Goal: Task Accomplishment & Management: Complete application form

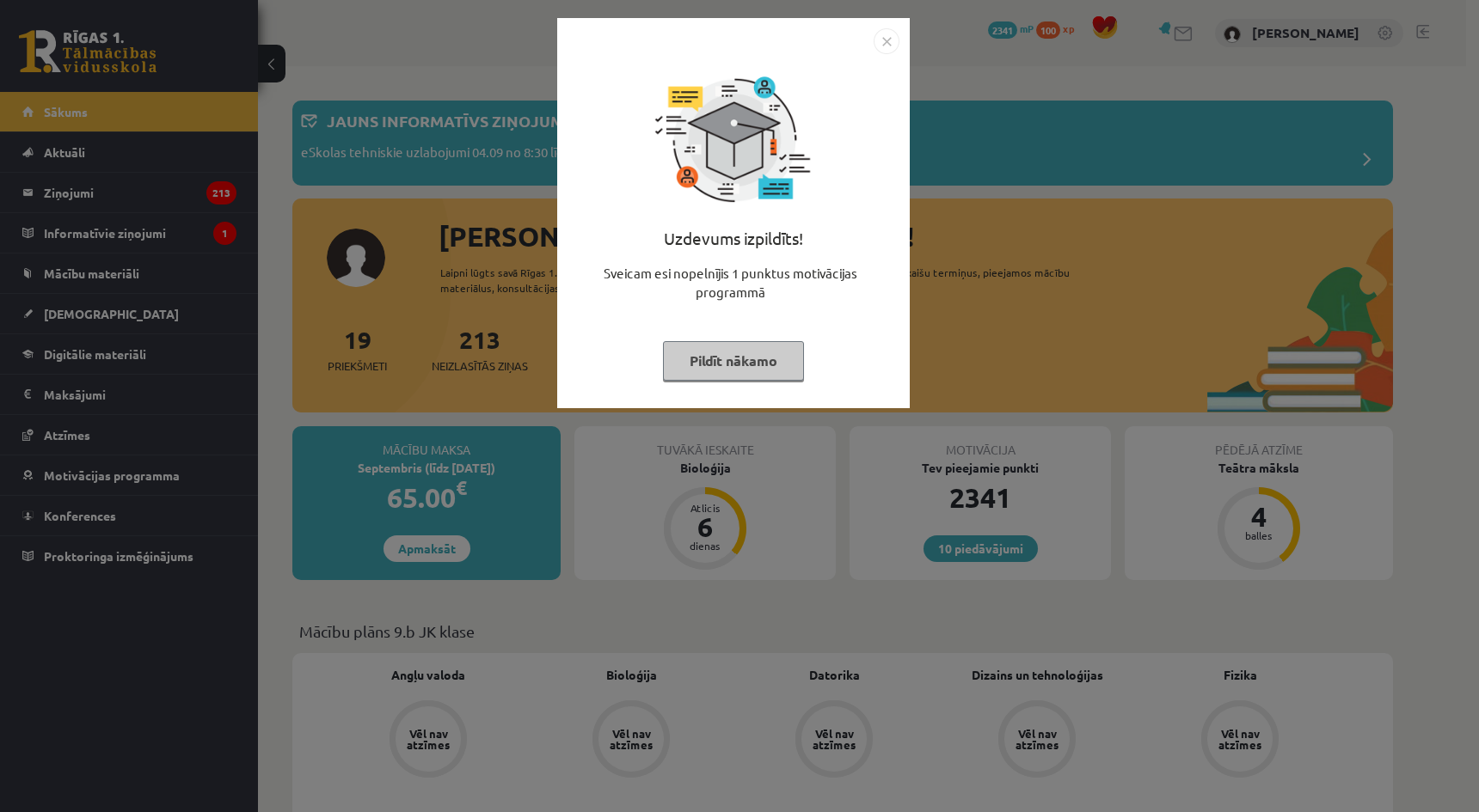
click at [878, 49] on img "Close" at bounding box center [887, 41] width 26 height 26
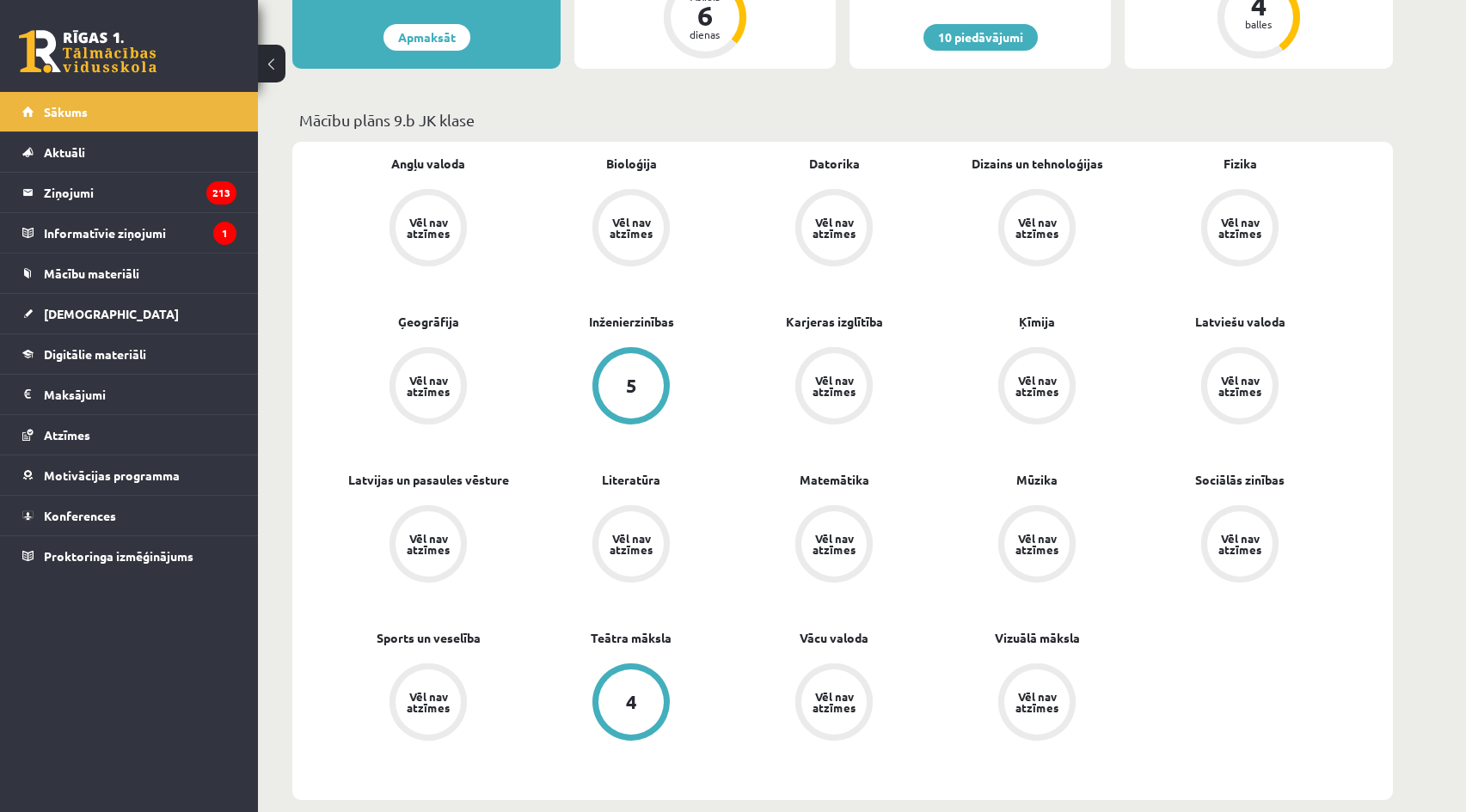
scroll to position [602, 0]
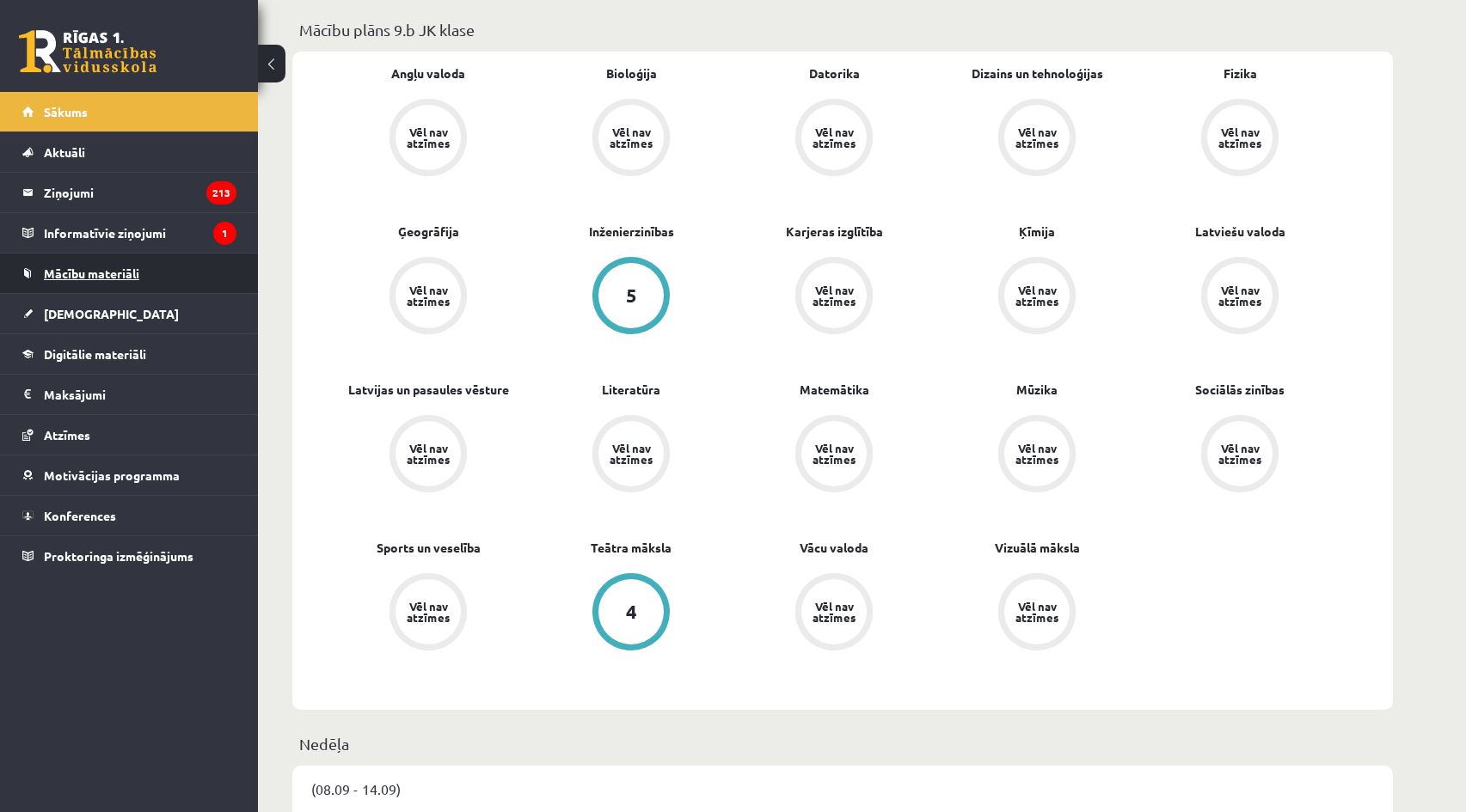
click at [106, 276] on span "Mācību materiāli" at bounding box center [91, 273] width 95 height 15
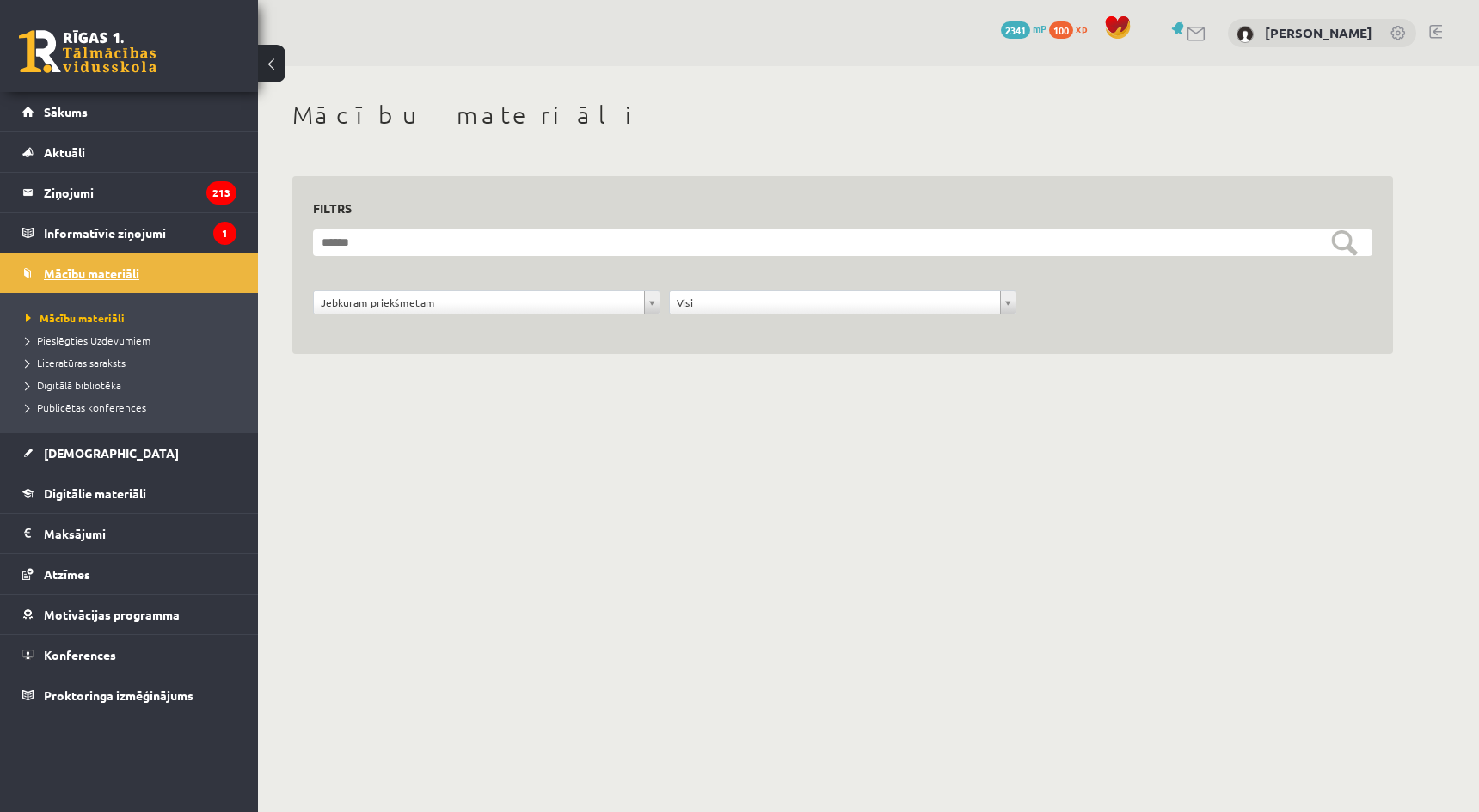
click at [136, 285] on link "Mācību materiāli" at bounding box center [129, 273] width 214 height 40
click at [87, 452] on span "[DEMOGRAPHIC_DATA]" at bounding box center [111, 453] width 135 height 15
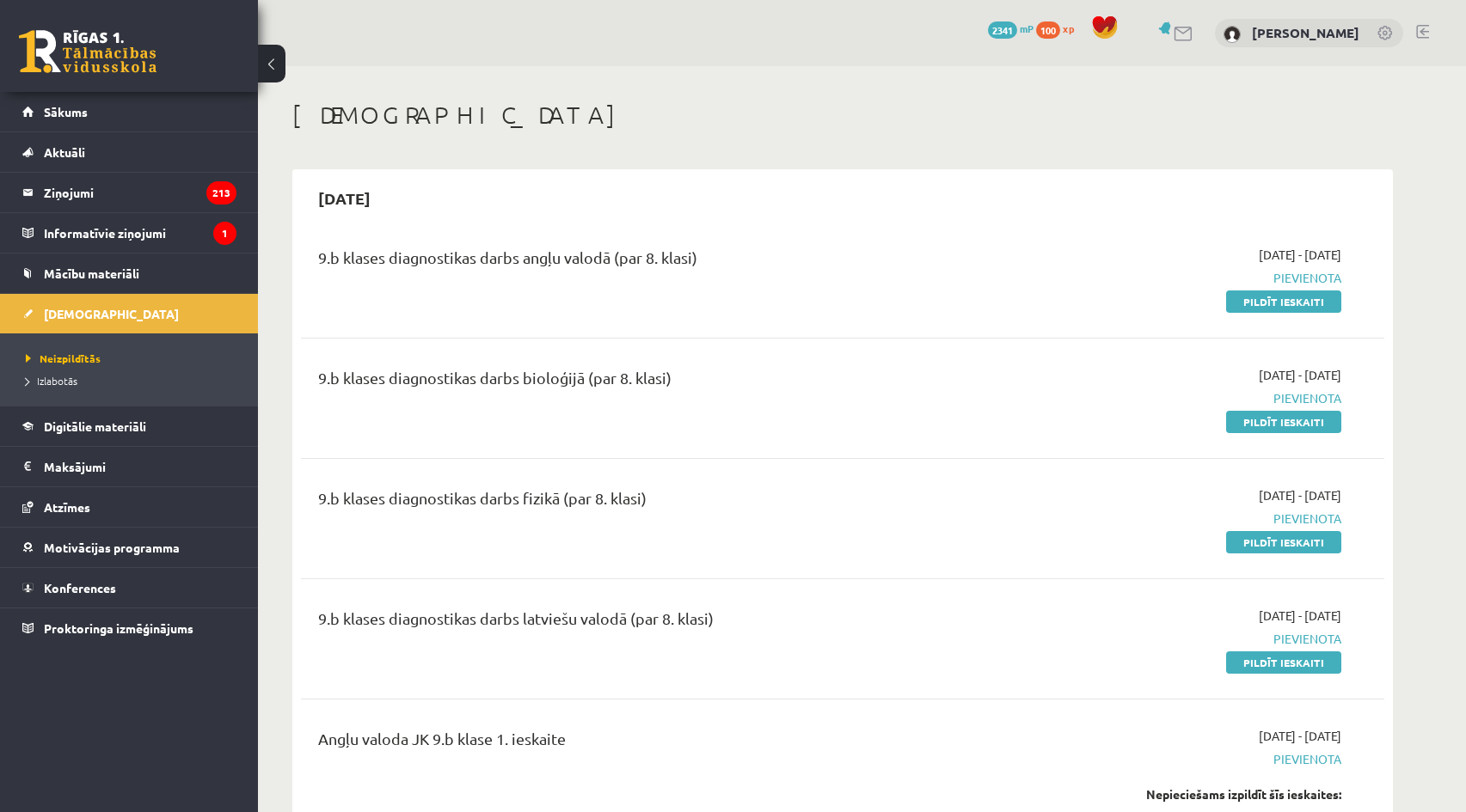
click at [567, 103] on h1 "[DEMOGRAPHIC_DATA]" at bounding box center [842, 115] width 1100 height 30
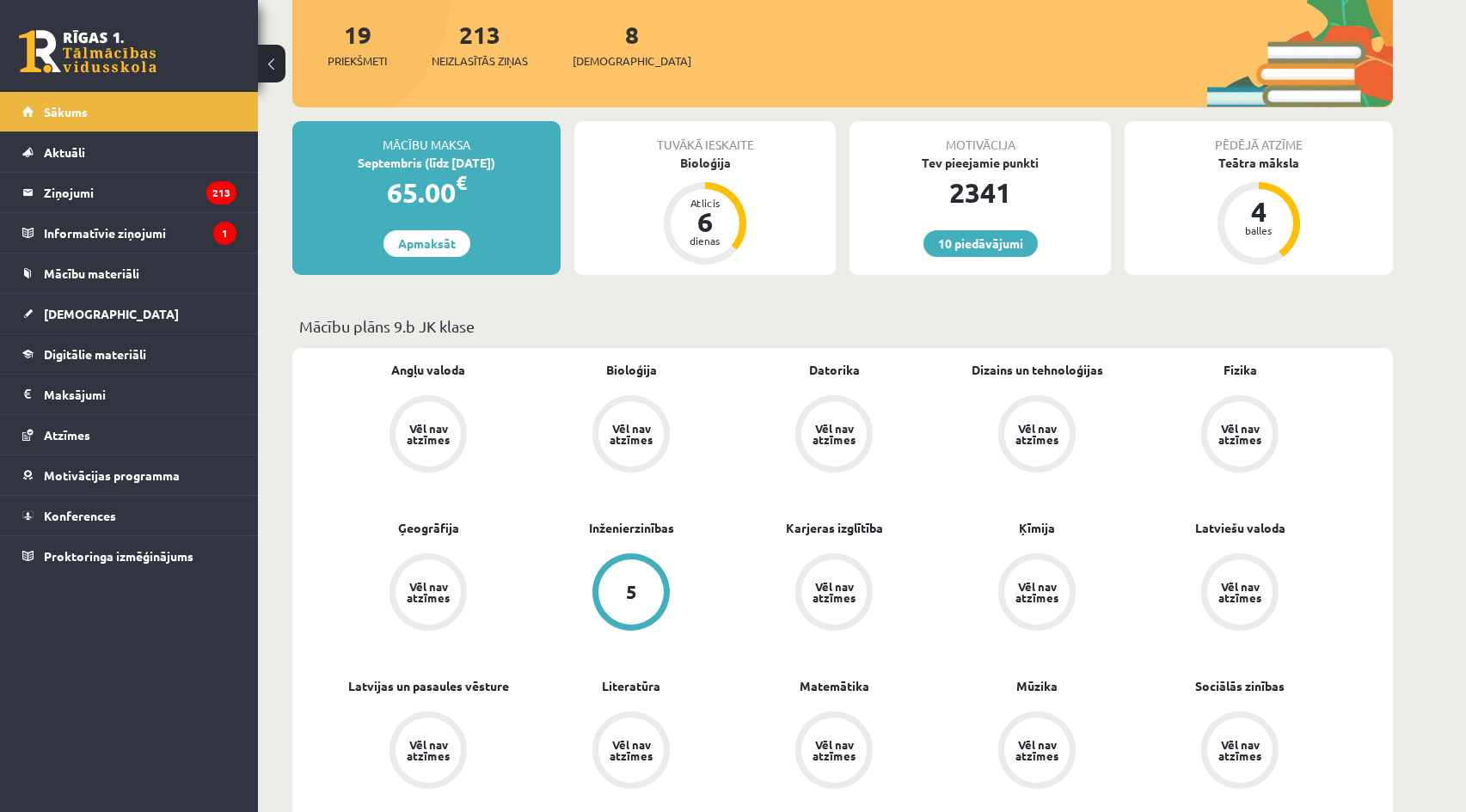
scroll to position [344, 0]
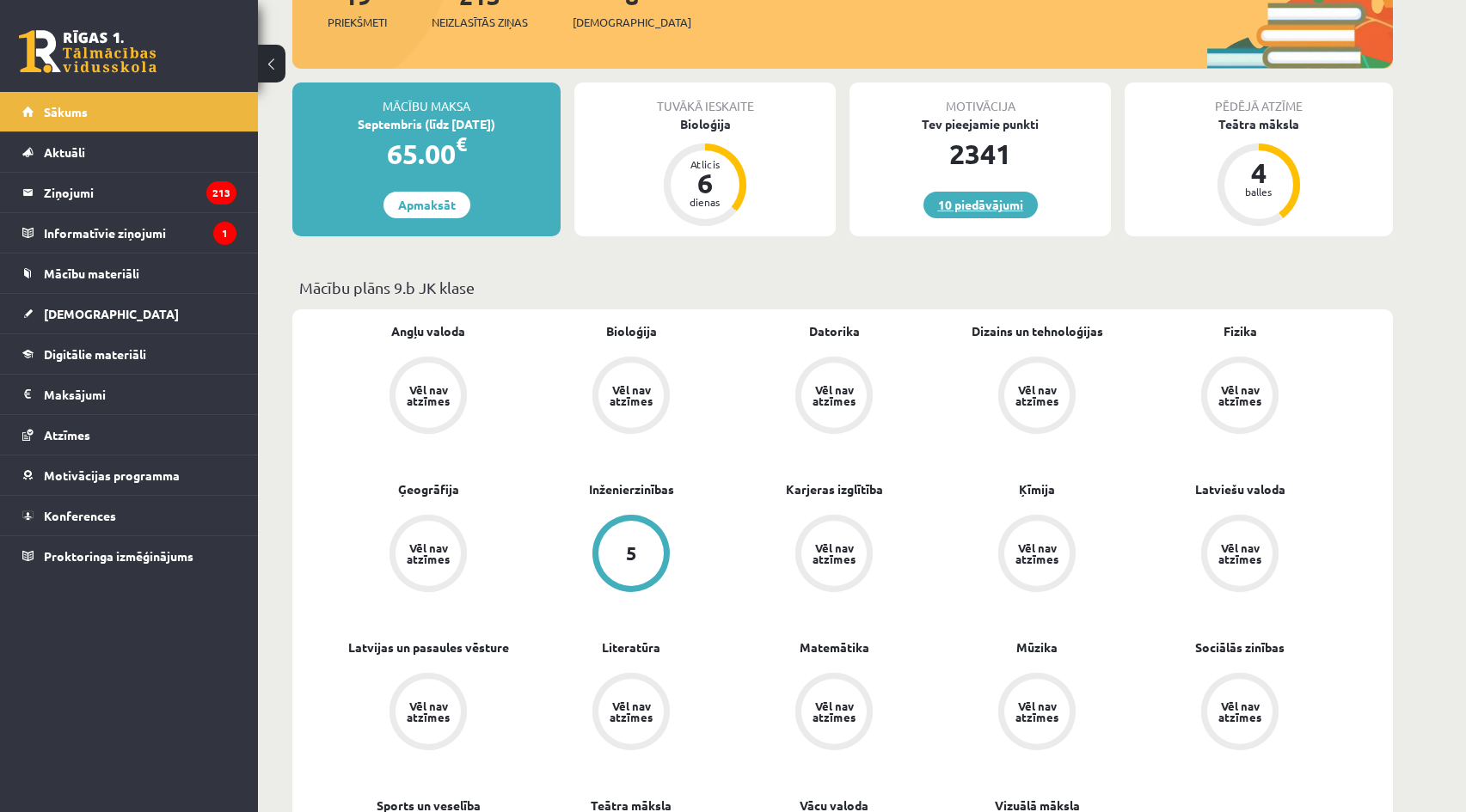
click at [969, 192] on link "10 piedāvājumi" at bounding box center [981, 205] width 114 height 27
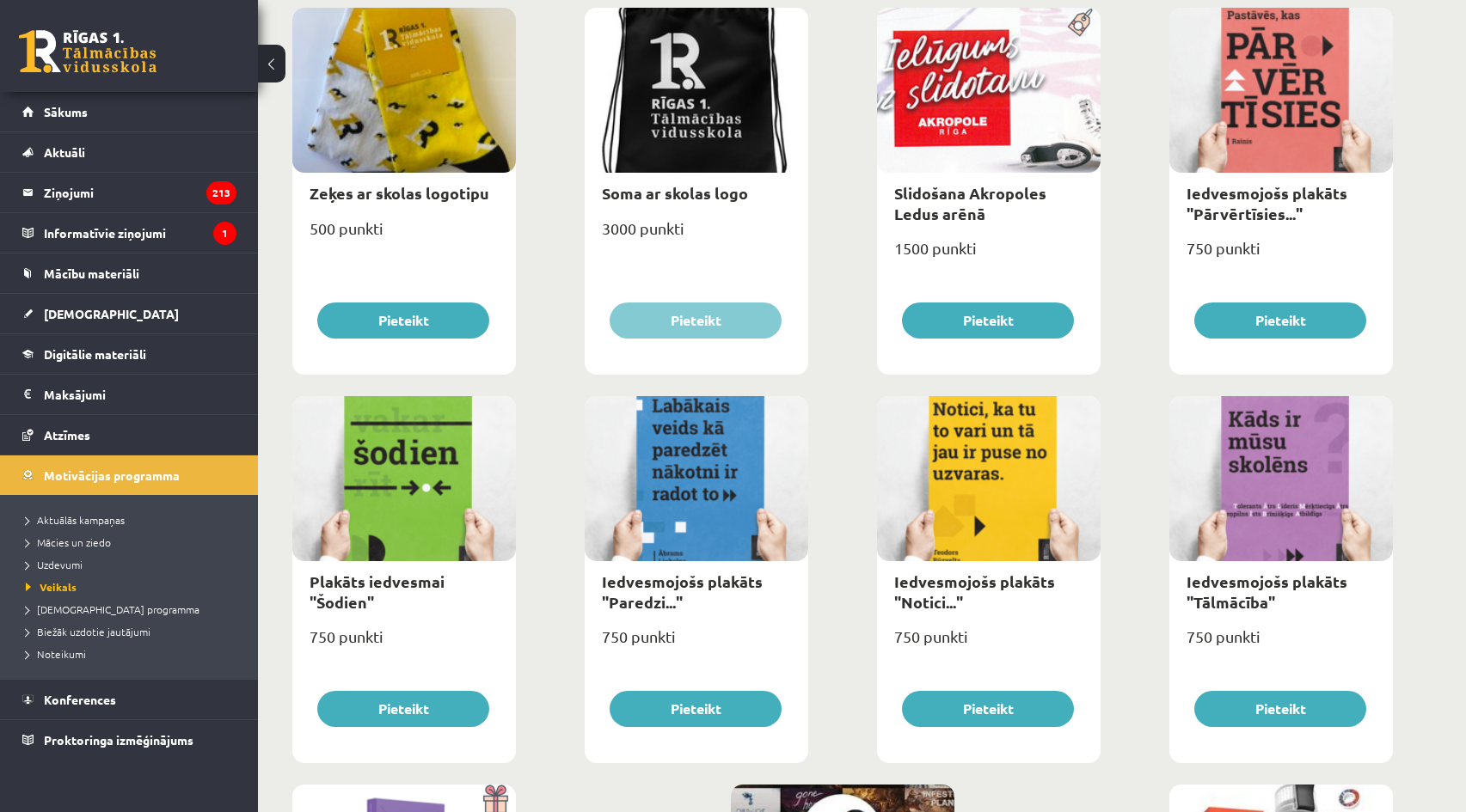
scroll to position [1743, 0]
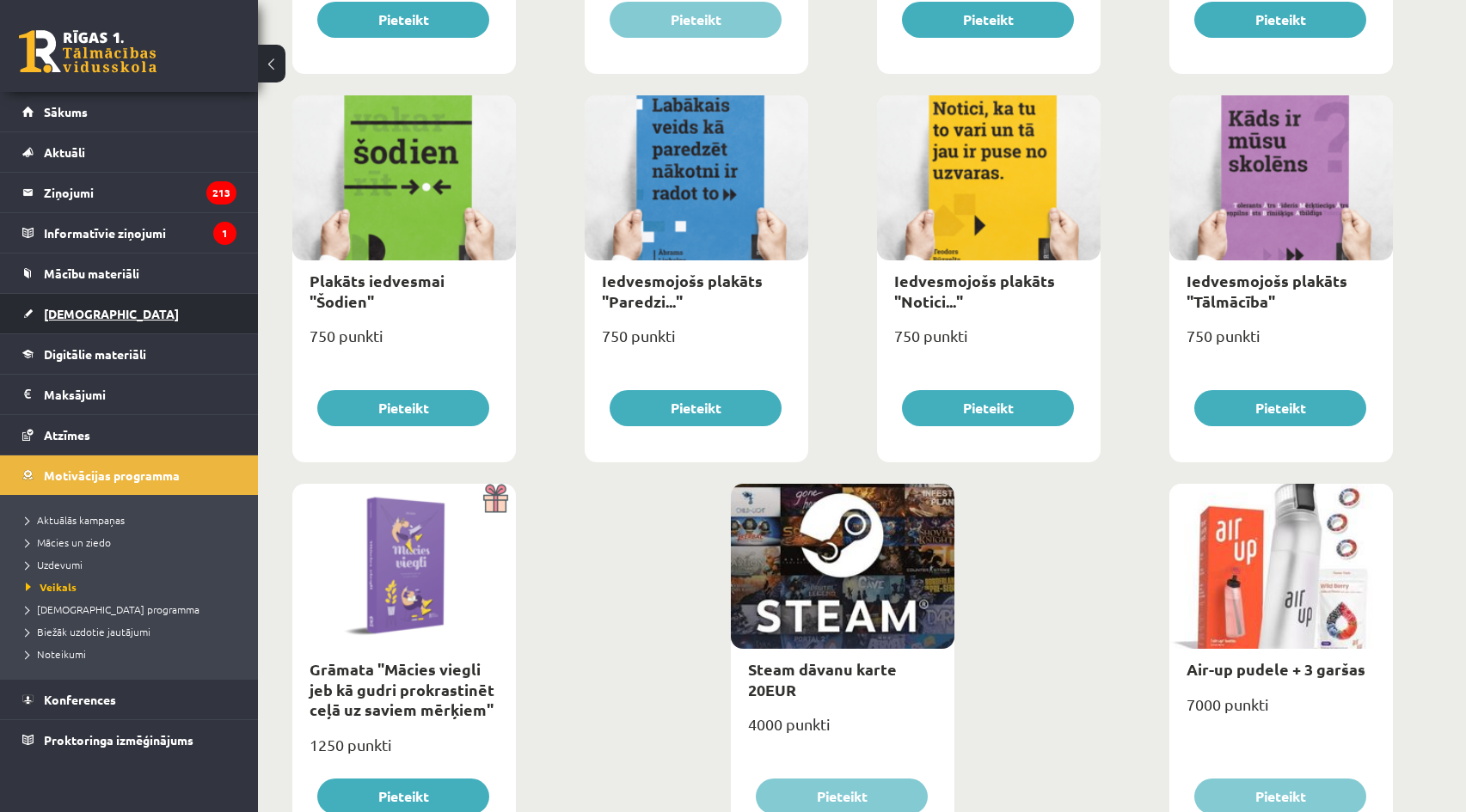
click at [63, 308] on span "[DEMOGRAPHIC_DATA]" at bounding box center [111, 313] width 135 height 15
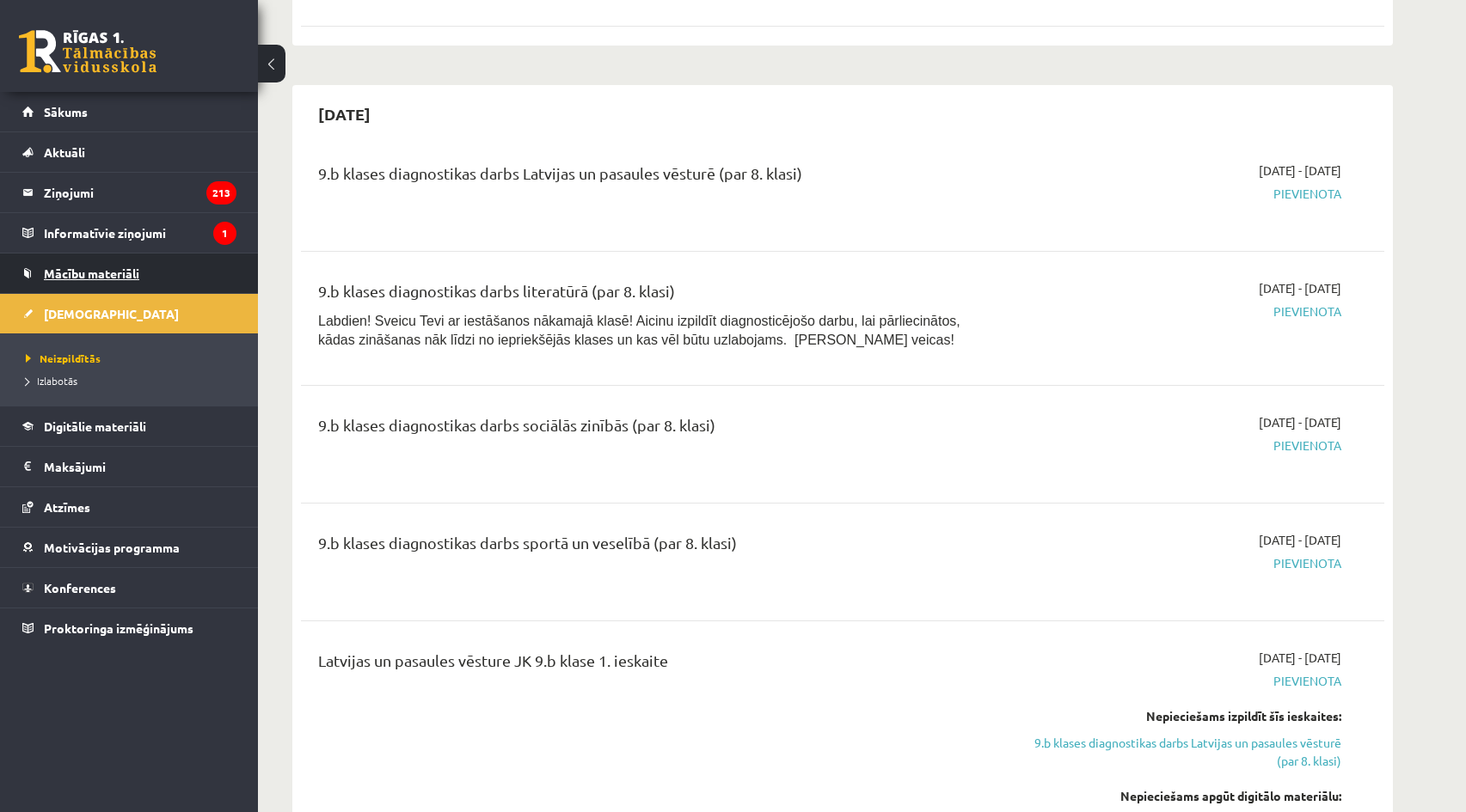
click at [87, 272] on span "Mācību materiāli" at bounding box center [91, 273] width 95 height 15
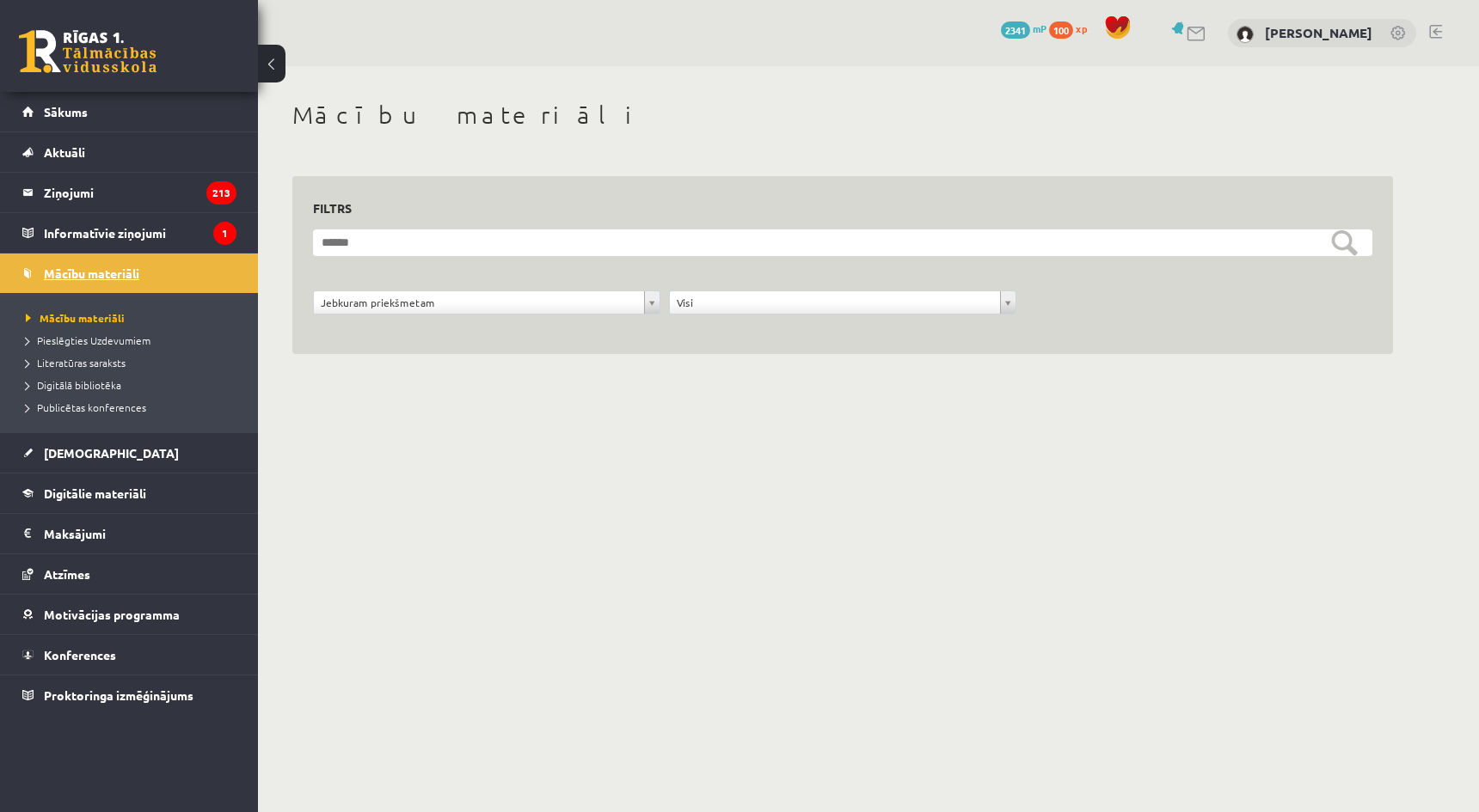
click at [120, 282] on link "Mācību materiāli" at bounding box center [129, 273] width 214 height 40
click at [95, 488] on span "Digitālie materiāli" at bounding box center [94, 493] width 102 height 15
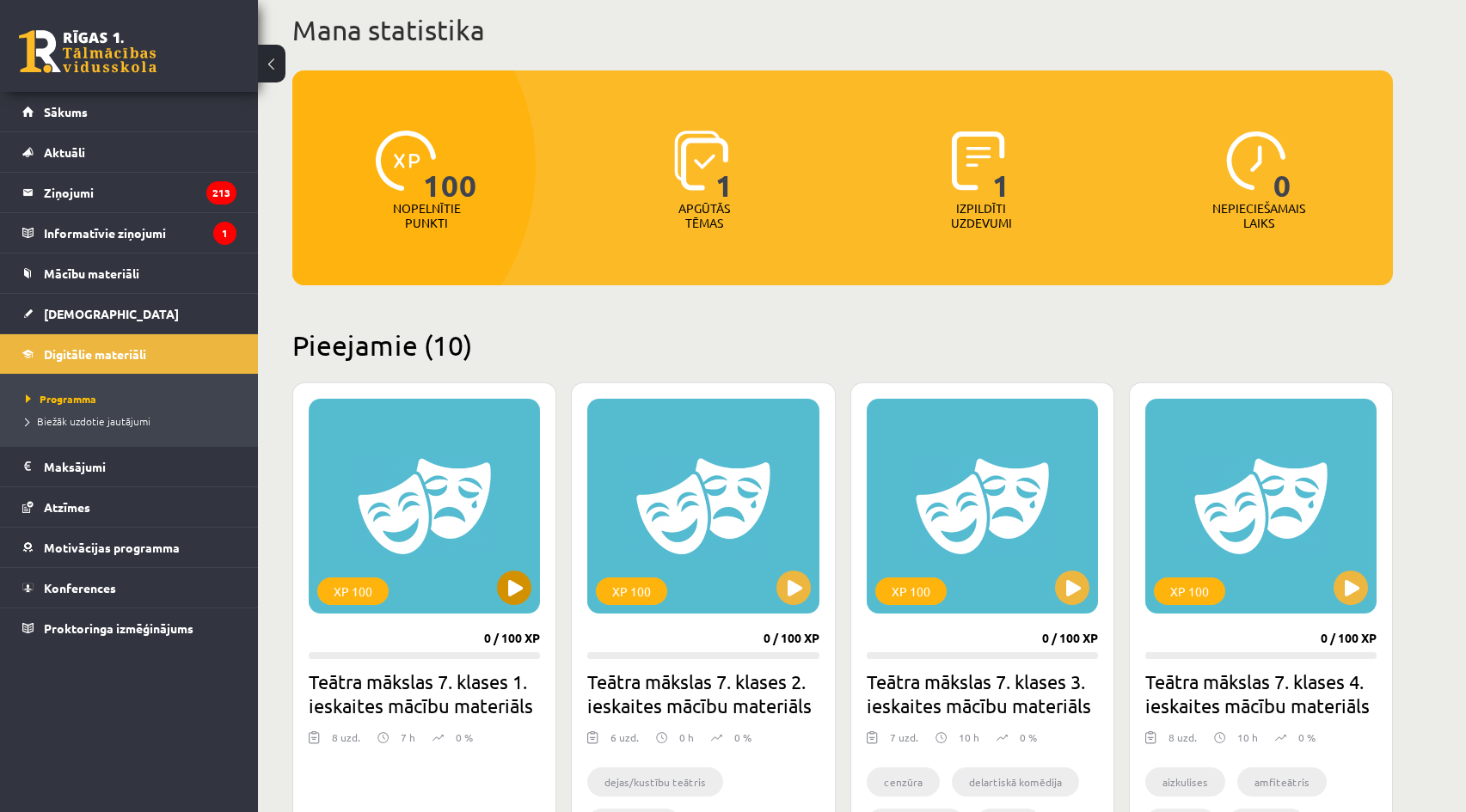
scroll to position [172, 0]
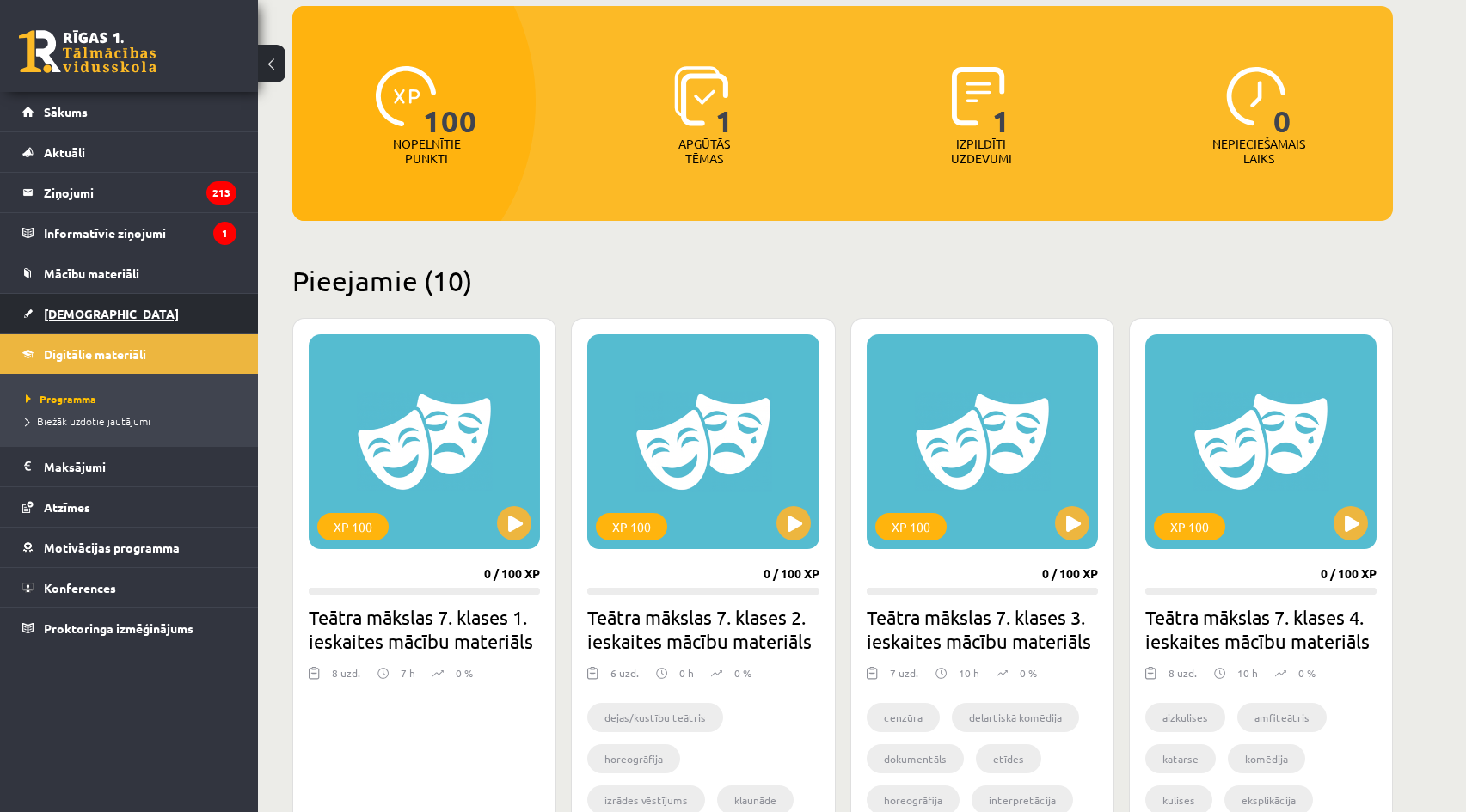
click at [61, 300] on link "[DEMOGRAPHIC_DATA]" at bounding box center [129, 314] width 214 height 40
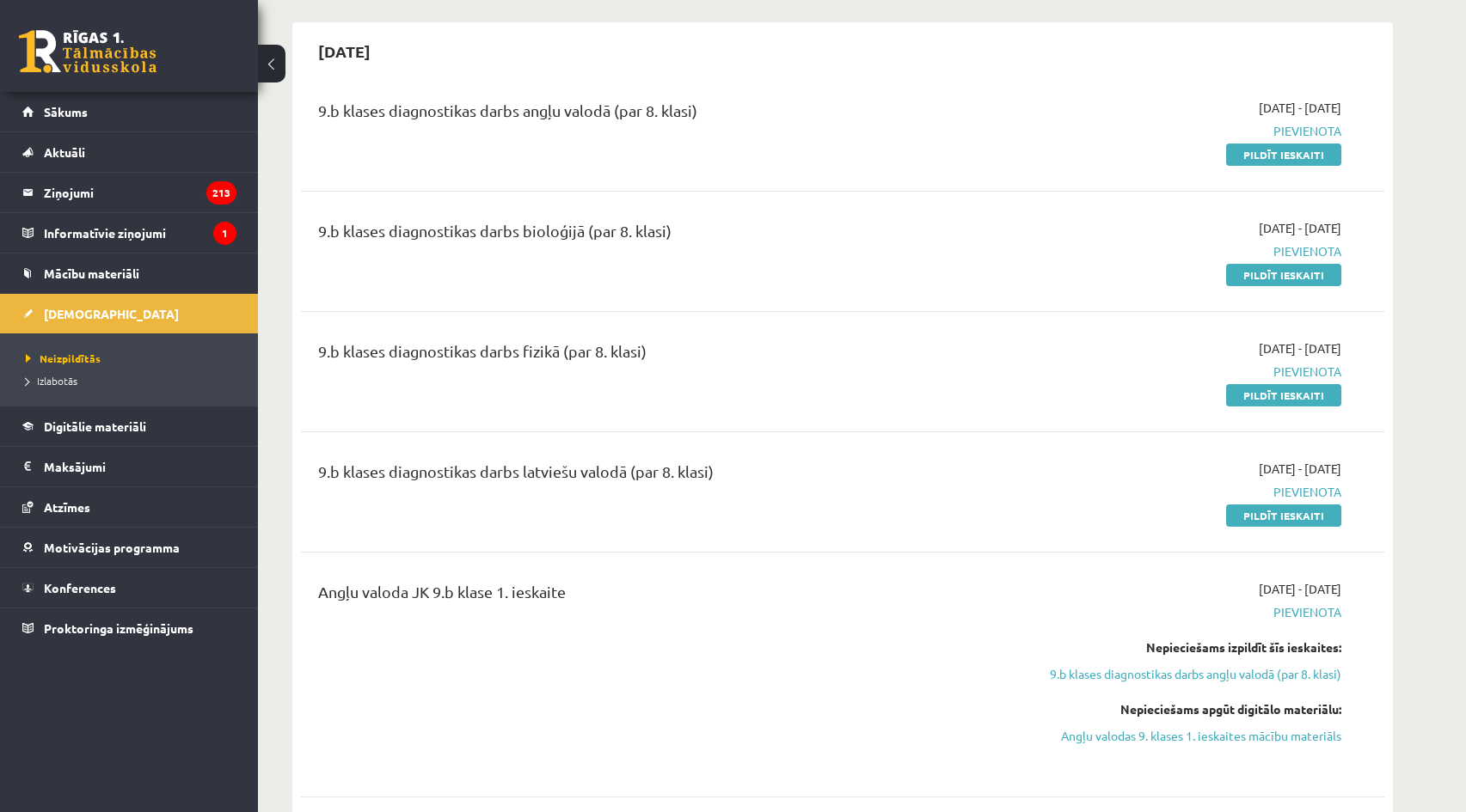
scroll to position [86, 0]
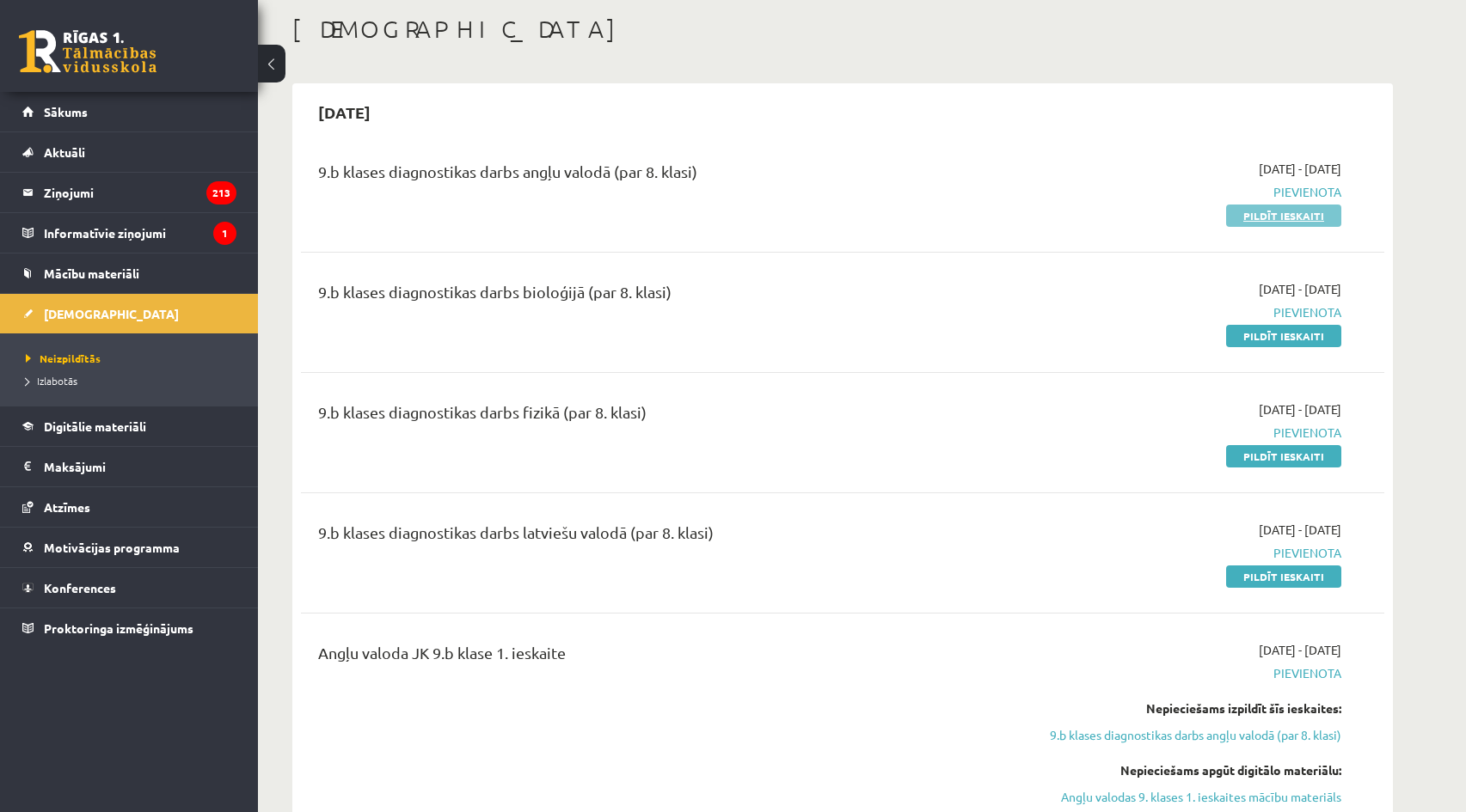
click at [1270, 211] on link "Pildīt ieskaiti" at bounding box center [1283, 215] width 115 height 22
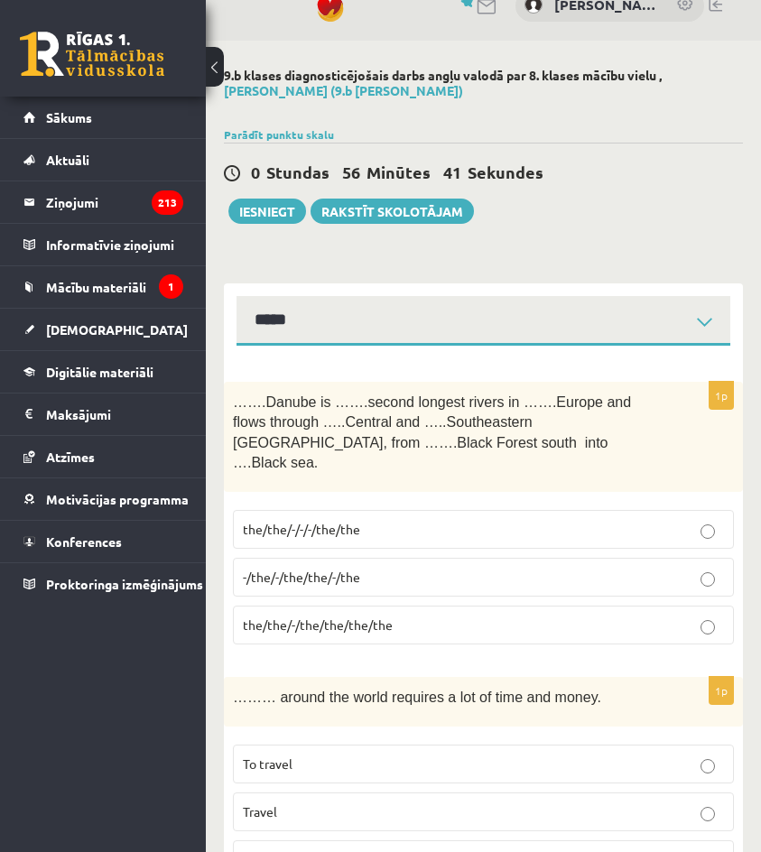
scroll to position [90, 0]
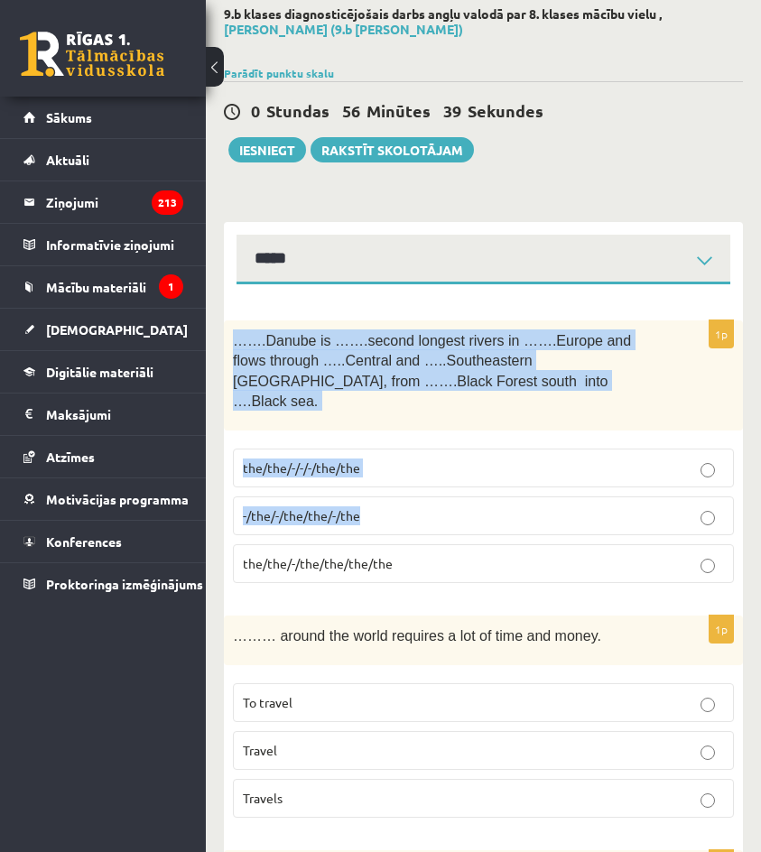
drag, startPoint x: 237, startPoint y: 337, endPoint x: 494, endPoint y: 290, distance: 261.6
click at [536, 480] on div "1p …….Danube is …….second longest rivers in …….Europe and flows through …..Cent…" at bounding box center [483, 459] width 519 height 277
click at [476, 257] on select "**********" at bounding box center [484, 260] width 494 height 50
click at [237, 235] on select "**********" at bounding box center [484, 260] width 494 height 50
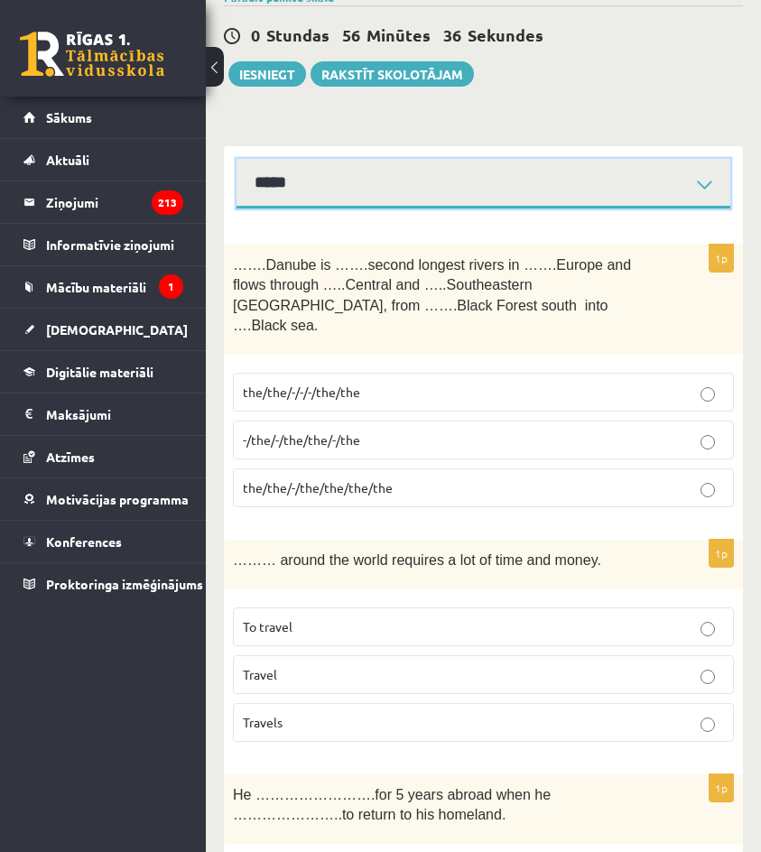
scroll to position [181, 0]
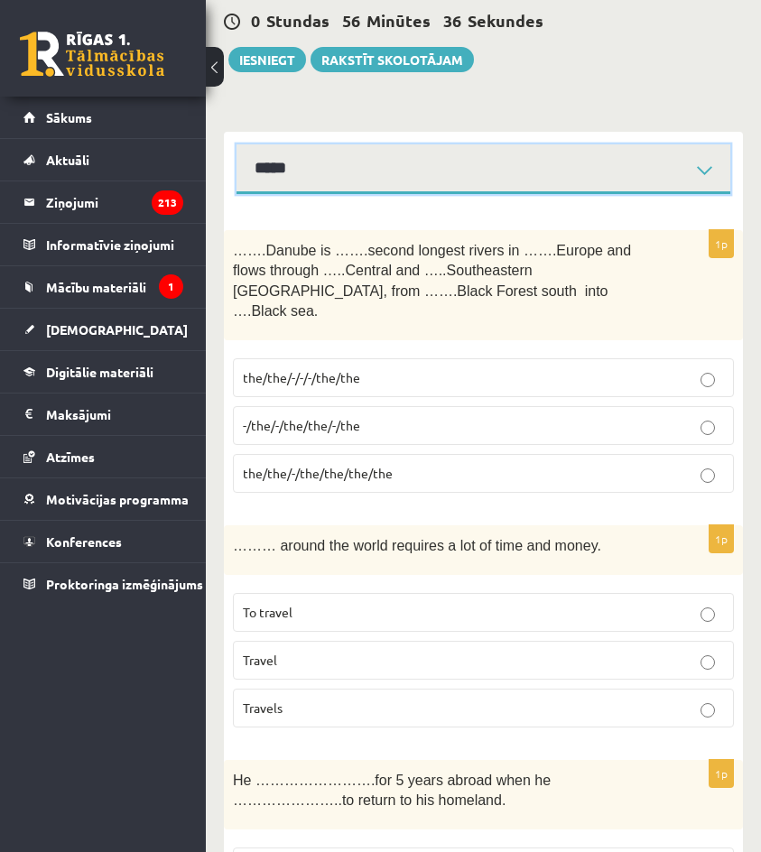
drag, startPoint x: 275, startPoint y: 165, endPoint x: 278, endPoint y: 175, distance: 10.3
click at [275, 165] on select "**********" at bounding box center [484, 169] width 494 height 50
click at [237, 144] on select "**********" at bounding box center [484, 169] width 494 height 50
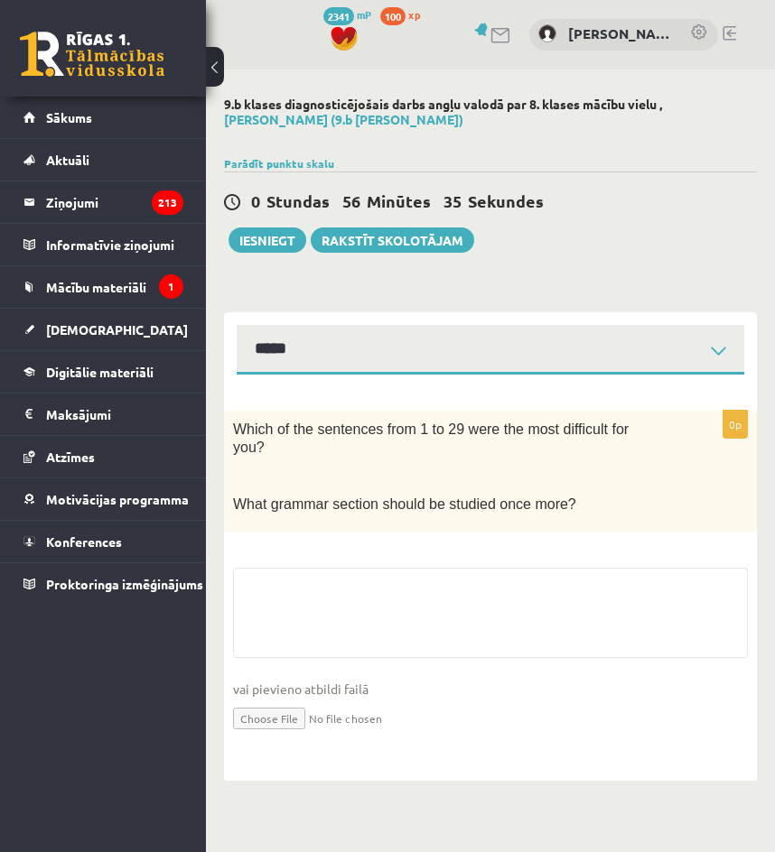
click at [321, 180] on div "0 Stundas 56 Minūtes 35 Sekundes Ieskaite saglabāta! Iesniegt Rakstīt skolotājam" at bounding box center [490, 212] width 533 height 81
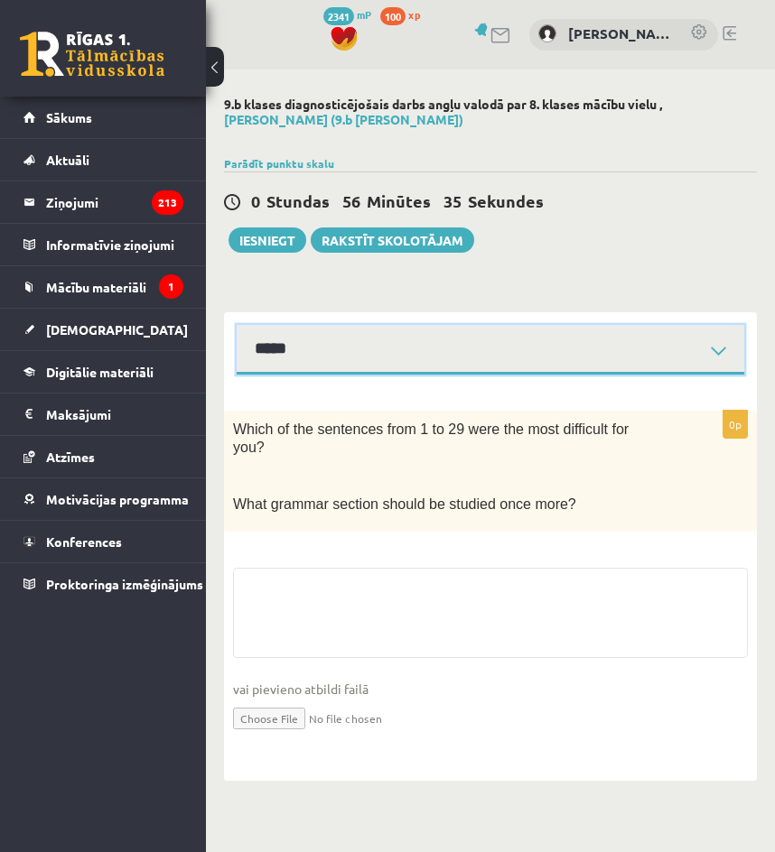
click at [337, 357] on select "**********" at bounding box center [491, 350] width 508 height 50
select select "**********"
click at [237, 325] on select "**********" at bounding box center [491, 350] width 508 height 50
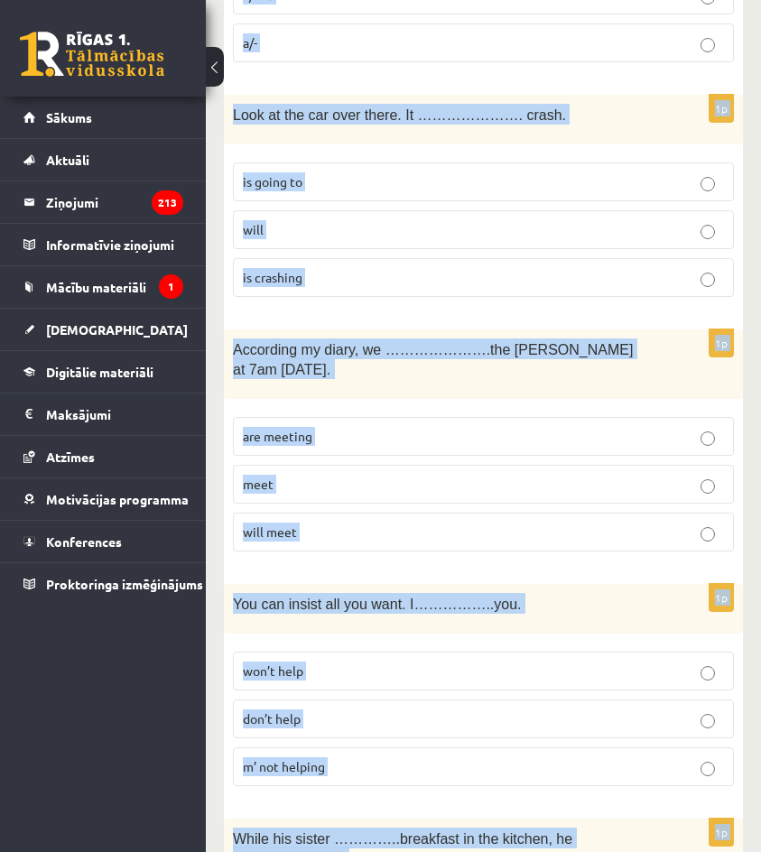
scroll to position [6517, 0]
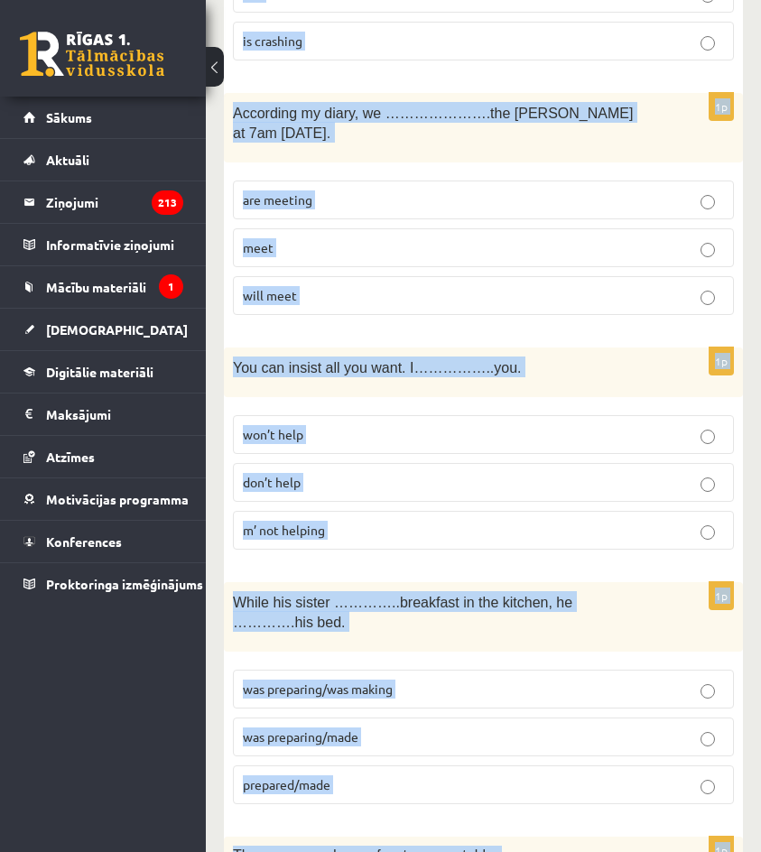
drag, startPoint x: 239, startPoint y: 430, endPoint x: 666, endPoint y: 739, distance: 526.4
copy form "….Danube is …….second longest rivers in …….Europe and flows through …..Central …"
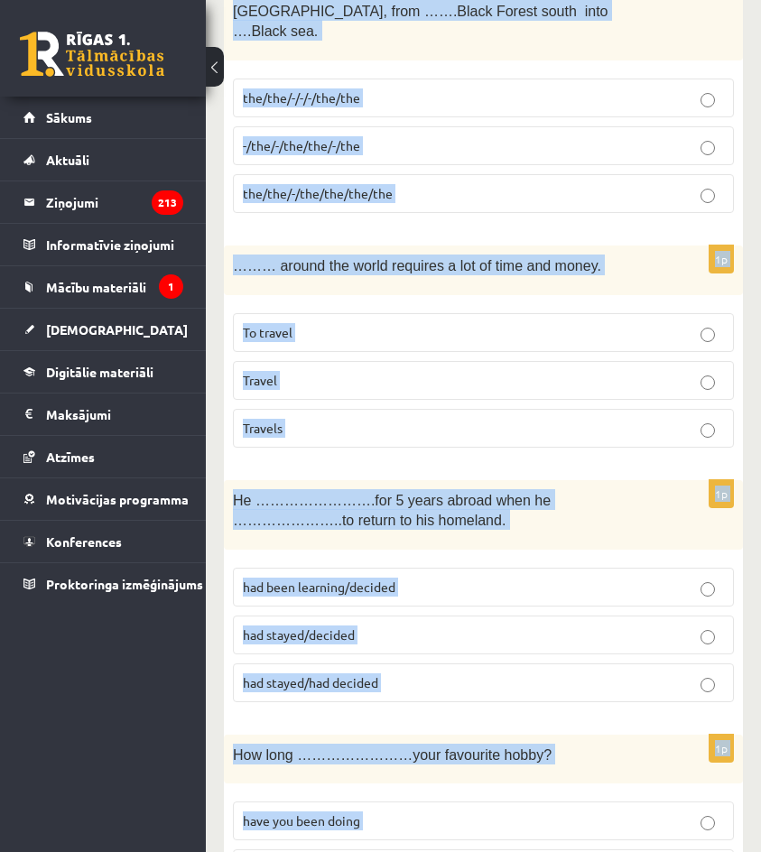
scroll to position [0, 0]
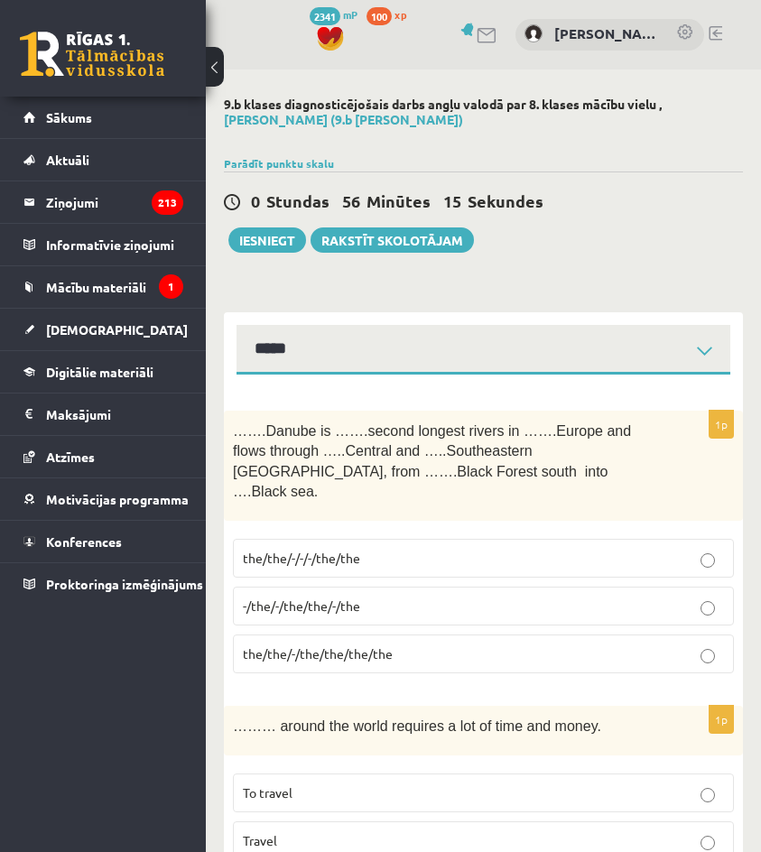
drag, startPoint x: 610, startPoint y: 303, endPoint x: 609, endPoint y: 284, distance: 19.9
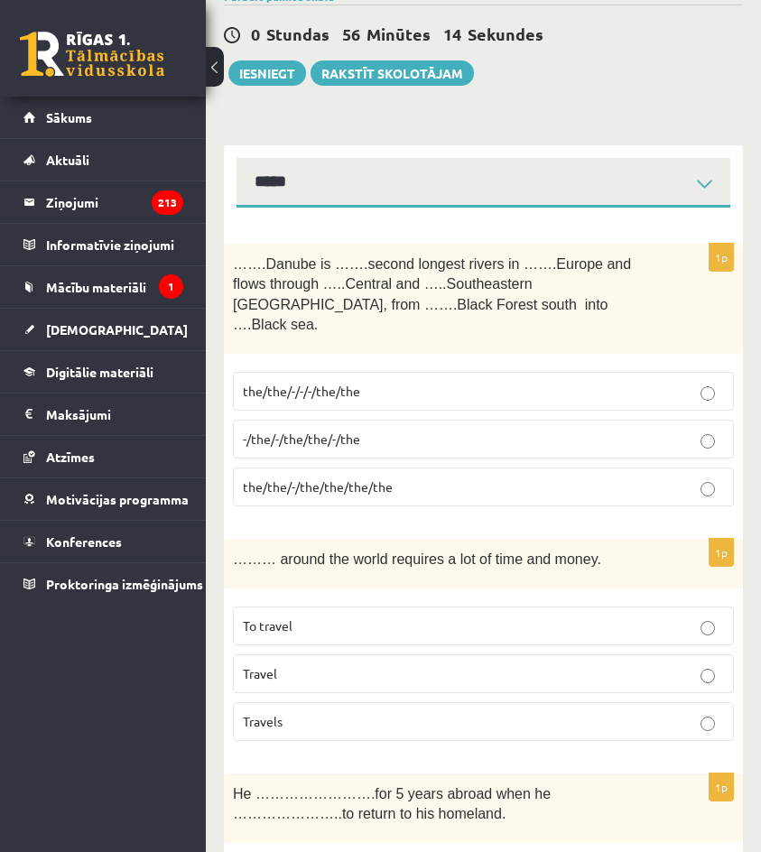
scroll to position [181, 0]
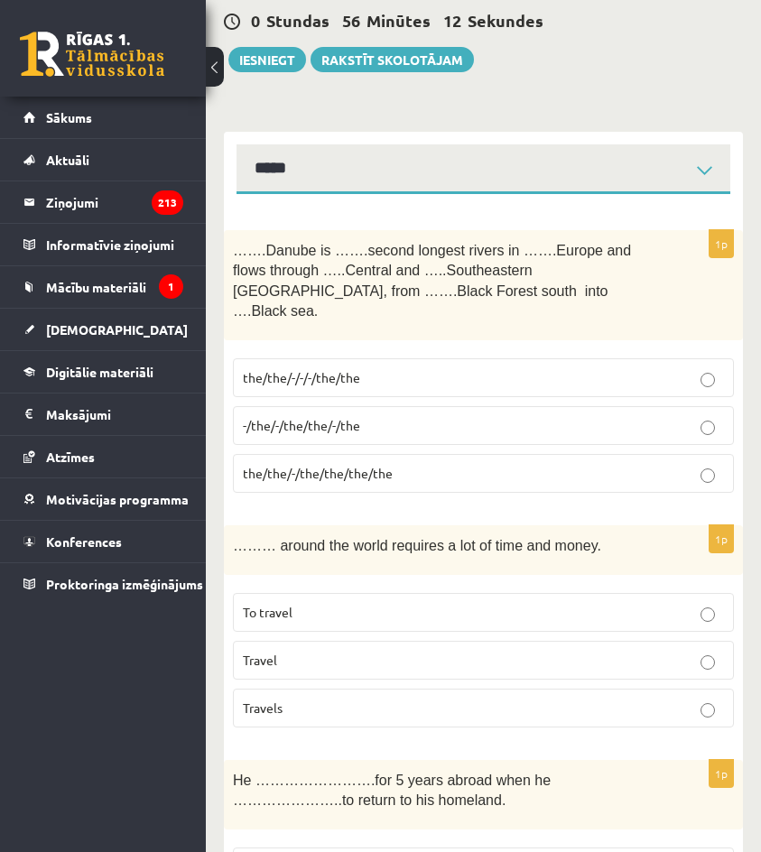
click at [413, 368] on p "the/the/-/-/-/the/the" at bounding box center [483, 377] width 481 height 19
click at [443, 454] on label "the/the/-/the/the/the/the" at bounding box center [483, 473] width 501 height 39
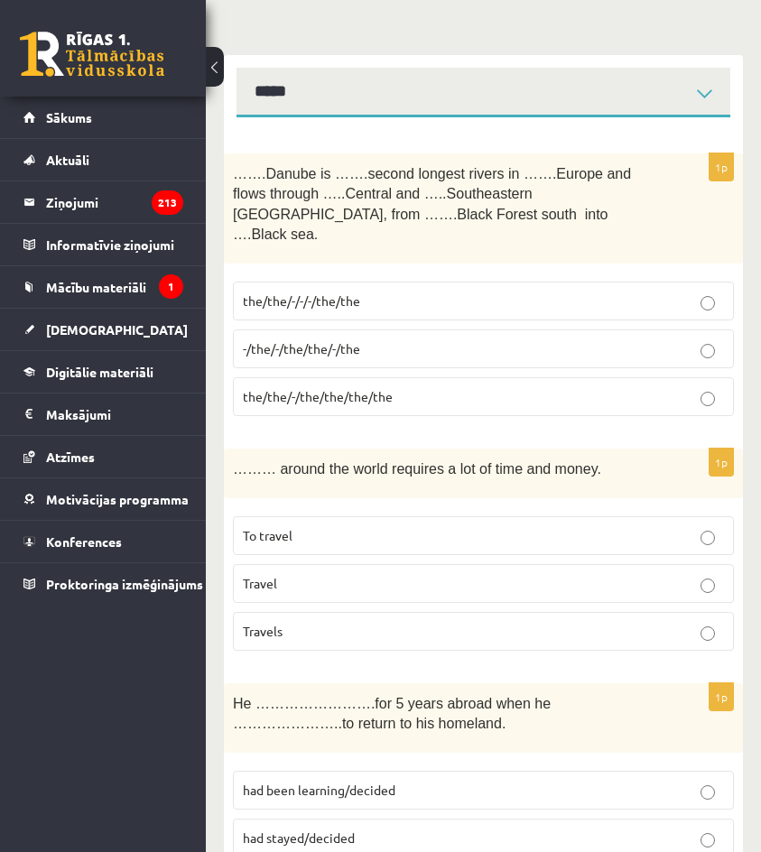
scroll to position [271, 0]
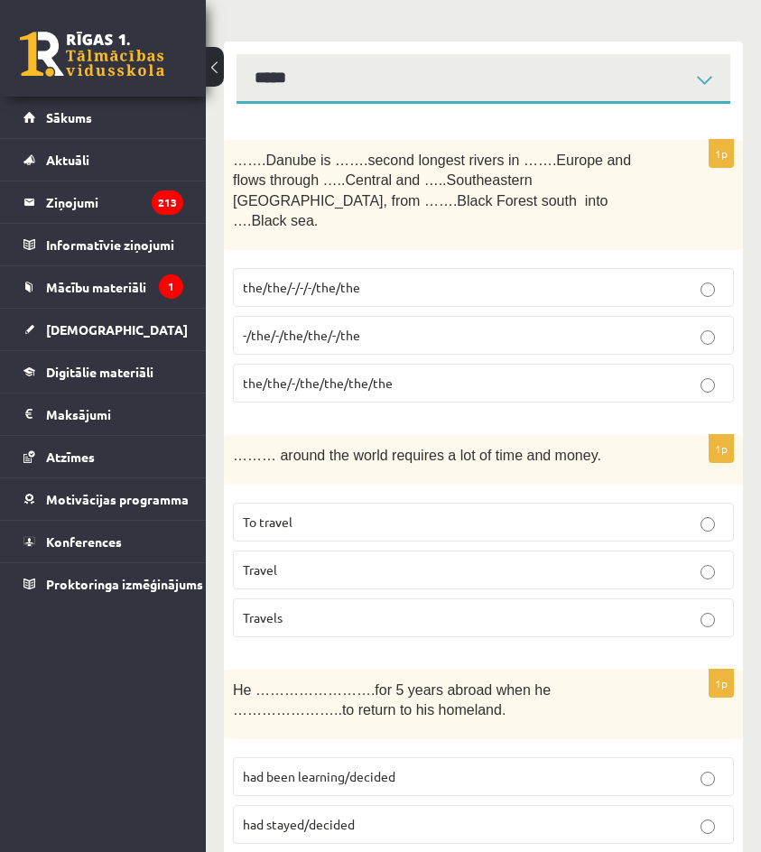
click at [443, 513] on p "To travel" at bounding box center [483, 522] width 481 height 19
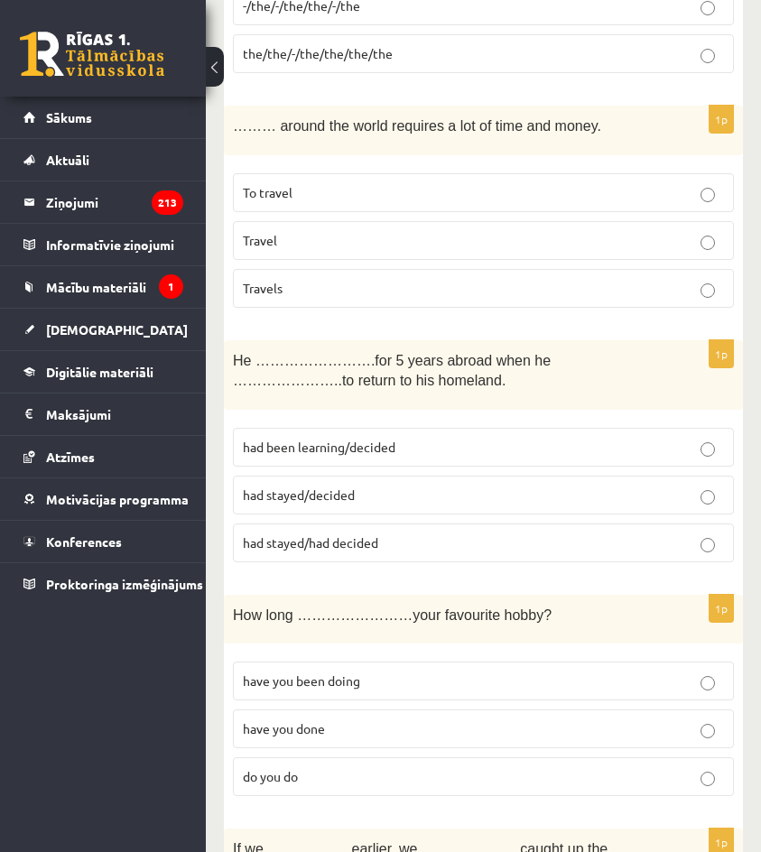
scroll to position [632, 0]
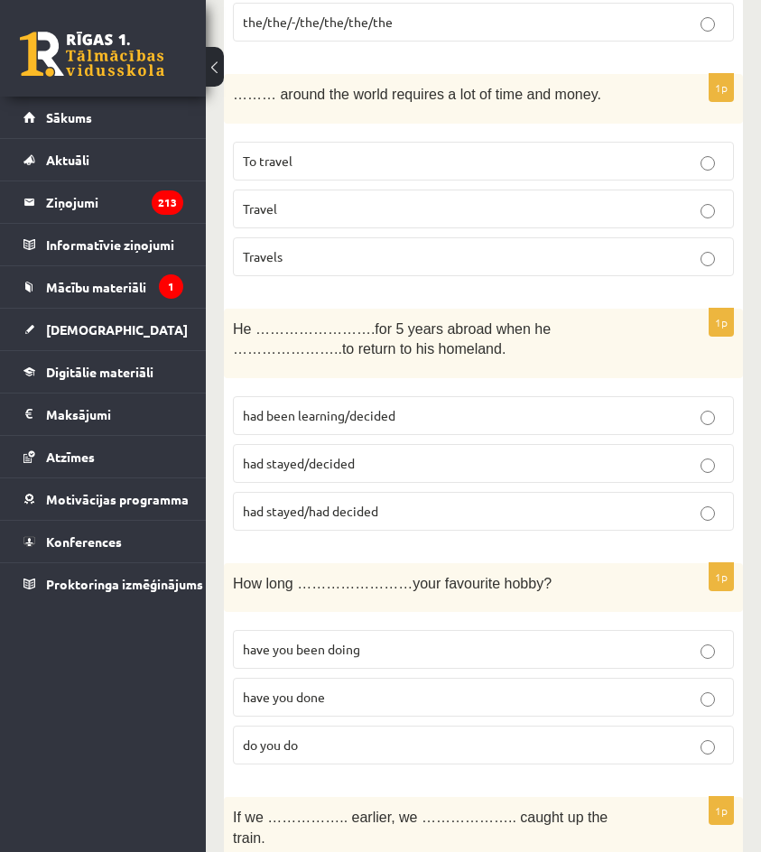
click at [394, 454] on p "had stayed/decided" at bounding box center [483, 463] width 481 height 19
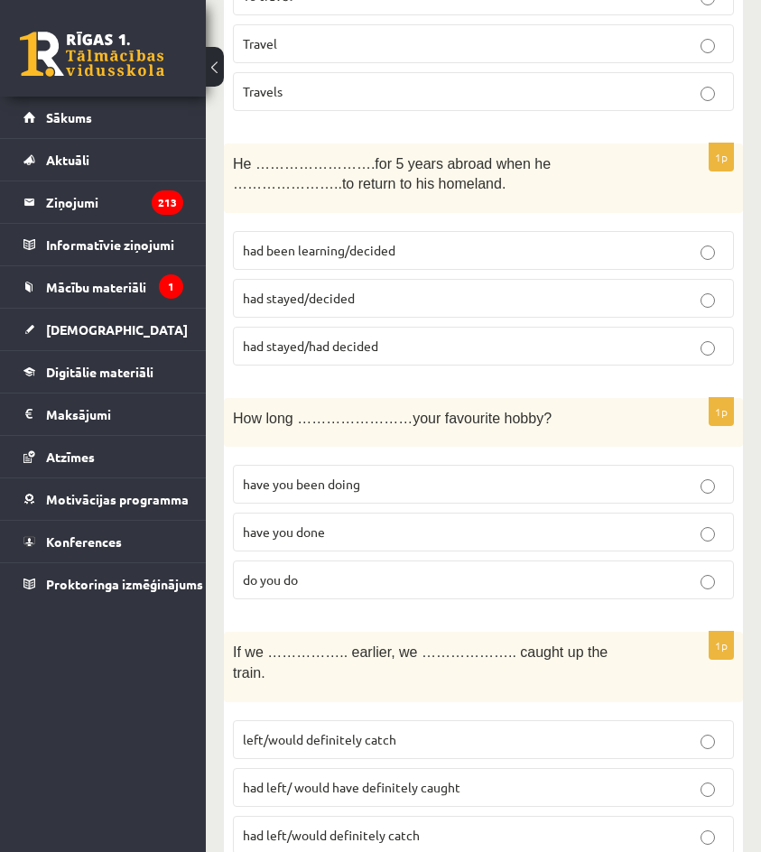
scroll to position [903, 0]
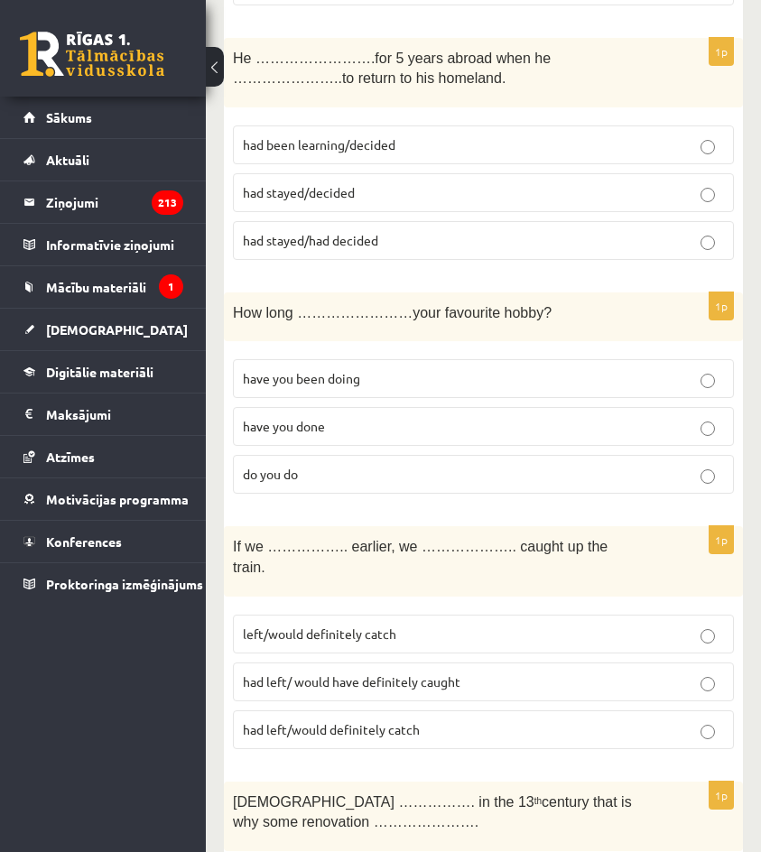
click at [355, 371] on label "have you been doing" at bounding box center [483, 378] width 501 height 39
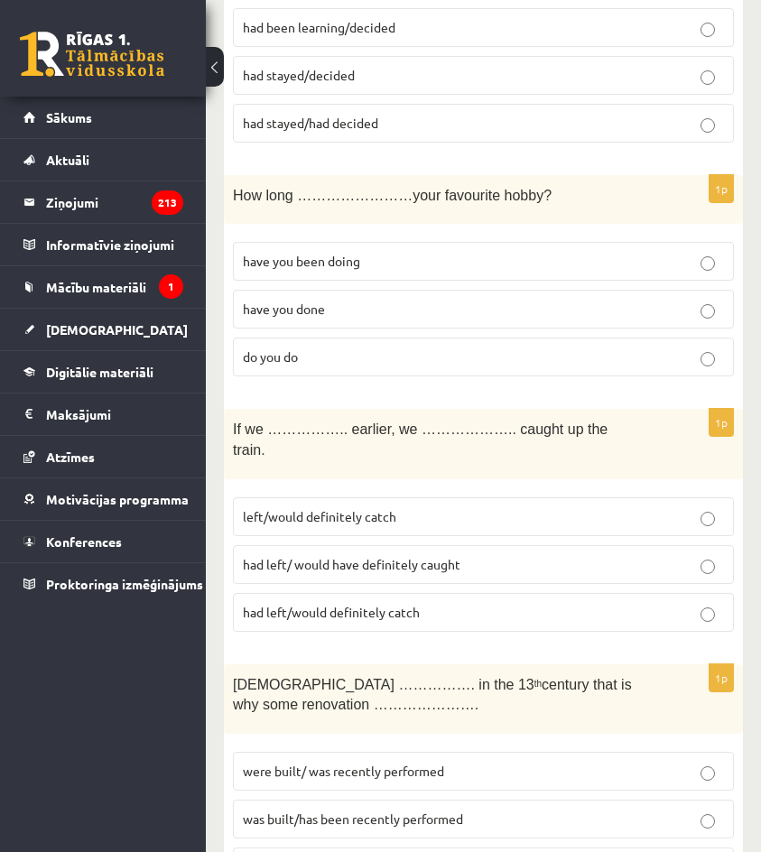
scroll to position [1084, 0]
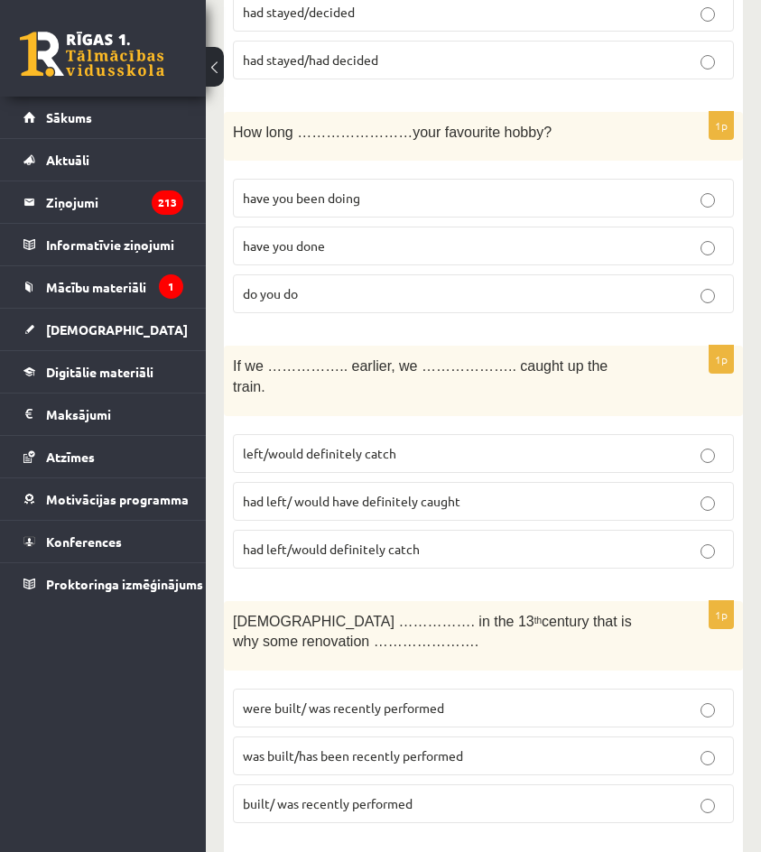
click at [368, 493] on span "had left/ would have definitely caught" at bounding box center [352, 501] width 218 height 16
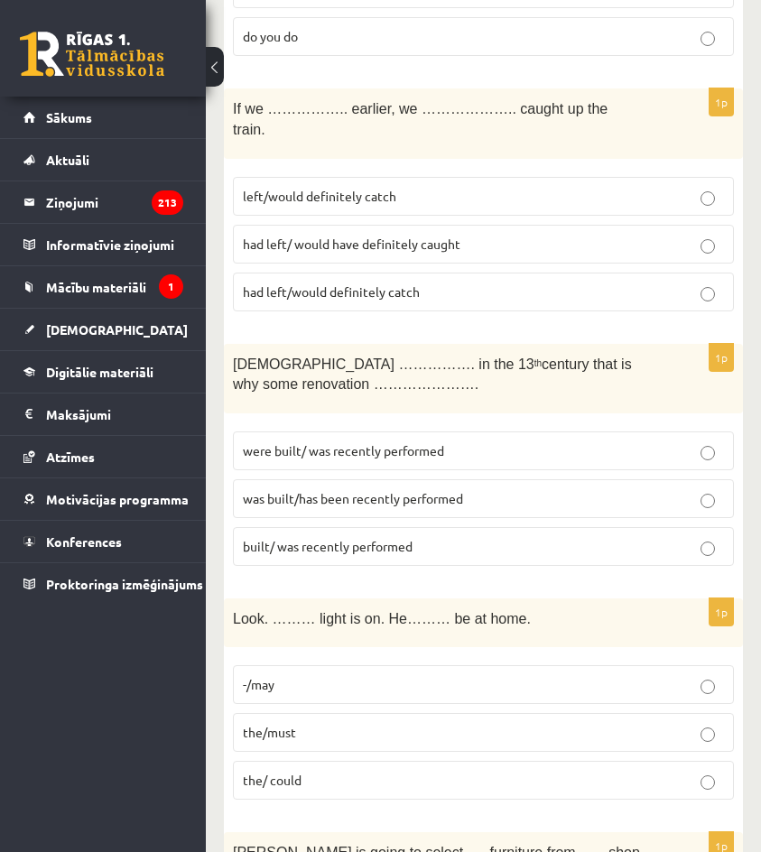
scroll to position [1355, 0]
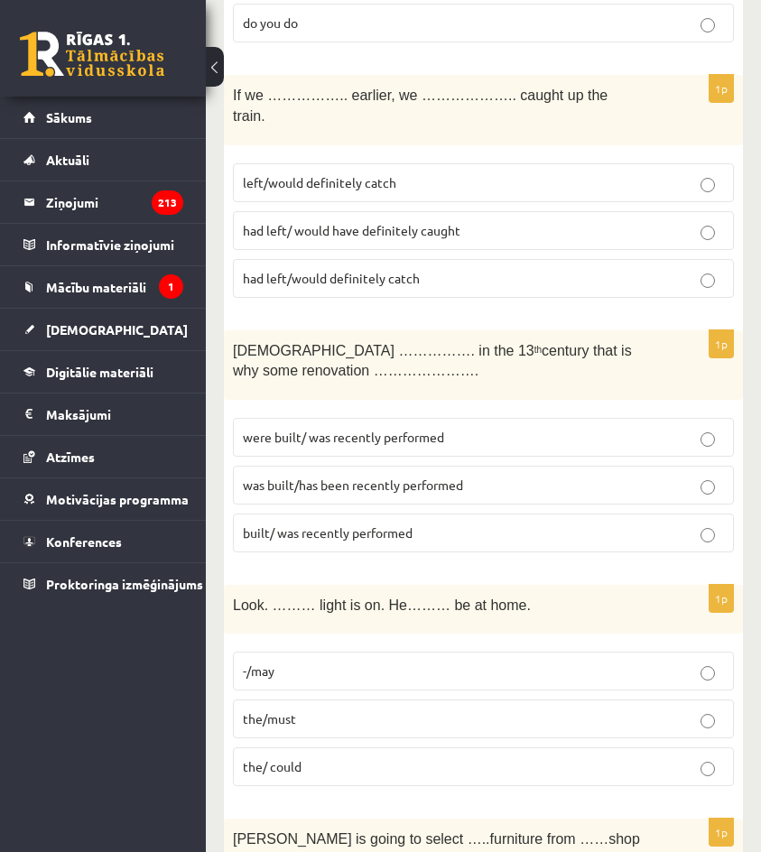
click at [359, 477] on span "was built/has been recently performed" at bounding box center [353, 485] width 220 height 16
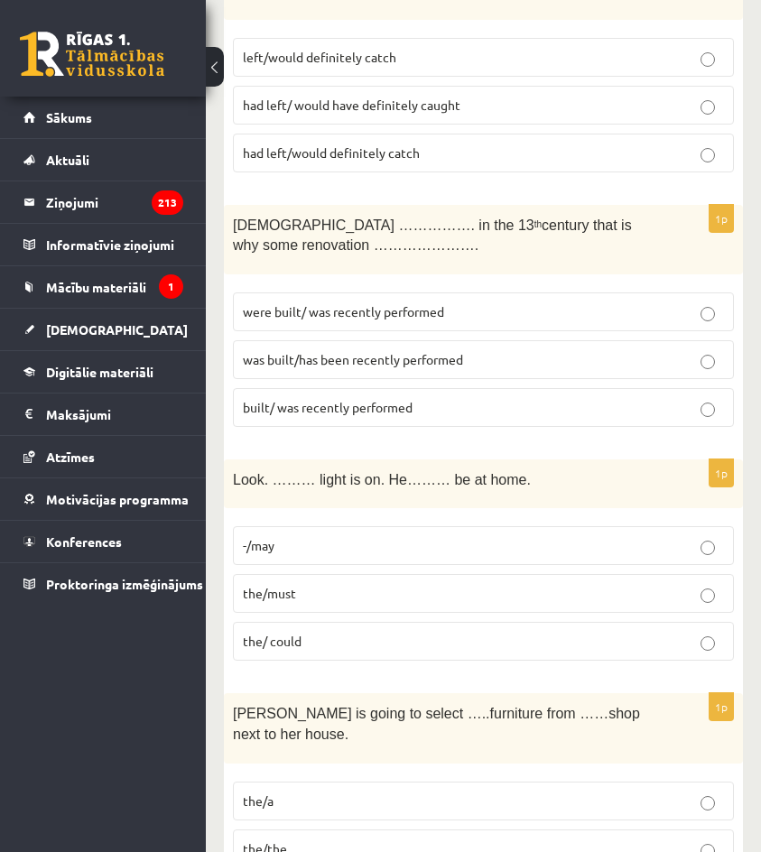
scroll to position [1535, 0]
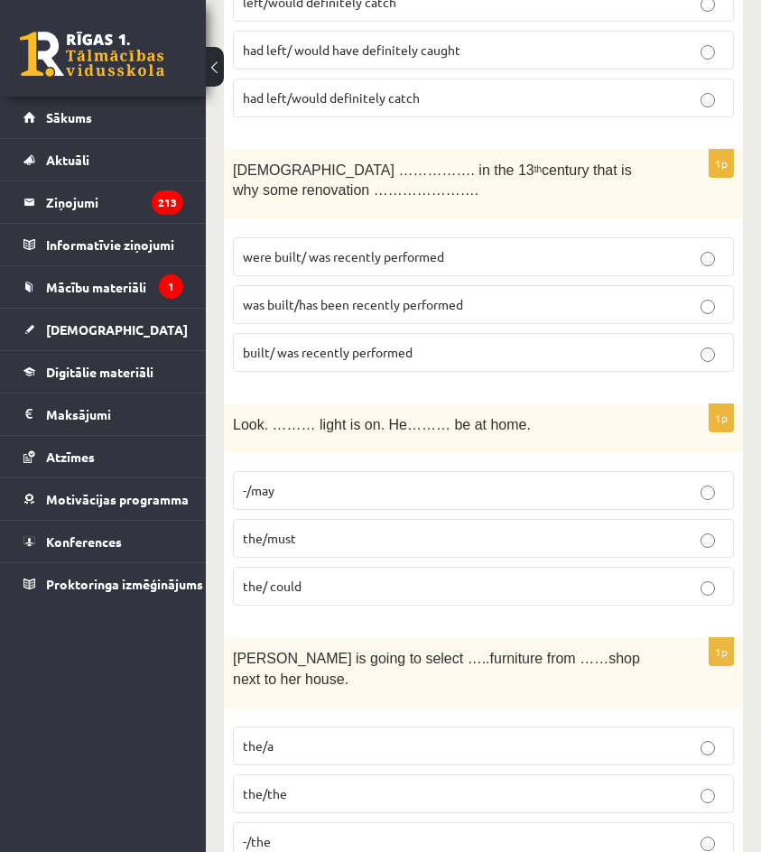
click at [334, 529] on p "the/must" at bounding box center [483, 538] width 481 height 19
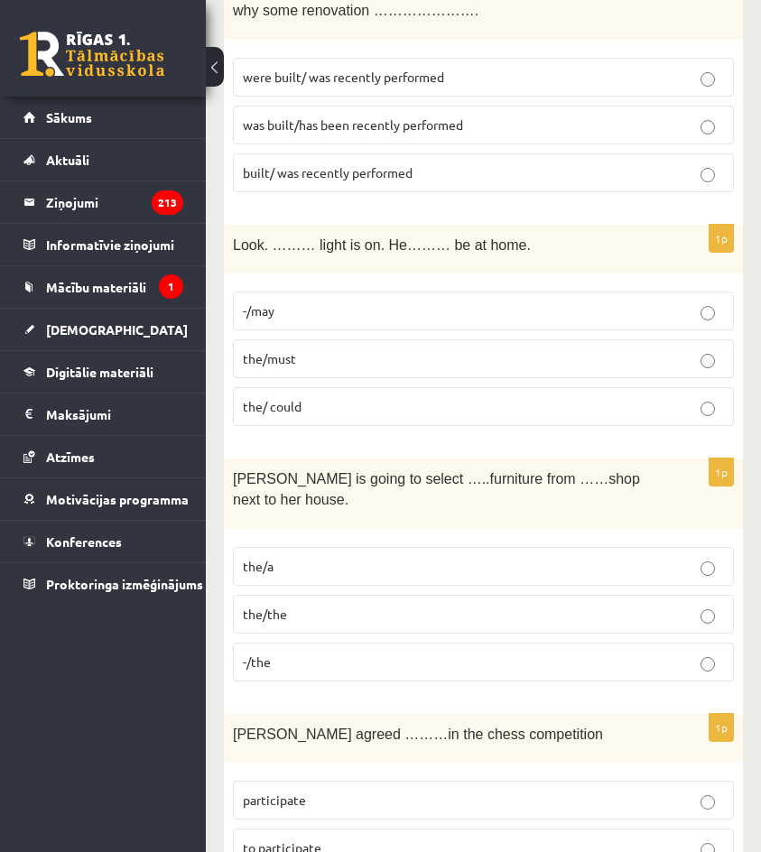
scroll to position [1716, 0]
click at [356, 652] on p "-/the" at bounding box center [483, 661] width 481 height 19
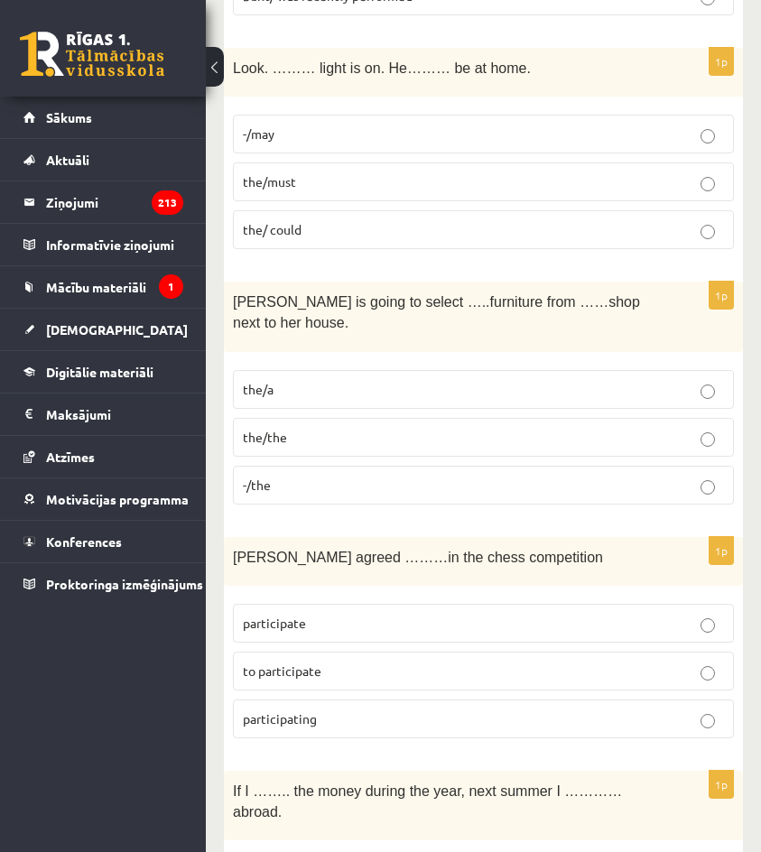
scroll to position [1896, 0]
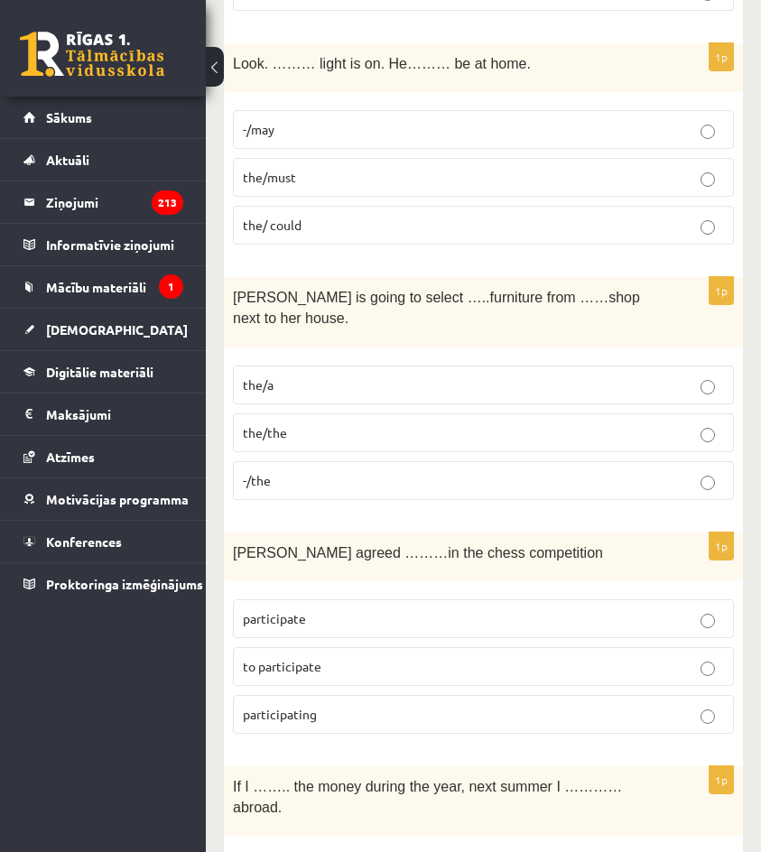
click at [377, 657] on p "to participate" at bounding box center [483, 666] width 481 height 19
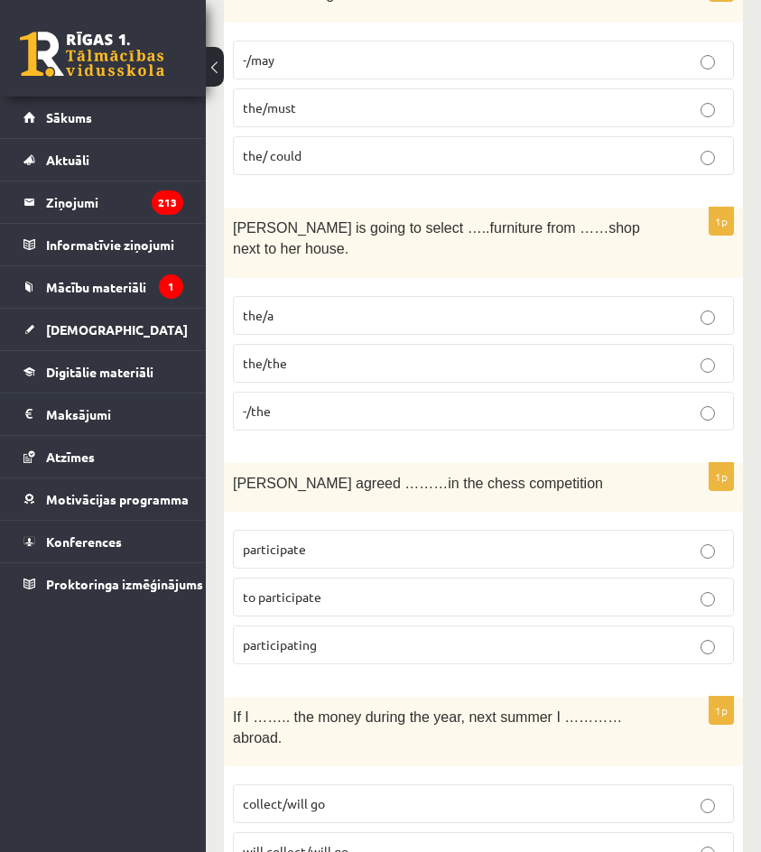
scroll to position [2167, 0]
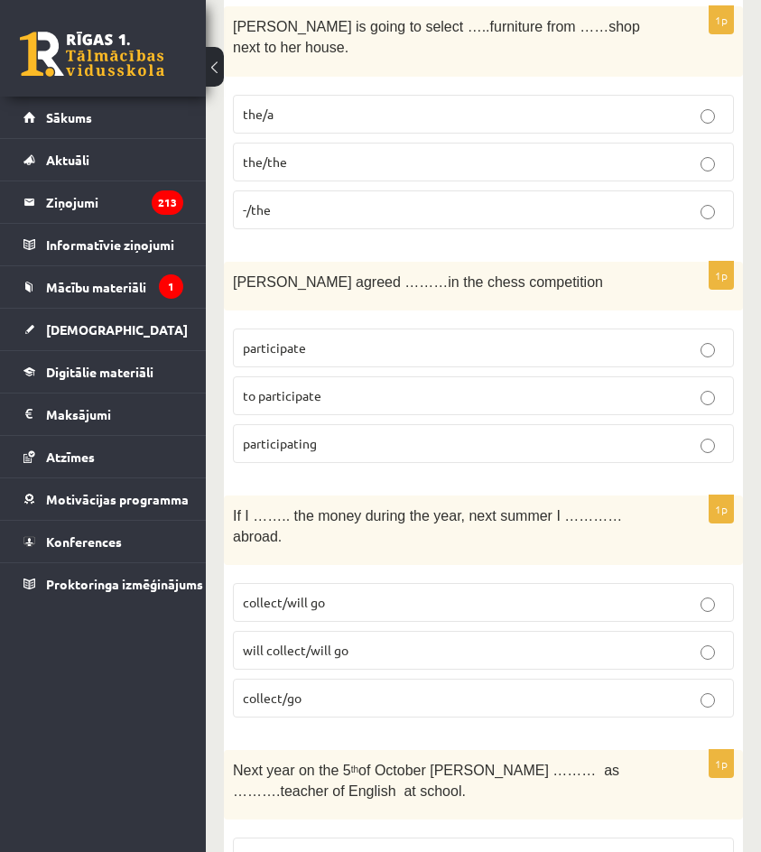
click at [343, 593] on p "collect/will go" at bounding box center [483, 602] width 481 height 19
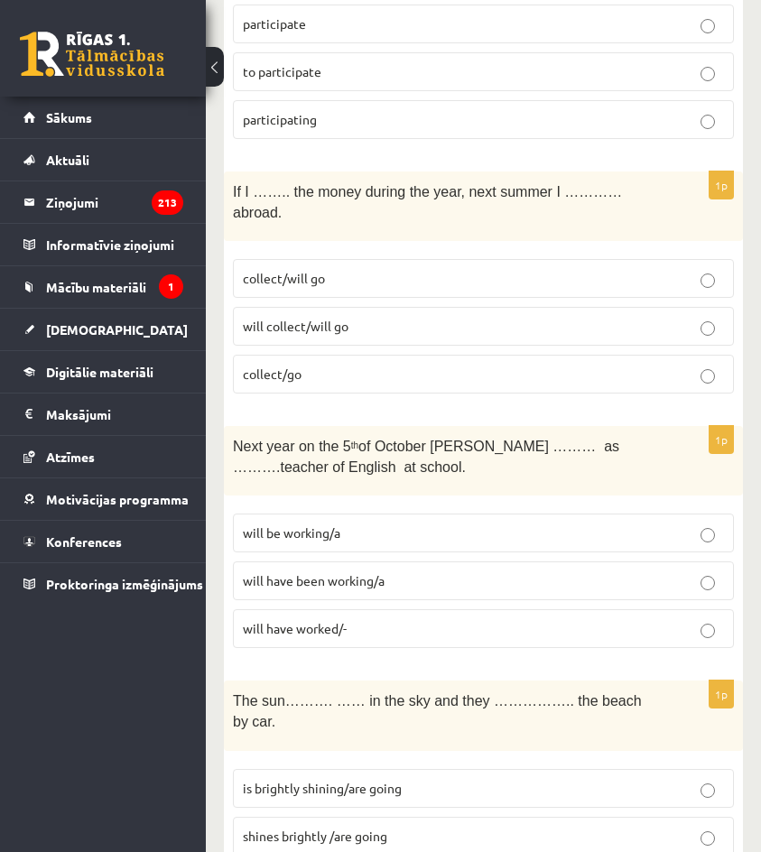
scroll to position [2529, 0]
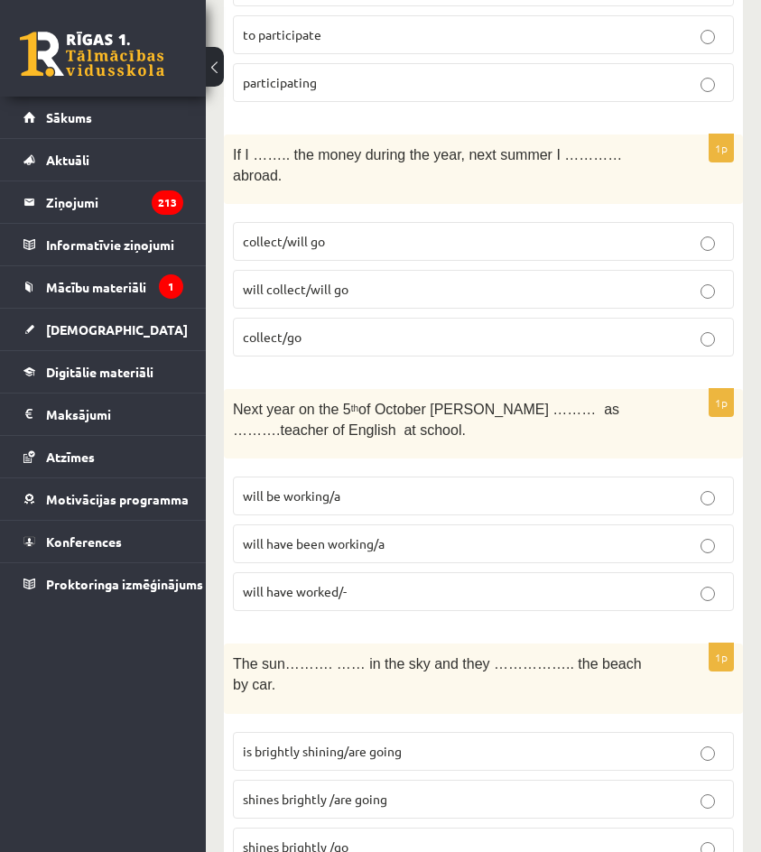
click at [345, 487] on p "will be working/a" at bounding box center [483, 496] width 481 height 19
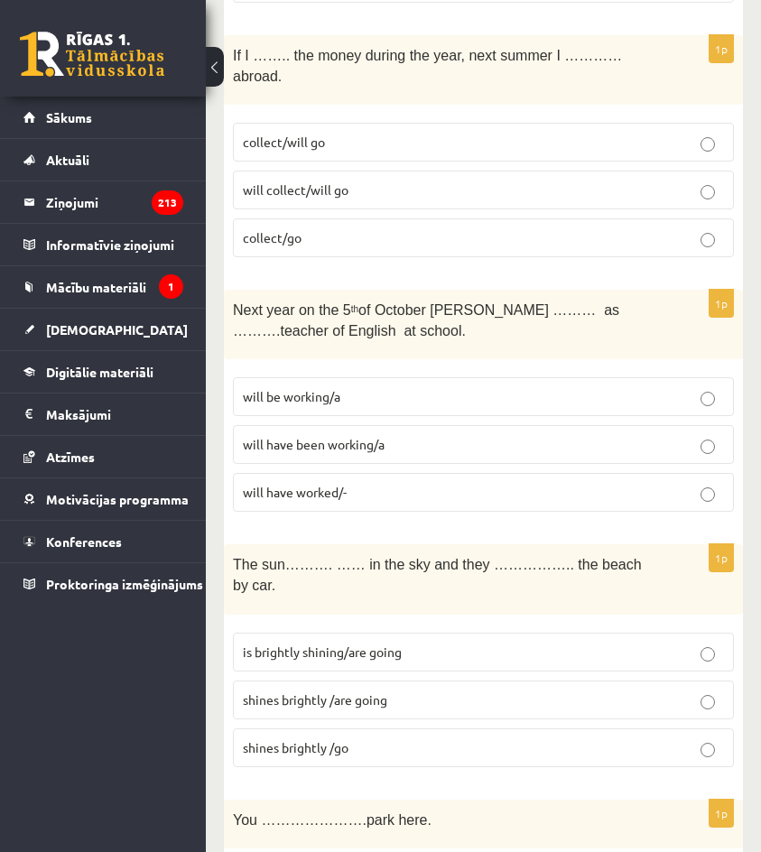
scroll to position [2709, 0]
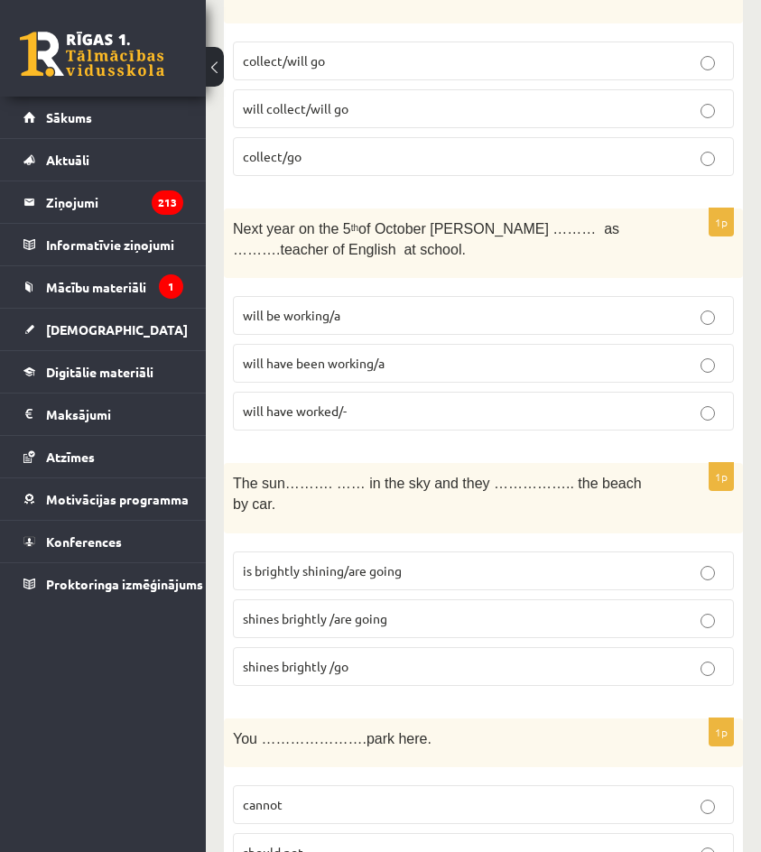
click at [377, 610] on span "shines brightly /are going" at bounding box center [315, 618] width 144 height 16
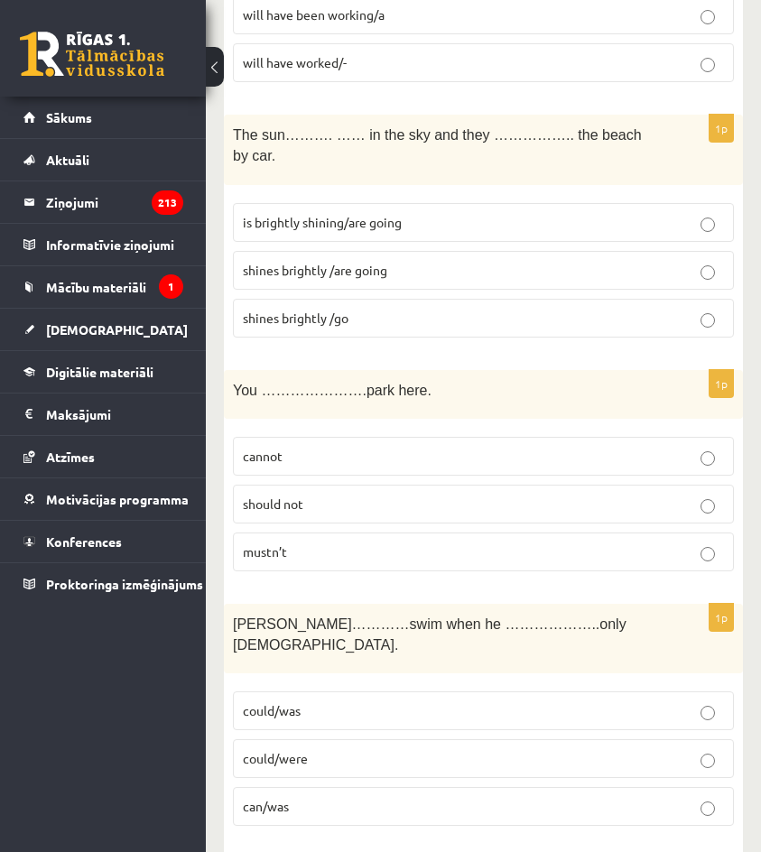
scroll to position [3070, 0]
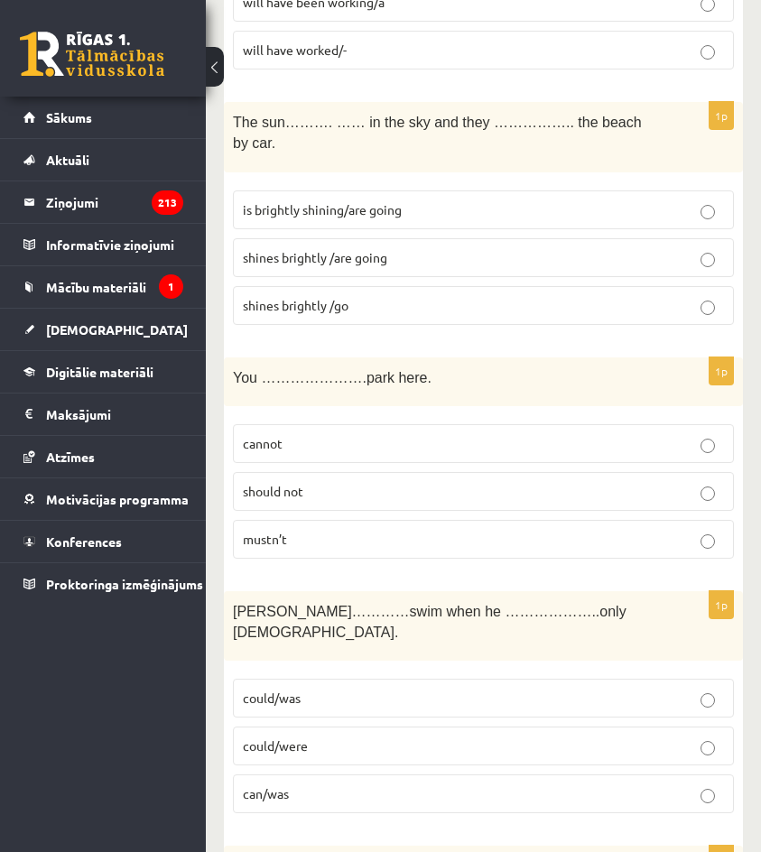
click at [409, 530] on p "mustn’t" at bounding box center [483, 539] width 481 height 19
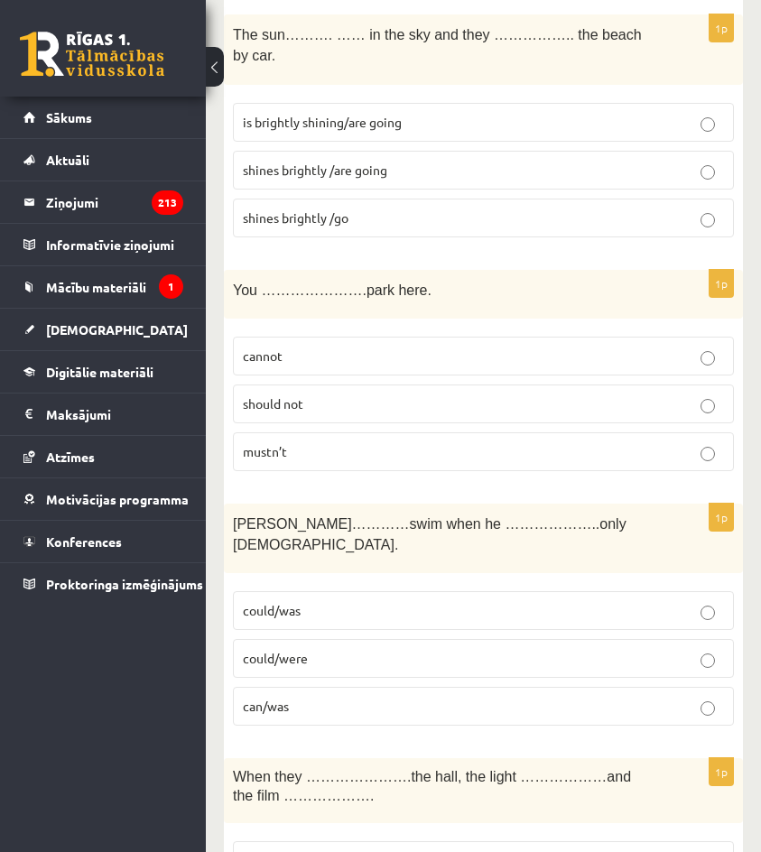
scroll to position [3161, 0]
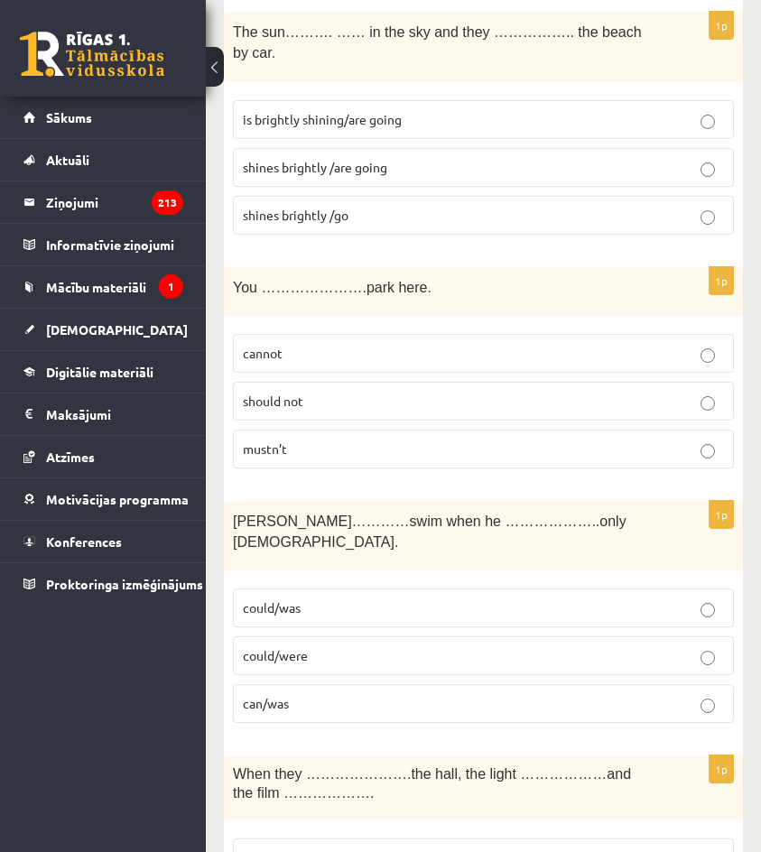
click at [410, 694] on p "can/was" at bounding box center [483, 703] width 481 height 19
click at [431, 647] on p "could/were" at bounding box center [483, 656] width 481 height 19
click at [452, 599] on p "could/was" at bounding box center [483, 608] width 481 height 19
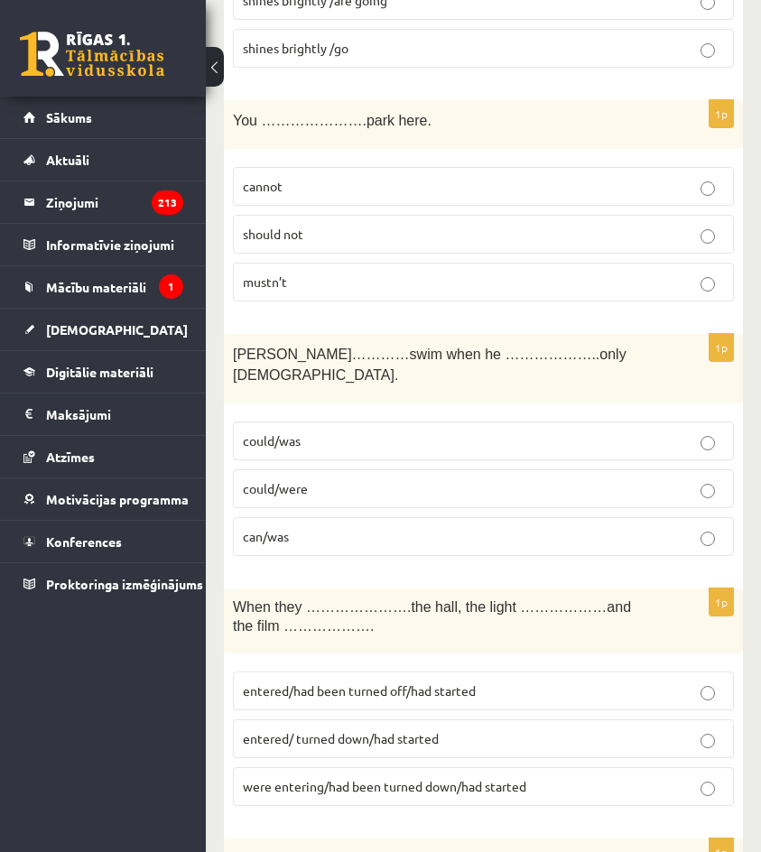
scroll to position [3341, 0]
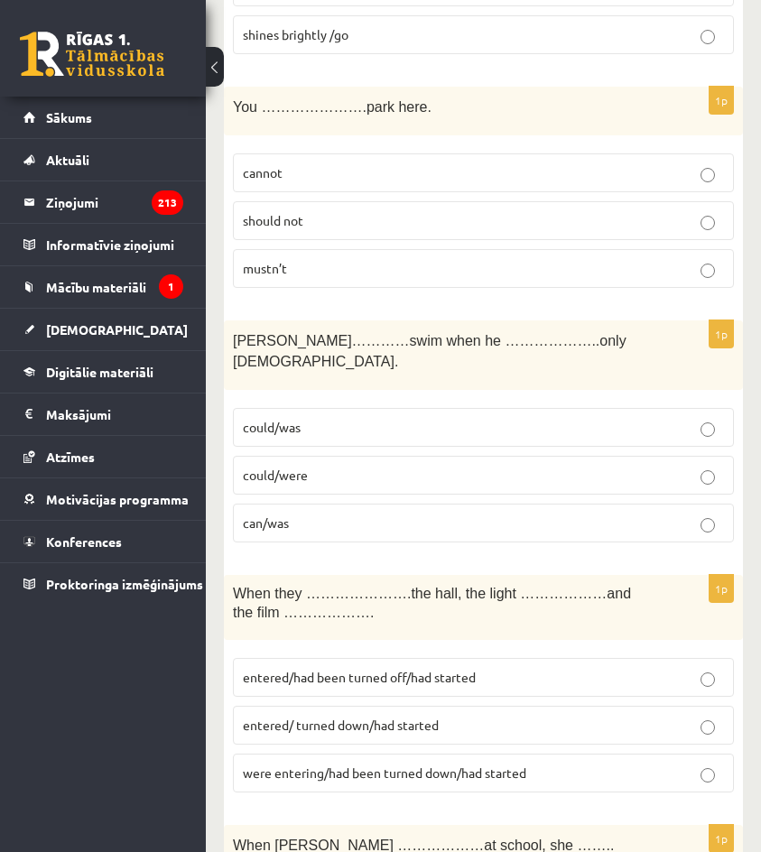
click at [306, 658] on label "entered/had been turned off/had started" at bounding box center [483, 677] width 501 height 39
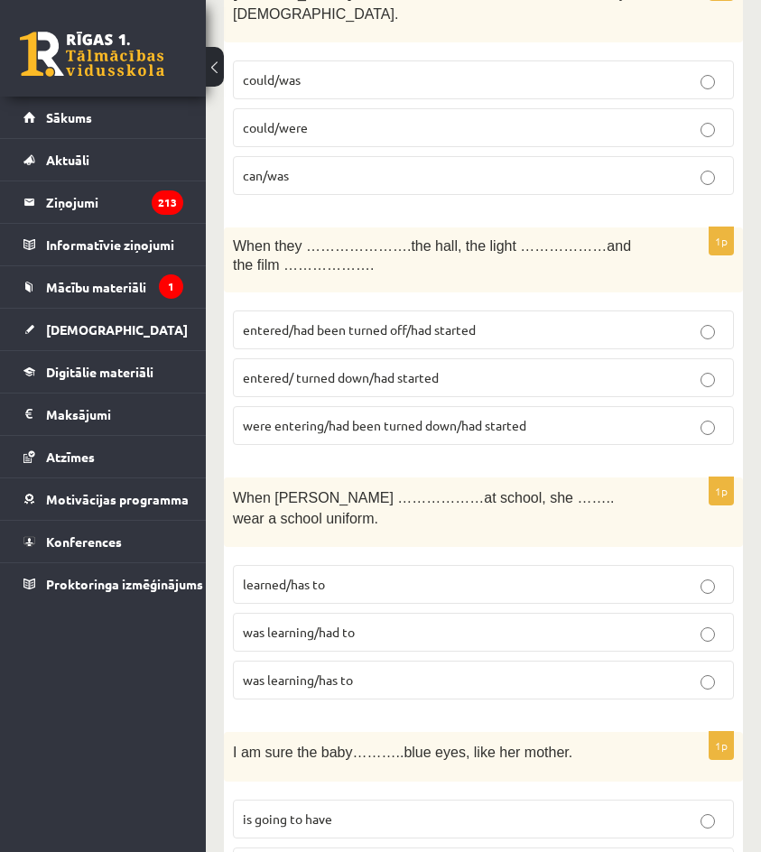
scroll to position [3703, 0]
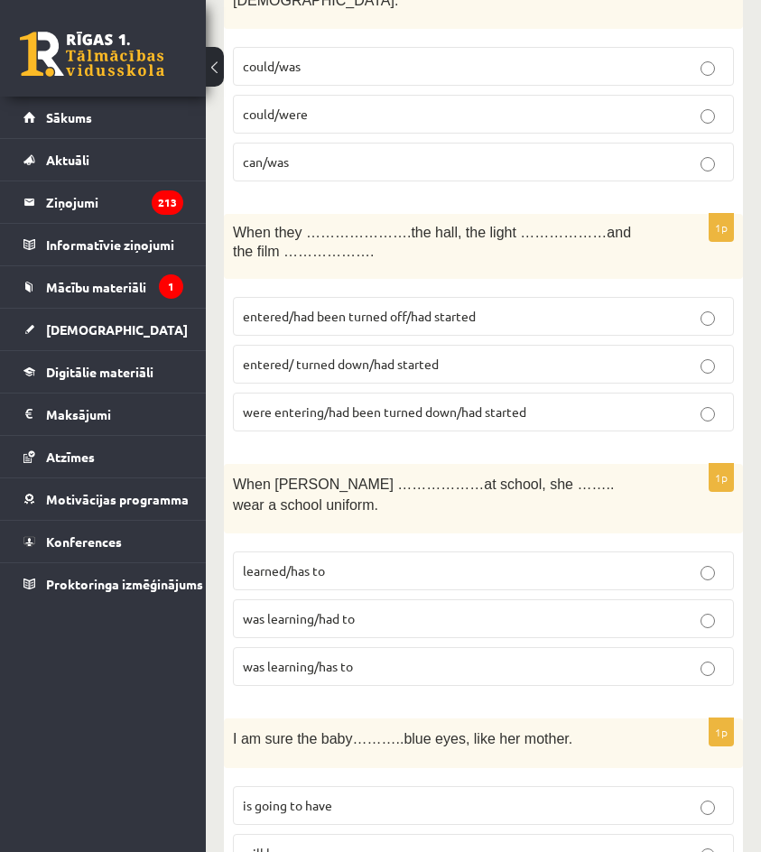
click at [319, 610] on span "was learning/had to" at bounding box center [299, 618] width 112 height 16
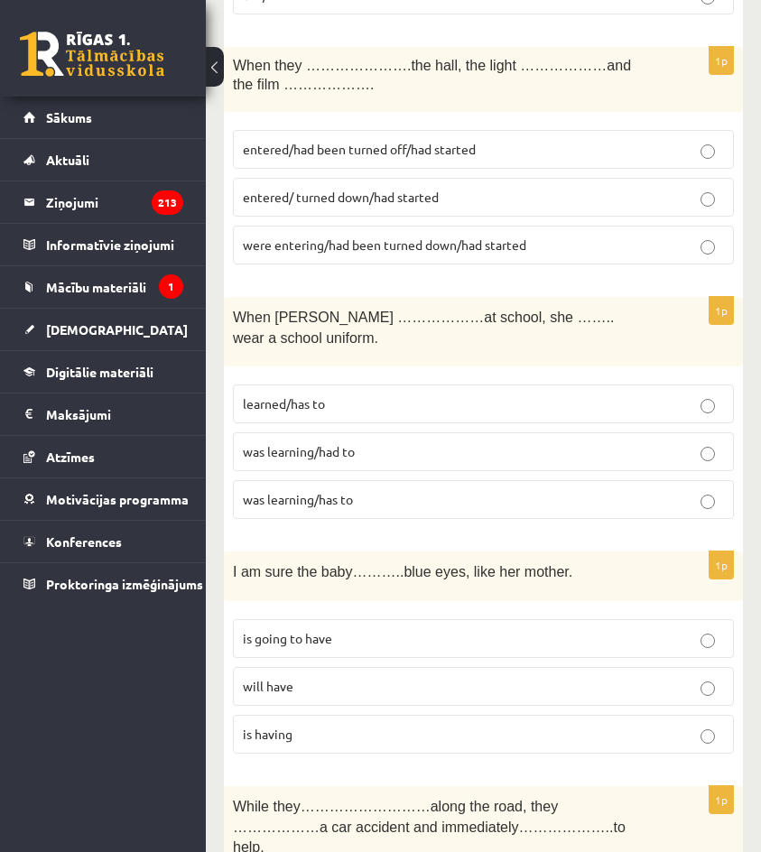
scroll to position [3883, 0]
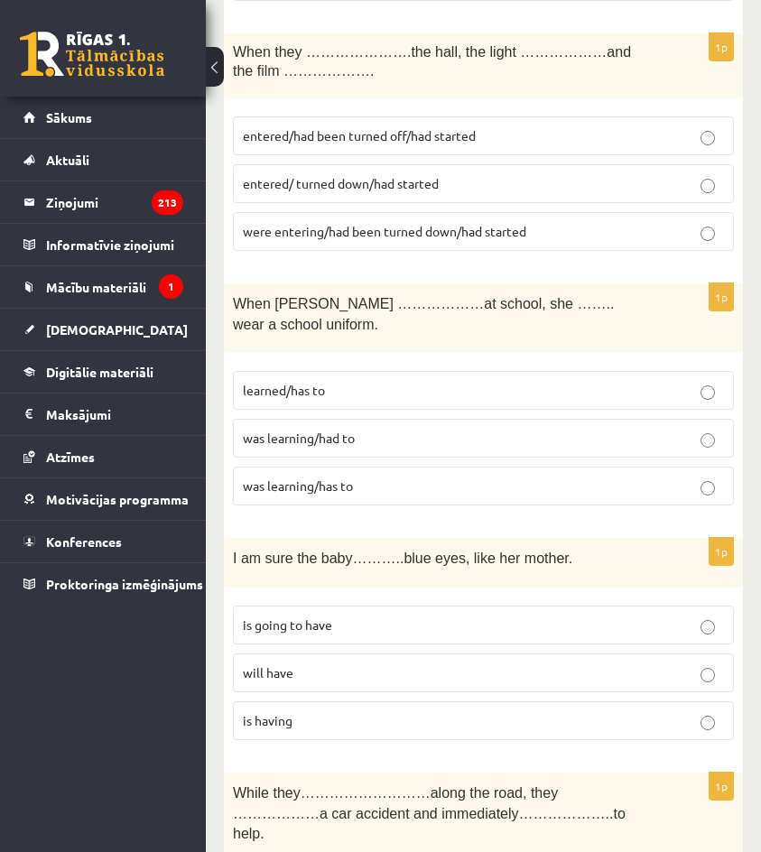
click at [333, 664] on p "will have" at bounding box center [483, 673] width 481 height 19
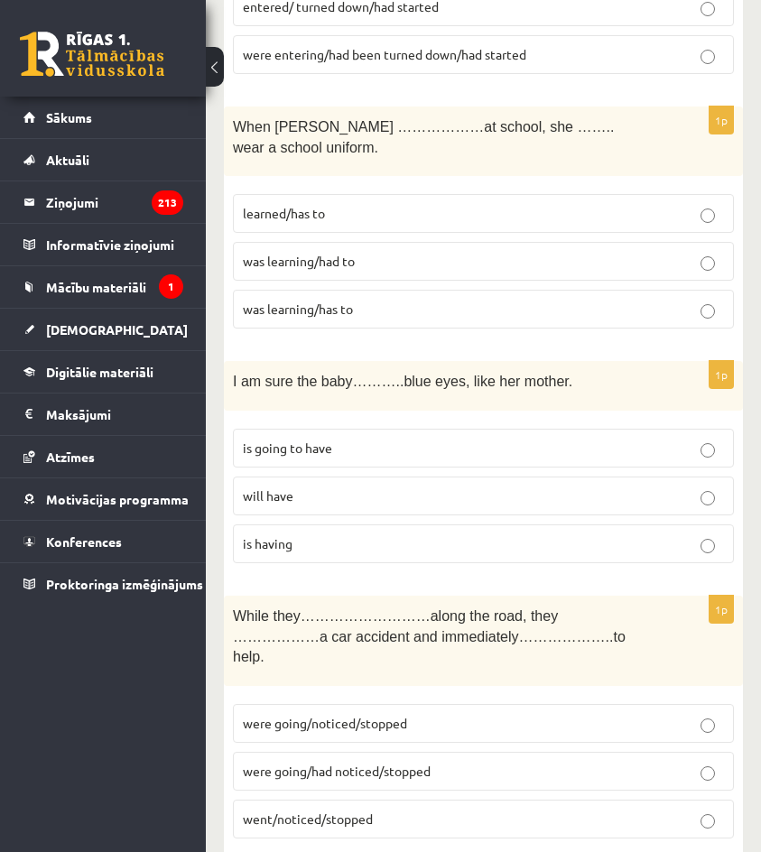
scroll to position [4064, 0]
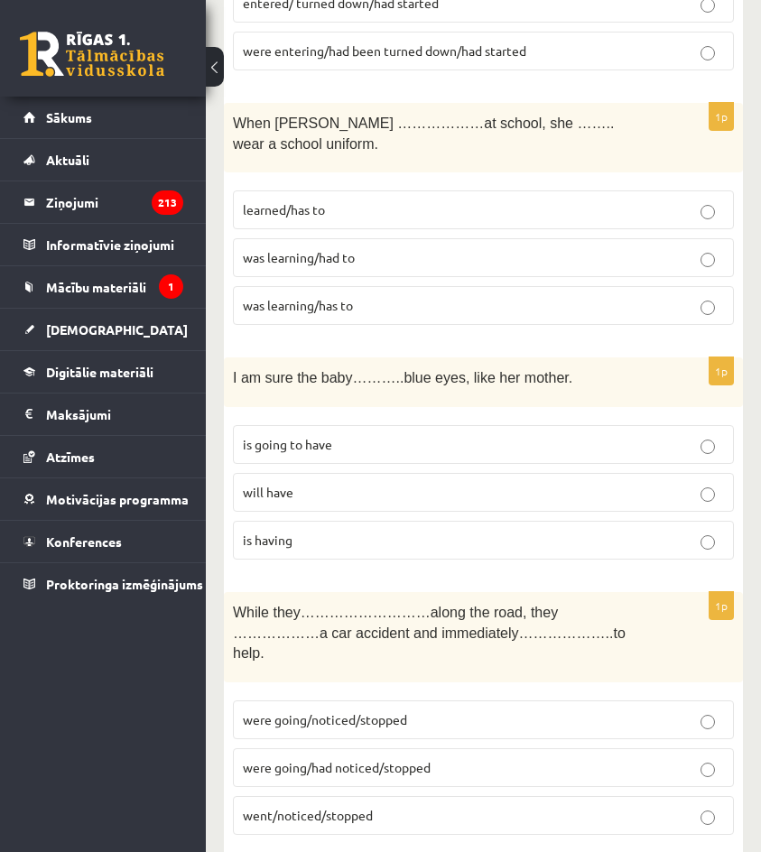
click at [314, 711] on p "were going/noticed/stopped" at bounding box center [483, 720] width 481 height 19
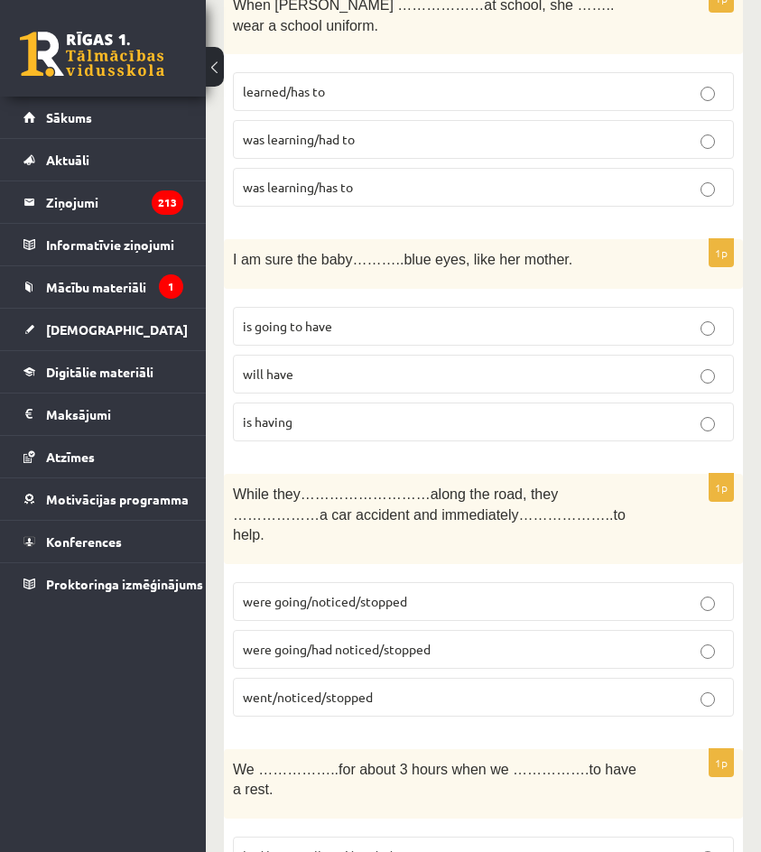
scroll to position [4244, 0]
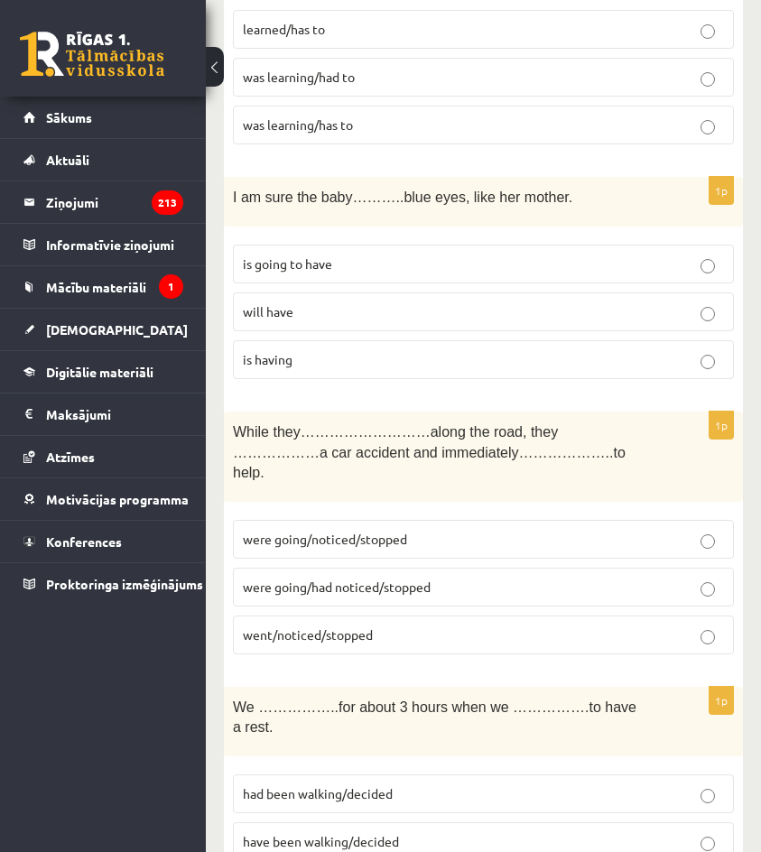
click at [315, 785] on p "had been walking/decided" at bounding box center [483, 794] width 481 height 19
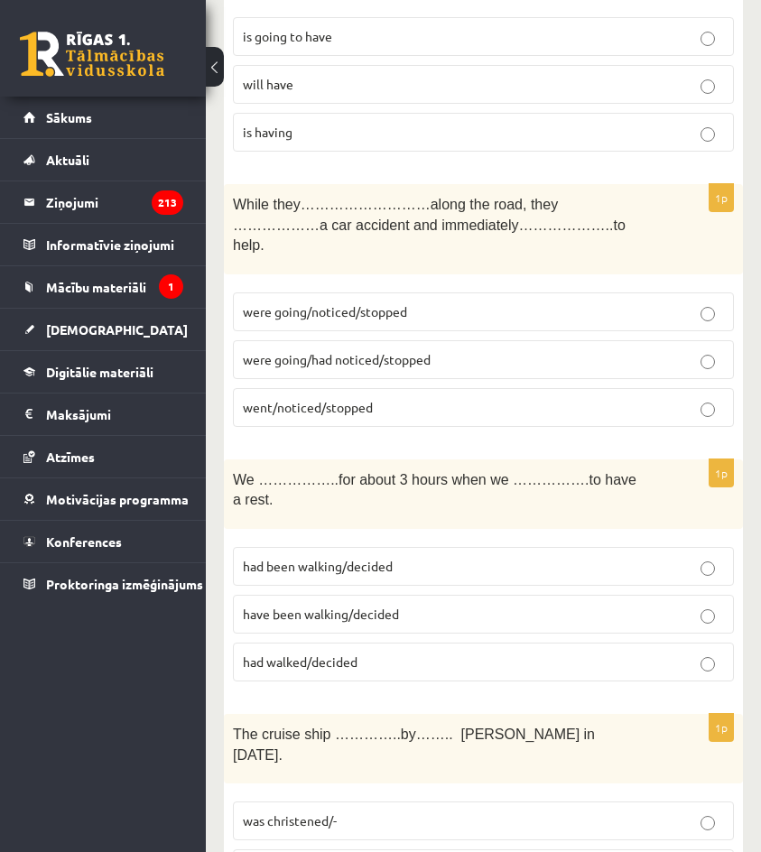
scroll to position [4606, 0]
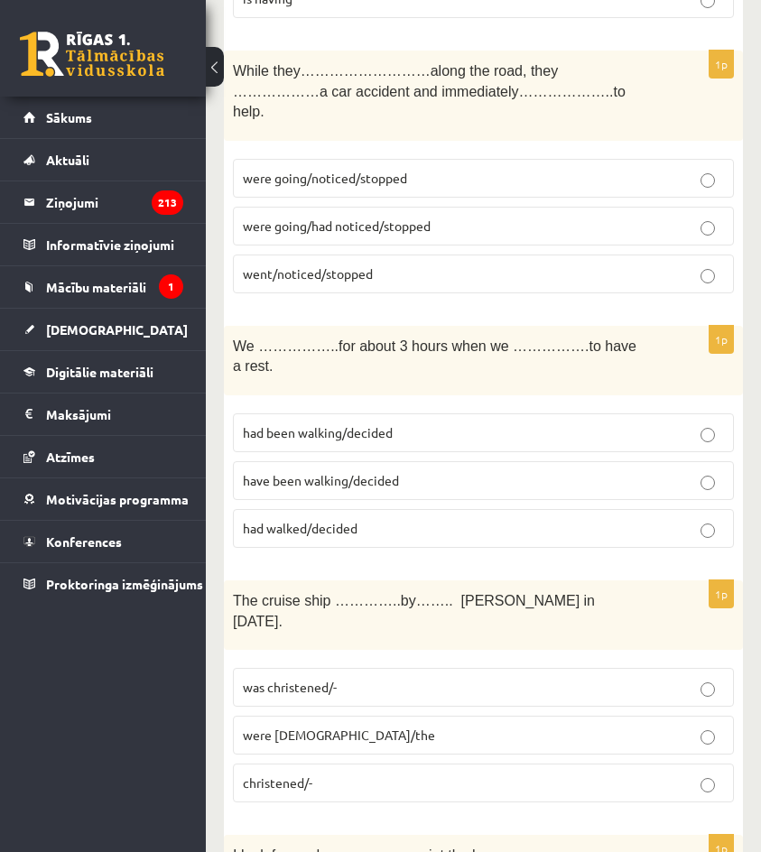
click at [337, 679] on span "was christened/-" at bounding box center [290, 687] width 94 height 16
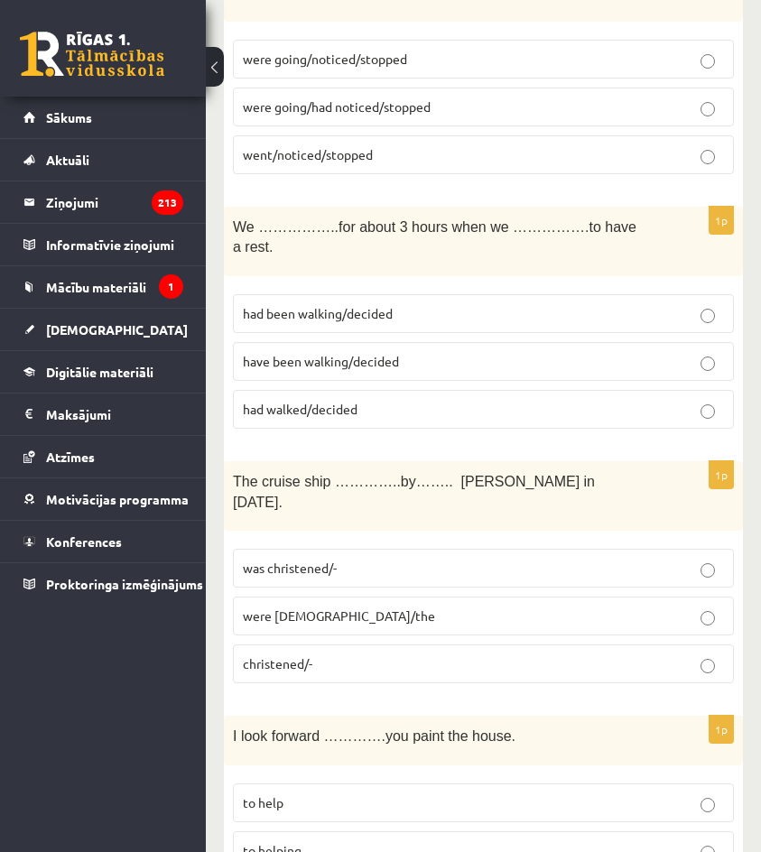
scroll to position [4786, 0]
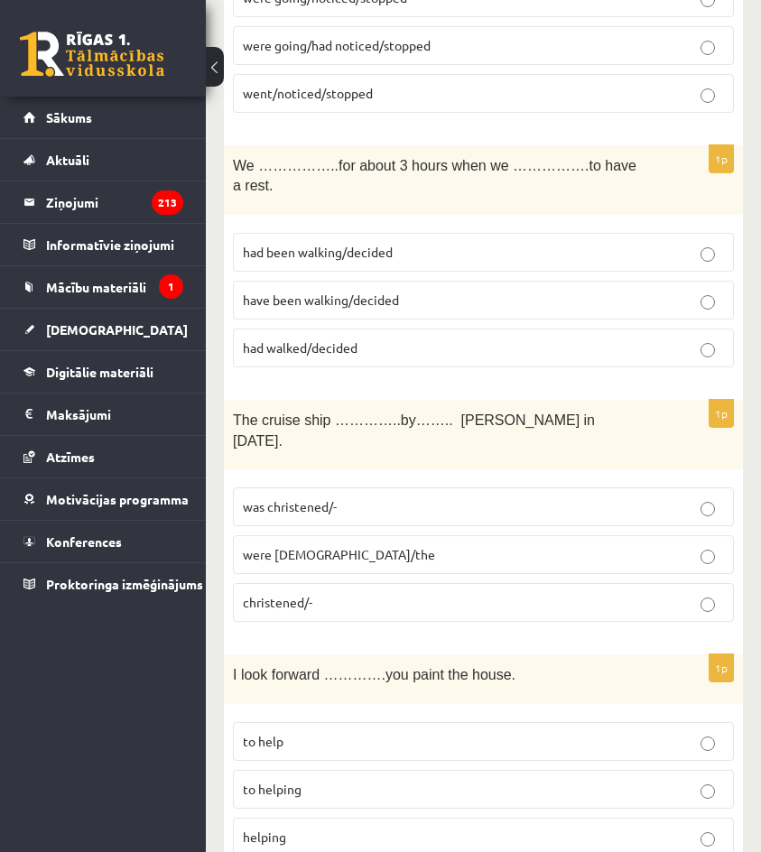
click at [329, 780] on p "to helping" at bounding box center [483, 789] width 481 height 19
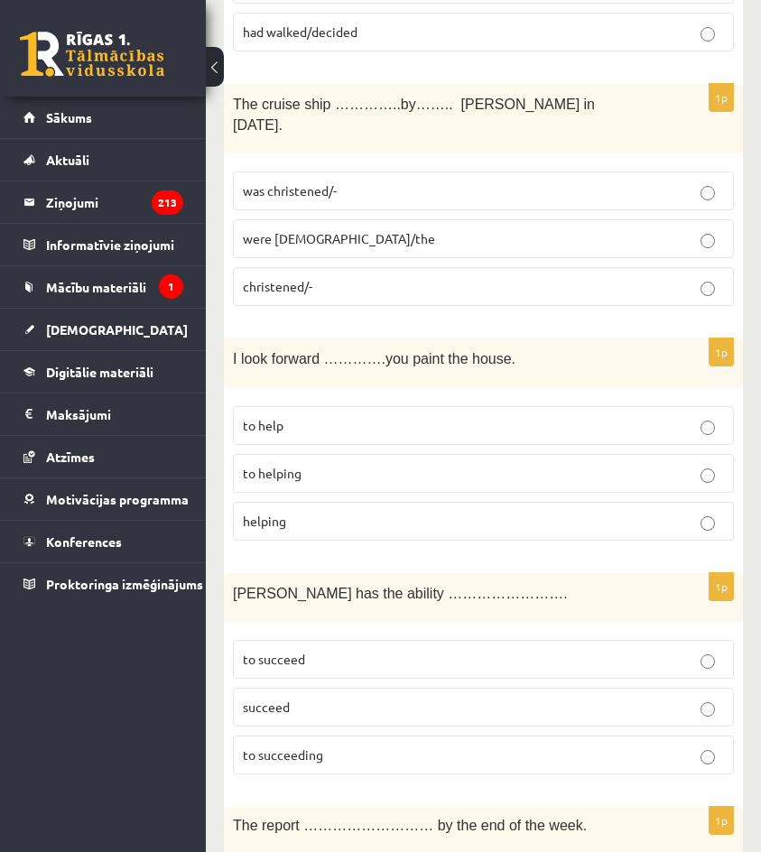
scroll to position [5148, 0]
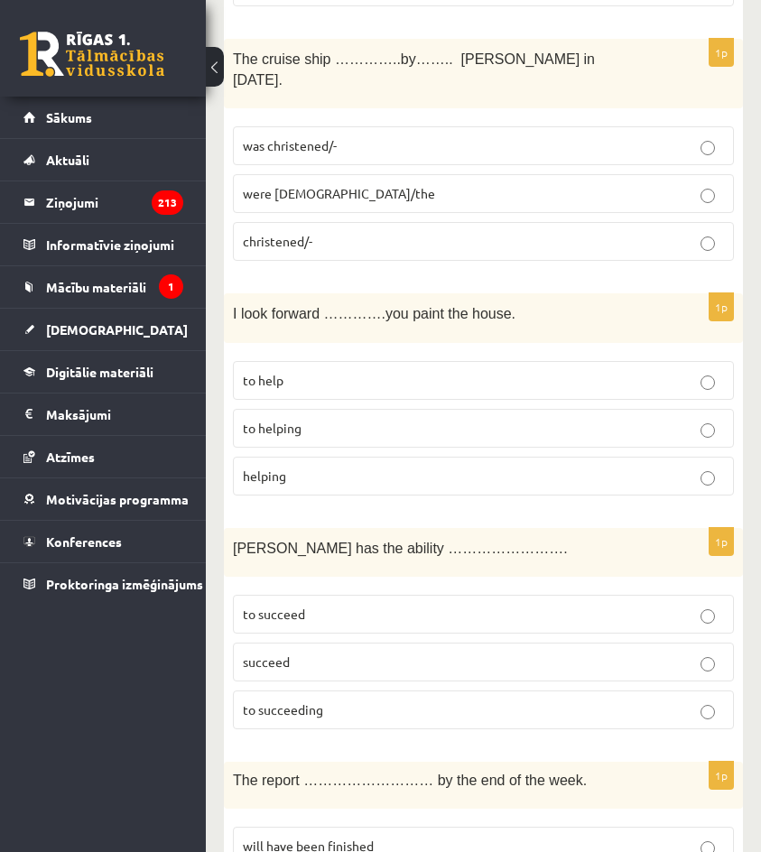
click at [304, 606] on span "to succeed" at bounding box center [274, 614] width 62 height 16
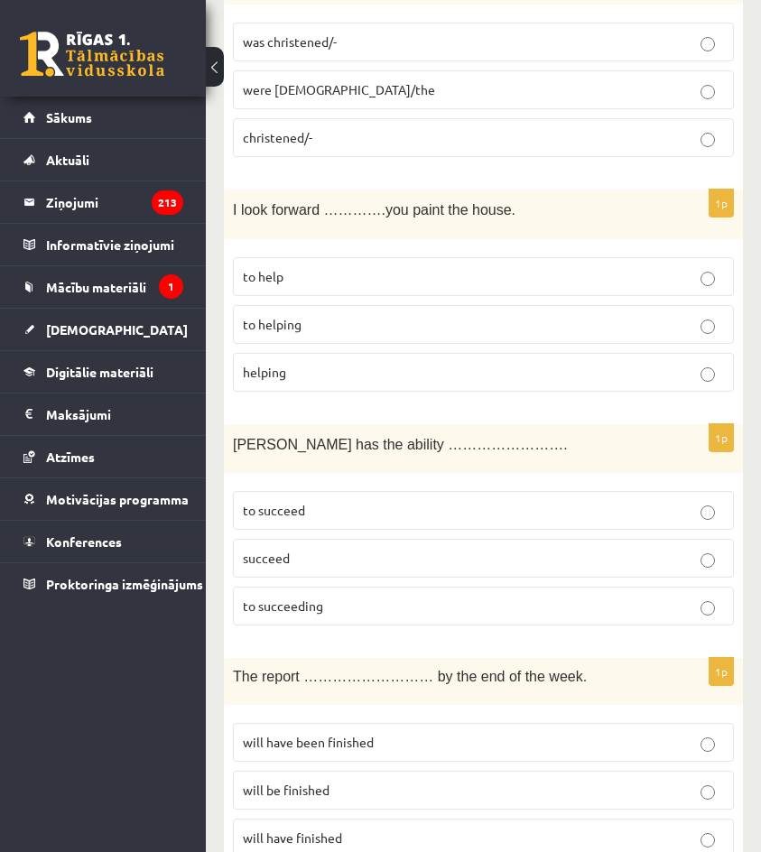
scroll to position [5238, 0]
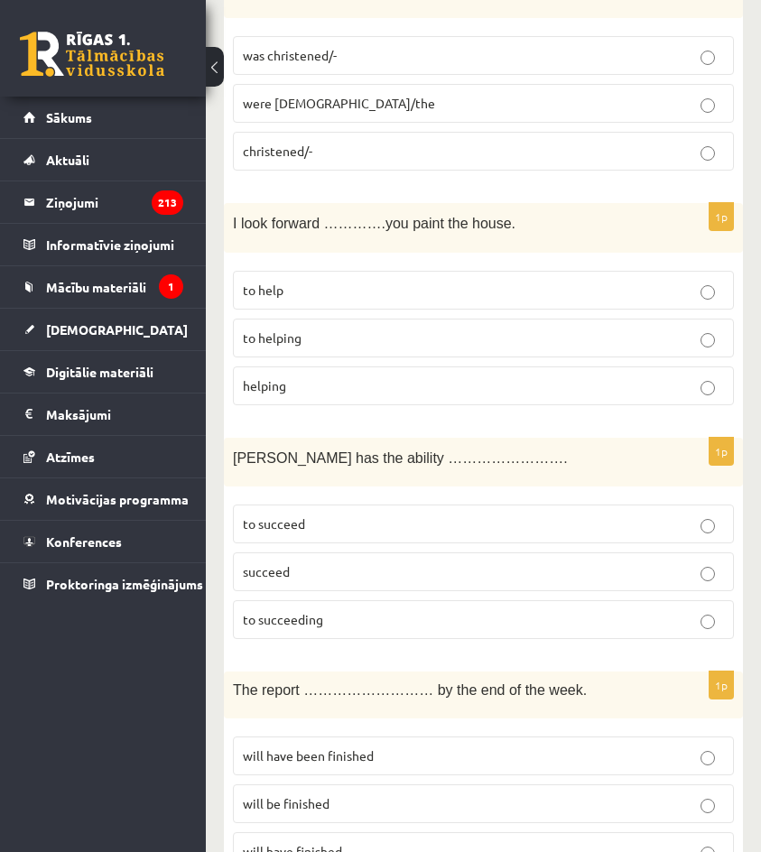
click at [377, 747] on p "will have been finished" at bounding box center [483, 756] width 481 height 19
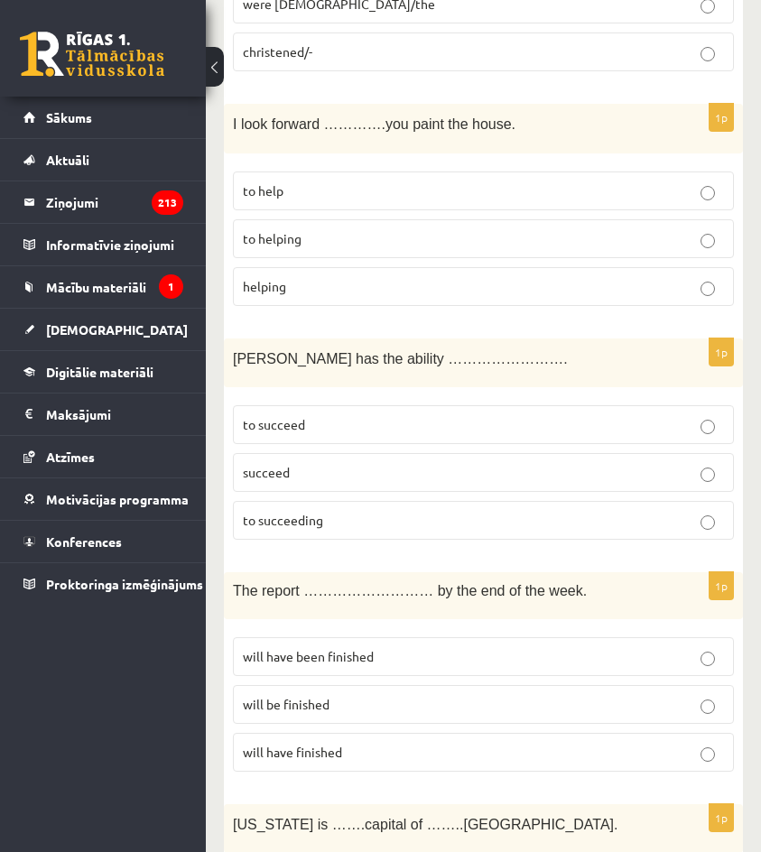
scroll to position [5418, 0]
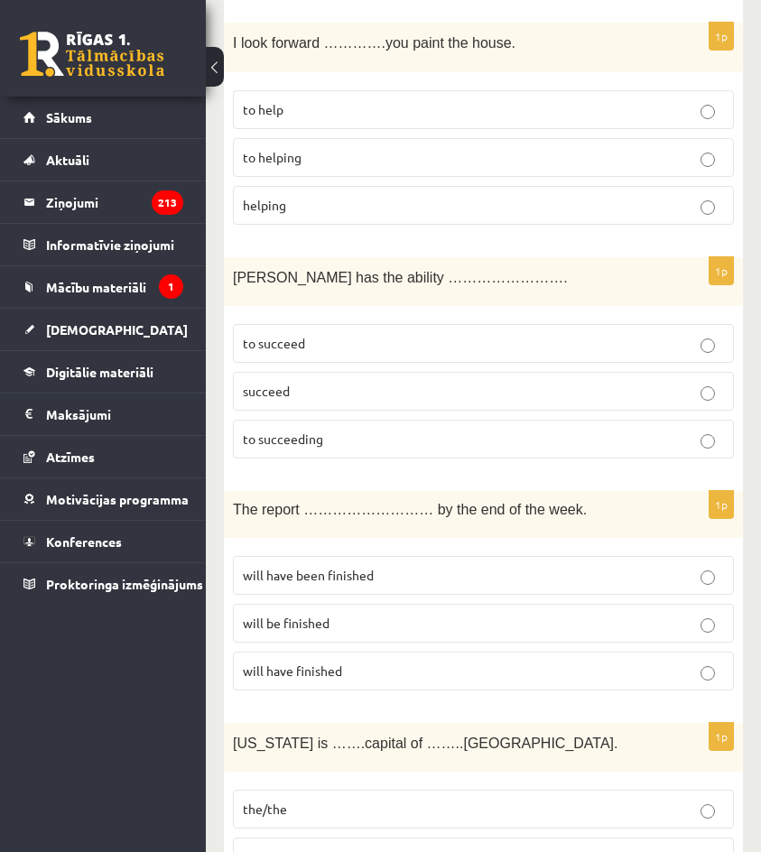
click at [300, 800] on p "the/the" at bounding box center [483, 809] width 481 height 19
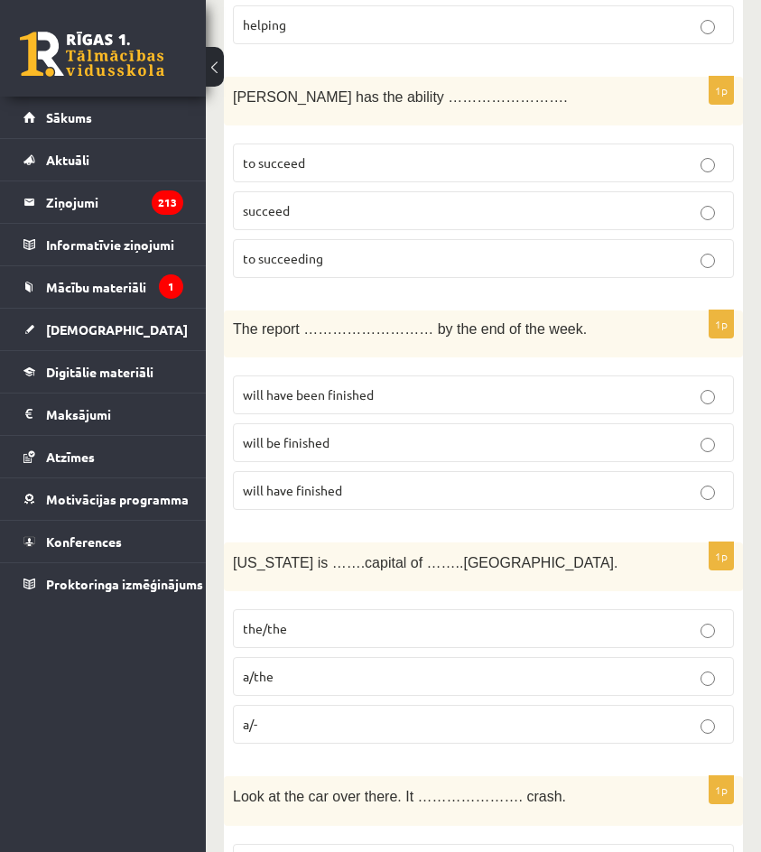
click at [278, 852] on span "is going to" at bounding box center [273, 863] width 60 height 16
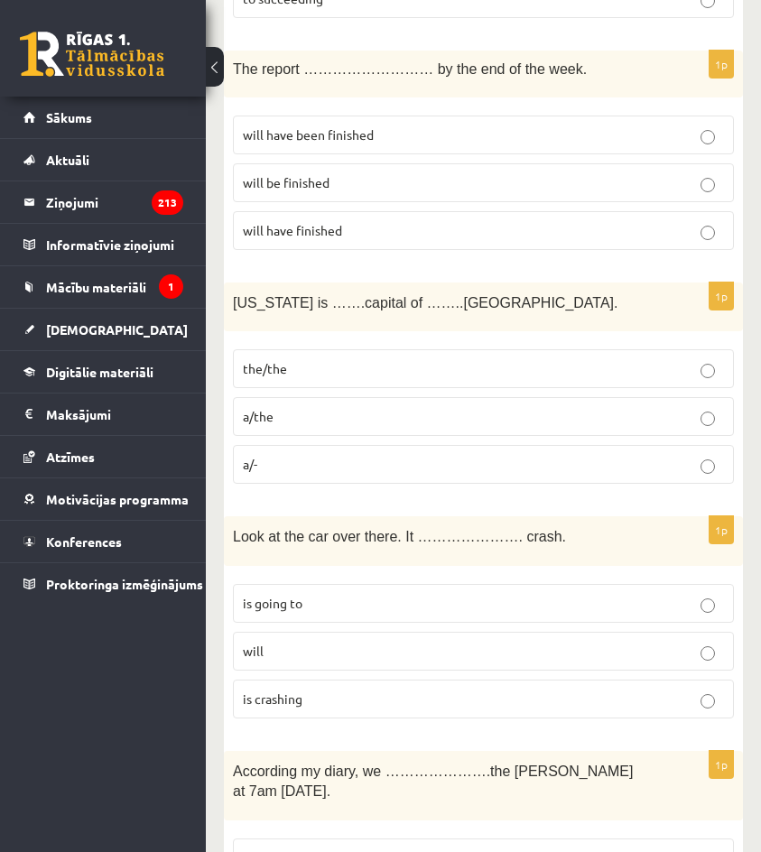
scroll to position [5870, 0]
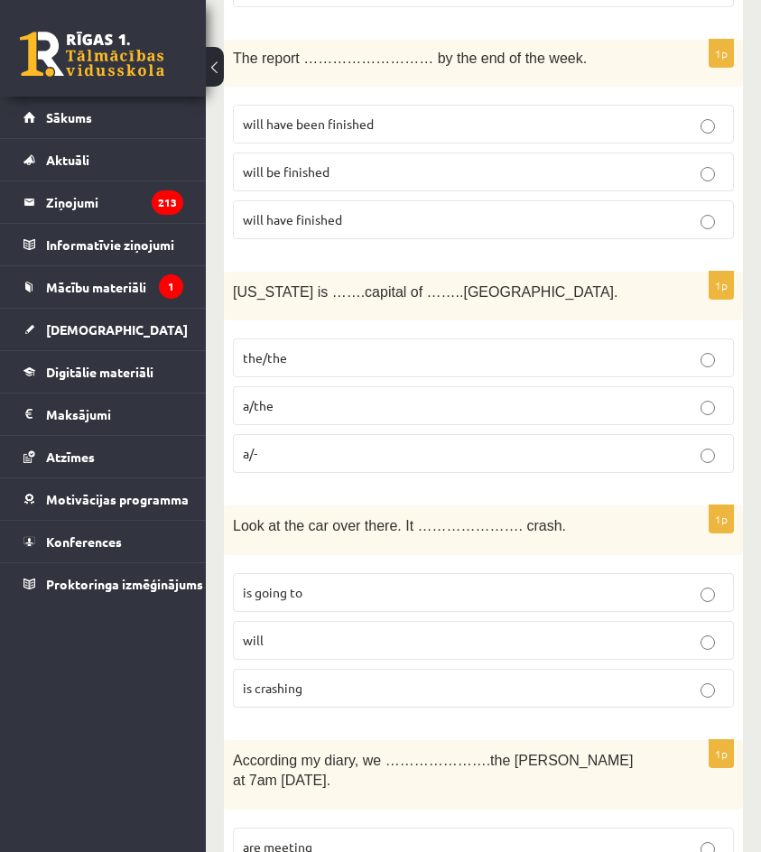
click at [286, 828] on label "are meeting" at bounding box center [483, 847] width 501 height 39
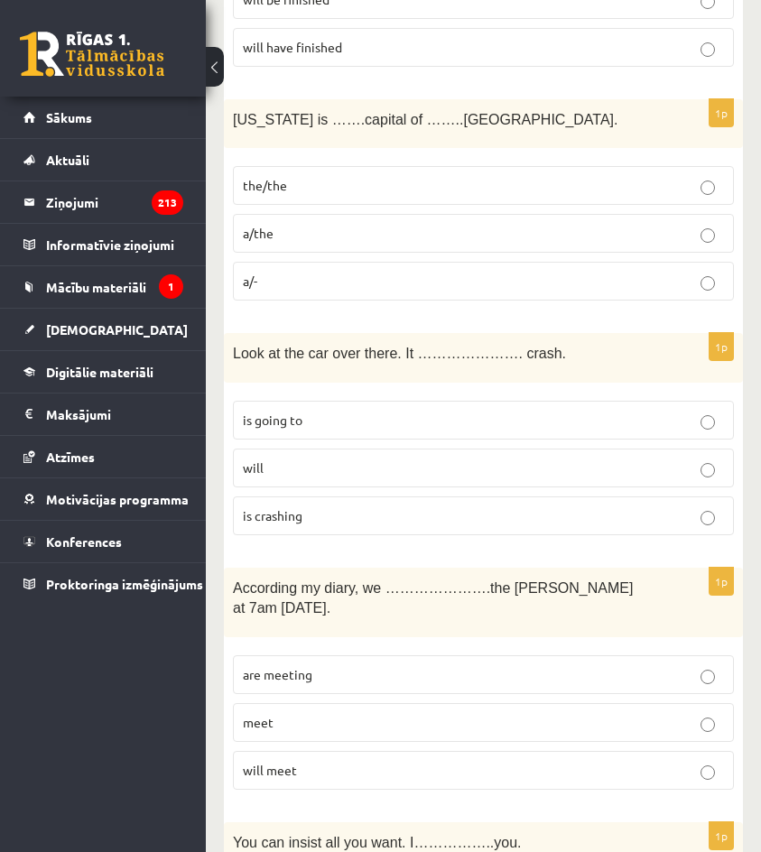
scroll to position [6051, 0]
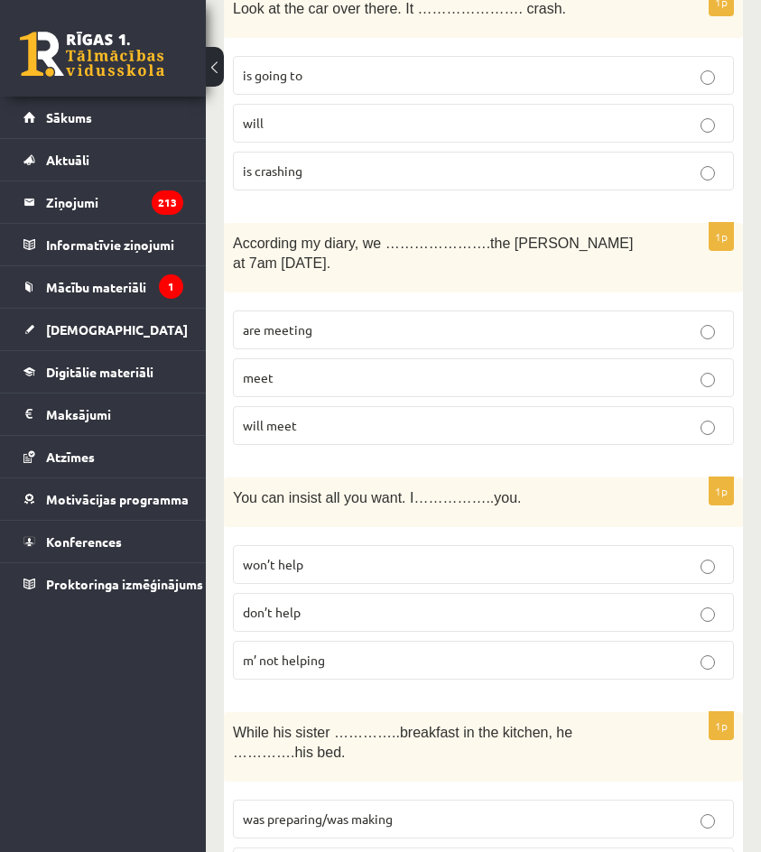
scroll to position [6412, 0]
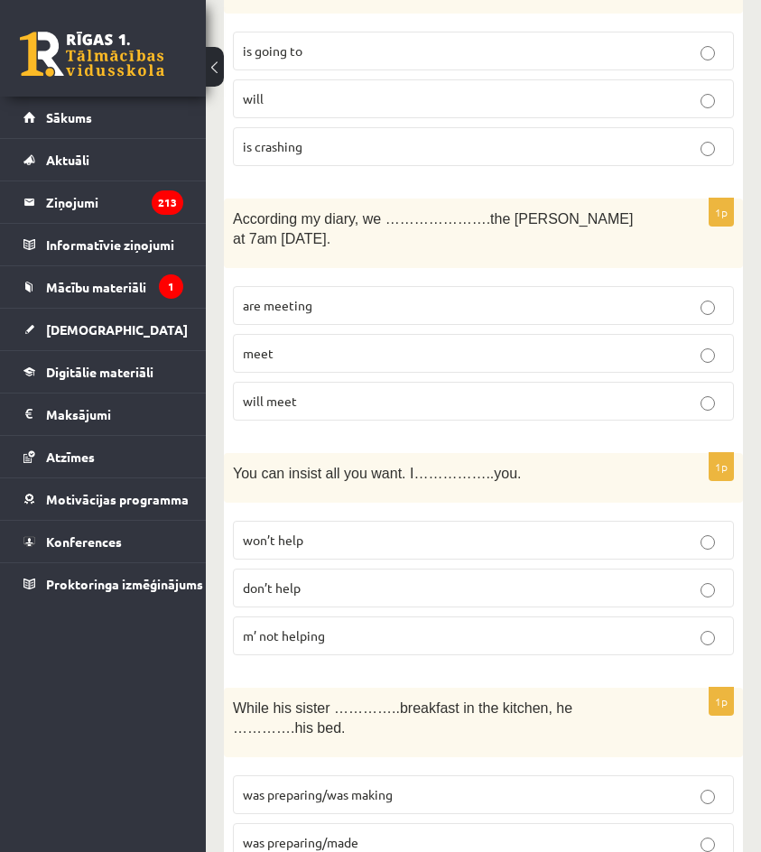
click at [295, 834] on span "was preparing/made" at bounding box center [301, 842] width 116 height 16
click at [309, 787] on span "was preparing/was making" at bounding box center [318, 795] width 150 height 16
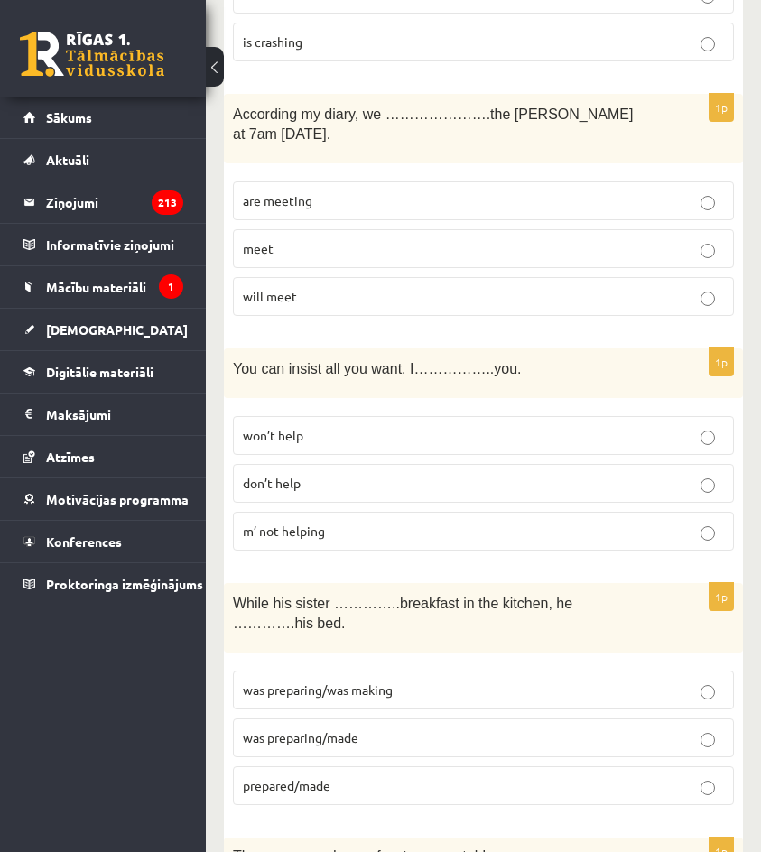
scroll to position [6517, 0]
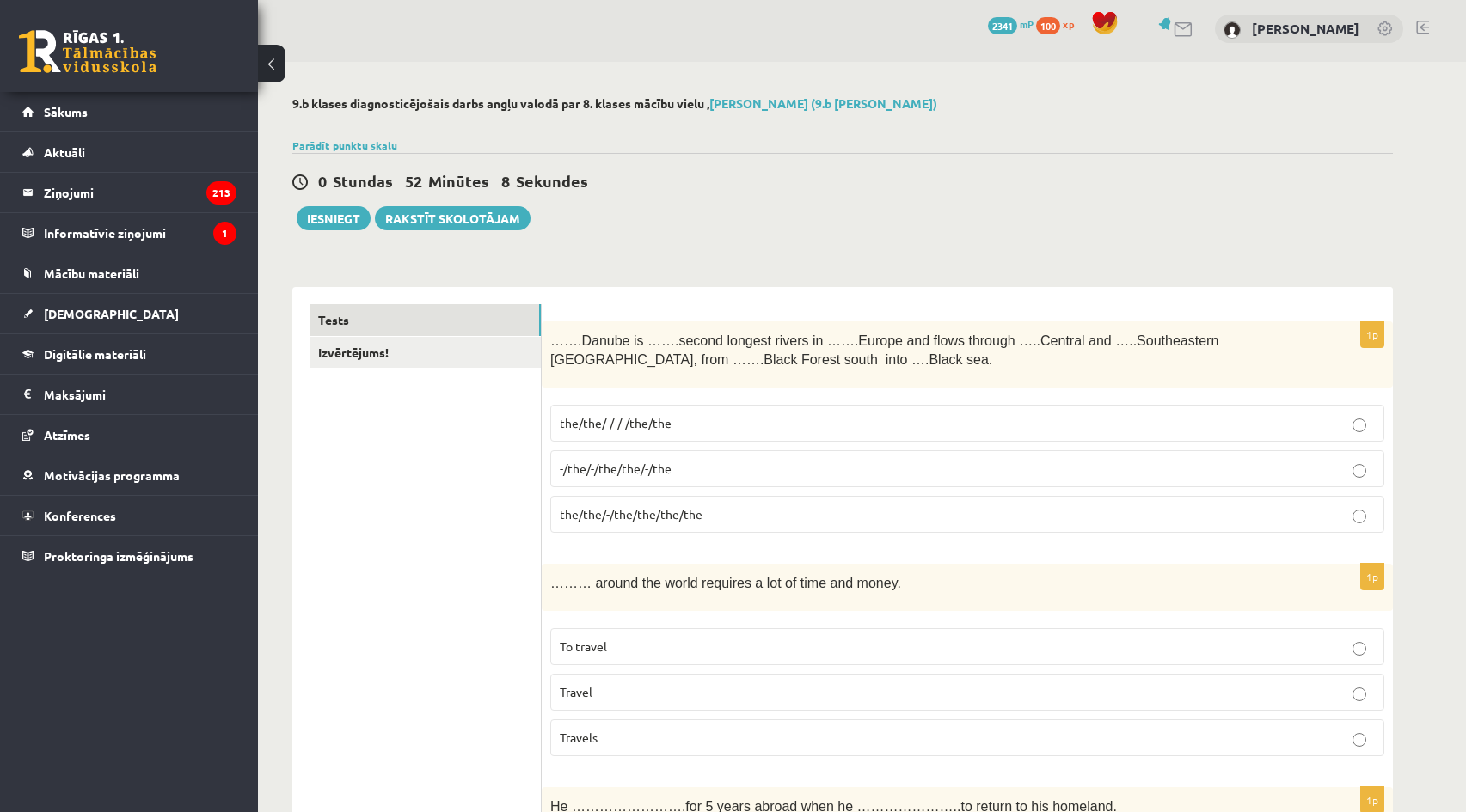
scroll to position [0, 0]
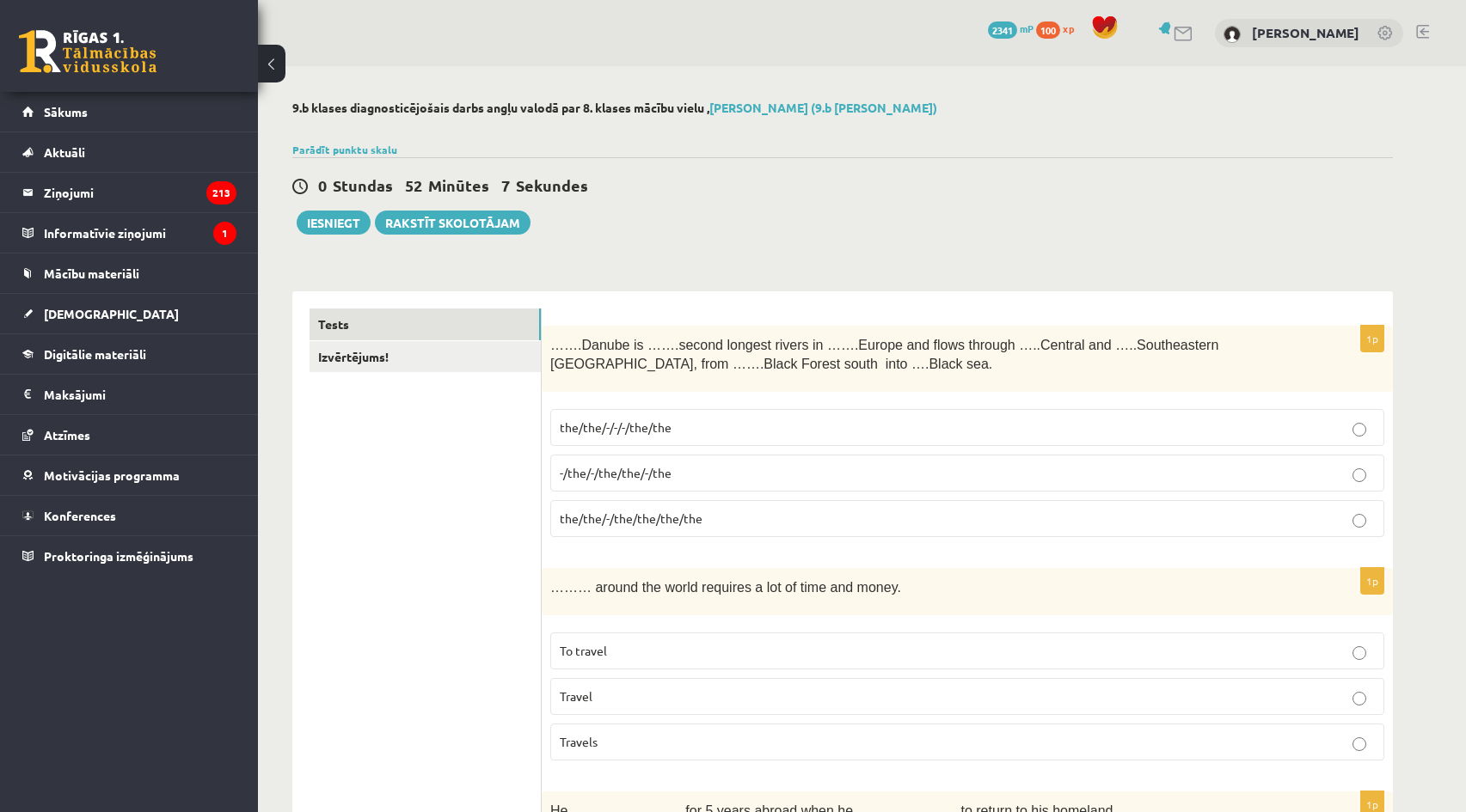
click at [700, 433] on p "the/the/-/-/-/the/the" at bounding box center [967, 427] width 815 height 18
click at [693, 531] on label "the/the/-/the/the/the/the" at bounding box center [967, 519] width 834 height 37
click at [448, 352] on link "Izvērtējums!" at bounding box center [425, 357] width 231 height 31
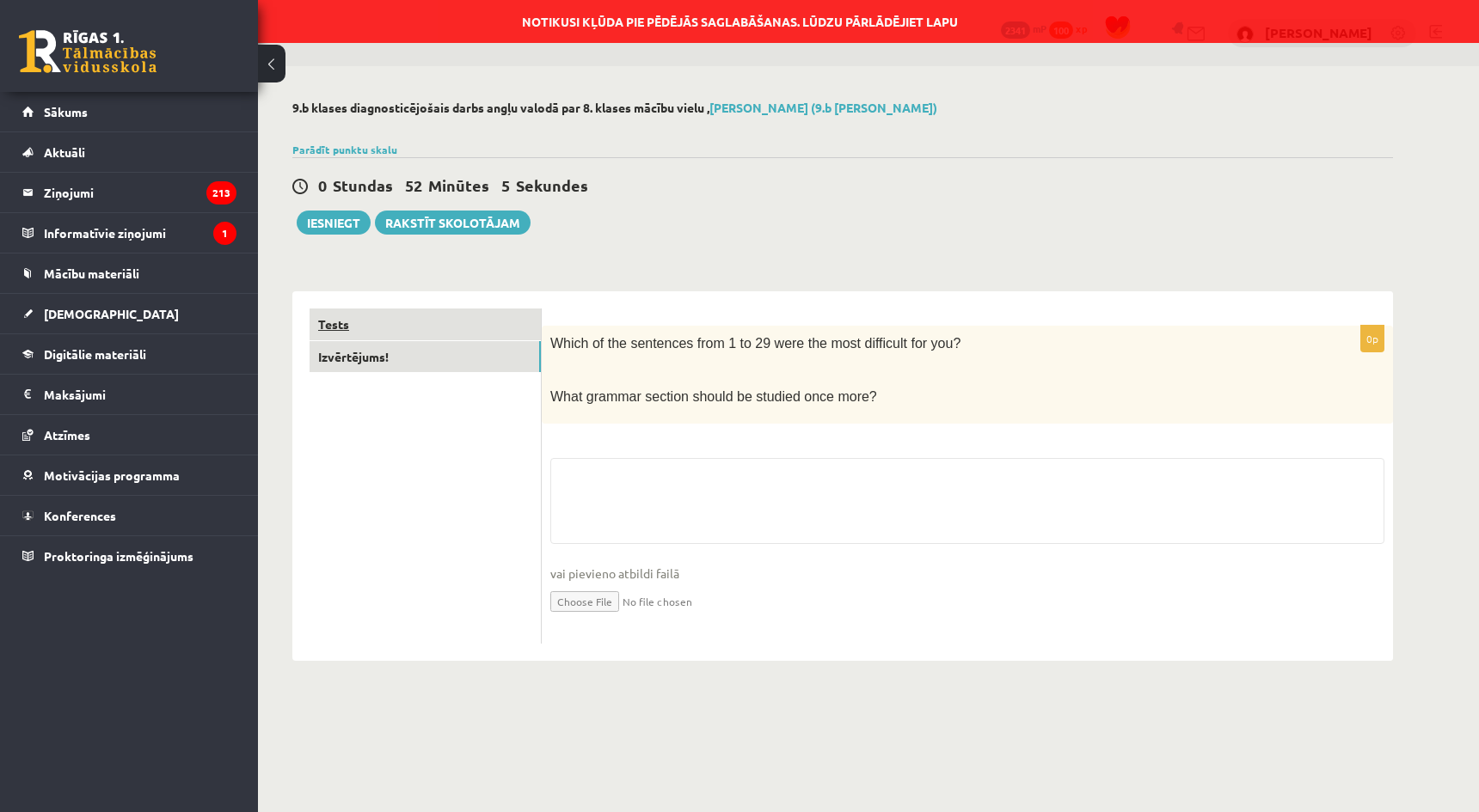
click at [437, 324] on link "Tests" at bounding box center [425, 324] width 231 height 31
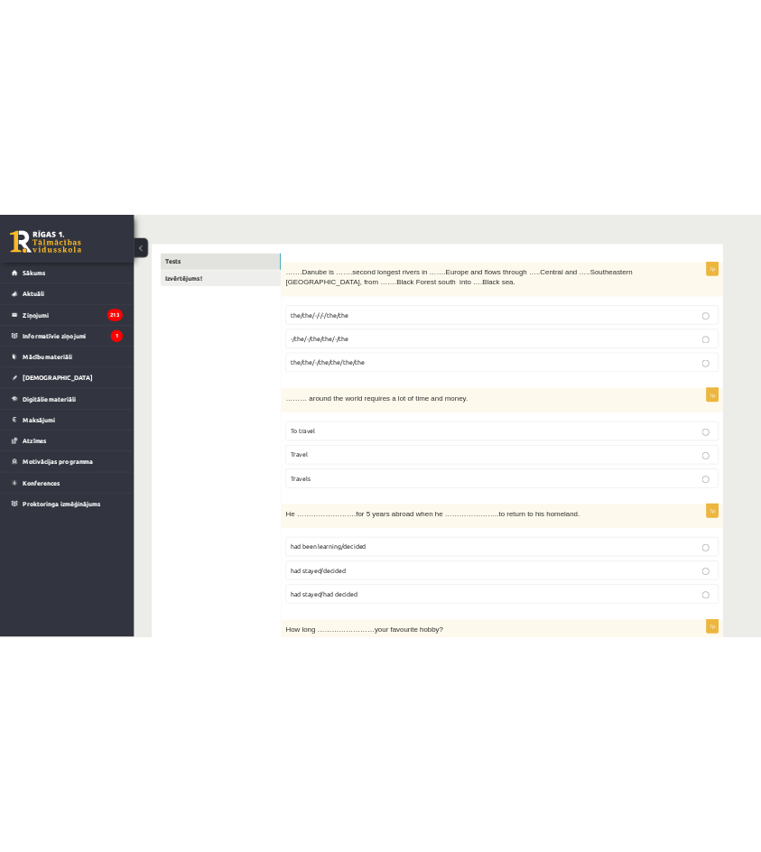
scroll to position [271, 0]
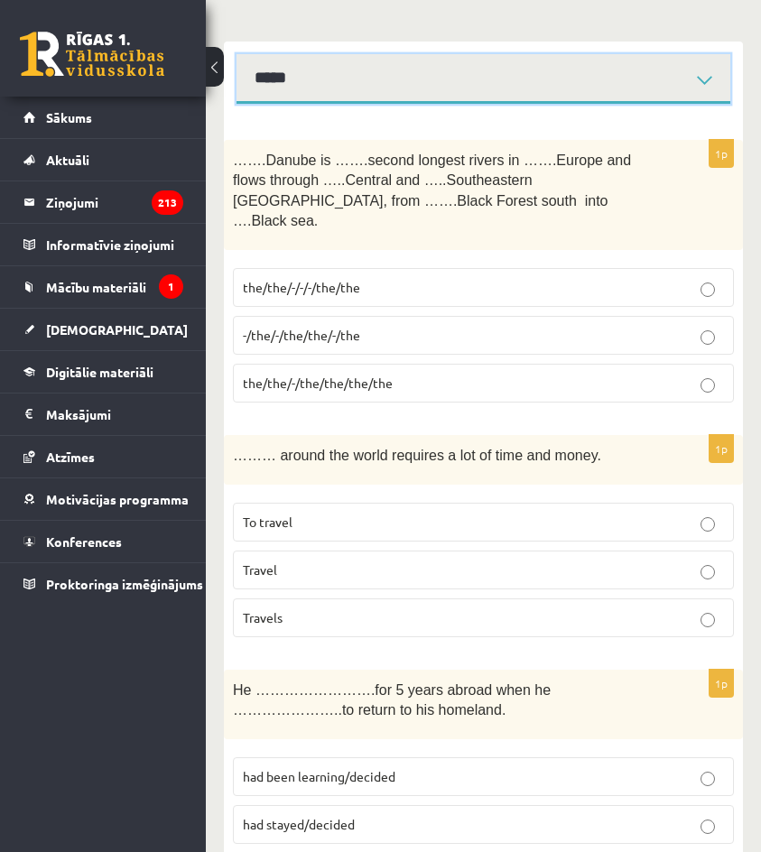
drag, startPoint x: 349, startPoint y: 82, endPoint x: 344, endPoint y: 104, distance: 22.1
click at [348, 82] on select "**********" at bounding box center [484, 79] width 494 height 50
click at [237, 54] on select "**********" at bounding box center [484, 79] width 494 height 50
click at [361, 268] on label "the/the/-/-/-/the/the" at bounding box center [483, 287] width 501 height 39
click at [359, 375] on span "the/the/-/the/the/the/the" at bounding box center [318, 383] width 150 height 16
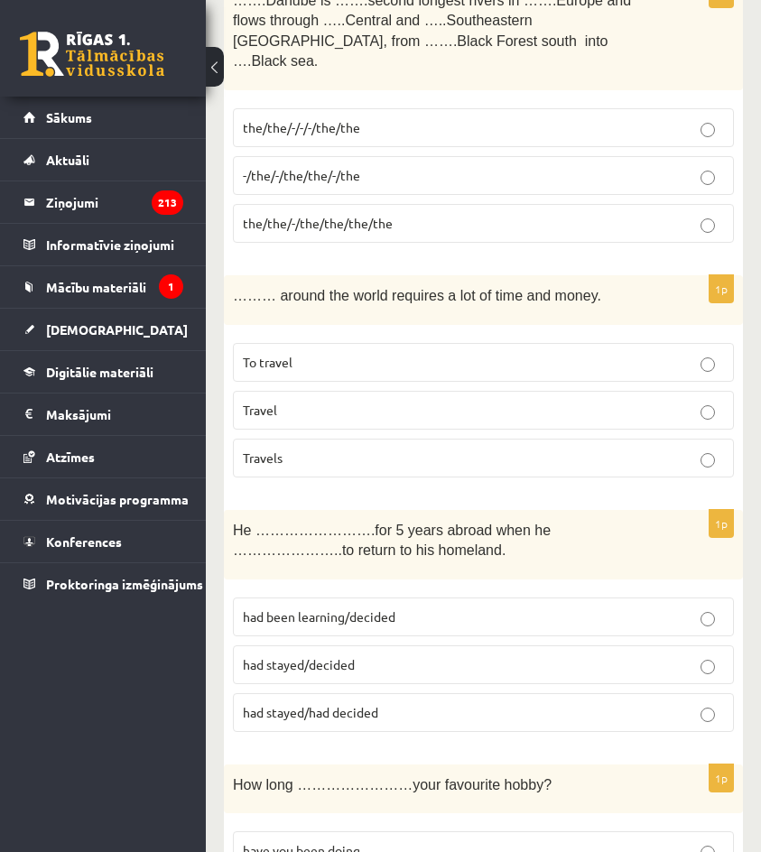
scroll to position [452, 0]
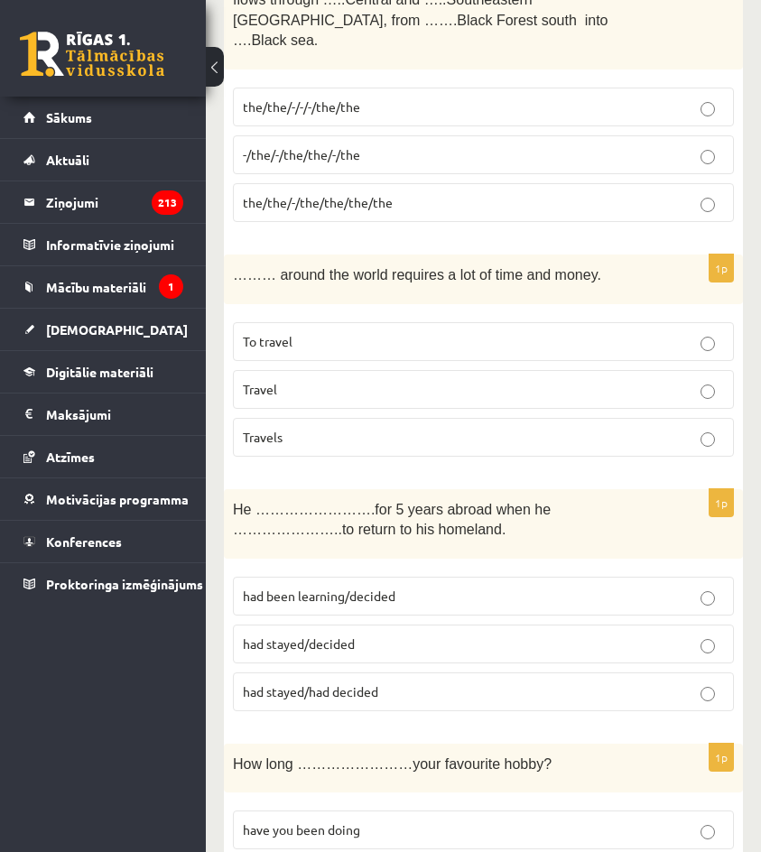
click at [318, 332] on p "To travel" at bounding box center [483, 341] width 481 height 19
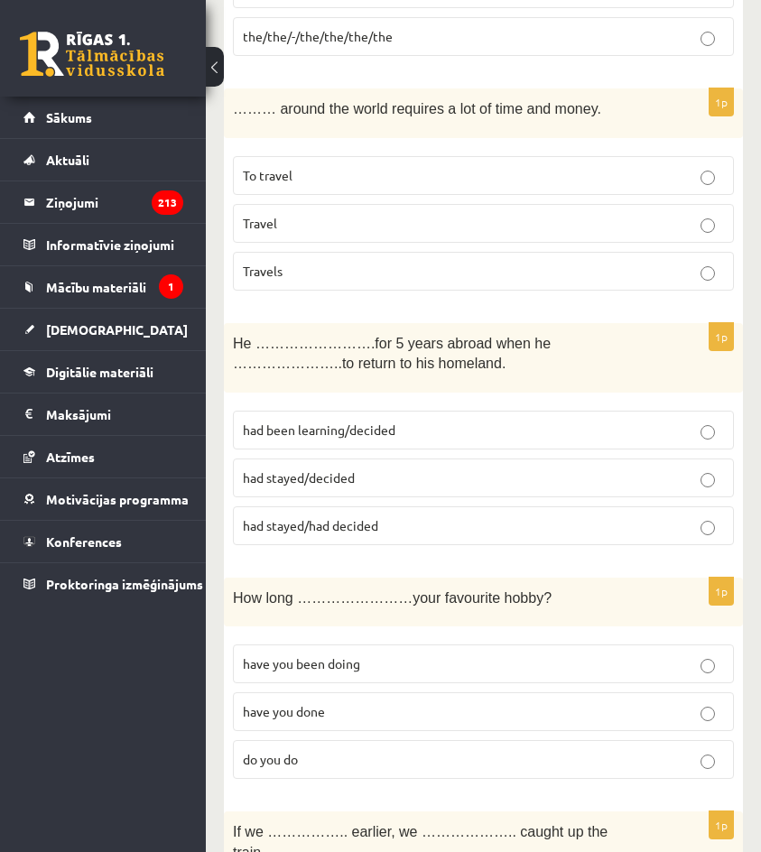
scroll to position [632, 0]
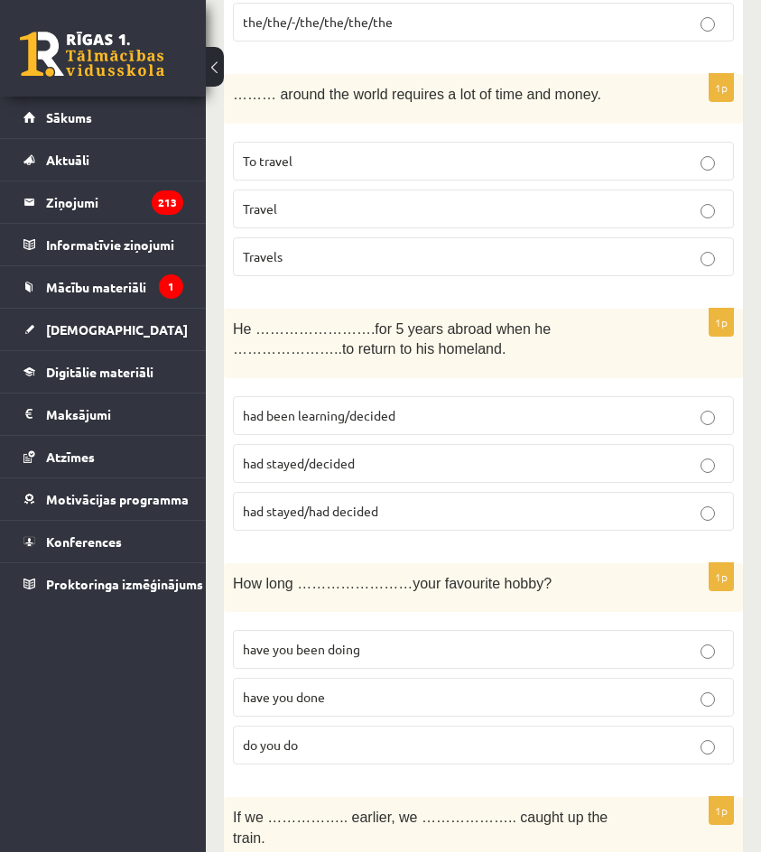
click at [310, 455] on span "had stayed/decided" at bounding box center [299, 463] width 112 height 16
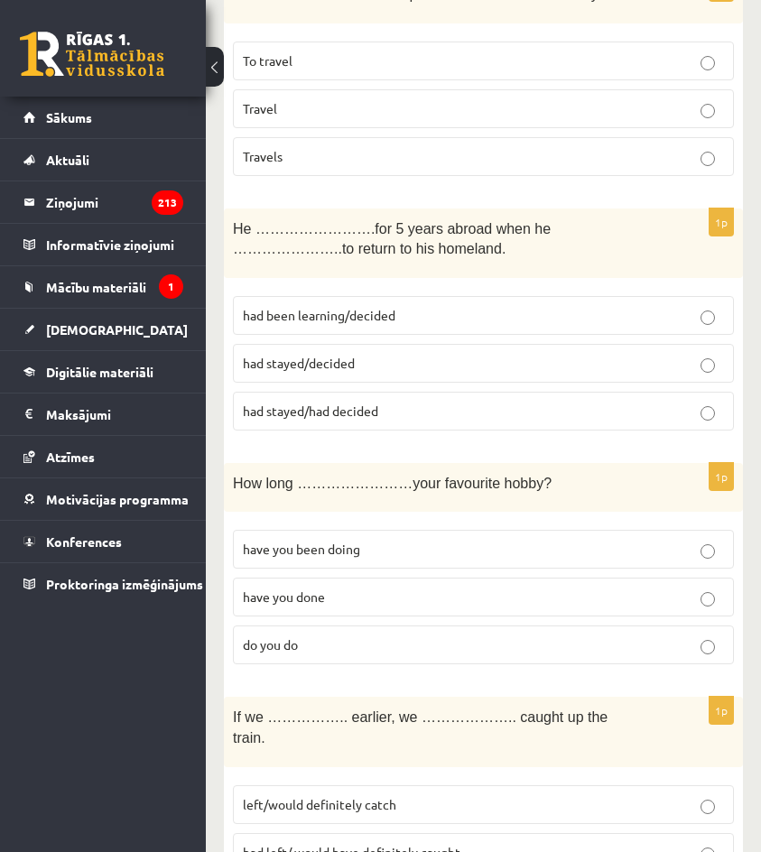
scroll to position [813, 0]
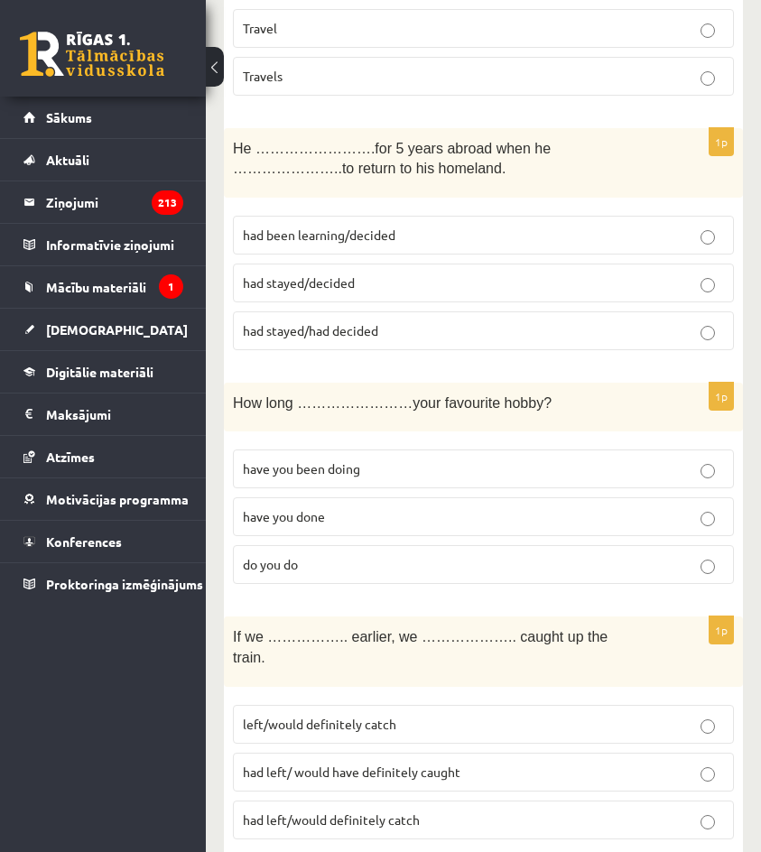
click at [325, 461] on span "have you been doing" at bounding box center [301, 469] width 117 height 16
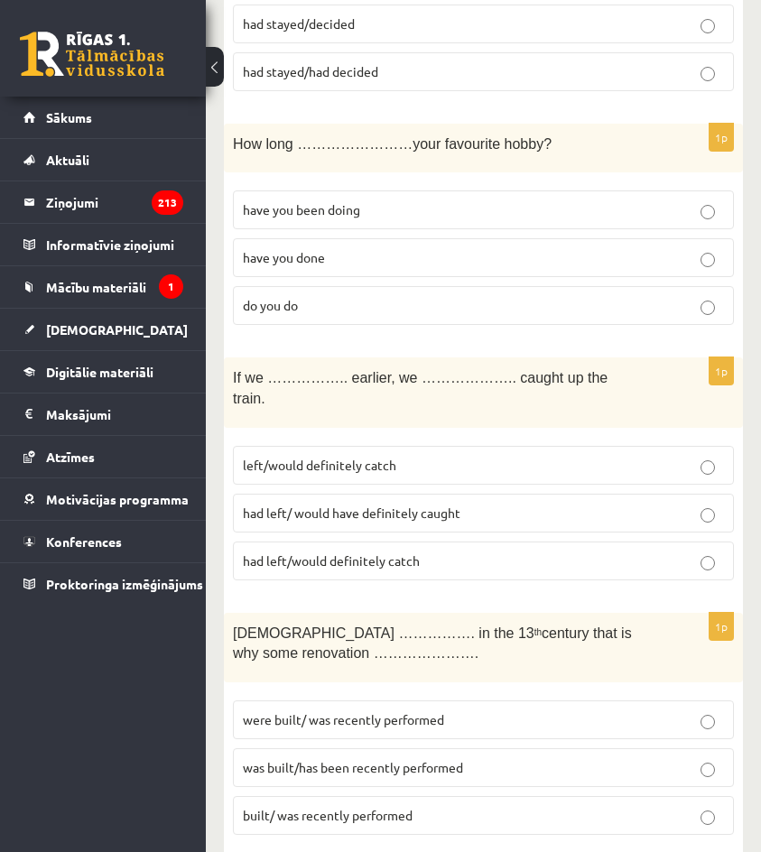
scroll to position [1084, 0]
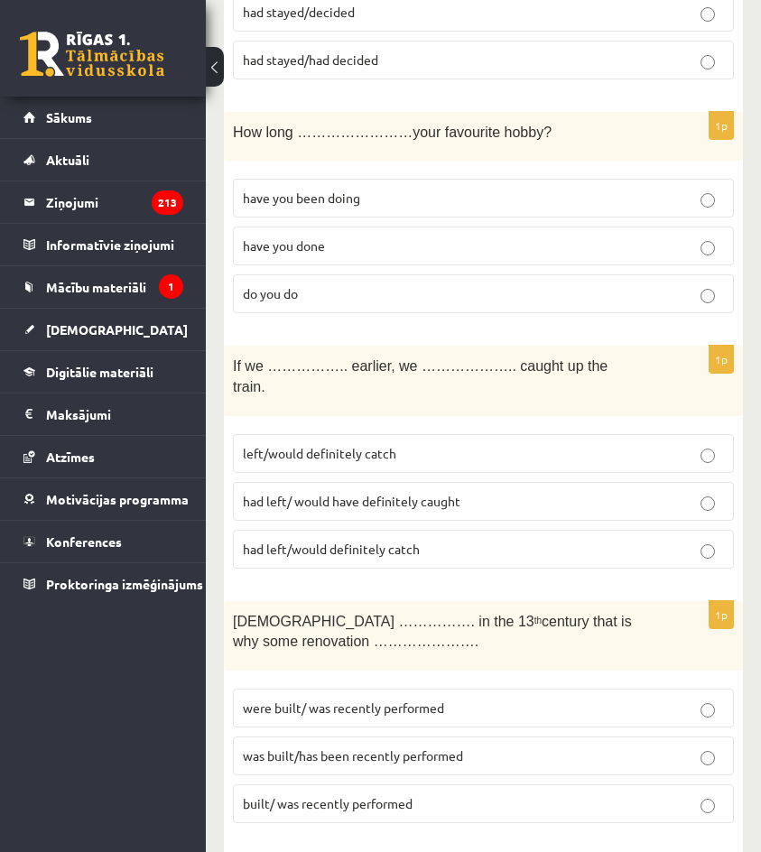
click at [306, 493] on span "had left/ would have definitely caught" at bounding box center [352, 501] width 218 height 16
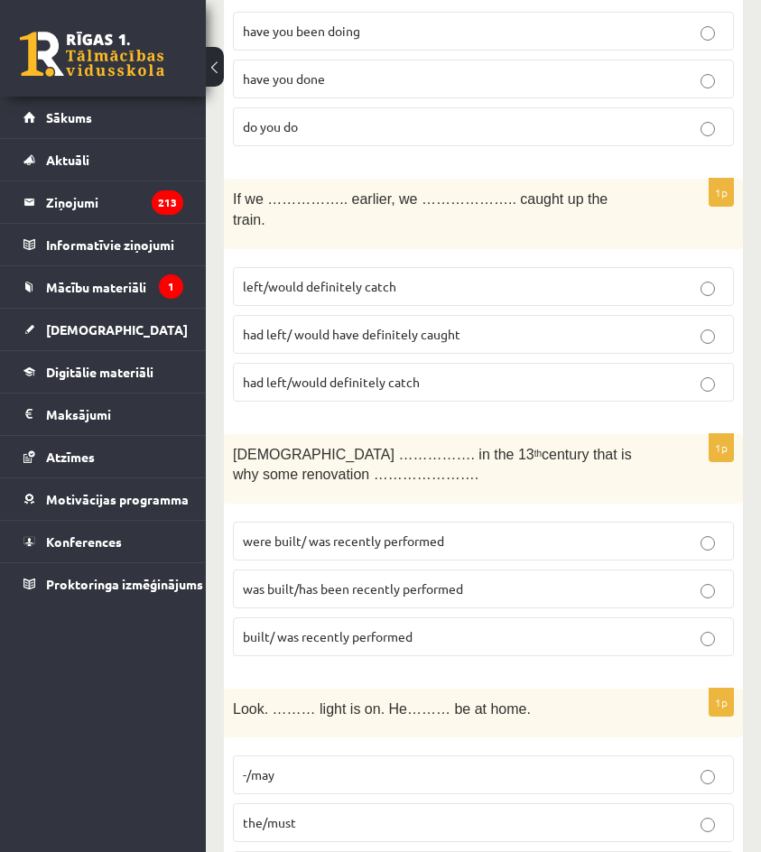
scroll to position [1264, 0]
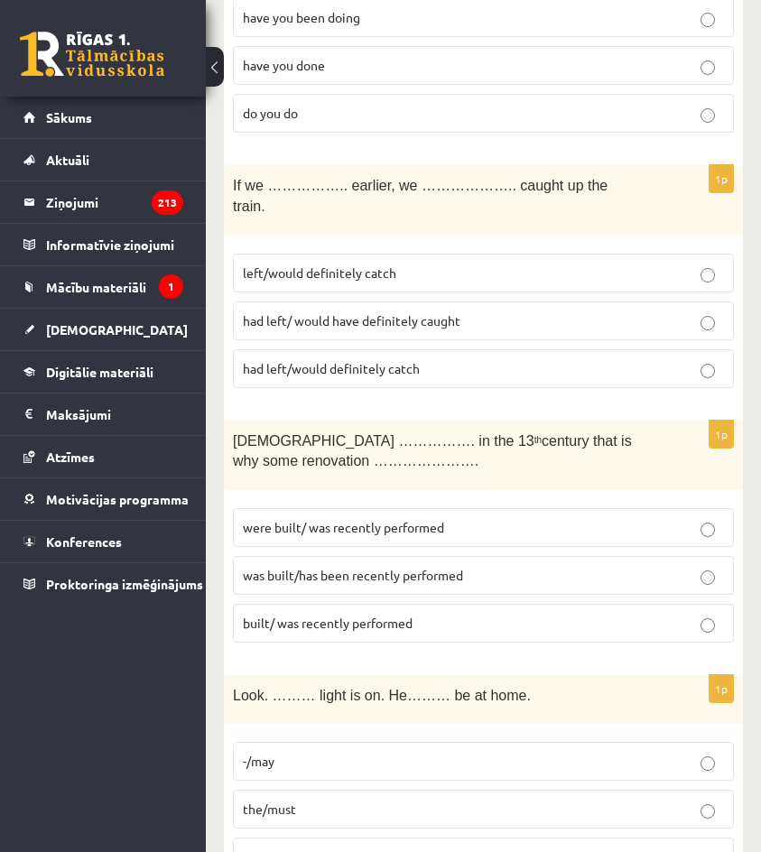
click at [321, 519] on span "were built/ was recently performed" at bounding box center [343, 527] width 201 height 16
click at [361, 567] on span "was built/has been recently performed" at bounding box center [353, 575] width 220 height 16
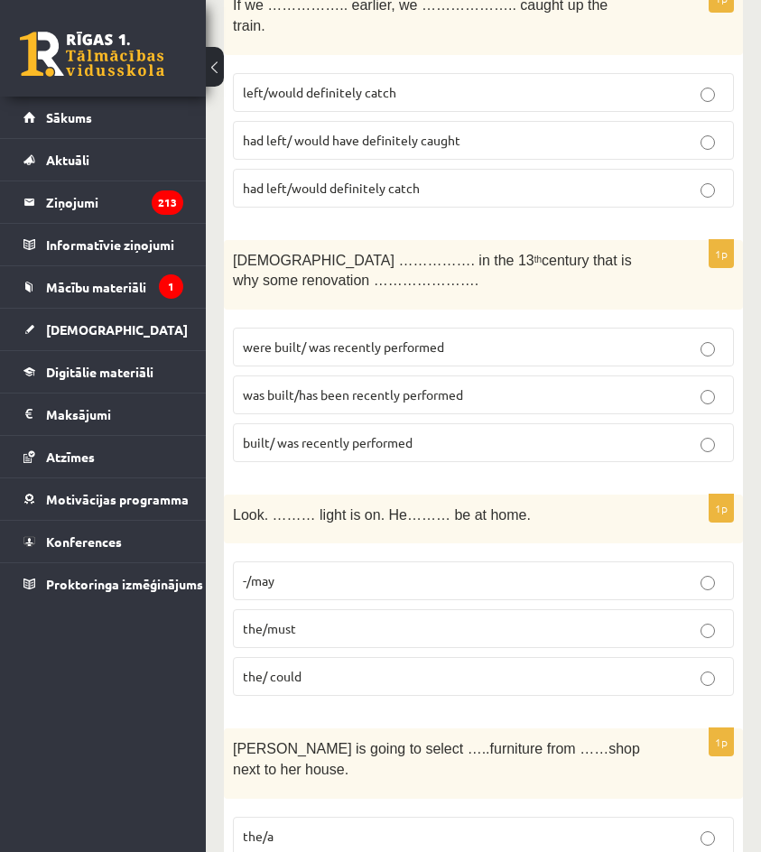
click at [288, 620] on span "the/must" at bounding box center [269, 628] width 53 height 16
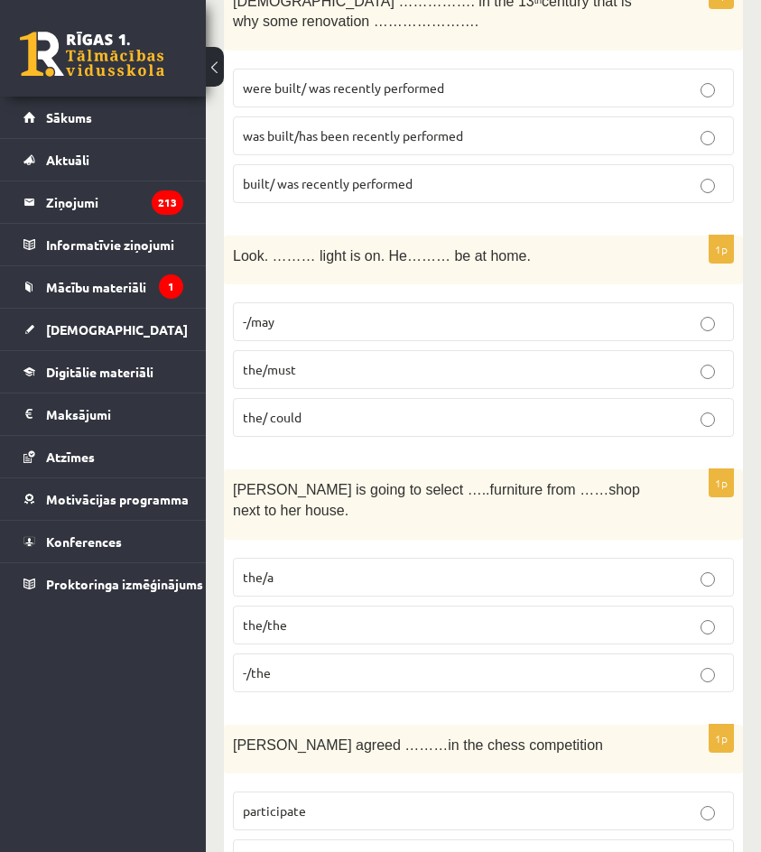
scroll to position [1716, 0]
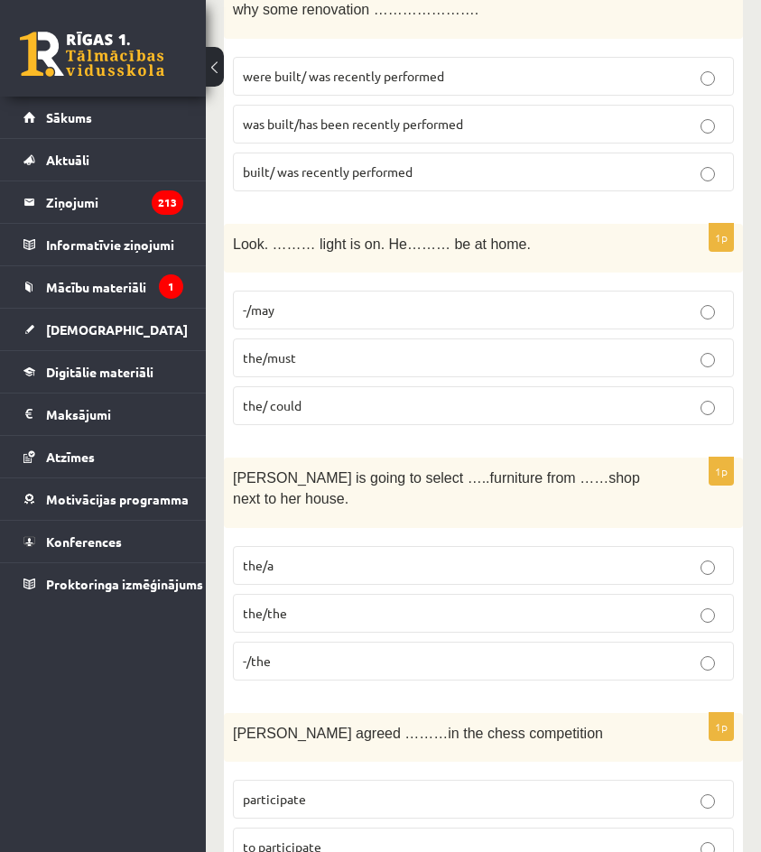
click at [297, 652] on p "-/the" at bounding box center [483, 661] width 481 height 19
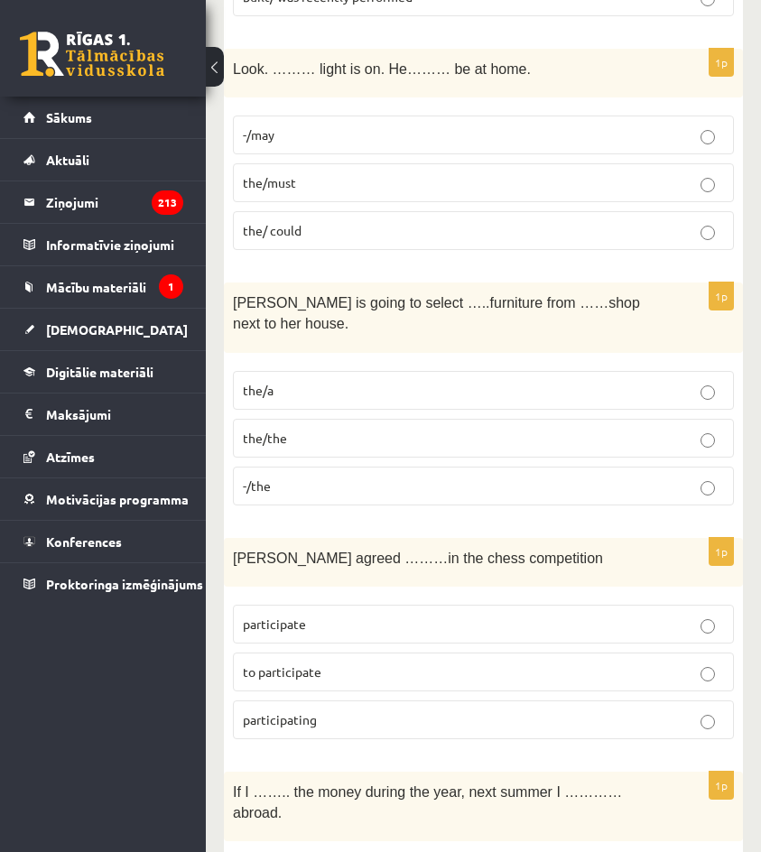
scroll to position [1896, 0]
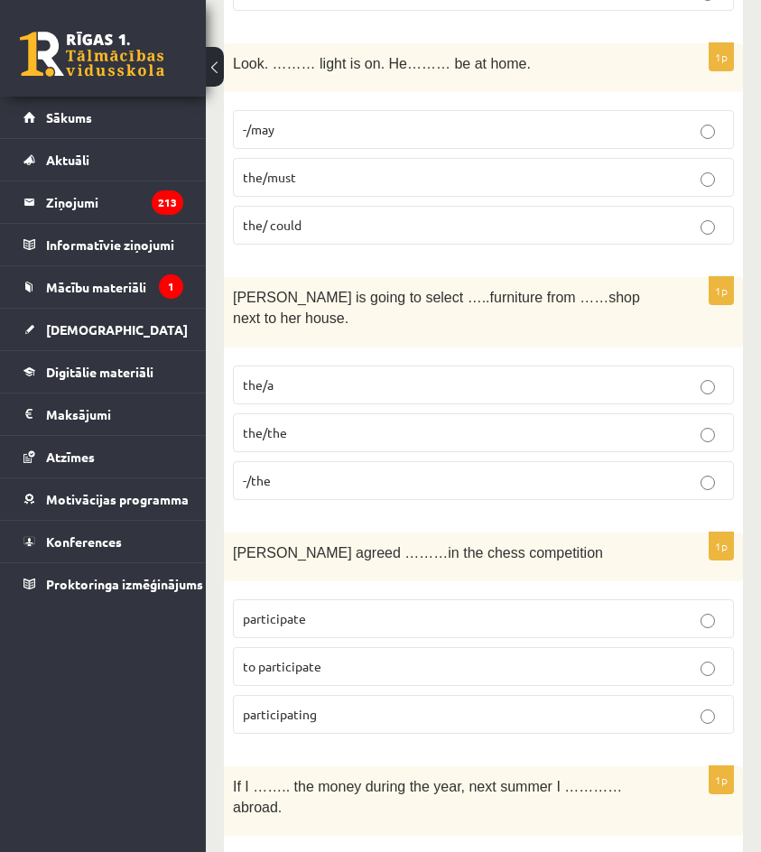
click at [289, 658] on span "to participate" at bounding box center [282, 666] width 79 height 16
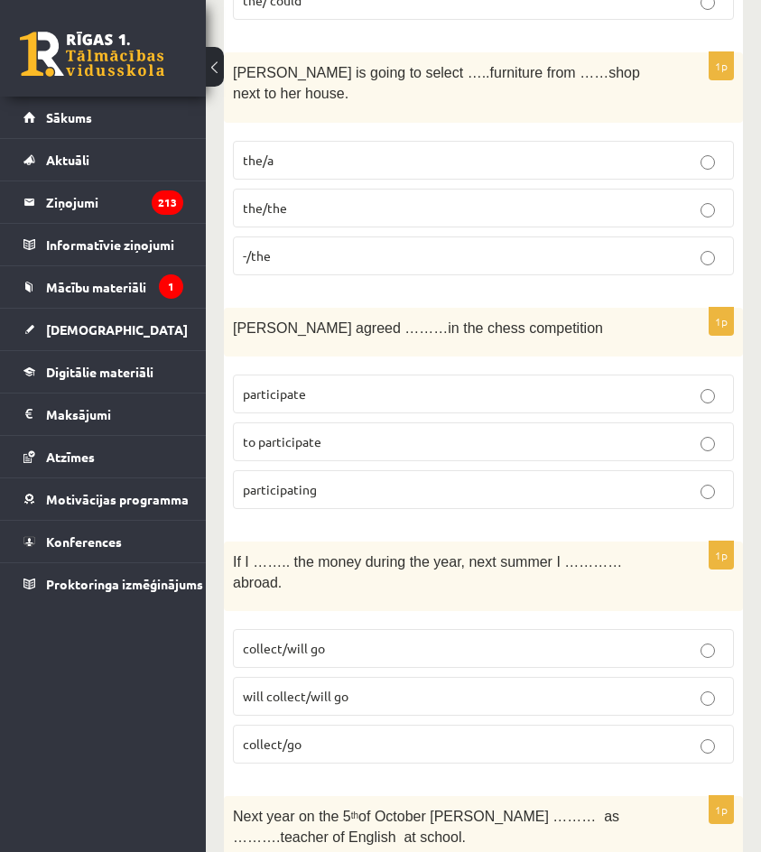
scroll to position [2167, 0]
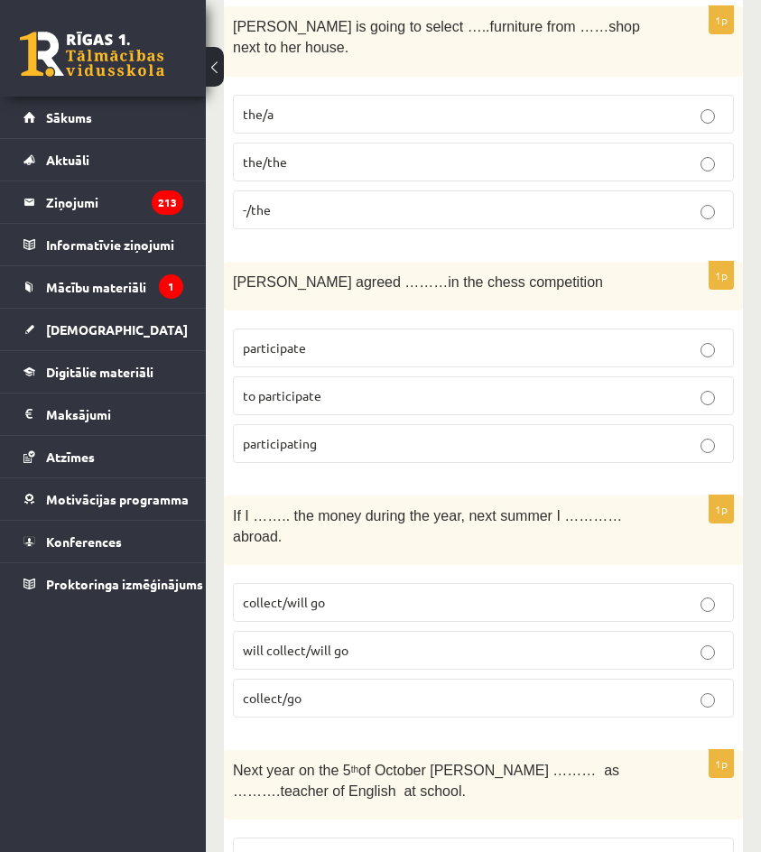
click at [315, 594] on span "collect/will go" at bounding box center [284, 602] width 82 height 16
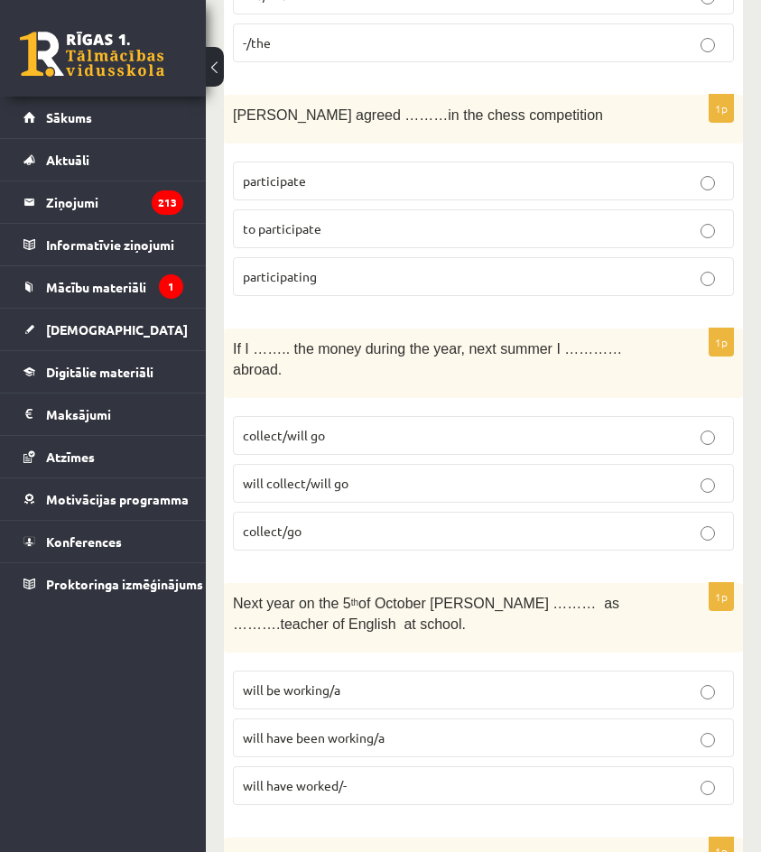
scroll to position [2348, 0]
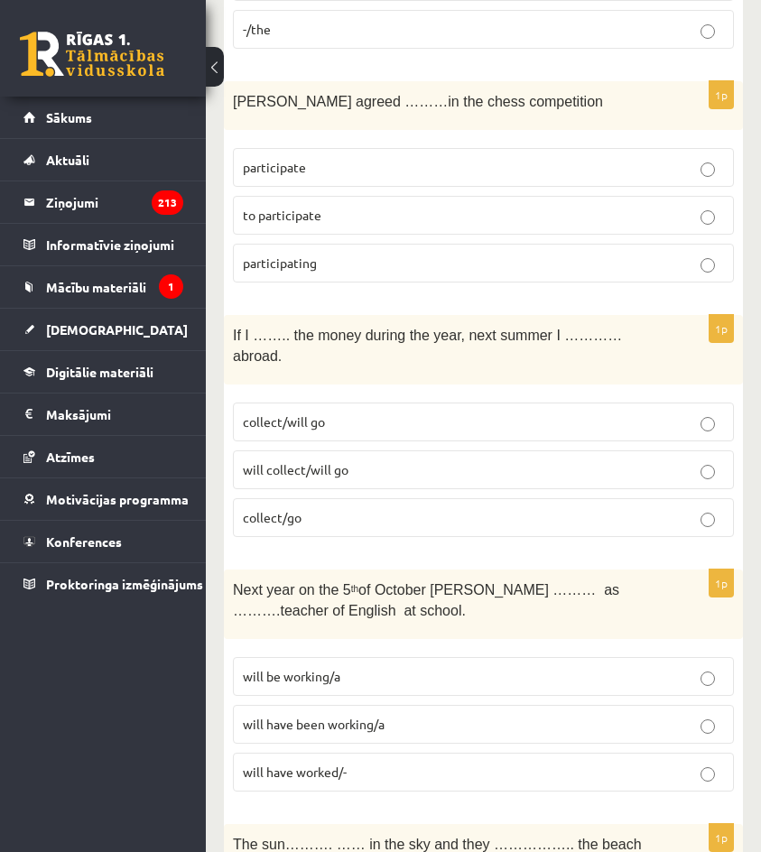
click at [321, 668] on span "will be working/a" at bounding box center [292, 676] width 98 height 16
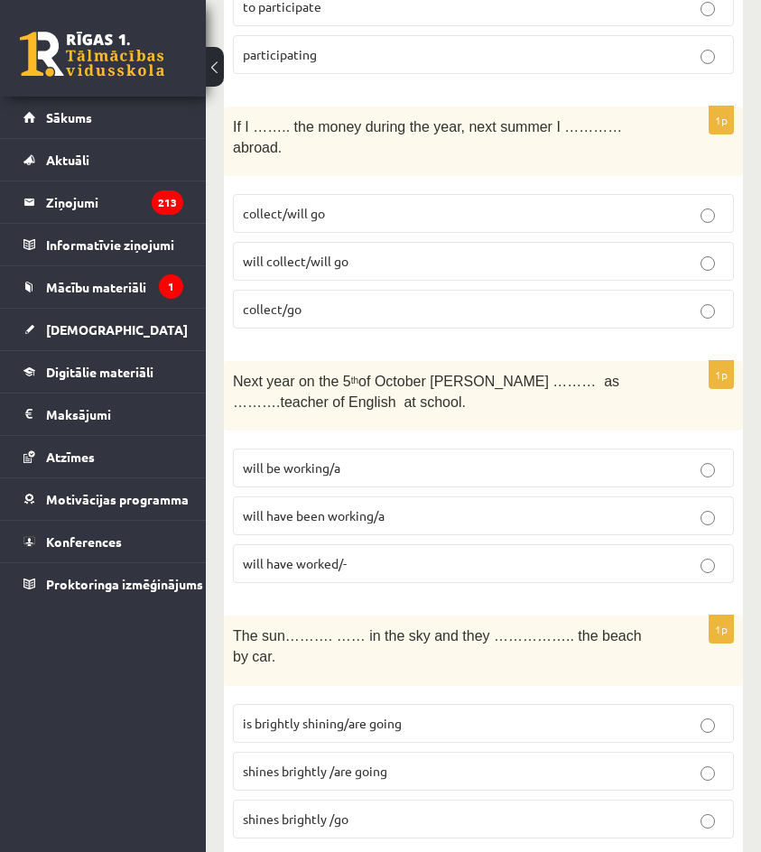
scroll to position [2619, 0]
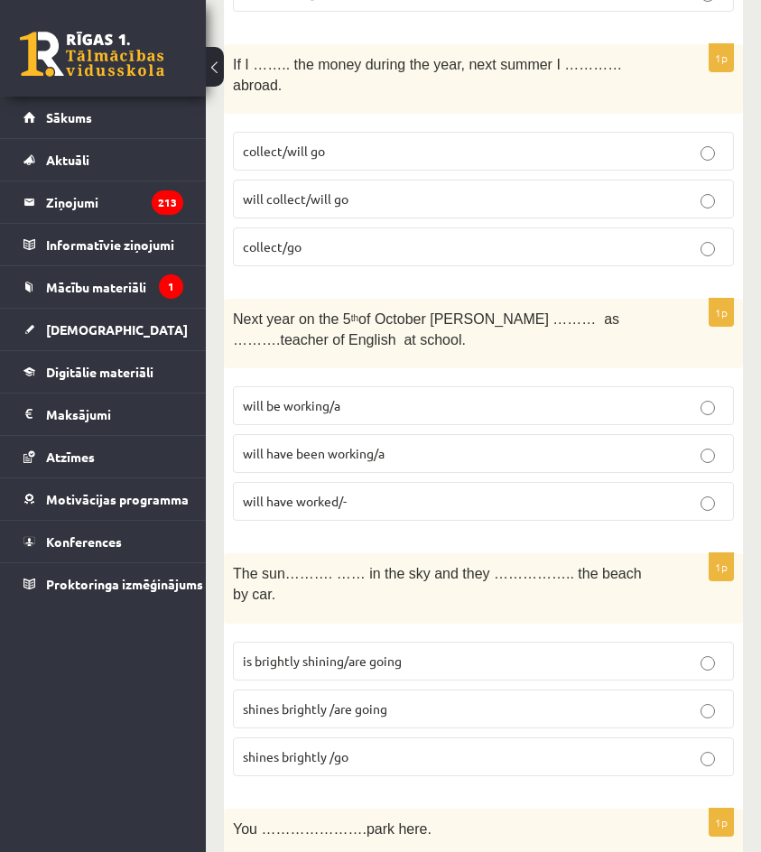
click at [307, 701] on span "shines brightly /are going" at bounding box center [315, 709] width 144 height 16
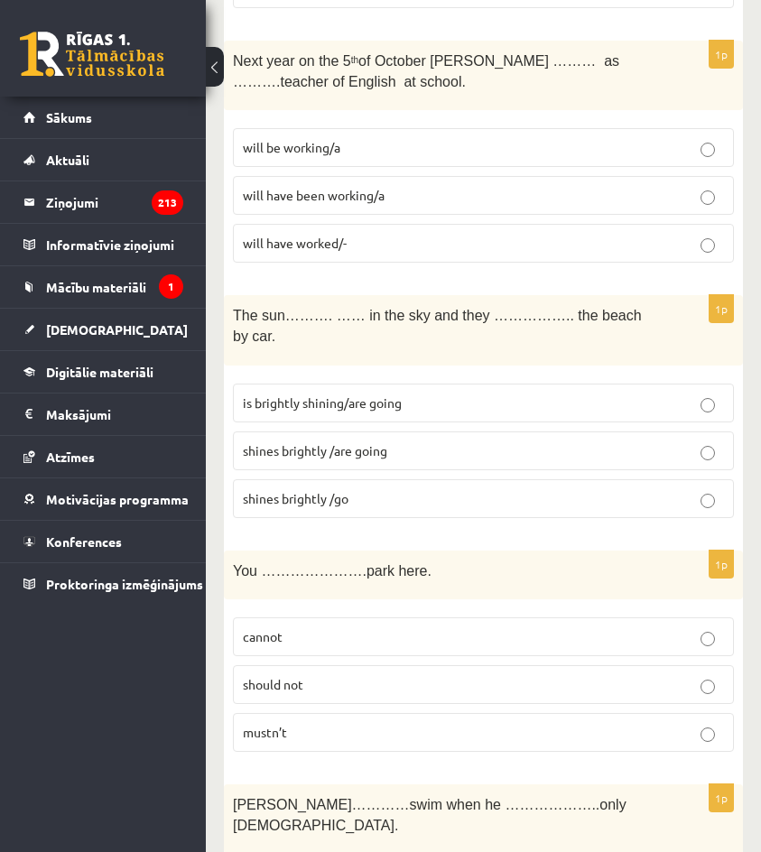
scroll to position [2890, 0]
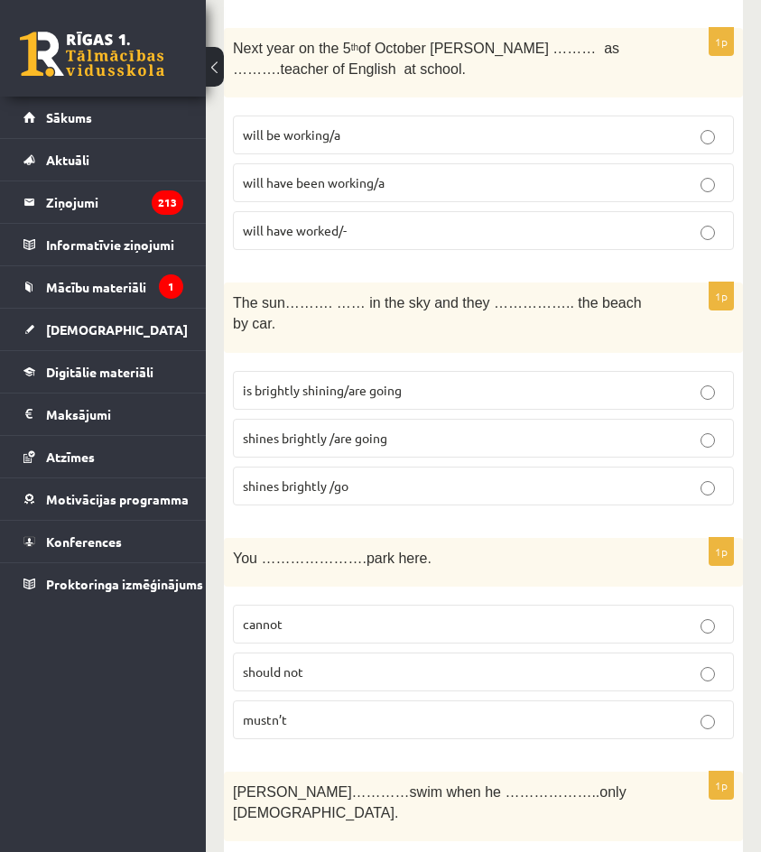
click at [306, 701] on label "mustn’t" at bounding box center [483, 720] width 501 height 39
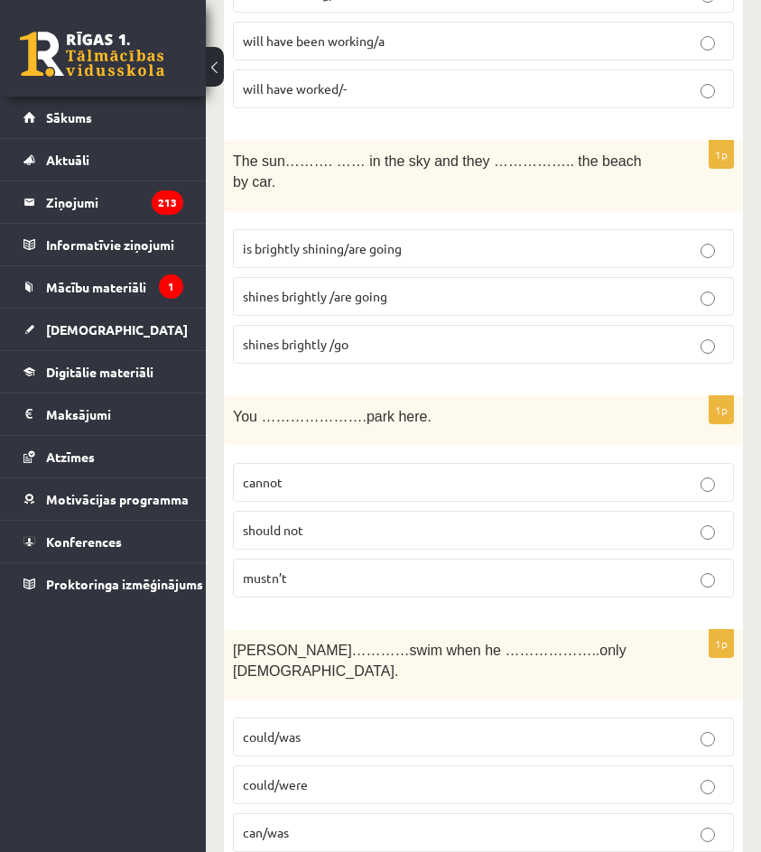
scroll to position [3161, 0]
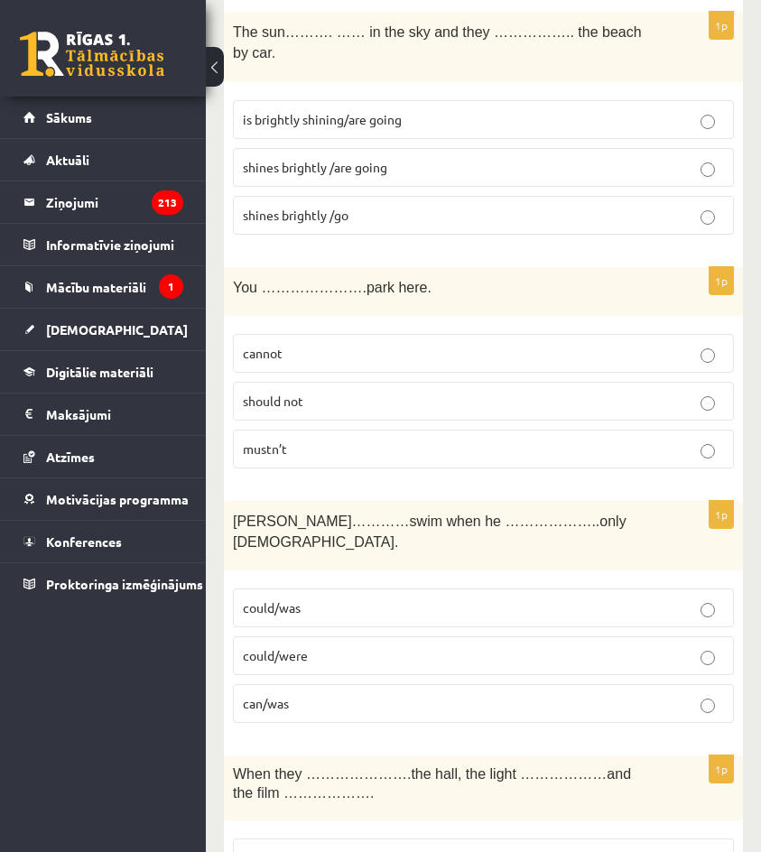
click at [295, 589] on label "could/was" at bounding box center [483, 608] width 501 height 39
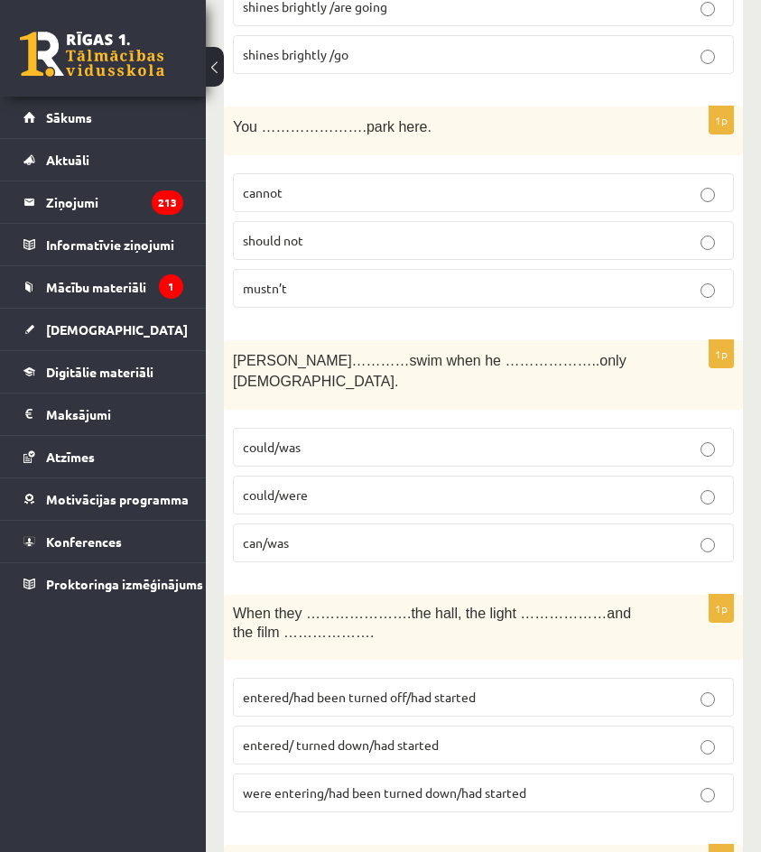
scroll to position [3341, 0]
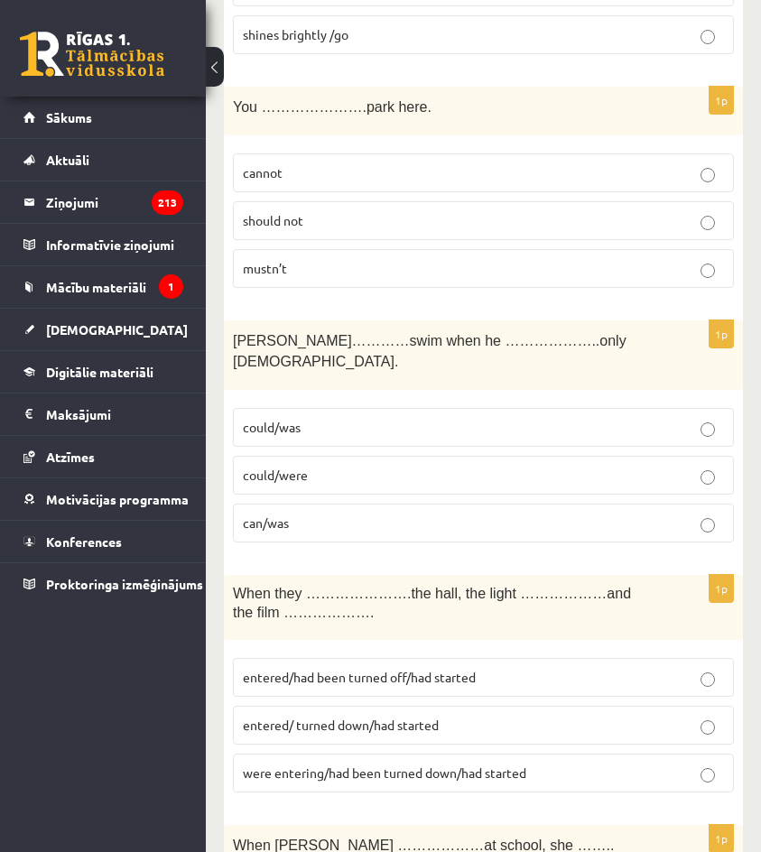
click at [308, 669] on span "entered/had been turned off/had started" at bounding box center [359, 677] width 233 height 16
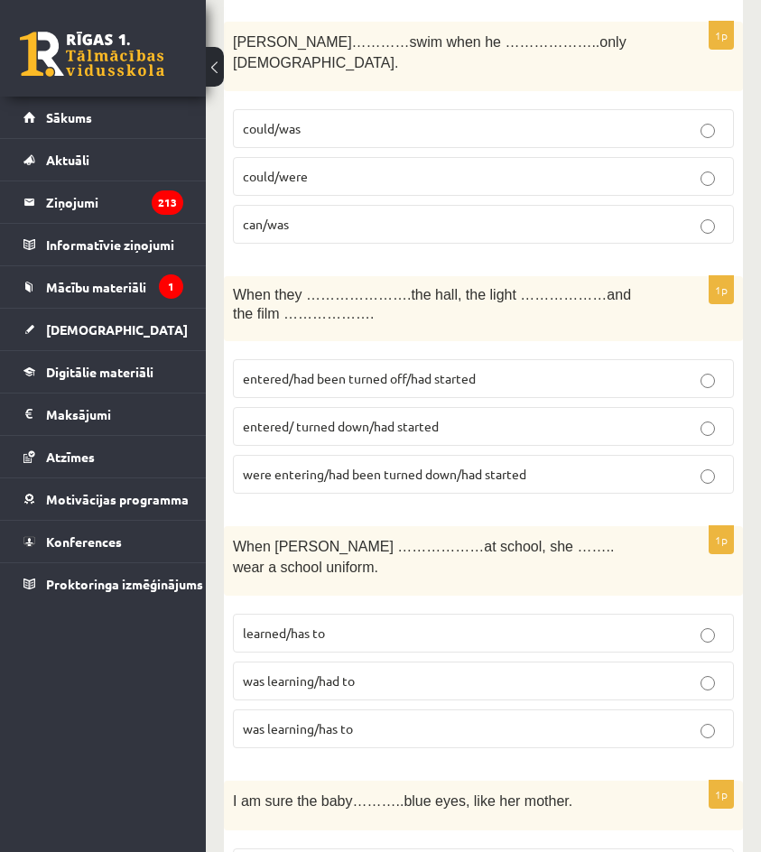
scroll to position [3703, 0]
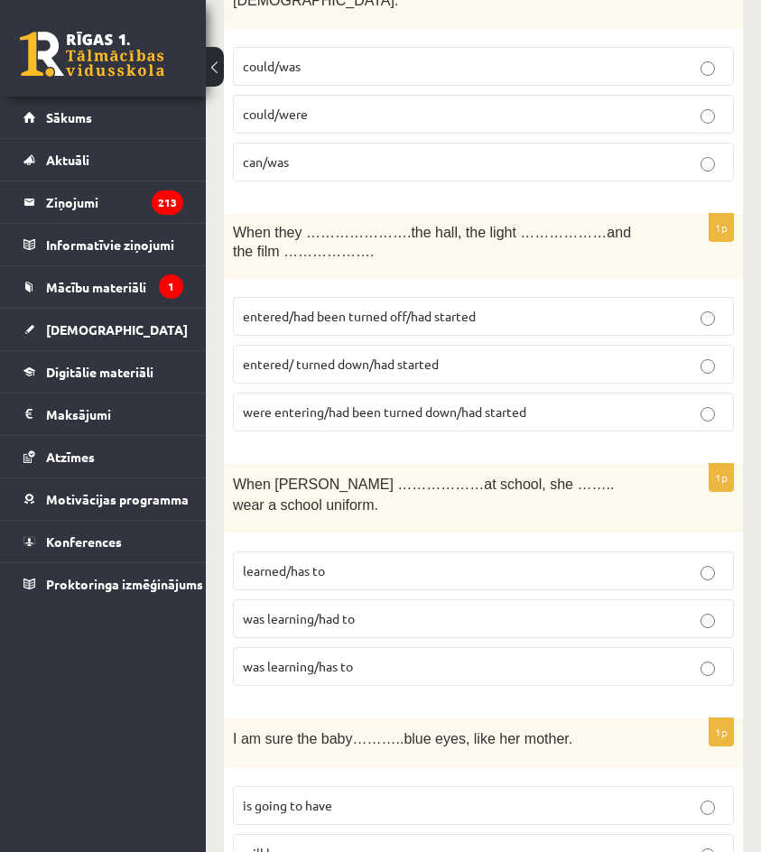
click at [317, 610] on span "was learning/had to" at bounding box center [299, 618] width 112 height 16
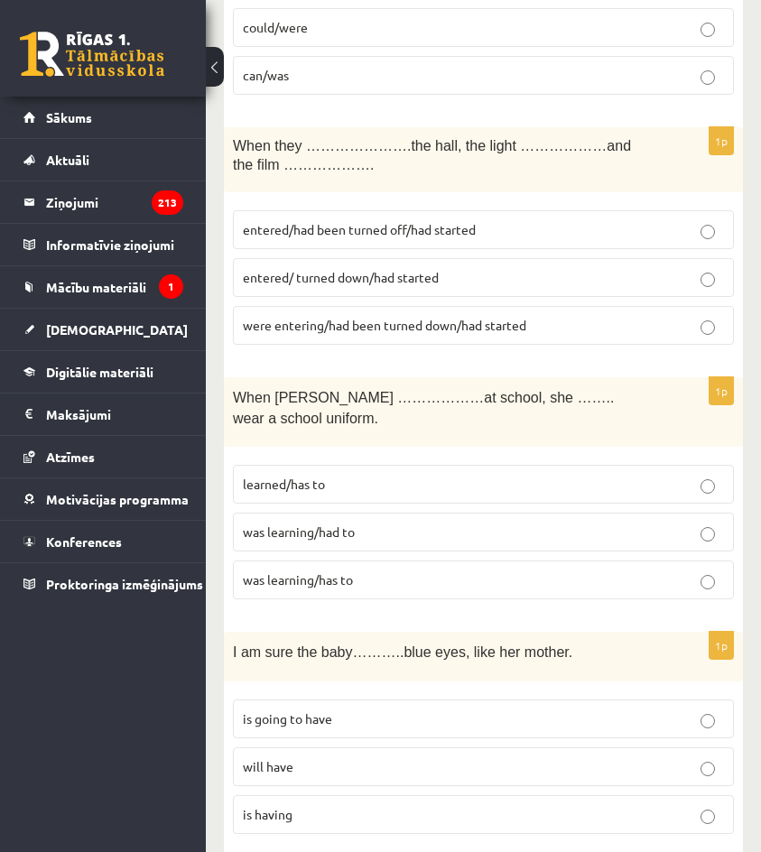
scroll to position [3793, 0]
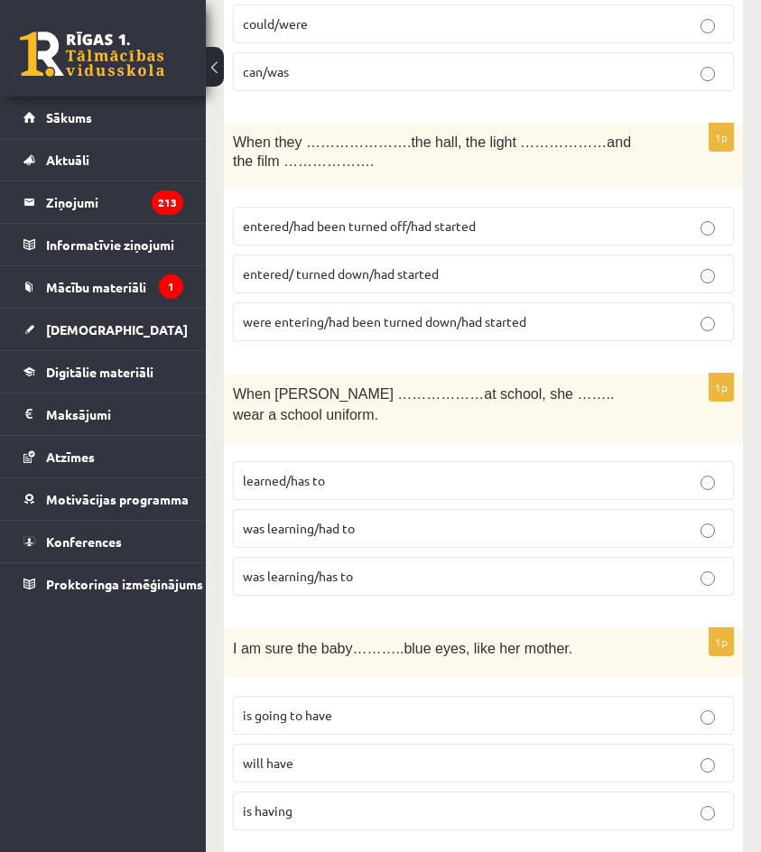
click at [312, 754] on p "will have" at bounding box center [483, 763] width 481 height 19
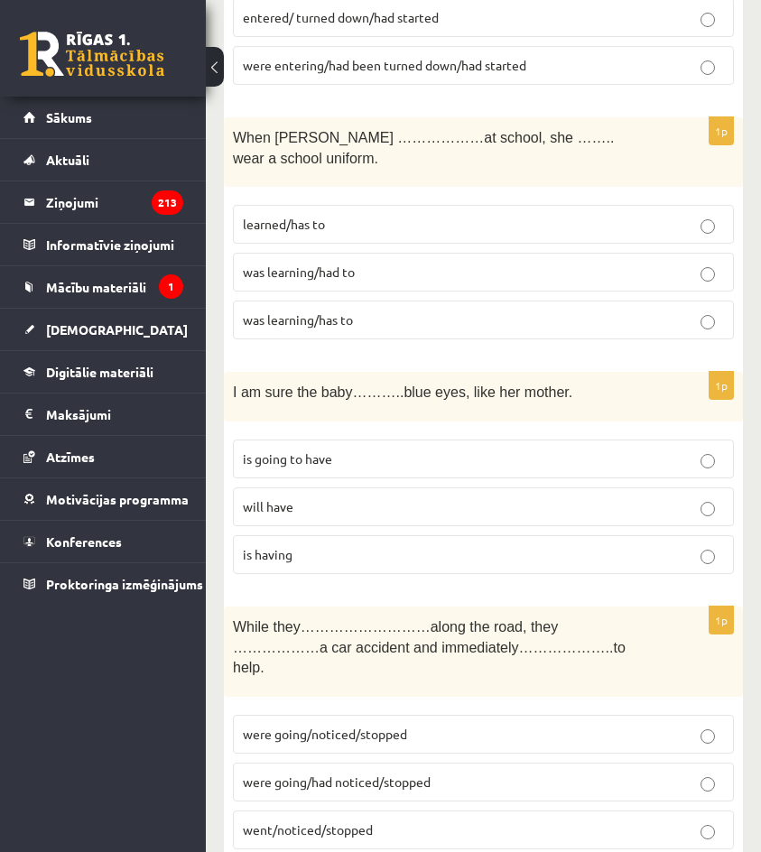
scroll to position [4154, 0]
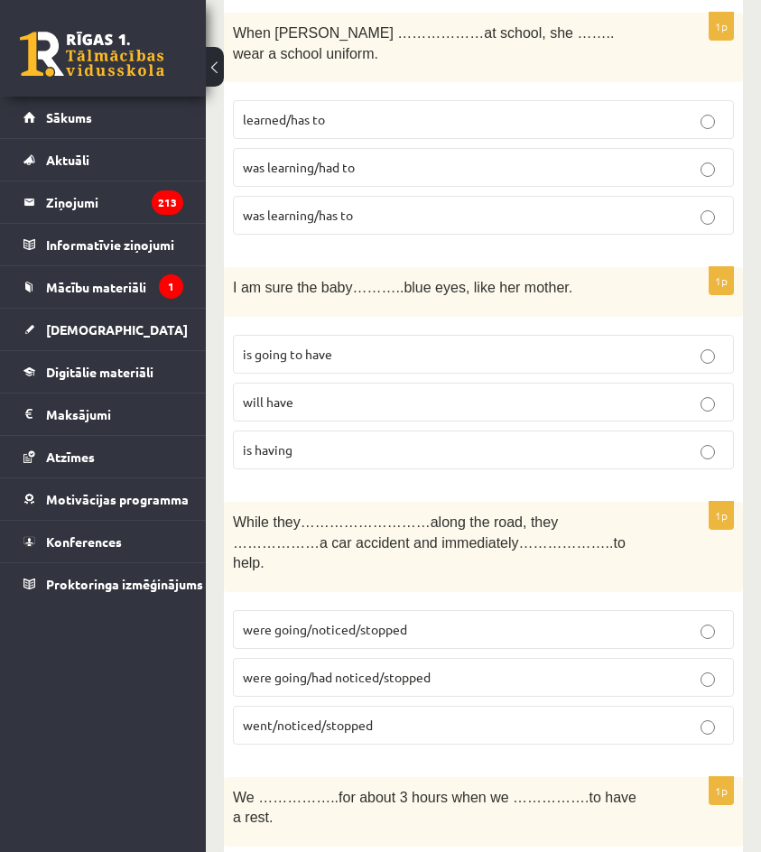
click at [313, 669] on span "were going/had noticed/stopped" at bounding box center [337, 677] width 188 height 16
click at [334, 620] on p "were going/noticed/stopped" at bounding box center [483, 629] width 481 height 19
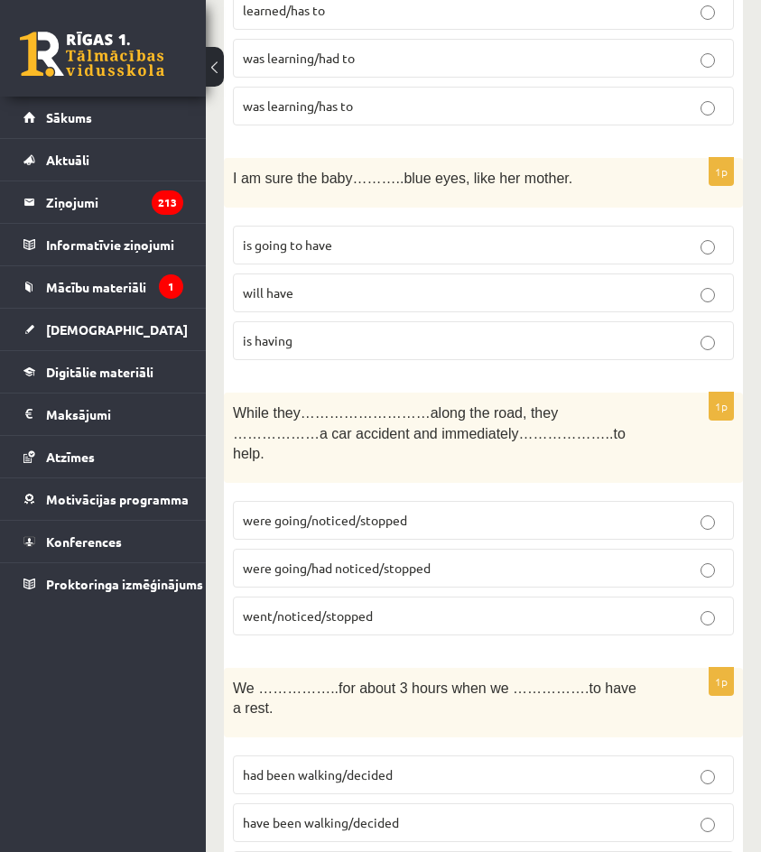
scroll to position [4335, 0]
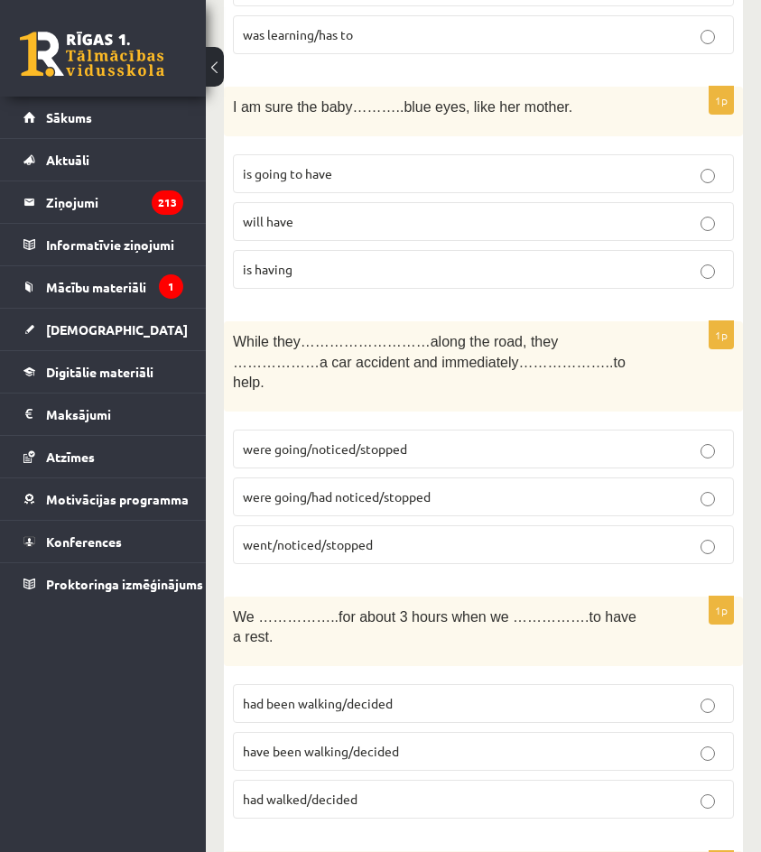
click at [319, 743] on span "have been walking/decided" at bounding box center [321, 751] width 156 height 16
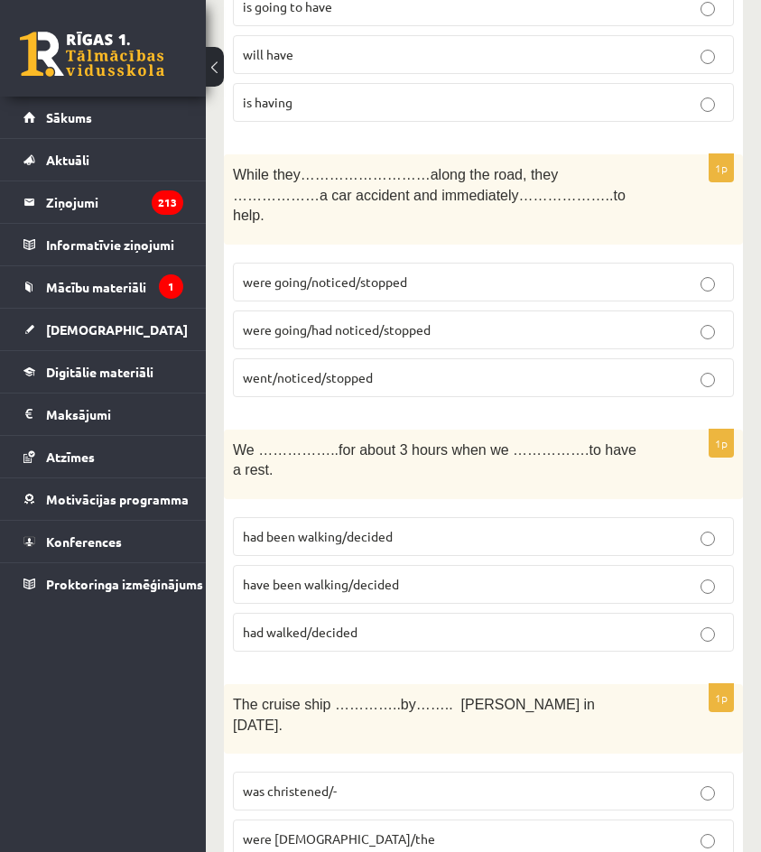
scroll to position [4515, 0]
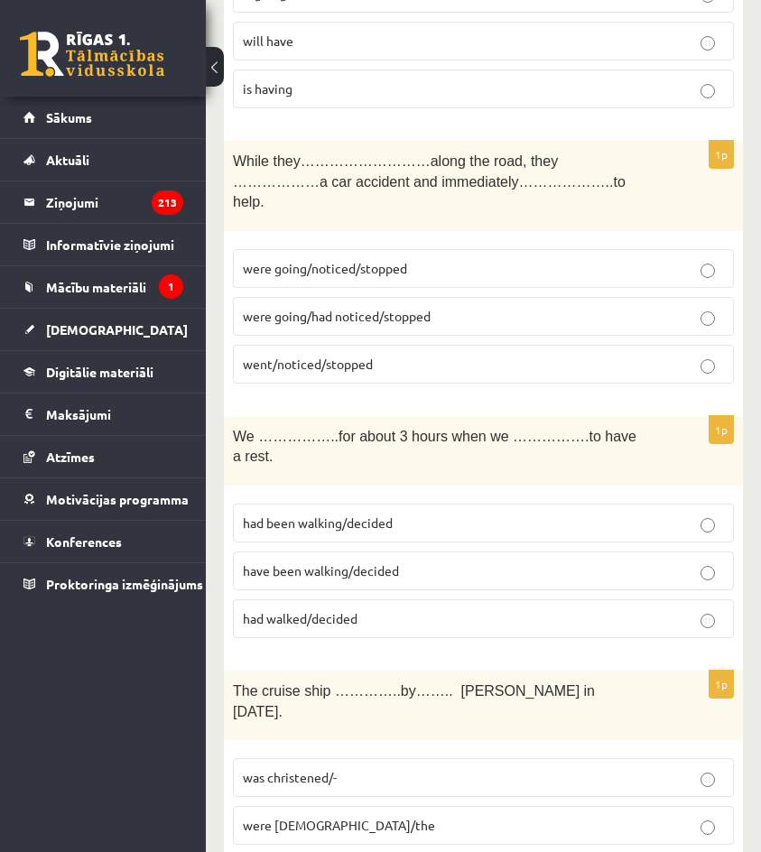
click at [331, 769] on span "was christened/-" at bounding box center [290, 777] width 94 height 16
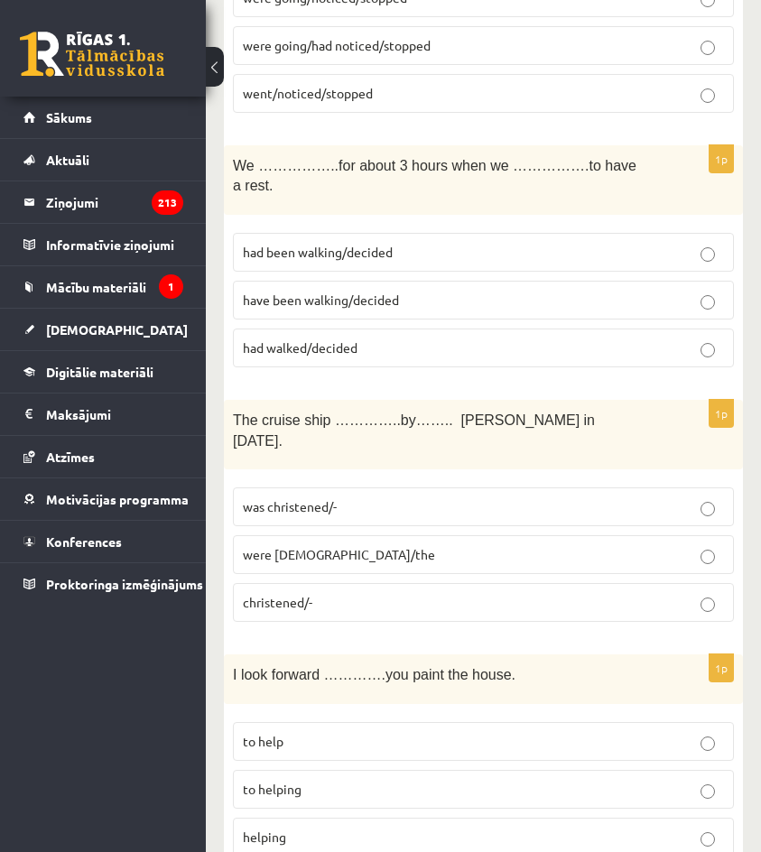
click at [322, 780] on p "to helping" at bounding box center [483, 789] width 481 height 19
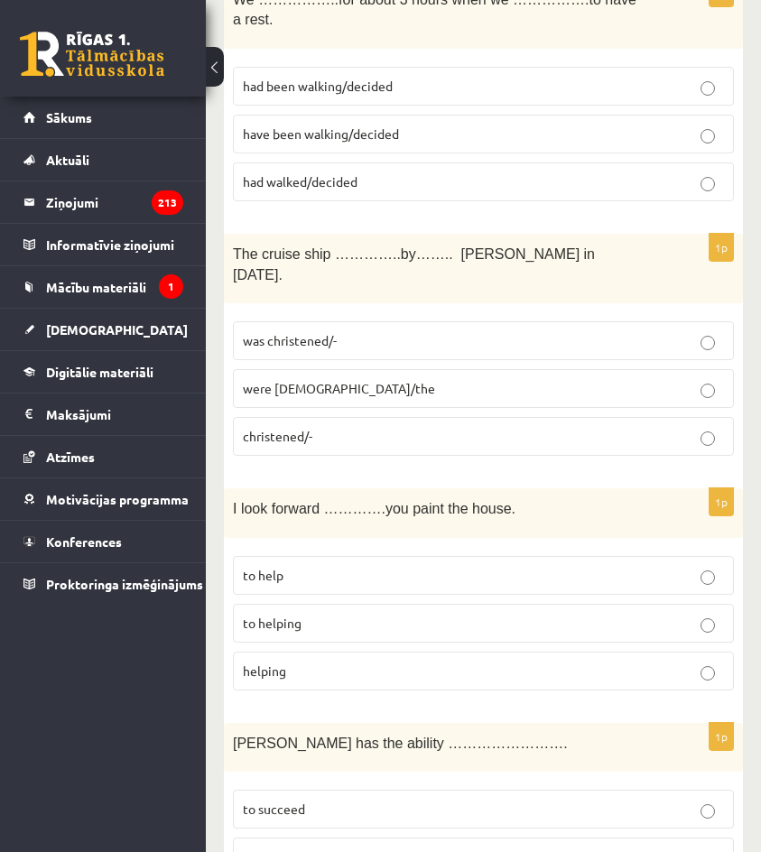
scroll to position [4967, 0]
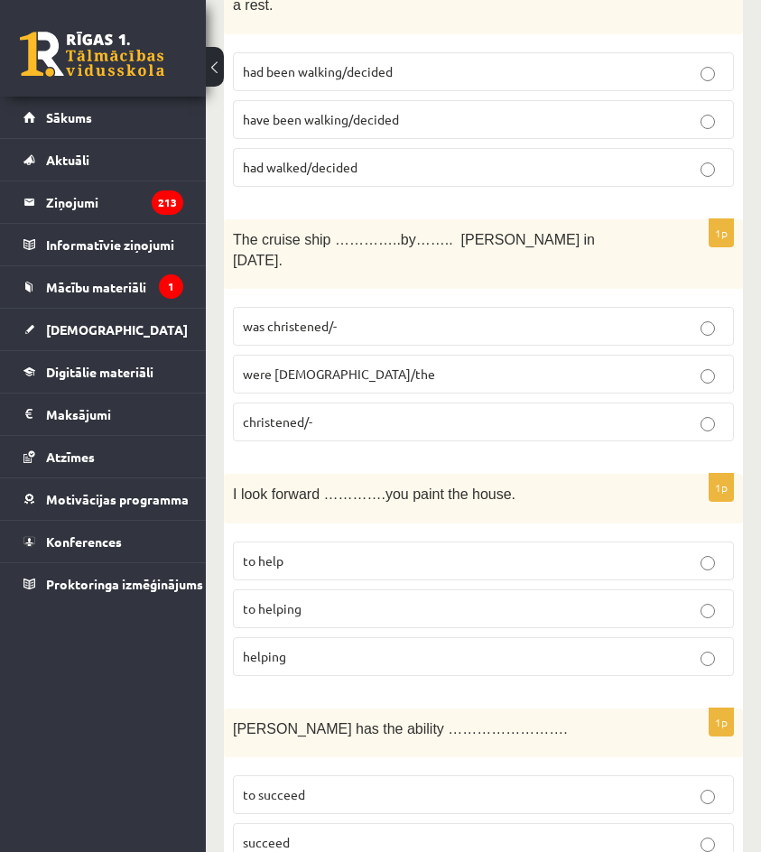
click at [311, 786] on p "to succeed" at bounding box center [483, 795] width 481 height 19
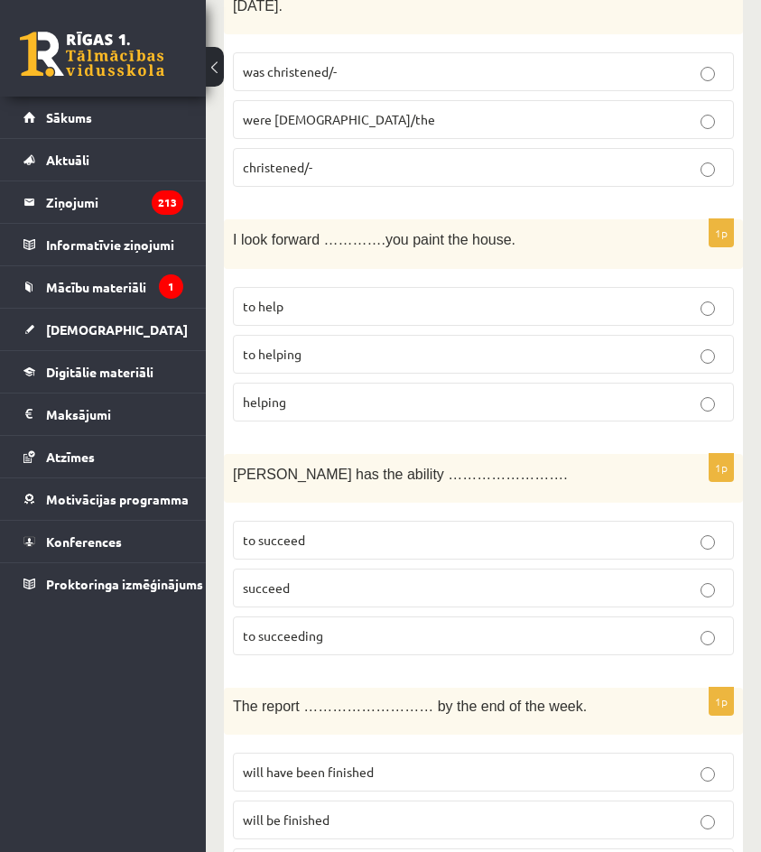
scroll to position [5238, 0]
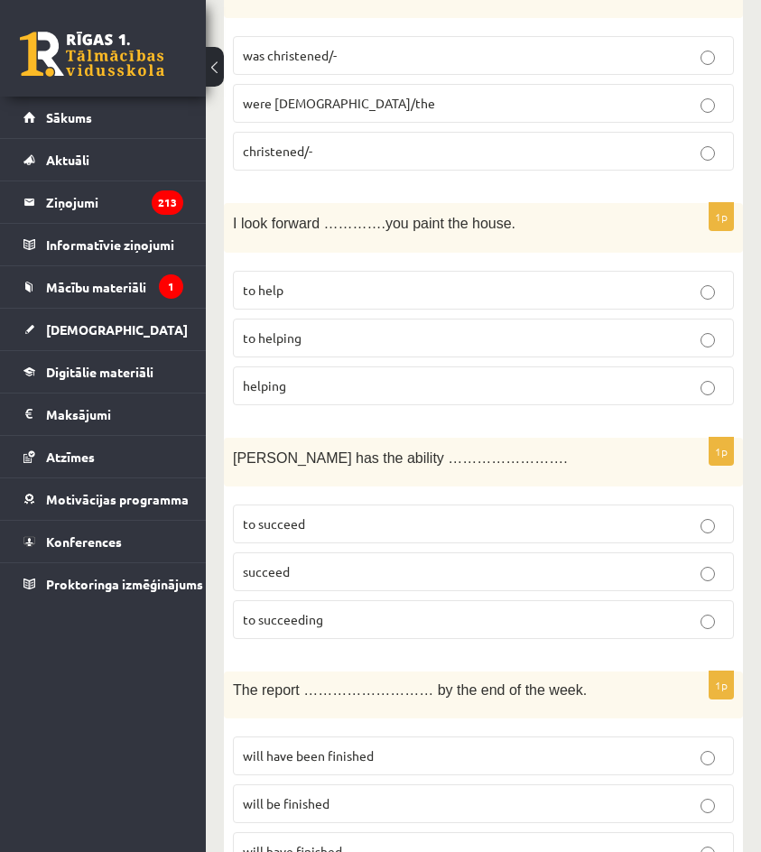
click at [314, 748] on span "will have been finished" at bounding box center [308, 756] width 131 height 16
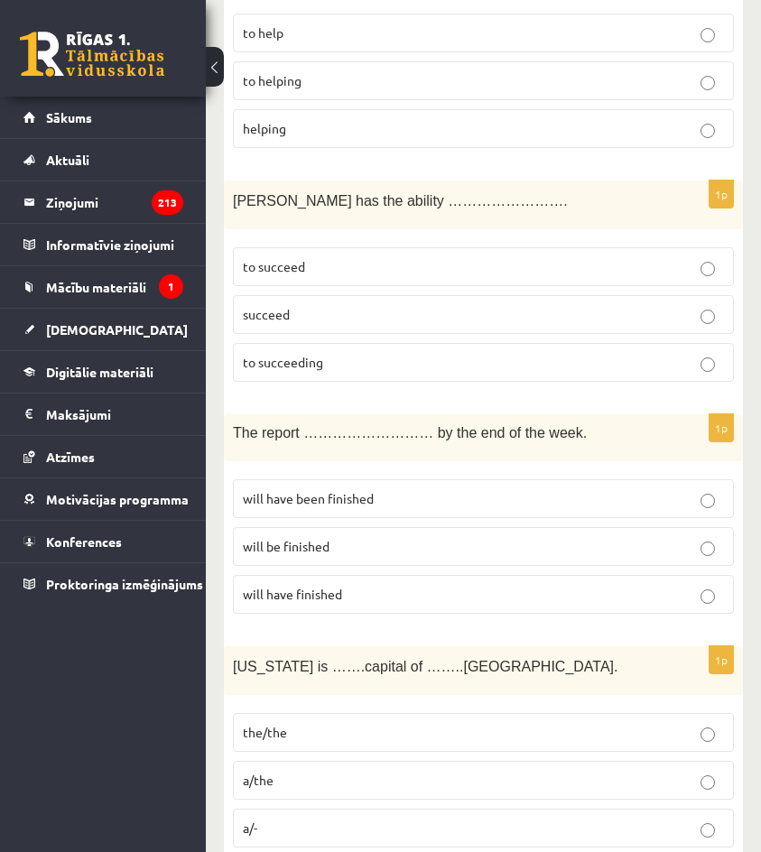
scroll to position [5509, 0]
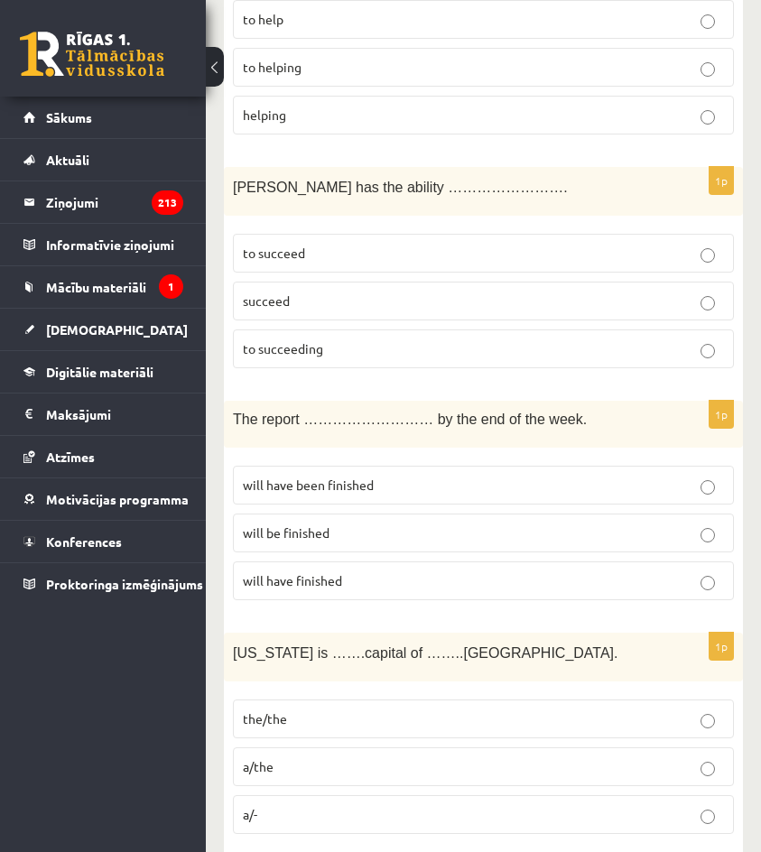
click at [308, 710] on p "the/the" at bounding box center [483, 719] width 481 height 19
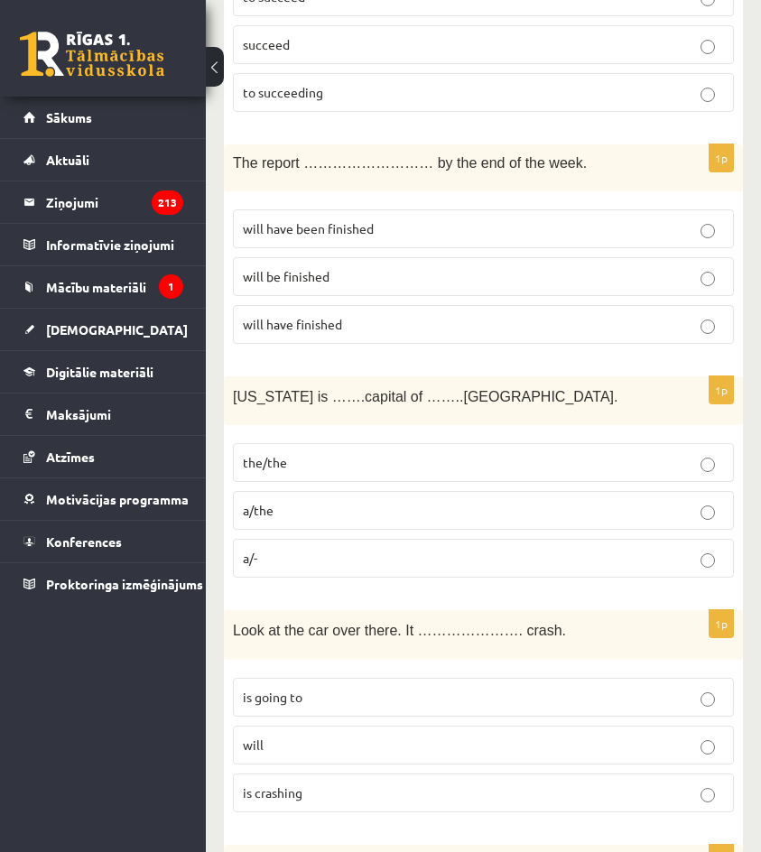
scroll to position [5780, 0]
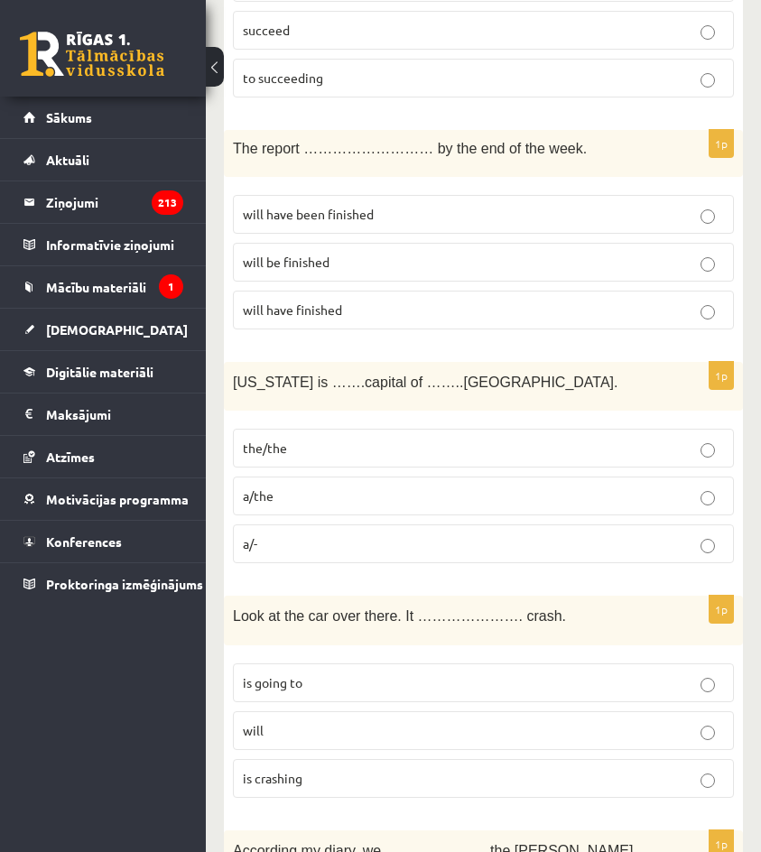
click at [293, 675] on span "is going to" at bounding box center [273, 683] width 60 height 16
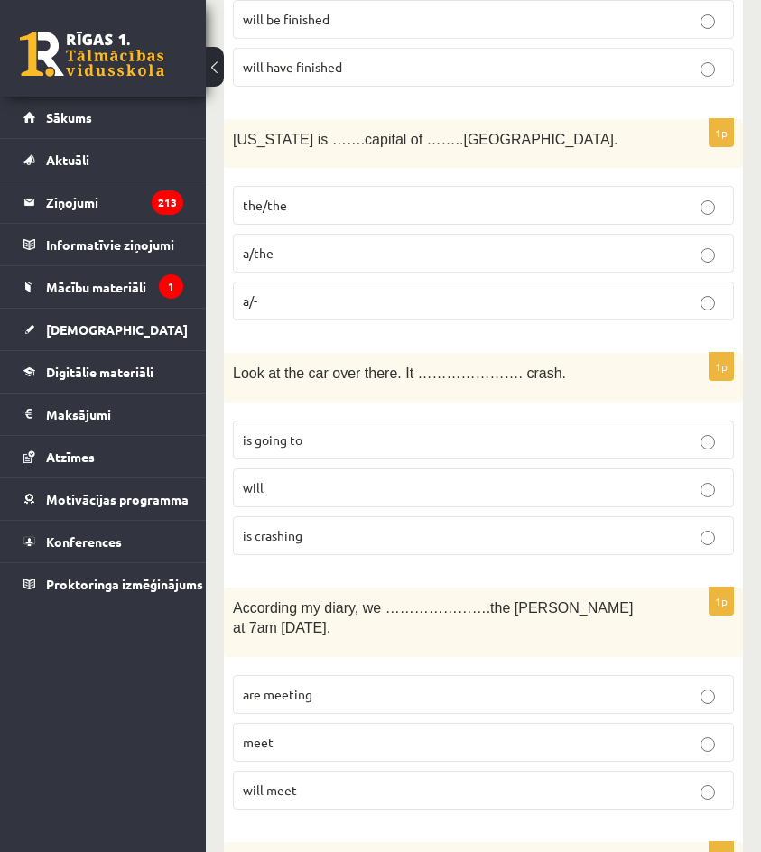
scroll to position [6051, 0]
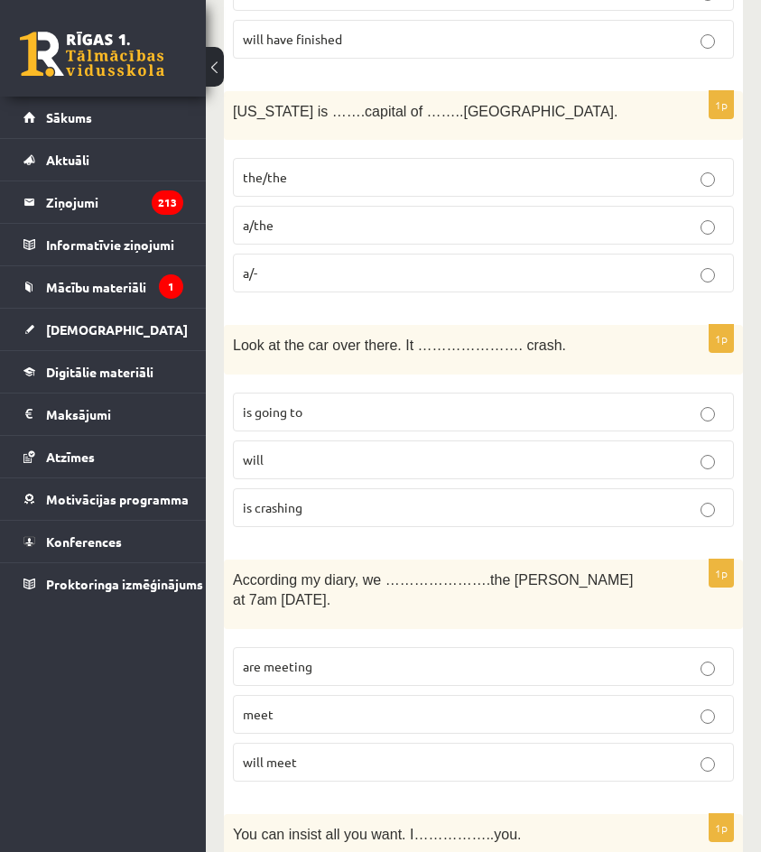
click at [291, 648] on label "are meeting" at bounding box center [483, 667] width 501 height 39
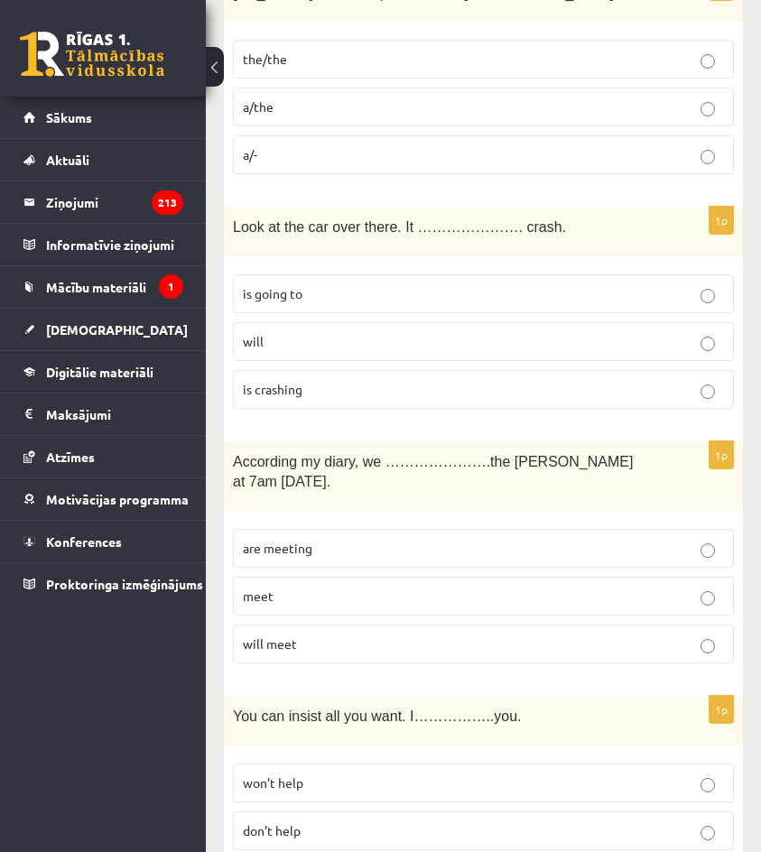
scroll to position [6231, 0]
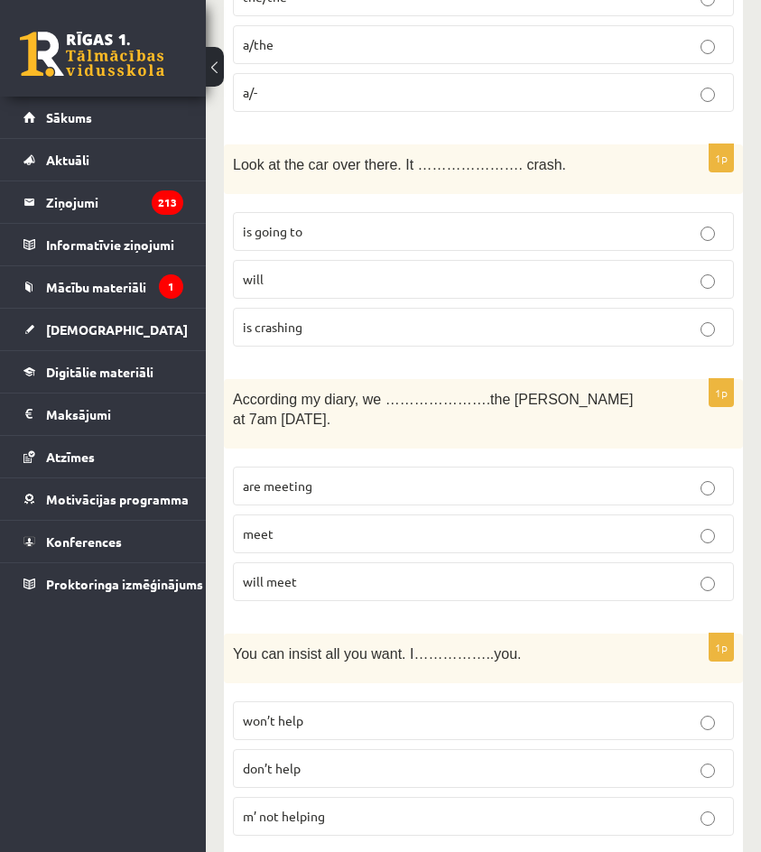
click at [307, 712] on p "won’t help" at bounding box center [483, 721] width 481 height 19
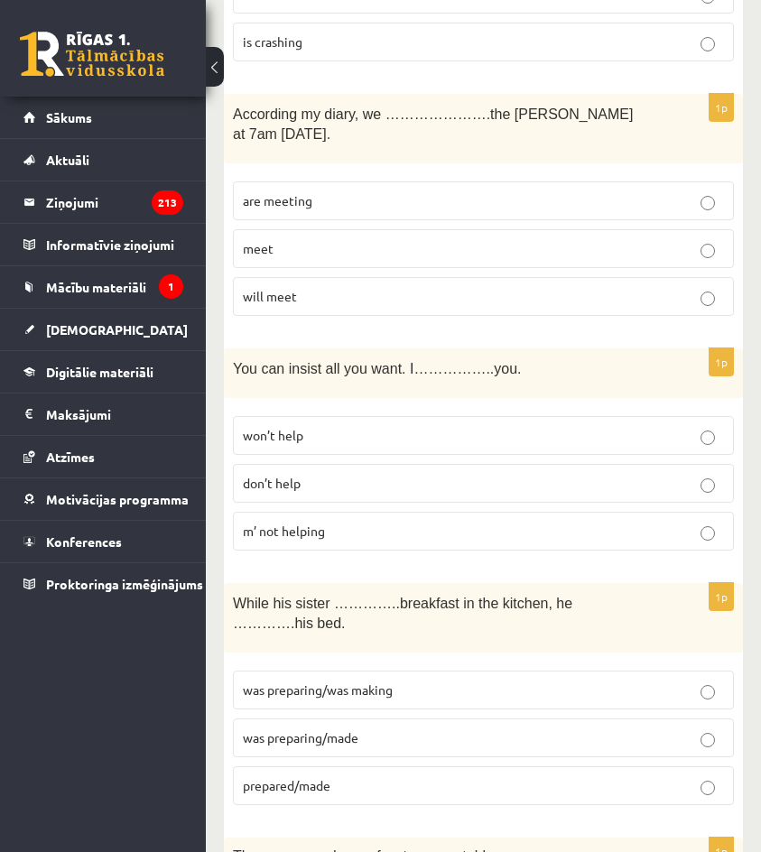
scroll to position [6517, 0]
click at [321, 718] on label "was preparing/made" at bounding box center [483, 737] width 501 height 39
click at [346, 670] on label "was preparing/was making" at bounding box center [483, 689] width 501 height 39
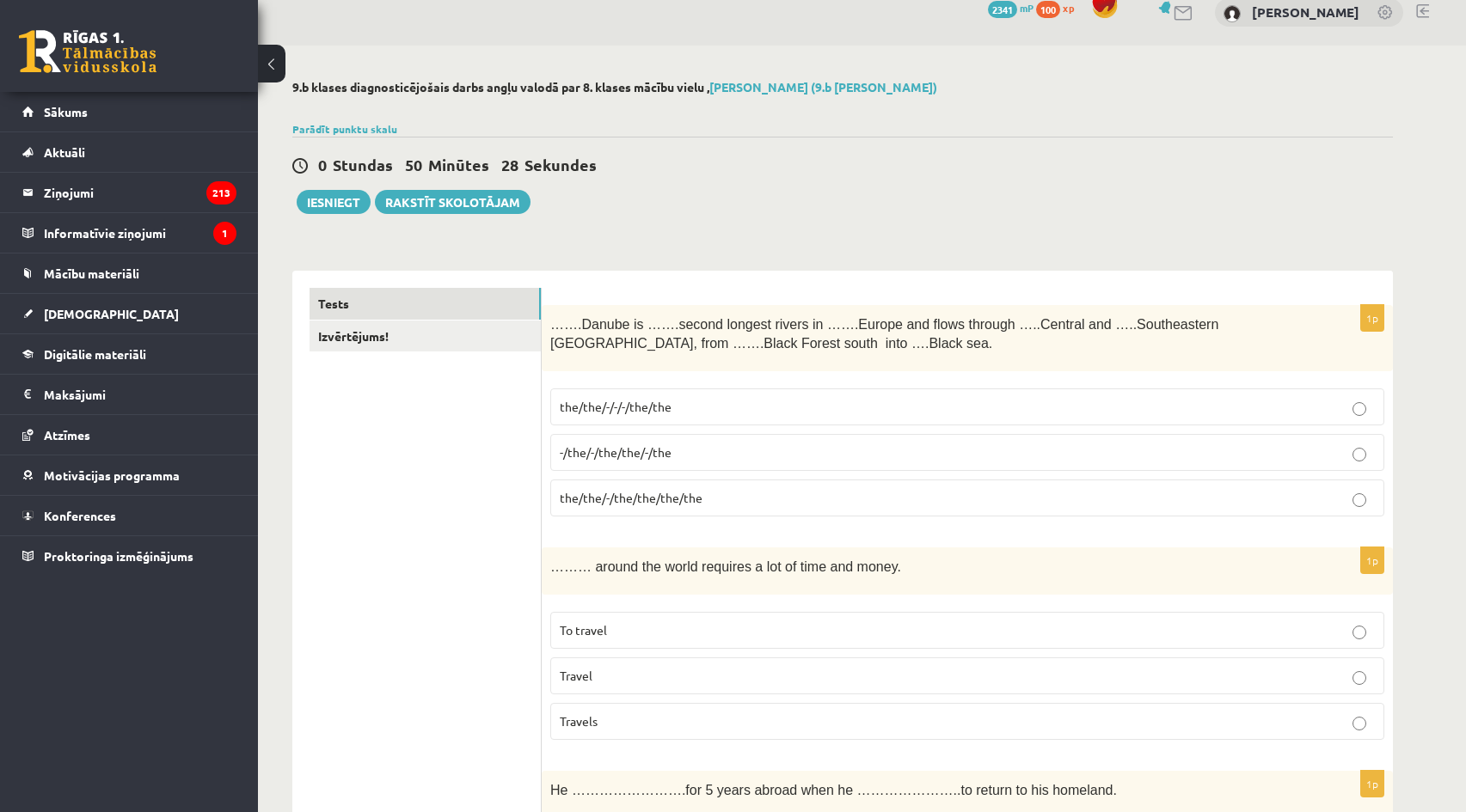
scroll to position [0, 0]
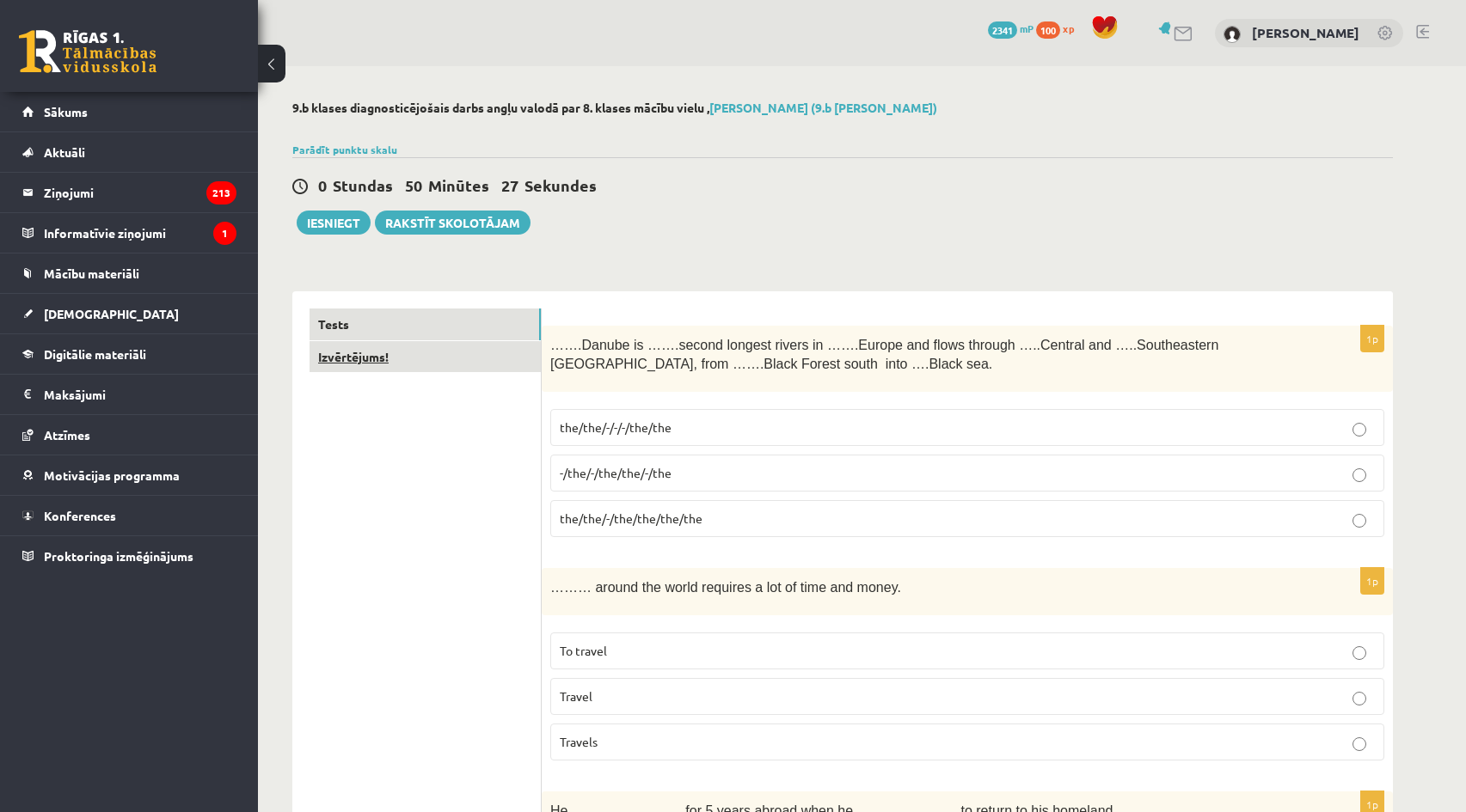
click at [411, 366] on link "Izvērtējums!" at bounding box center [425, 357] width 231 height 31
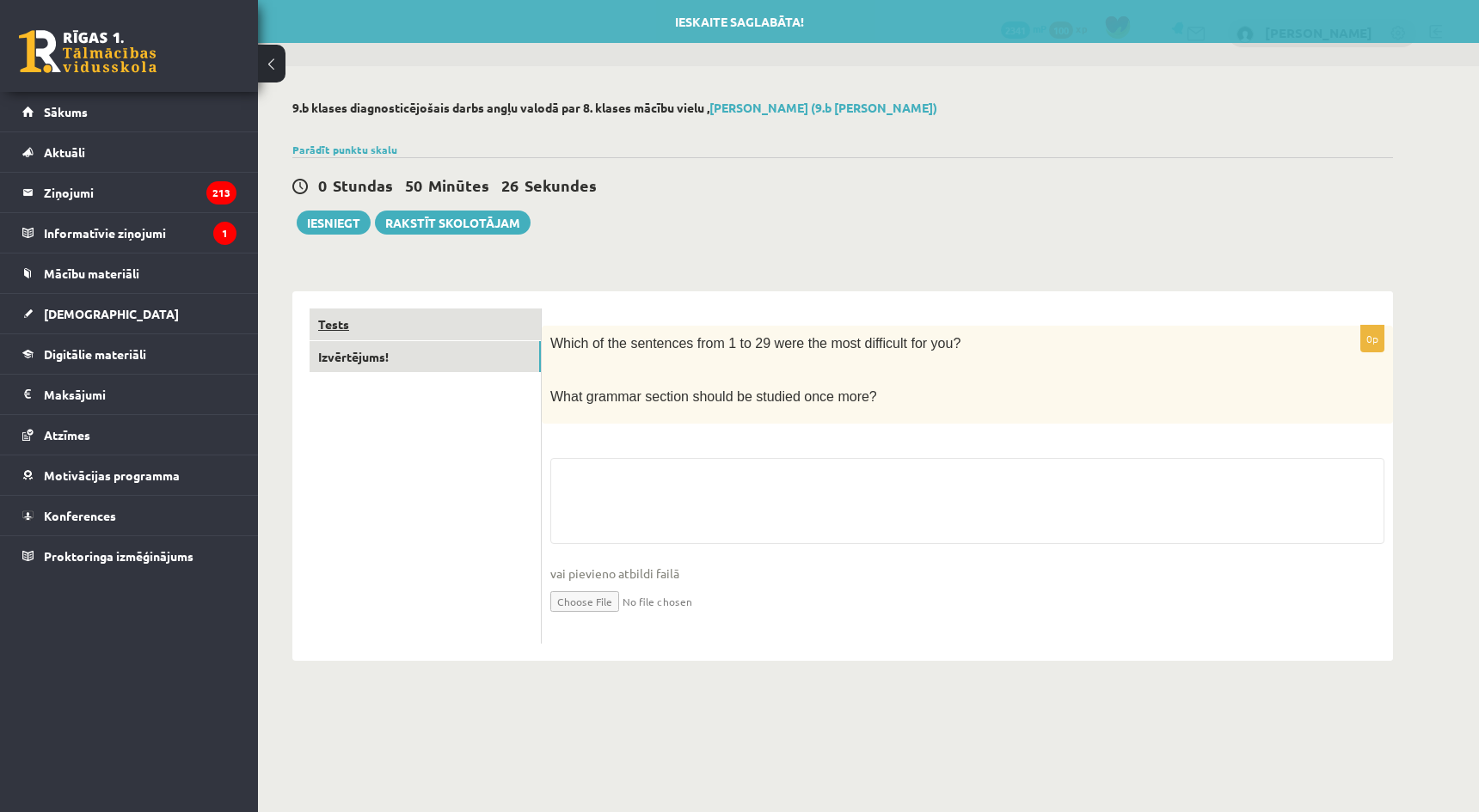
click at [421, 320] on link "Tests" at bounding box center [425, 324] width 231 height 31
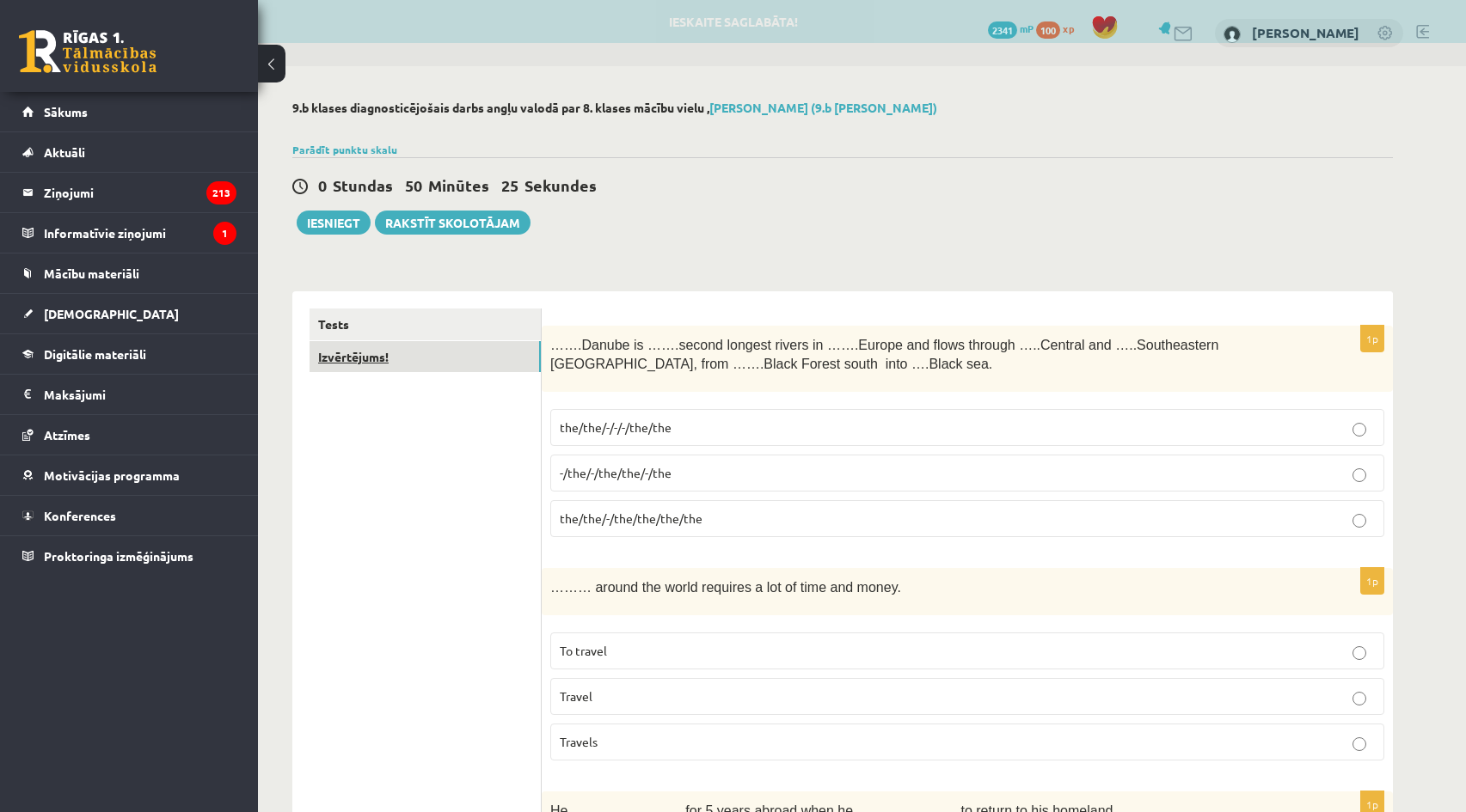
click at [415, 348] on link "Izvērtējums!" at bounding box center [425, 357] width 231 height 31
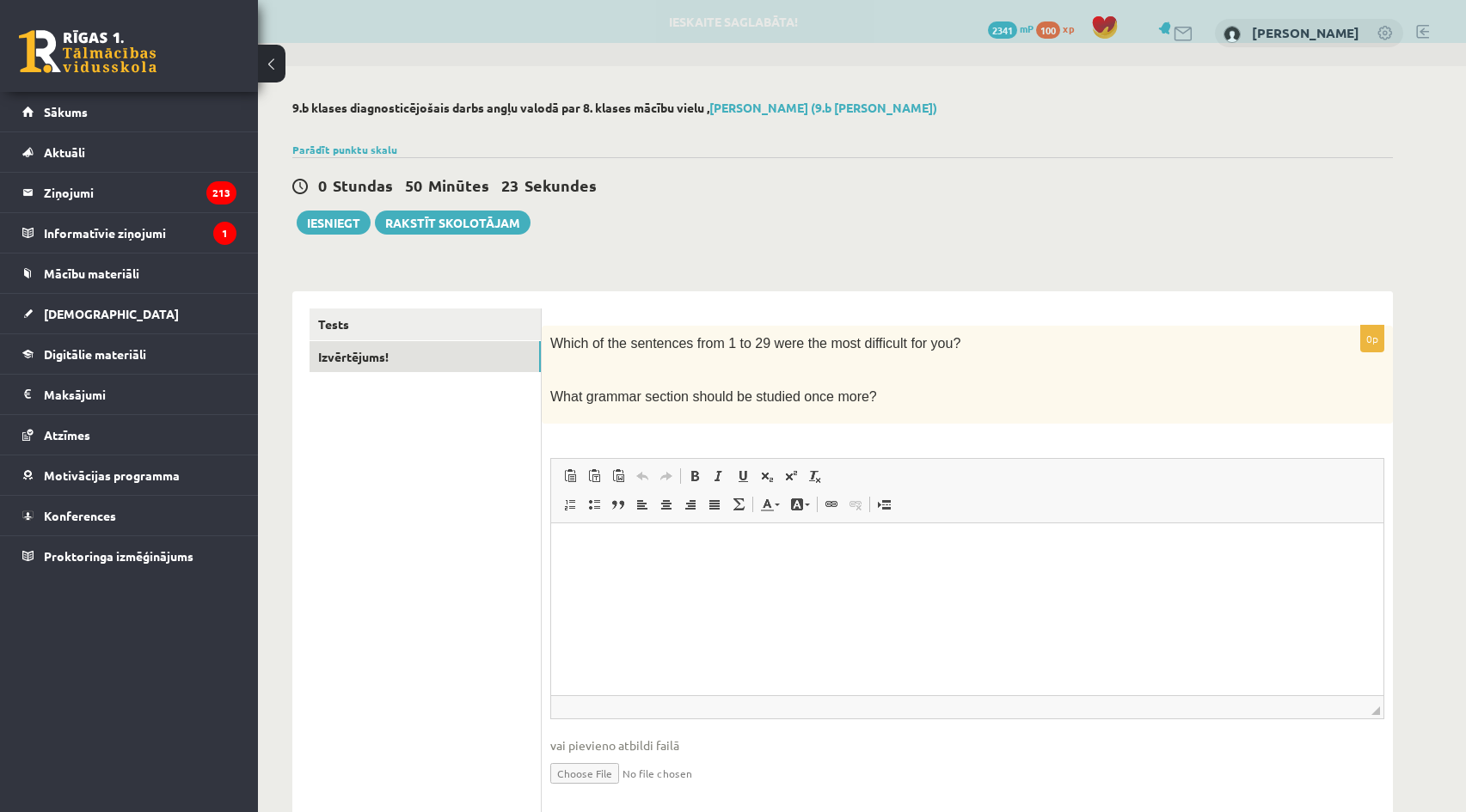
drag, startPoint x: 548, startPoint y: 336, endPoint x: 909, endPoint y: 416, distance: 369.8
click at [913, 418] on div "Which of the sentences from 1 to 29 were the most difficult for you? What gramm…" at bounding box center [967, 374] width 851 height 98
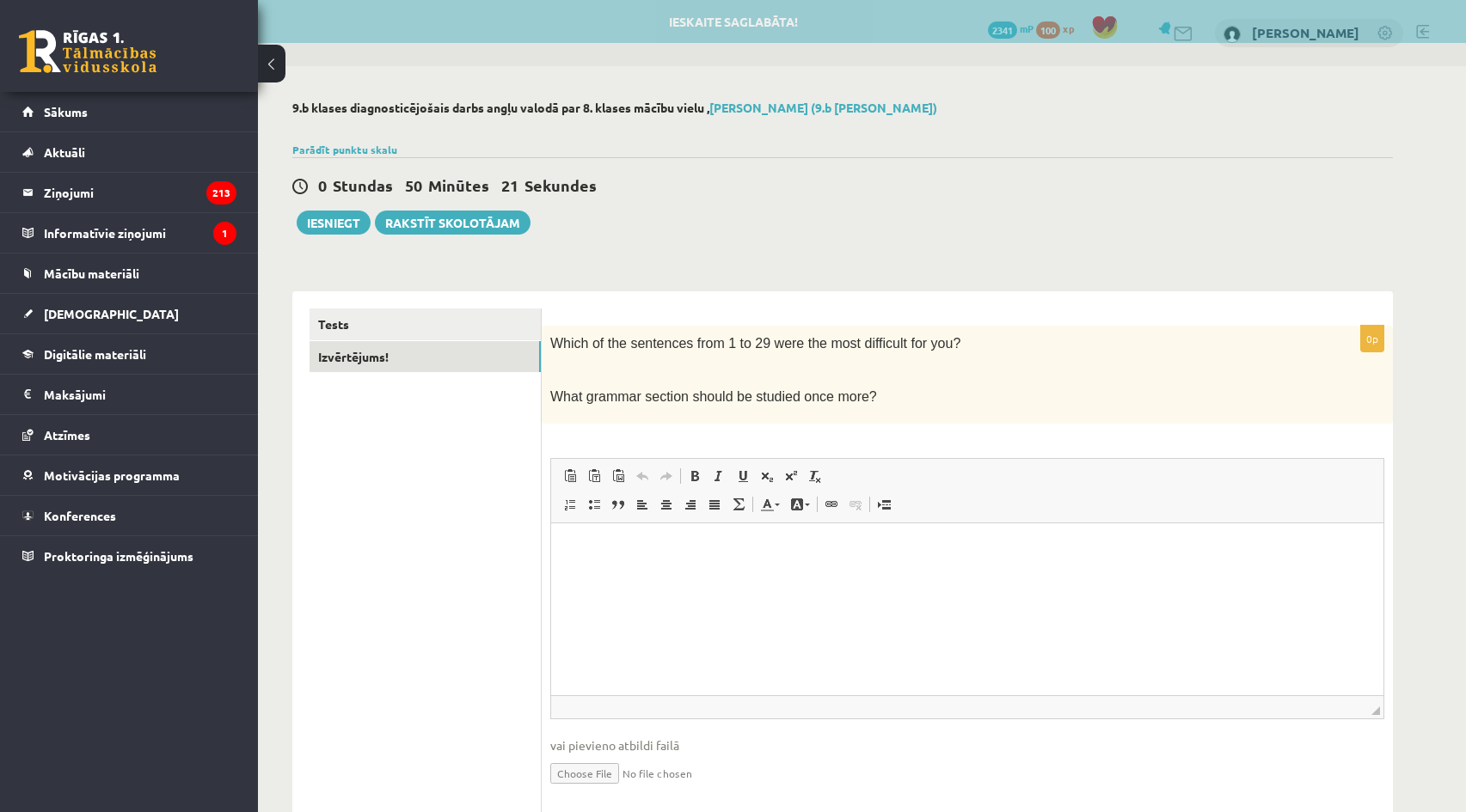
copy div "Which of the sentences from 1 to 29 were the most difficult for you? What gramm…"
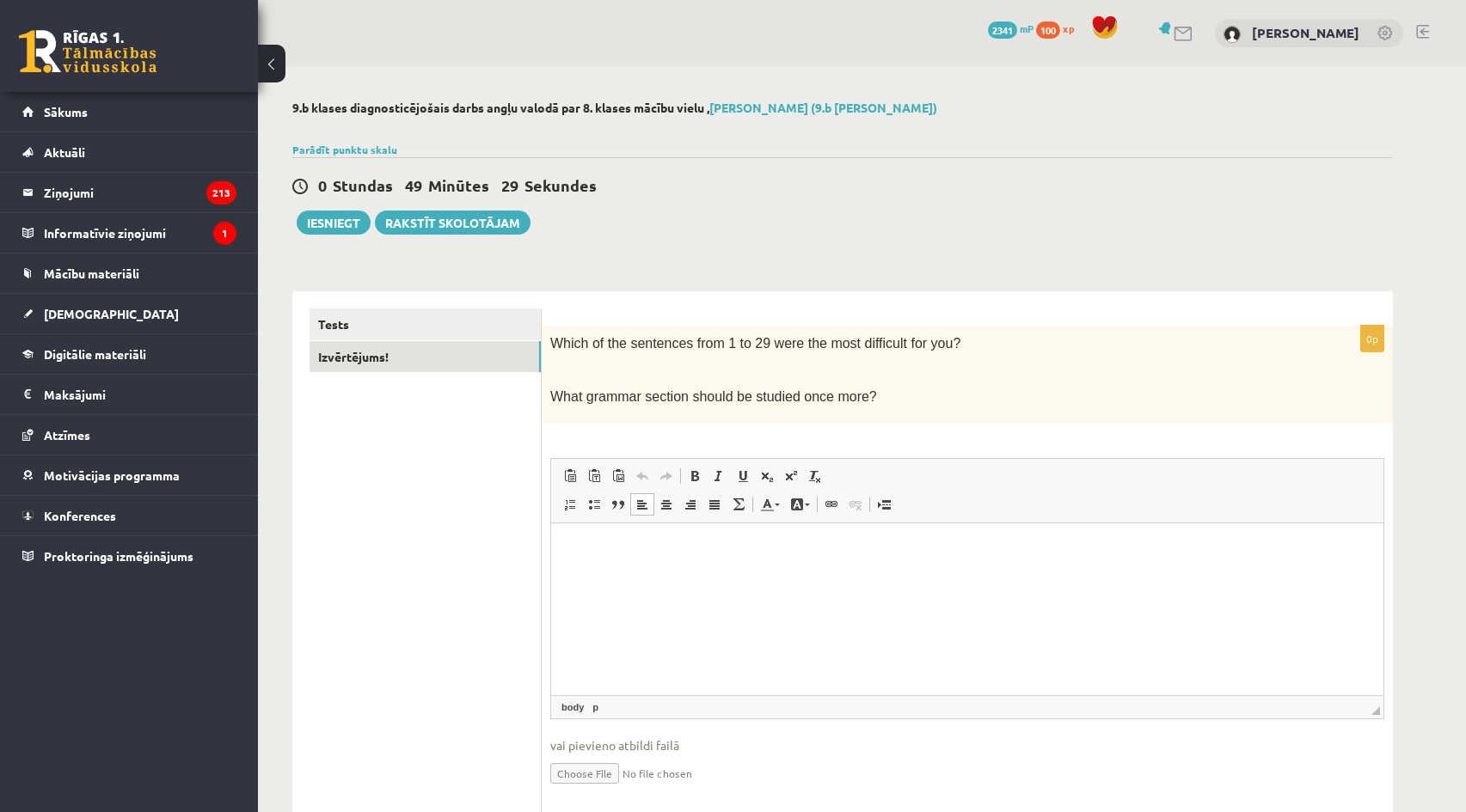
click at [746, 575] on html at bounding box center [967, 548] width 832 height 52
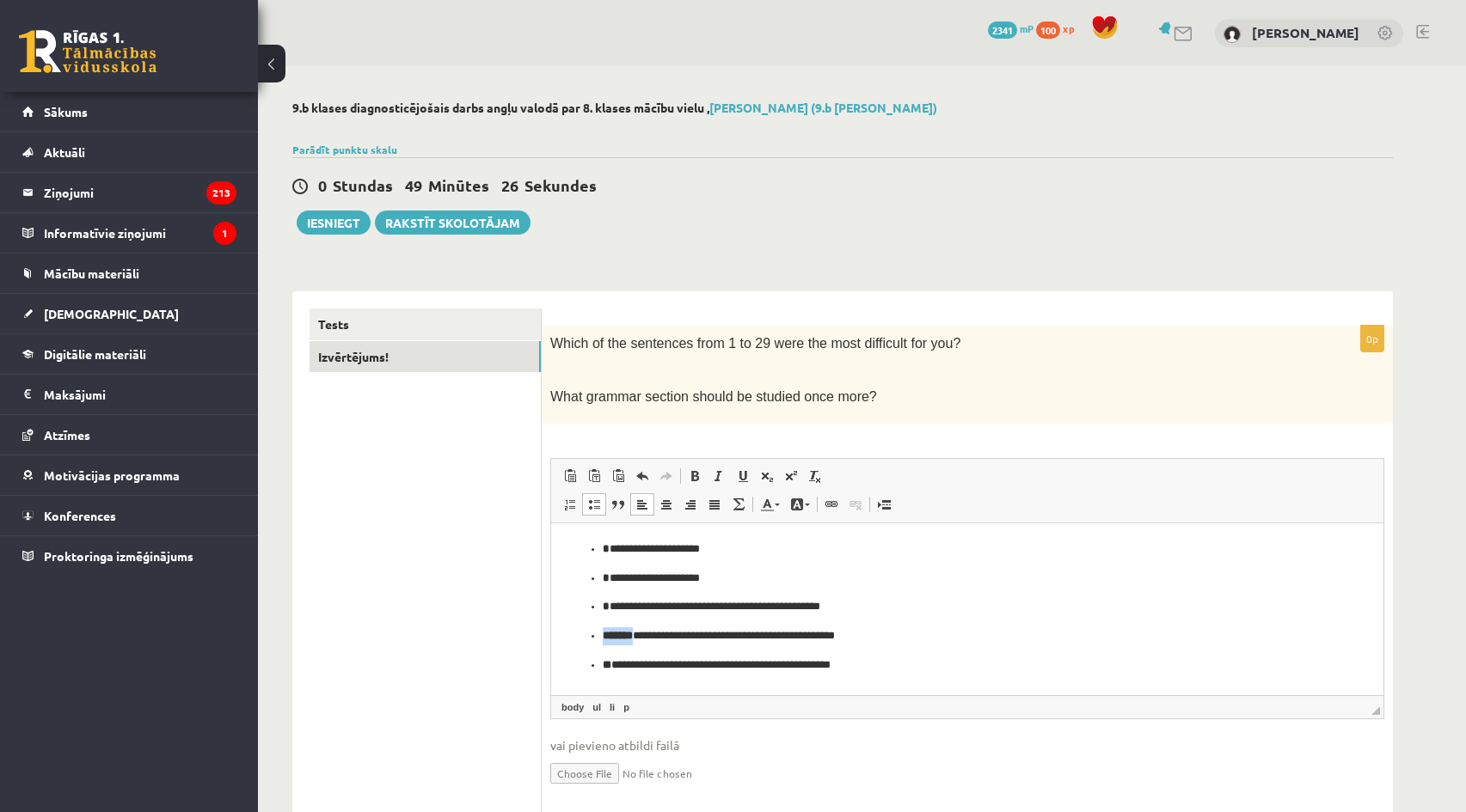
drag, startPoint x: 638, startPoint y: 635, endPoint x: 596, endPoint y: 637, distance: 42.0
click at [596, 637] on ul "**********" at bounding box center [967, 606] width 798 height 133
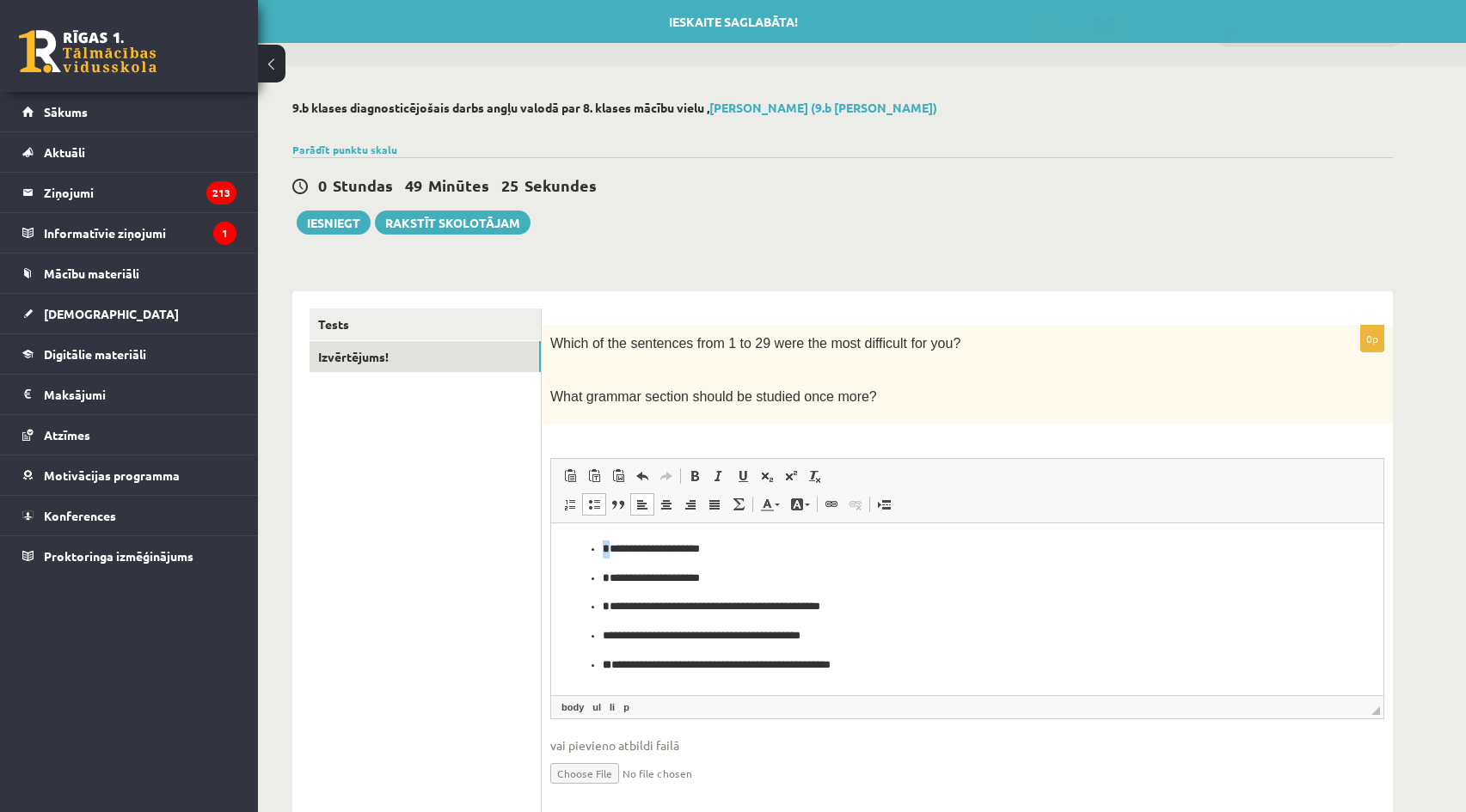
drag, startPoint x: 609, startPoint y: 545, endPoint x: 599, endPoint y: 545, distance: 10.0
click at [599, 545] on ul "**********" at bounding box center [967, 606] width 798 height 133
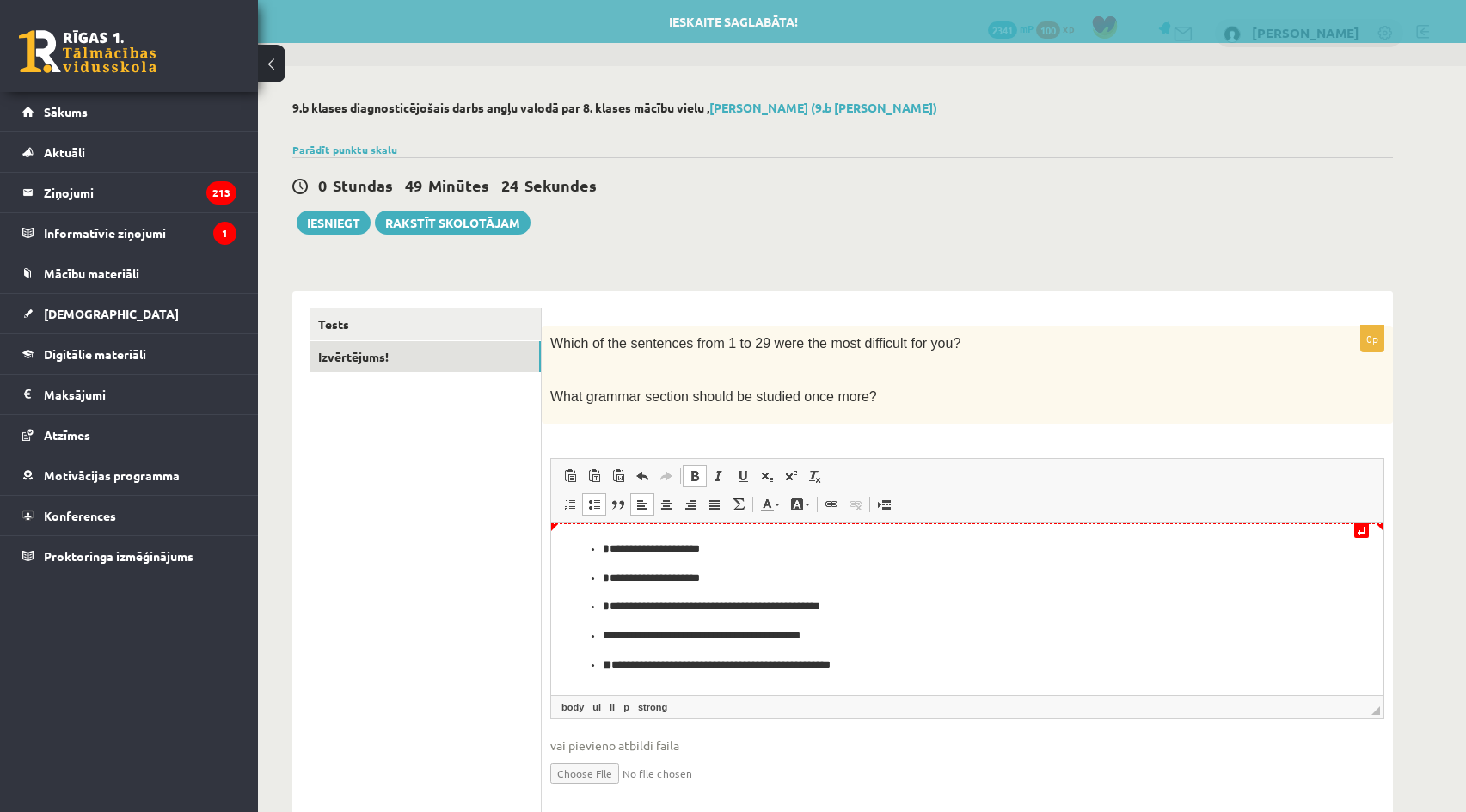
click at [629, 550] on p "**********" at bounding box center [967, 548] width 729 height 18
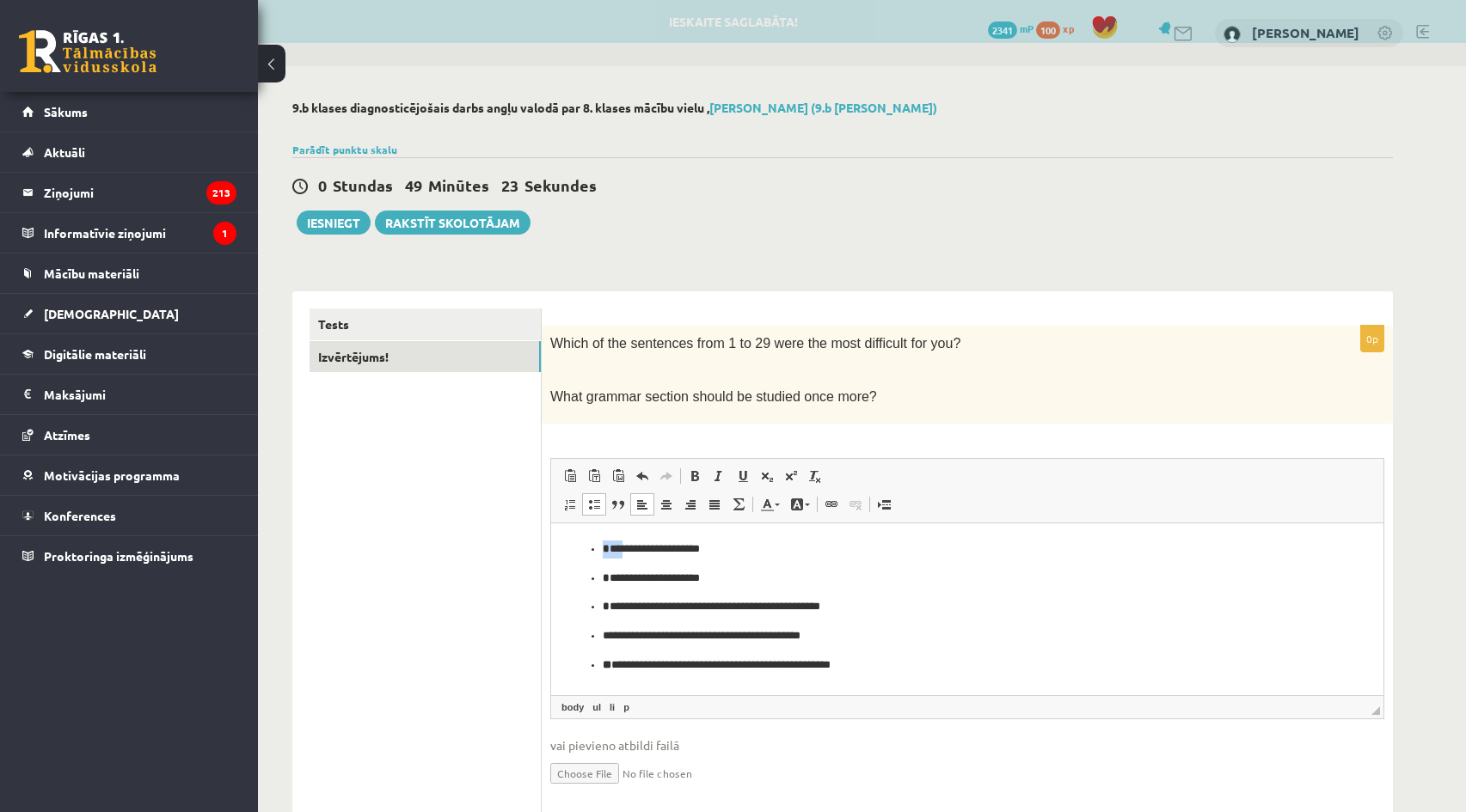
drag, startPoint x: 613, startPoint y: 548, endPoint x: 587, endPoint y: 549, distance: 26.0
click at [587, 549] on ul "**********" at bounding box center [967, 606] width 798 height 133
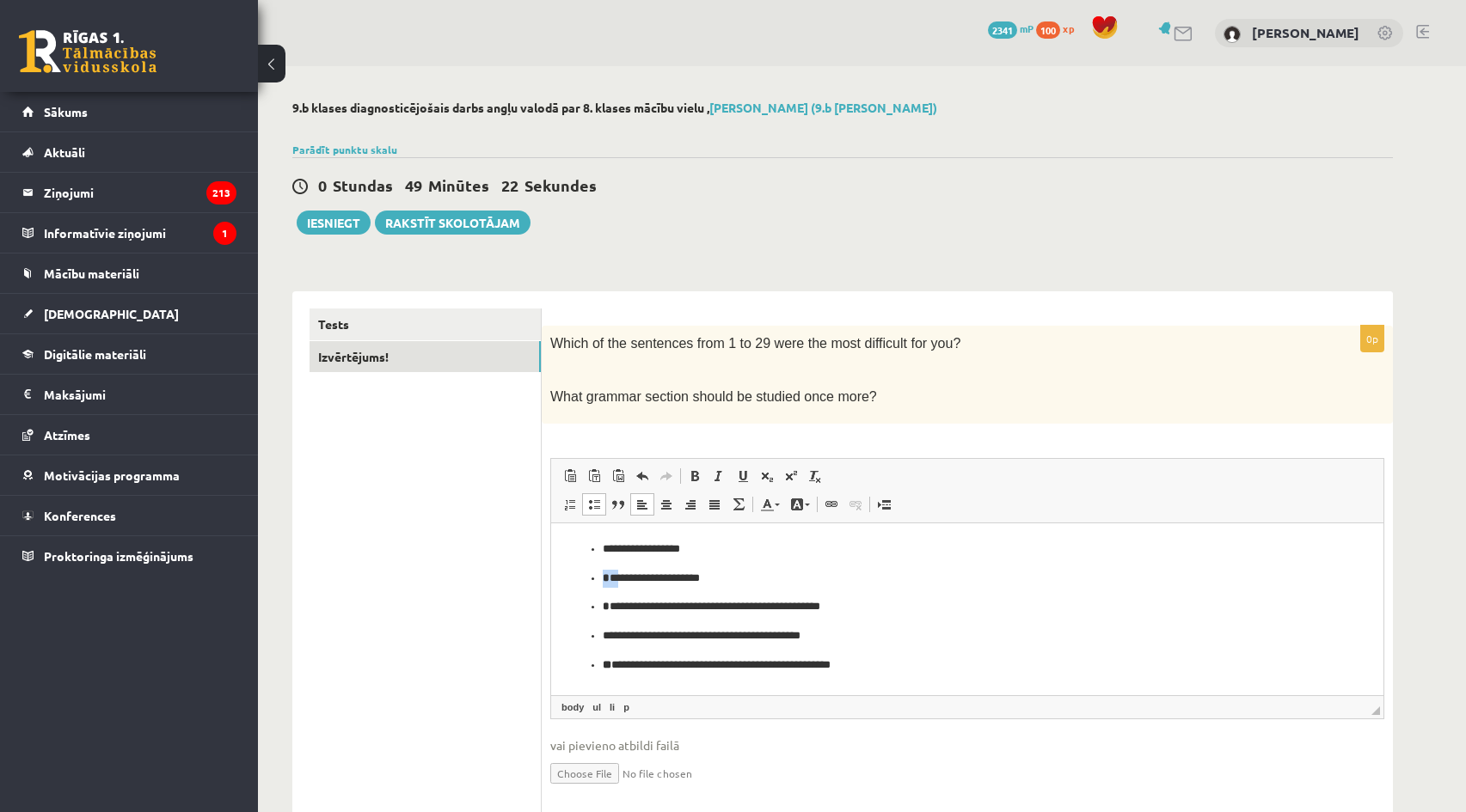
drag, startPoint x: 622, startPoint y: 573, endPoint x: 597, endPoint y: 572, distance: 25.0
click at [597, 572] on ul "**********" at bounding box center [967, 606] width 798 height 133
drag, startPoint x: 627, startPoint y: 604, endPoint x: 586, endPoint y: 611, distance: 41.6
click at [582, 605] on ul "**********" at bounding box center [967, 606] width 798 height 133
drag, startPoint x: 619, startPoint y: 636, endPoint x: 587, endPoint y: 639, distance: 32.1
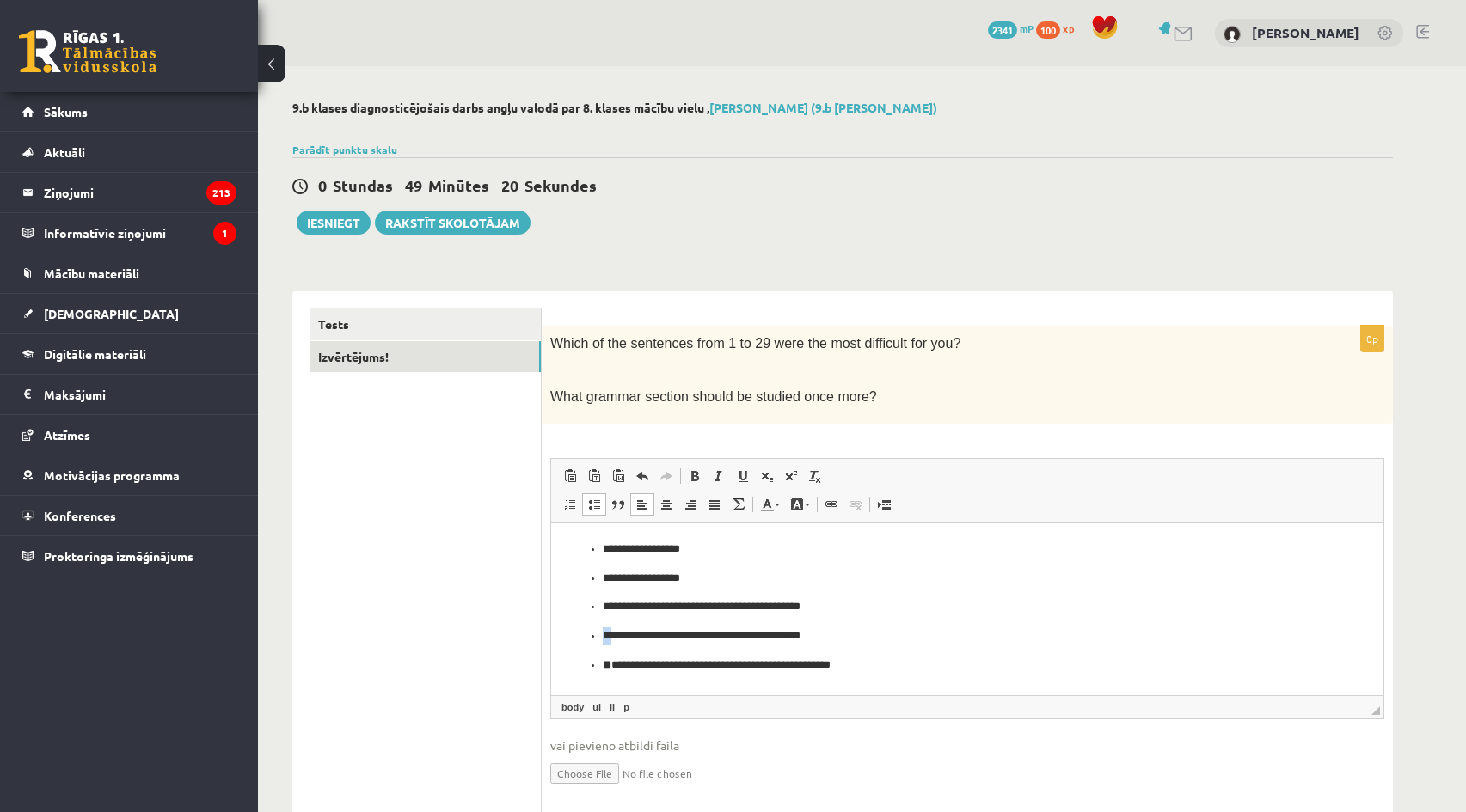
click at [587, 639] on ul "**********" at bounding box center [967, 606] width 798 height 133
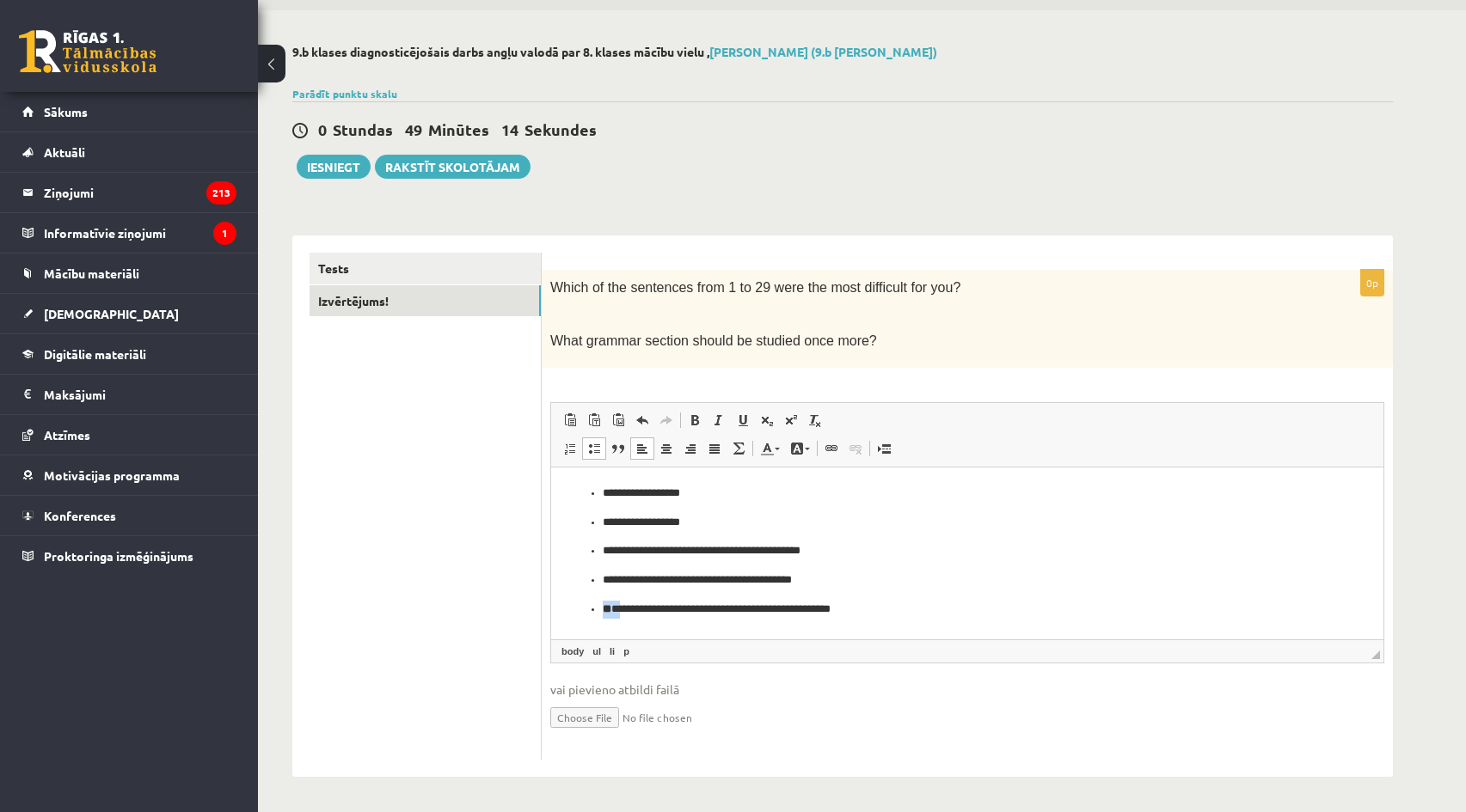
drag, startPoint x: 625, startPoint y: 612, endPoint x: 581, endPoint y: 610, distance: 44.0
click at [581, 610] on ul "**********" at bounding box center [967, 550] width 798 height 133
click at [700, 520] on p "**********" at bounding box center [967, 522] width 729 height 18
click at [675, 525] on p "**********" at bounding box center [967, 522] width 729 height 18
click at [684, 494] on p "**********" at bounding box center [967, 492] width 729 height 18
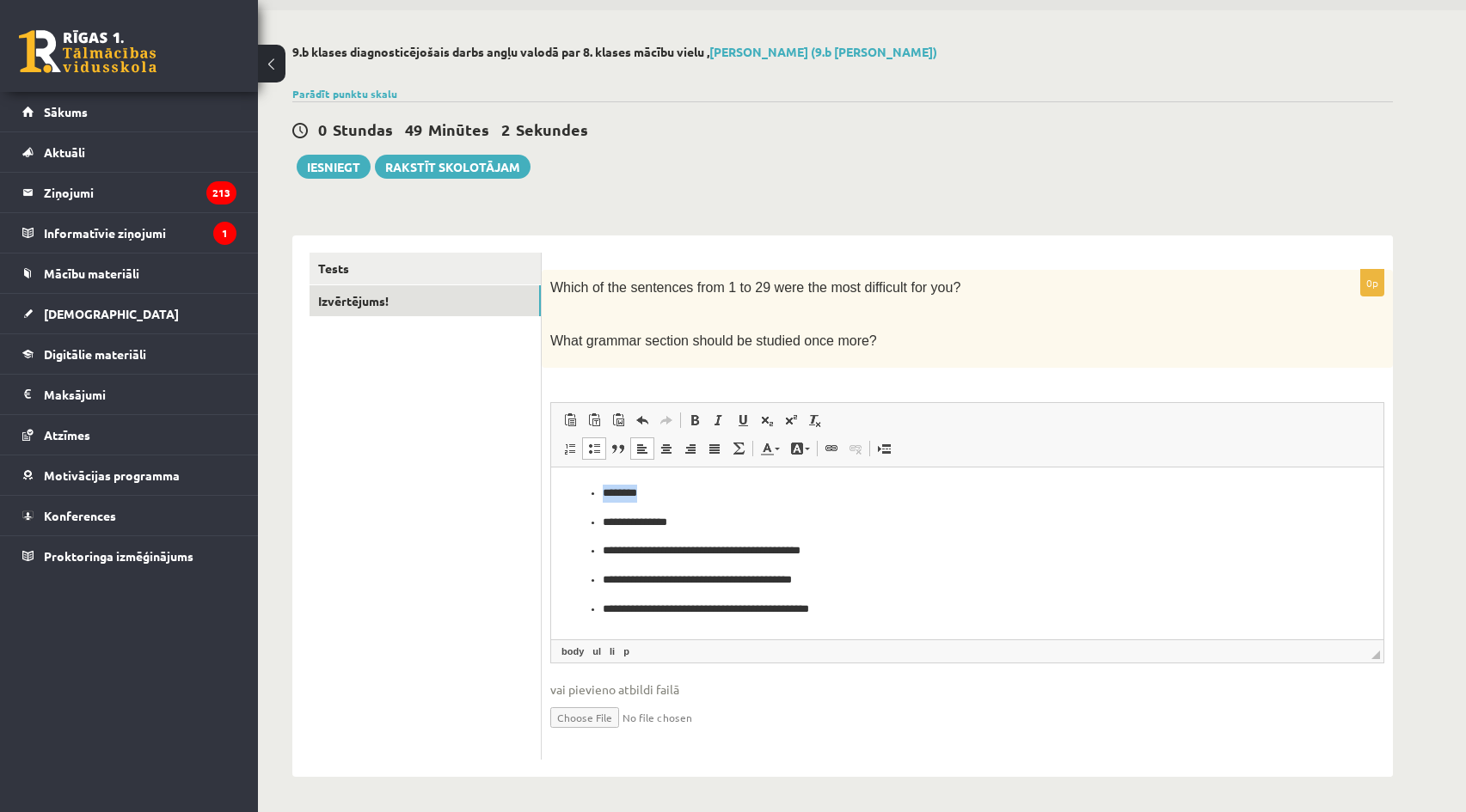
drag, startPoint x: 648, startPoint y: 492, endPoint x: 589, endPoint y: 493, distance: 59.0
click at [603, 493] on li "********" at bounding box center [967, 492] width 729 height 18
click at [345, 164] on button "Iesniegt" at bounding box center [334, 167] width 74 height 24
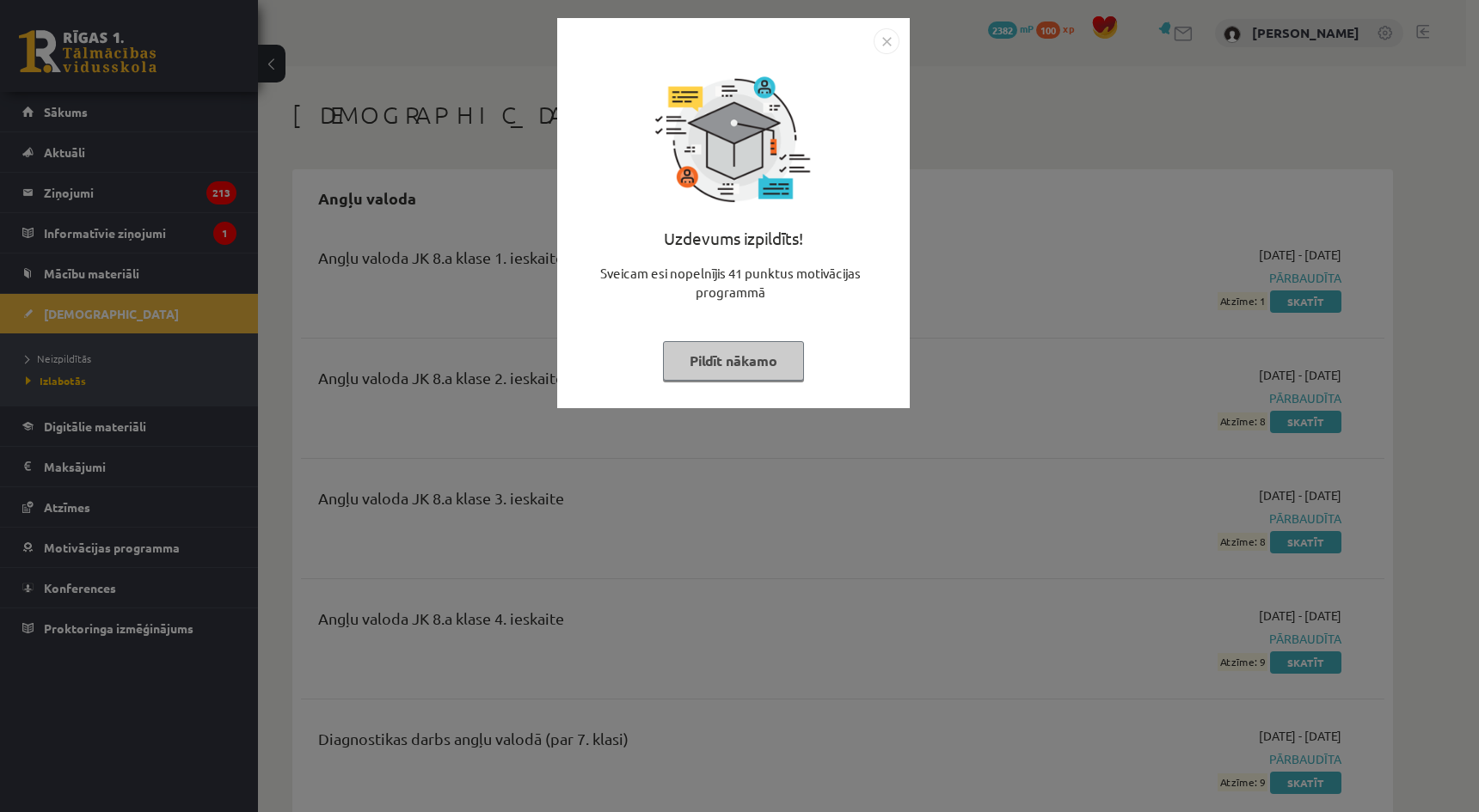
click at [883, 31] on img "Close" at bounding box center [887, 41] width 26 height 26
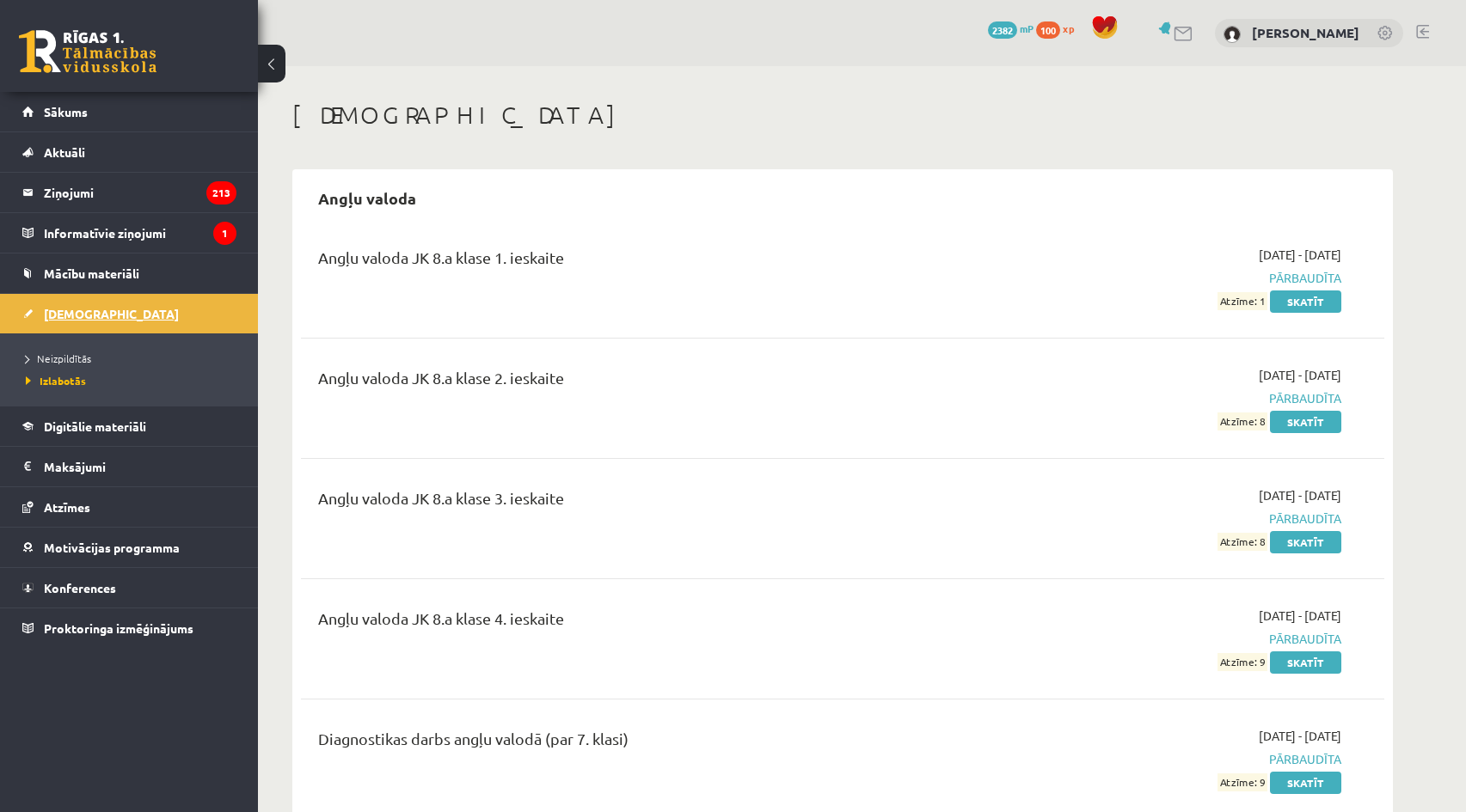
click at [137, 324] on link "[DEMOGRAPHIC_DATA]" at bounding box center [129, 314] width 214 height 40
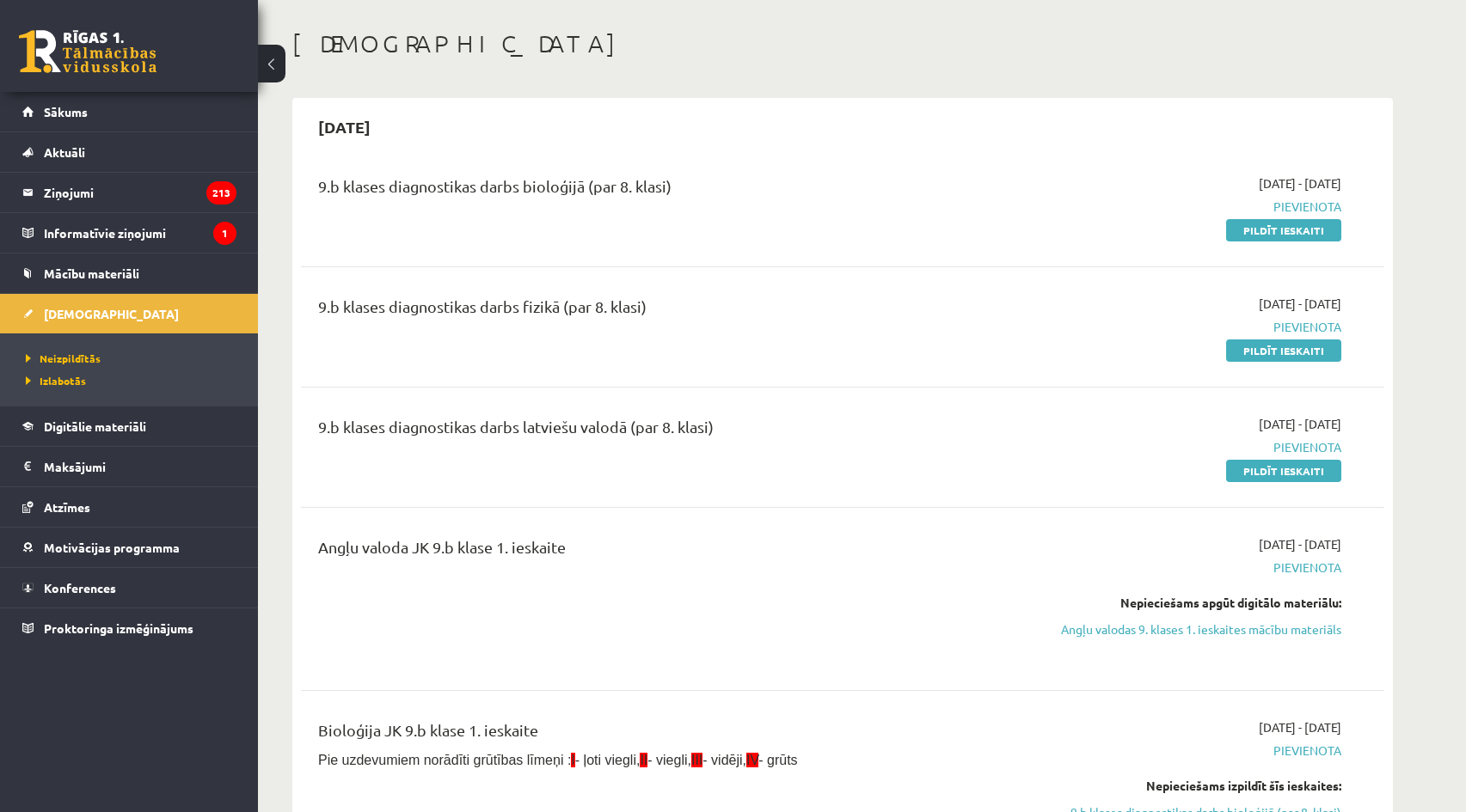
scroll to position [86, 0]
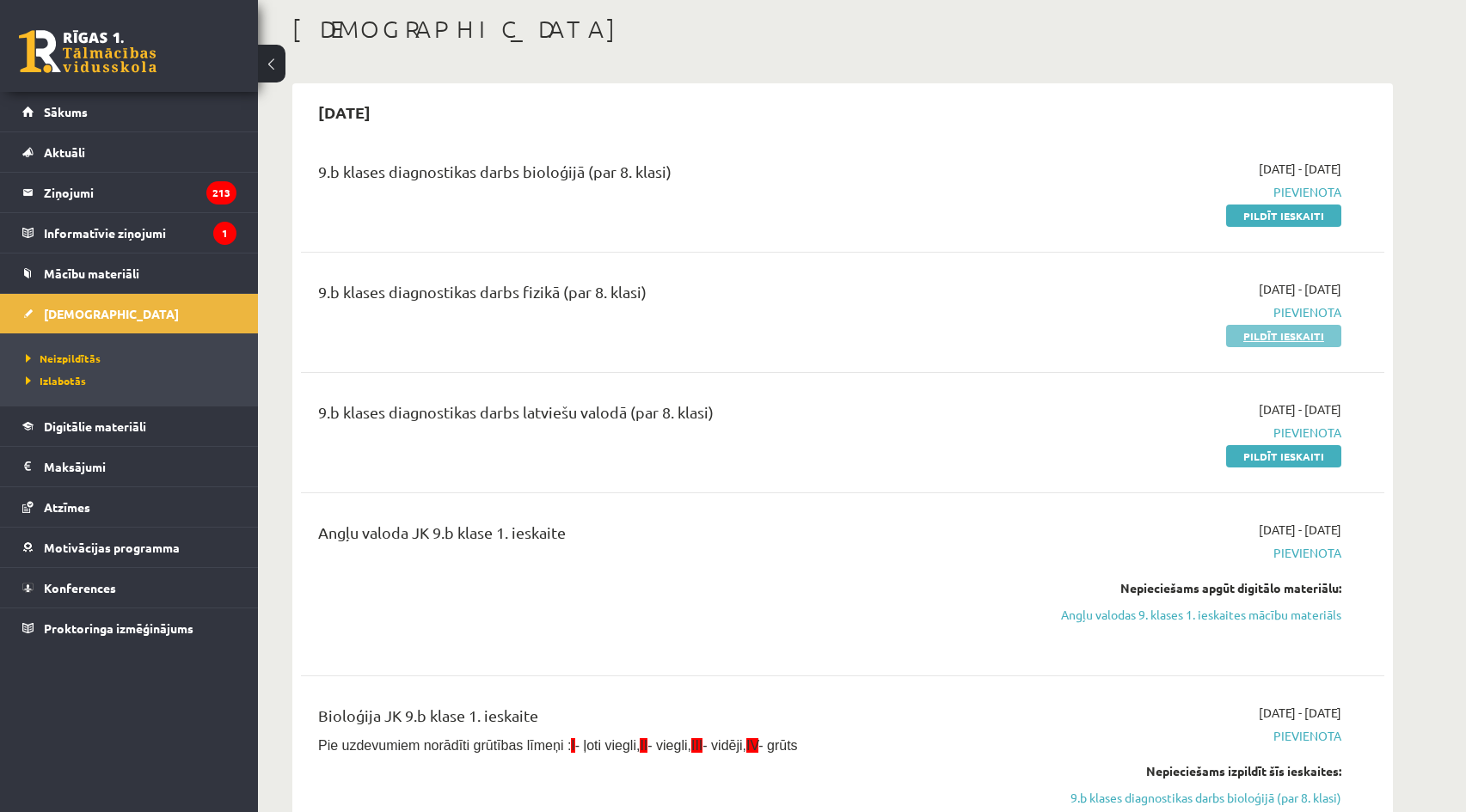
click at [1252, 328] on link "Pildīt ieskaiti" at bounding box center [1283, 335] width 115 height 22
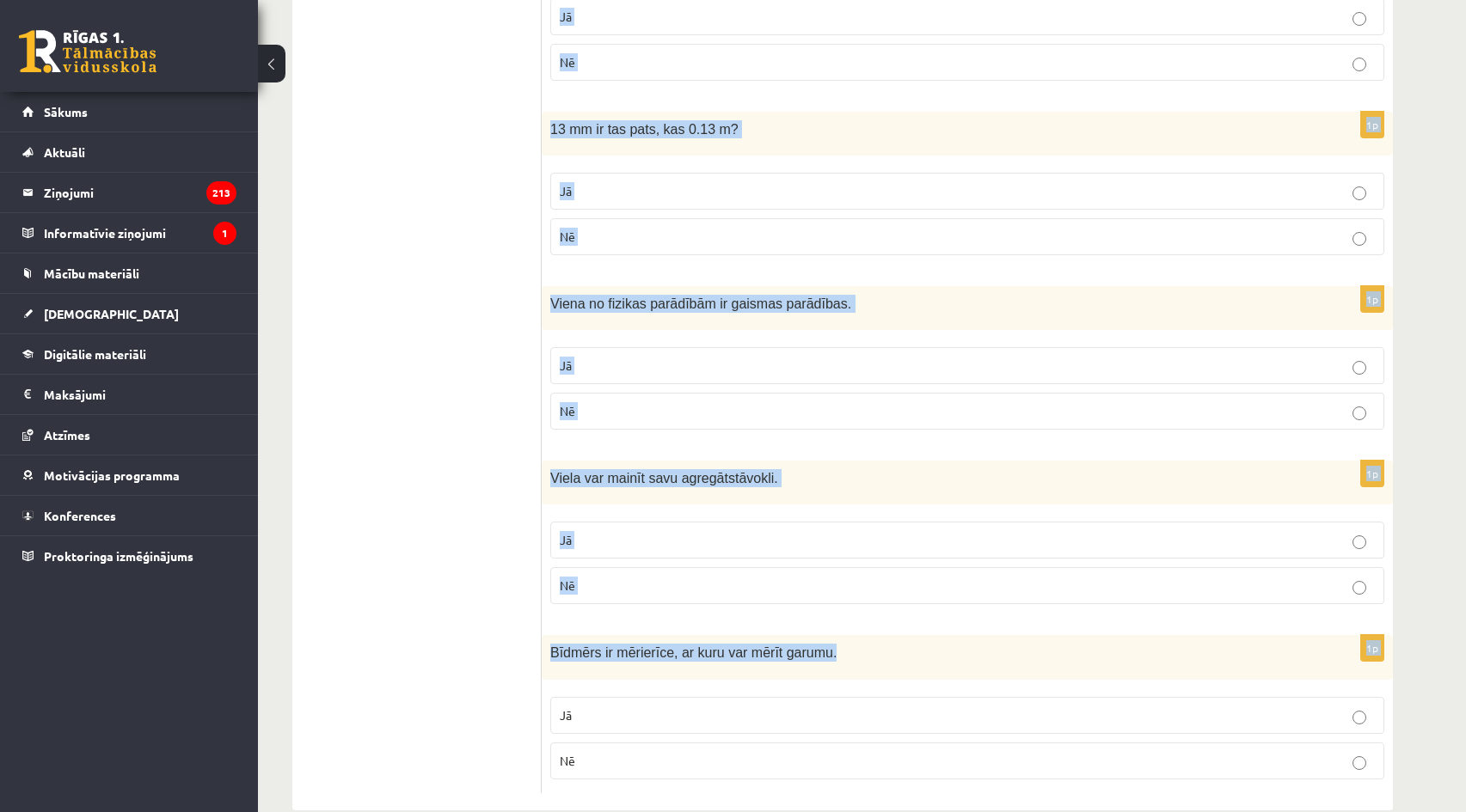
scroll to position [2721, 0]
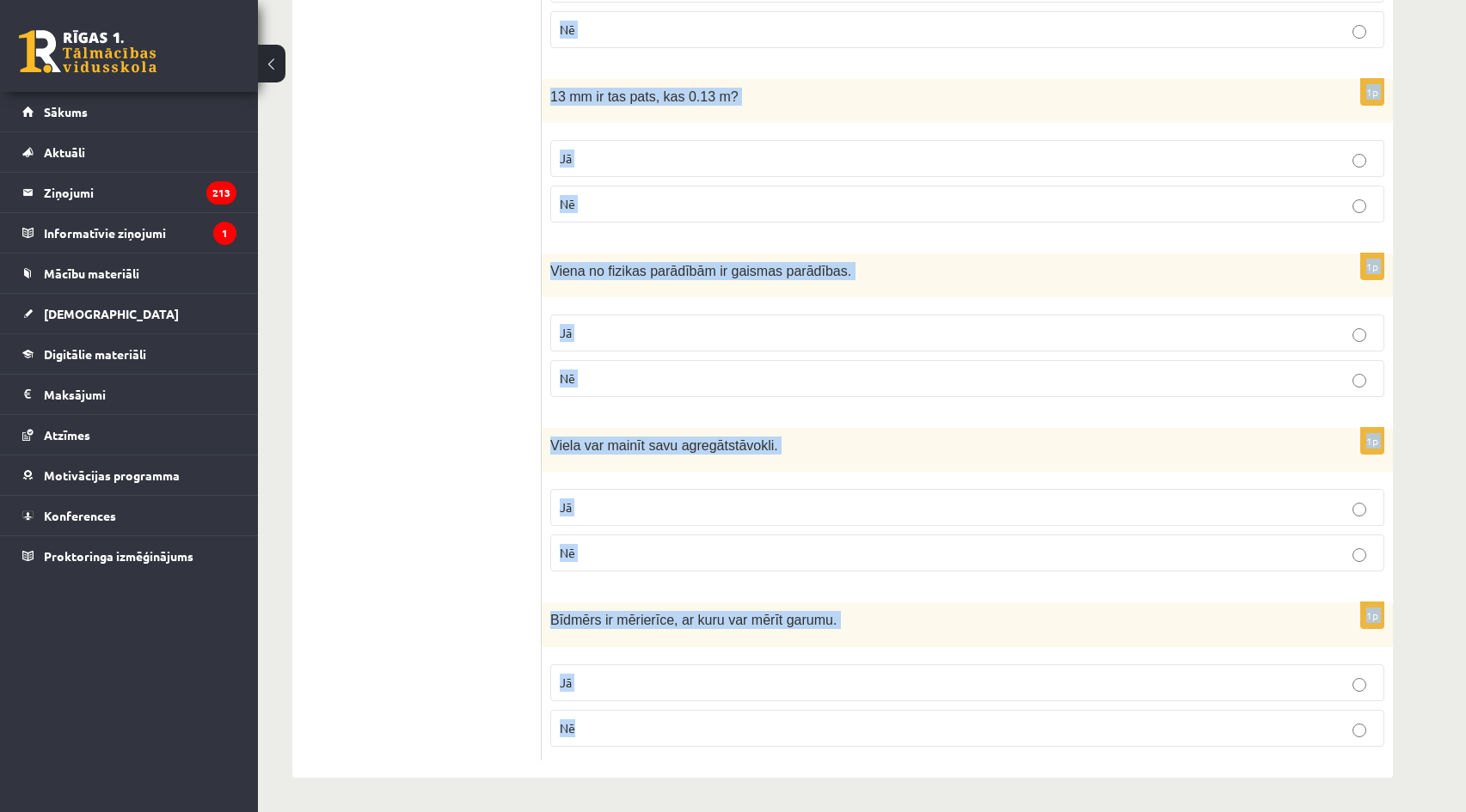
drag, startPoint x: 560, startPoint y: 307, endPoint x: 960, endPoint y: 723, distance: 577.1
copy form "Lor ipsumdolors am consect? 4a Elitse doei te incididu utlabore, etd magnaa en …"
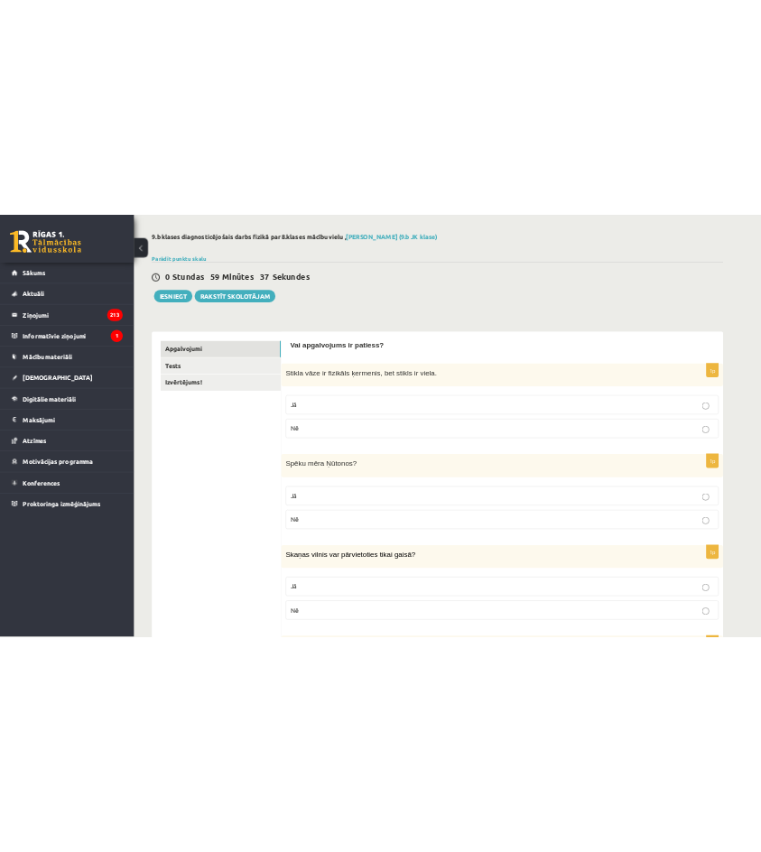
scroll to position [0, 0]
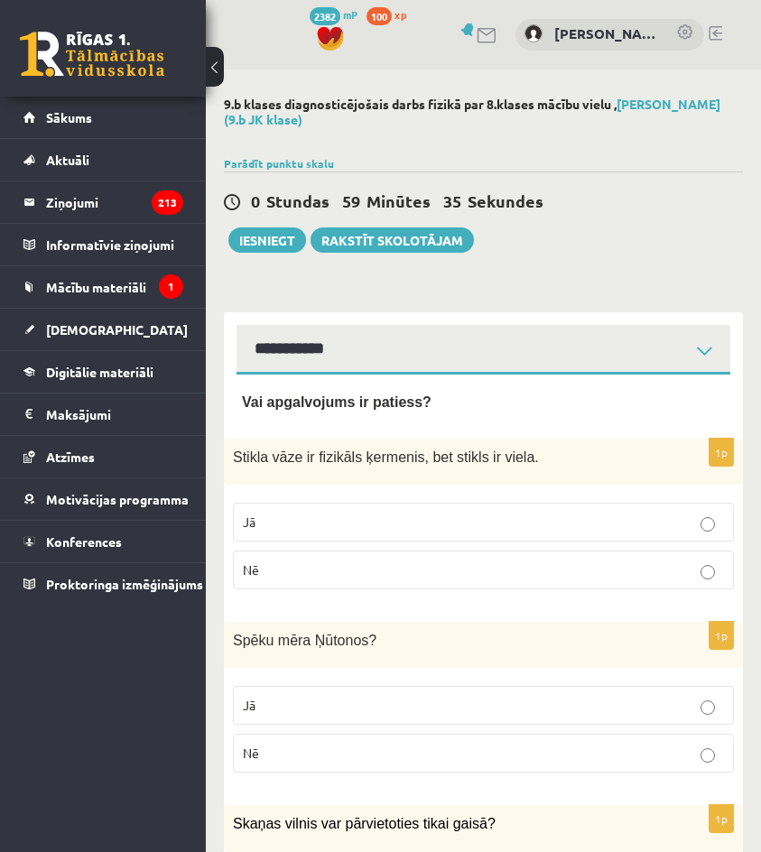
click at [550, 211] on div "0 Stundas 59 Minūtes 35 Sekundes" at bounding box center [483, 202] width 519 height 23
click at [408, 502] on fieldset "Jā Nē" at bounding box center [483, 544] width 501 height 101
click at [400, 526] on p "Jā" at bounding box center [483, 522] width 481 height 19
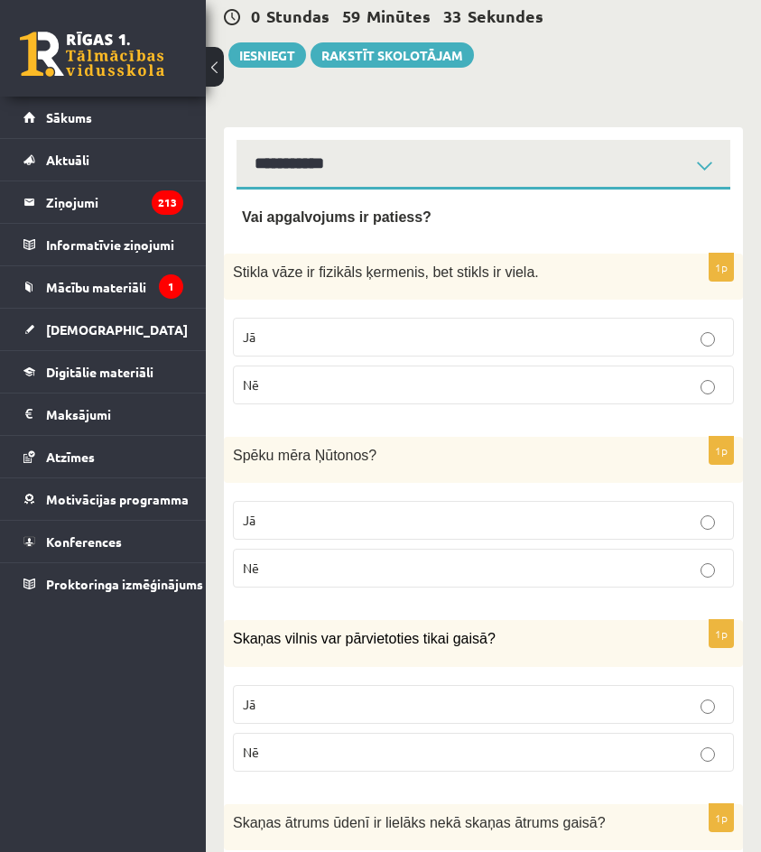
scroll to position [181, 0]
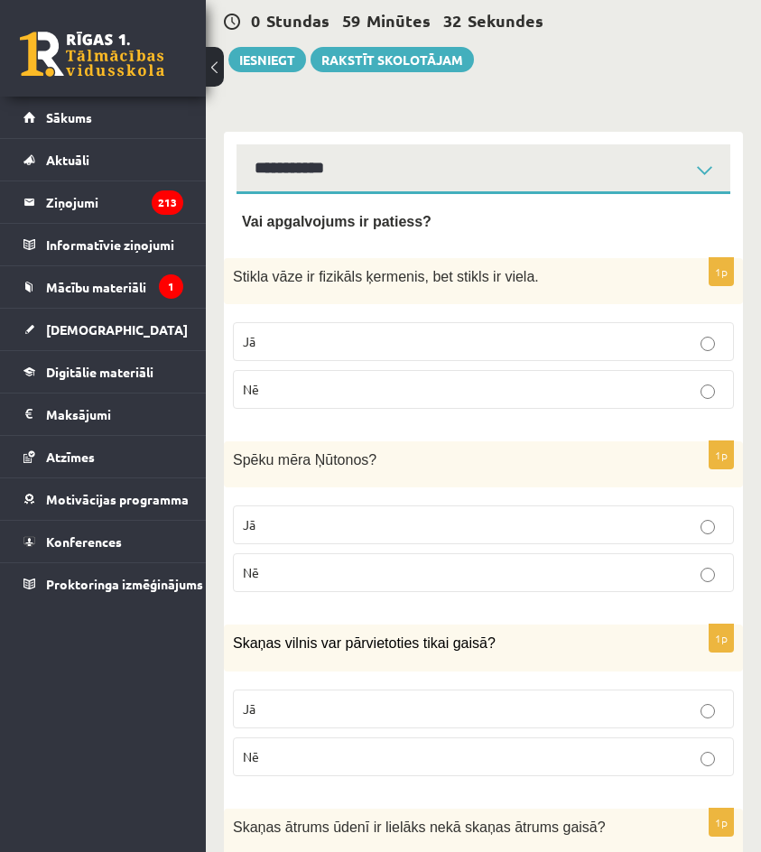
click at [323, 517] on label "Jā" at bounding box center [483, 525] width 501 height 39
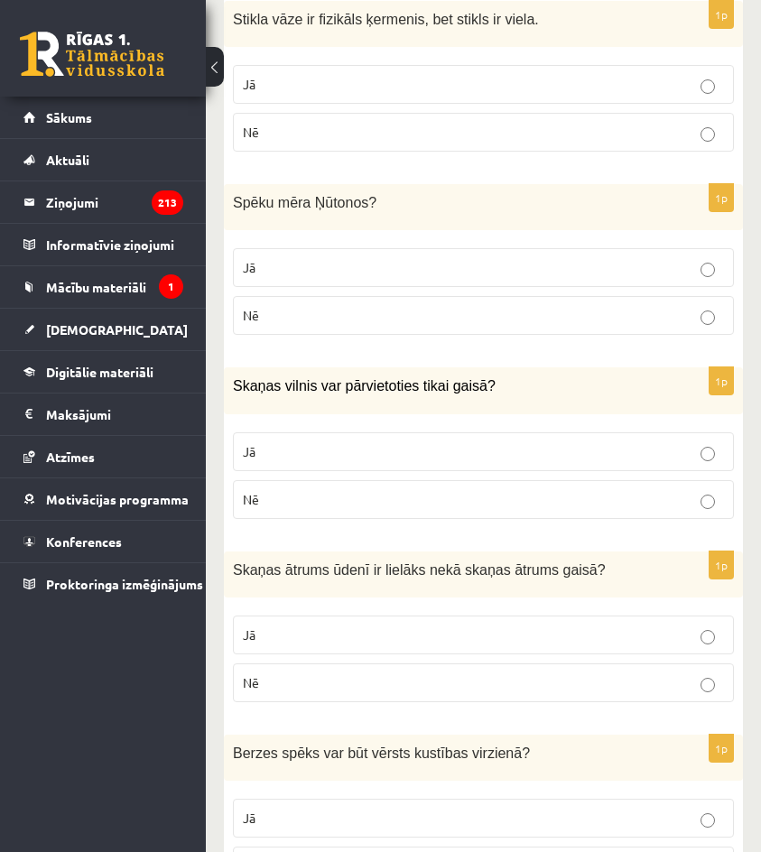
scroll to position [452, 0]
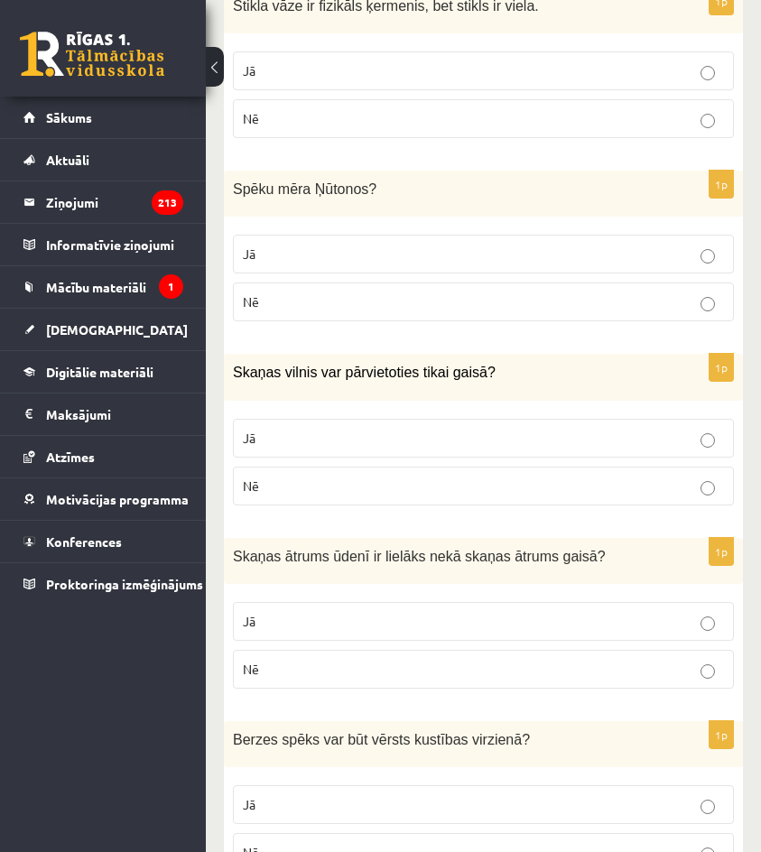
click at [346, 486] on p "Nē" at bounding box center [483, 486] width 481 height 19
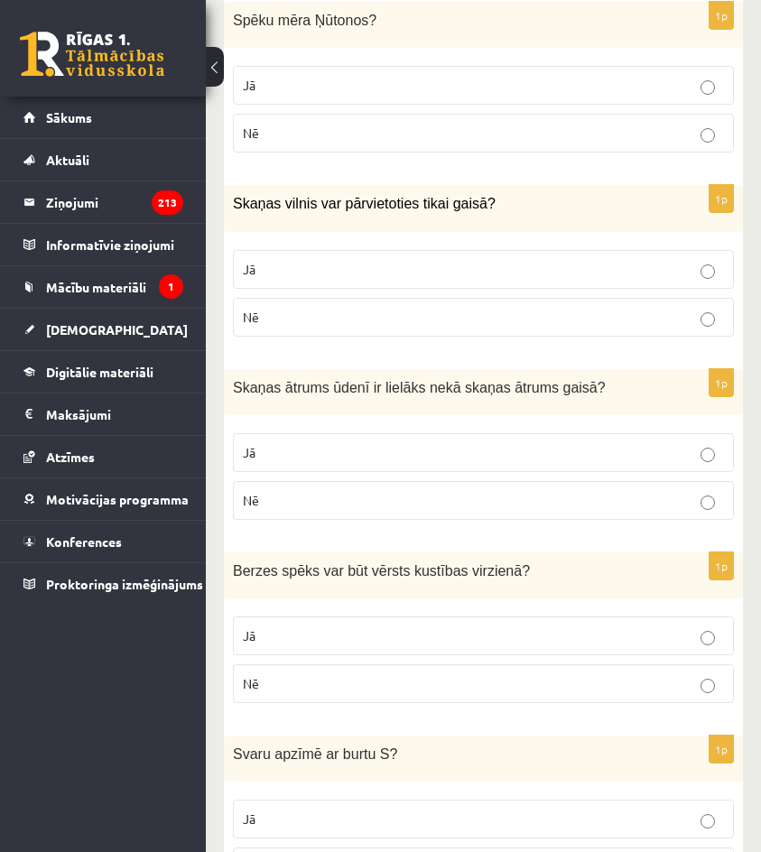
scroll to position [632, 0]
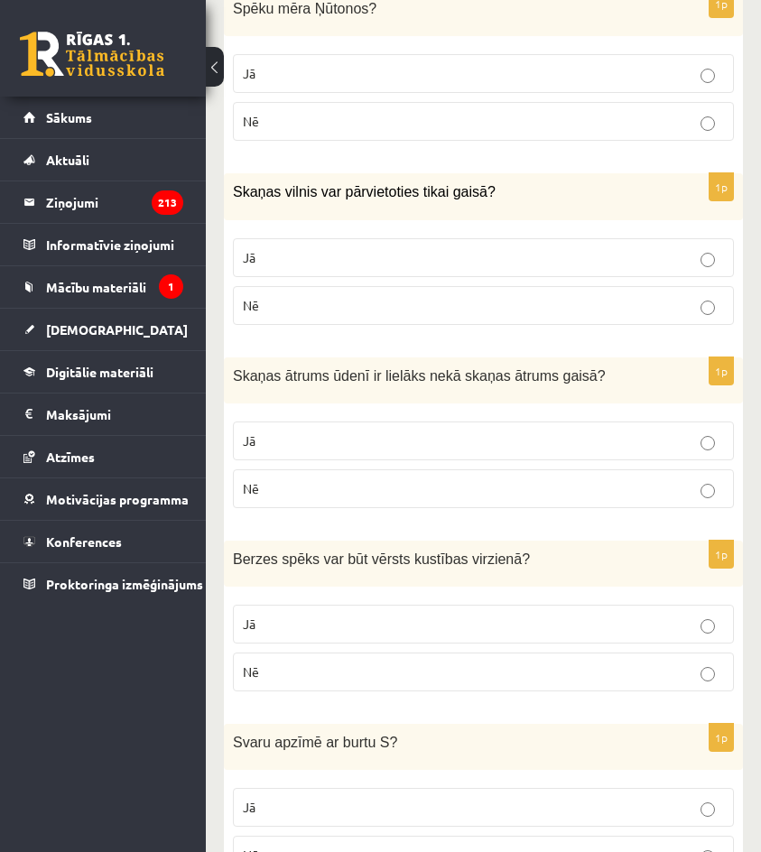
click at [321, 424] on label "Jā" at bounding box center [483, 441] width 501 height 39
click at [333, 637] on label "Jā" at bounding box center [483, 624] width 501 height 39
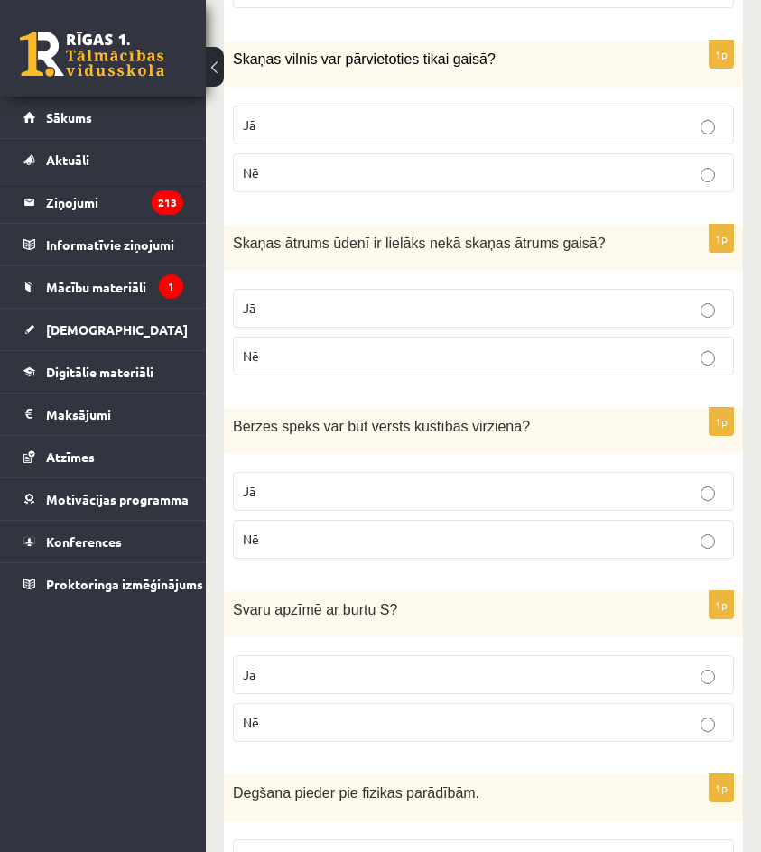
scroll to position [813, 0]
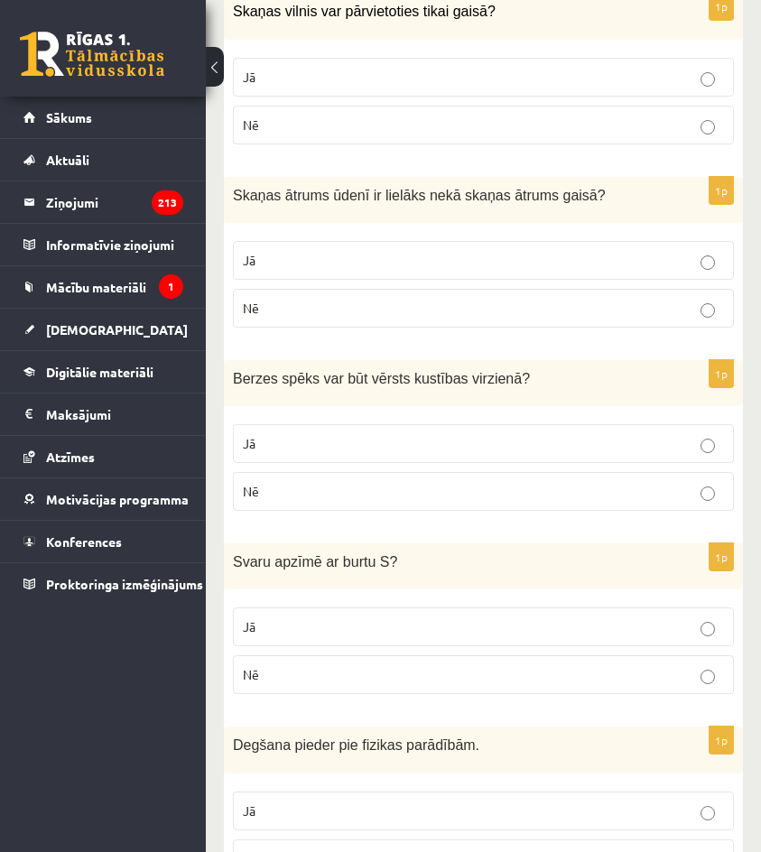
click at [248, 672] on span "Nē" at bounding box center [251, 674] width 16 height 16
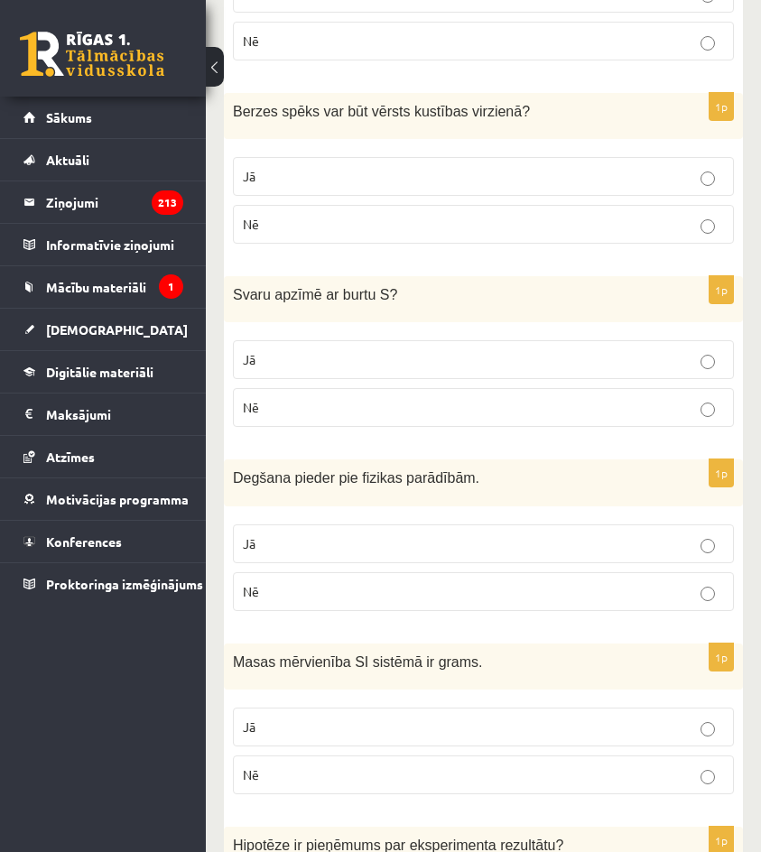
scroll to position [1084, 0]
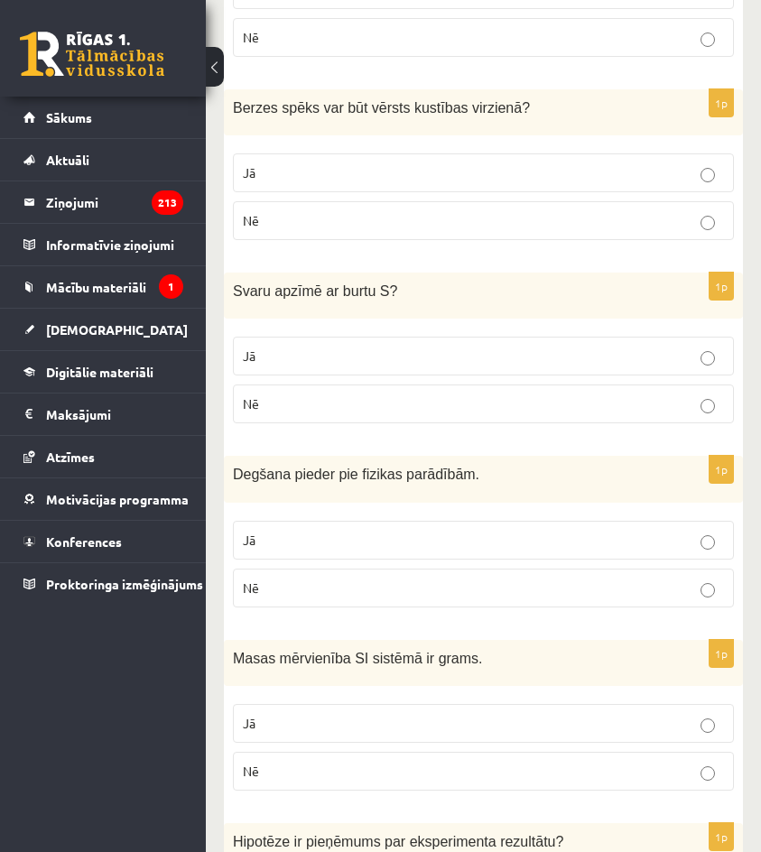
click at [321, 584] on p "Nē" at bounding box center [483, 588] width 481 height 19
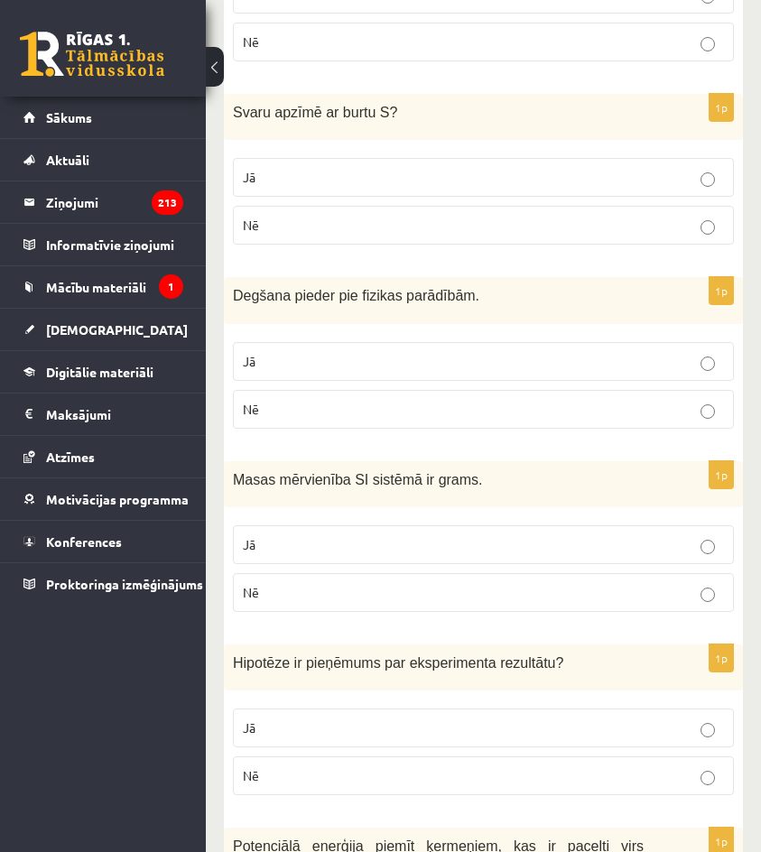
scroll to position [1264, 0]
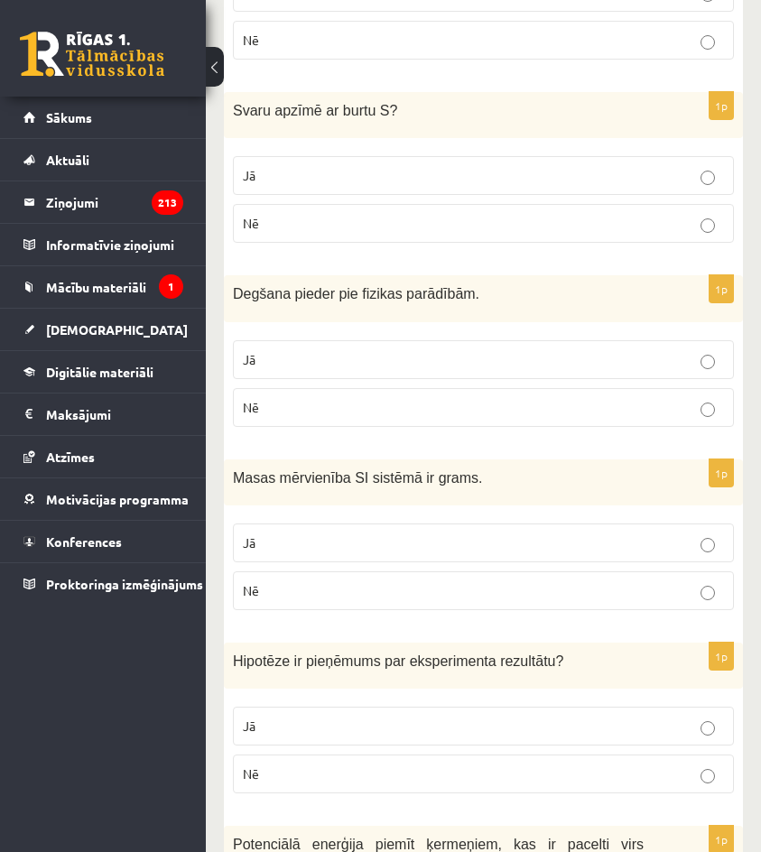
click at [310, 584] on p "Nē" at bounding box center [483, 591] width 481 height 19
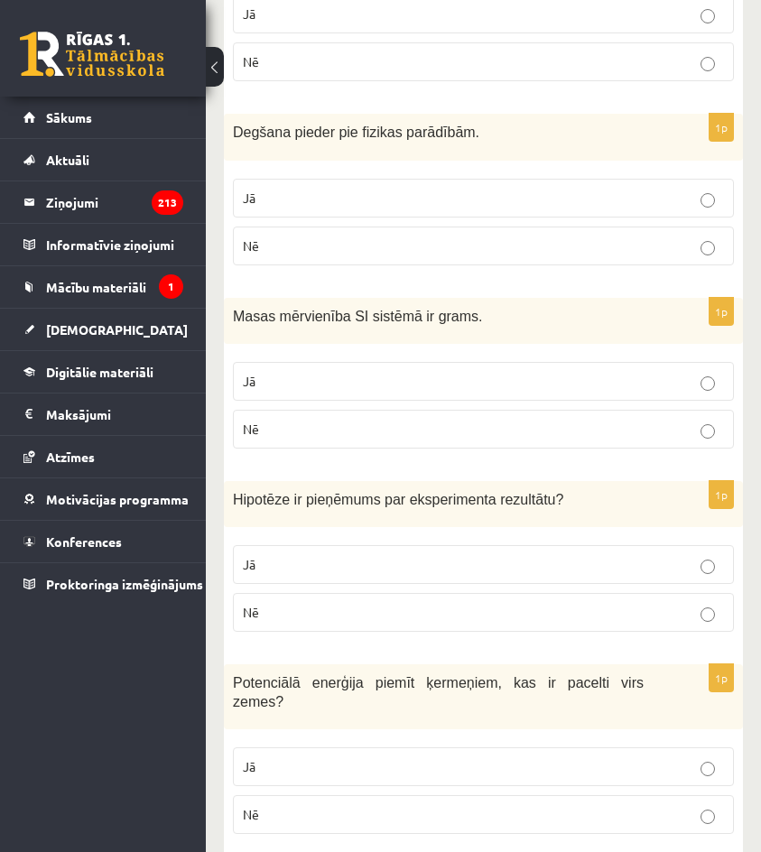
scroll to position [1445, 0]
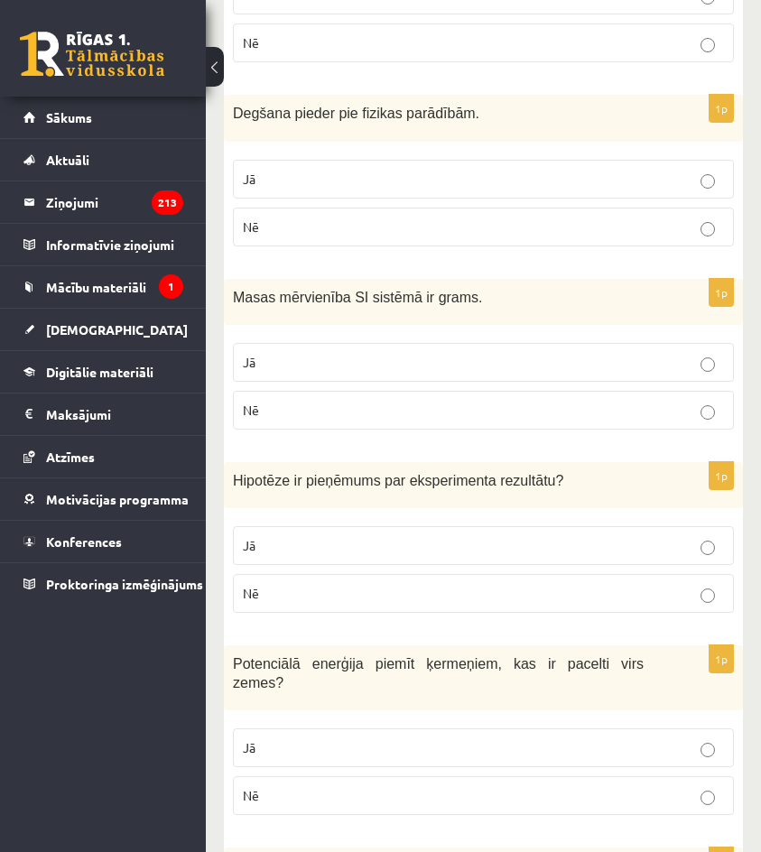
click at [303, 595] on p "Nē" at bounding box center [483, 593] width 481 height 19
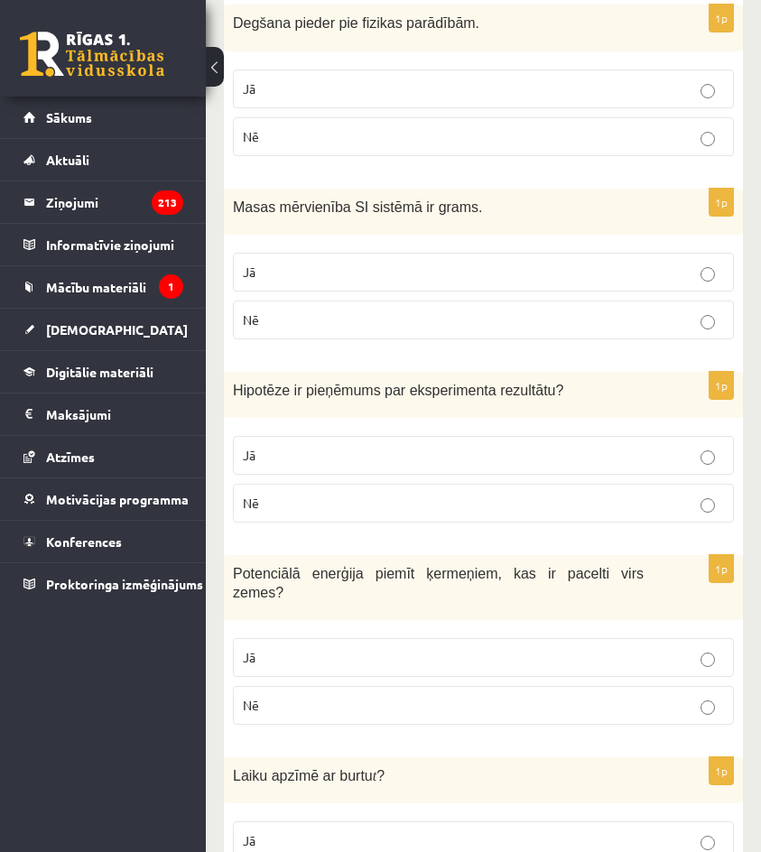
click at [284, 648] on p "Jā" at bounding box center [483, 657] width 481 height 19
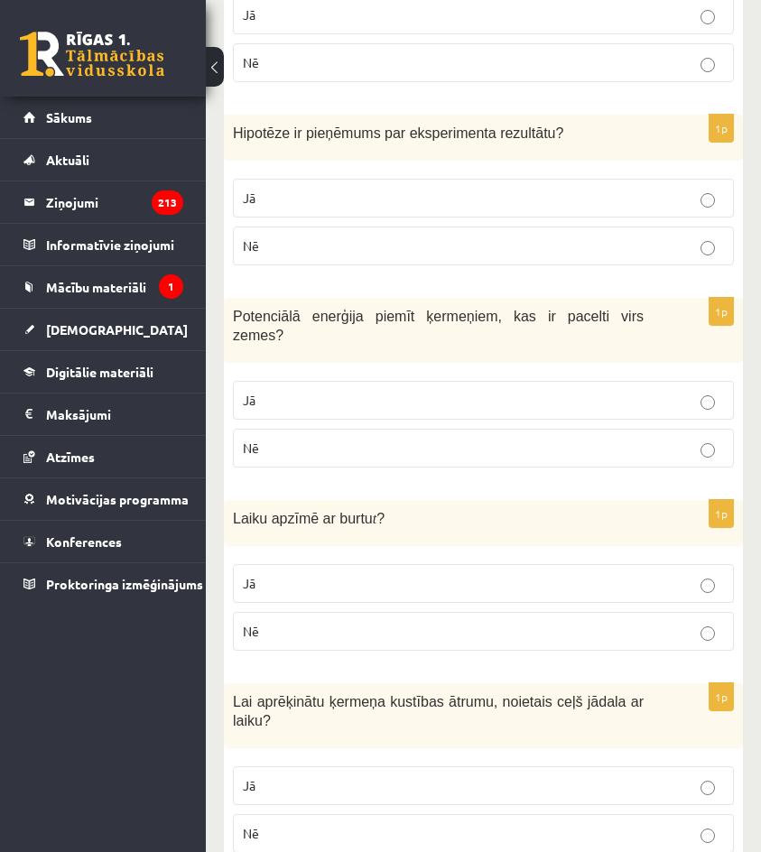
scroll to position [1806, 0]
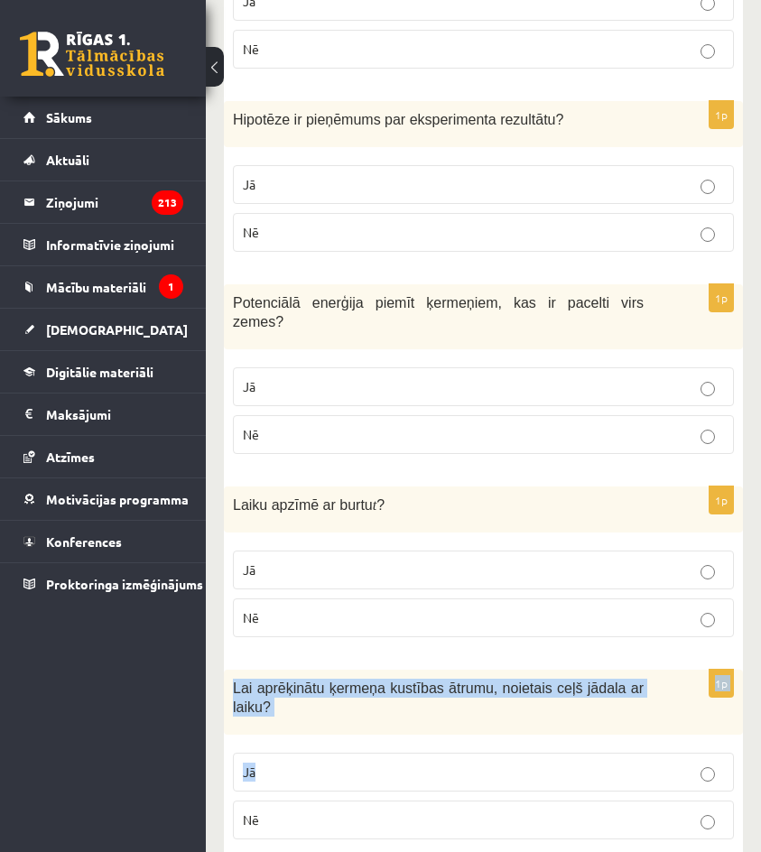
drag, startPoint x: 278, startPoint y: 733, endPoint x: 308, endPoint y: 584, distance: 152.0
click at [308, 587] on form "Vai apgalvojums ir patiess? 1p Stikla vāze ir fizikāls ķermenis, bet stikls ir …" at bounding box center [483, 281] width 483 height 3388
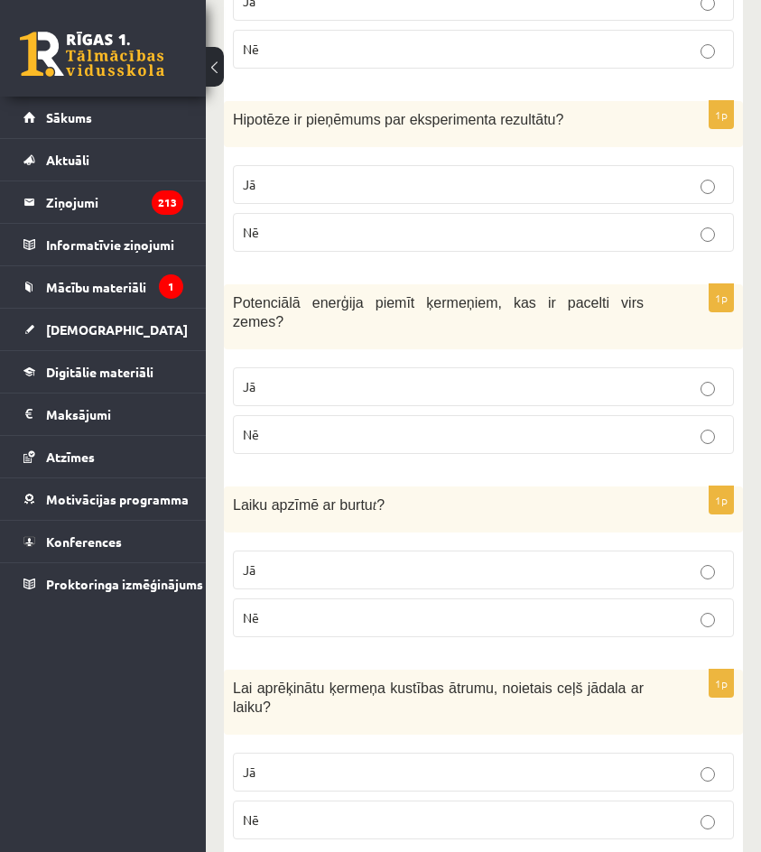
drag, startPoint x: 311, startPoint y: 550, endPoint x: 310, endPoint y: 564, distance: 13.6
click at [310, 563] on label "Jā" at bounding box center [483, 570] width 501 height 39
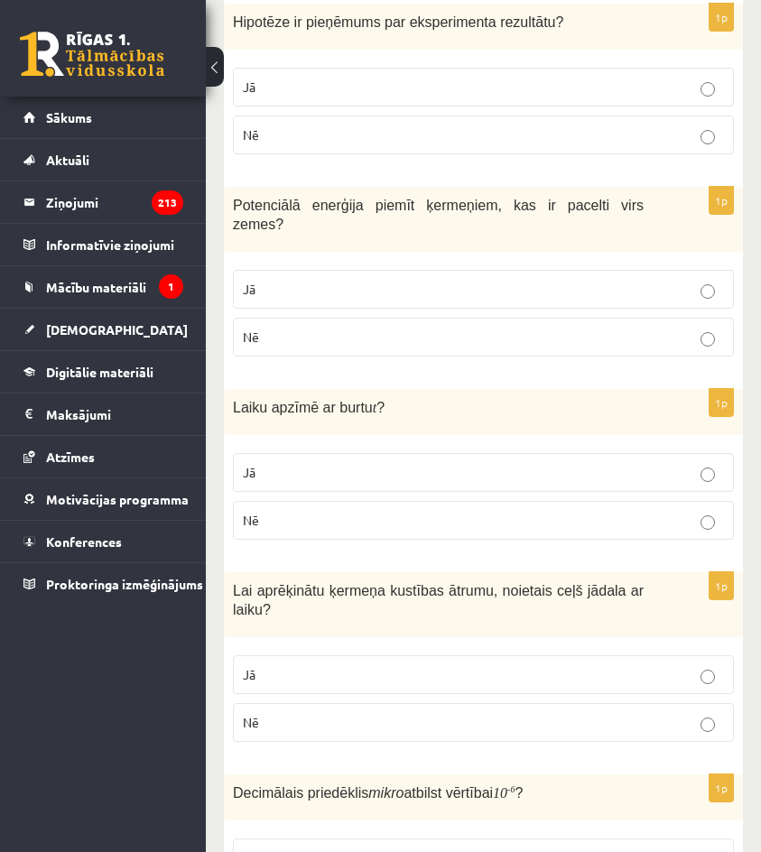
scroll to position [1987, 0]
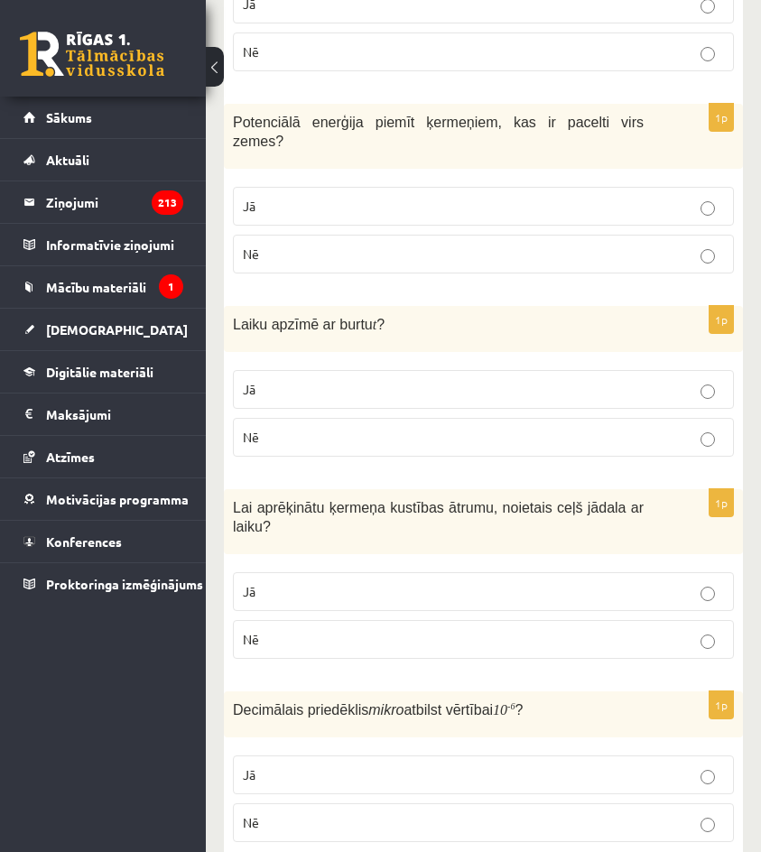
click at [321, 582] on p "Jā" at bounding box center [483, 591] width 481 height 19
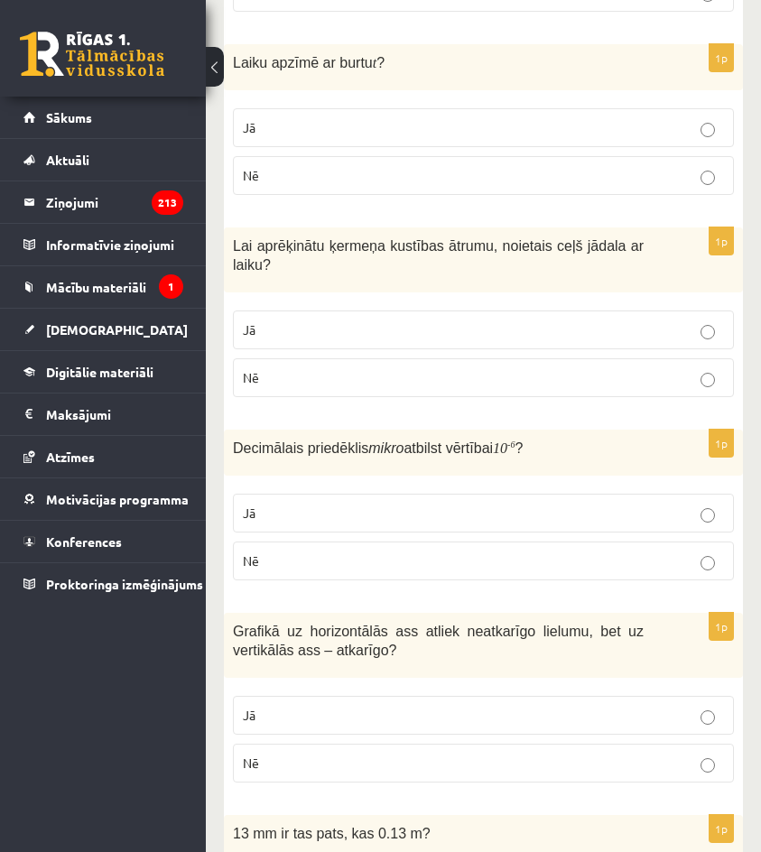
scroll to position [2258, 0]
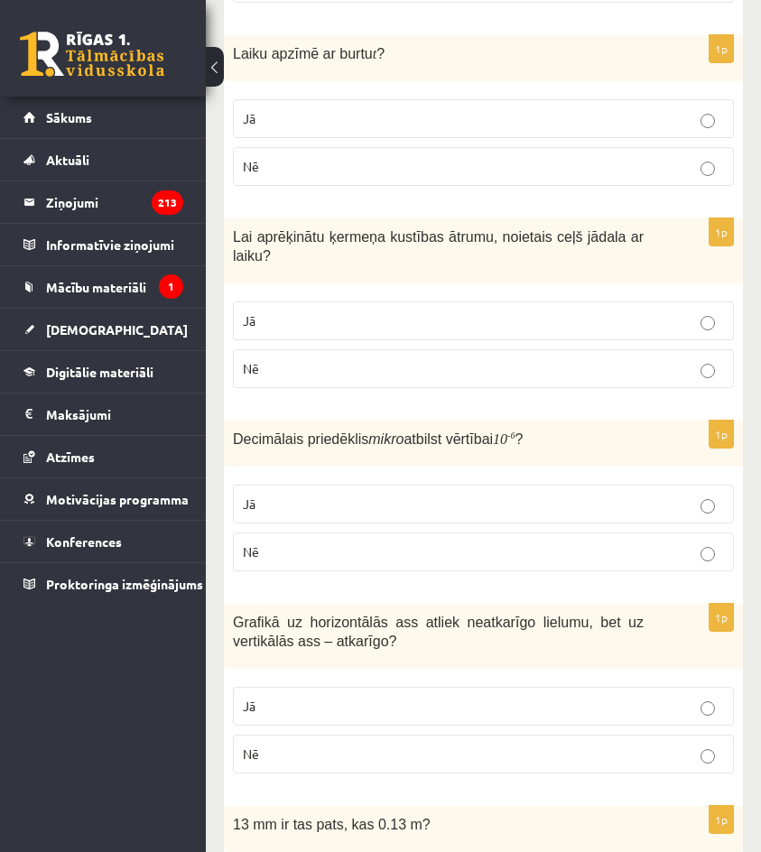
click at [328, 495] on p "Jā" at bounding box center [483, 504] width 481 height 19
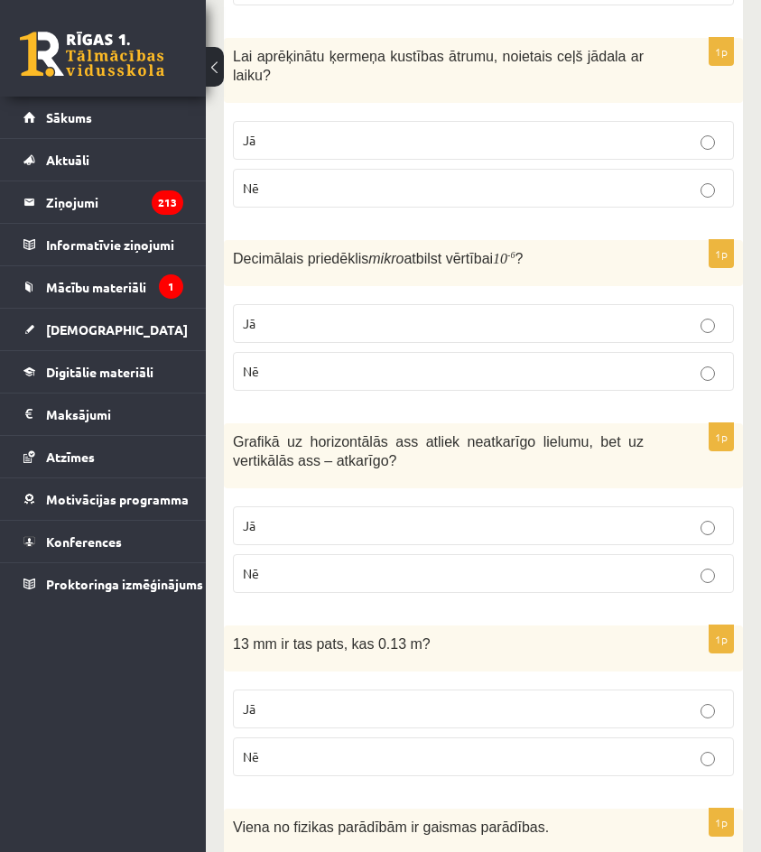
click at [340, 517] on p "Jā" at bounding box center [483, 526] width 481 height 19
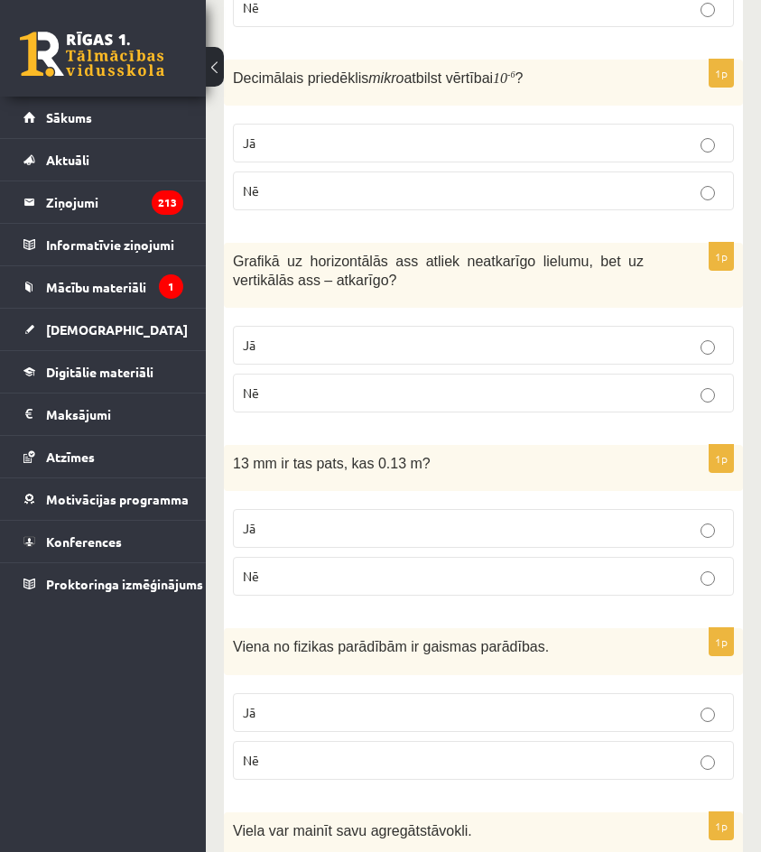
click at [332, 567] on p "Nē" at bounding box center [483, 576] width 481 height 19
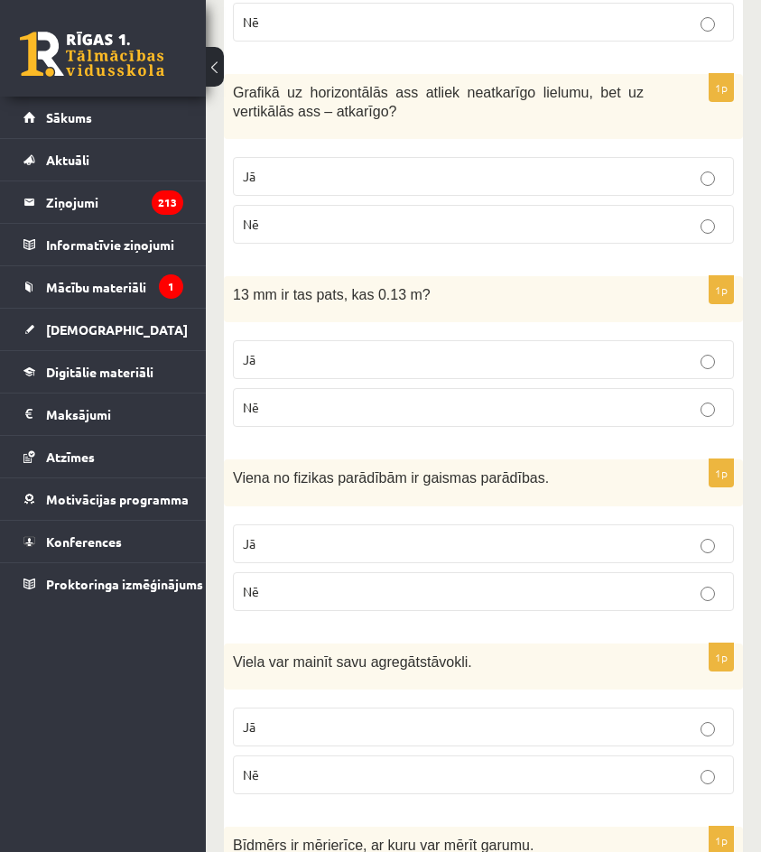
scroll to position [2800, 0]
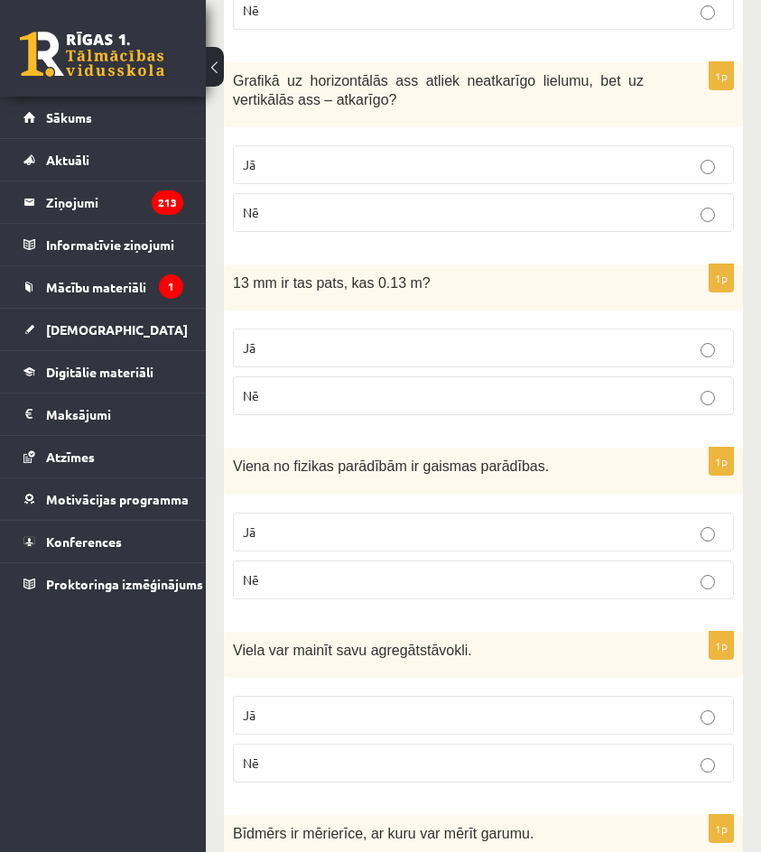
drag, startPoint x: 340, startPoint y: 500, endPoint x: 343, endPoint y: 519, distance: 19.2
click at [341, 523] on p "Jā" at bounding box center [483, 532] width 481 height 19
click at [327, 706] on p "Jā" at bounding box center [483, 715] width 481 height 19
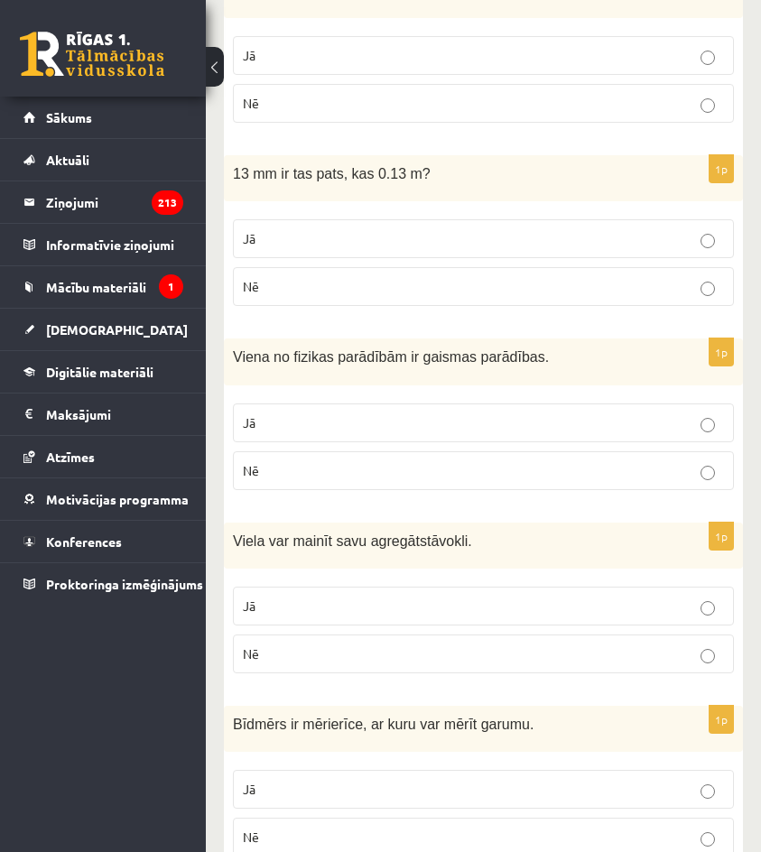
scroll to position [2938, 0]
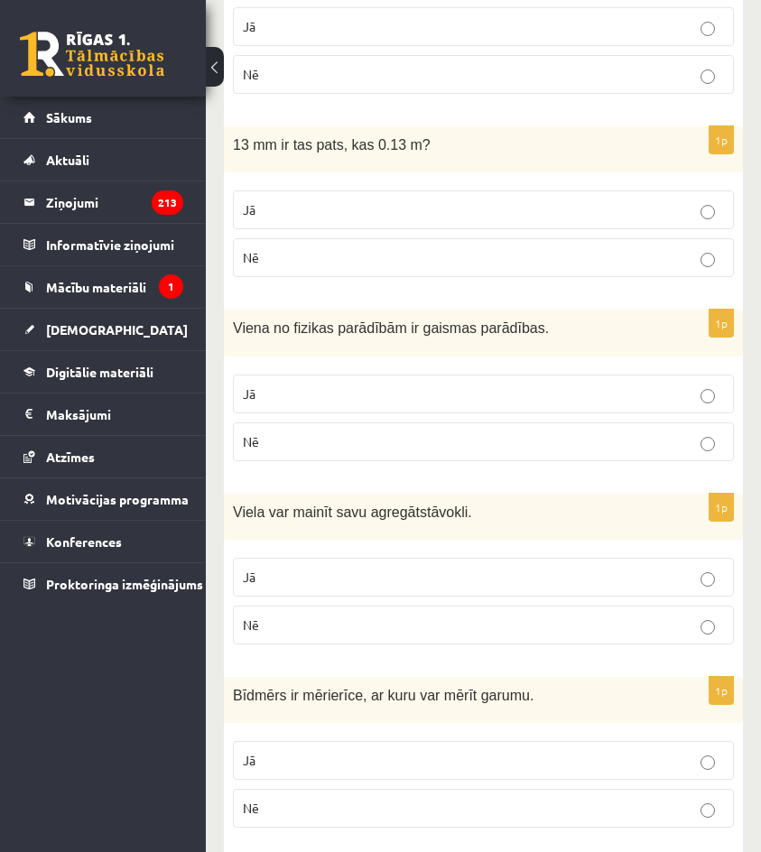
click at [340, 741] on label "Jā" at bounding box center [483, 760] width 501 height 39
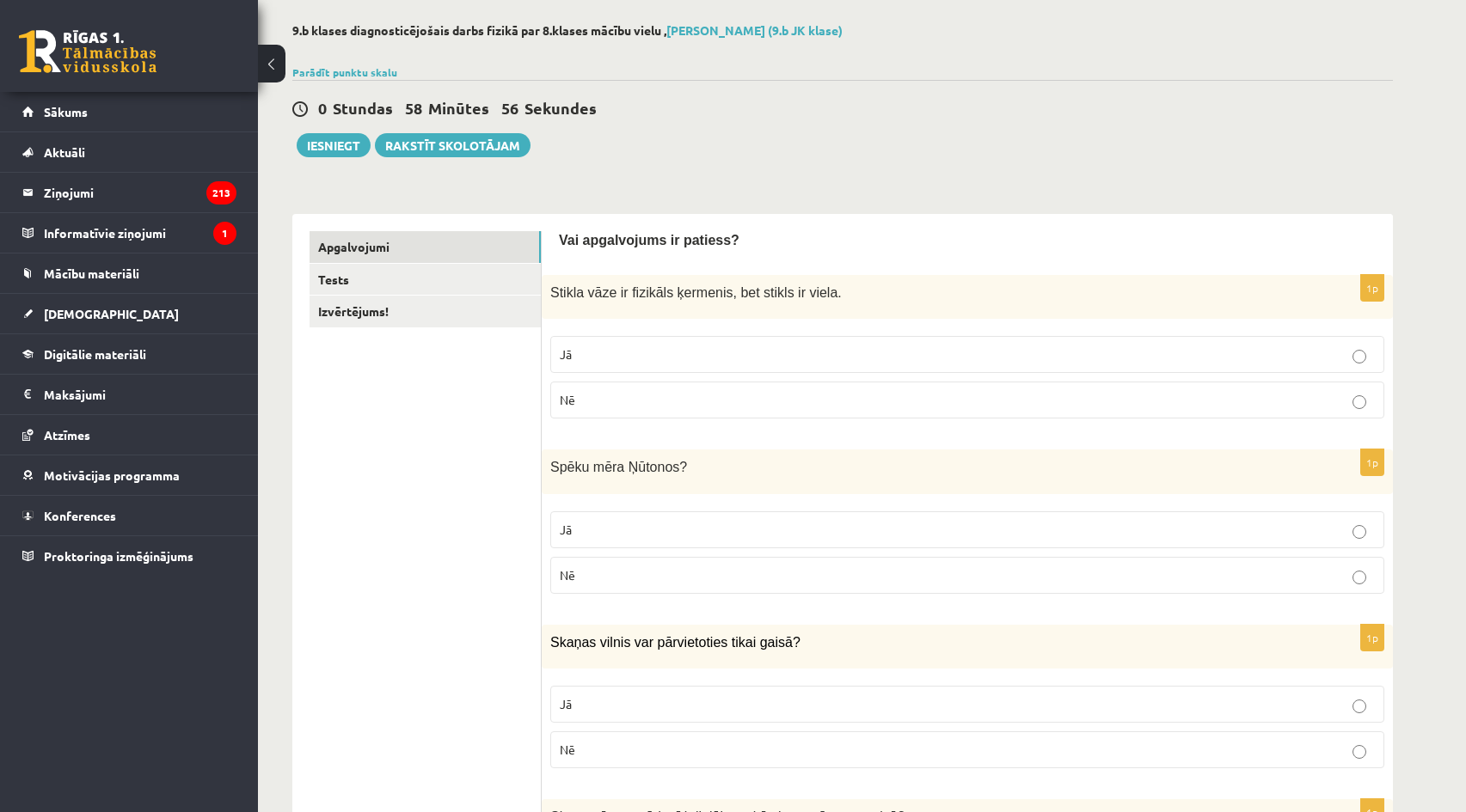
scroll to position [0, 0]
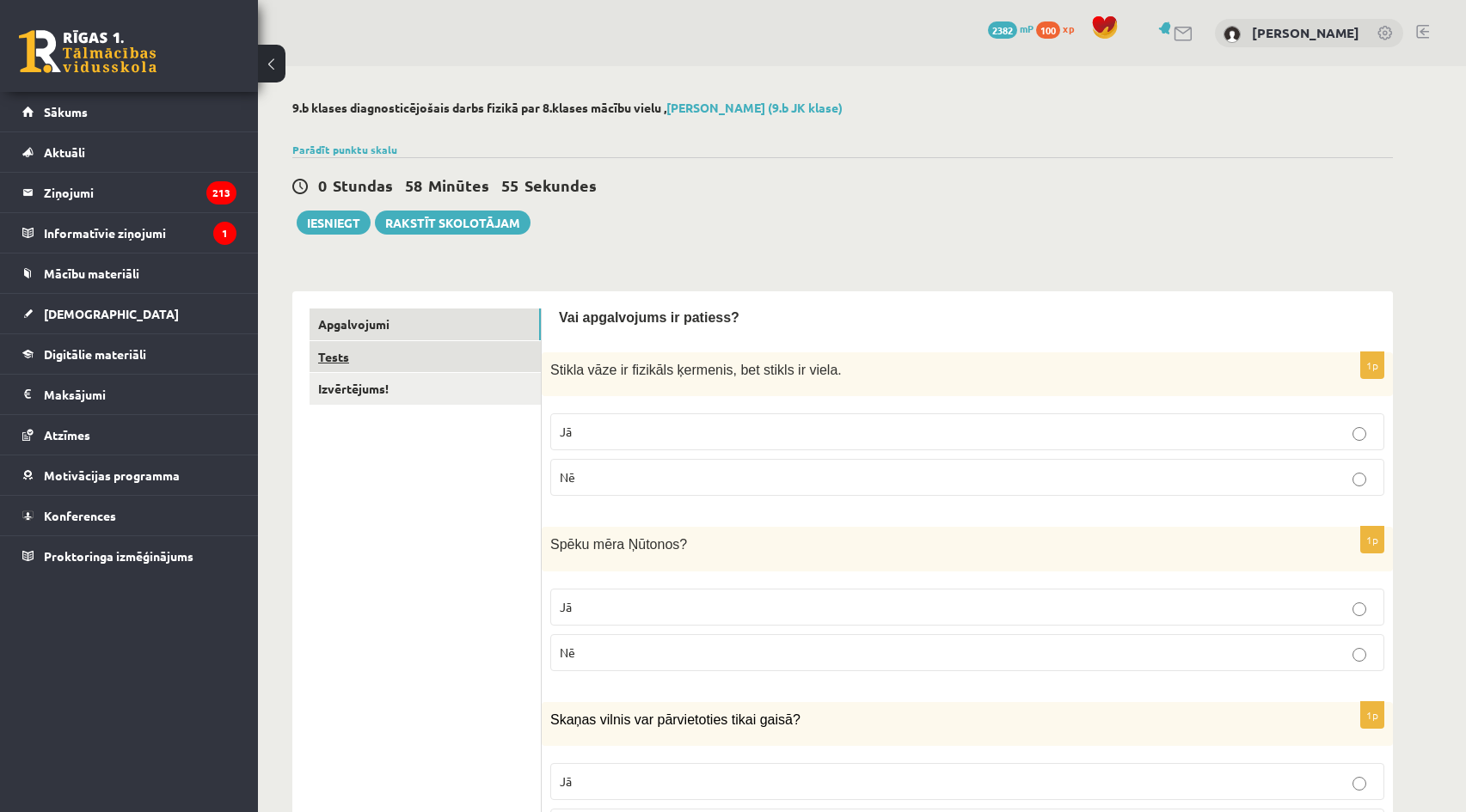
click at [446, 359] on link "Tests" at bounding box center [425, 357] width 231 height 31
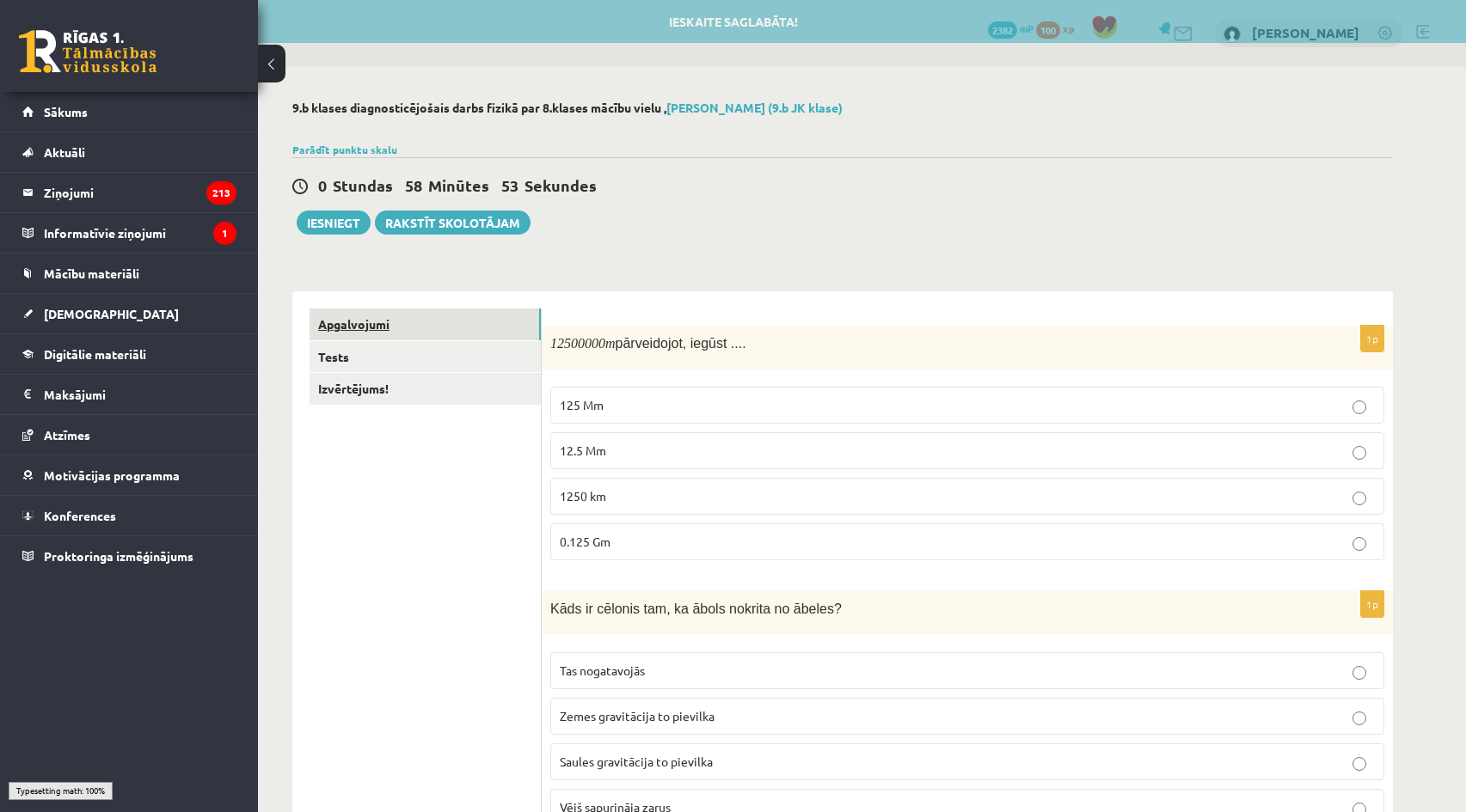
click at [466, 326] on link "Apgalvojumi" at bounding box center [425, 324] width 231 height 31
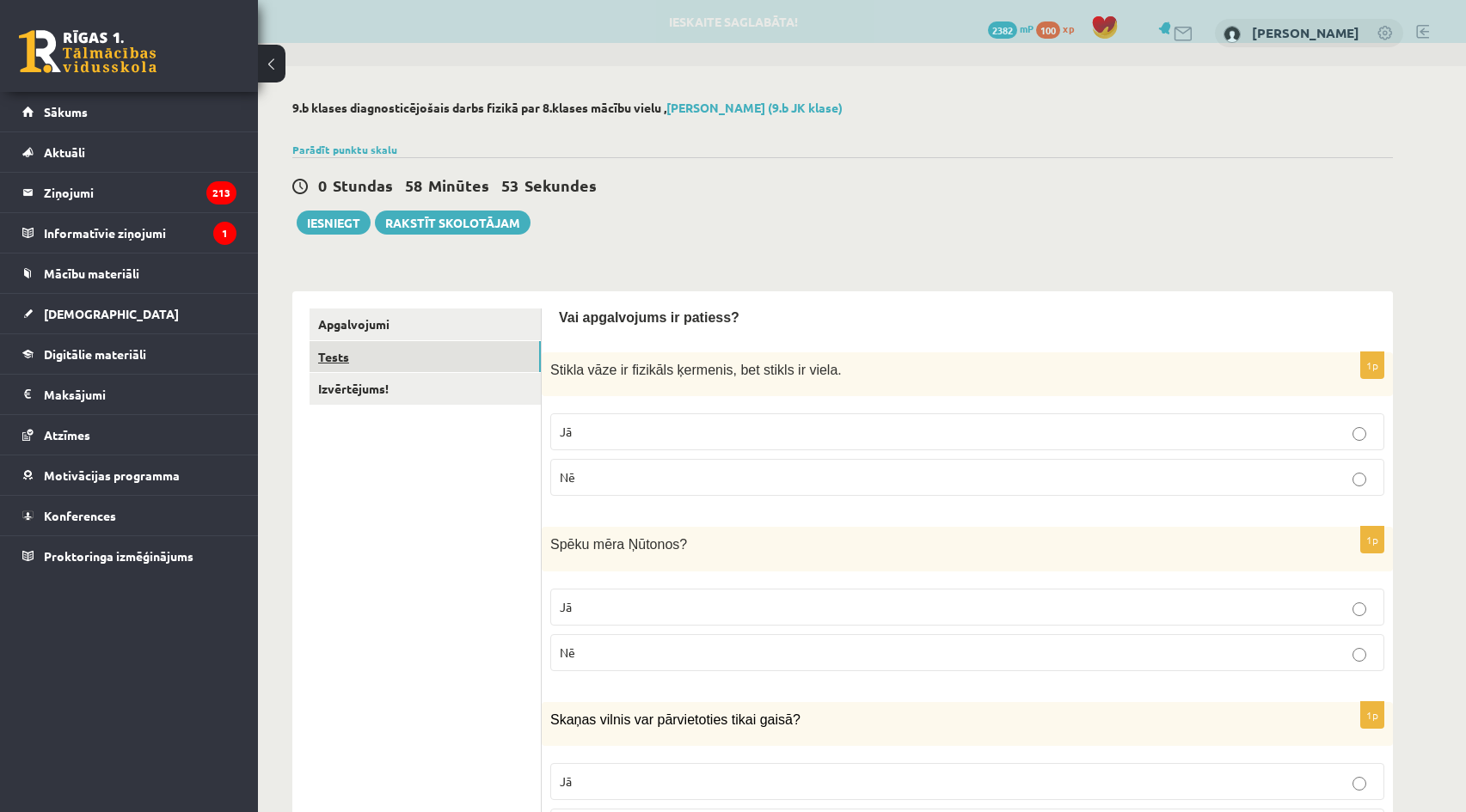
click at [466, 366] on link "Tests" at bounding box center [425, 357] width 231 height 31
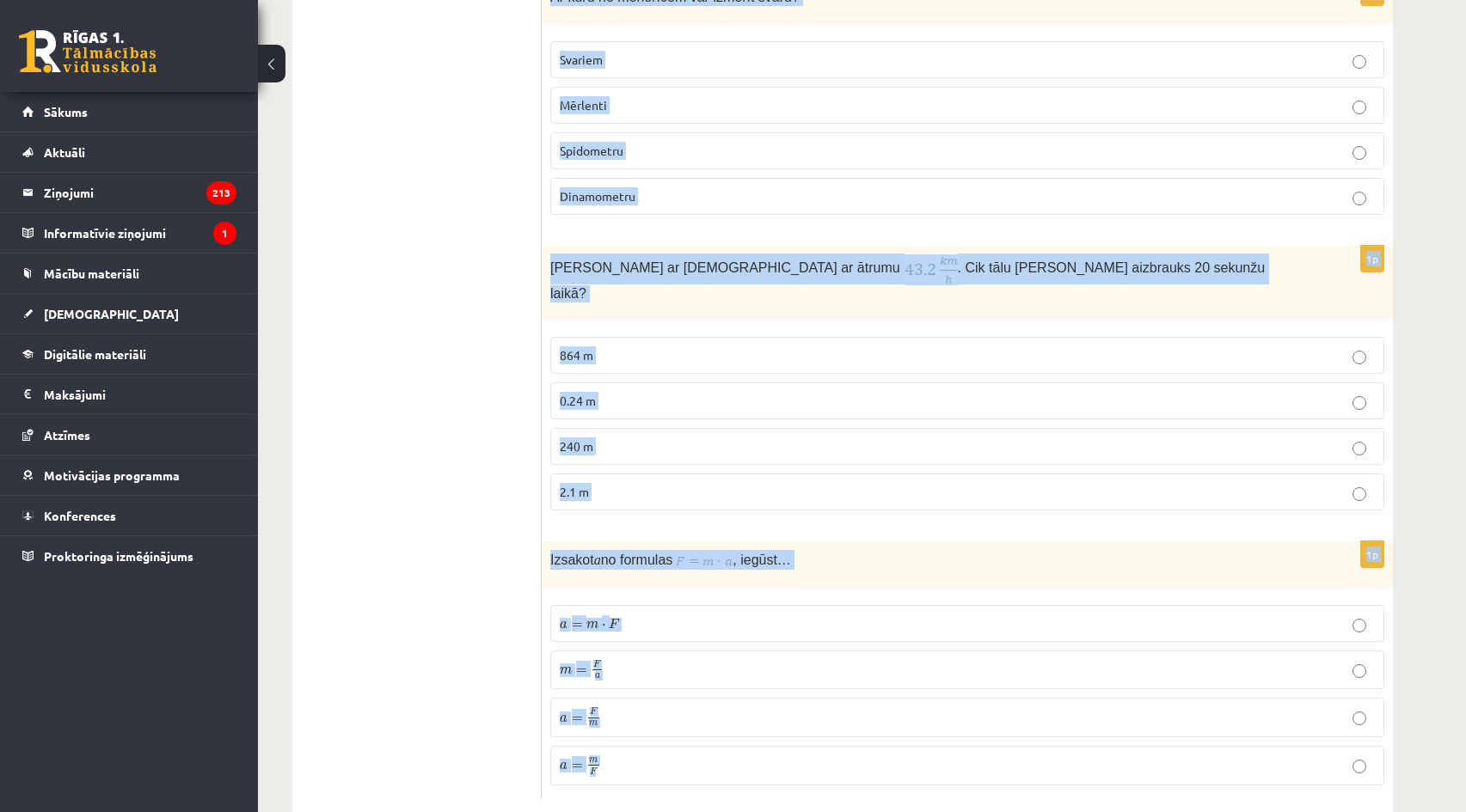
scroll to position [3529, 0]
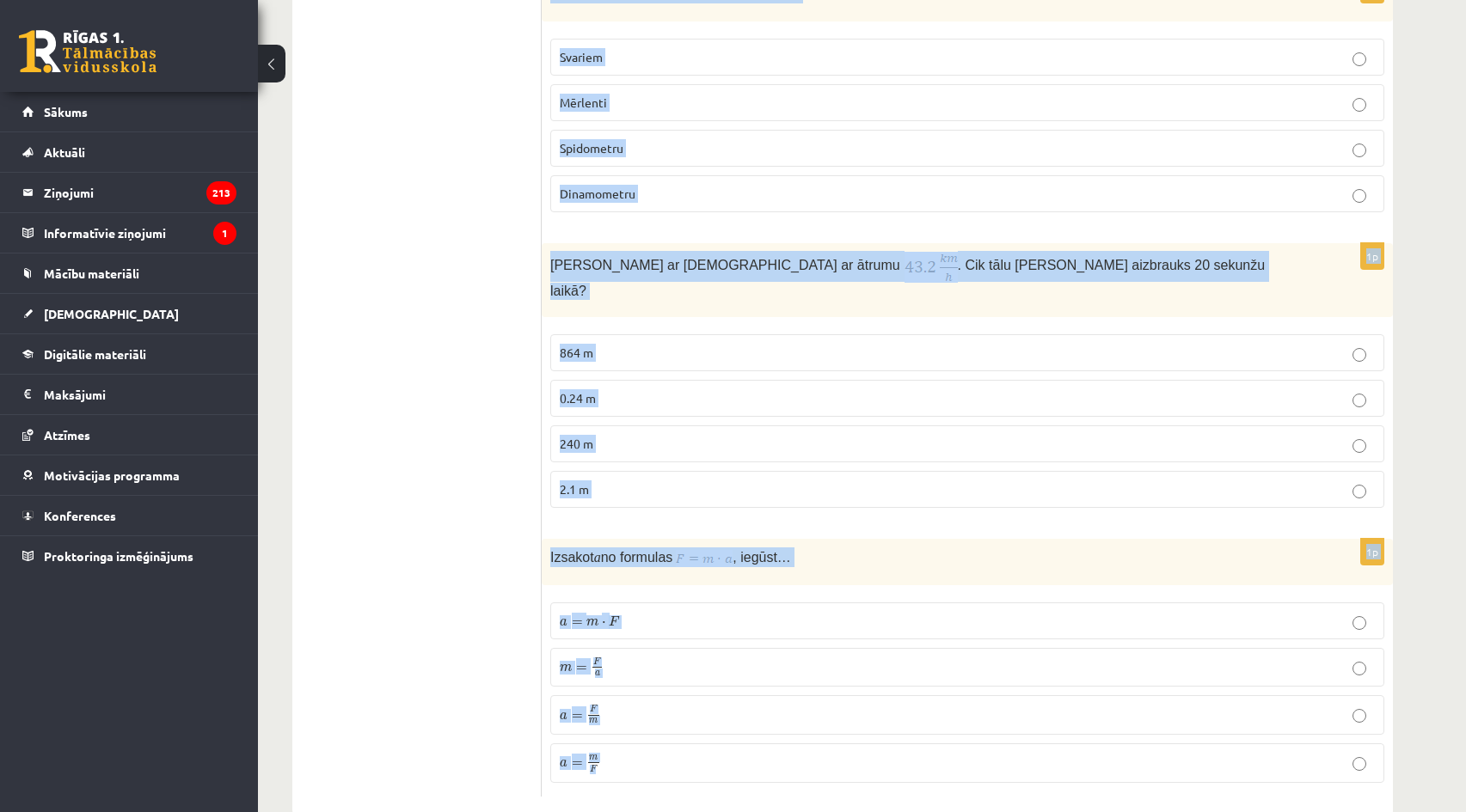
drag, startPoint x: 548, startPoint y: 345, endPoint x: 802, endPoint y: 723, distance: 455.4
copy form "12500000 m pārveidojot, iegūst .... 125 Mm 12.5 Mm 1250 km 0.125 Gm 1p Kāds ir …"
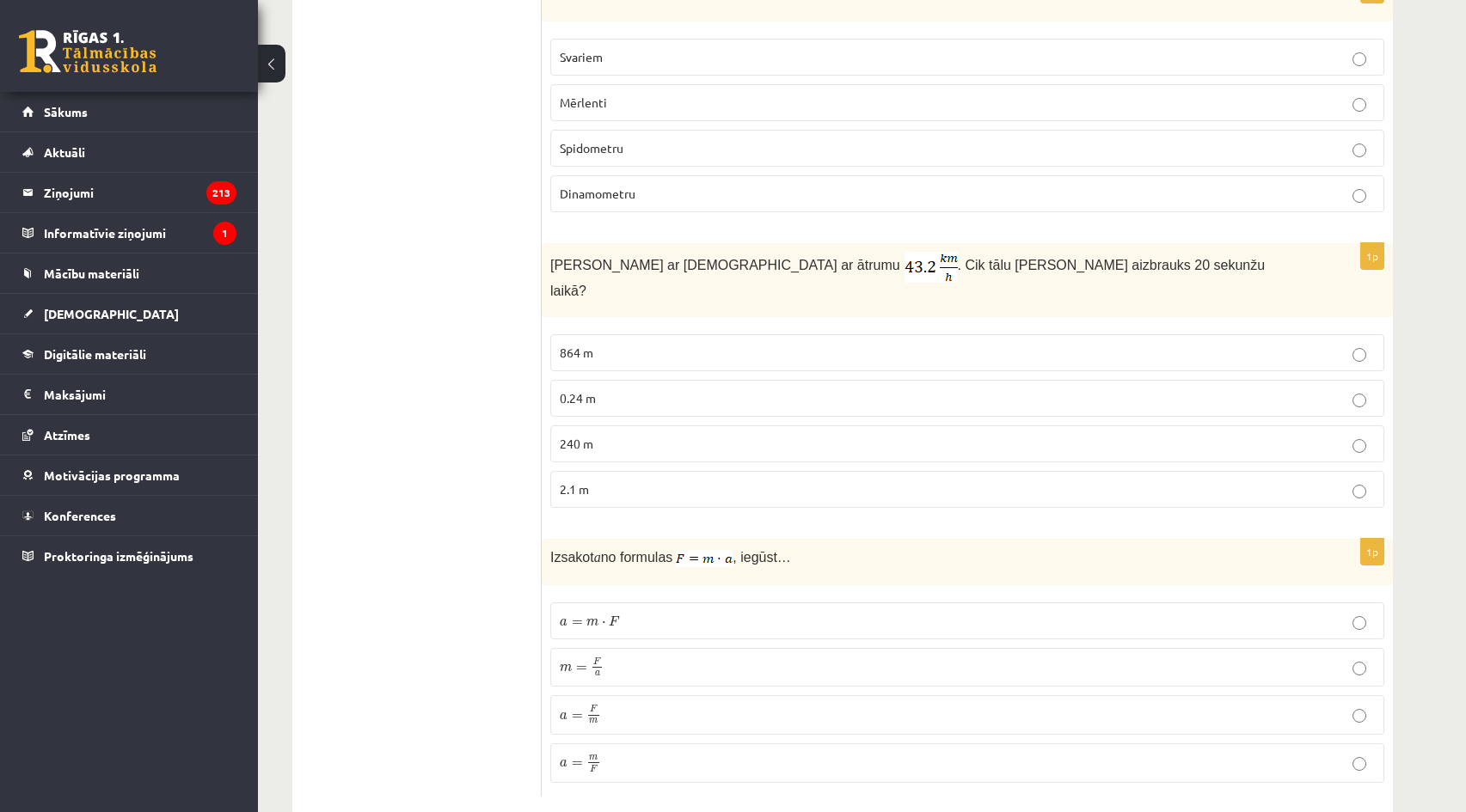
drag, startPoint x: 478, startPoint y: 206, endPoint x: 488, endPoint y: 203, distance: 10.4
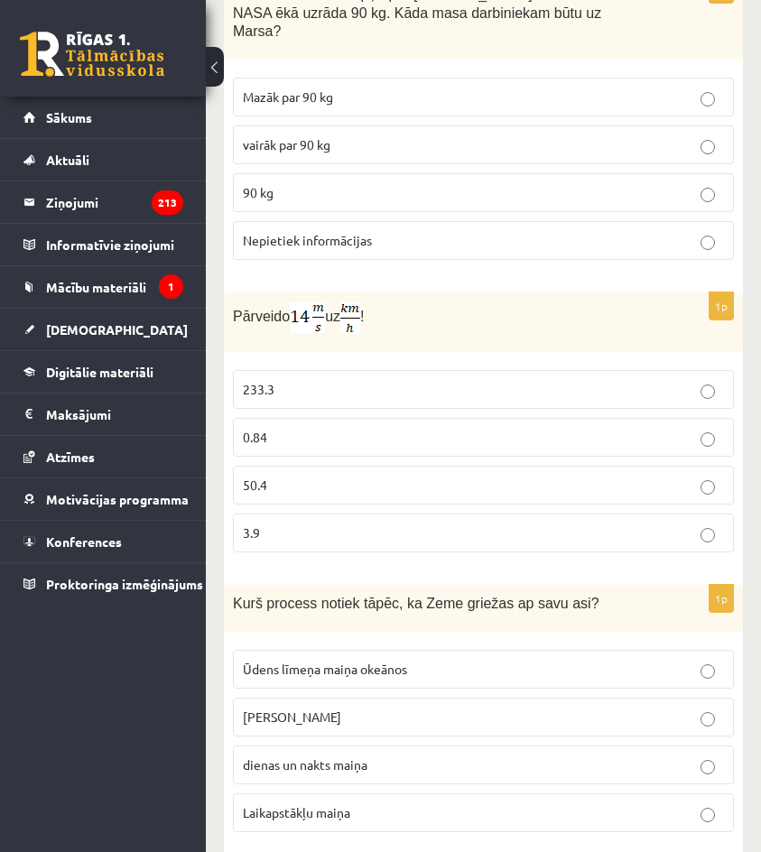
scroll to position [1088, 0]
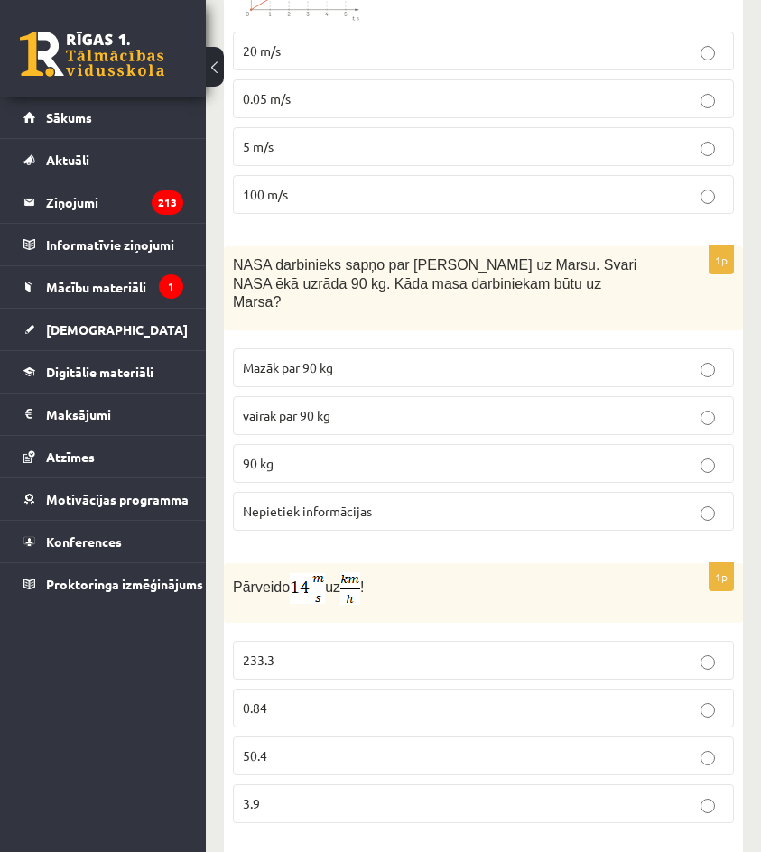
drag, startPoint x: 239, startPoint y: 565, endPoint x: 277, endPoint y: 562, distance: 38.1
click at [239, 580] on span "Pārveido" at bounding box center [261, 587] width 57 height 15
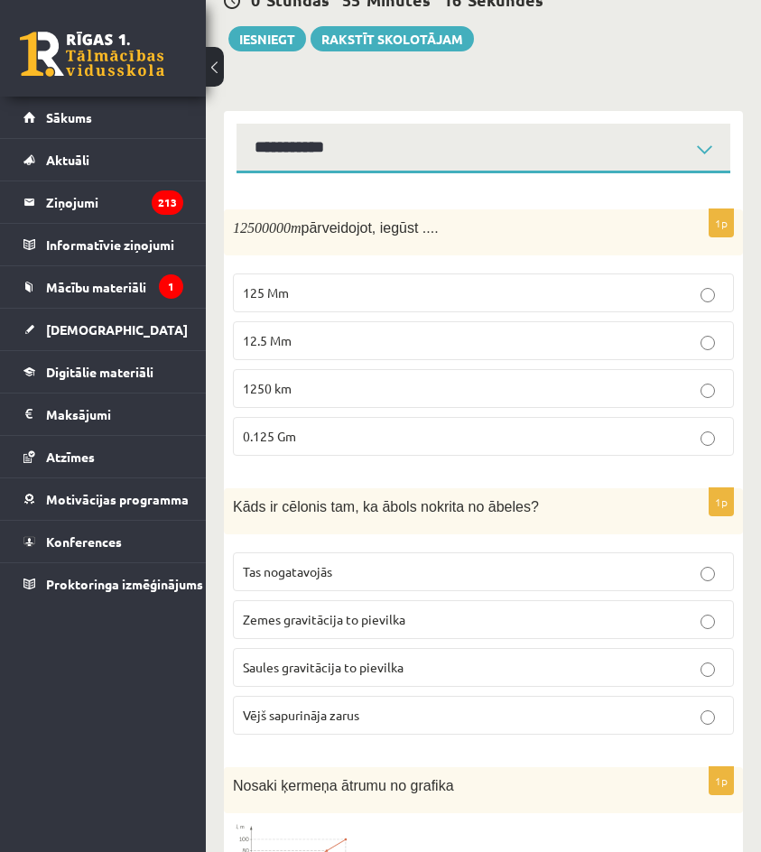
scroll to position [0, 0]
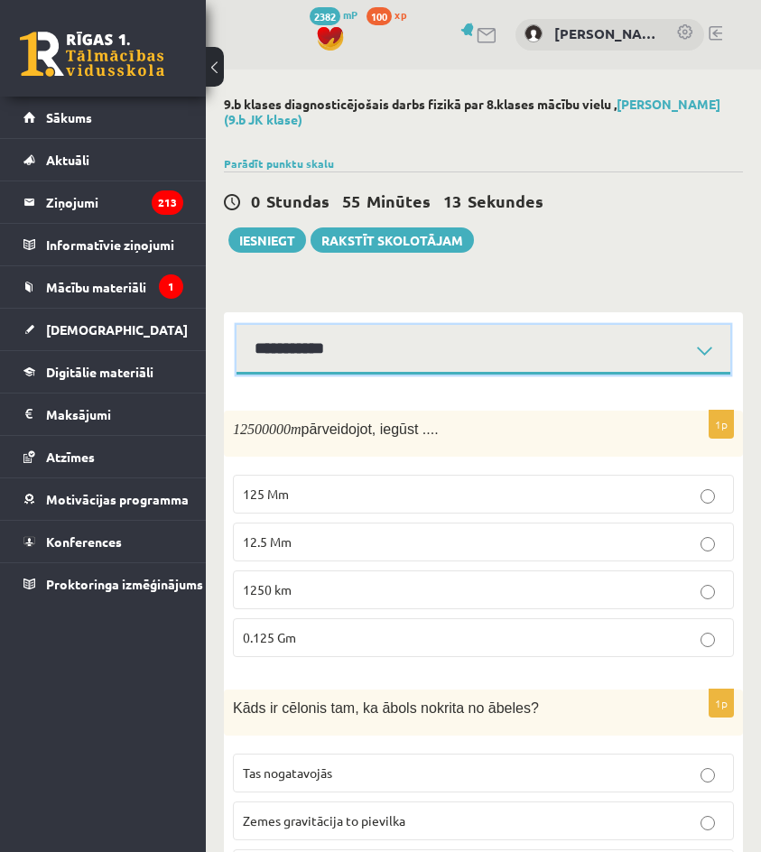
click at [556, 347] on select "**********" at bounding box center [484, 350] width 494 height 50
drag, startPoint x: 532, startPoint y: 353, endPoint x: 592, endPoint y: 253, distance: 116.6
click at [532, 353] on select "**********" at bounding box center [484, 350] width 494 height 50
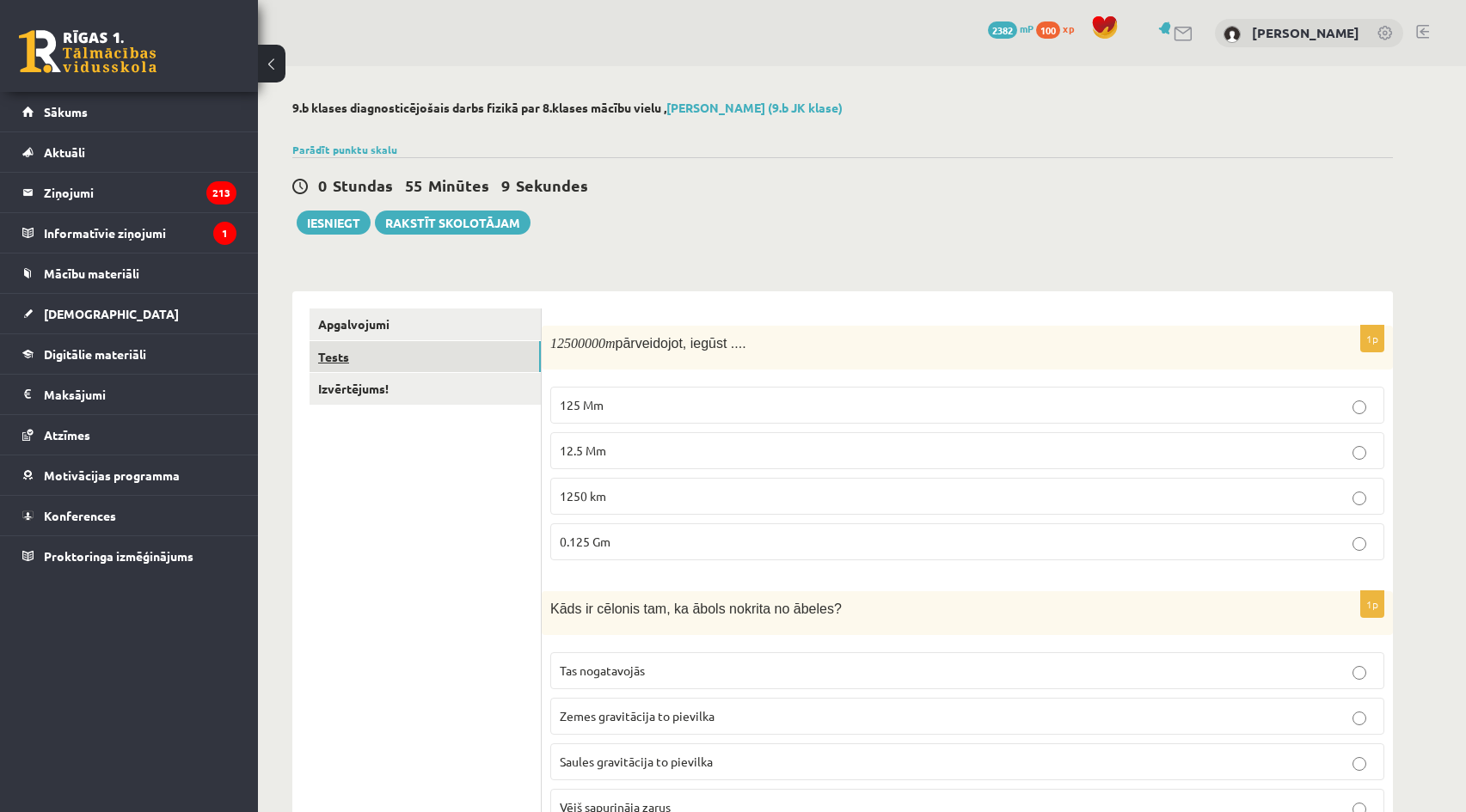
click at [483, 359] on link "Tests" at bounding box center [425, 357] width 231 height 31
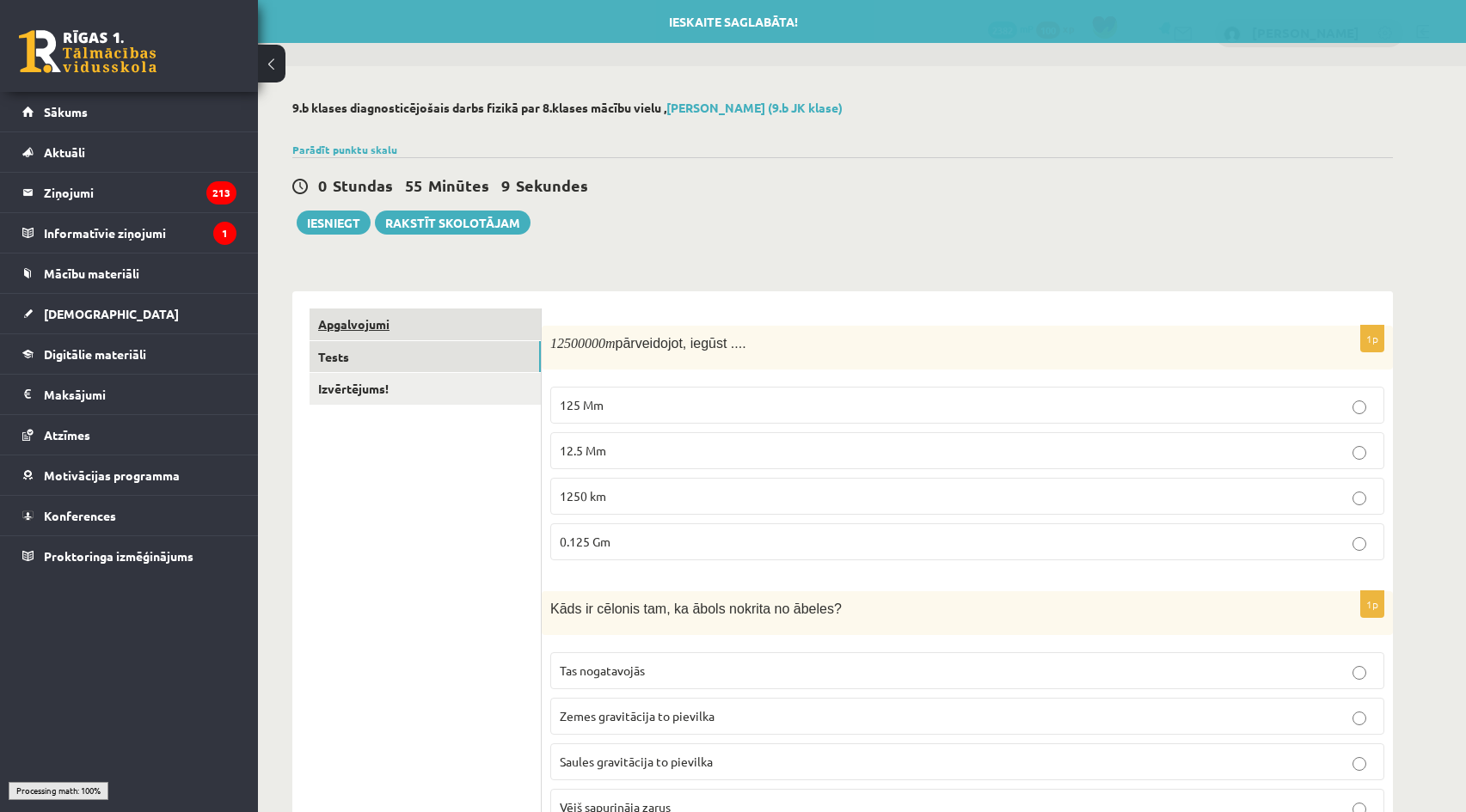
click at [474, 324] on link "Apgalvojumi" at bounding box center [425, 324] width 231 height 31
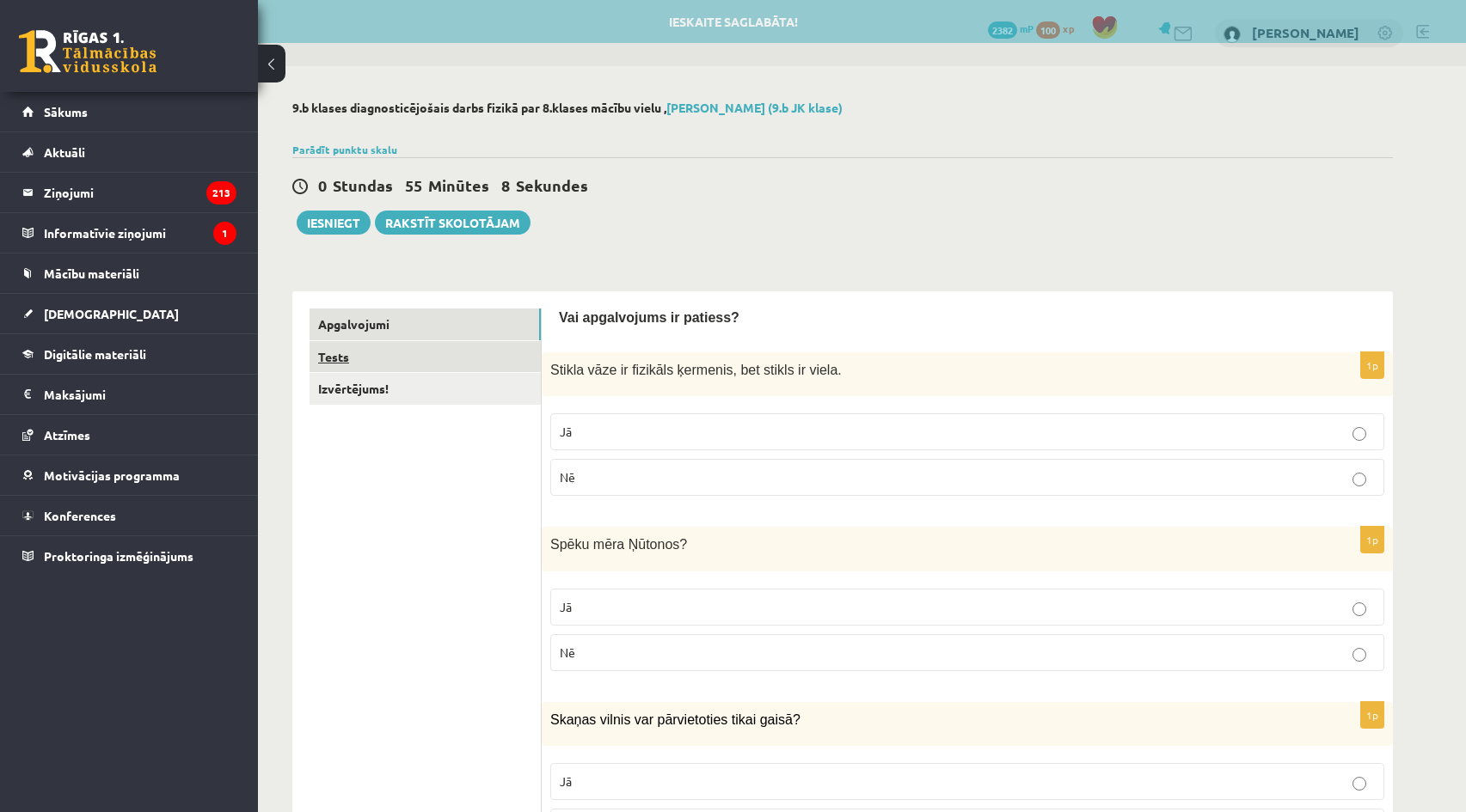
click at [470, 350] on link "Tests" at bounding box center [425, 357] width 231 height 31
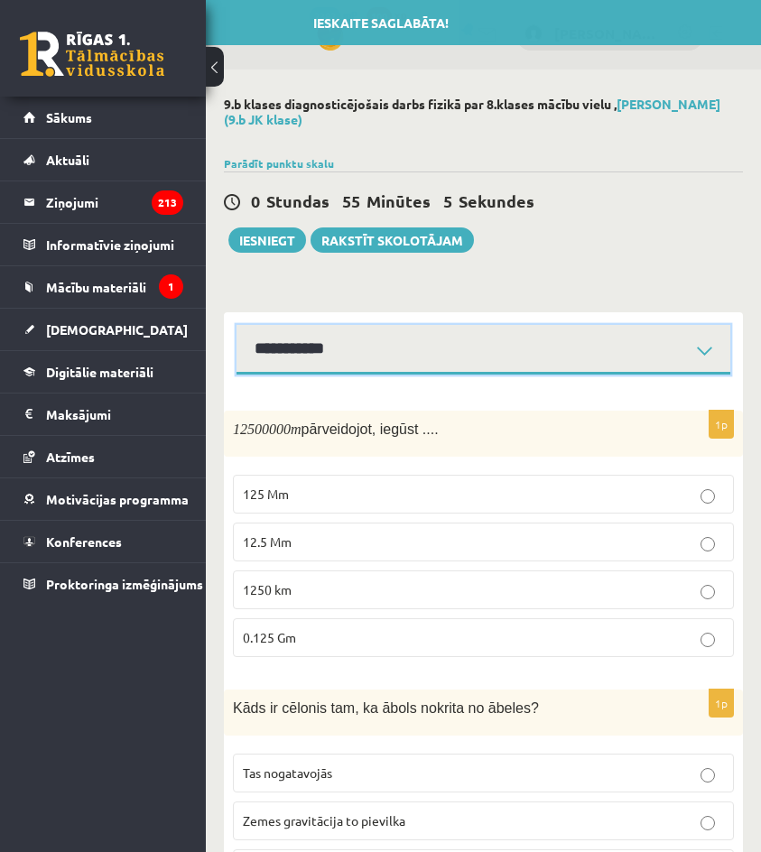
click at [445, 359] on select "**********" at bounding box center [484, 350] width 494 height 50
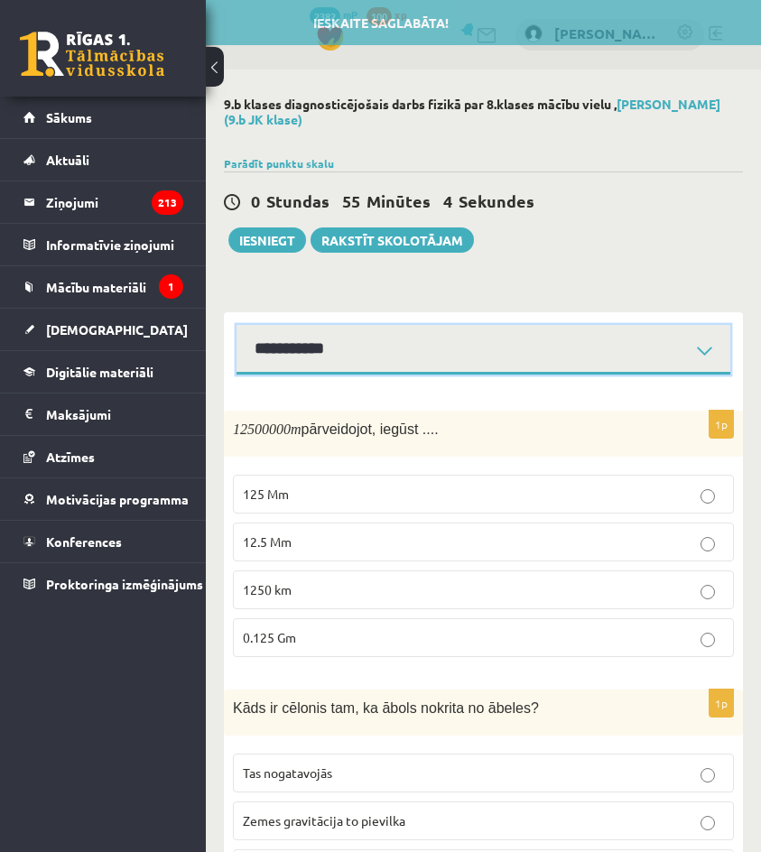
select select "**********"
click at [237, 325] on select "**********" at bounding box center [484, 350] width 494 height 50
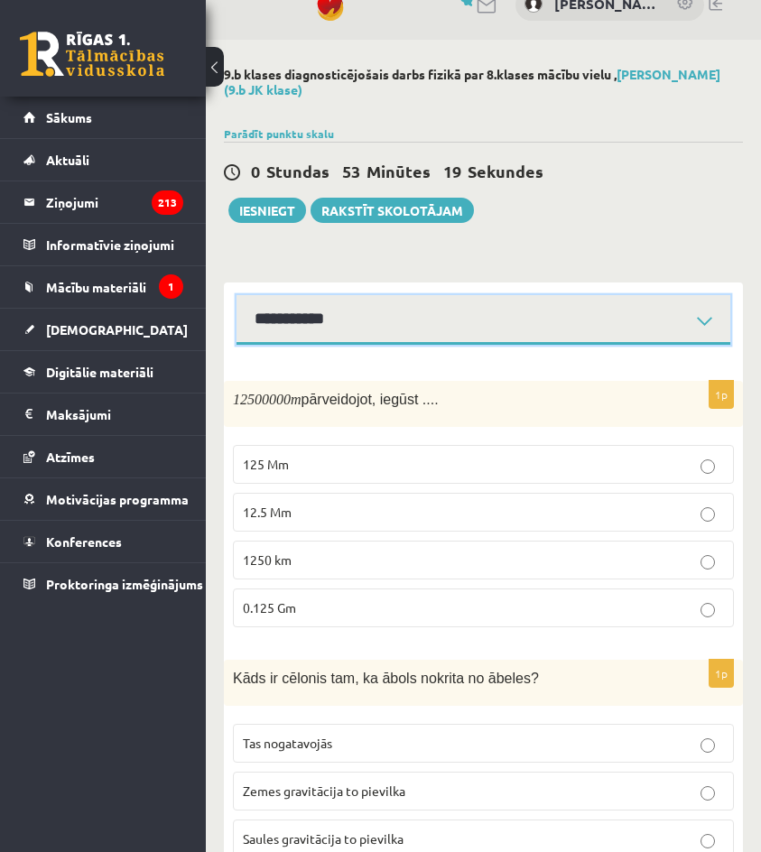
scroll to position [90, 0]
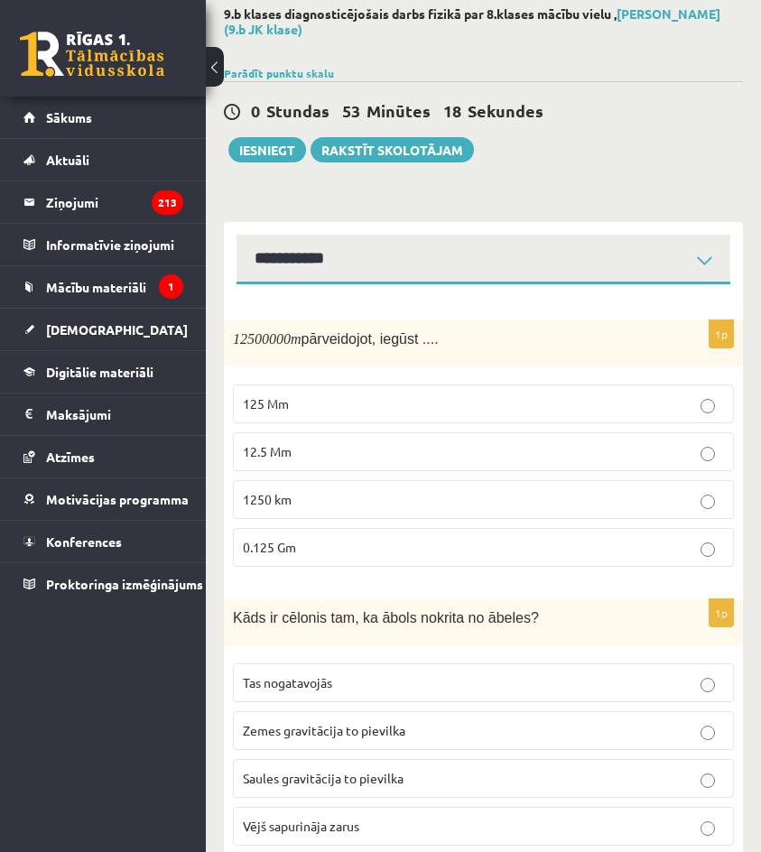
click at [347, 466] on label "12.5 Mm" at bounding box center [483, 452] width 501 height 39
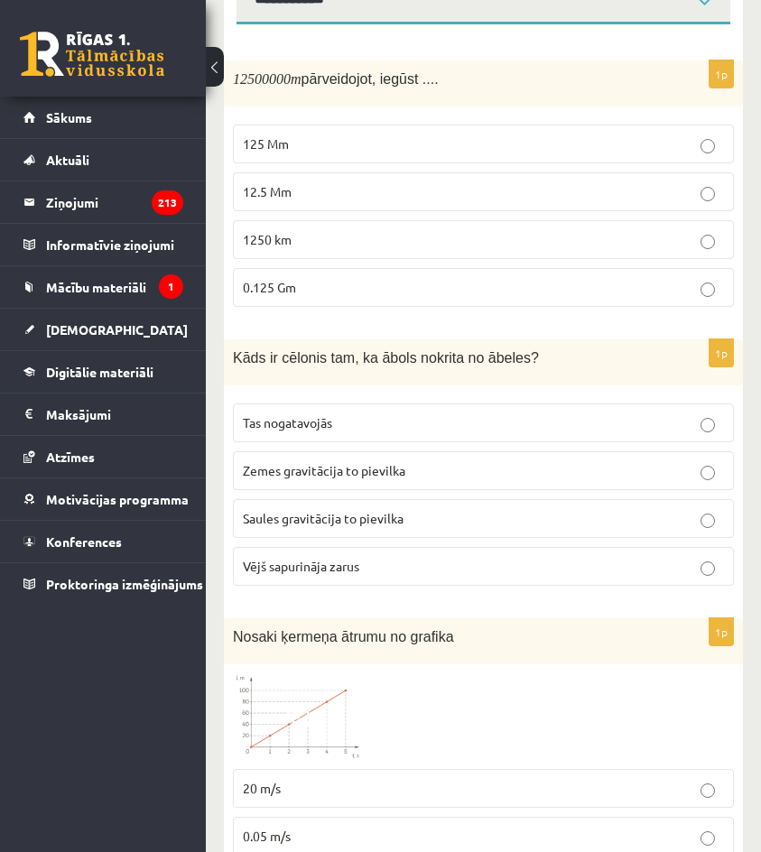
scroll to position [361, 0]
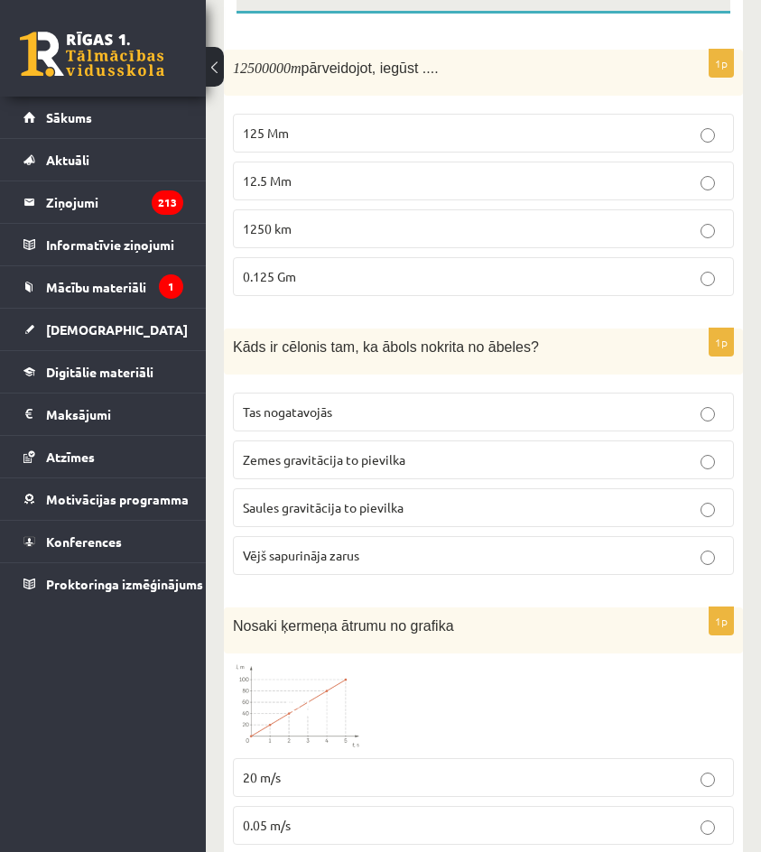
click at [332, 463] on span "Zemes gravitācija to pievilka" at bounding box center [324, 460] width 163 height 16
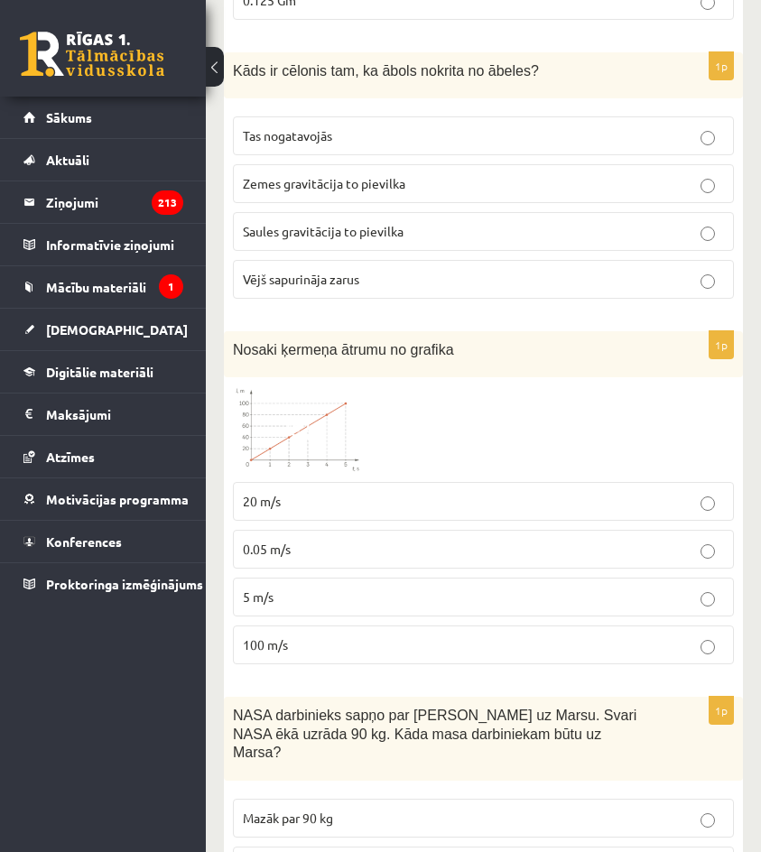
scroll to position [813, 0]
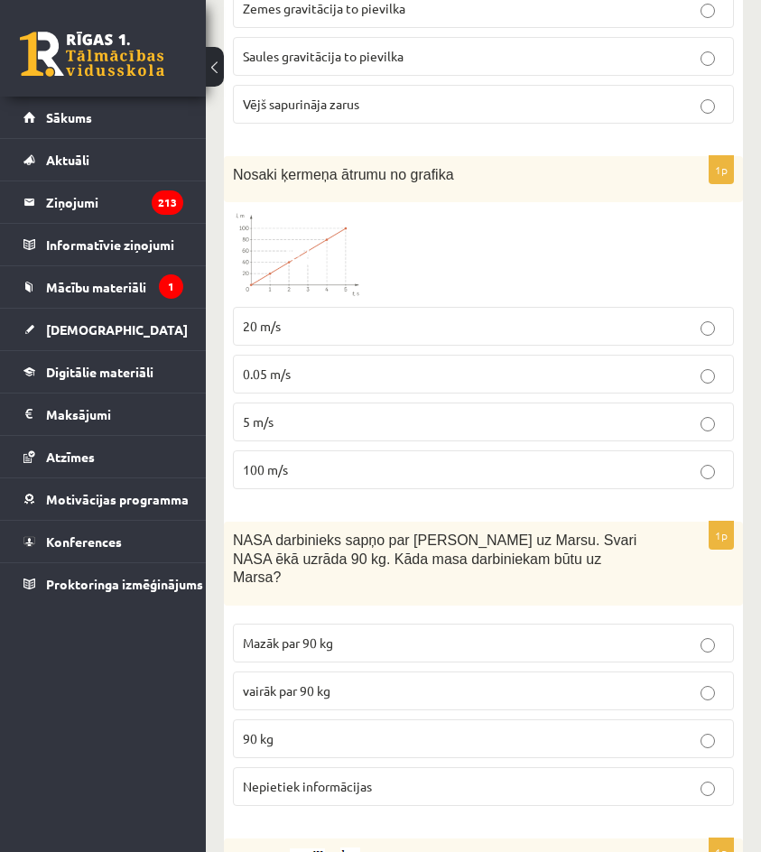
click at [324, 340] on label "20 m/s" at bounding box center [483, 326] width 501 height 39
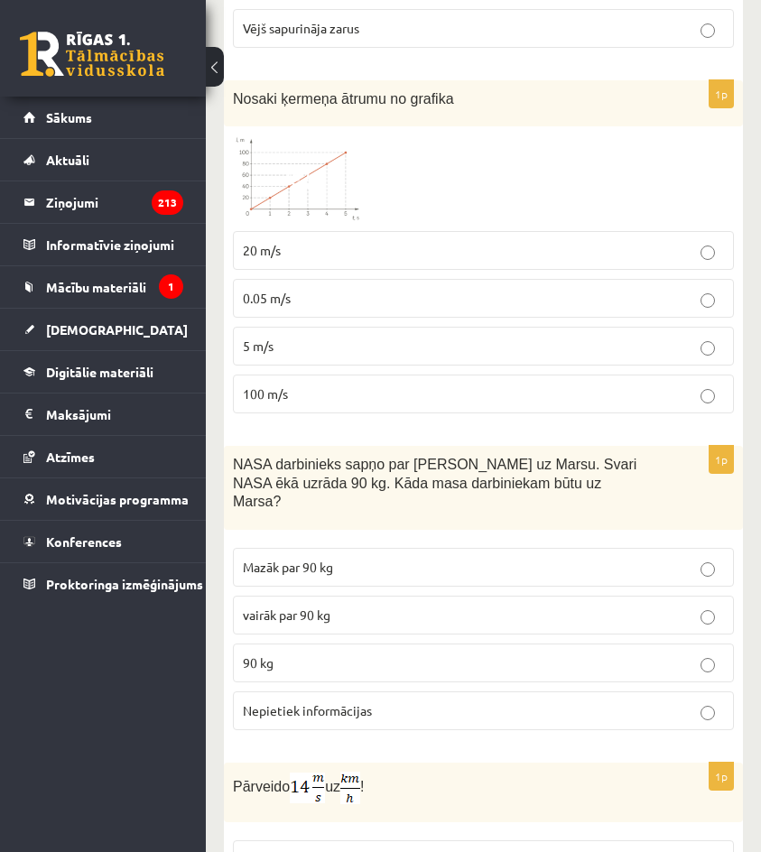
scroll to position [903, 0]
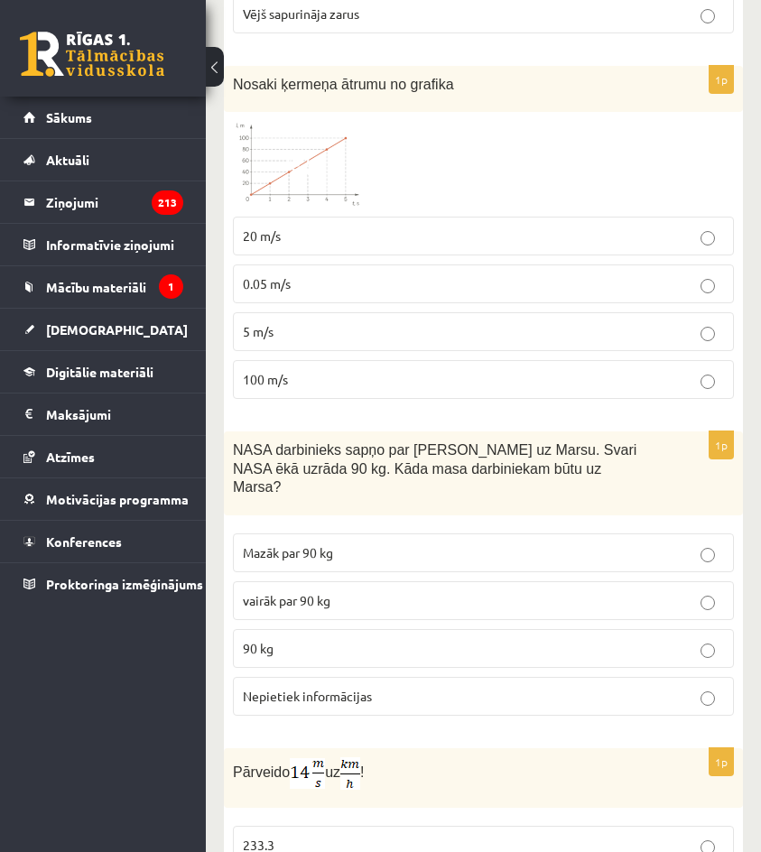
click at [321, 639] on p "90 kg" at bounding box center [483, 648] width 481 height 19
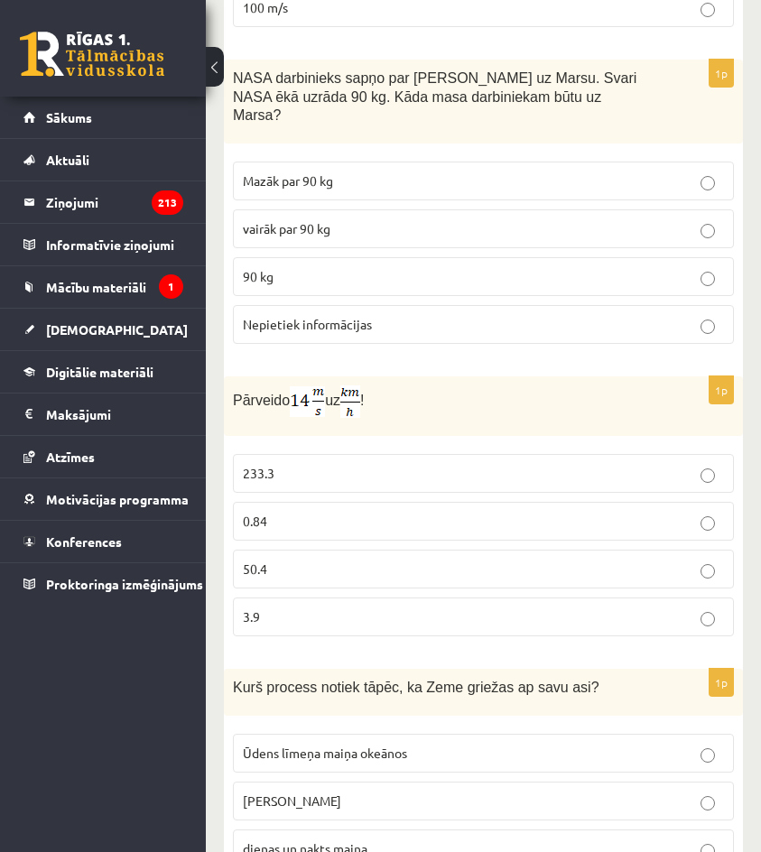
scroll to position [1355, 0]
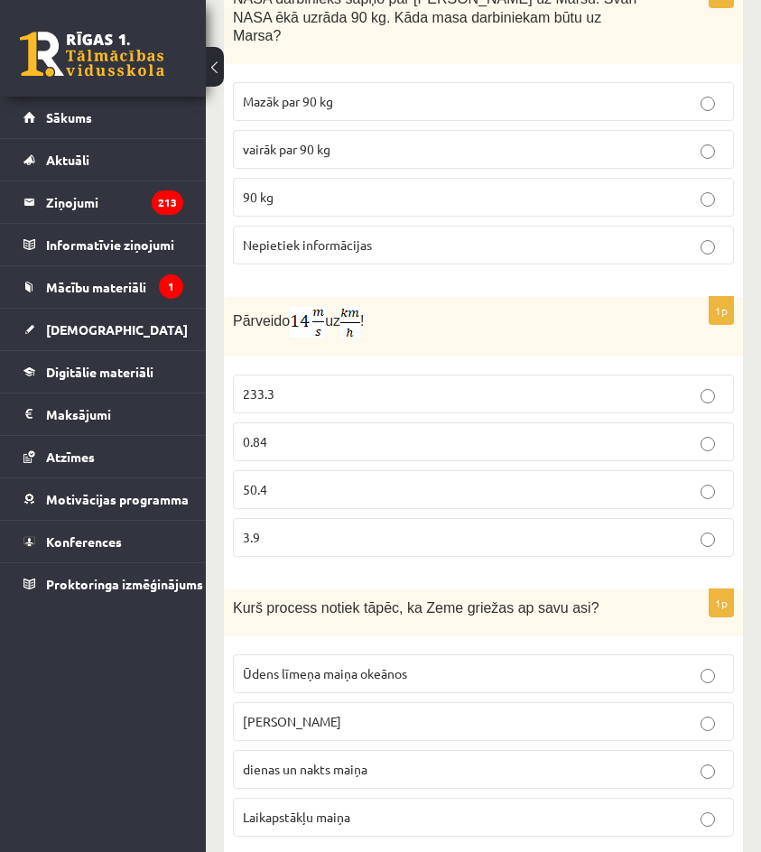
click at [323, 480] on p "50.4" at bounding box center [483, 489] width 481 height 19
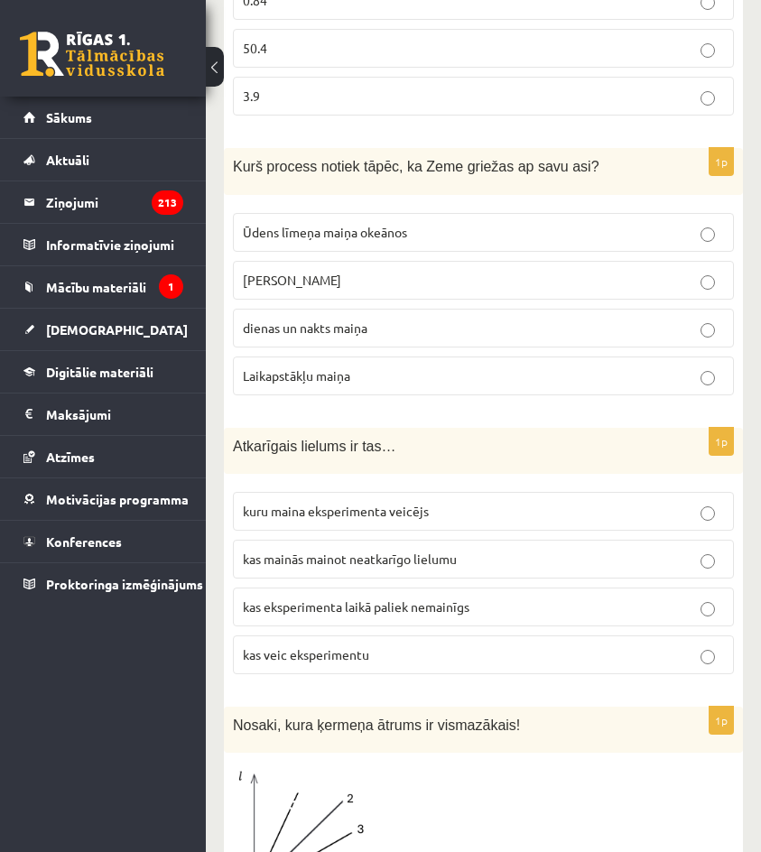
scroll to position [1806, 0]
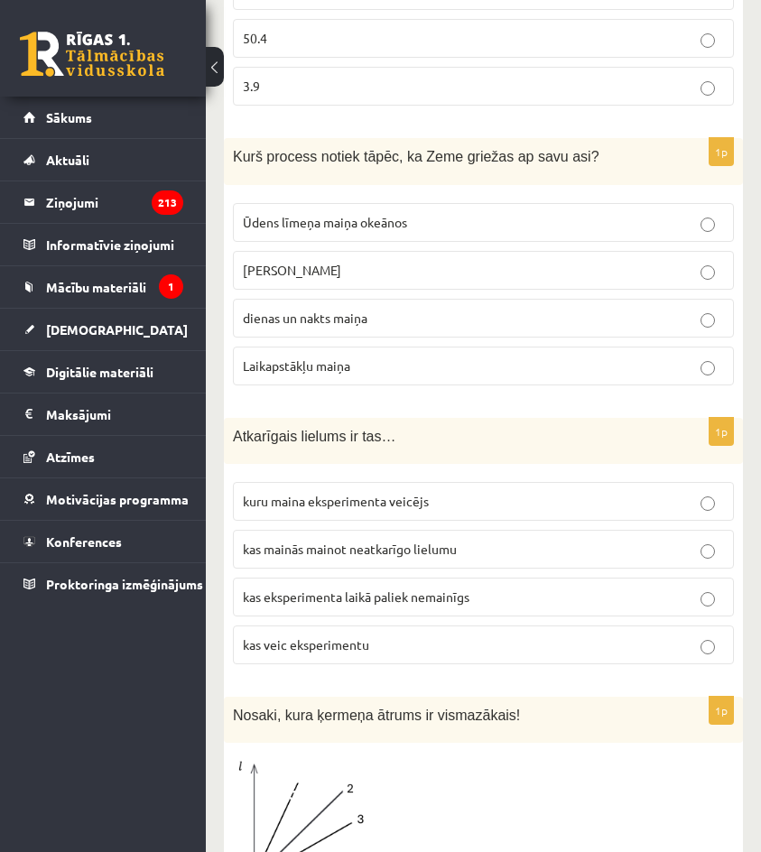
click at [334, 310] on span "dienas un nakts maiņa" at bounding box center [305, 318] width 125 height 16
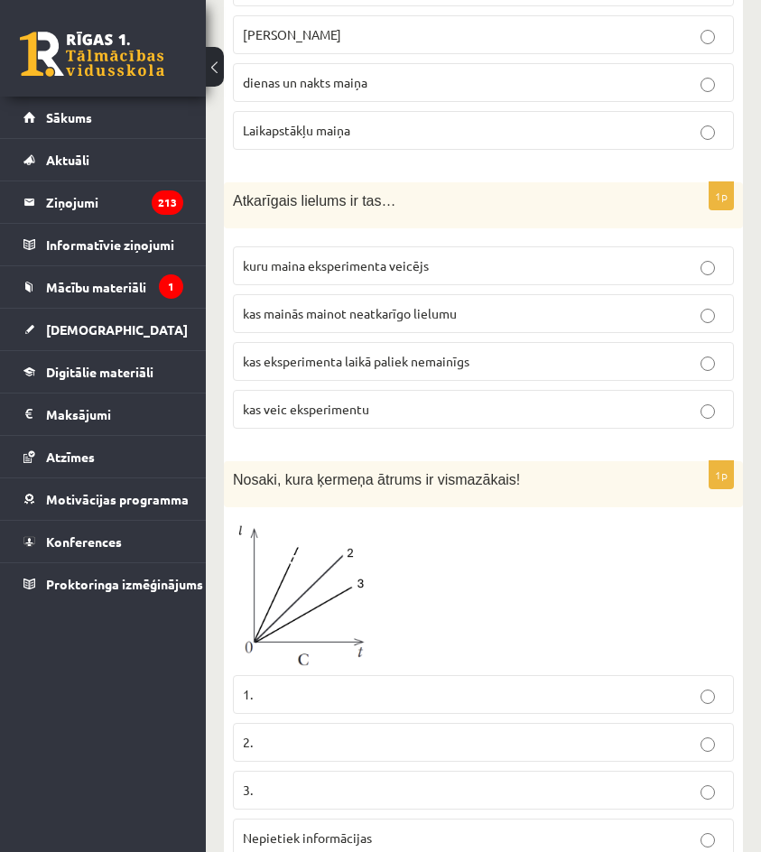
scroll to position [2077, 0]
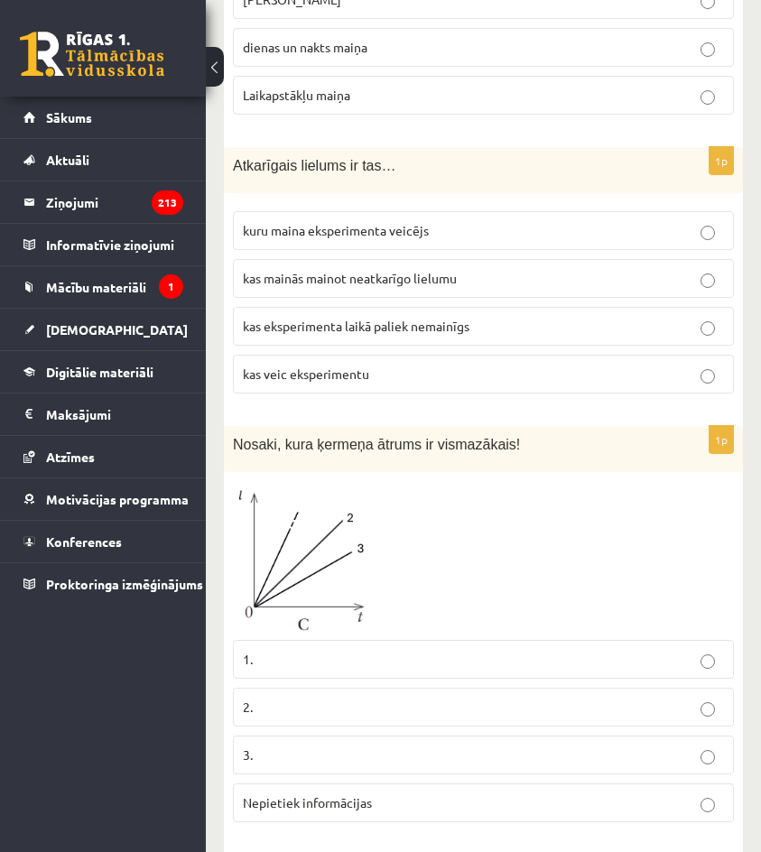
click at [321, 270] on span "kas mainās mainot neatkarīgo lielumu" at bounding box center [350, 278] width 214 height 16
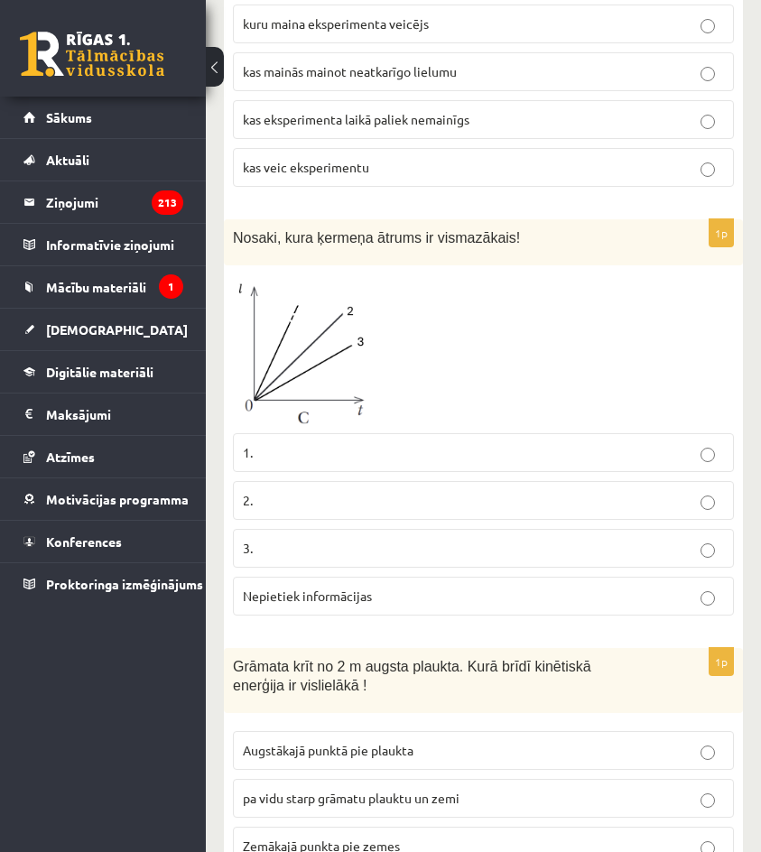
scroll to position [2348, 0]
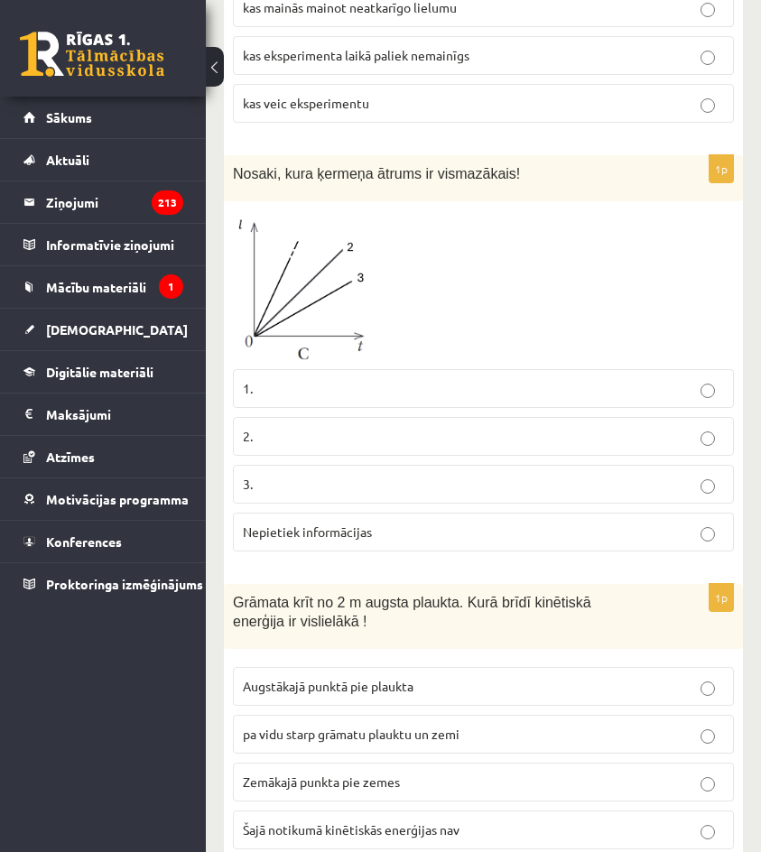
click at [346, 465] on label "3." at bounding box center [483, 484] width 501 height 39
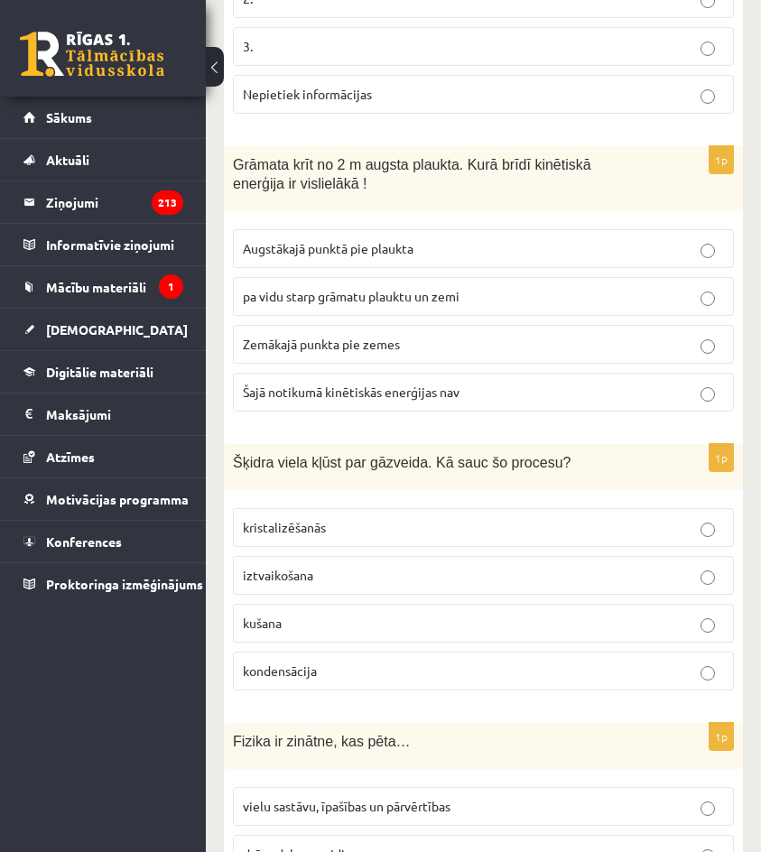
scroll to position [2800, 0]
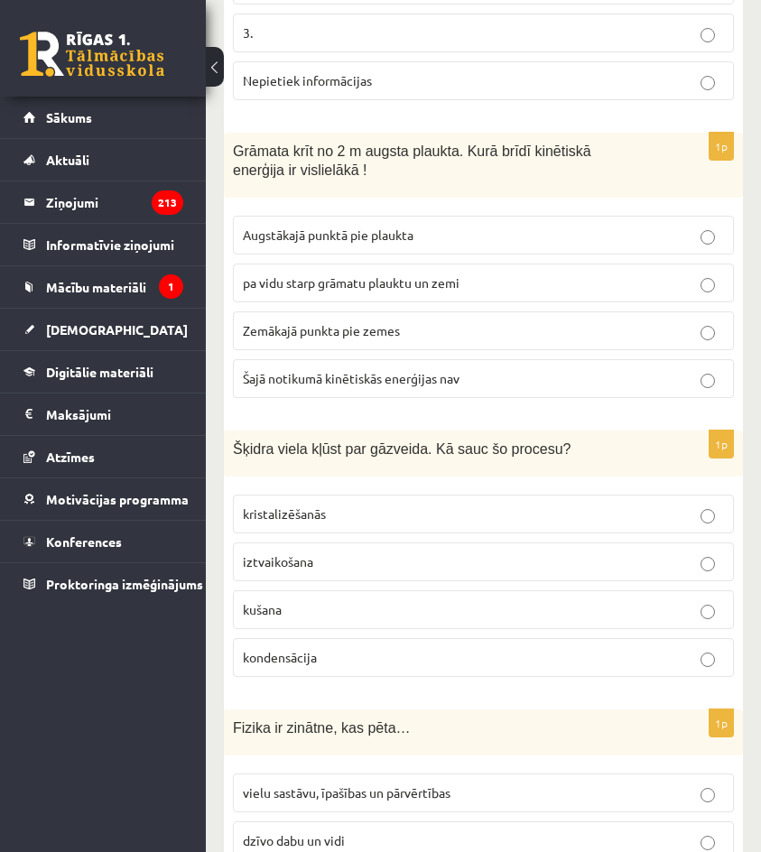
click at [400, 553] on p "iztvaikošana" at bounding box center [483, 562] width 481 height 19
click at [366, 324] on label "Zemākajā punkta pie zemes" at bounding box center [483, 331] width 501 height 39
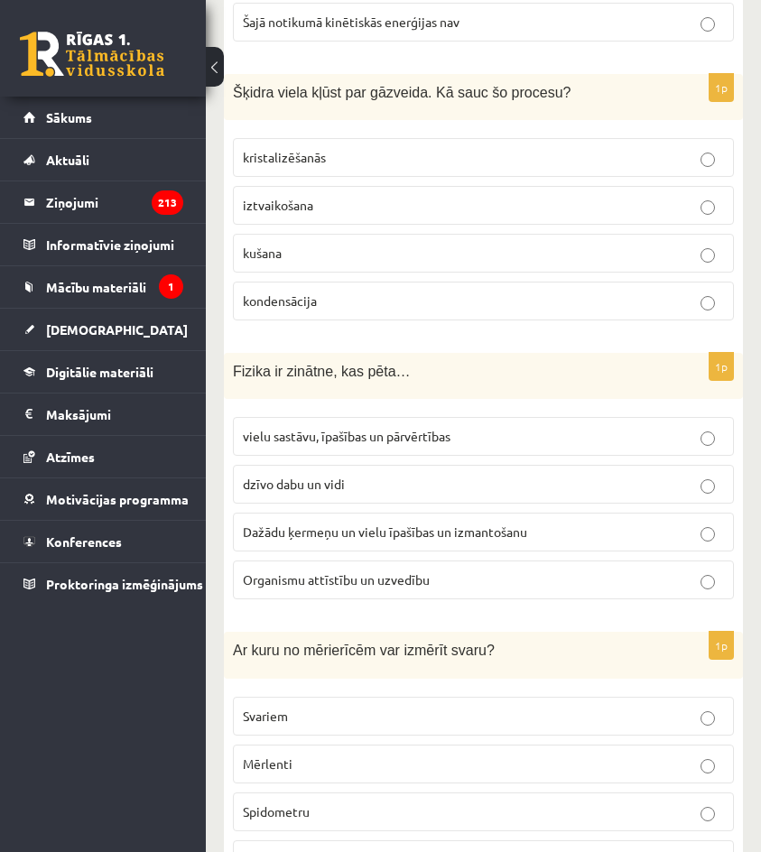
scroll to position [3161, 0]
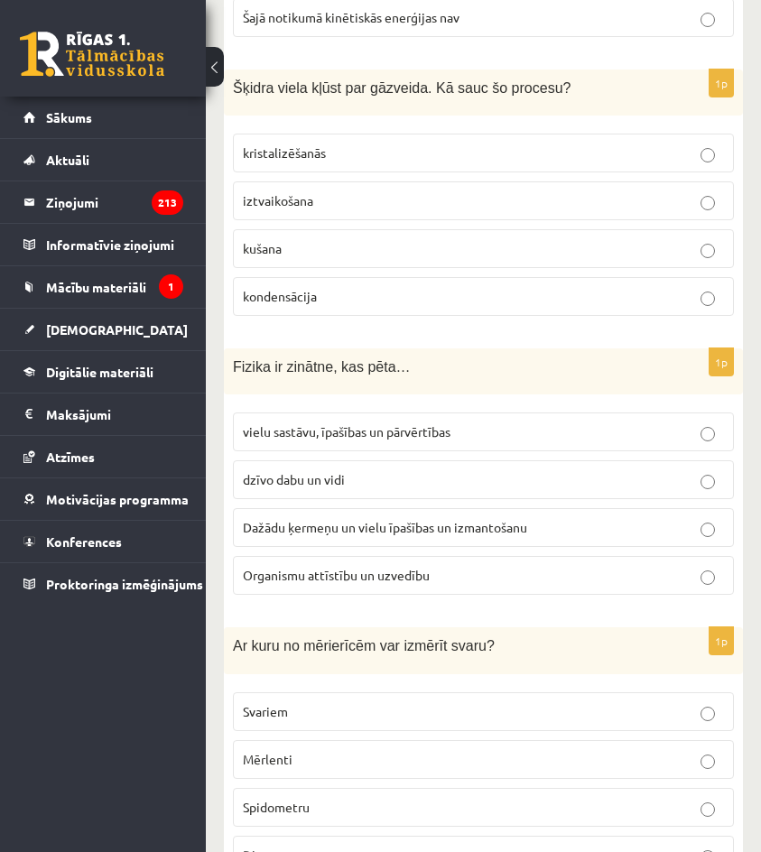
click at [389, 490] on fieldset "vielu sastāvu, īpašības un pārvērtības dzīvo dabu un vidi Dažādu ķermeņu un vie…" at bounding box center [483, 502] width 501 height 197
click at [391, 519] on span "Dažādu ķermeņu un vielu īpašības un izmantošanu" at bounding box center [385, 527] width 284 height 16
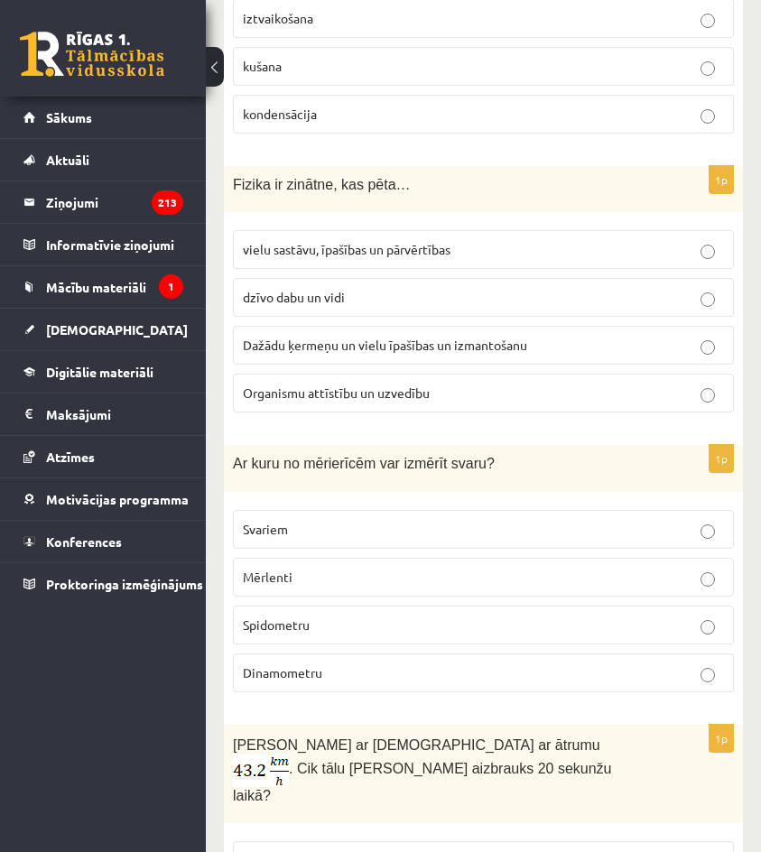
scroll to position [3432, 0]
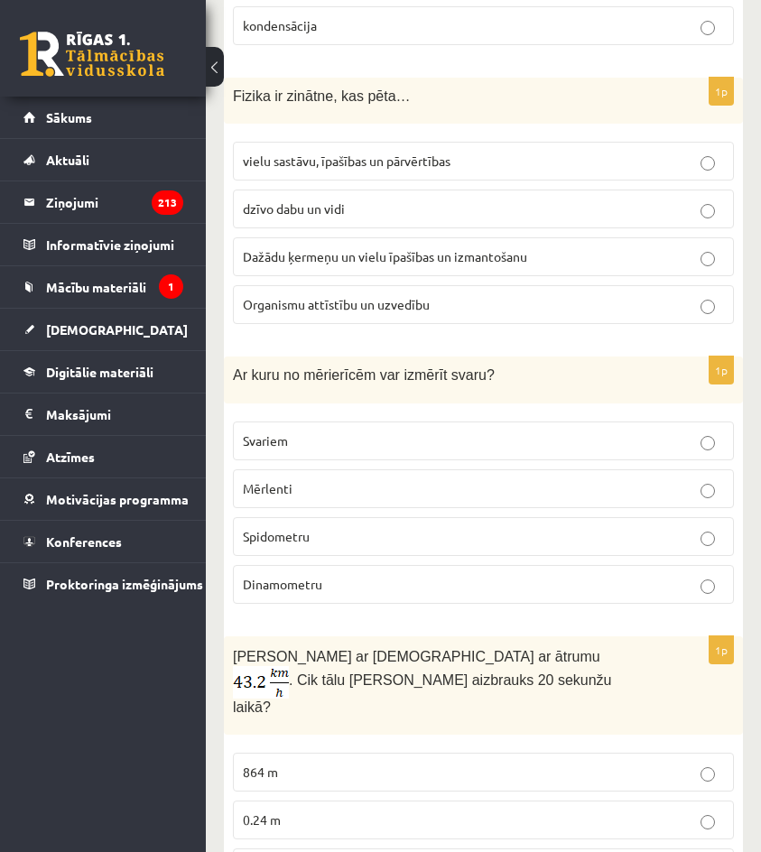
click at [340, 579] on label "Dinamometru" at bounding box center [483, 584] width 501 height 39
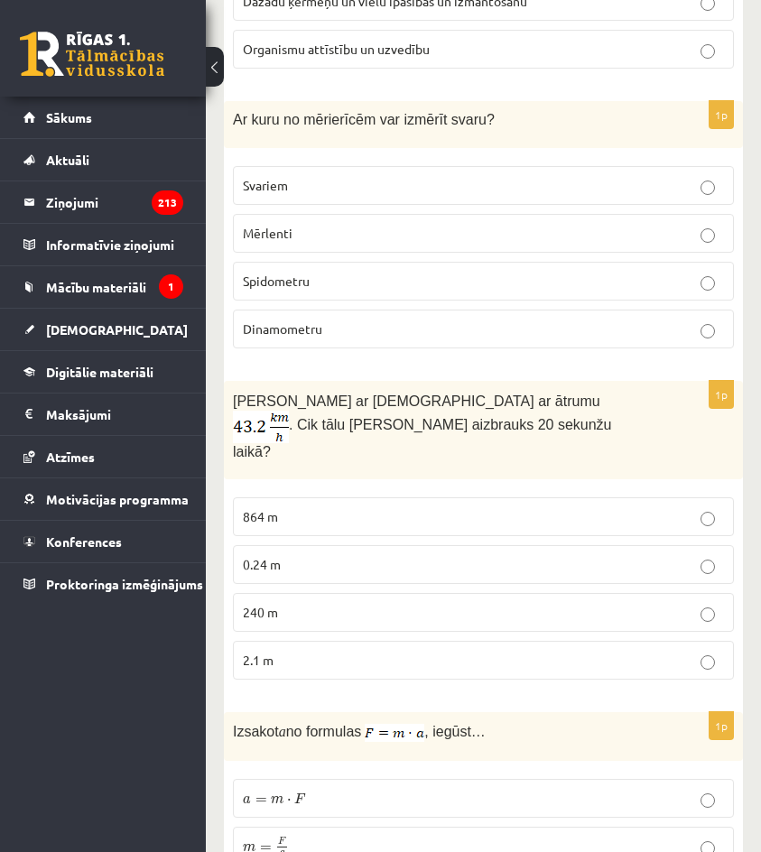
scroll to position [3703, 0]
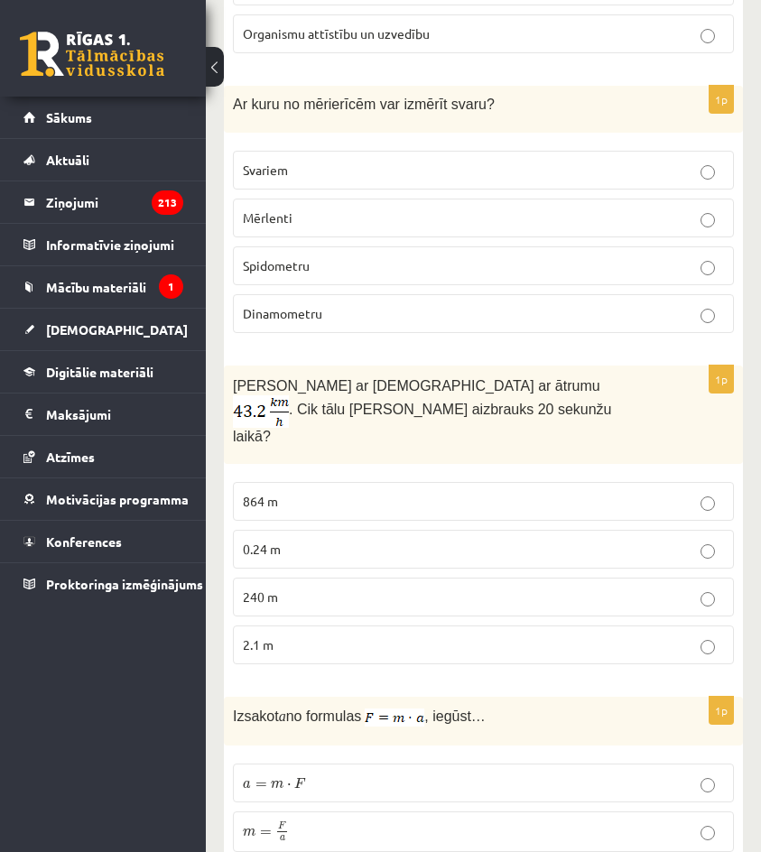
click at [358, 588] on p "240 m" at bounding box center [483, 597] width 481 height 19
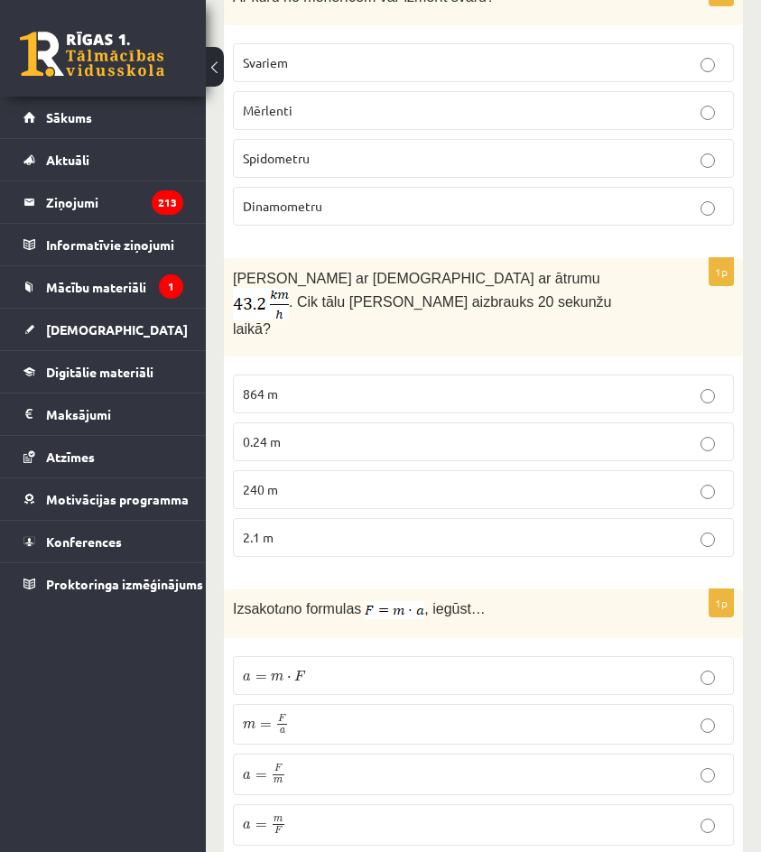
scroll to position [3824, 0]
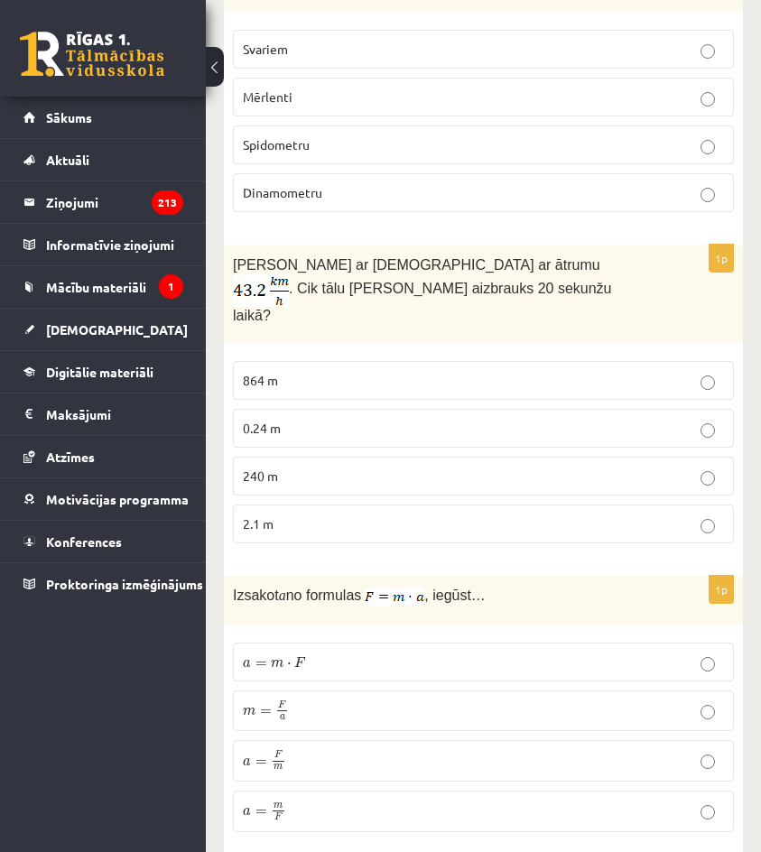
click at [362, 741] on label "a = F m a = F m" at bounding box center [483, 762] width 501 height 42
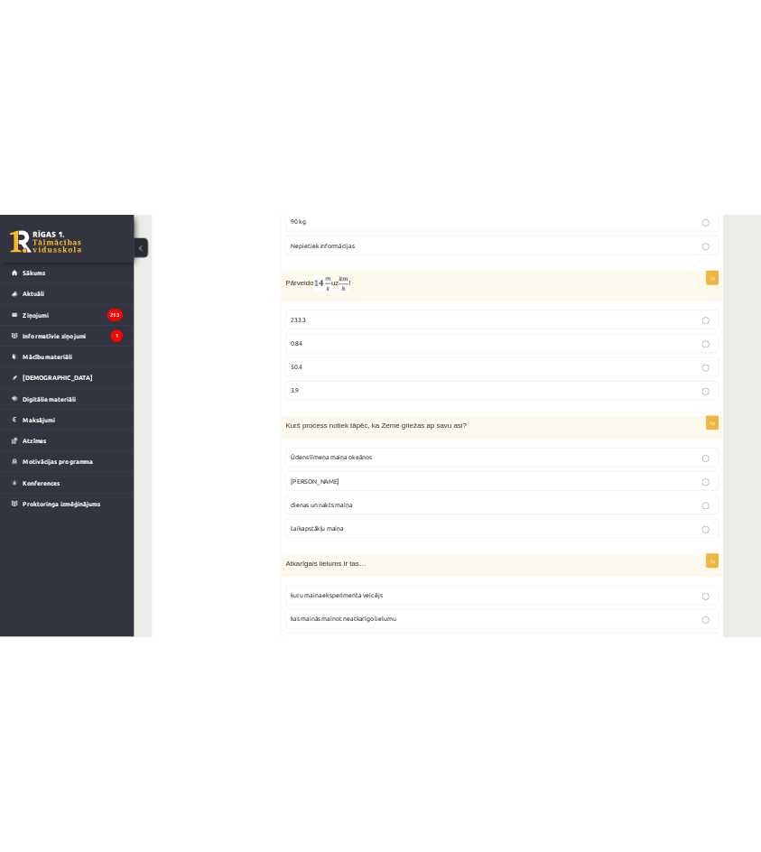
scroll to position [0, 0]
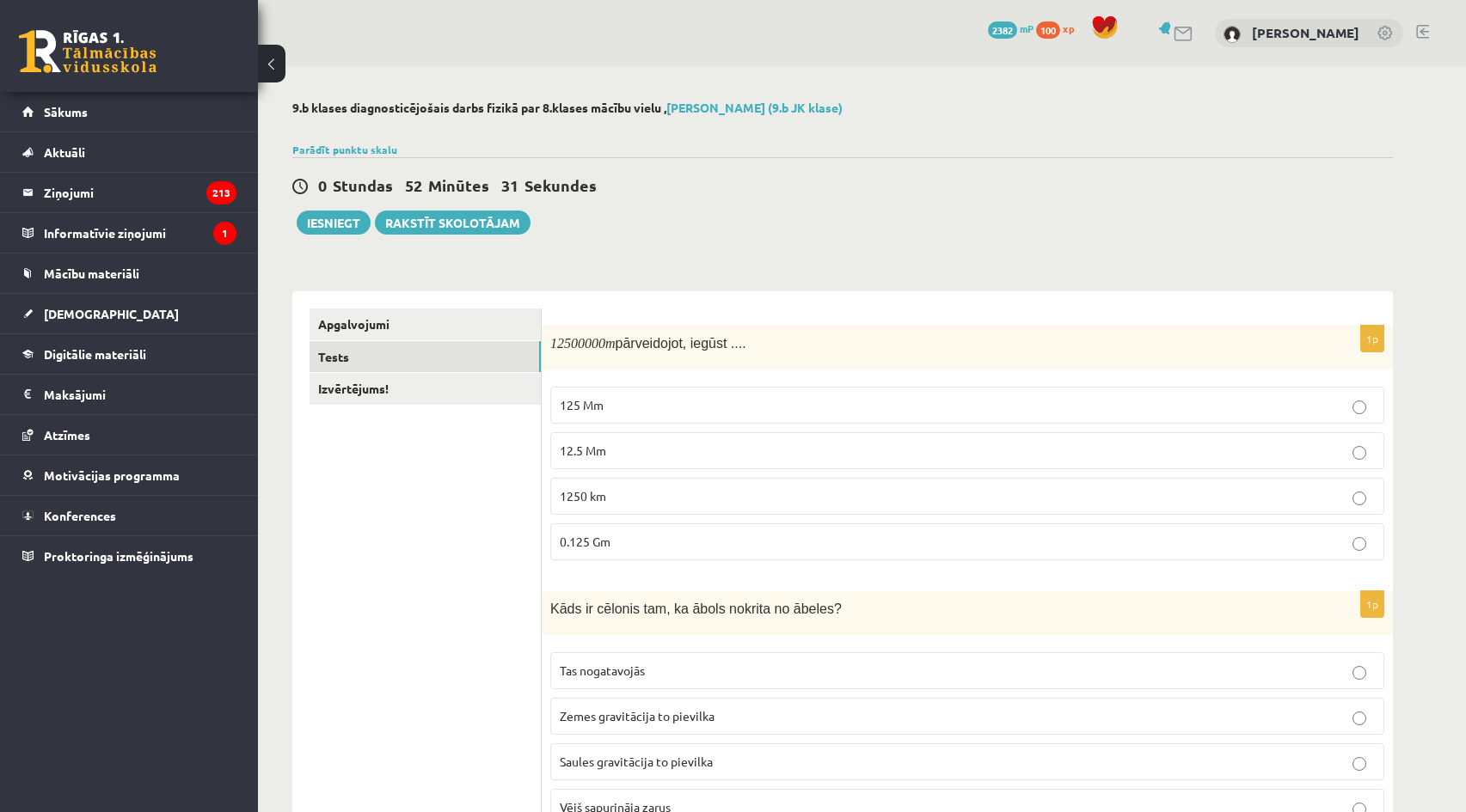
click at [829, 430] on fieldset "125 Mm 12.5 Mm 1250 km 0.125 Gm" at bounding box center [967, 471] width 834 height 188
click at [833, 404] on p "125 Mm" at bounding box center [967, 405] width 815 height 18
click at [829, 437] on label "12.5 Mm" at bounding box center [967, 450] width 834 height 37
click at [362, 377] on link "Izvērtējums!" at bounding box center [425, 388] width 231 height 31
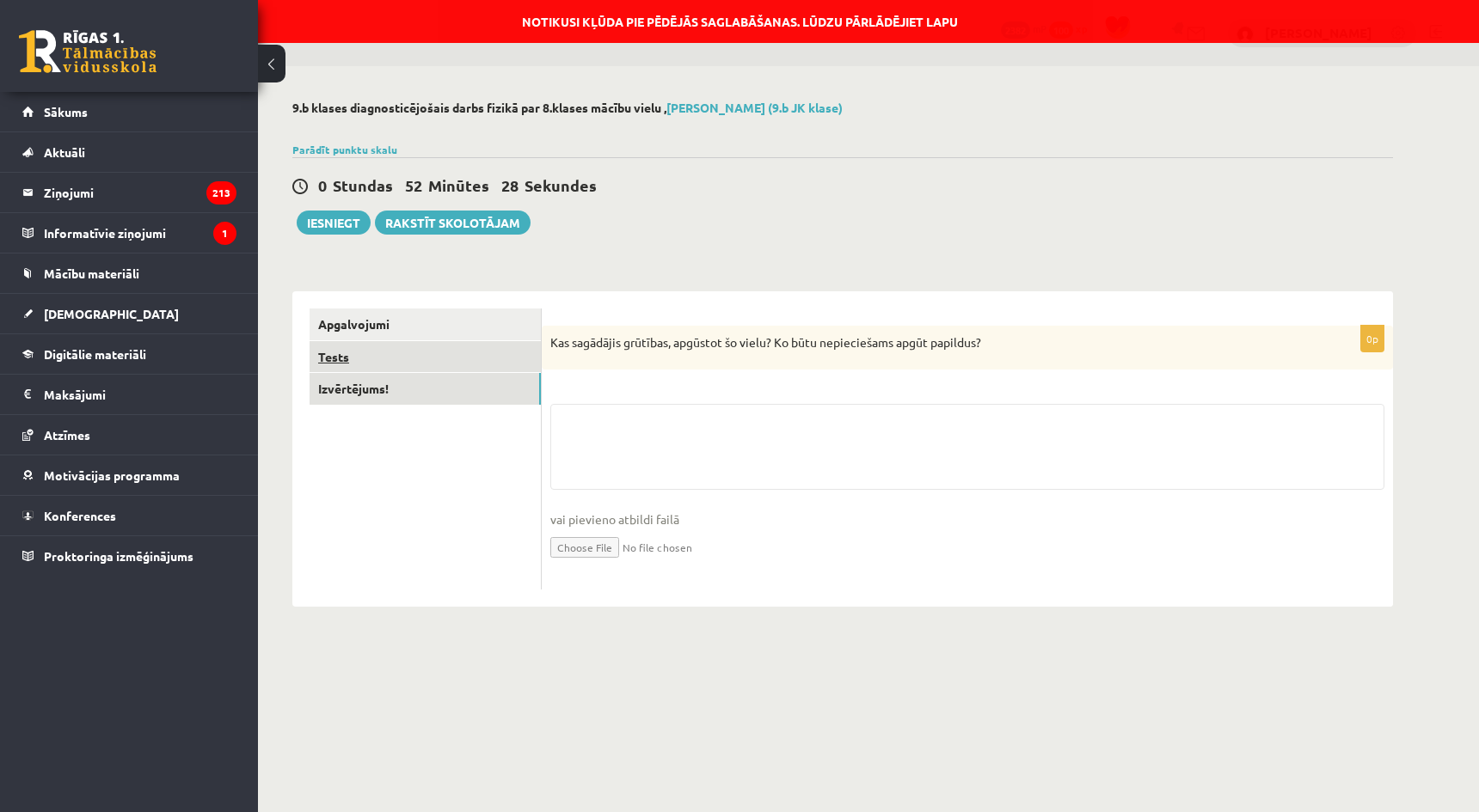
click at [363, 357] on link "Tests" at bounding box center [425, 357] width 231 height 31
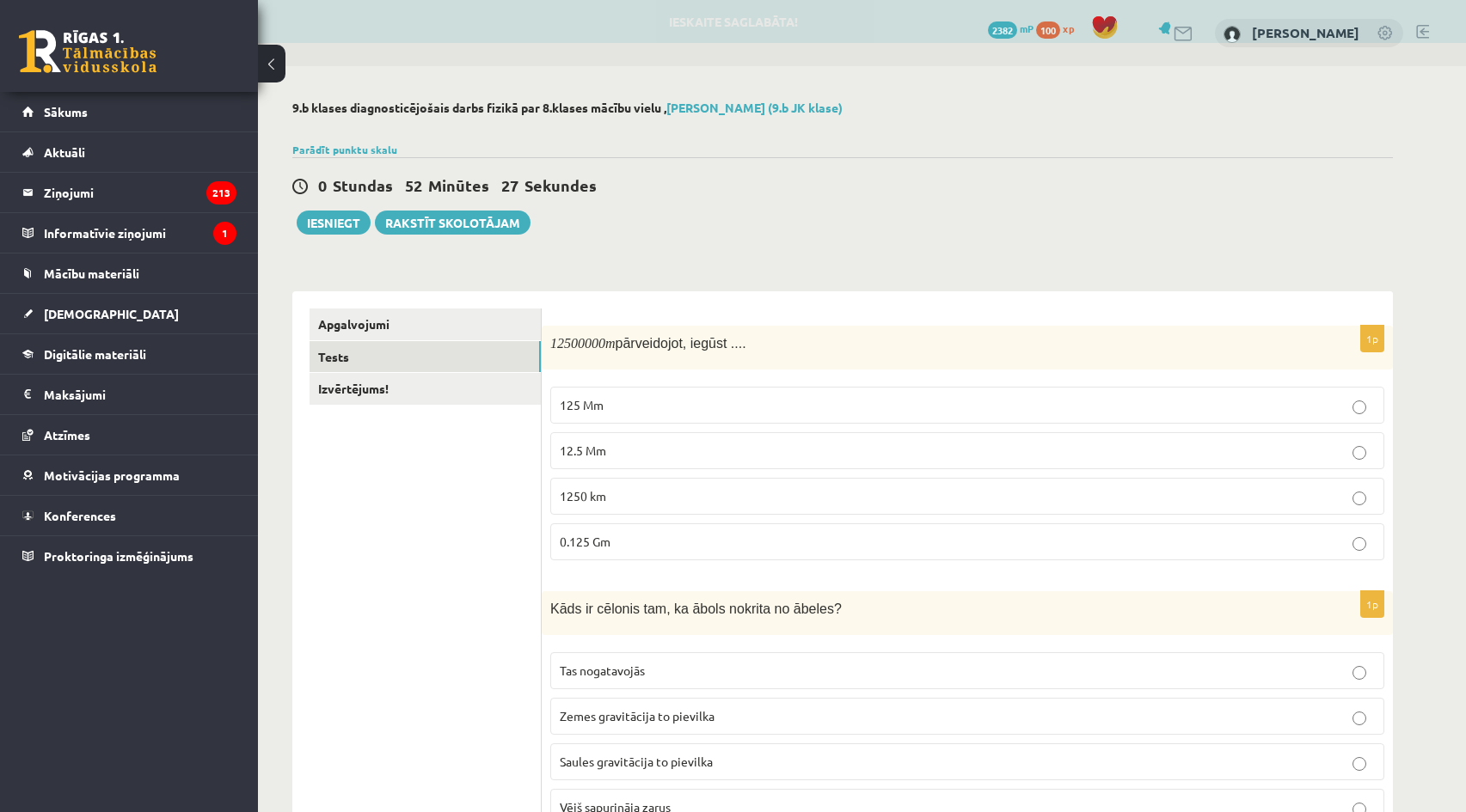
click at [788, 402] on p "125 Mm" at bounding box center [967, 405] width 815 height 18
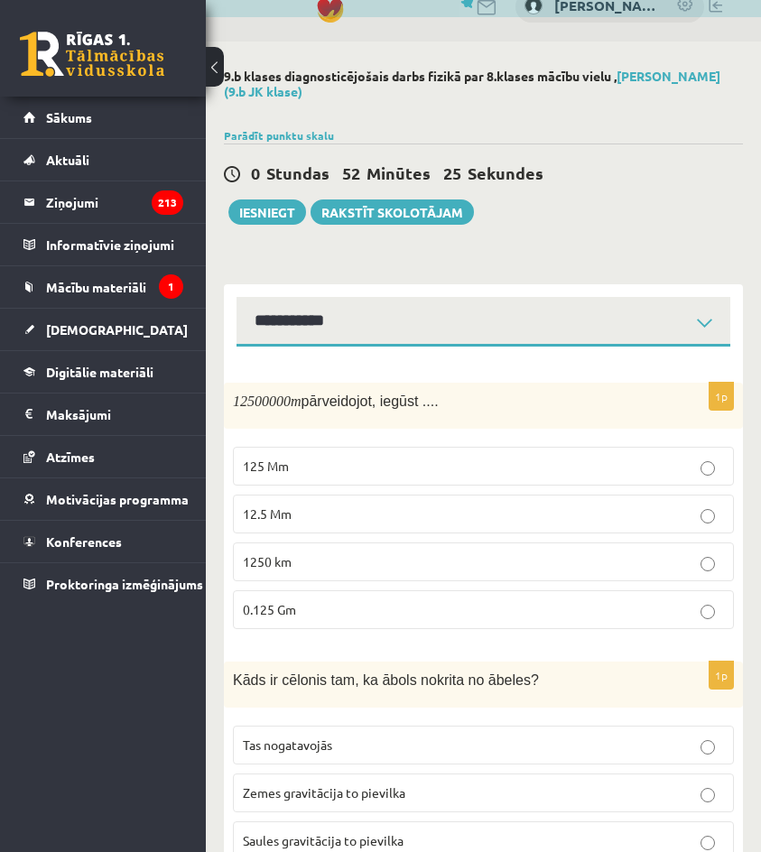
scroll to position [90, 0]
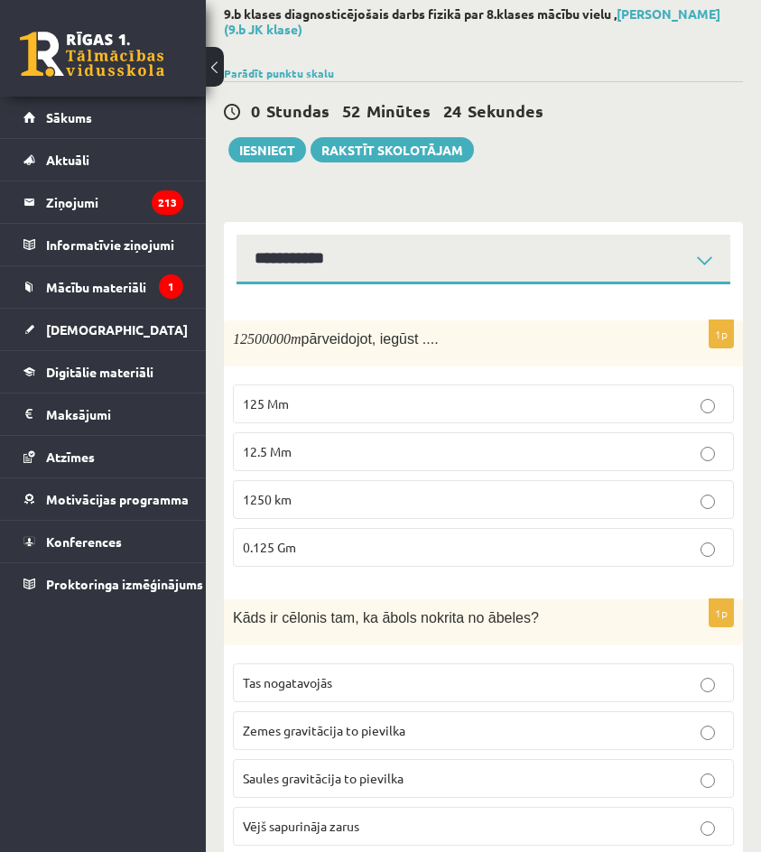
click at [396, 458] on p "12.5 Mm" at bounding box center [483, 452] width 481 height 19
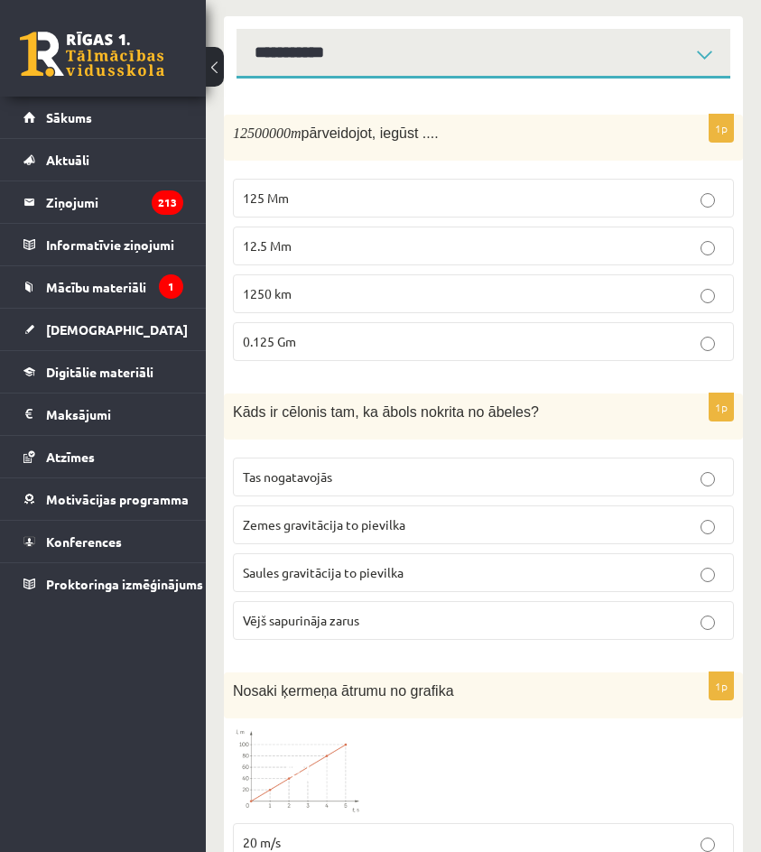
scroll to position [361, 0]
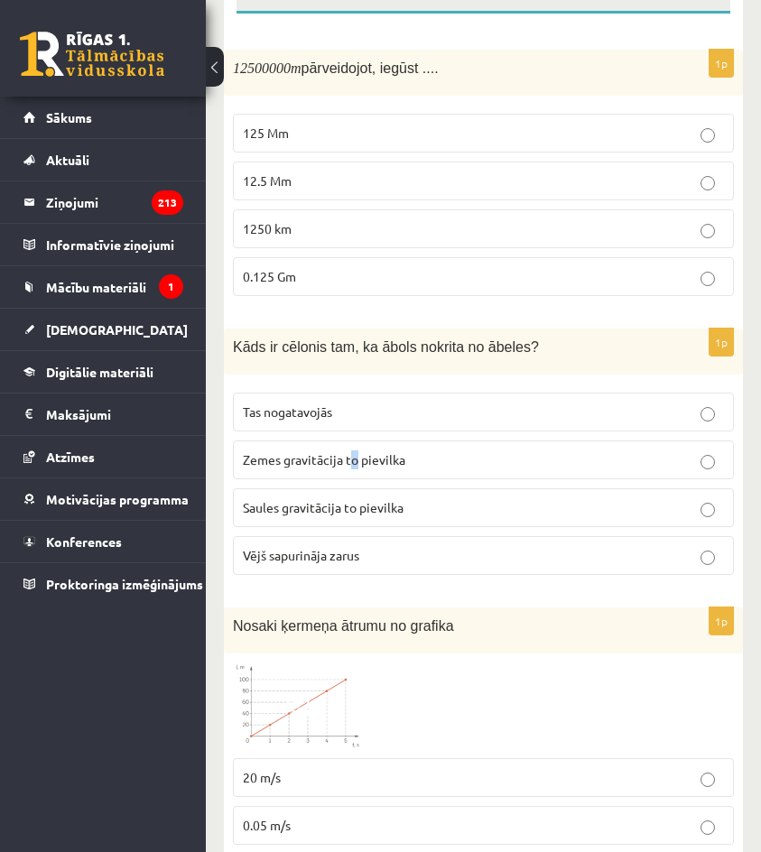
drag, startPoint x: 353, startPoint y: 464, endPoint x: 402, endPoint y: 507, distance: 64.7
click at [358, 472] on label "Zemes gravitācija to pievilka" at bounding box center [483, 460] width 501 height 39
click at [414, 451] on label "Zemes gravitācija to pievilka" at bounding box center [483, 460] width 501 height 39
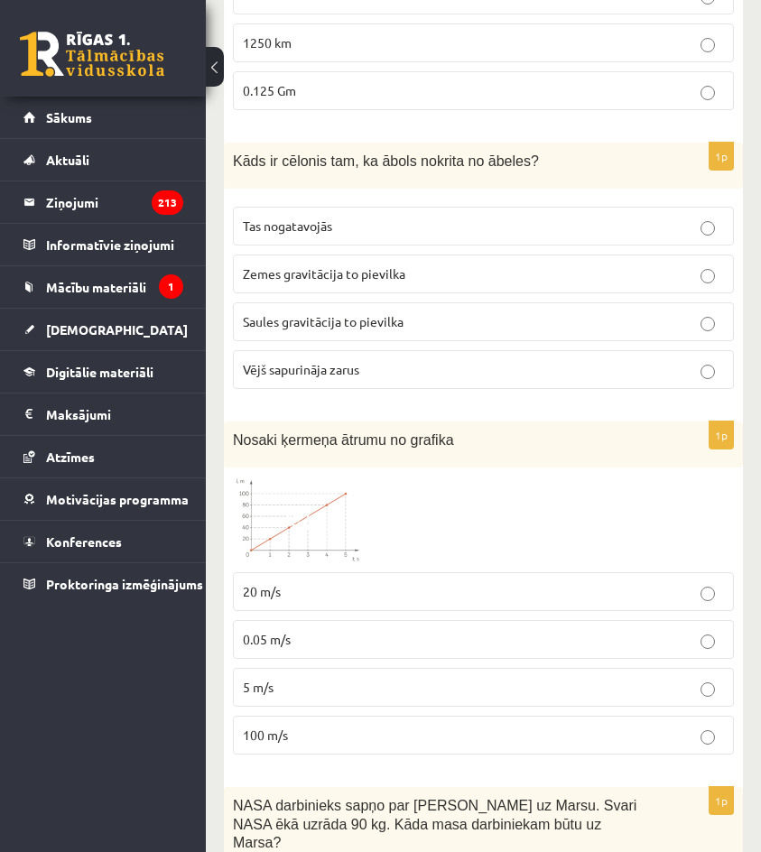
scroll to position [542, 0]
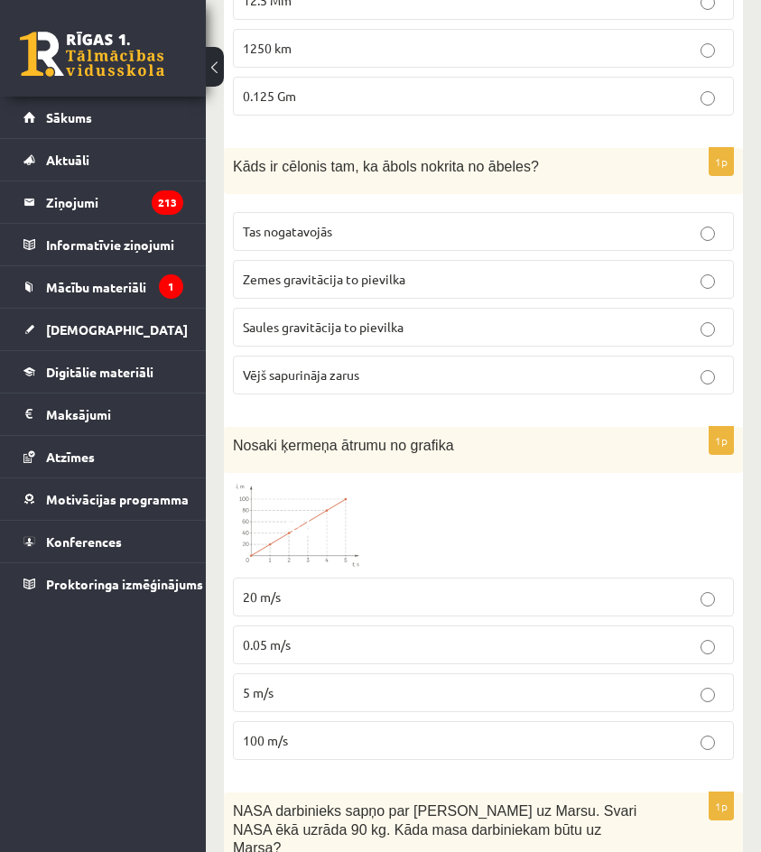
click at [341, 597] on p "20 m/s" at bounding box center [483, 597] width 481 height 19
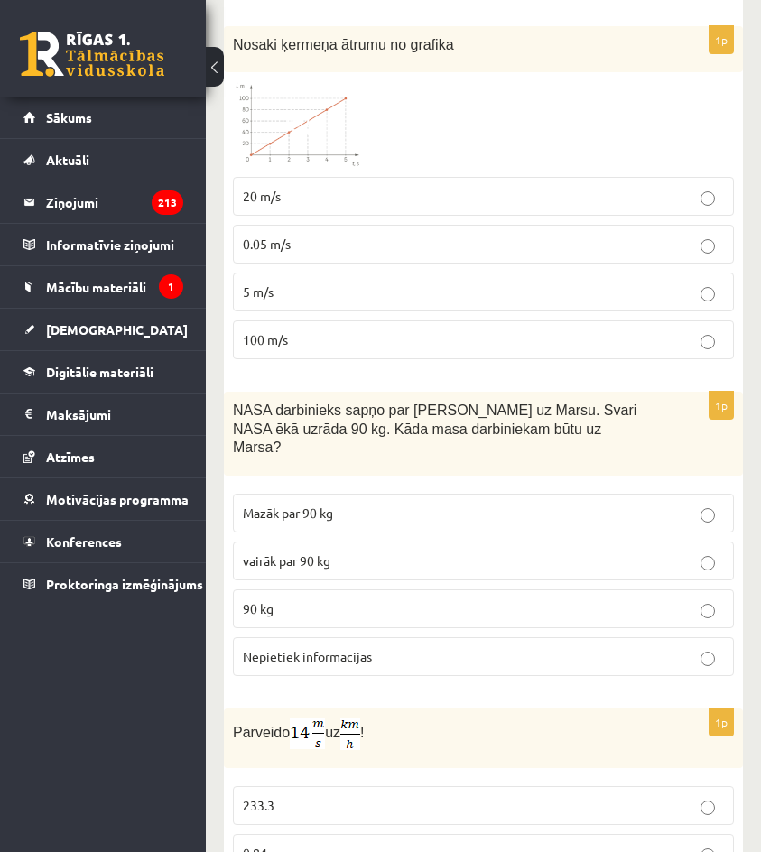
scroll to position [993, 0]
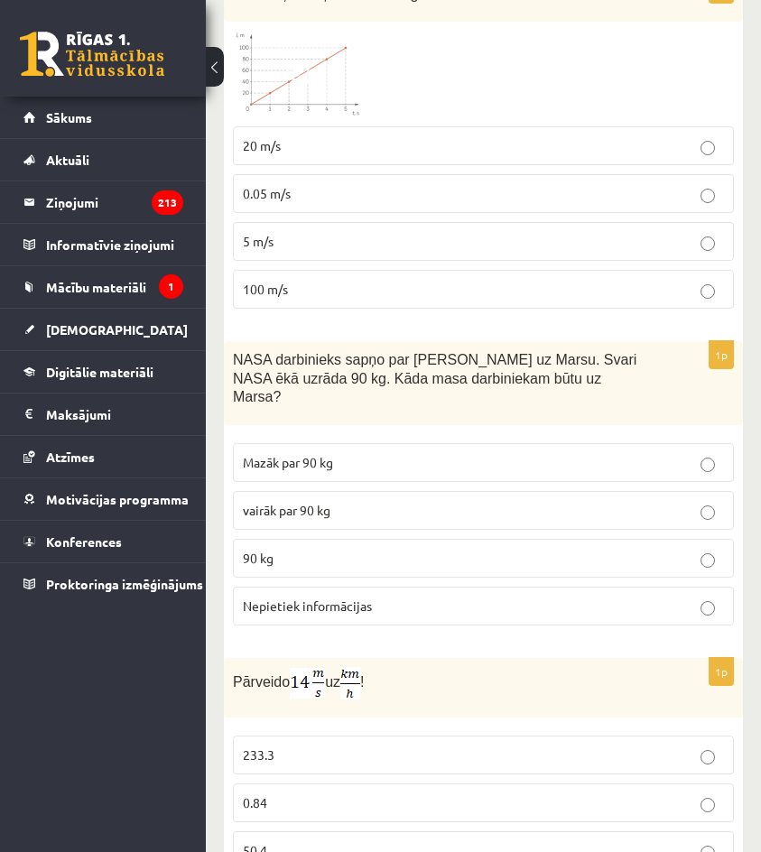
click at [330, 549] on p "90 kg" at bounding box center [483, 558] width 481 height 19
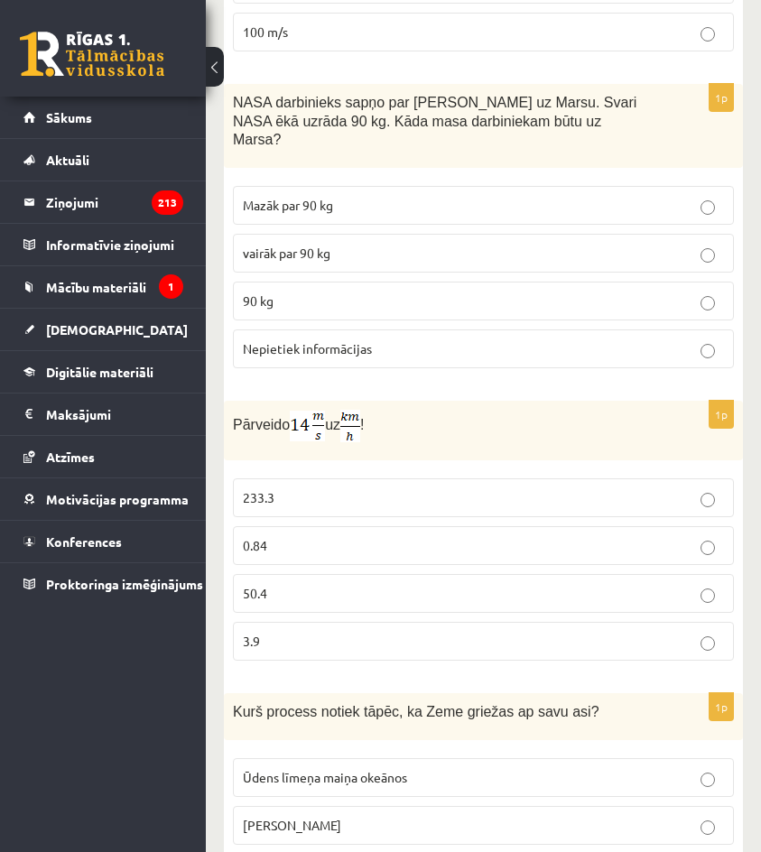
scroll to position [1264, 0]
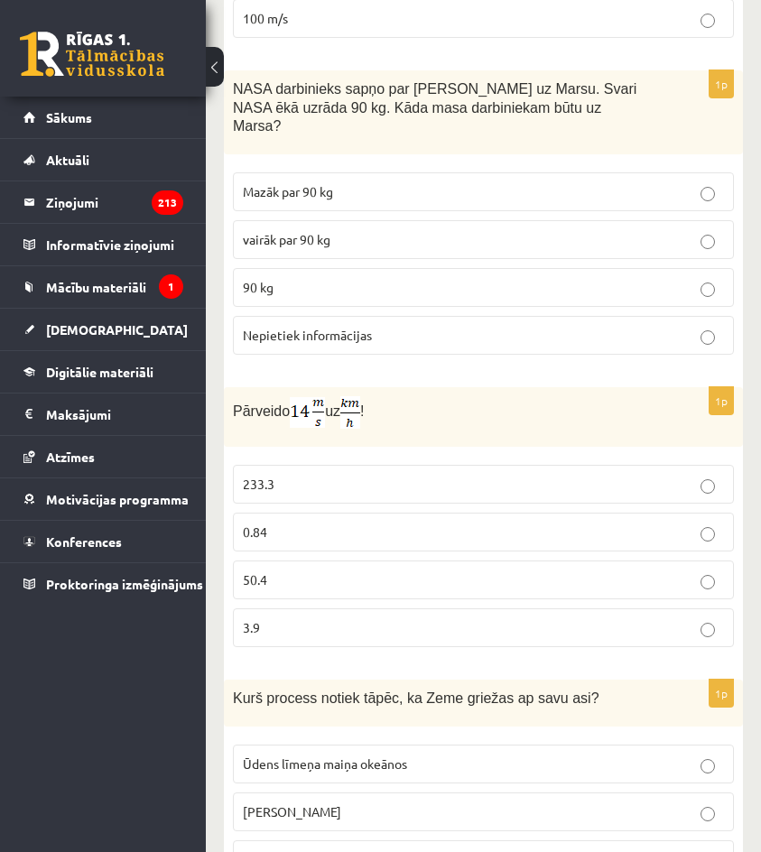
click at [293, 571] on p "50.4" at bounding box center [483, 580] width 481 height 19
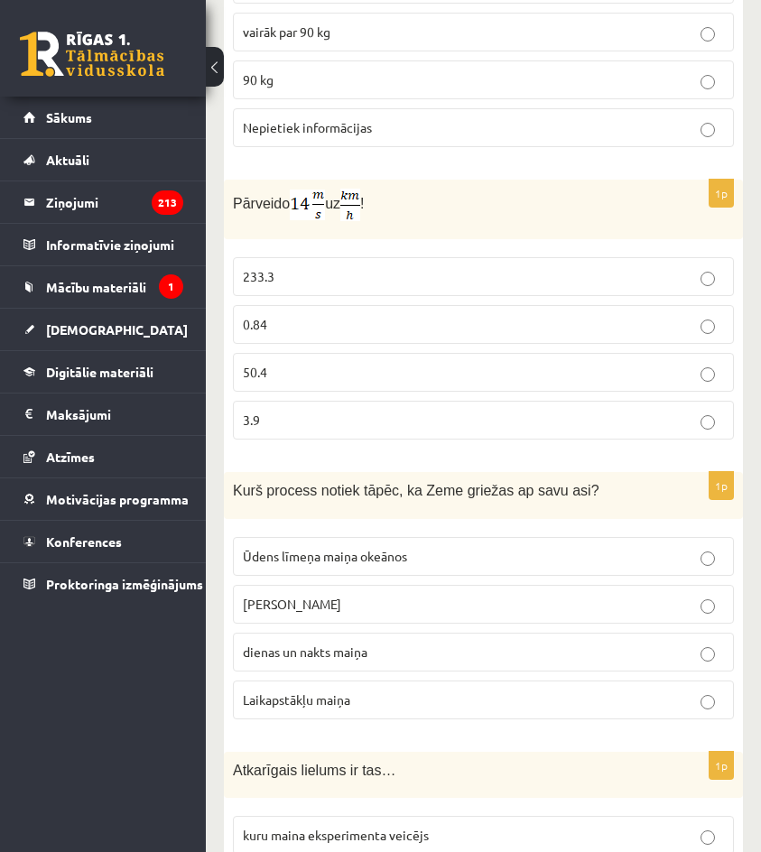
scroll to position [1535, 0]
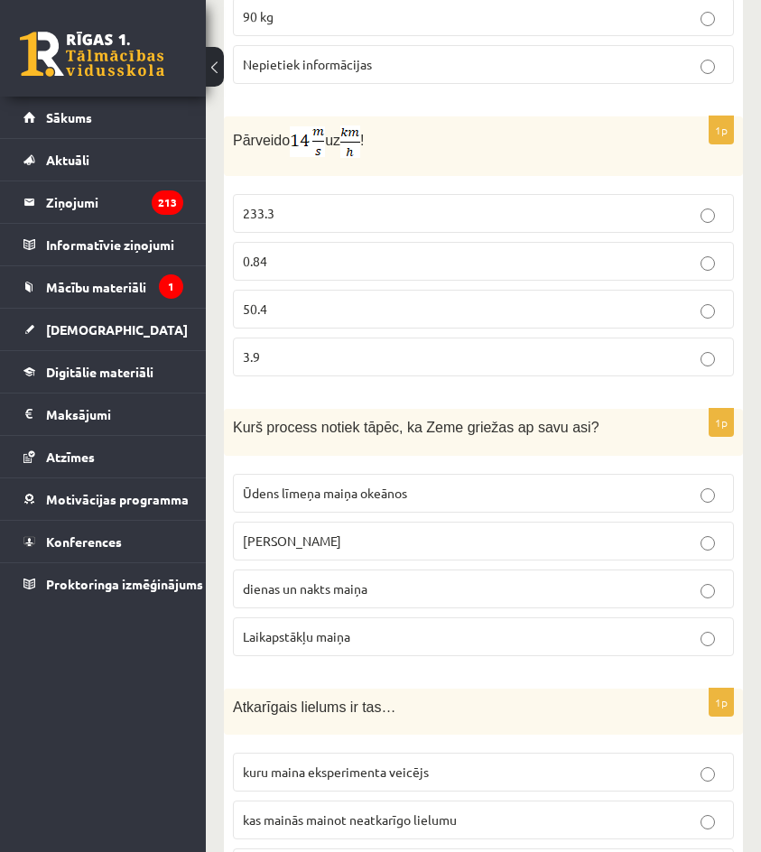
click at [316, 581] on span "dienas un nakts maiņa" at bounding box center [305, 589] width 125 height 16
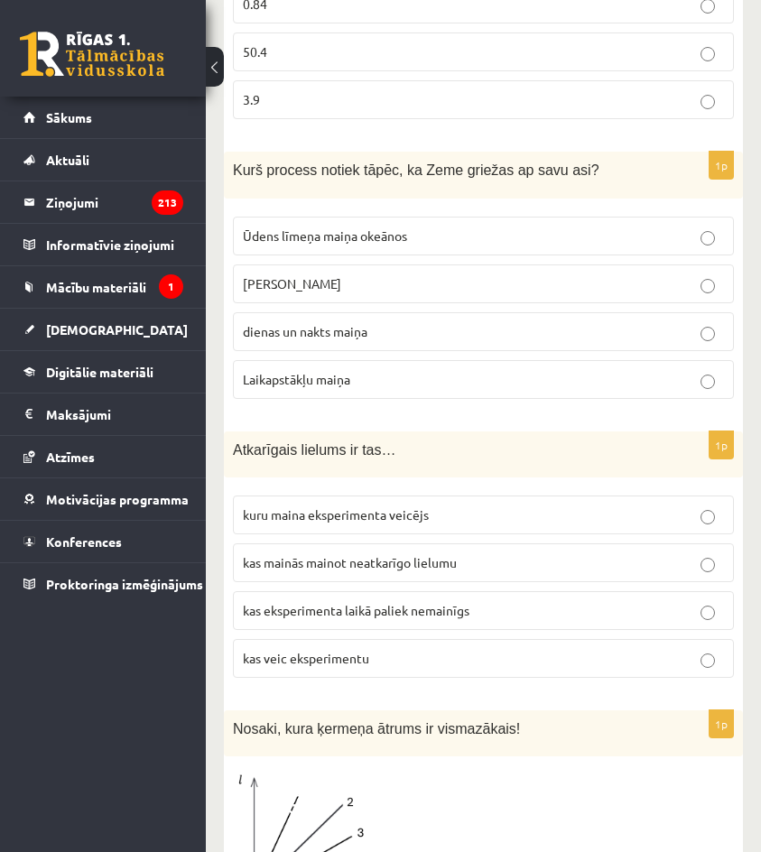
scroll to position [1806, 0]
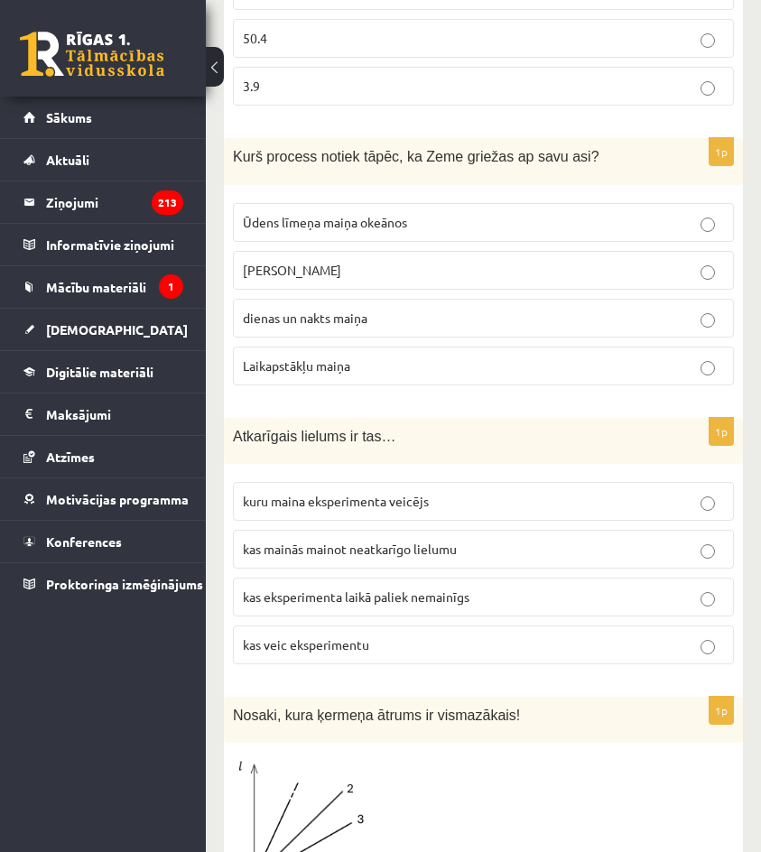
click at [329, 543] on label "kas mainās mainot neatkarīgo lielumu" at bounding box center [483, 549] width 501 height 39
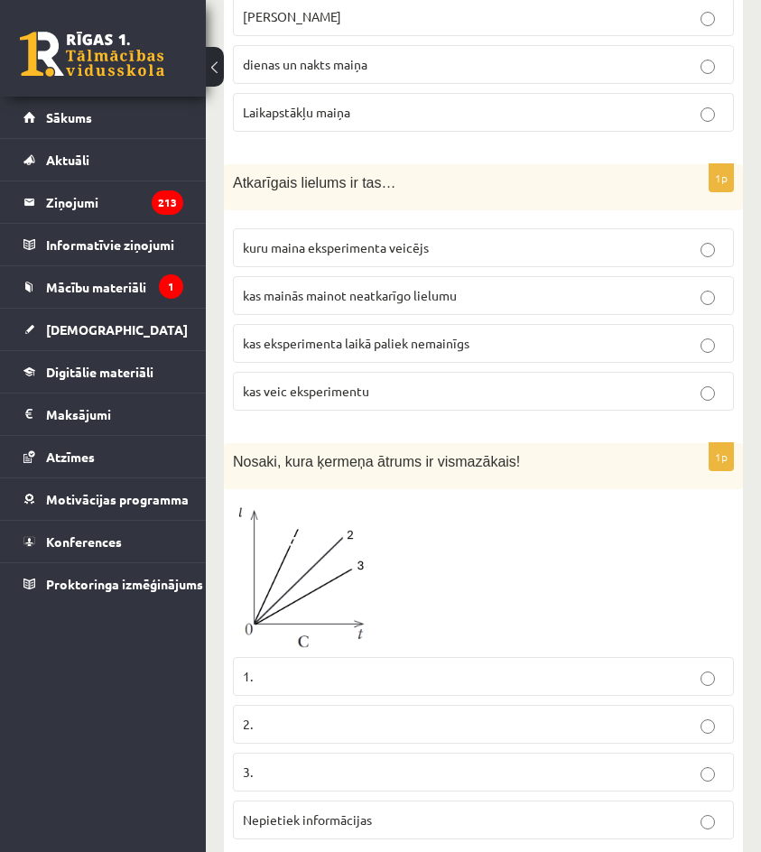
scroll to position [2348, 0]
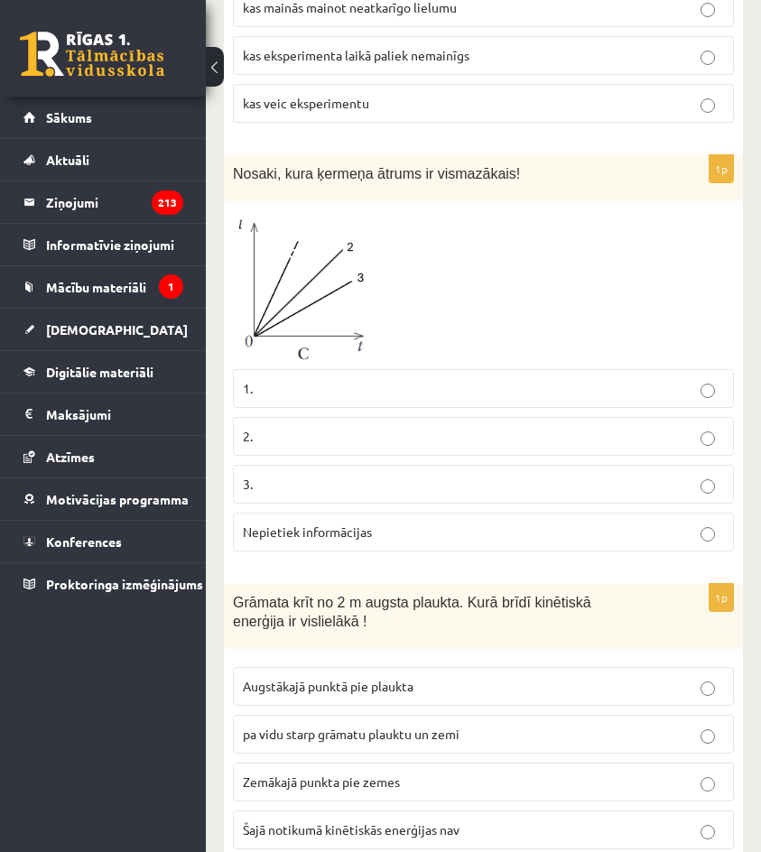
click at [327, 475] on p "3." at bounding box center [483, 484] width 481 height 19
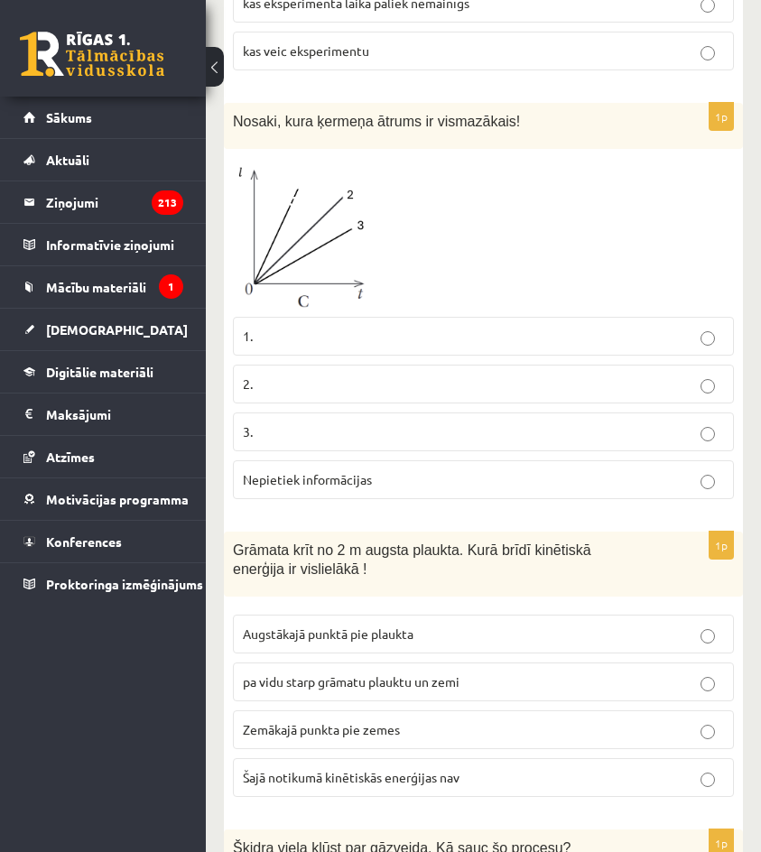
scroll to position [2529, 0]
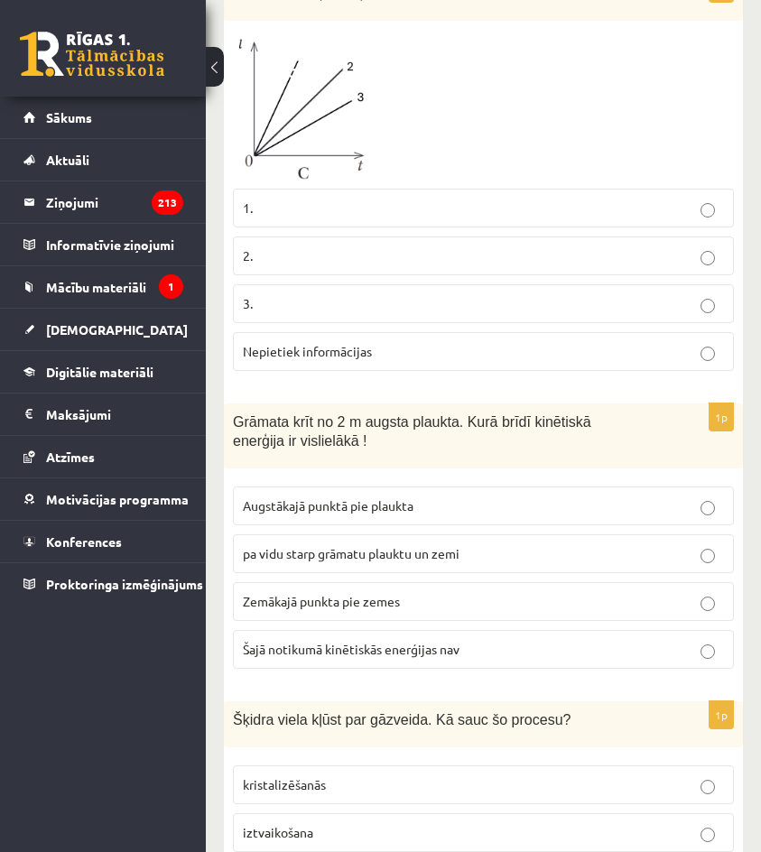
click at [318, 582] on label "Zemākajā punkta pie zemes" at bounding box center [483, 601] width 501 height 39
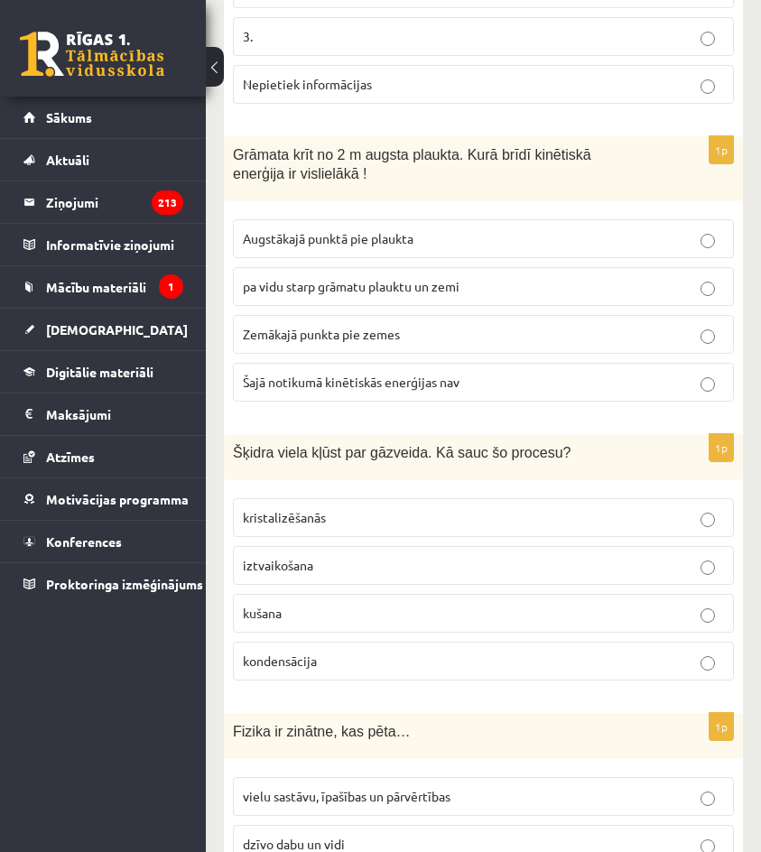
scroll to position [2800, 0]
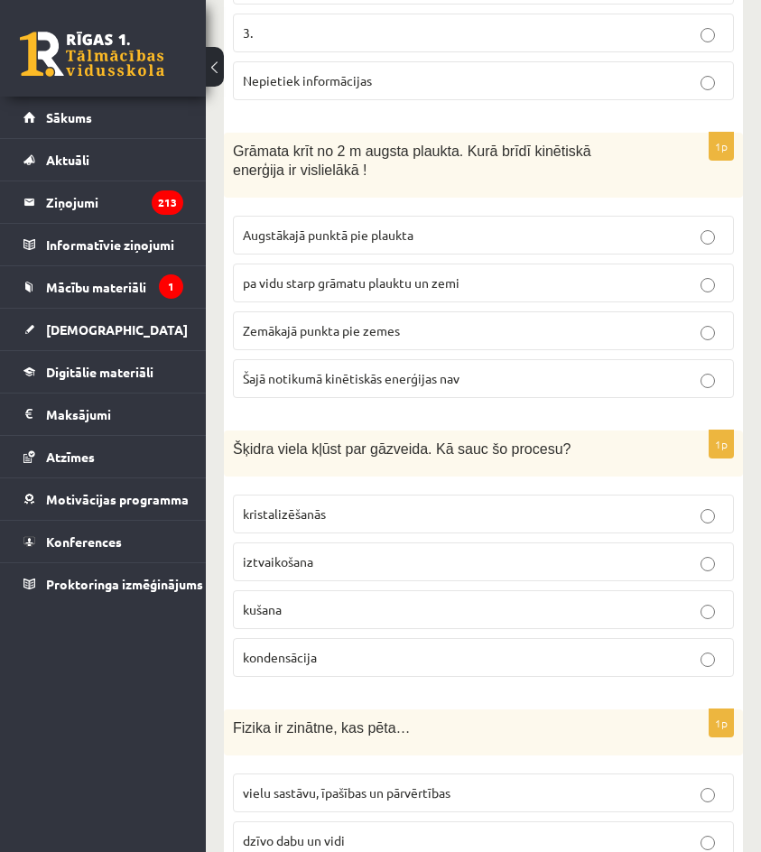
click at [330, 553] on p "iztvaikošana" at bounding box center [483, 562] width 481 height 19
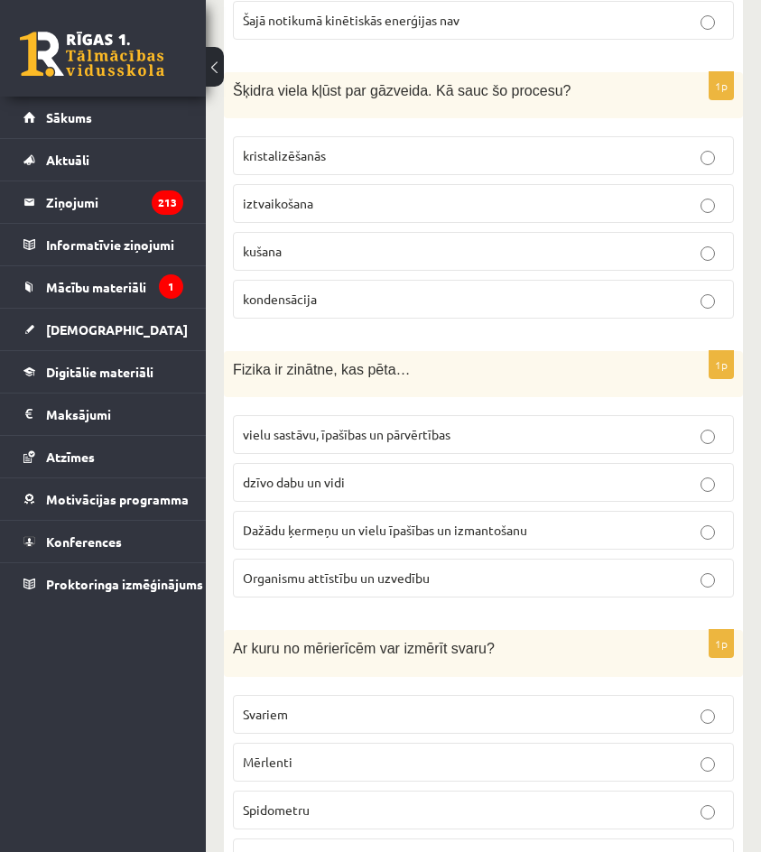
scroll to position [3161, 0]
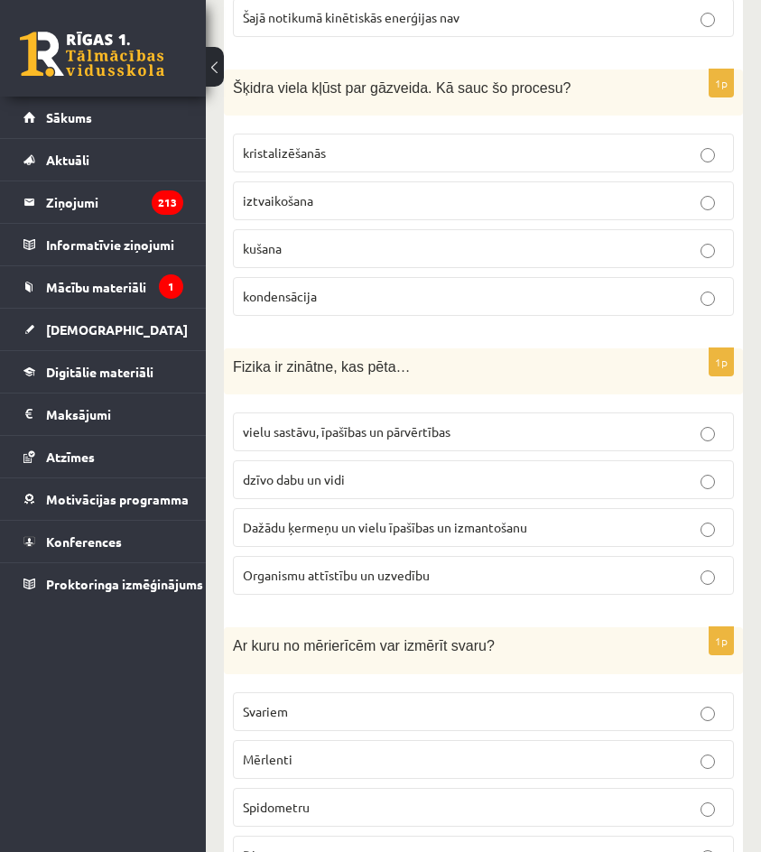
click at [383, 519] on span "Dažādu ķermeņu un vielu īpašības un izmantošanu" at bounding box center [385, 527] width 284 height 16
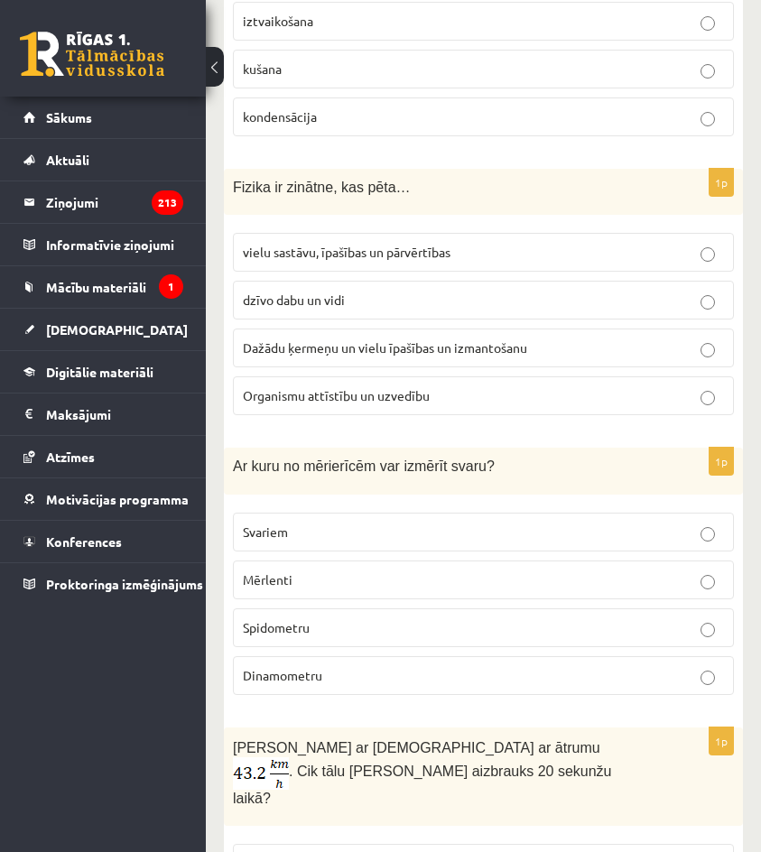
scroll to position [3341, 0]
click at [393, 666] on p "Dinamometru" at bounding box center [483, 675] width 481 height 19
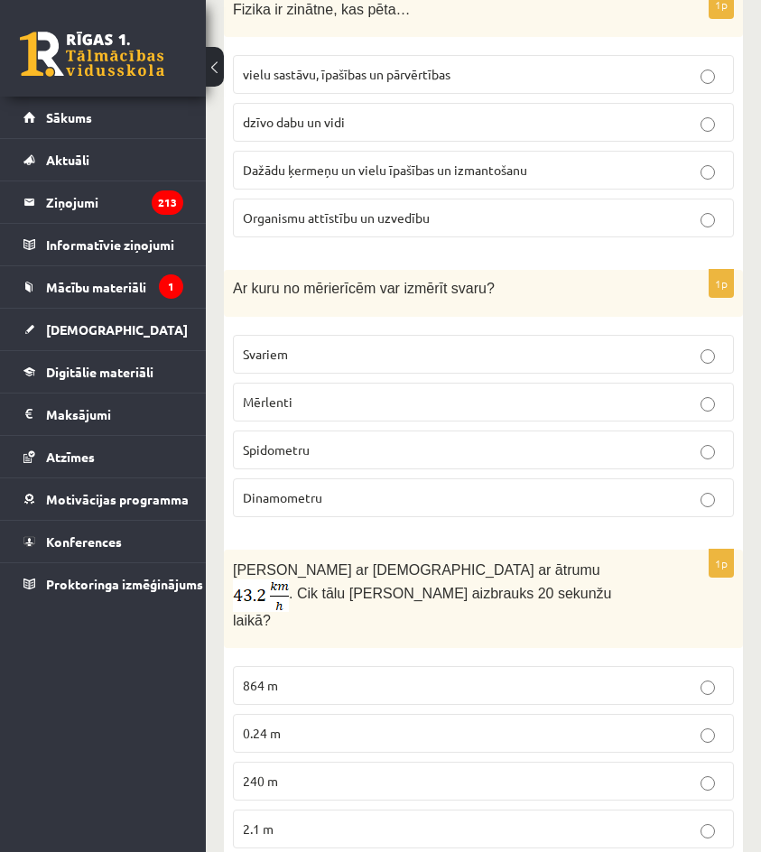
scroll to position [3612, 0]
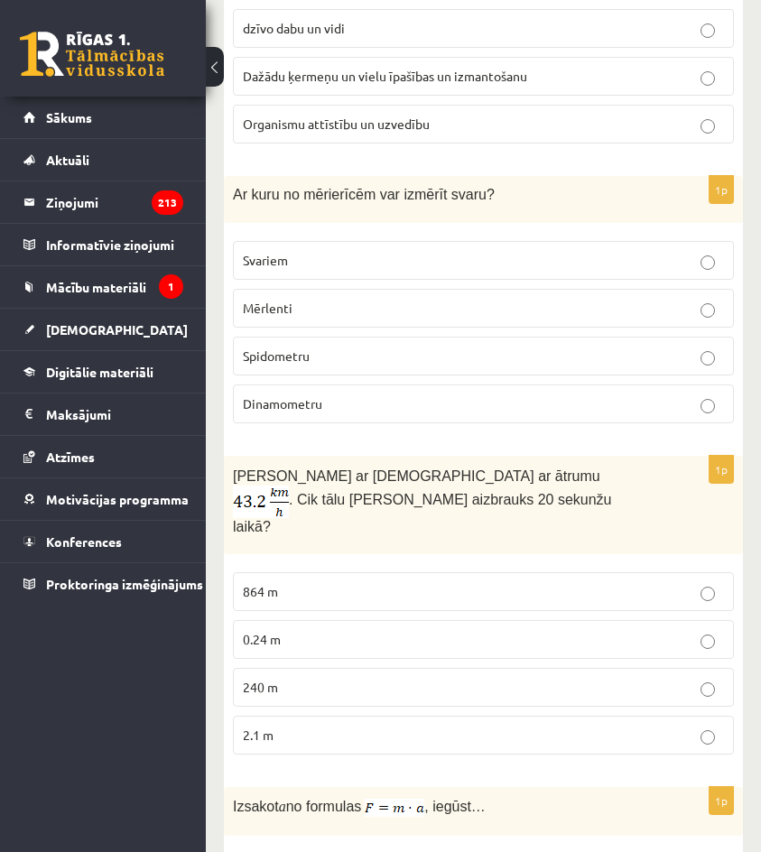
click at [379, 678] on p "240 m" at bounding box center [483, 687] width 481 height 19
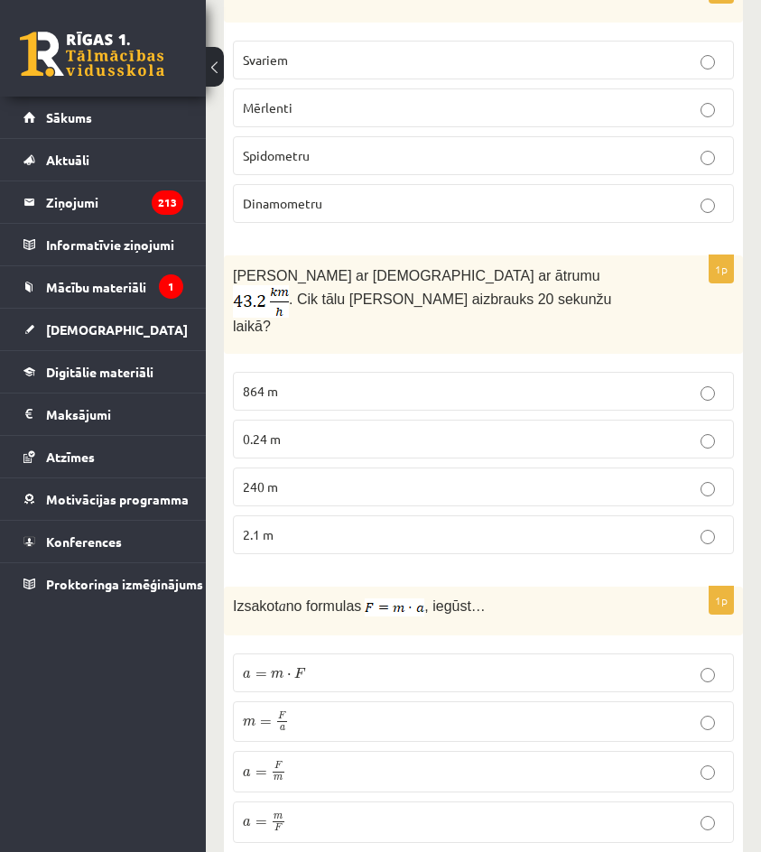
scroll to position [3824, 0]
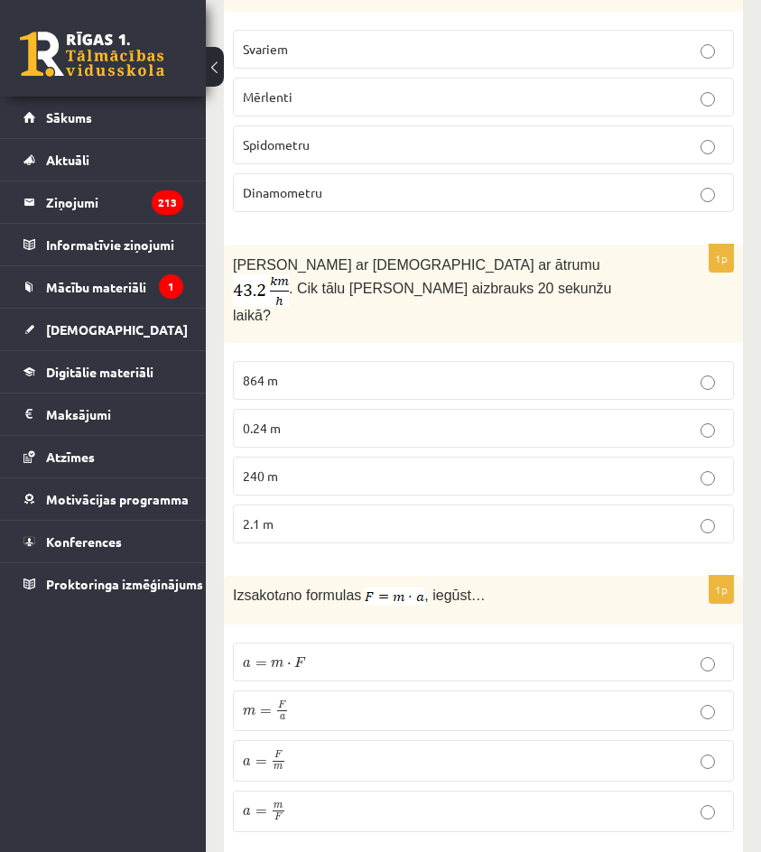
click at [344, 750] on p "a = F m a = F m" at bounding box center [483, 761] width 481 height 22
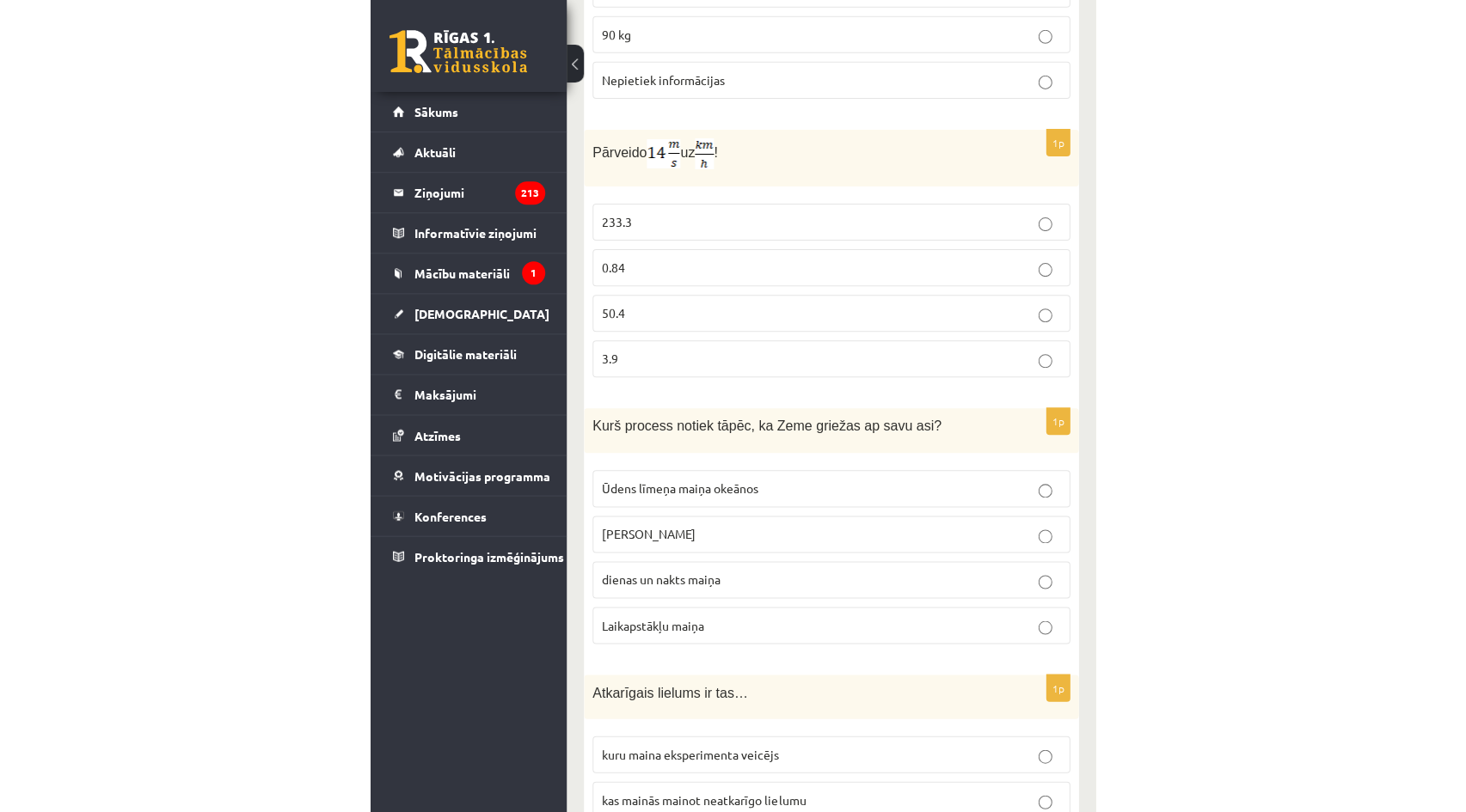
scroll to position [0, 0]
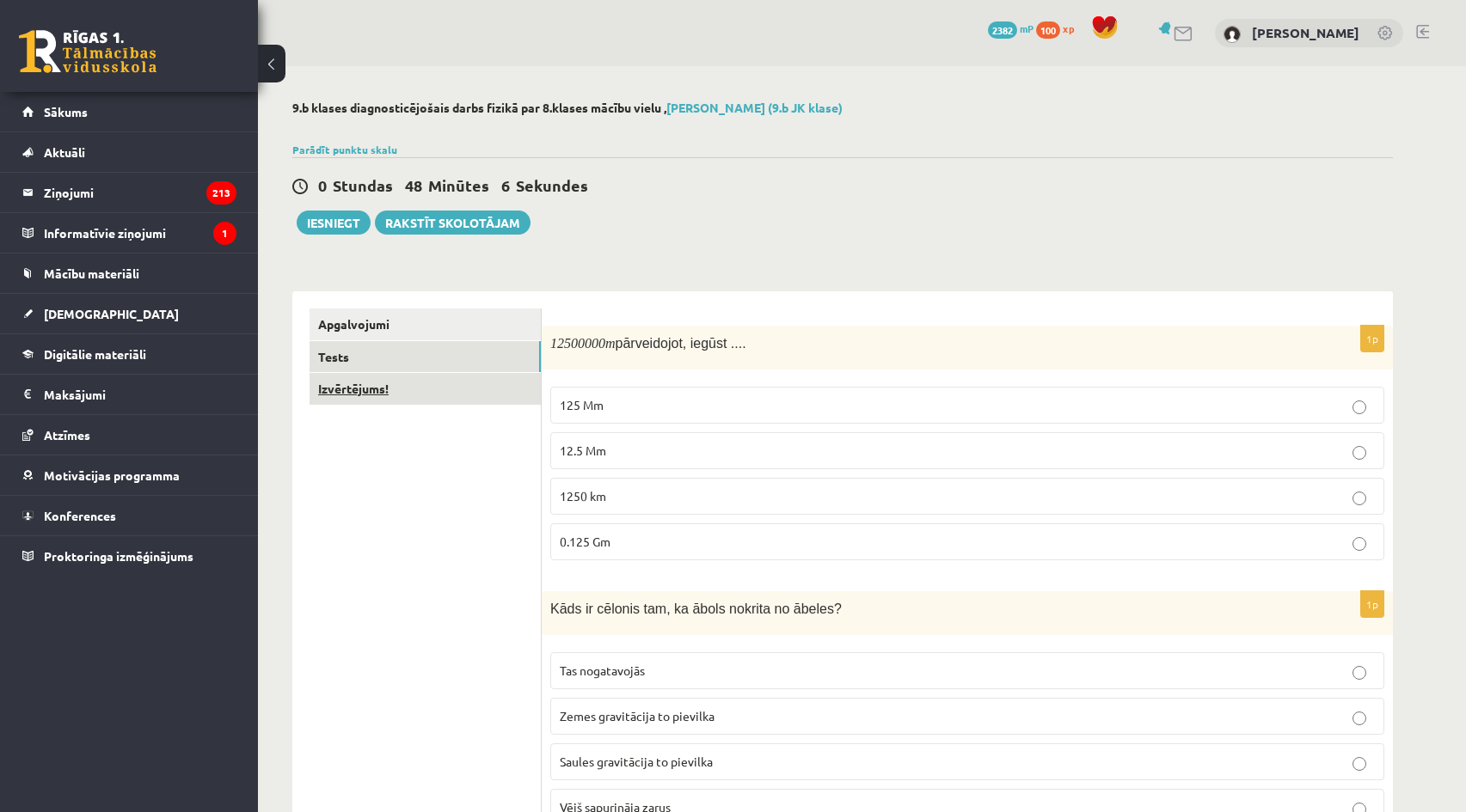
click at [327, 391] on link "Izvērtējums!" at bounding box center [425, 388] width 231 height 31
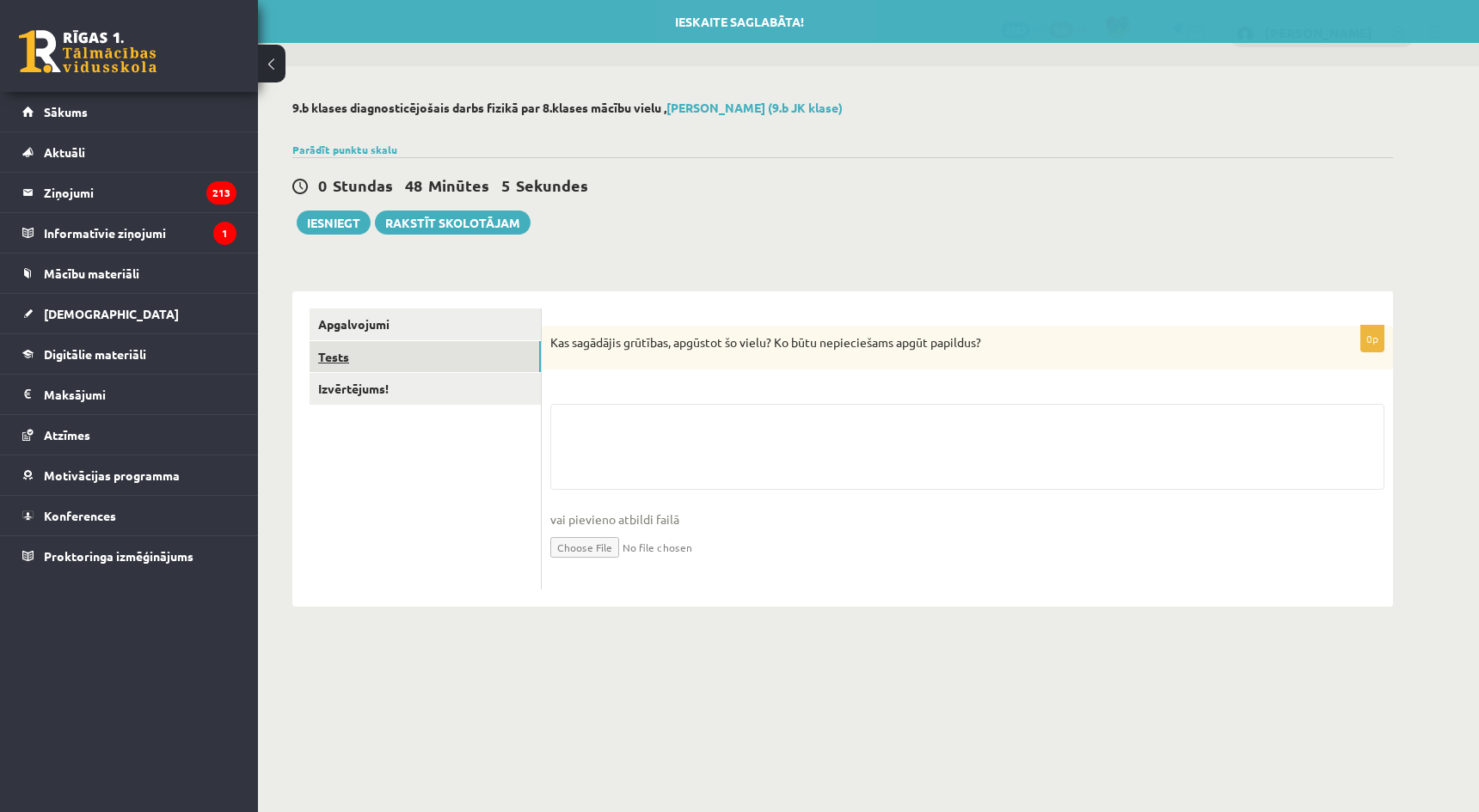
click at [361, 365] on link "Tests" at bounding box center [425, 357] width 231 height 31
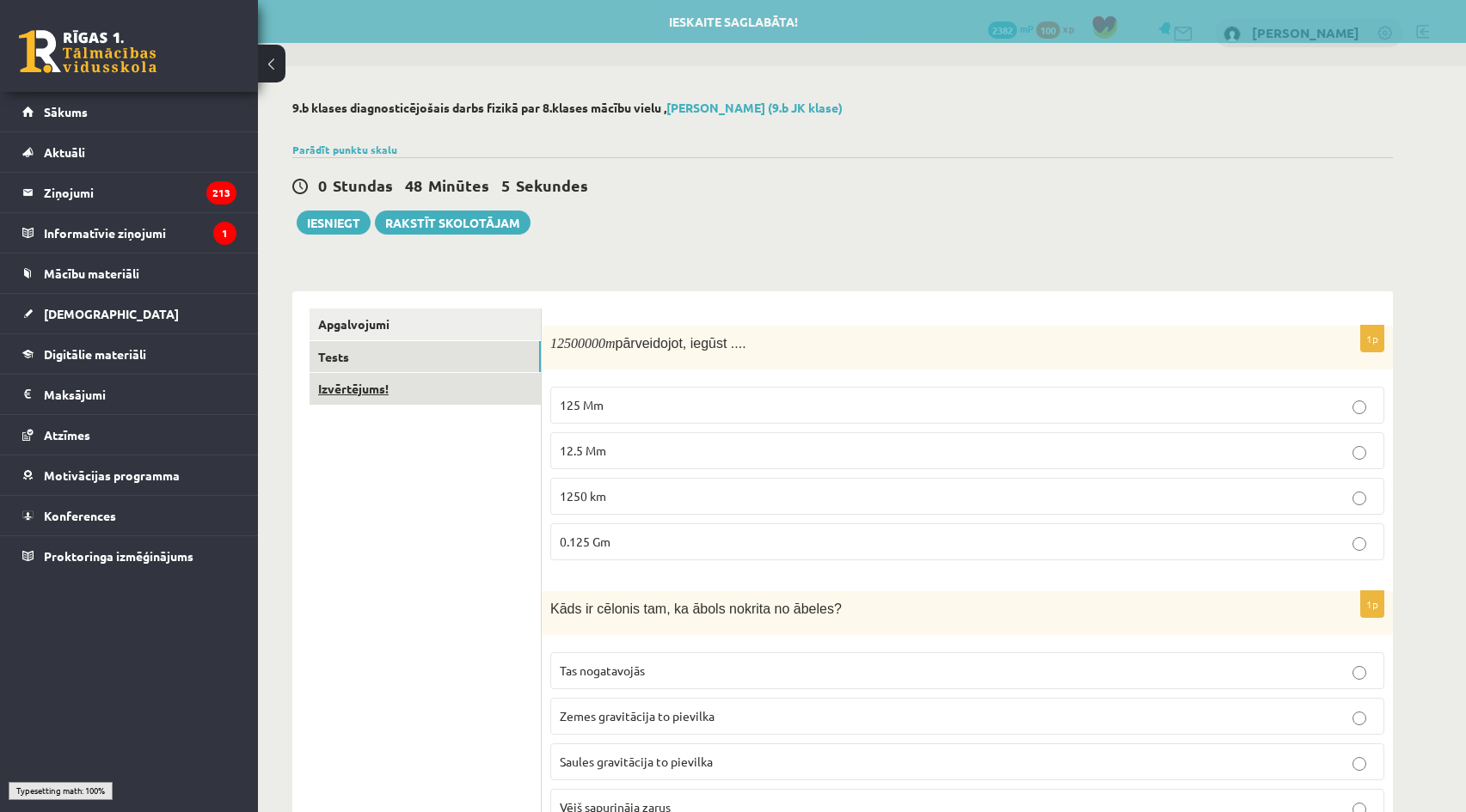
click at [375, 386] on link "Izvērtējums!" at bounding box center [425, 388] width 231 height 31
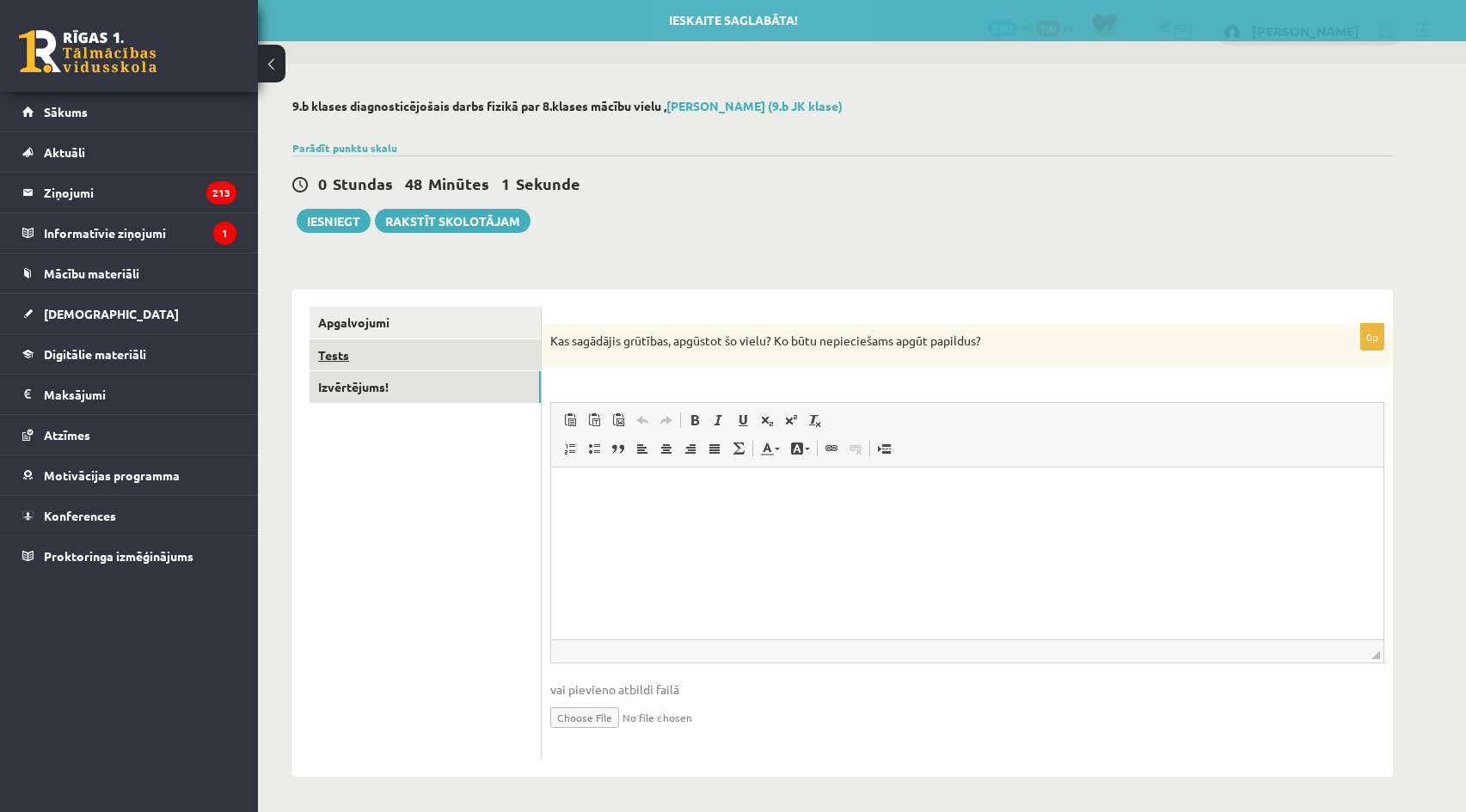
scroll to position [3, 0]
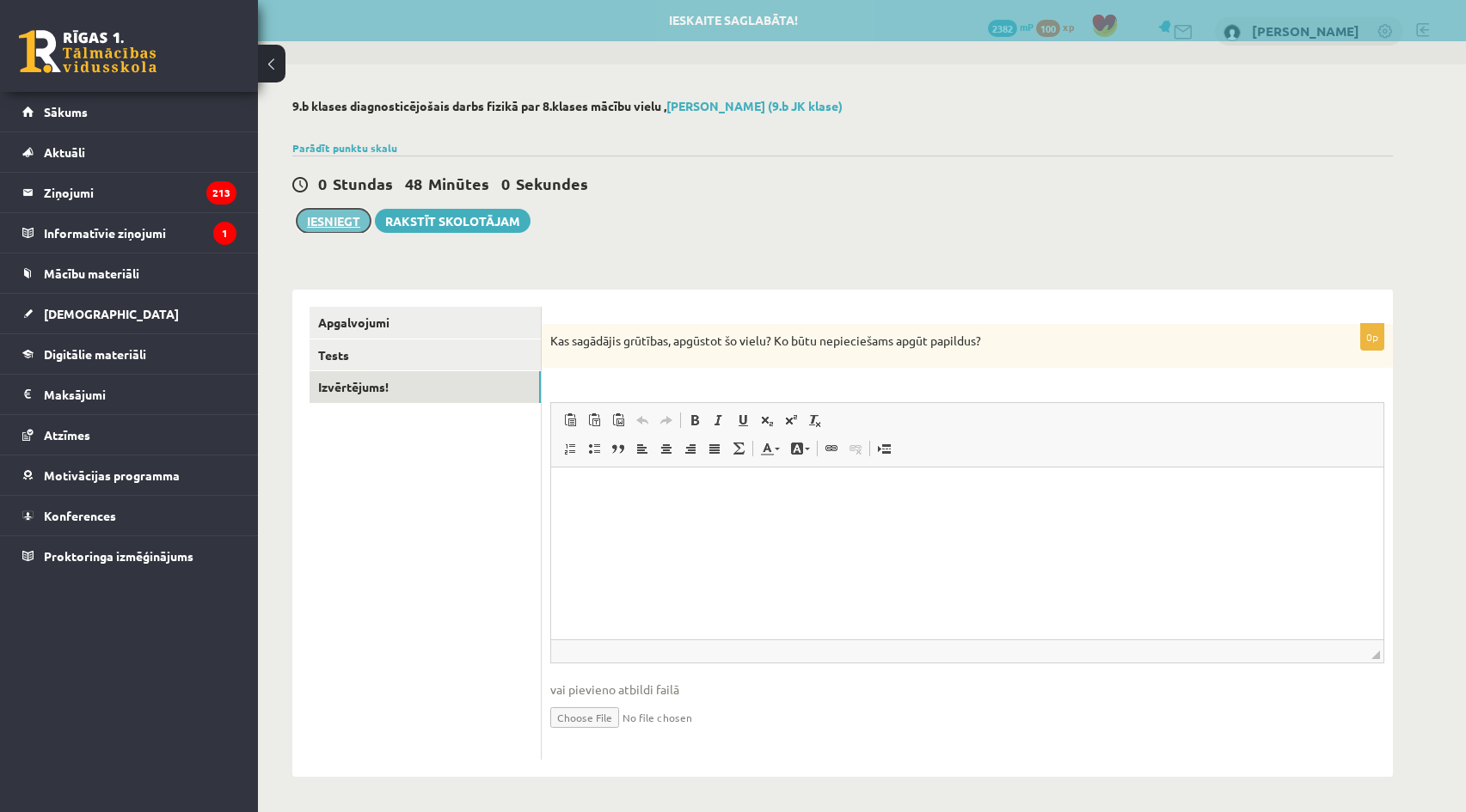
click at [331, 219] on button "Iesniegt" at bounding box center [334, 220] width 74 height 24
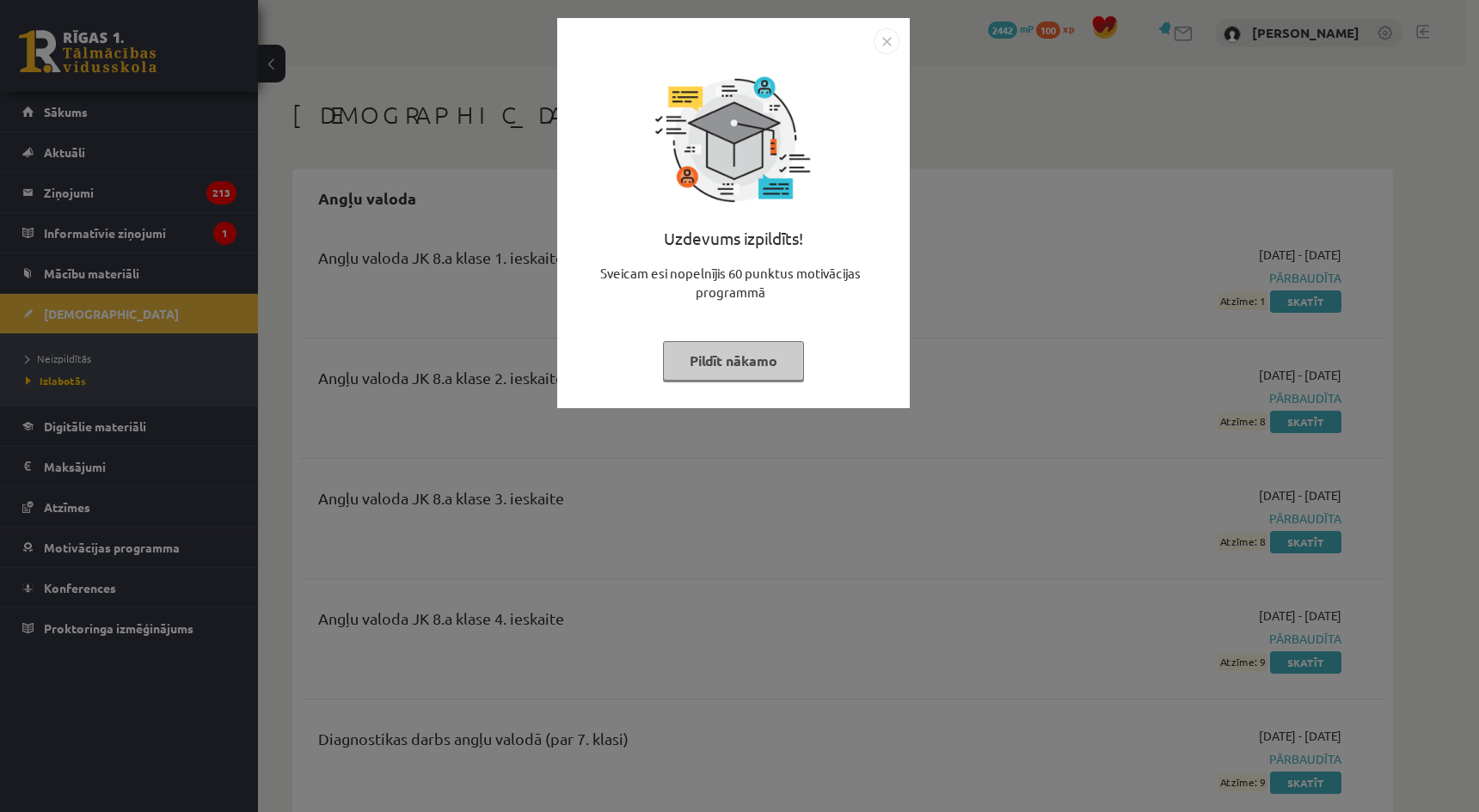
click at [881, 34] on img "Close" at bounding box center [887, 41] width 26 height 26
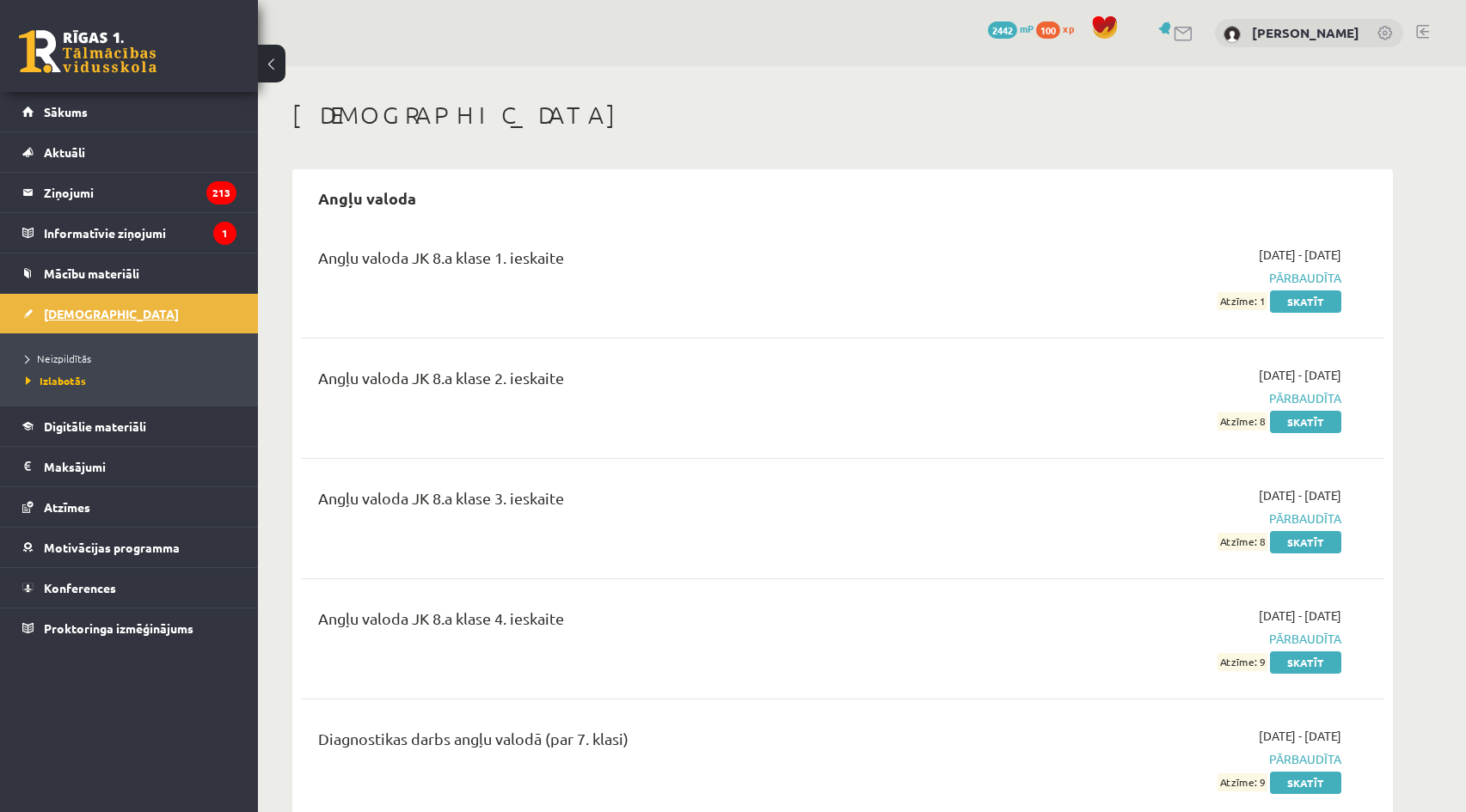
click at [109, 317] on link "[DEMOGRAPHIC_DATA]" at bounding box center [129, 314] width 214 height 40
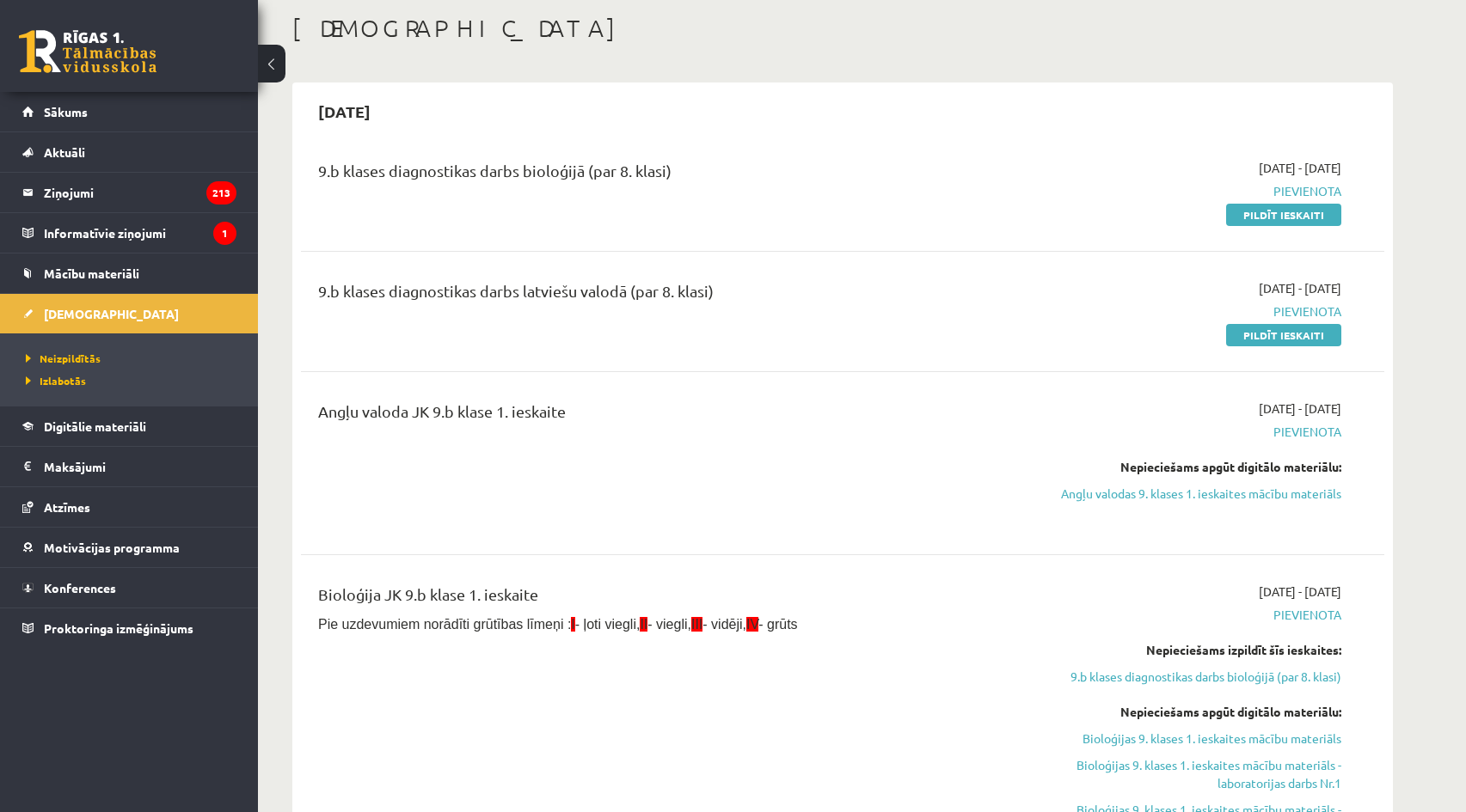
scroll to position [86, 0]
click at [1274, 331] on link "Pildīt ieskaiti" at bounding box center [1283, 335] width 115 height 22
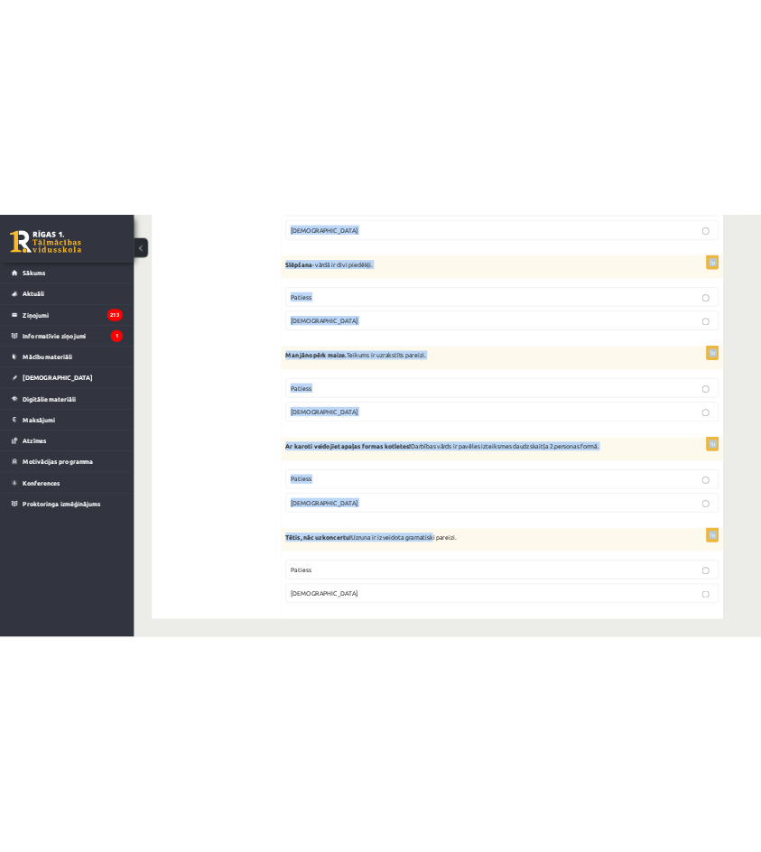
scroll to position [5070, 0]
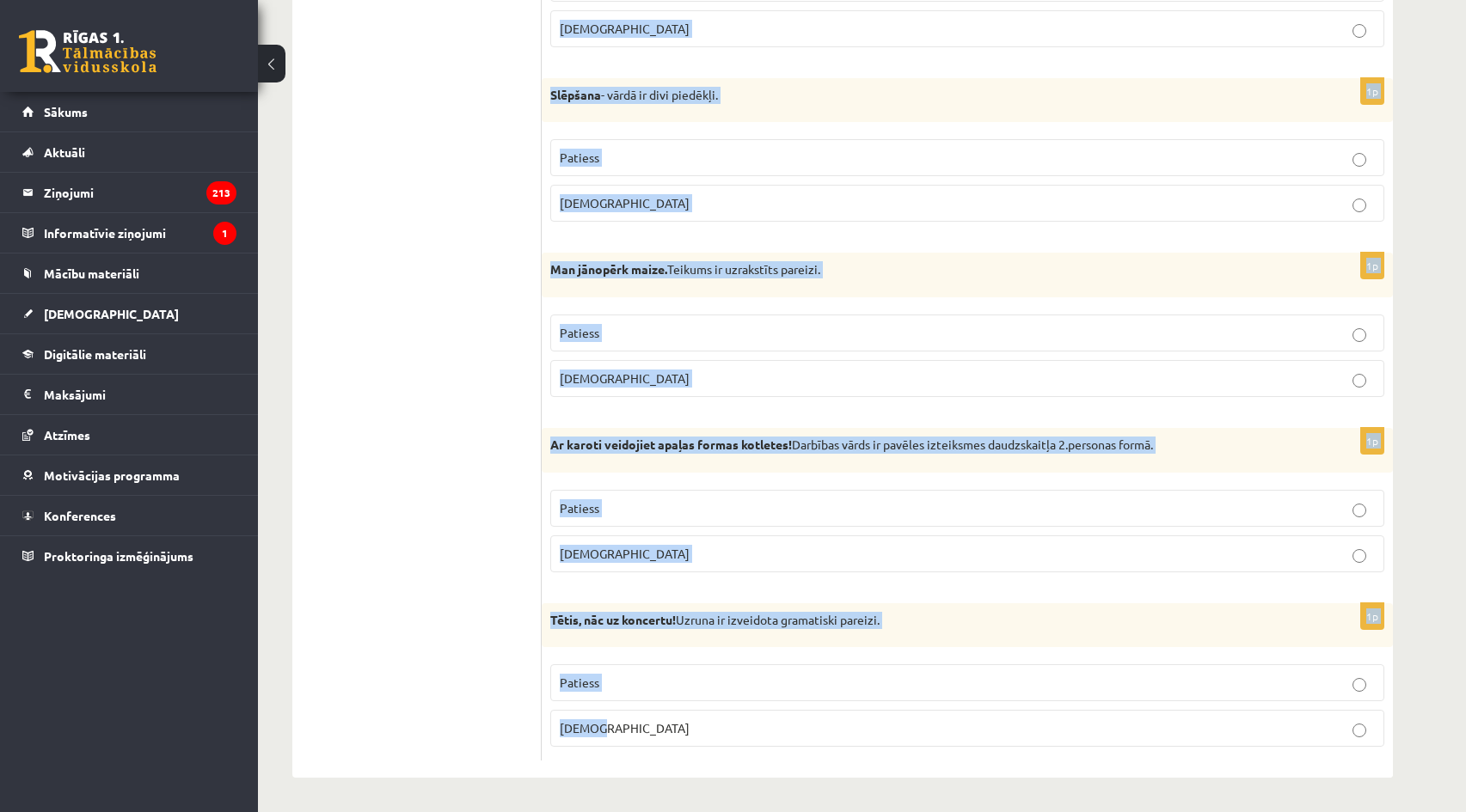
drag, startPoint x: 581, startPoint y: 308, endPoint x: 862, endPoint y: 699, distance: 481.5
copy form "Loremipsumd si ametcon adi elitse? 7d Eiusm te incididuntutlab etdolore magna. …"
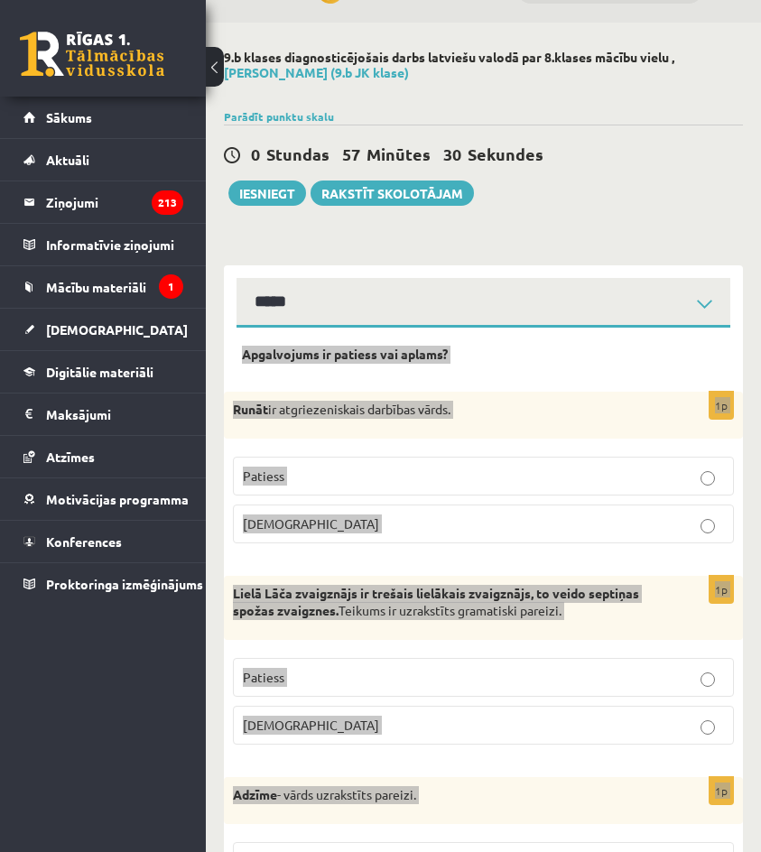
scroll to position [0, 0]
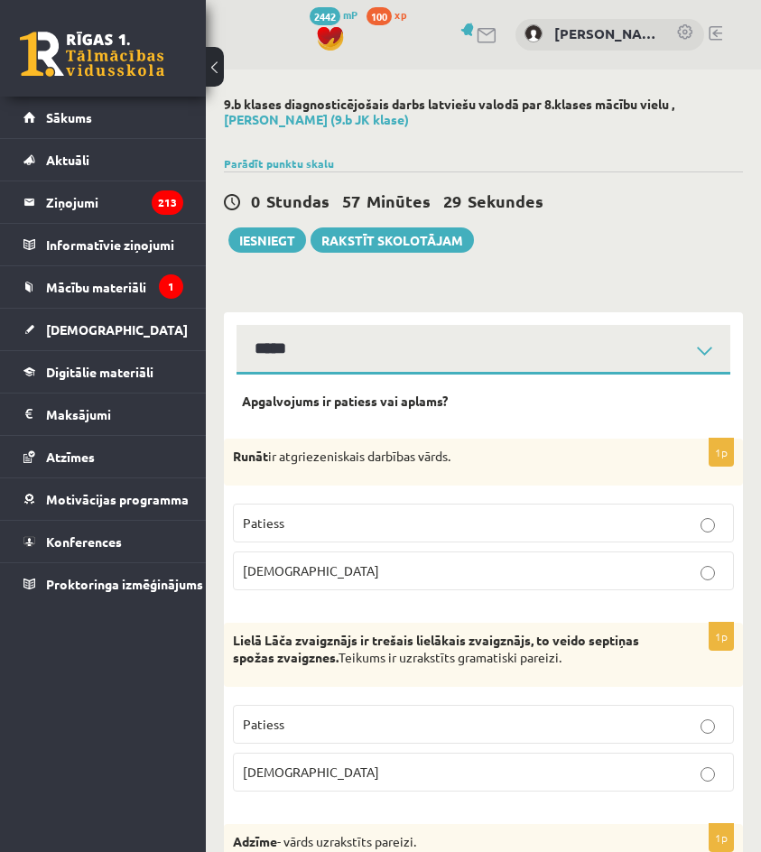
click at [443, 133] on div at bounding box center [483, 142] width 519 height 18
click at [442, 552] on label "[DEMOGRAPHIC_DATA]" at bounding box center [483, 571] width 501 height 39
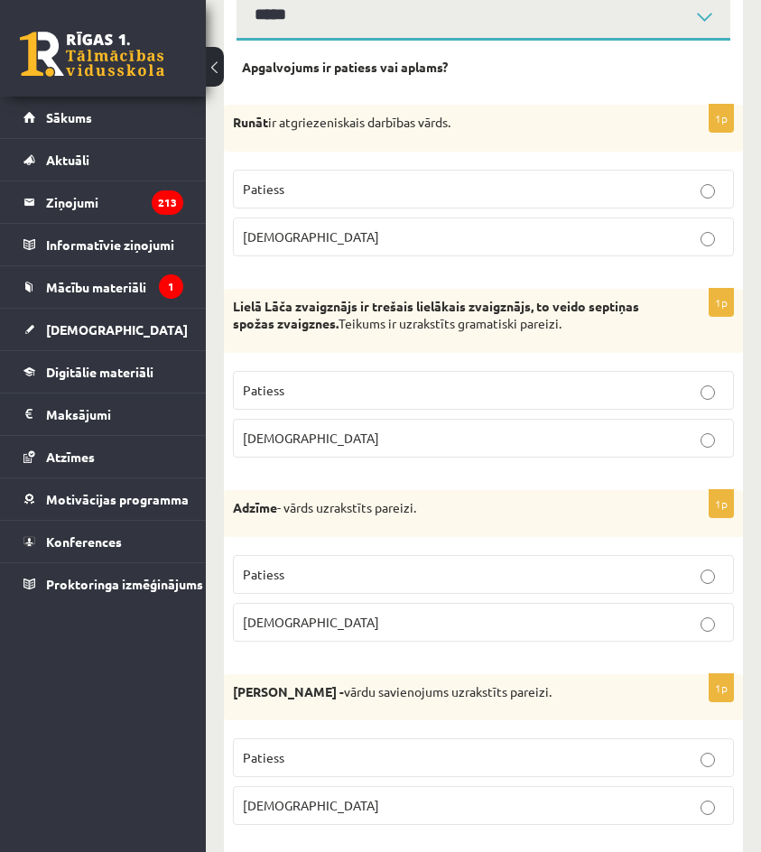
scroll to position [361, 0]
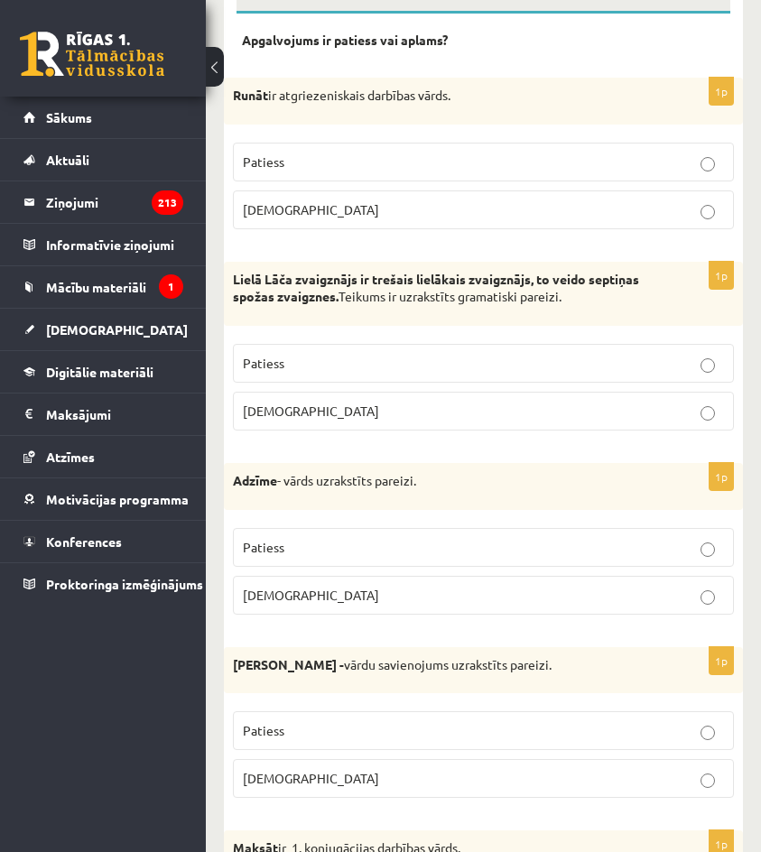
click at [386, 408] on p "[DEMOGRAPHIC_DATA]" at bounding box center [483, 411] width 481 height 19
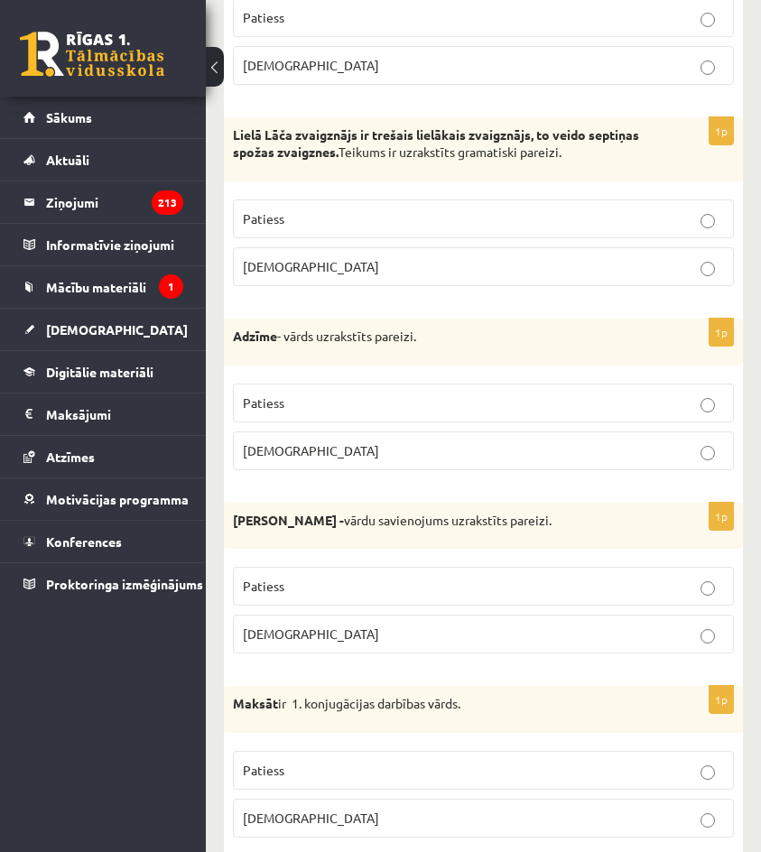
scroll to position [542, 0]
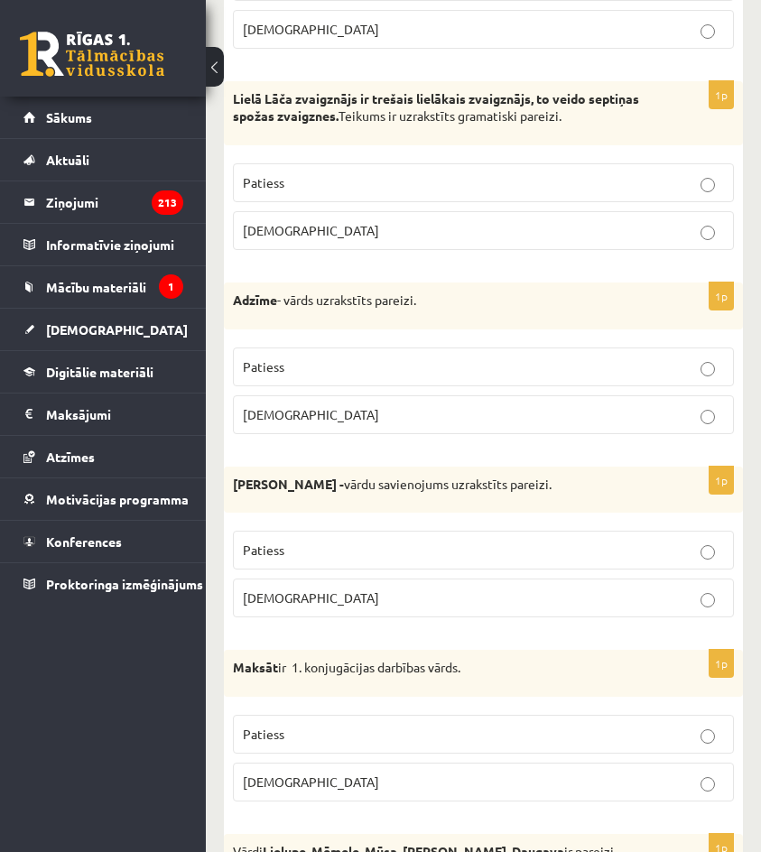
click at [396, 411] on p "[DEMOGRAPHIC_DATA]" at bounding box center [483, 414] width 481 height 19
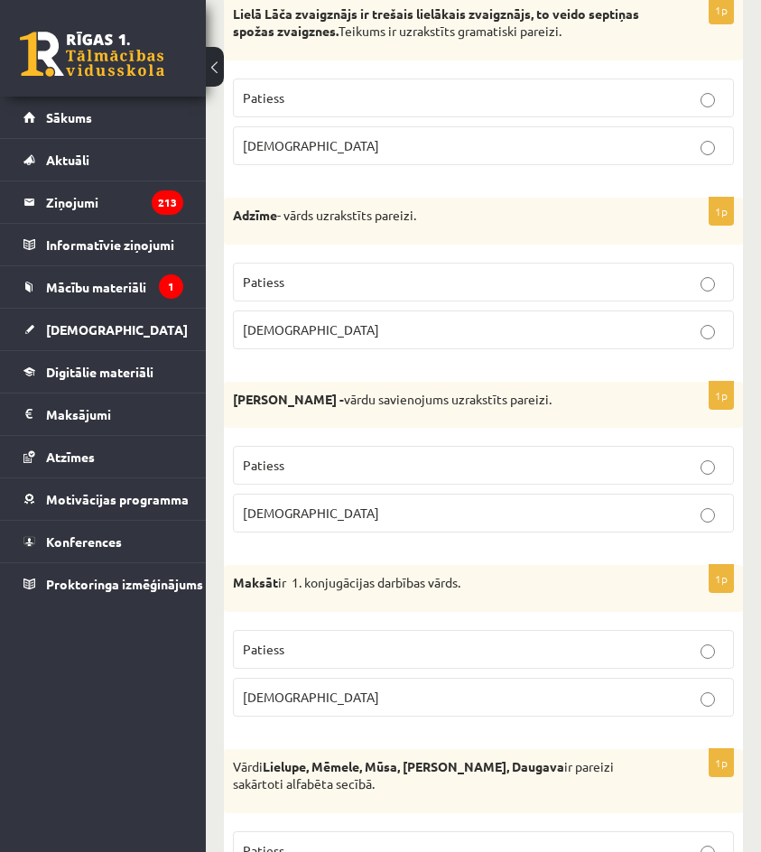
scroll to position [632, 0]
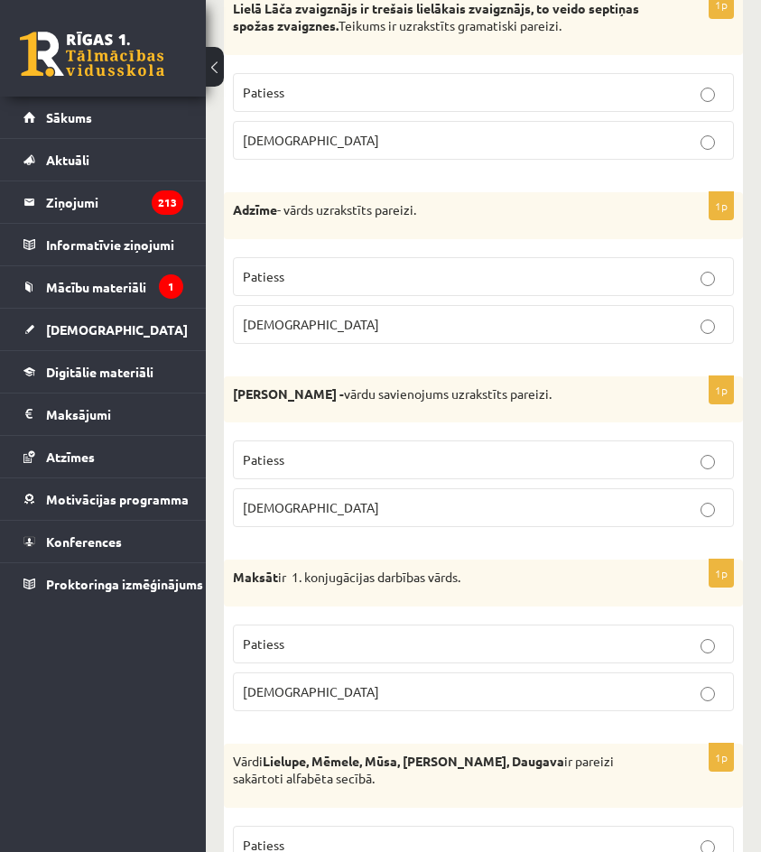
click at [369, 521] on label "[DEMOGRAPHIC_DATA]" at bounding box center [483, 508] width 501 height 39
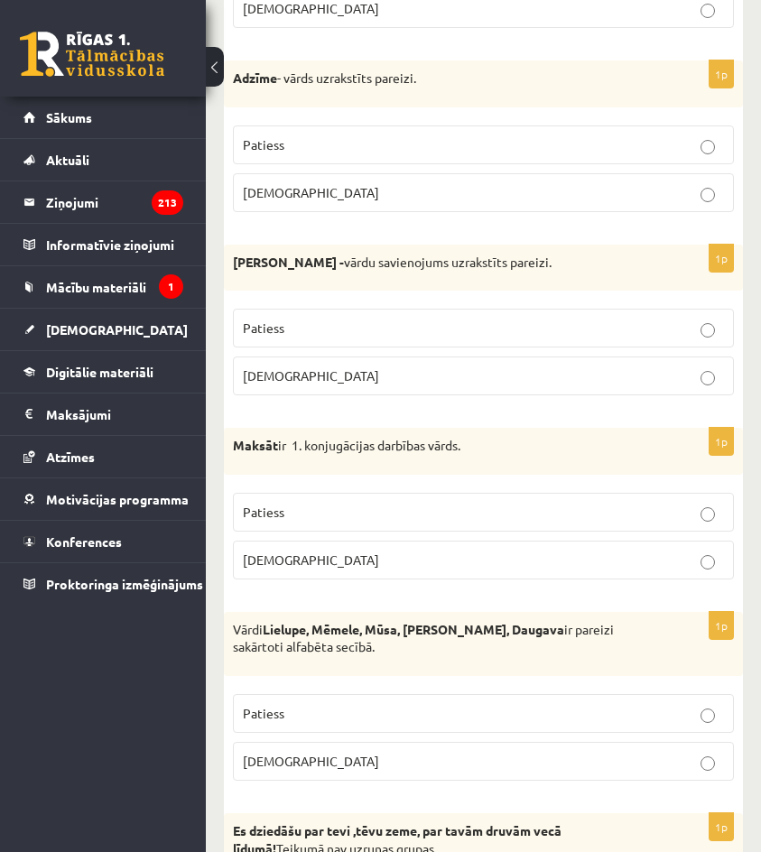
scroll to position [813, 0]
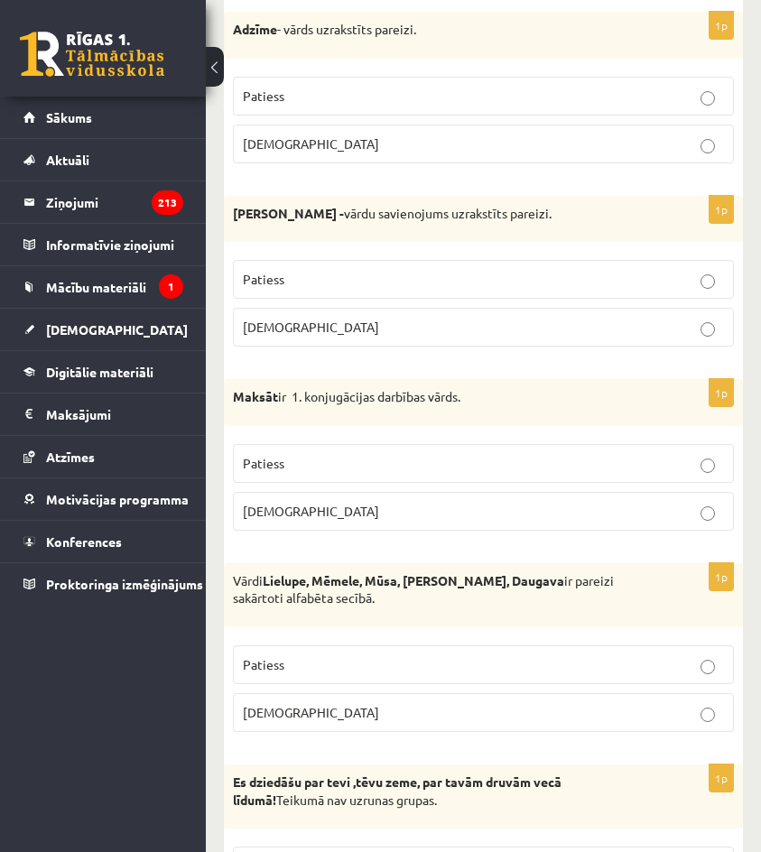
click at [379, 505] on p "[DEMOGRAPHIC_DATA]" at bounding box center [483, 511] width 481 height 19
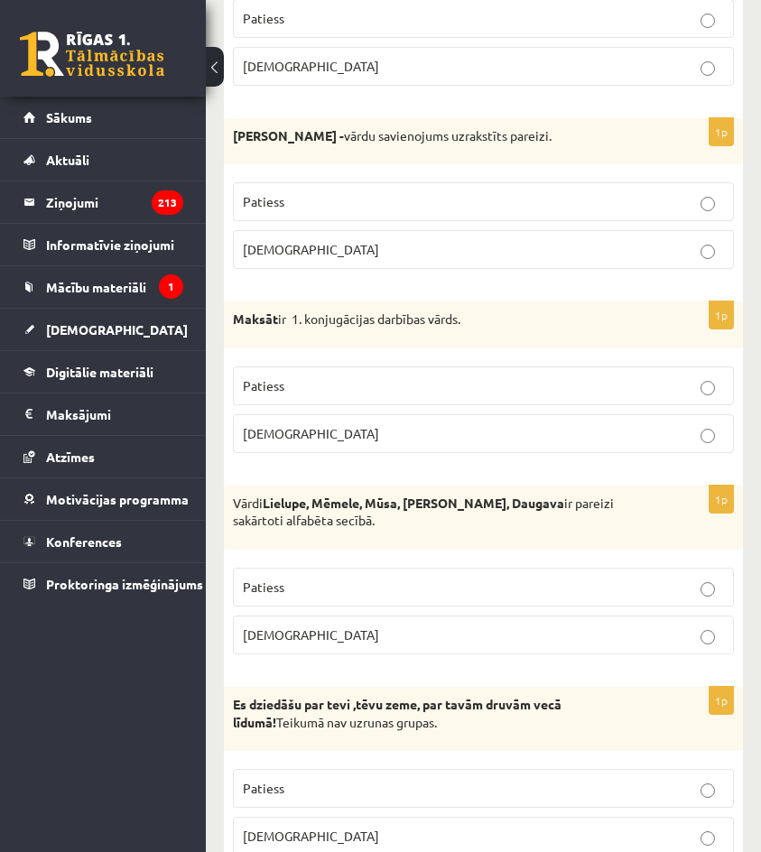
scroll to position [903, 0]
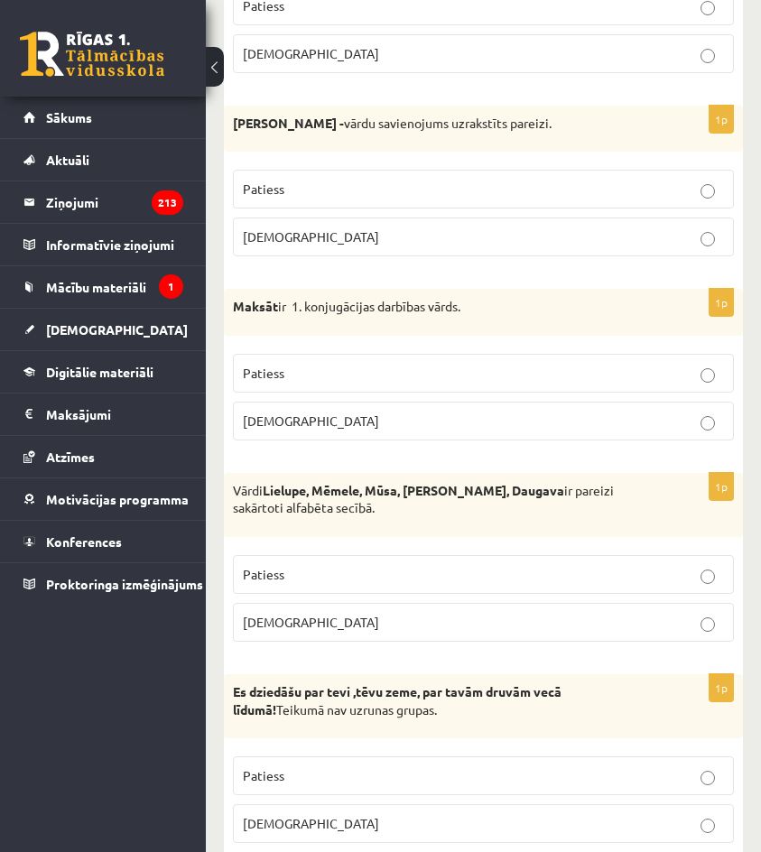
click at [332, 619] on p "[DEMOGRAPHIC_DATA]" at bounding box center [483, 622] width 481 height 19
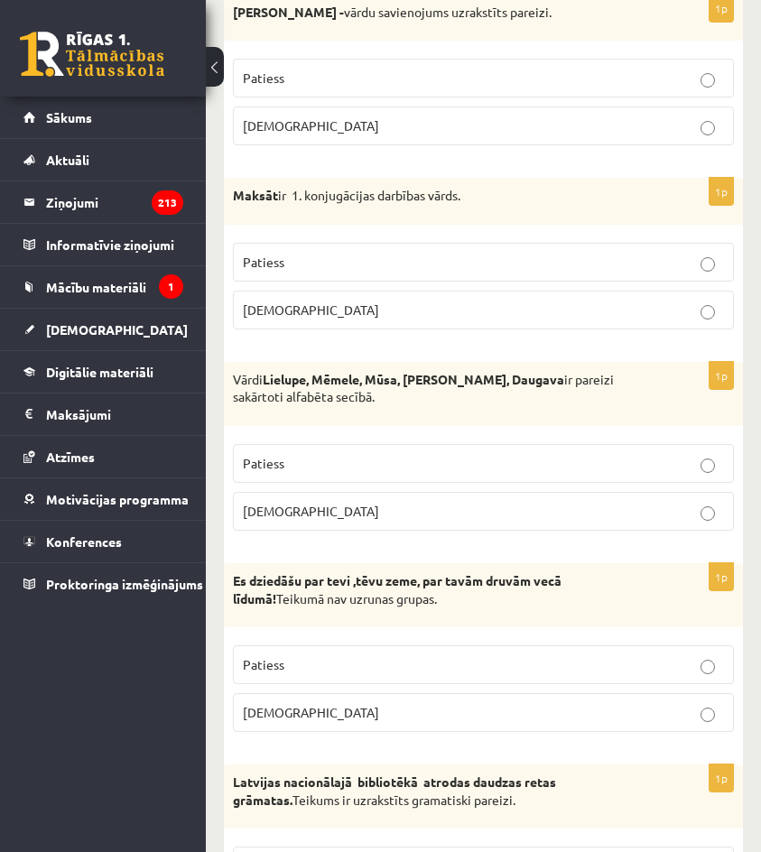
scroll to position [1084, 0]
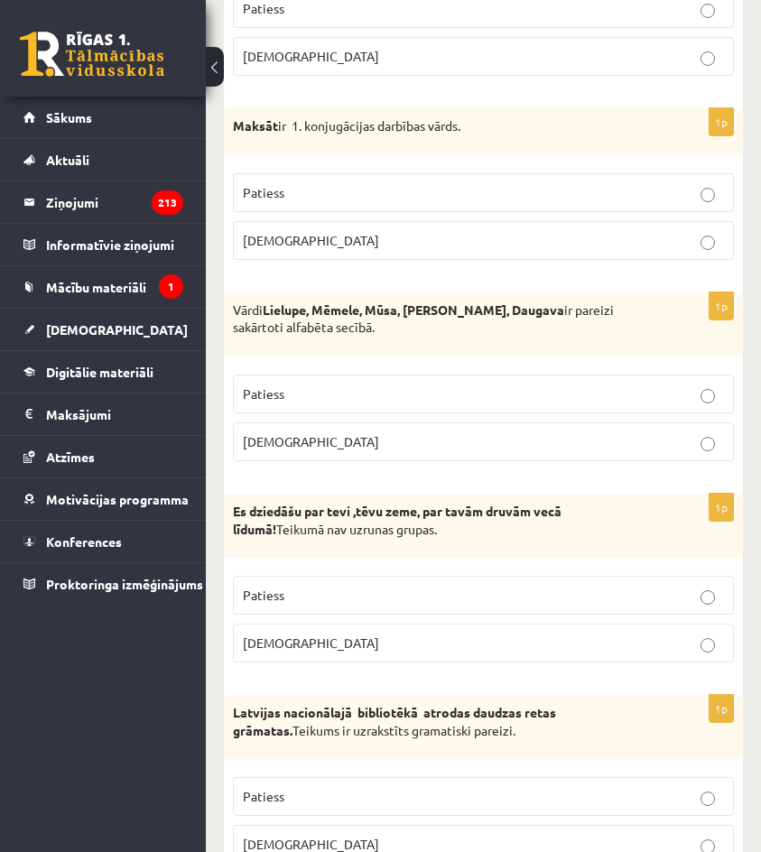
click at [291, 631] on label "[DEMOGRAPHIC_DATA]" at bounding box center [483, 643] width 501 height 39
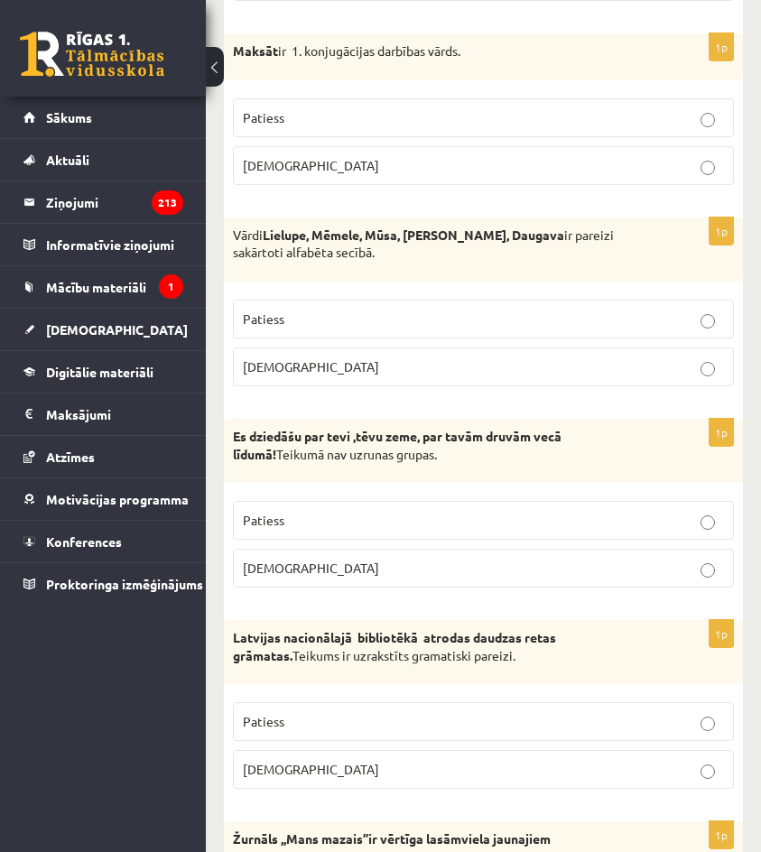
scroll to position [1174, 0]
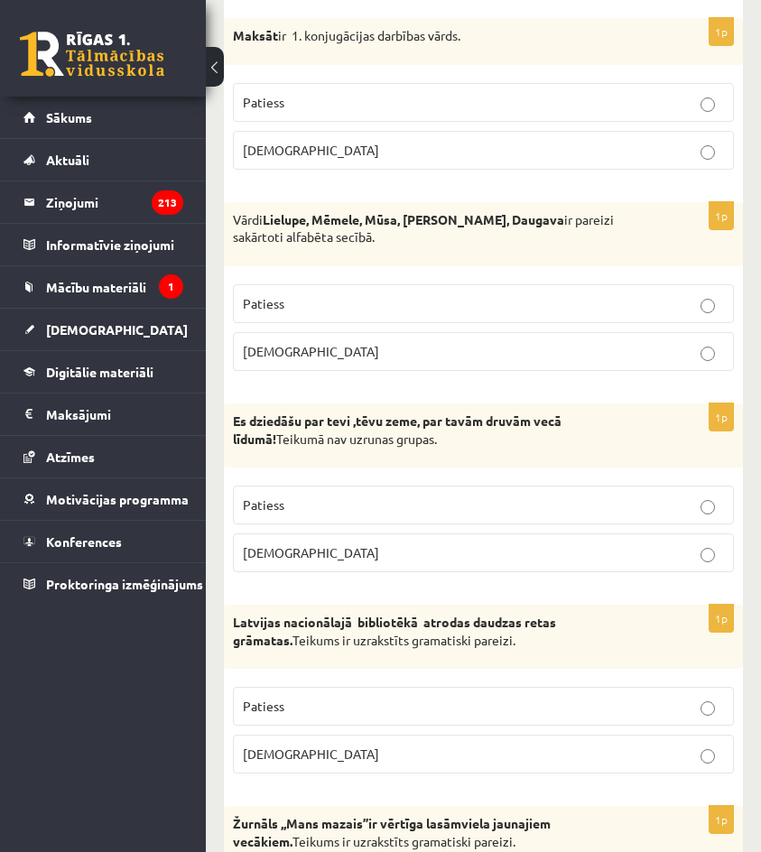
click at [298, 761] on p "[DEMOGRAPHIC_DATA]" at bounding box center [483, 754] width 481 height 19
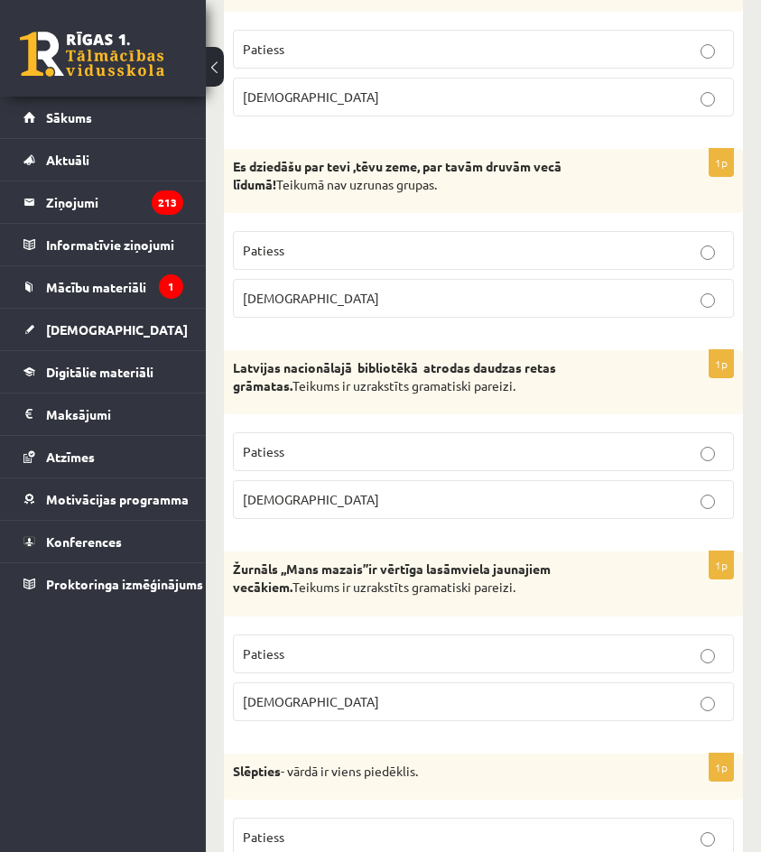
scroll to position [1445, 0]
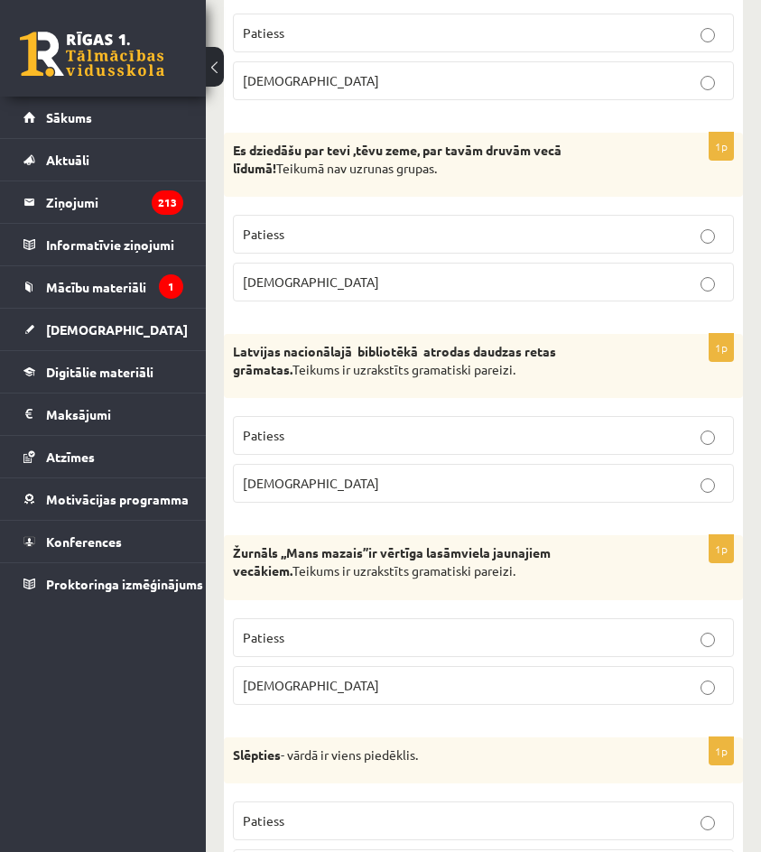
click at [328, 694] on p "[DEMOGRAPHIC_DATA]" at bounding box center [483, 685] width 481 height 19
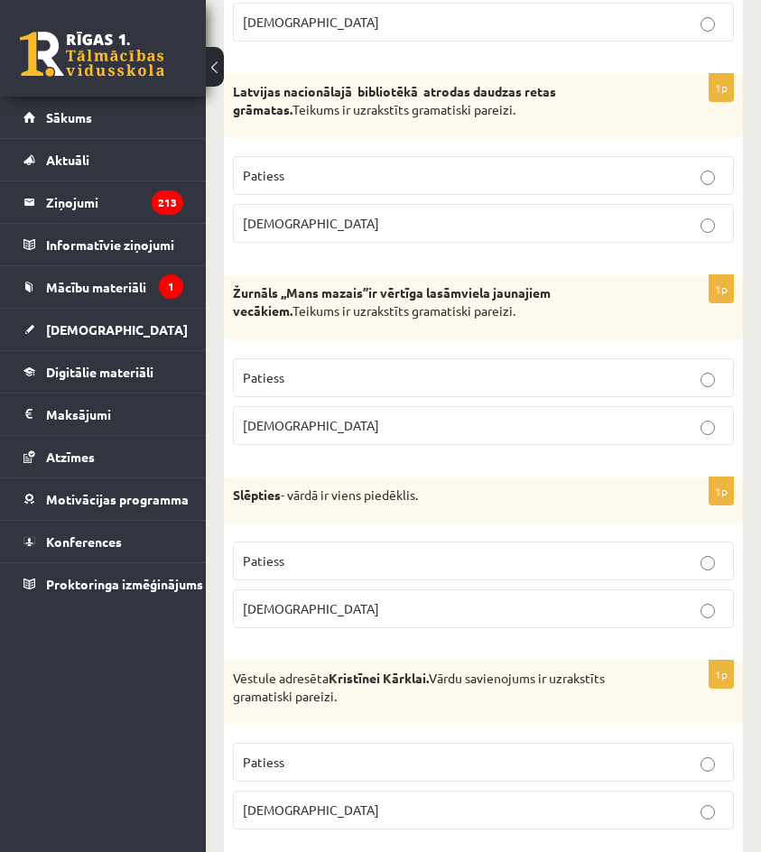
scroll to position [1716, 0]
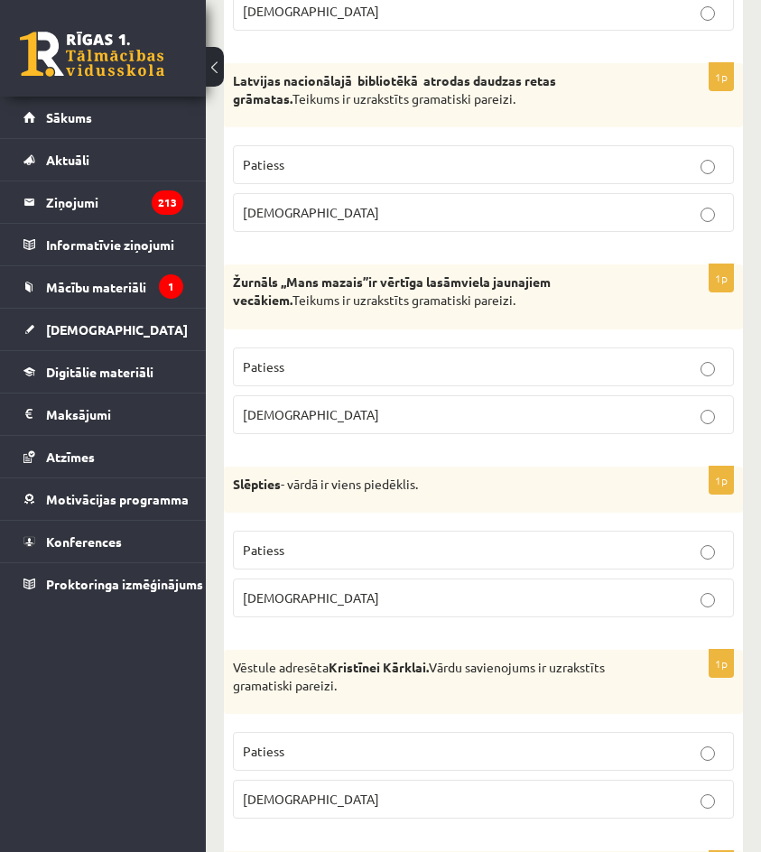
click at [361, 597] on p "[DEMOGRAPHIC_DATA]" at bounding box center [483, 598] width 481 height 19
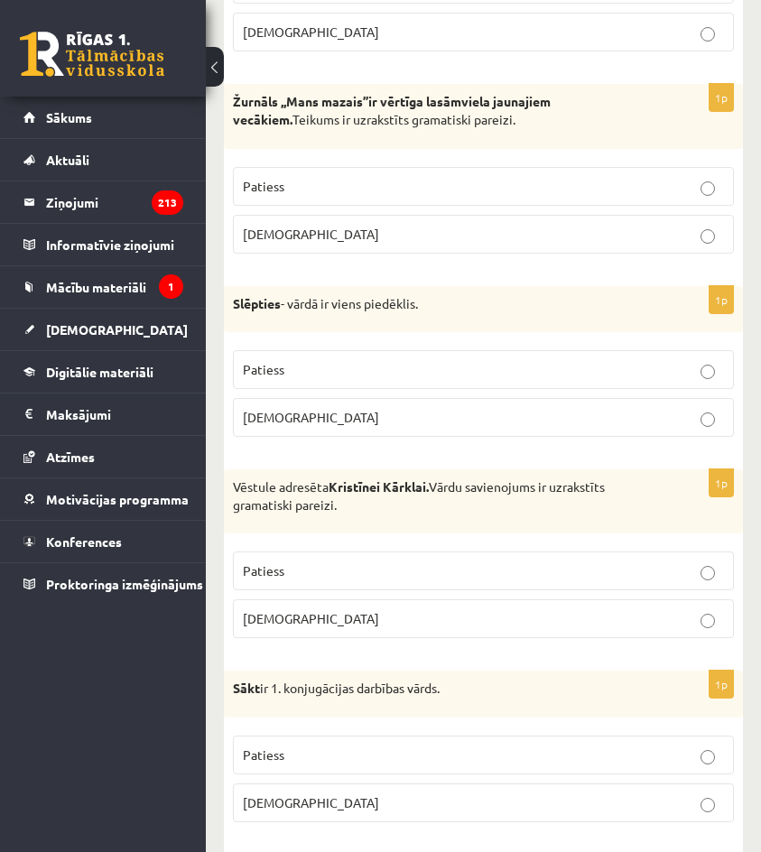
click at [356, 573] on p "Patiess" at bounding box center [483, 571] width 481 height 19
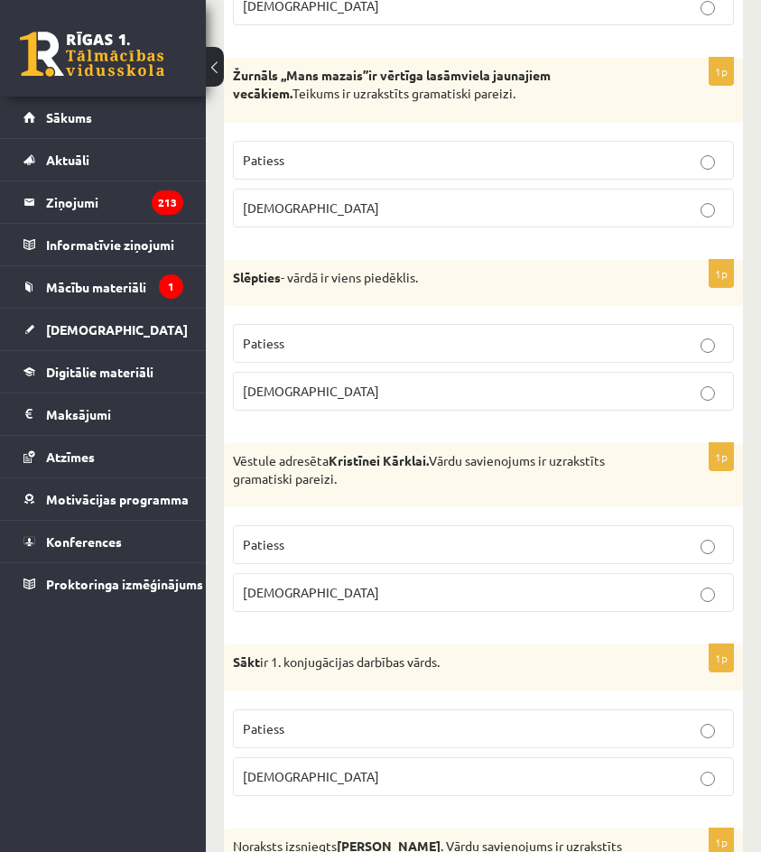
scroll to position [1987, 0]
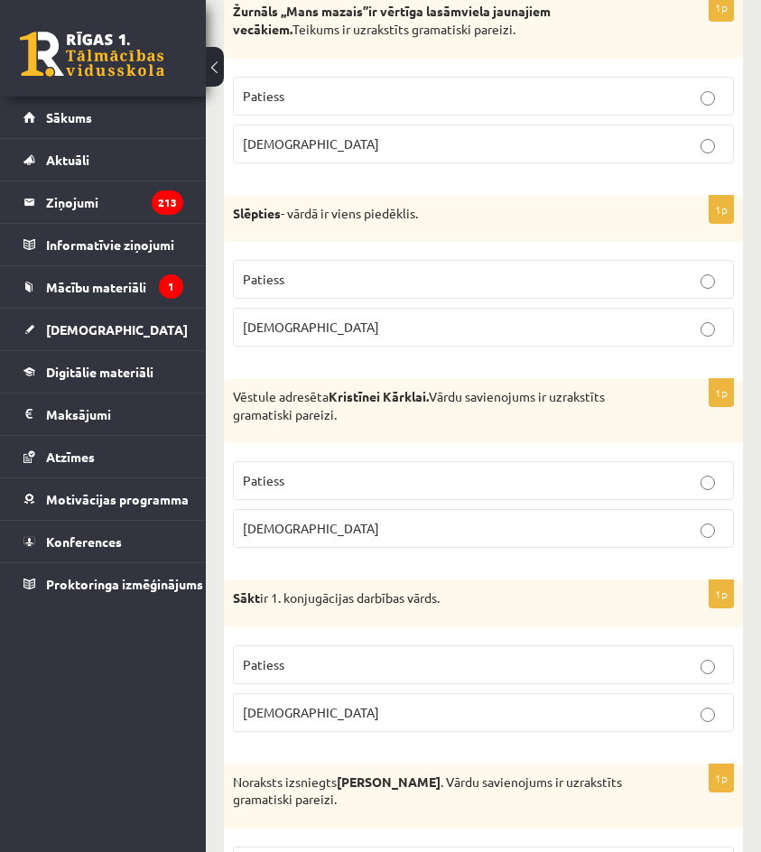
click at [311, 671] on p "Patiess" at bounding box center [483, 665] width 481 height 19
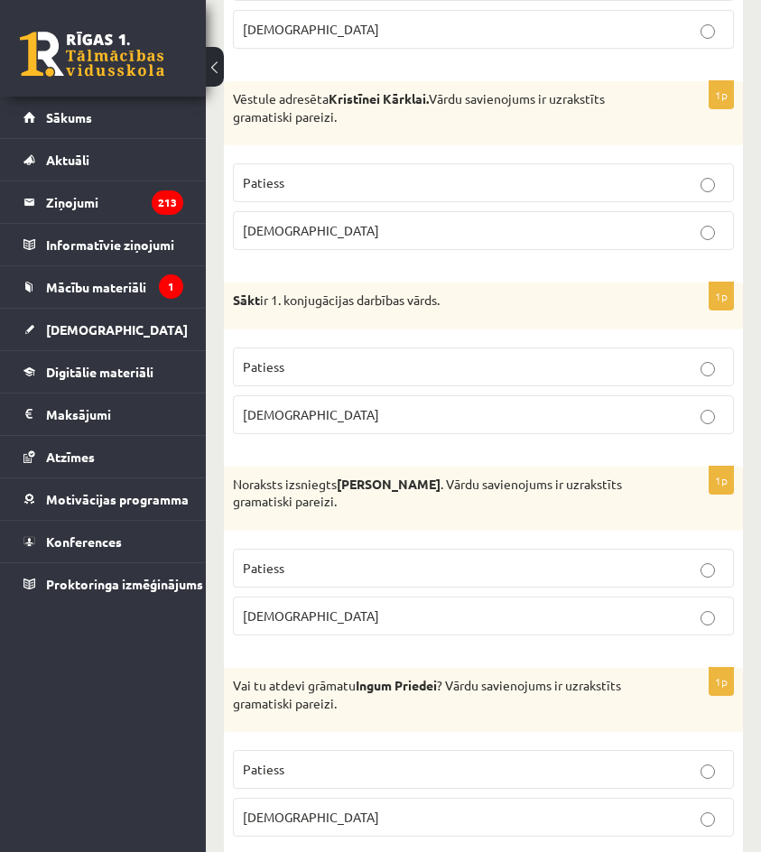
scroll to position [2348, 0]
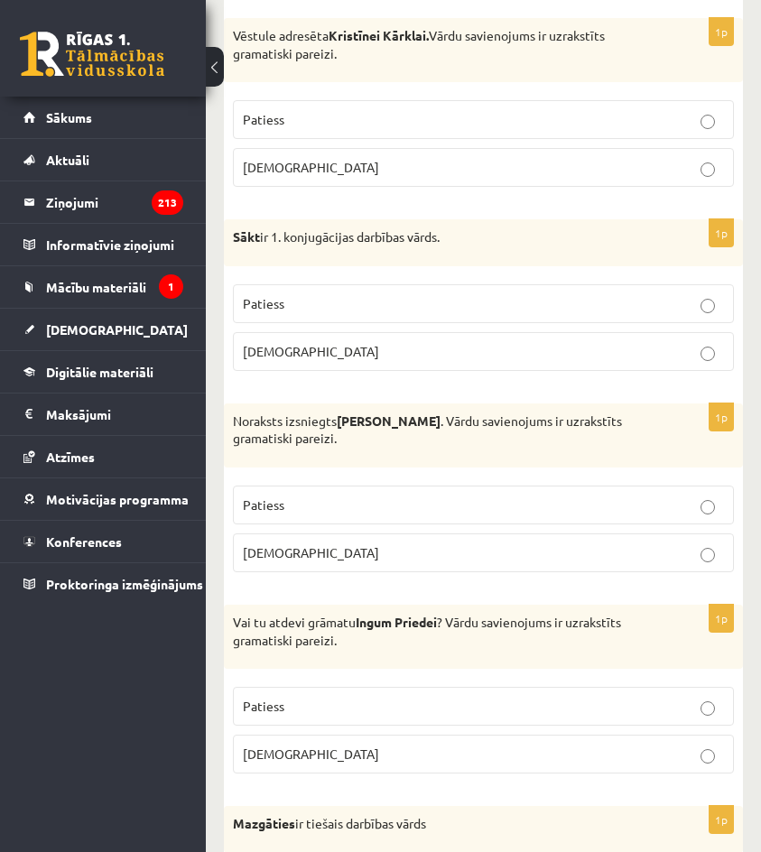
click at [327, 543] on label "[DEMOGRAPHIC_DATA]" at bounding box center [483, 553] width 501 height 39
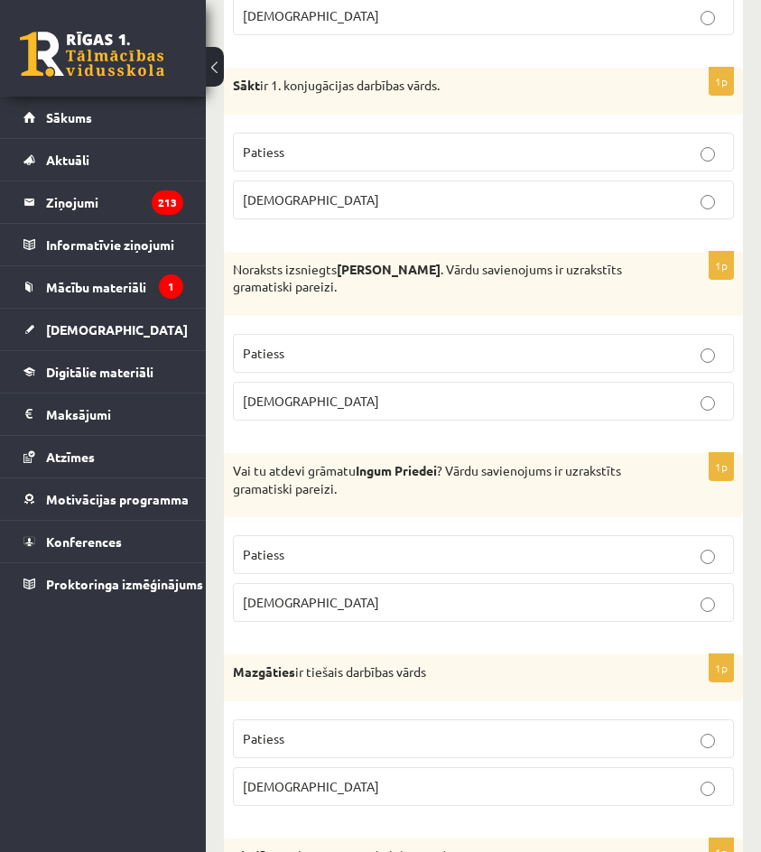
scroll to position [2529, 0]
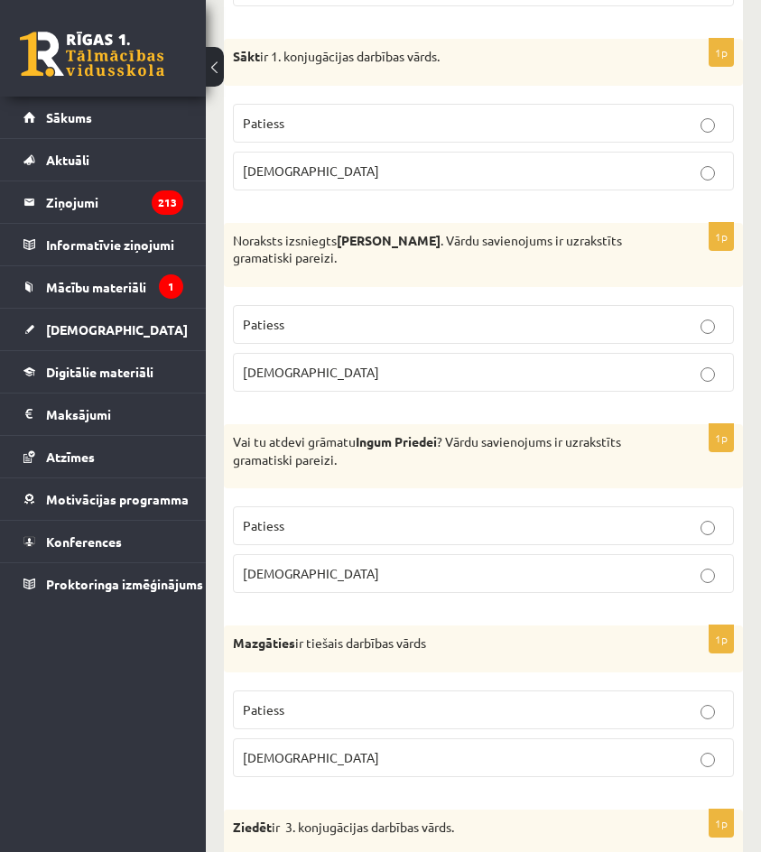
click at [336, 581] on p "[DEMOGRAPHIC_DATA]" at bounding box center [483, 573] width 481 height 19
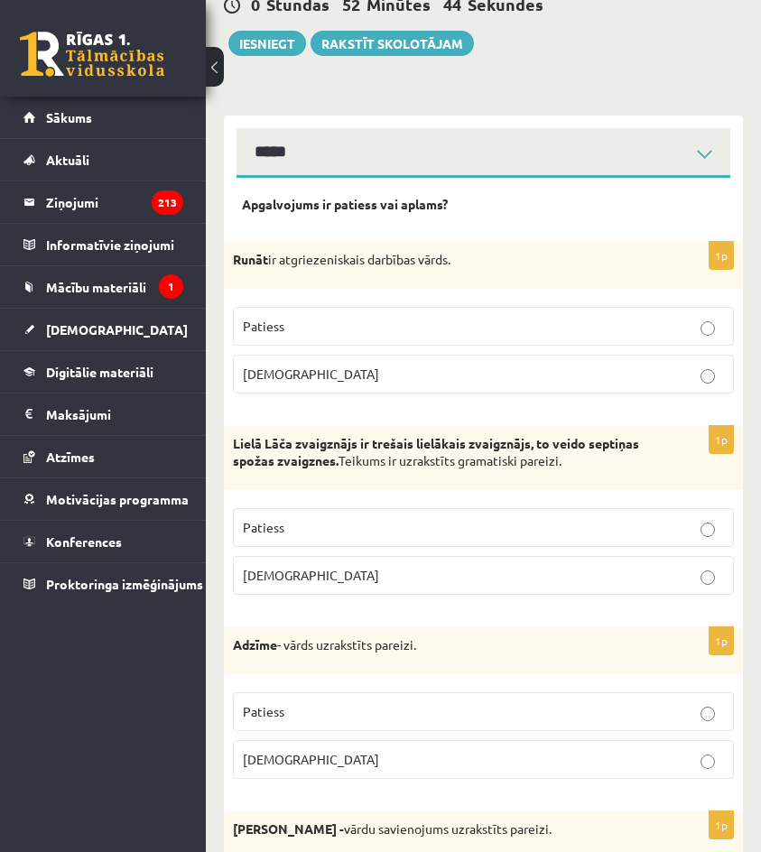
scroll to position [181, 0]
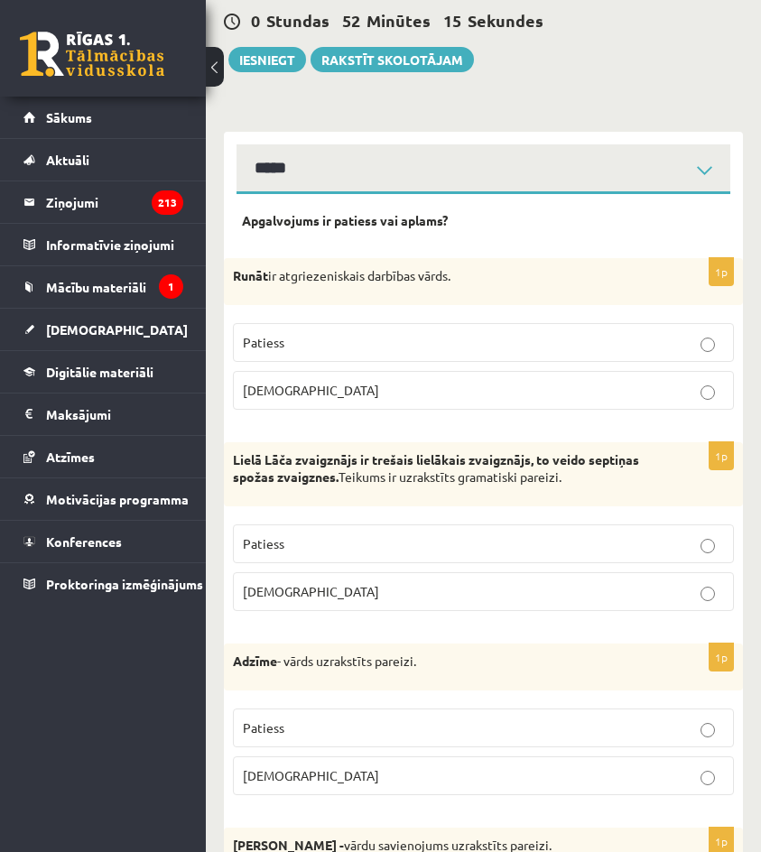
click at [440, 349] on p "Patiess" at bounding box center [483, 342] width 481 height 19
click at [450, 379] on label "[DEMOGRAPHIC_DATA]" at bounding box center [483, 390] width 501 height 39
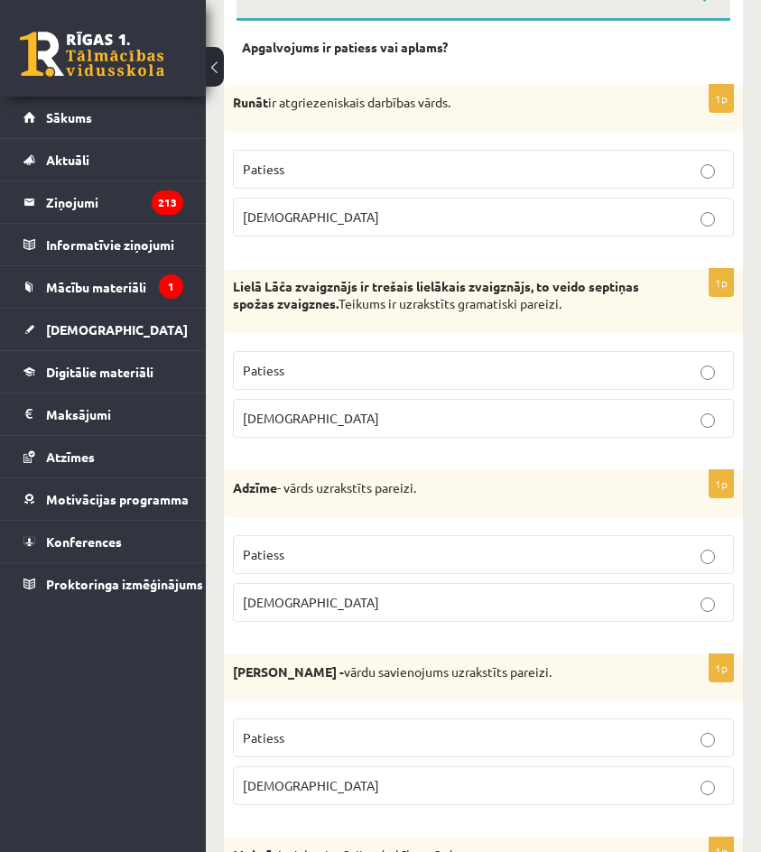
scroll to position [361, 0]
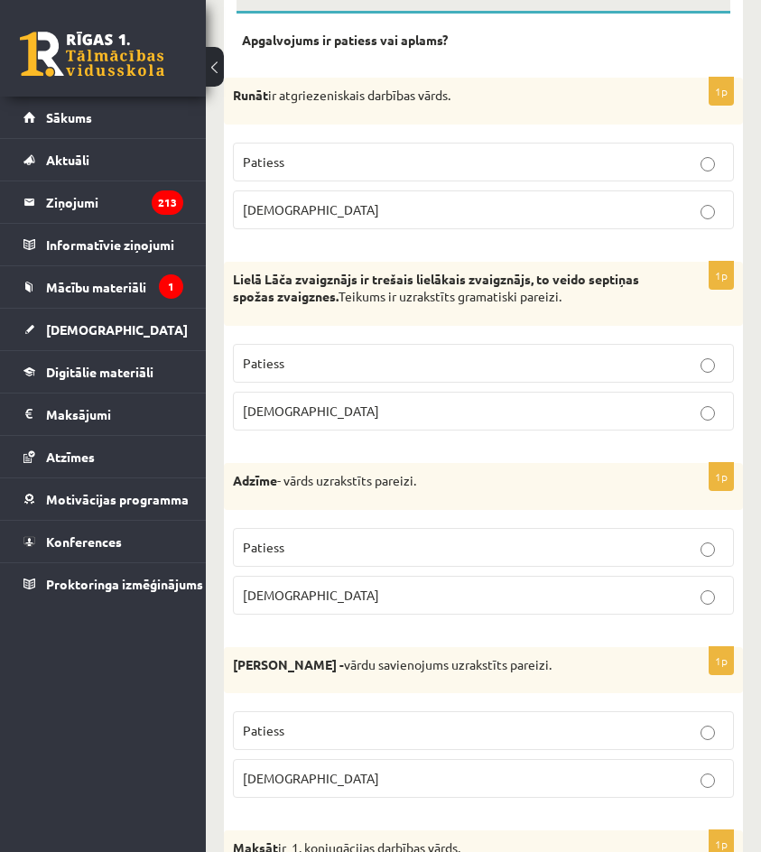
drag, startPoint x: 512, startPoint y: 349, endPoint x: 517, endPoint y: 369, distance: 21.3
click at [513, 349] on label "Patiess" at bounding box center [483, 363] width 501 height 39
click at [520, 415] on p "[DEMOGRAPHIC_DATA]" at bounding box center [483, 411] width 481 height 19
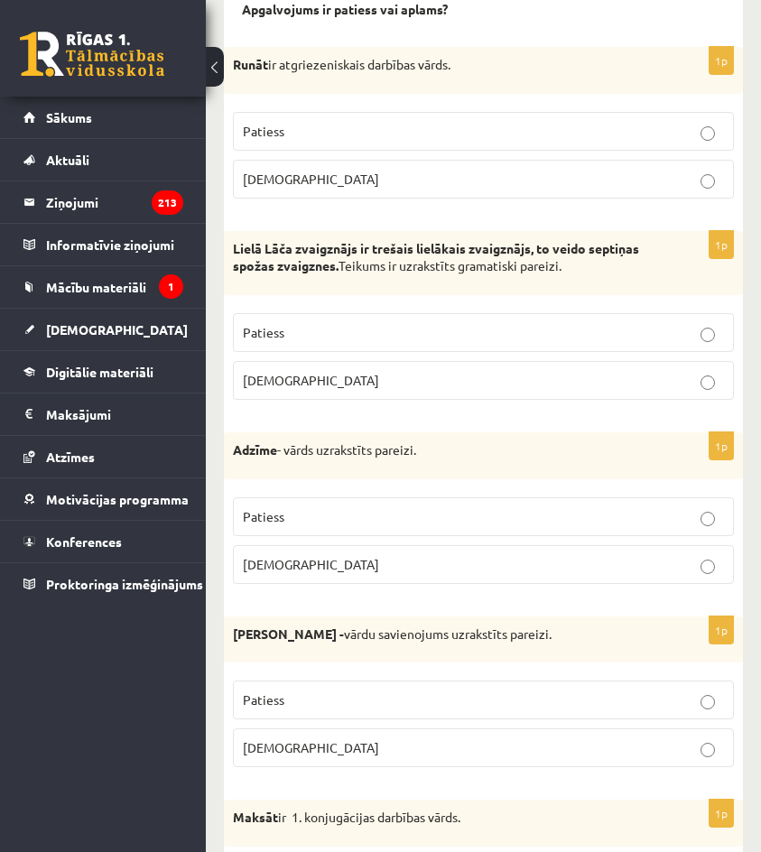
scroll to position [542, 0]
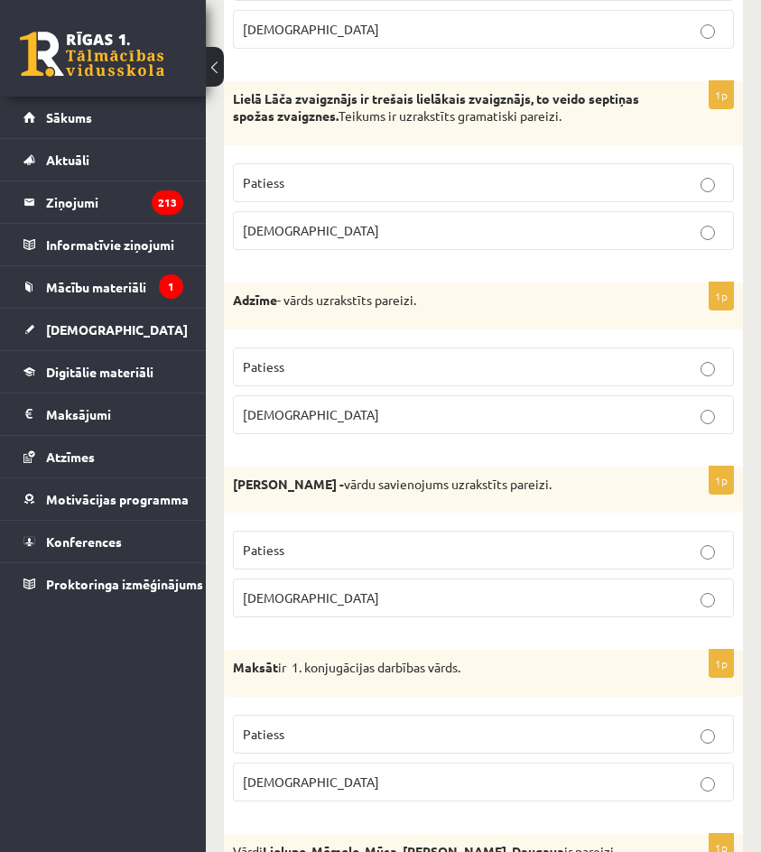
drag, startPoint x: 547, startPoint y: 375, endPoint x: 553, endPoint y: 411, distance: 36.5
click at [548, 377] on p "Patiess" at bounding box center [483, 367] width 481 height 19
click at [553, 411] on p "[DEMOGRAPHIC_DATA]" at bounding box center [483, 414] width 481 height 19
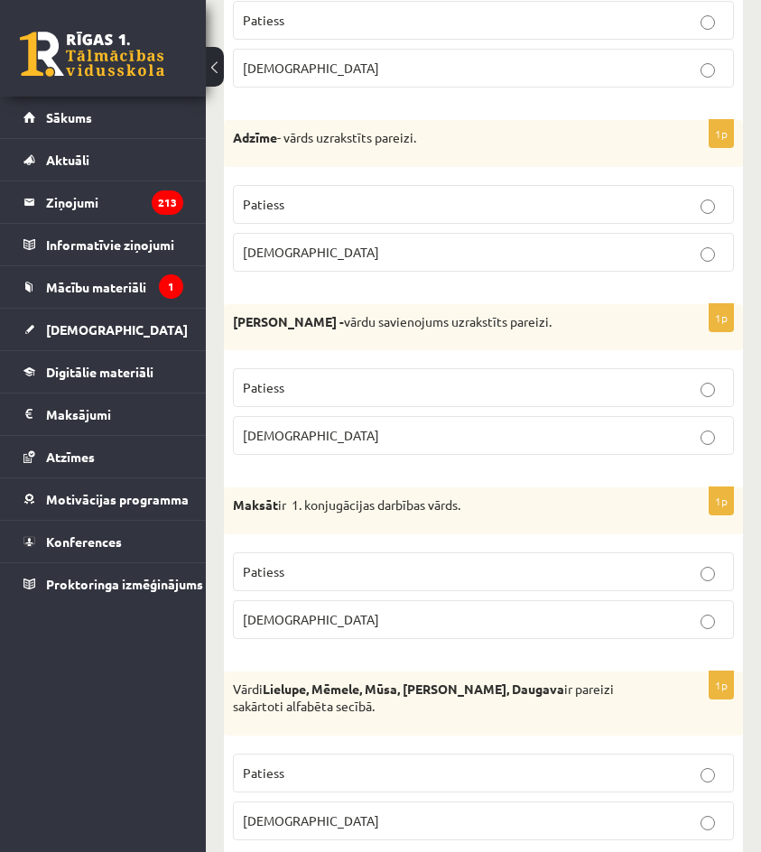
scroll to position [722, 0]
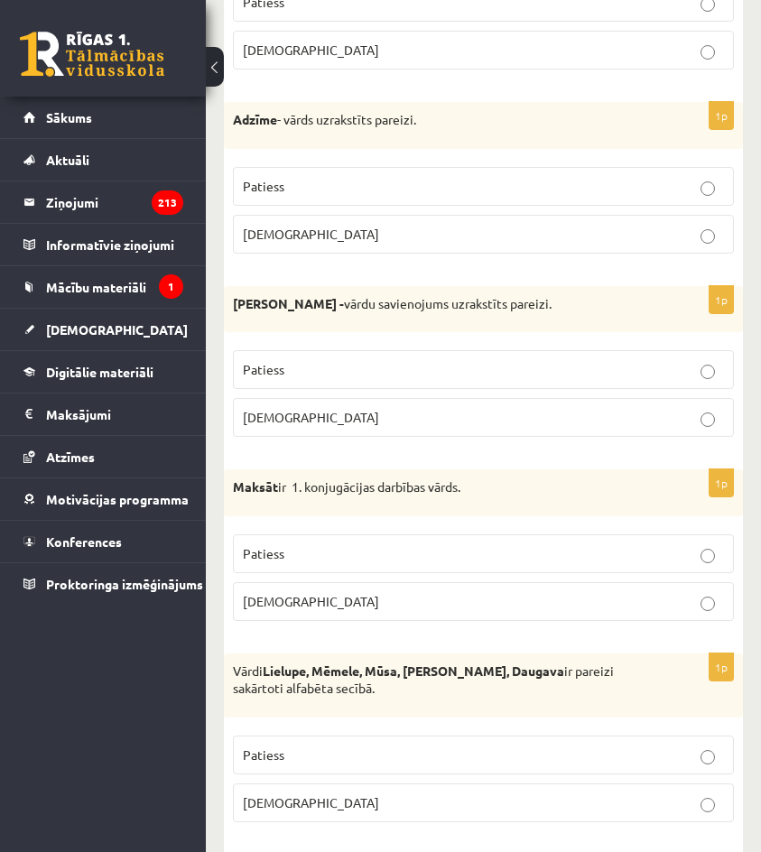
drag, startPoint x: 543, startPoint y: 376, endPoint x: 538, endPoint y: 417, distance: 41.8
click at [543, 377] on p "Patiess" at bounding box center [483, 369] width 481 height 19
click at [537, 417] on p "[DEMOGRAPHIC_DATA]" at bounding box center [483, 417] width 481 height 19
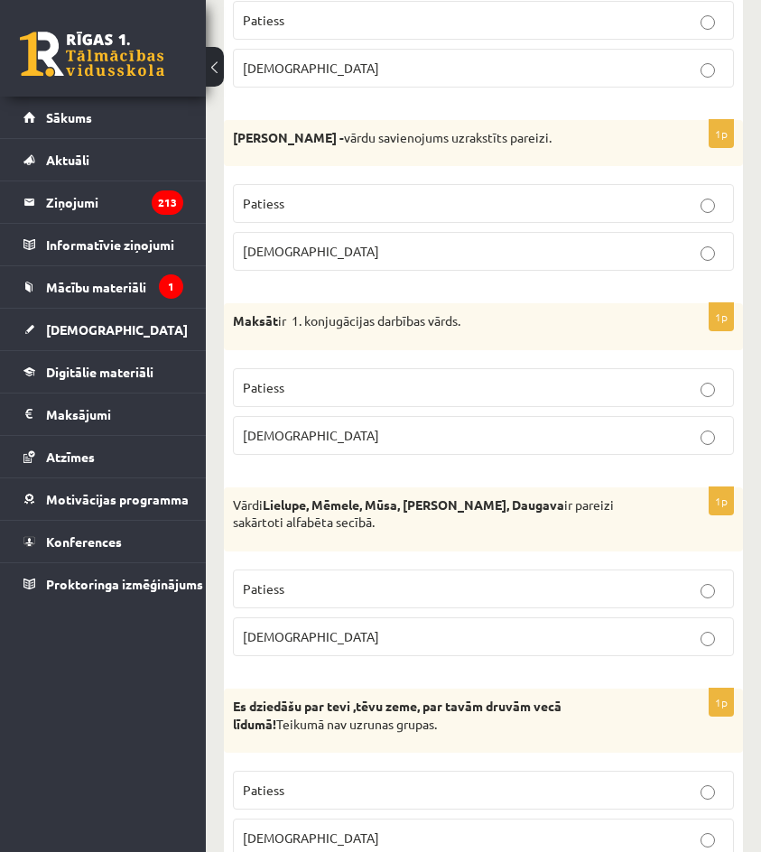
scroll to position [903, 0]
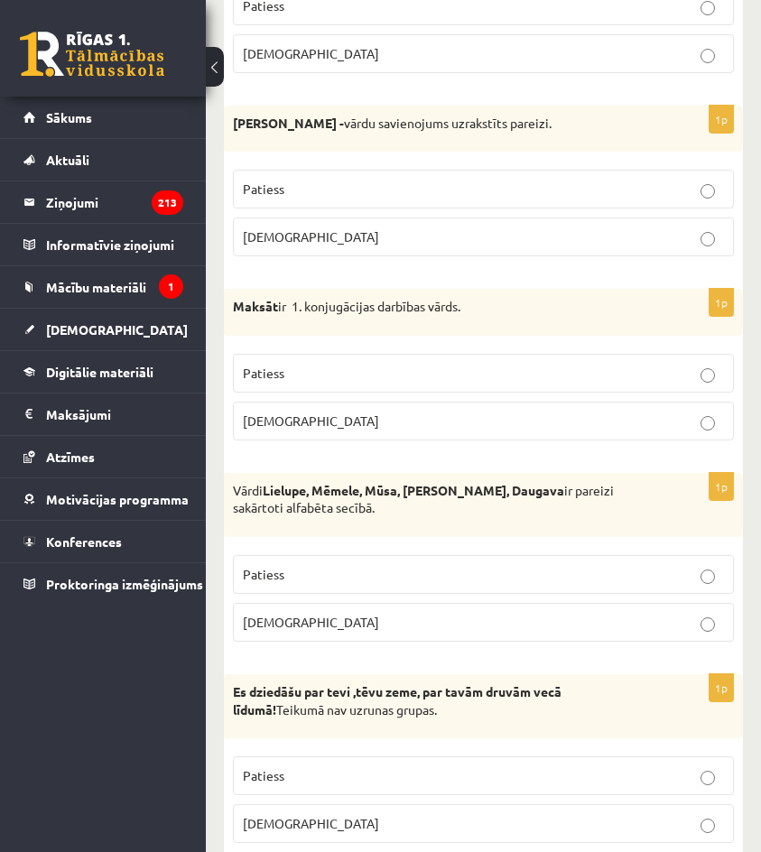
drag, startPoint x: 532, startPoint y: 368, endPoint x: 533, endPoint y: 428, distance: 59.6
click at [531, 372] on p "Patiess" at bounding box center [483, 373] width 481 height 19
click at [533, 431] on p "[DEMOGRAPHIC_DATA]" at bounding box center [483, 421] width 481 height 19
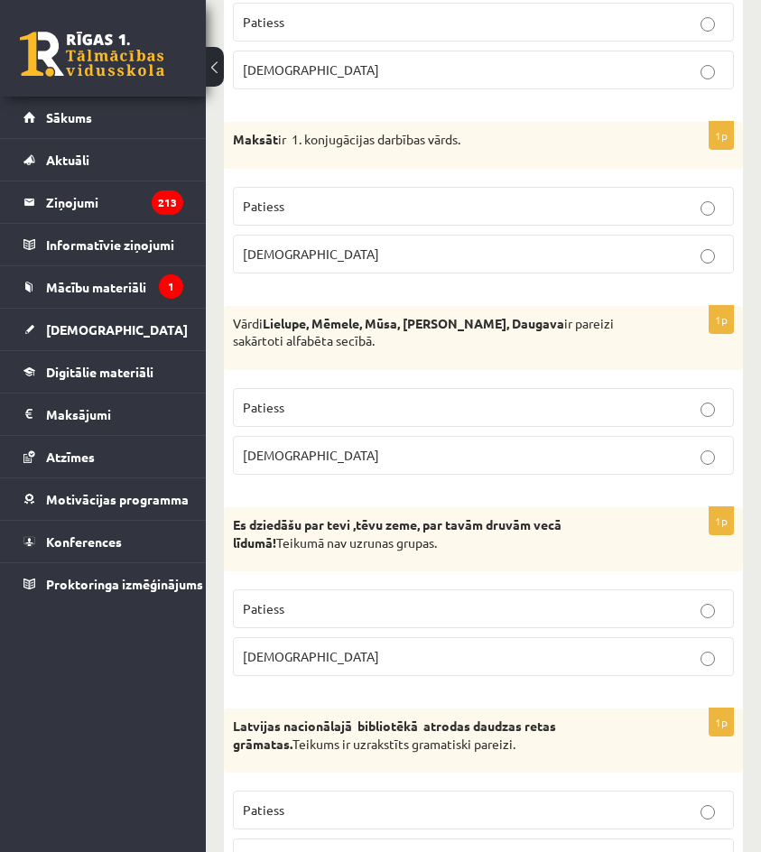
scroll to position [1084, 0]
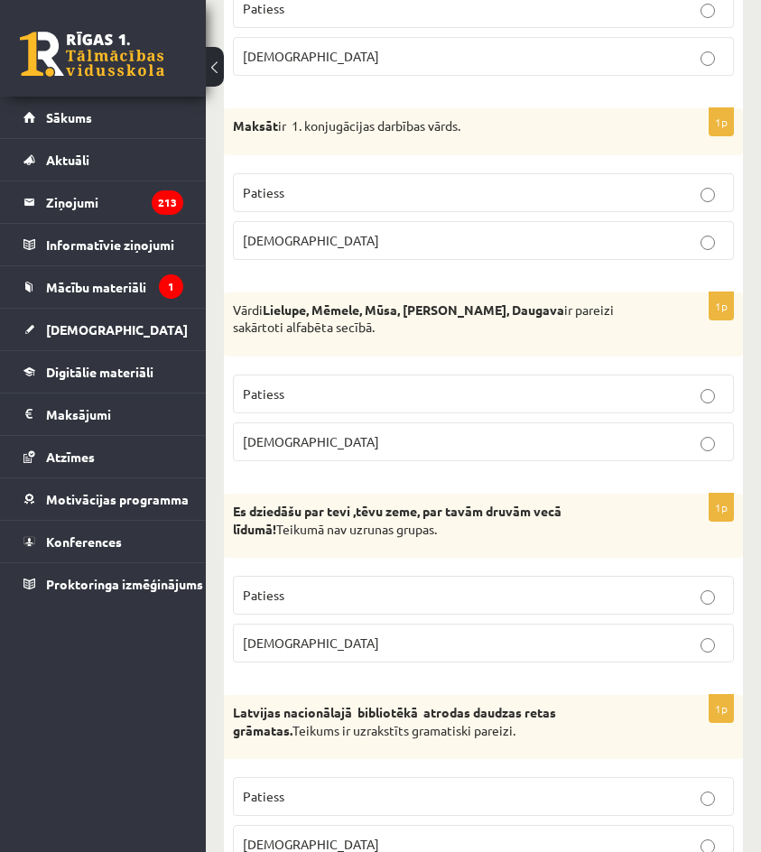
click at [544, 398] on p "Patiess" at bounding box center [483, 394] width 481 height 19
click at [542, 454] on label "[DEMOGRAPHIC_DATA]" at bounding box center [483, 442] width 501 height 39
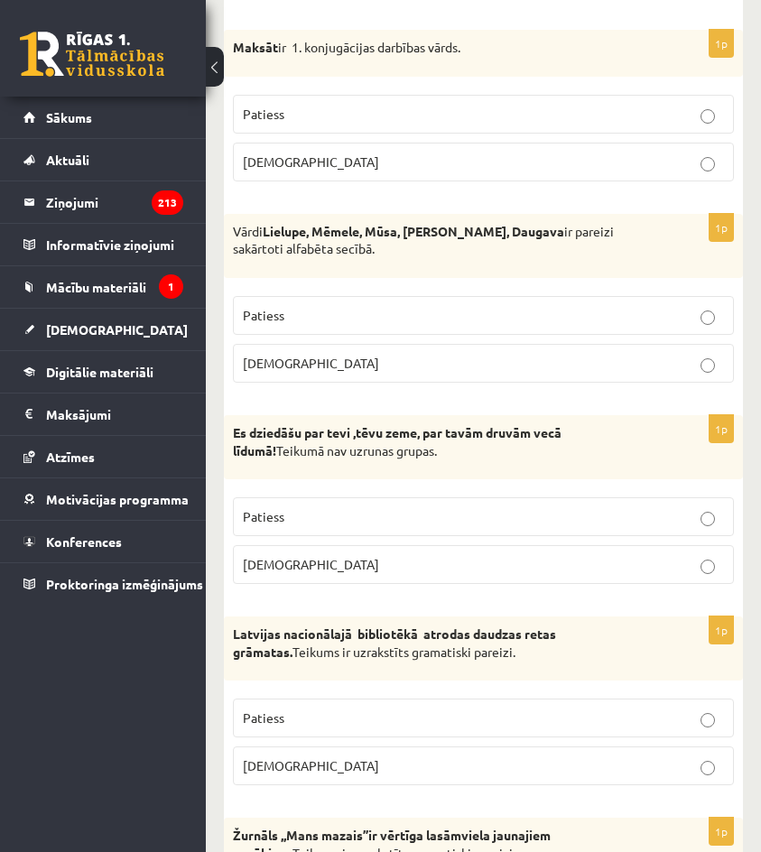
scroll to position [1174, 0]
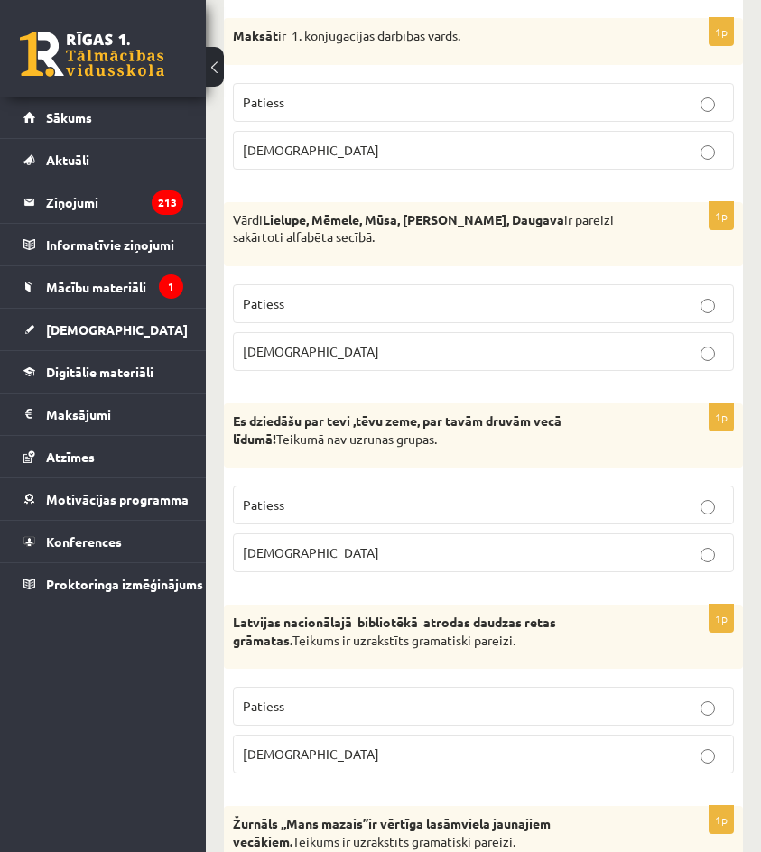
drag, startPoint x: 534, startPoint y: 476, endPoint x: 536, endPoint y: 487, distance: 11.2
click at [536, 479] on div "1p Es dziedāšu par tevi ,tēvu zeme, par tavām druvām vecā līdumā! Teikumā nav u…" at bounding box center [483, 495] width 519 height 183
click at [542, 500] on p "Patiess" at bounding box center [483, 505] width 481 height 19
click at [552, 562] on p "[DEMOGRAPHIC_DATA]" at bounding box center [483, 553] width 481 height 19
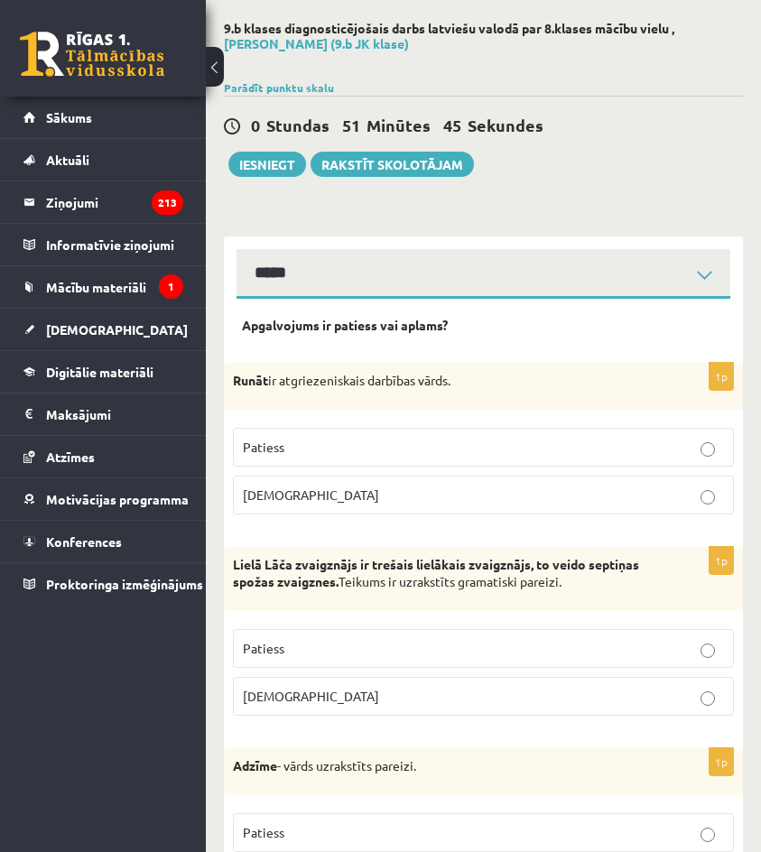
scroll to position [90, 0]
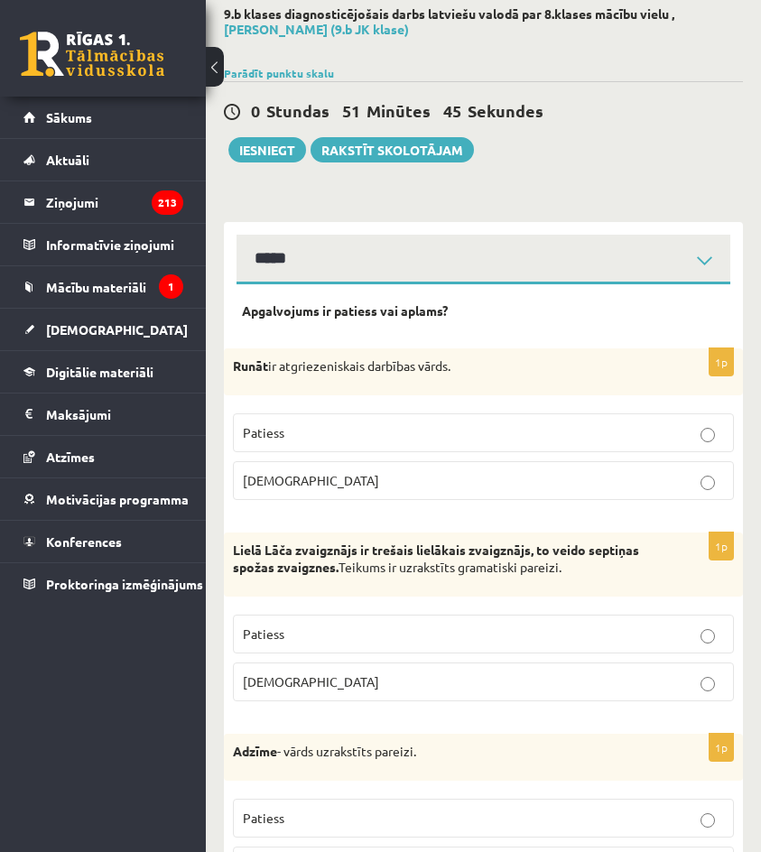
click at [582, 439] on p "Patiess" at bounding box center [483, 433] width 481 height 19
click at [573, 474] on p "[DEMOGRAPHIC_DATA]" at bounding box center [483, 480] width 481 height 19
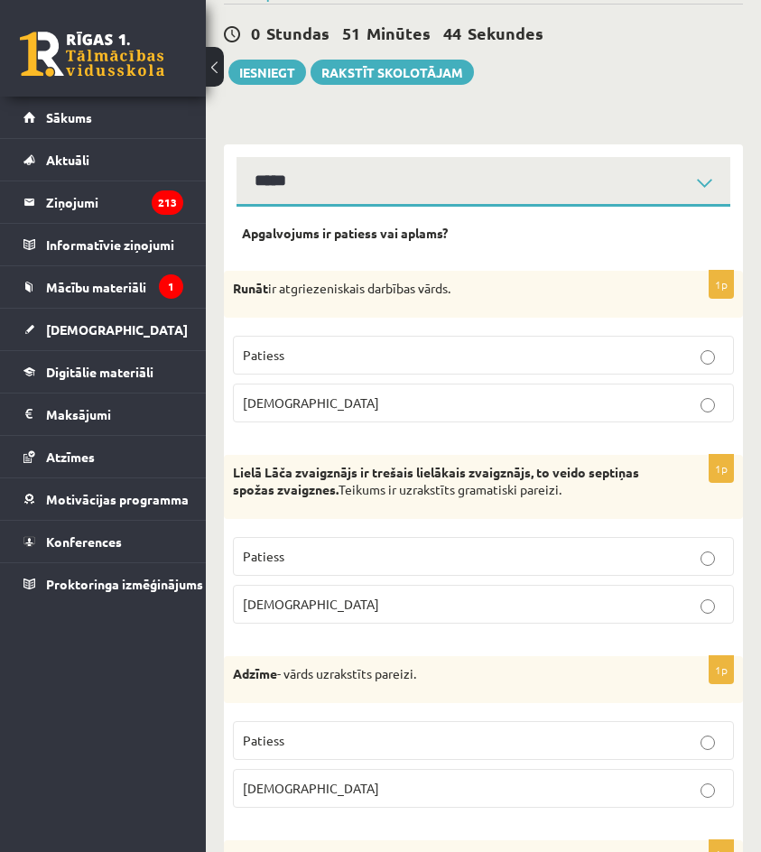
scroll to position [181, 0]
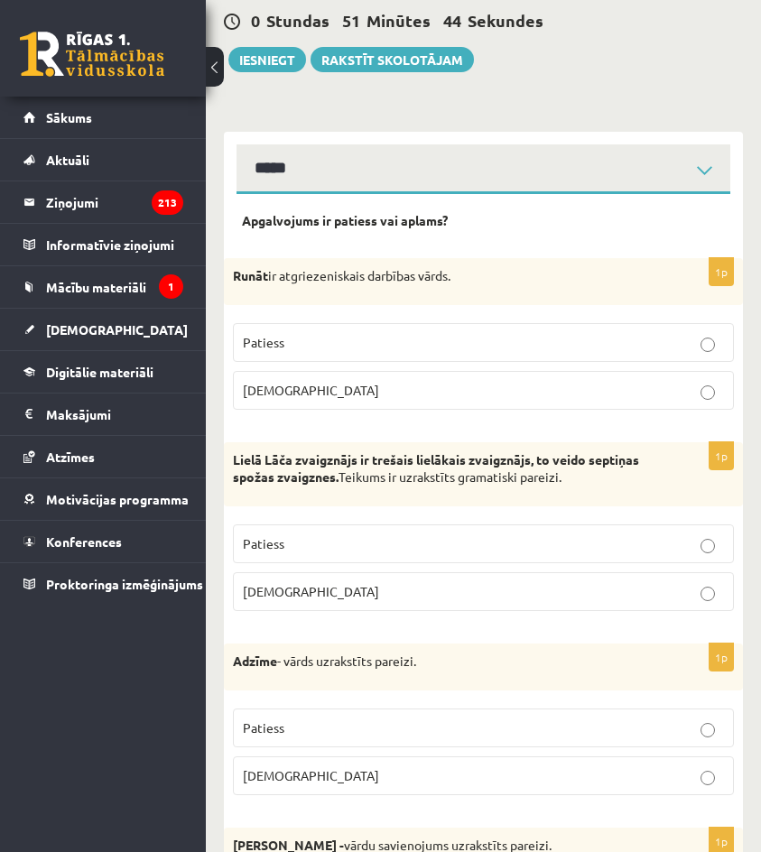
drag, startPoint x: 597, startPoint y: 558, endPoint x: 594, endPoint y: 576, distance: 18.3
click at [597, 557] on label "Patiess" at bounding box center [483, 544] width 501 height 39
click at [595, 596] on p "[DEMOGRAPHIC_DATA]" at bounding box center [483, 591] width 481 height 19
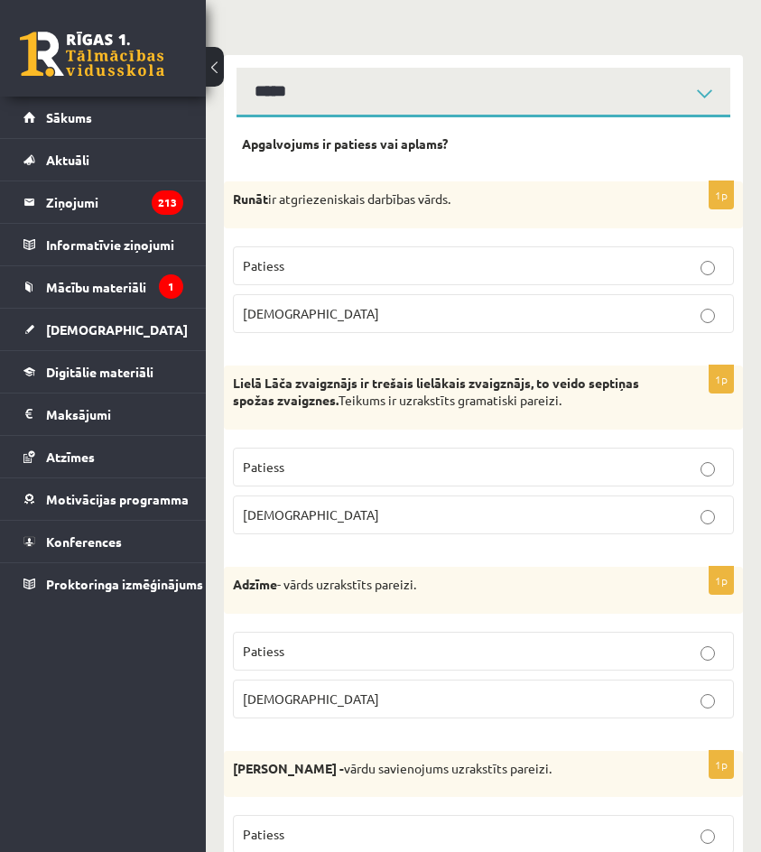
scroll to position [271, 0]
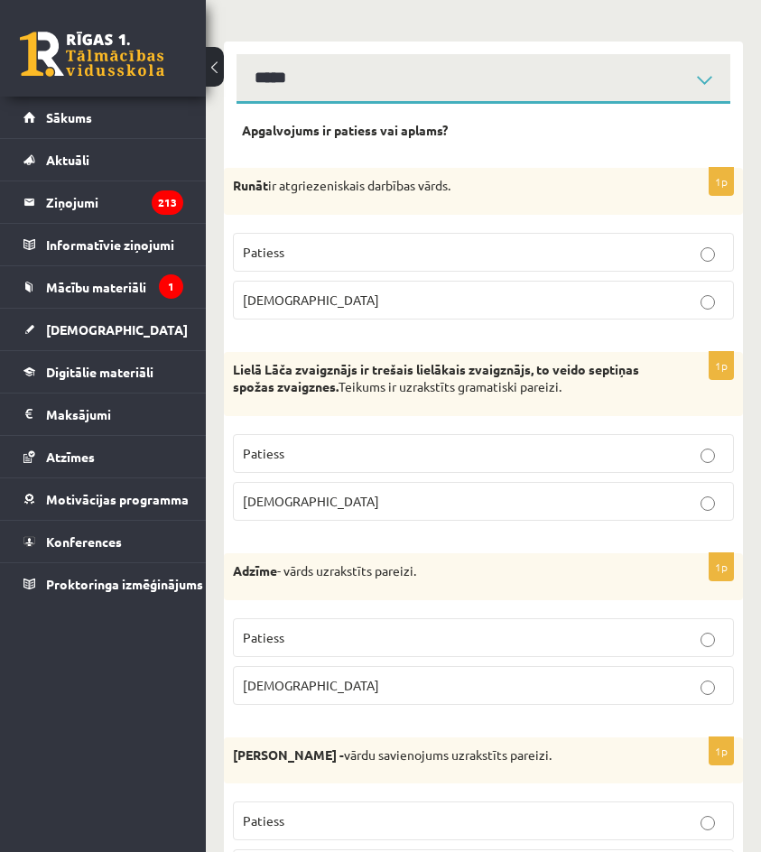
click at [616, 652] on label "Patiess" at bounding box center [483, 638] width 501 height 39
click at [613, 691] on p "[DEMOGRAPHIC_DATA]" at bounding box center [483, 685] width 481 height 19
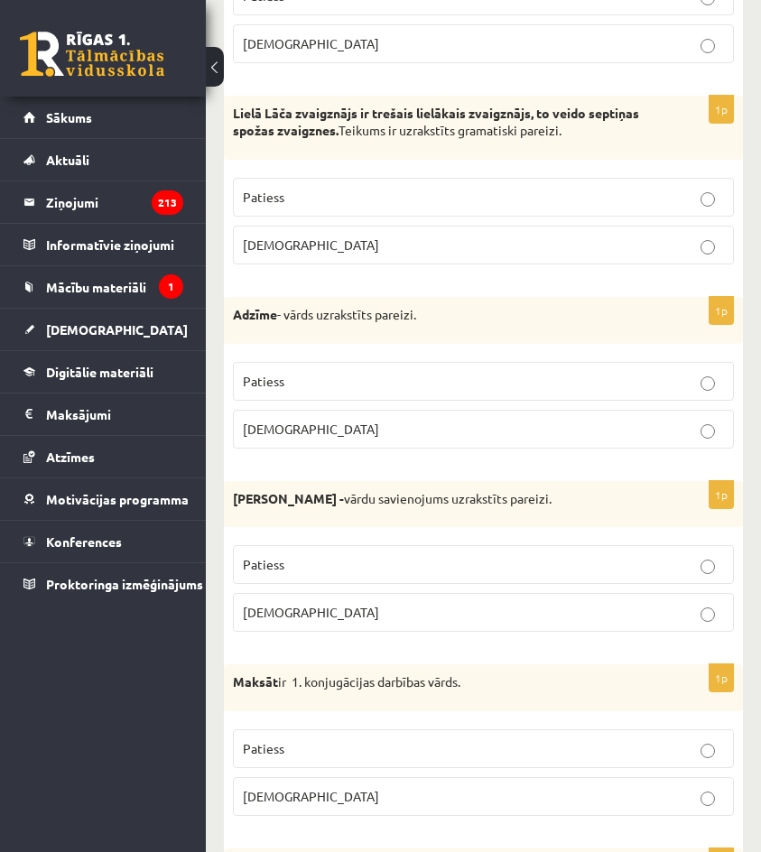
scroll to position [542, 0]
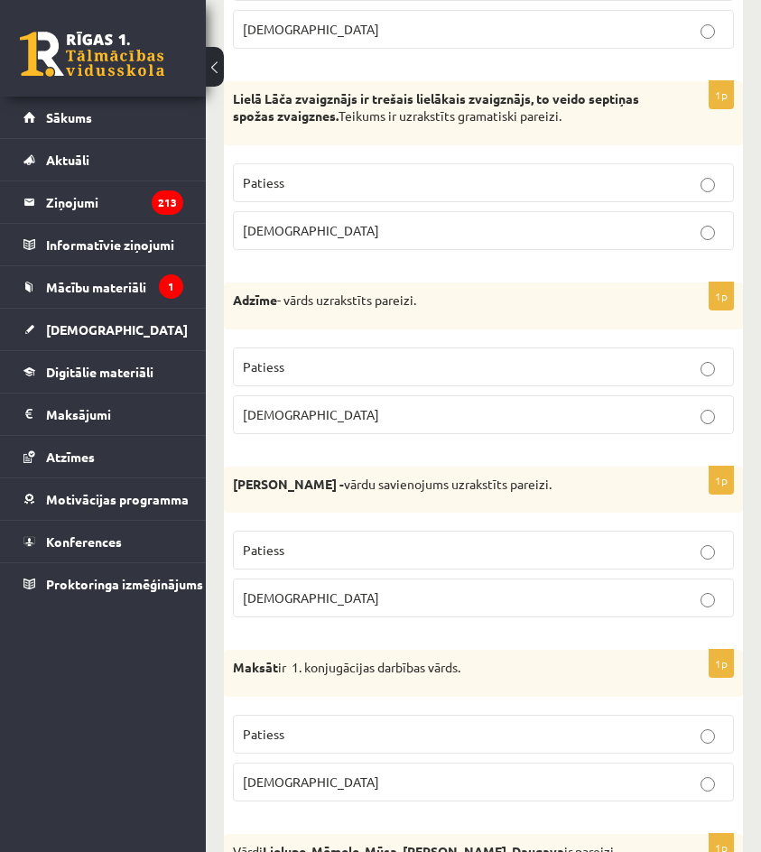
click at [598, 361] on p "Patiess" at bounding box center [483, 367] width 481 height 19
click at [616, 433] on label "[DEMOGRAPHIC_DATA]" at bounding box center [483, 415] width 501 height 39
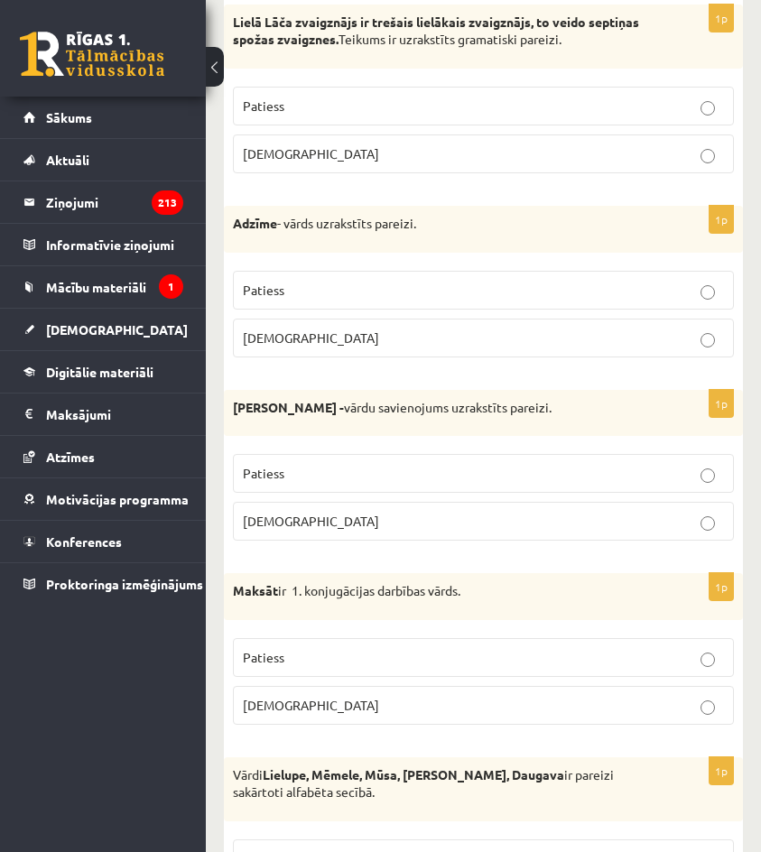
scroll to position [632, 0]
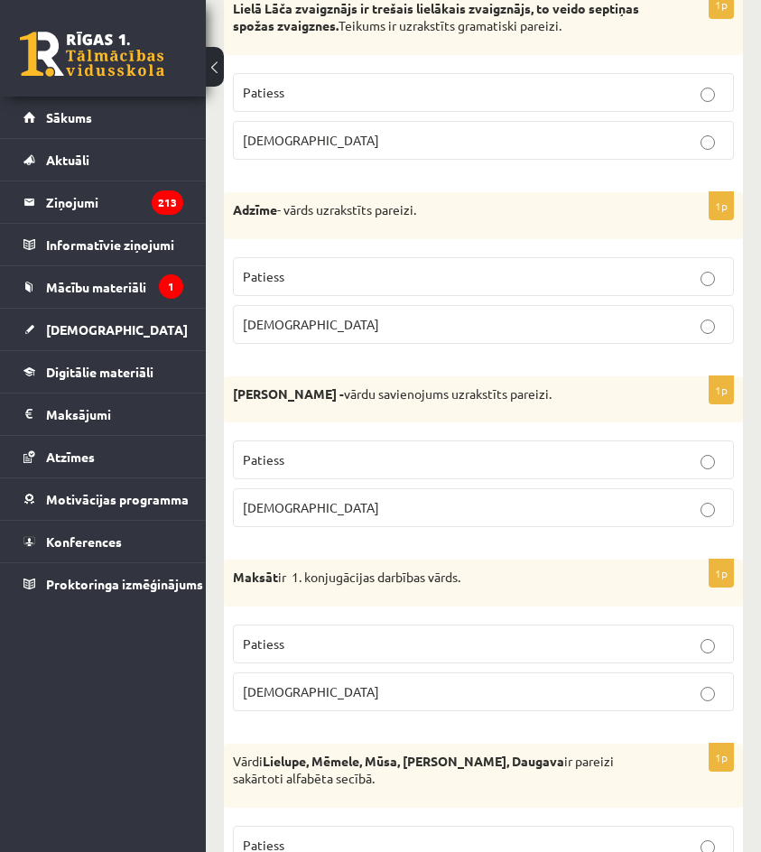
drag, startPoint x: 657, startPoint y: 460, endPoint x: 657, endPoint y: 470, distance: 9.9
click at [657, 463] on p "Patiess" at bounding box center [483, 460] width 481 height 19
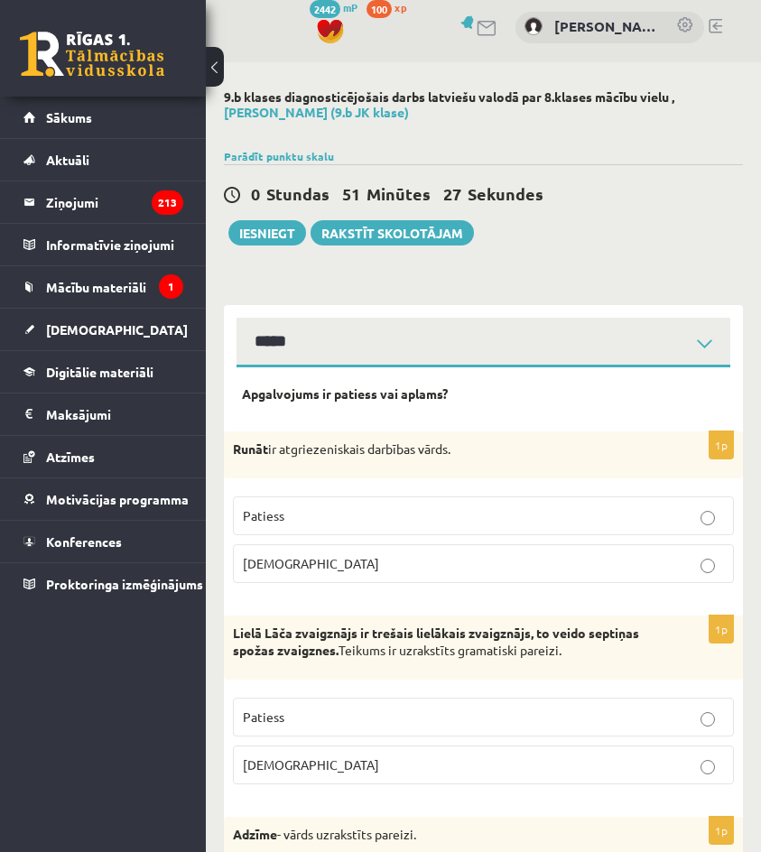
scroll to position [0, 0]
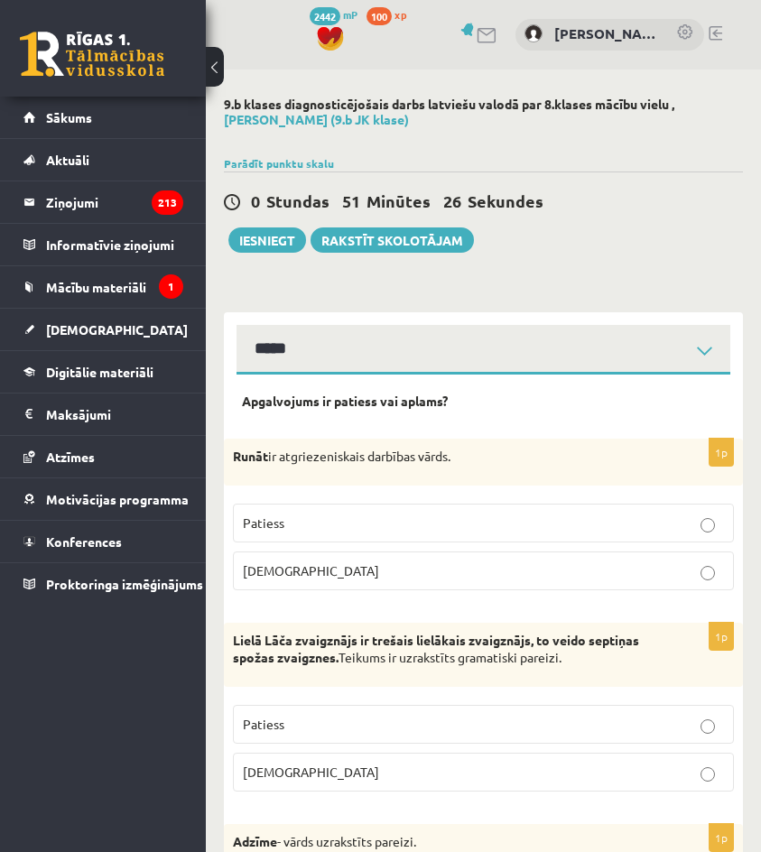
click at [576, 504] on label "Patiess" at bounding box center [483, 523] width 501 height 39
click at [582, 575] on p "[DEMOGRAPHIC_DATA]" at bounding box center [483, 571] width 481 height 19
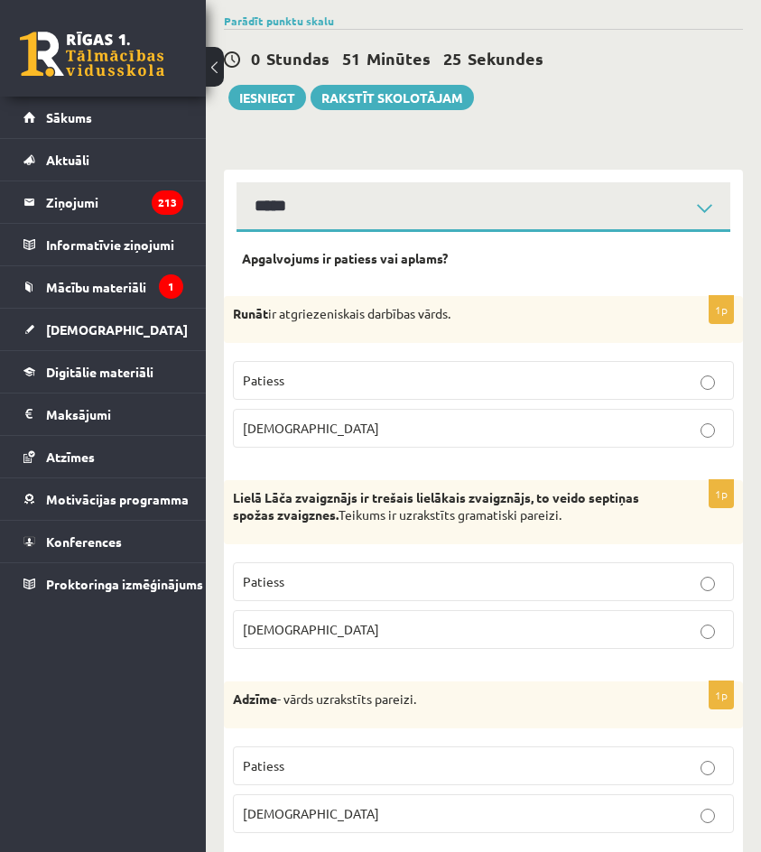
scroll to position [181, 0]
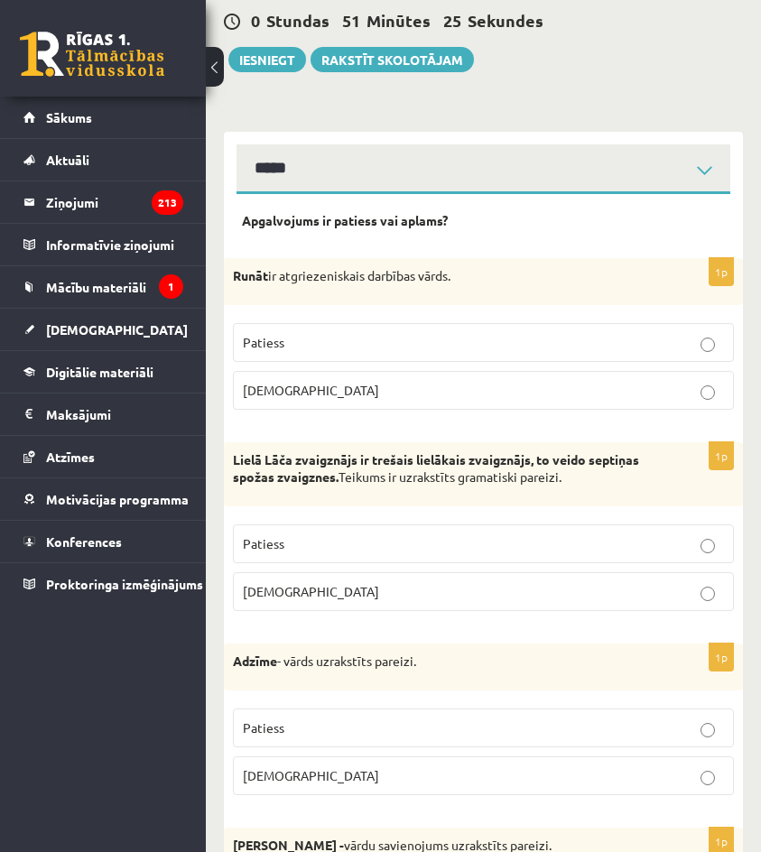
drag, startPoint x: 610, startPoint y: 541, endPoint x: 615, endPoint y: 599, distance: 58.1
click at [610, 543] on p "Patiess" at bounding box center [483, 544] width 481 height 19
click at [615, 603] on label "[DEMOGRAPHIC_DATA]" at bounding box center [483, 592] width 501 height 39
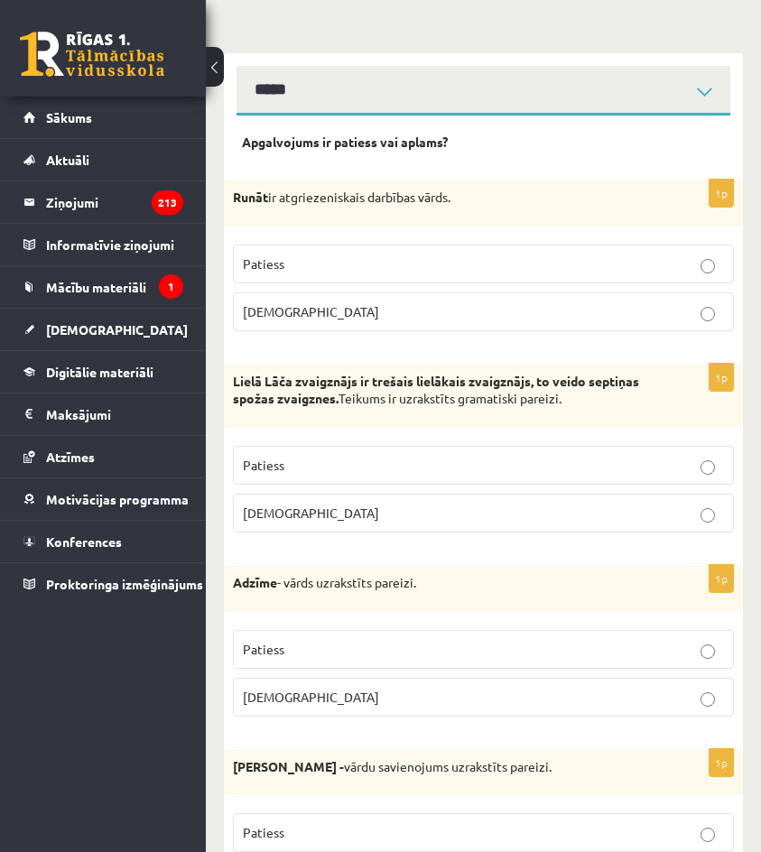
scroll to position [271, 0]
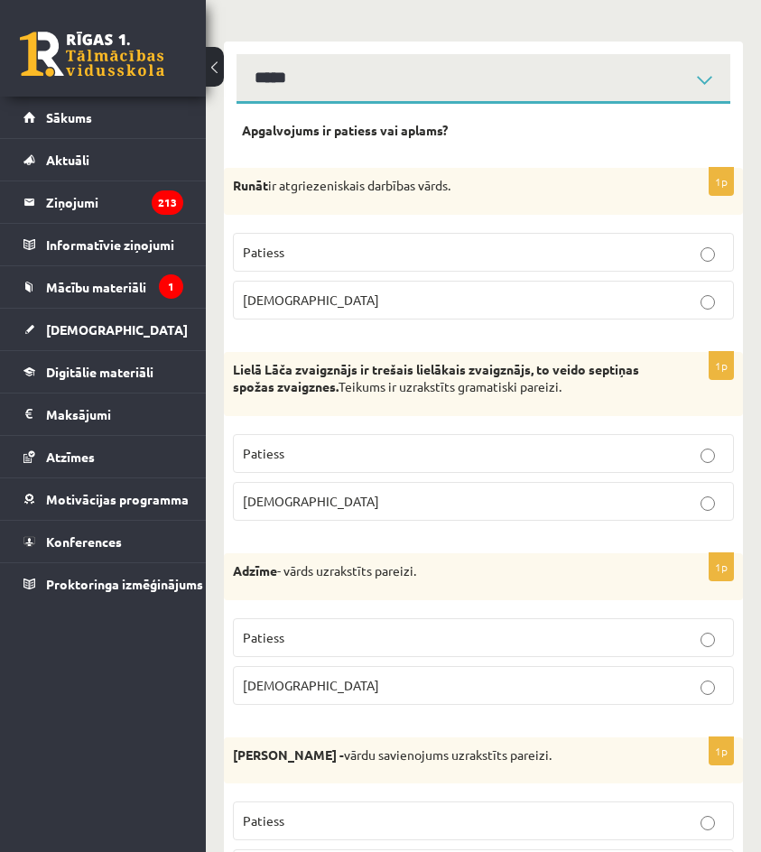
click at [586, 638] on p "Patiess" at bounding box center [483, 638] width 481 height 19
click at [585, 697] on label "[DEMOGRAPHIC_DATA]" at bounding box center [483, 685] width 501 height 39
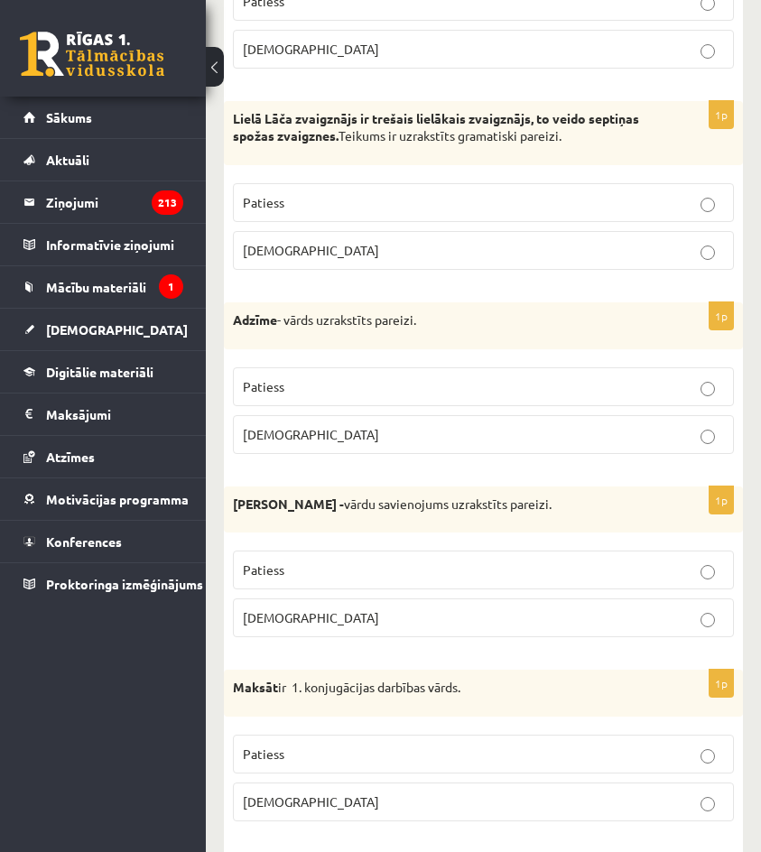
scroll to position [542, 0]
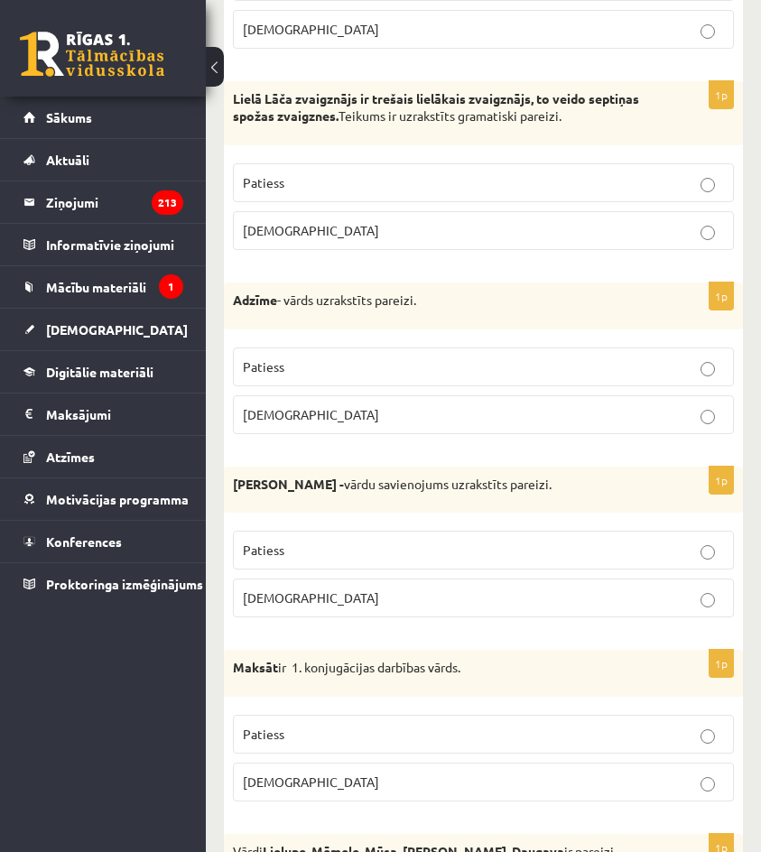
click at [600, 614] on label "[DEMOGRAPHIC_DATA]" at bounding box center [483, 598] width 501 height 39
click at [603, 557] on p "Patiess" at bounding box center [483, 550] width 481 height 19
click at [596, 604] on p "[DEMOGRAPHIC_DATA]" at bounding box center [483, 598] width 481 height 19
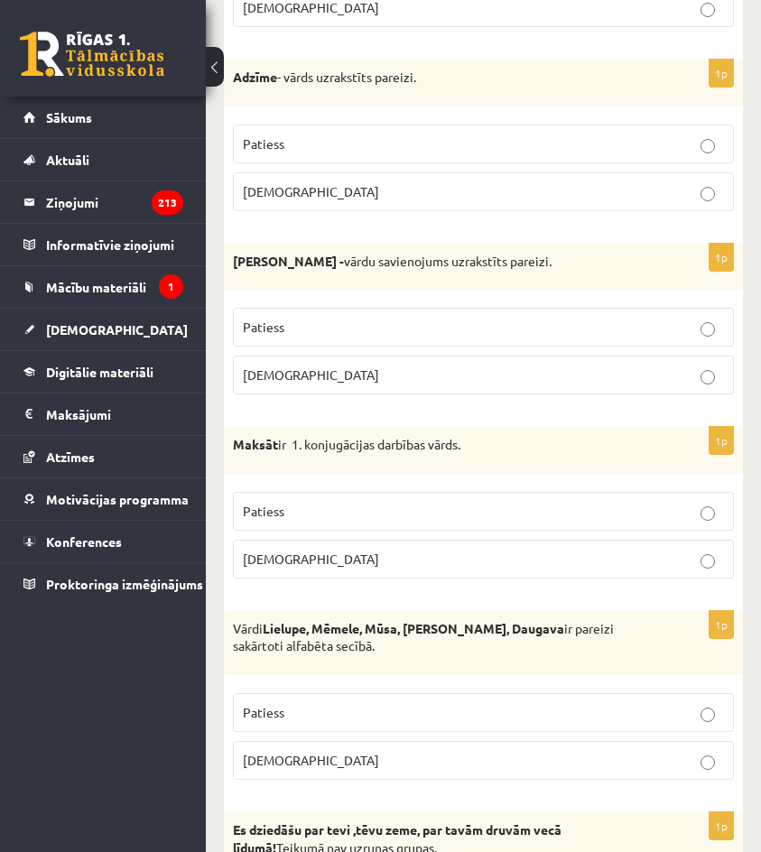
scroll to position [813, 0]
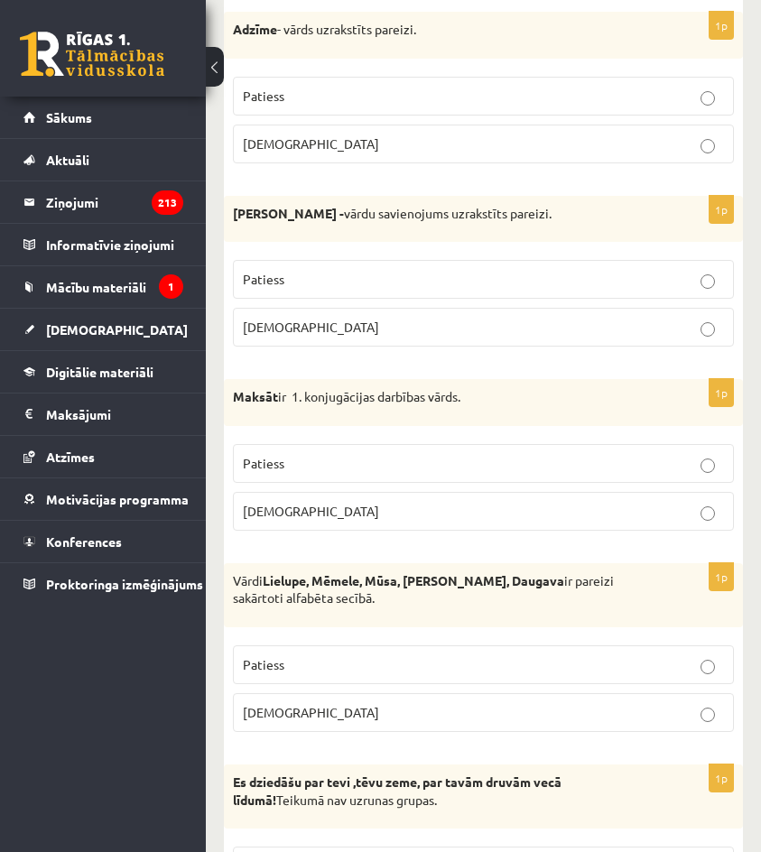
click at [603, 471] on p "Patiess" at bounding box center [483, 463] width 481 height 19
click at [597, 518] on p "[DEMOGRAPHIC_DATA]" at bounding box center [483, 511] width 481 height 19
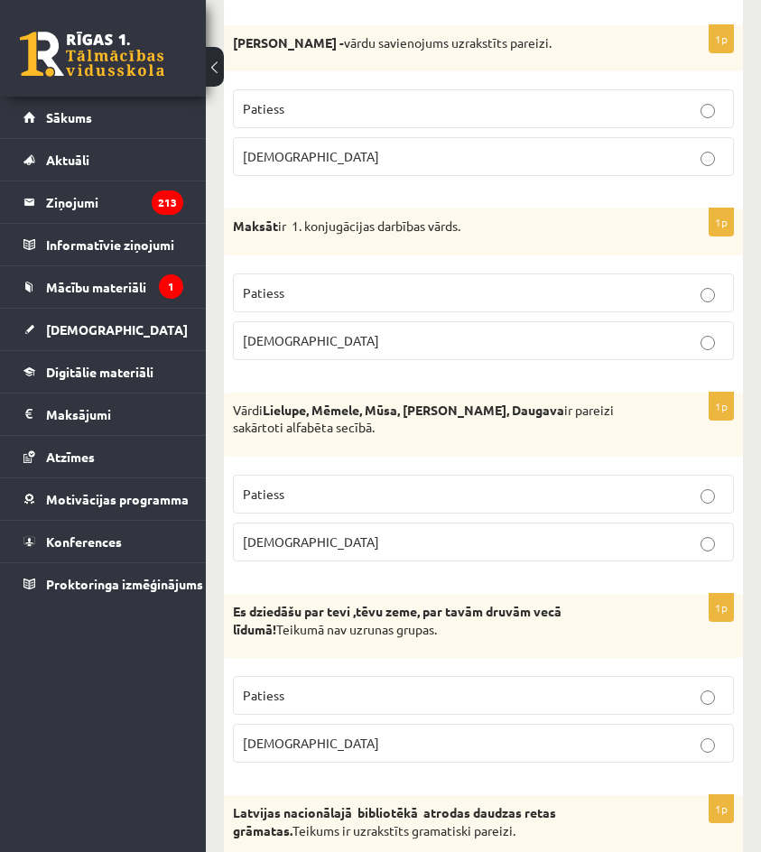
scroll to position [993, 0]
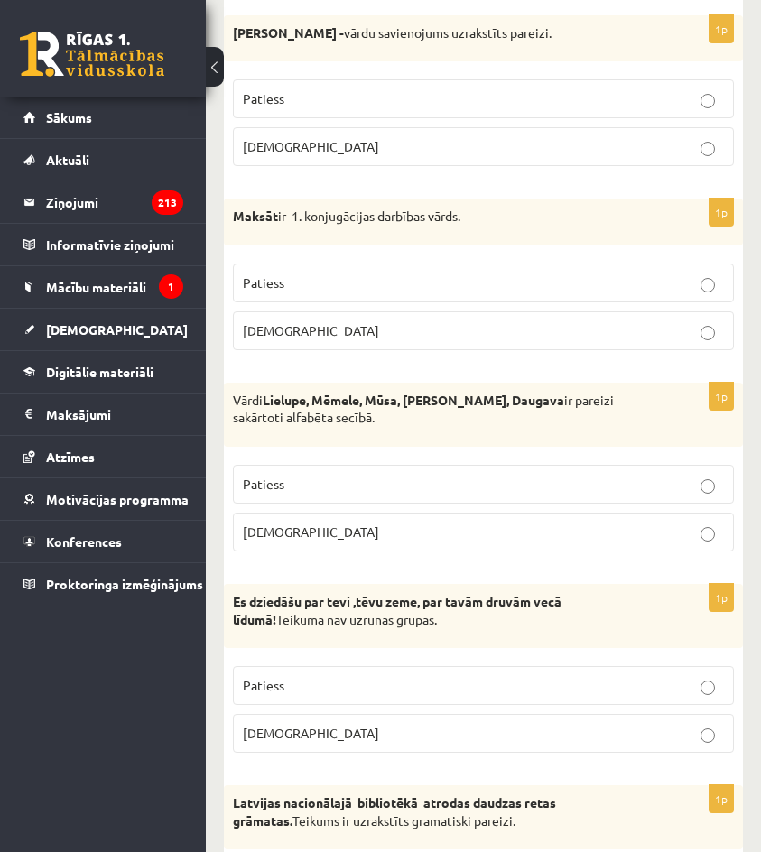
click at [582, 511] on fieldset "Patiess [DEMOGRAPHIC_DATA]" at bounding box center [483, 506] width 501 height 101
drag, startPoint x: 584, startPoint y: 547, endPoint x: 581, endPoint y: 508, distance: 39.9
click at [583, 547] on label "[DEMOGRAPHIC_DATA]" at bounding box center [483, 532] width 501 height 39
click at [582, 493] on p "Patiess" at bounding box center [483, 484] width 481 height 19
click at [587, 534] on p "[DEMOGRAPHIC_DATA]" at bounding box center [483, 532] width 481 height 19
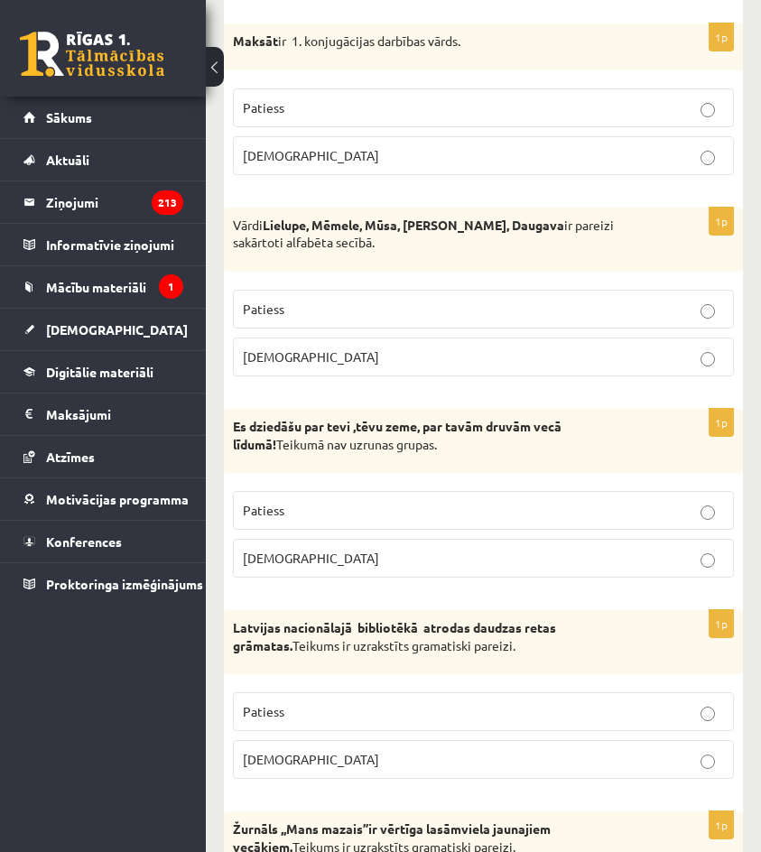
scroll to position [1174, 0]
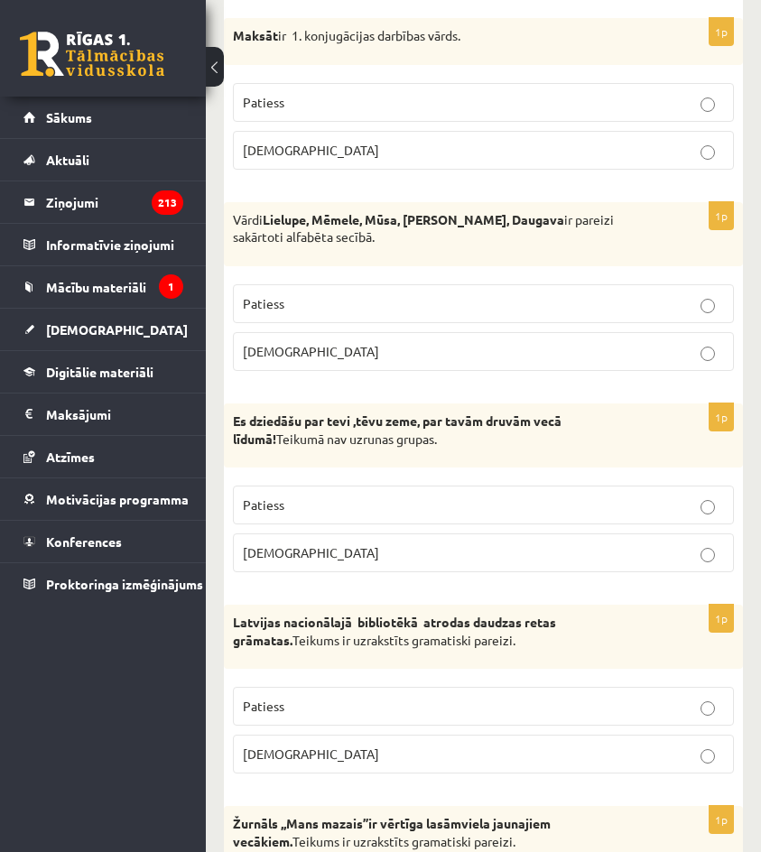
click at [630, 509] on p "Patiess" at bounding box center [483, 505] width 481 height 19
click at [618, 554] on p "Aplams" at bounding box center [483, 553] width 481 height 19
click at [605, 495] on label "Patiess" at bounding box center [483, 505] width 501 height 39
click at [594, 568] on label "Aplams" at bounding box center [483, 553] width 501 height 39
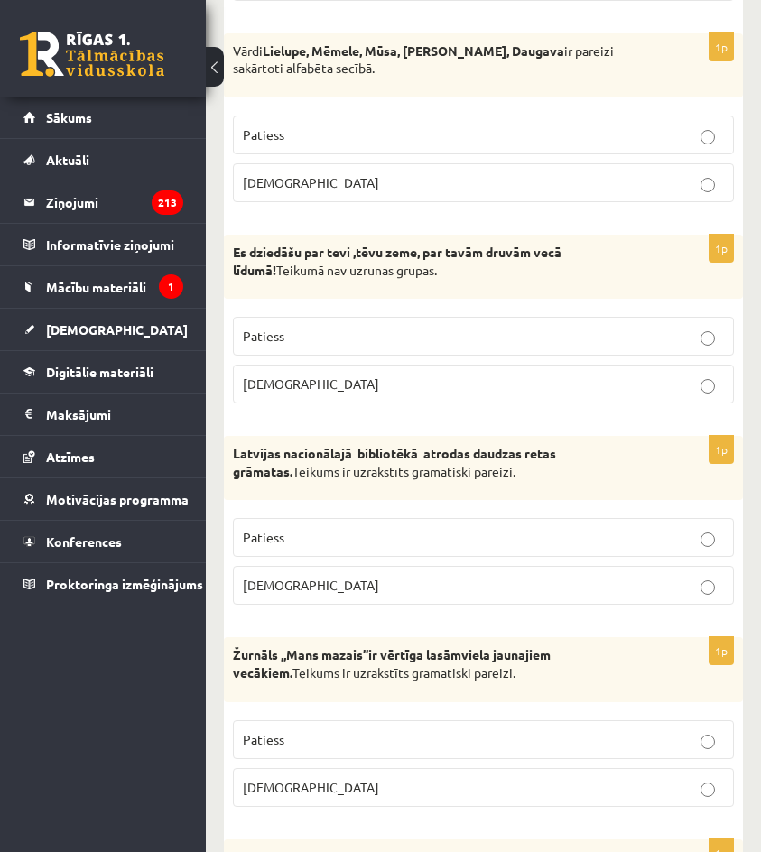
scroll to position [1355, 0]
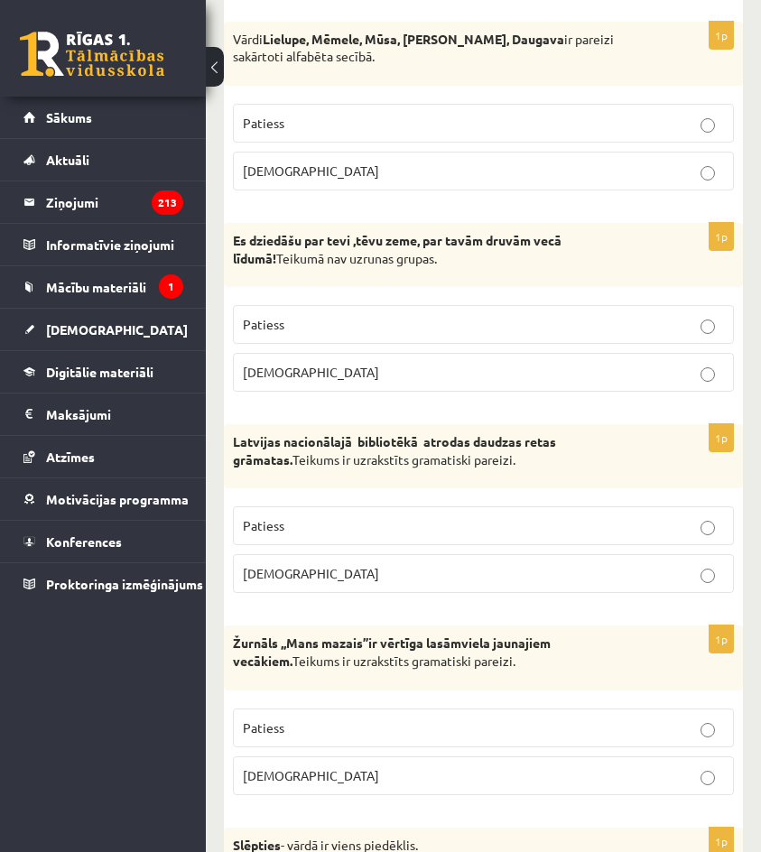
click at [543, 528] on p "Patiess" at bounding box center [483, 526] width 481 height 19
click at [522, 576] on p "Aplams" at bounding box center [483, 573] width 481 height 19
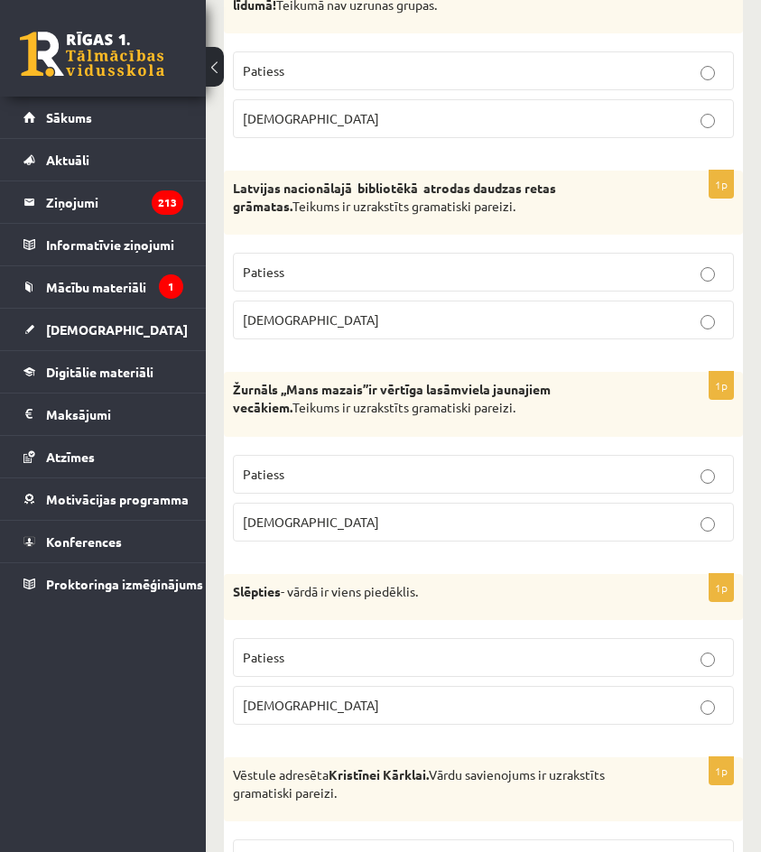
scroll to position [1626, 0]
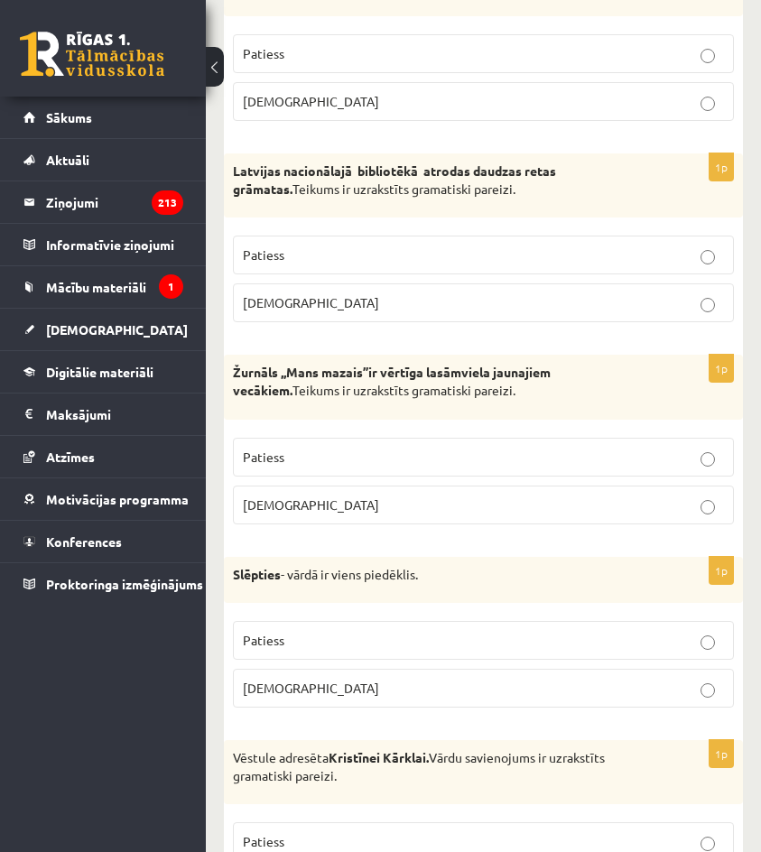
drag, startPoint x: 547, startPoint y: 463, endPoint x: 531, endPoint y: 510, distance: 49.7
click at [546, 466] on p "Patiess" at bounding box center [483, 457] width 481 height 19
click at [531, 510] on p "Aplams" at bounding box center [483, 505] width 481 height 19
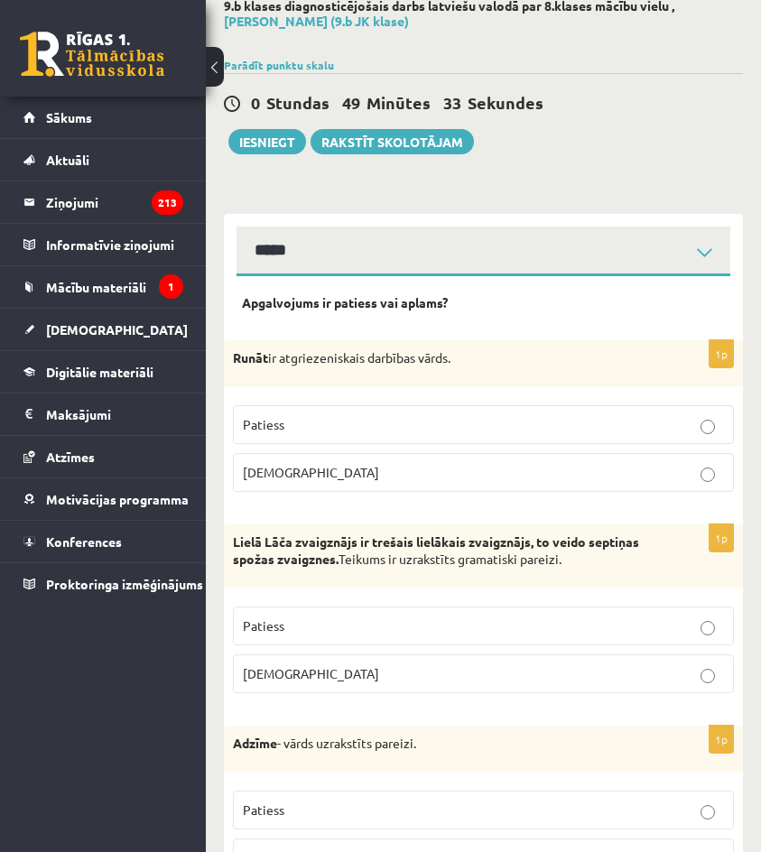
scroll to position [0, 0]
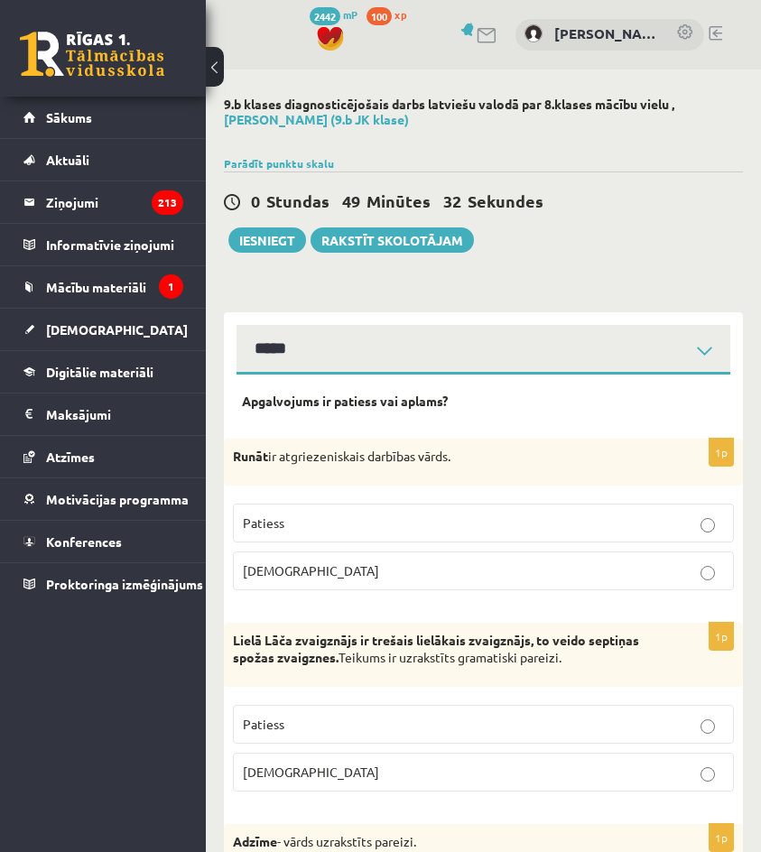
click at [557, 512] on label "Patiess" at bounding box center [483, 523] width 501 height 39
click at [576, 572] on p "Aplams" at bounding box center [483, 571] width 481 height 19
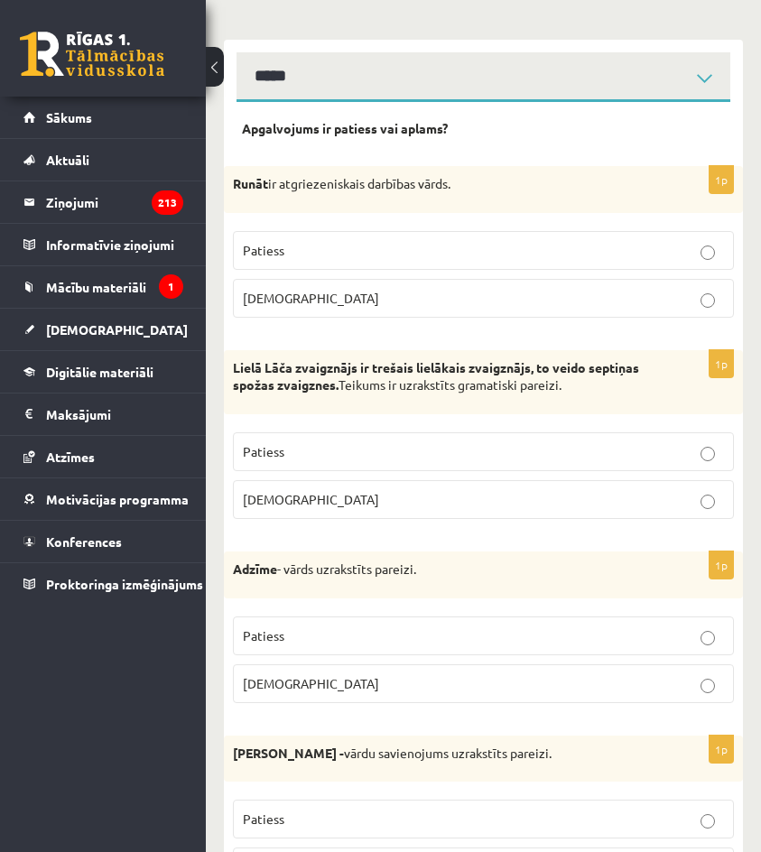
scroll to position [361, 0]
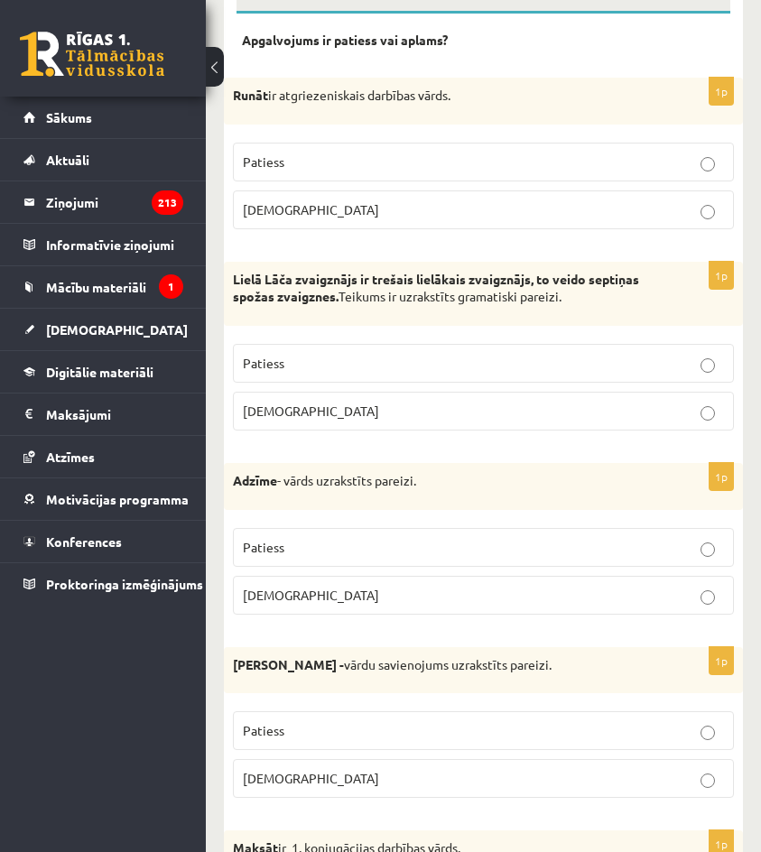
drag, startPoint x: 642, startPoint y: 365, endPoint x: 654, endPoint y: 425, distance: 61.6
click at [642, 366] on p "Patiess" at bounding box center [483, 363] width 481 height 19
click at [650, 423] on label "Aplams" at bounding box center [483, 411] width 501 height 39
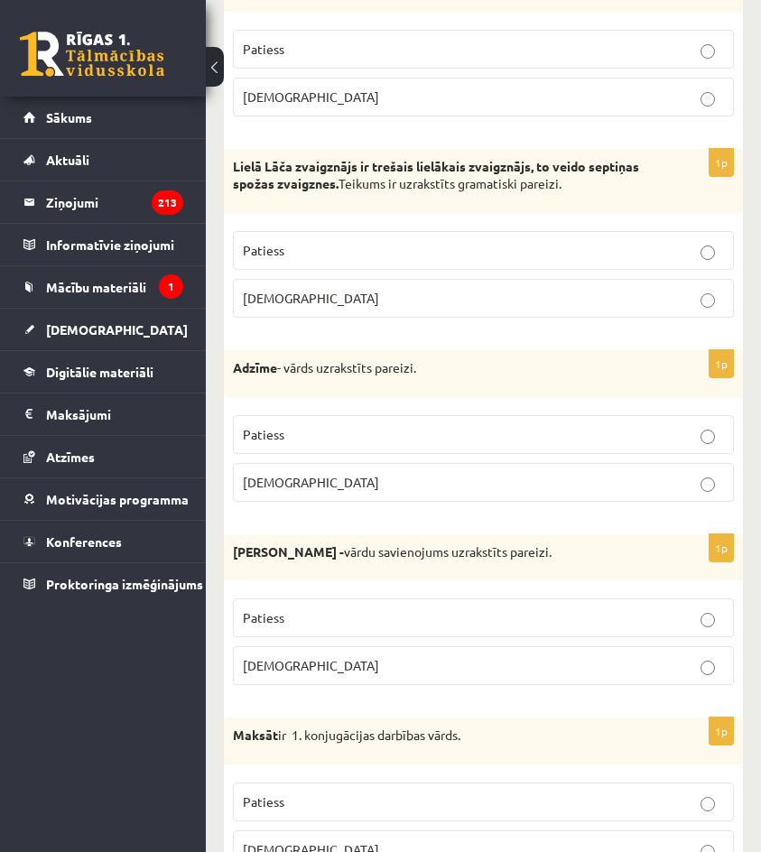
scroll to position [542, 0]
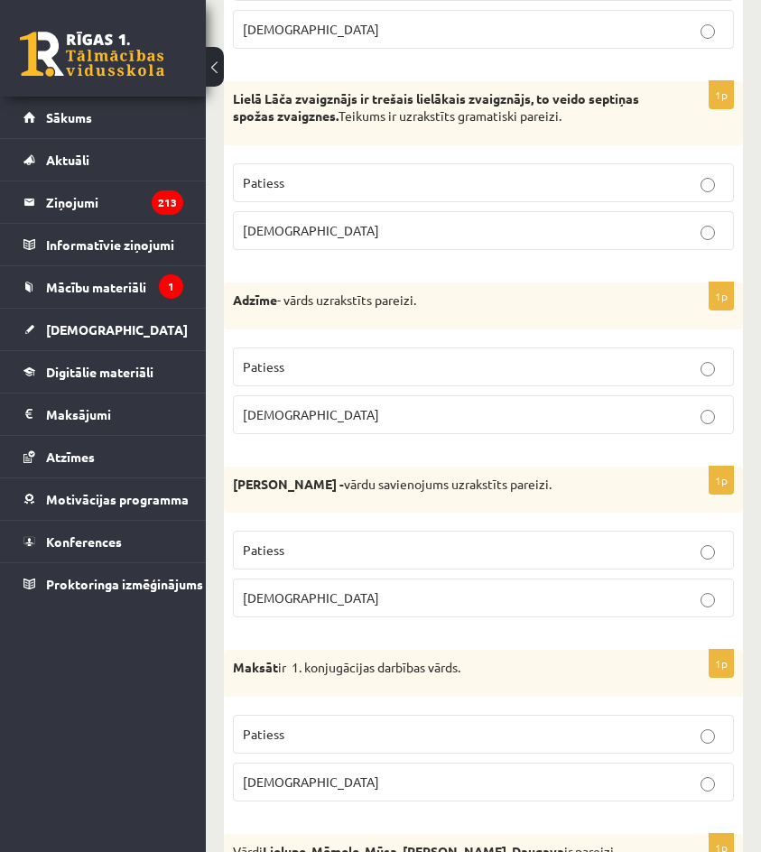
click at [647, 372] on p "Patiess" at bounding box center [483, 367] width 481 height 19
click at [651, 426] on label "Aplams" at bounding box center [483, 415] width 501 height 39
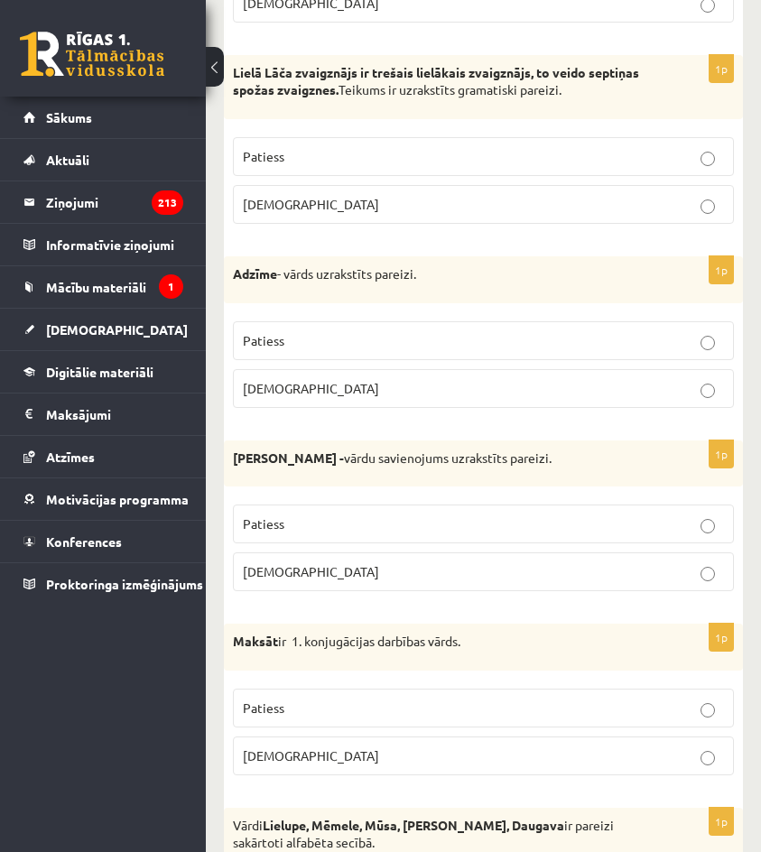
scroll to position [632, 0]
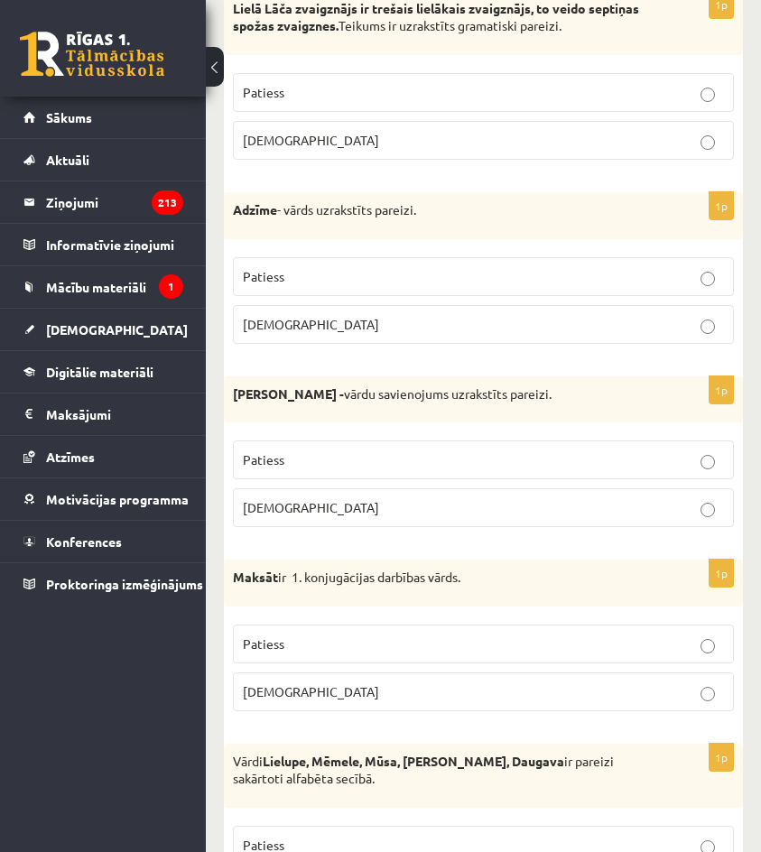
drag, startPoint x: 643, startPoint y: 467, endPoint x: 649, endPoint y: 494, distance: 27.8
click at [644, 468] on p "Patiess" at bounding box center [483, 460] width 481 height 19
click at [653, 524] on label "Aplams" at bounding box center [483, 508] width 501 height 39
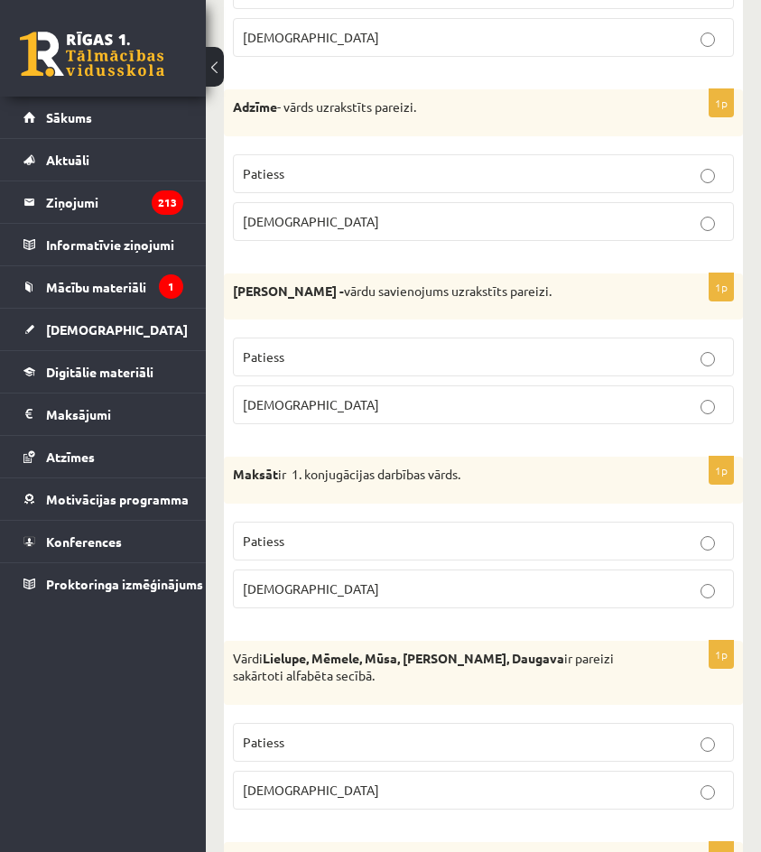
scroll to position [722, 0]
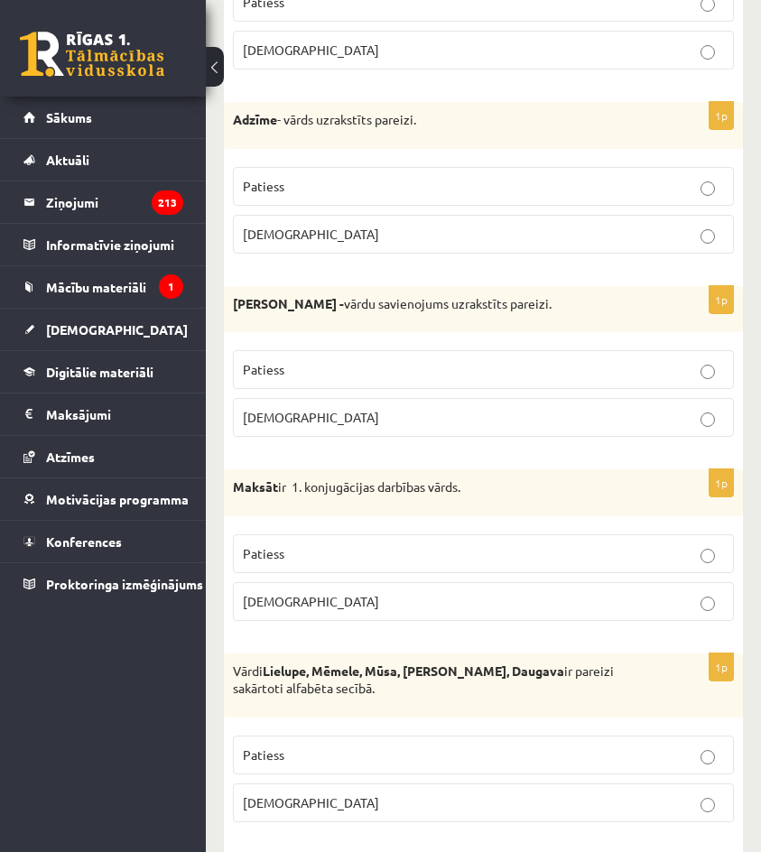
click at [597, 362] on p "Patiess" at bounding box center [483, 369] width 481 height 19
drag, startPoint x: 617, startPoint y: 395, endPoint x: 611, endPoint y: 406, distance: 12.9
click at [616, 399] on fieldset "Patiess Aplams" at bounding box center [483, 391] width 501 height 101
click at [611, 406] on label "Aplams" at bounding box center [483, 417] width 501 height 39
drag, startPoint x: 479, startPoint y: 331, endPoint x: 483, endPoint y: 348, distance: 16.9
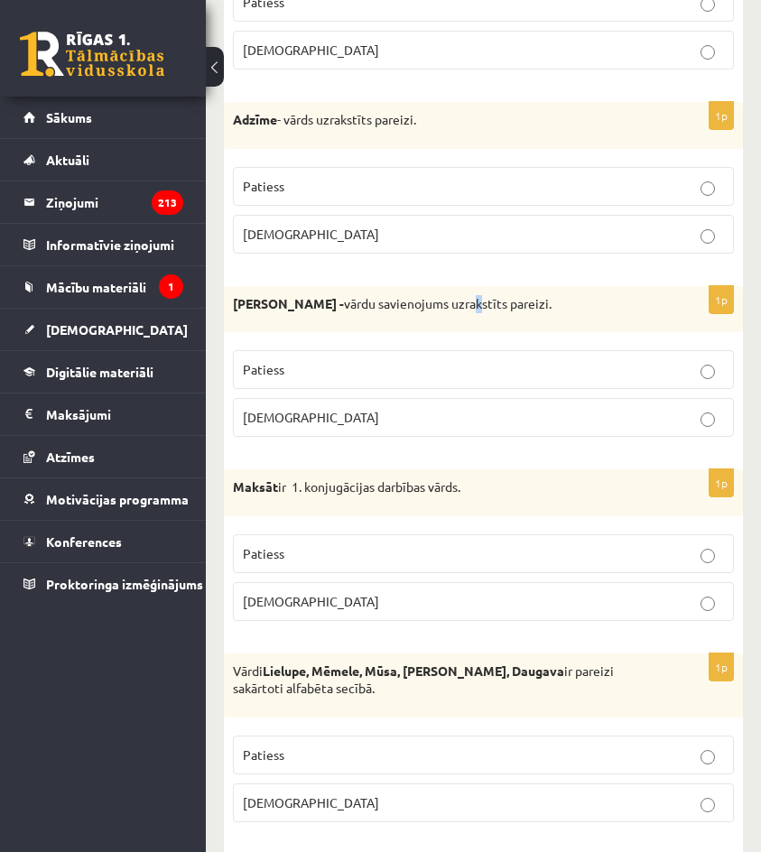
click at [480, 332] on div "Abģērbu veikals - vārdu savienojums uzrakstīts pareizi." at bounding box center [483, 309] width 519 height 47
click at [484, 364] on p "Patiess" at bounding box center [483, 369] width 481 height 19
click at [516, 409] on p "Aplams" at bounding box center [483, 417] width 481 height 19
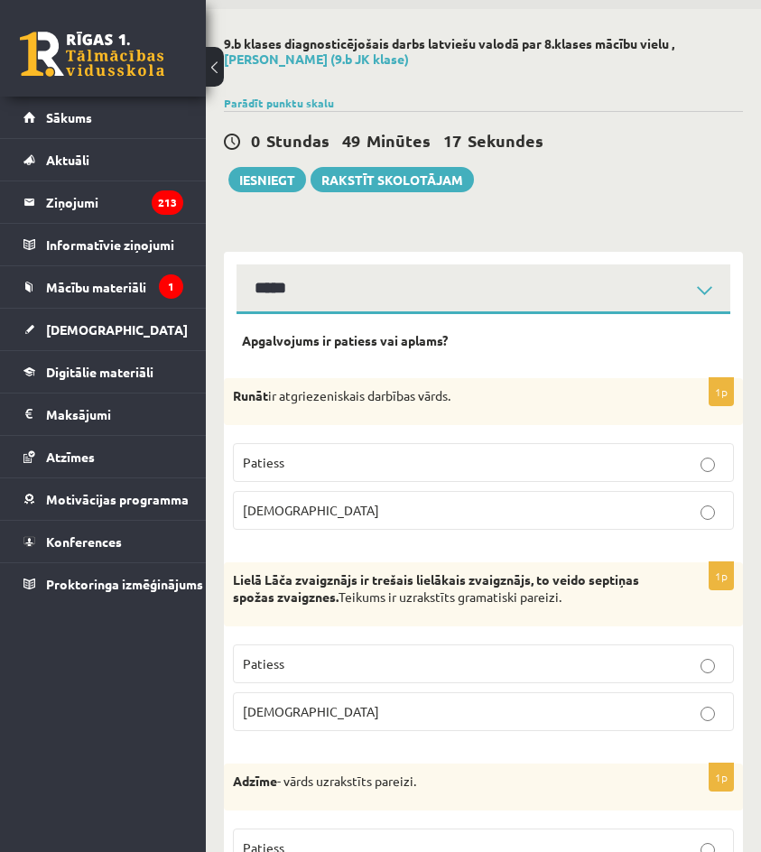
scroll to position [0, 0]
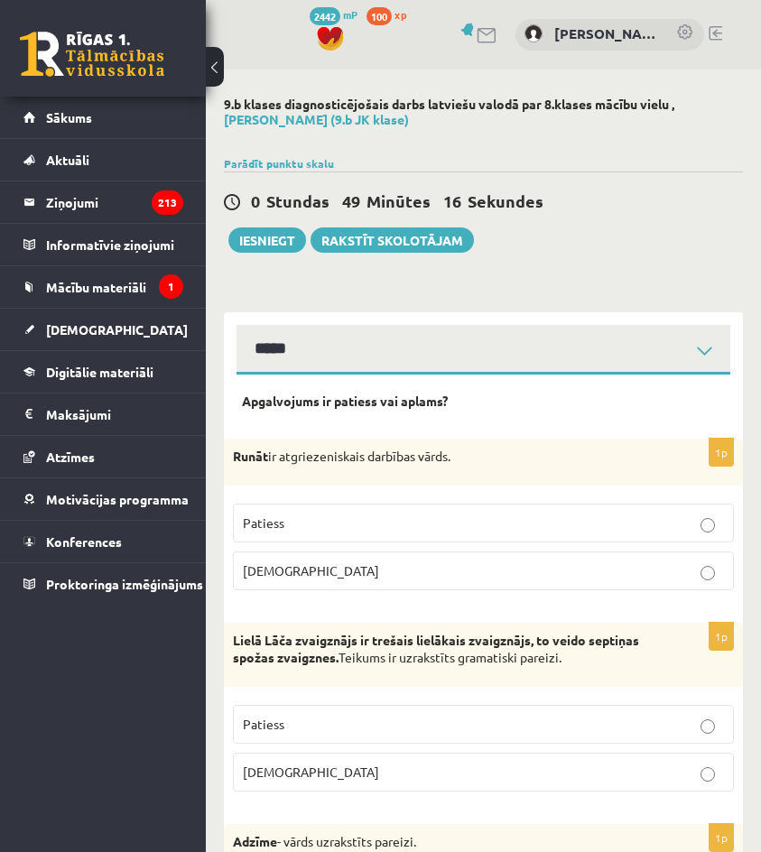
click at [534, 510] on label "Patiess" at bounding box center [483, 523] width 501 height 39
click at [541, 564] on p "Aplams" at bounding box center [483, 571] width 481 height 19
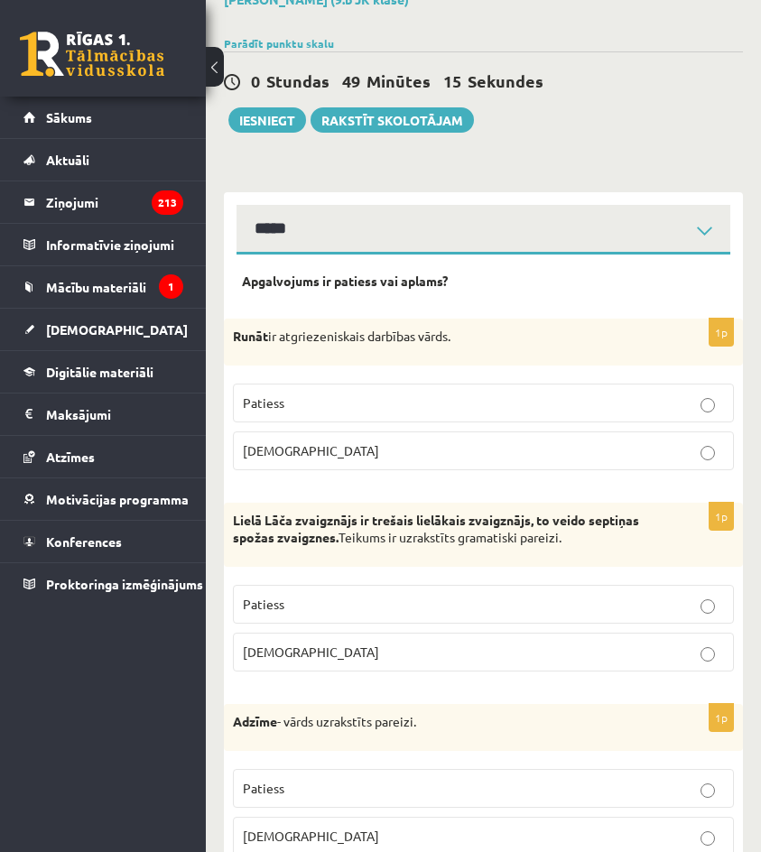
scroll to position [181, 0]
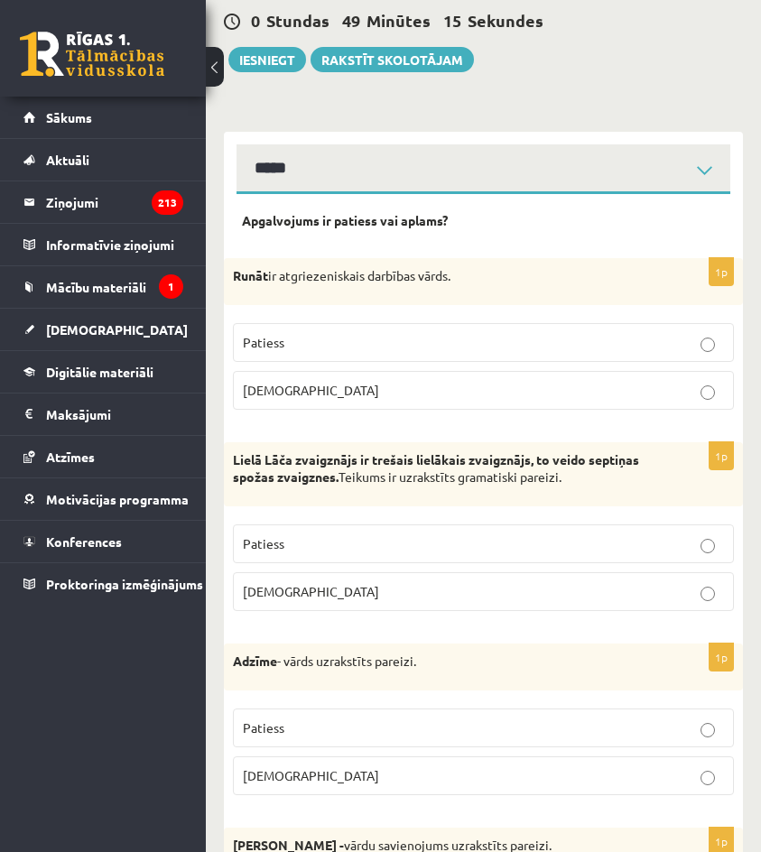
click at [572, 544] on p "Patiess" at bounding box center [483, 544] width 481 height 19
click at [571, 582] on label "Aplams" at bounding box center [483, 592] width 501 height 39
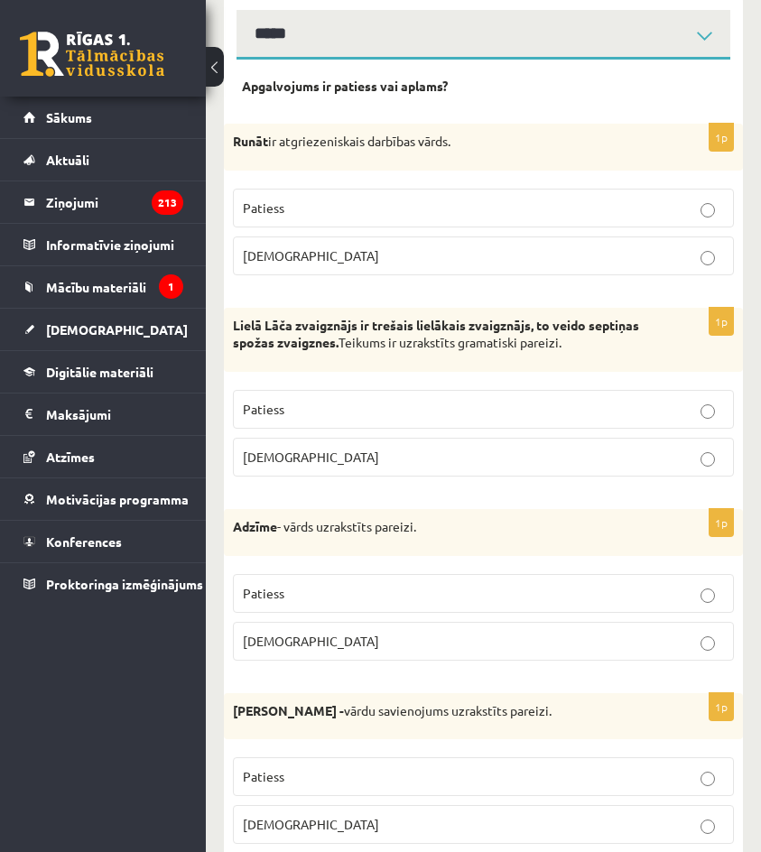
scroll to position [361, 0]
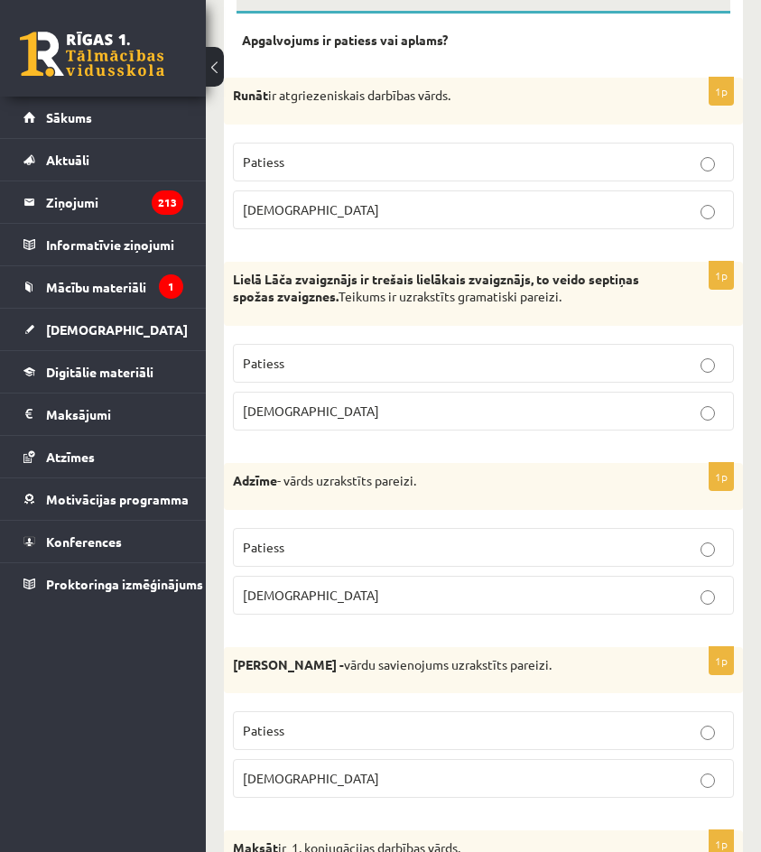
click at [634, 522] on fieldset "Patiess Aplams" at bounding box center [483, 569] width 501 height 101
click at [617, 555] on p "Patiess" at bounding box center [483, 547] width 481 height 19
click at [602, 598] on p "Aplams" at bounding box center [483, 595] width 481 height 19
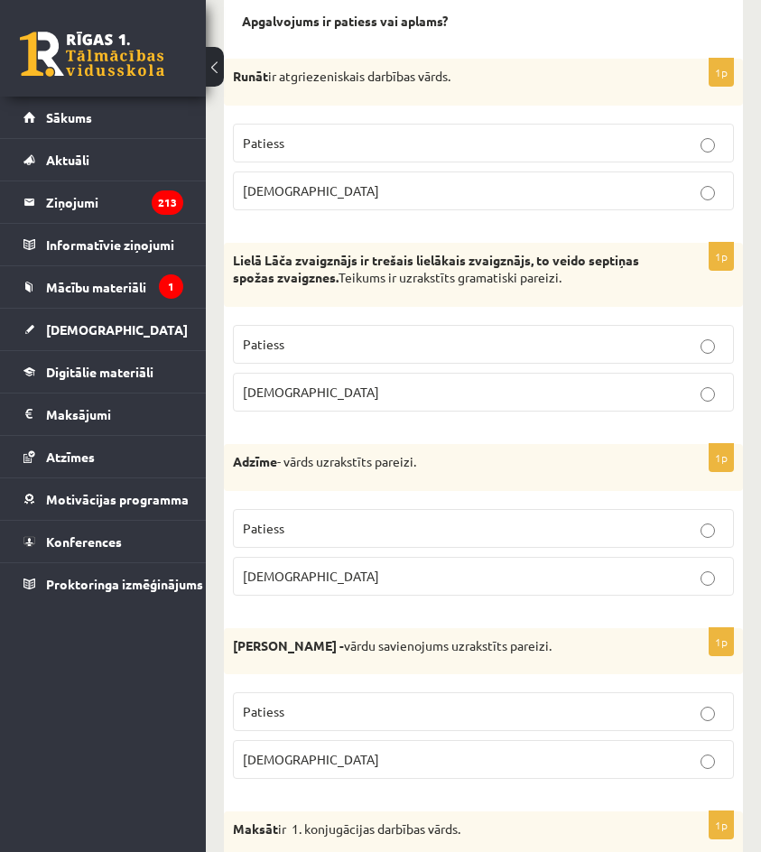
scroll to position [452, 0]
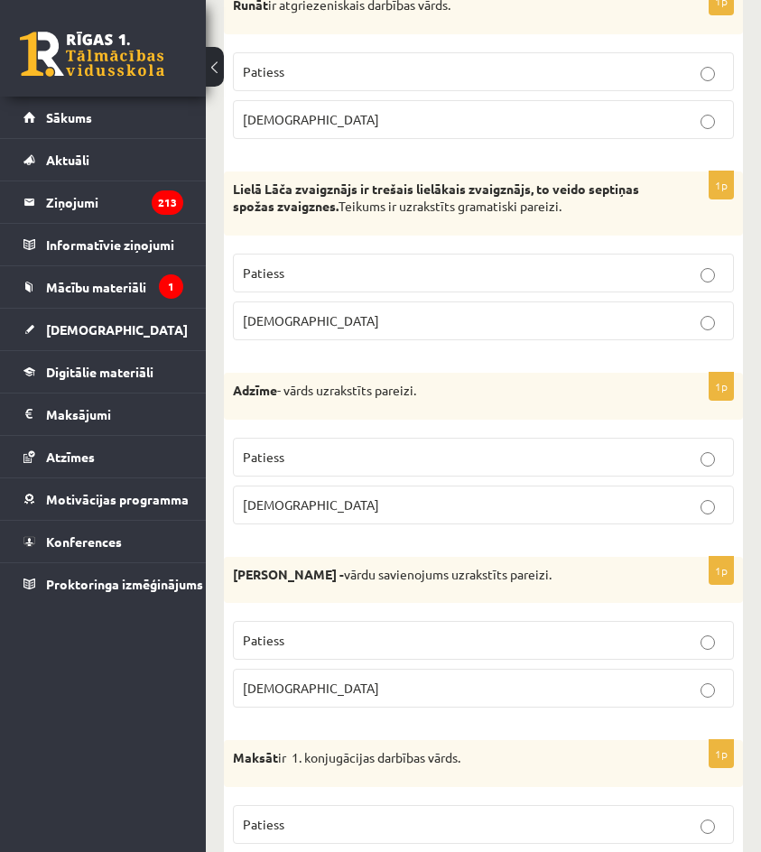
click at [640, 623] on fieldset "Patiess Aplams" at bounding box center [483, 662] width 501 height 101
click at [646, 622] on label "Patiess" at bounding box center [483, 640] width 501 height 39
click at [638, 646] on p "Patiess" at bounding box center [483, 640] width 481 height 19
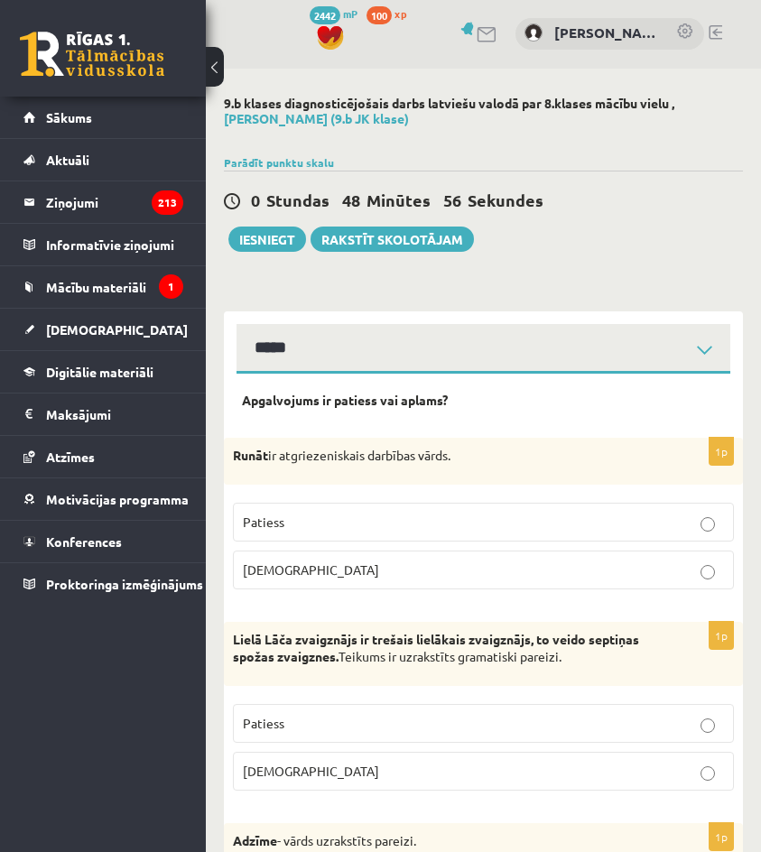
scroll to position [0, 0]
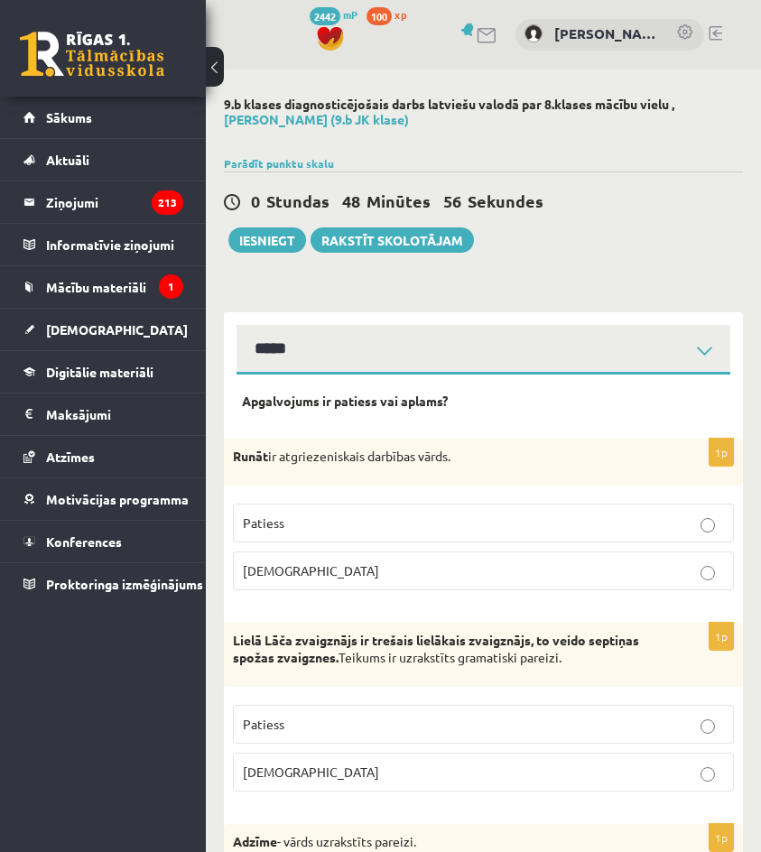
click at [569, 523] on p "Patiess" at bounding box center [483, 523] width 481 height 19
click at [568, 572] on p "Aplams" at bounding box center [483, 571] width 481 height 19
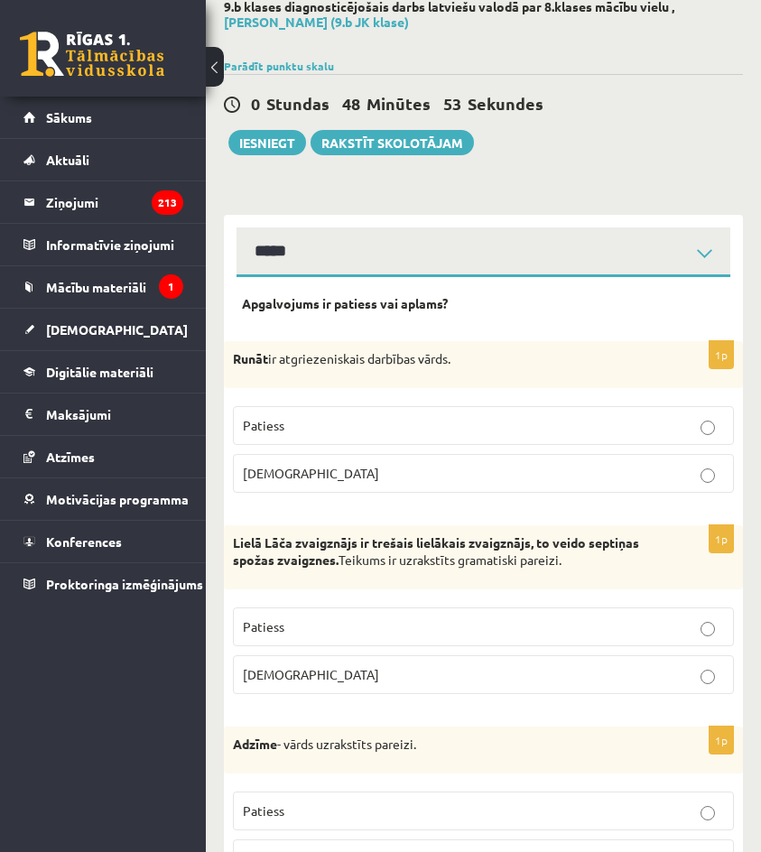
scroll to position [181, 0]
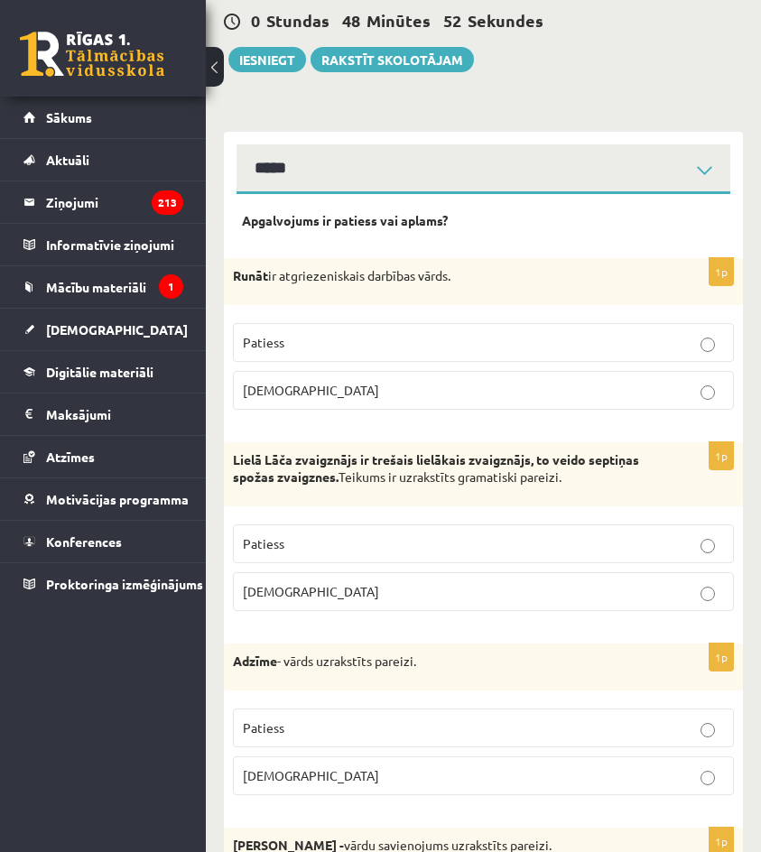
click at [598, 540] on p "Patiess" at bounding box center [483, 544] width 481 height 19
click at [594, 601] on p "Aplams" at bounding box center [483, 591] width 481 height 19
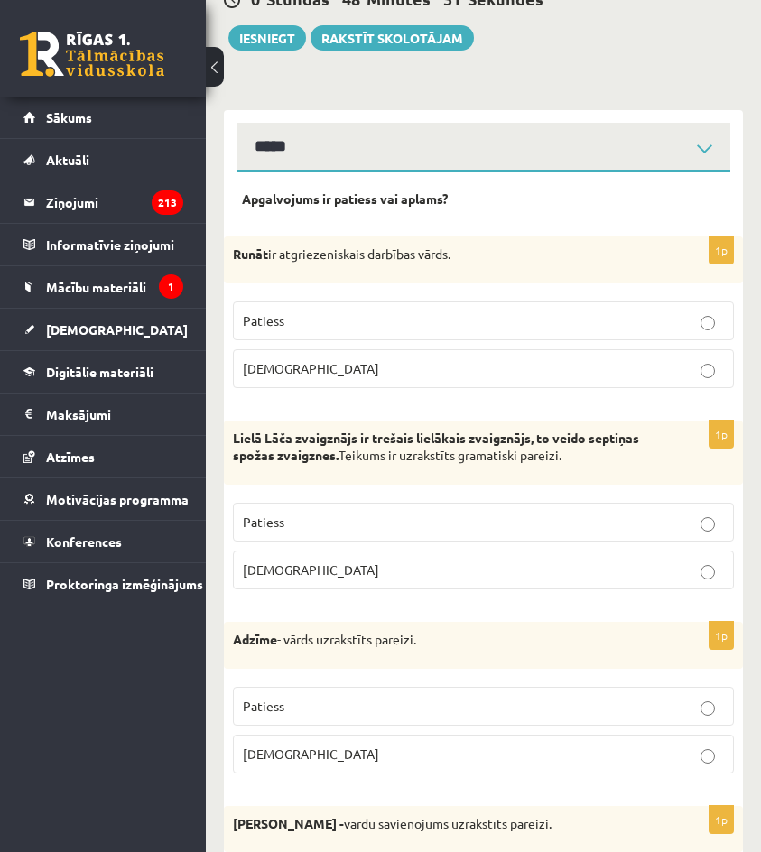
scroll to position [271, 0]
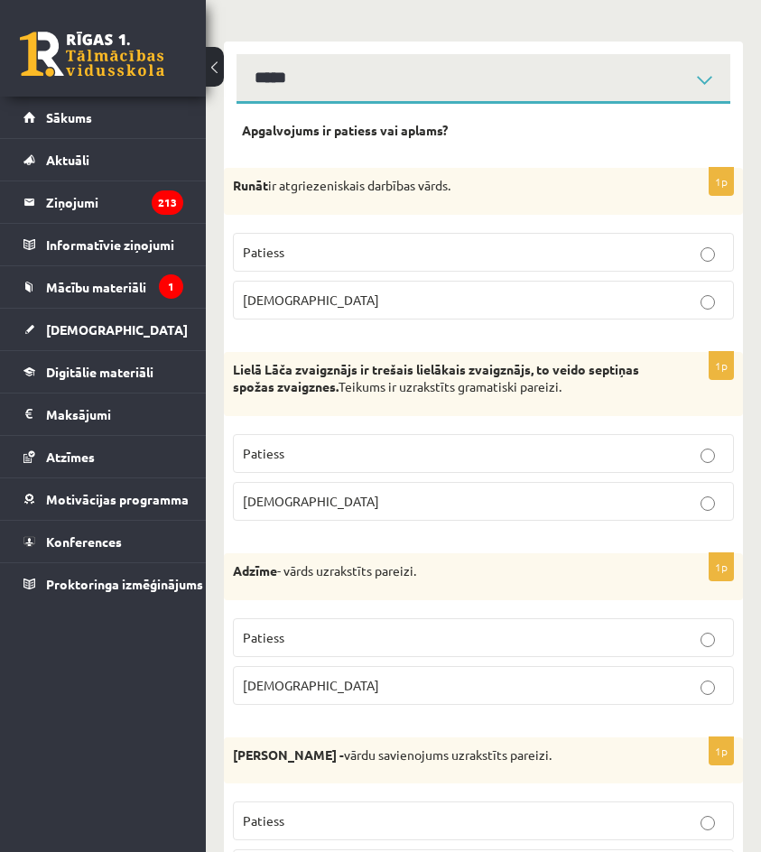
click at [592, 641] on p "Patiess" at bounding box center [483, 638] width 481 height 19
click at [578, 709] on fieldset "Patiess Aplams" at bounding box center [483, 660] width 501 height 101
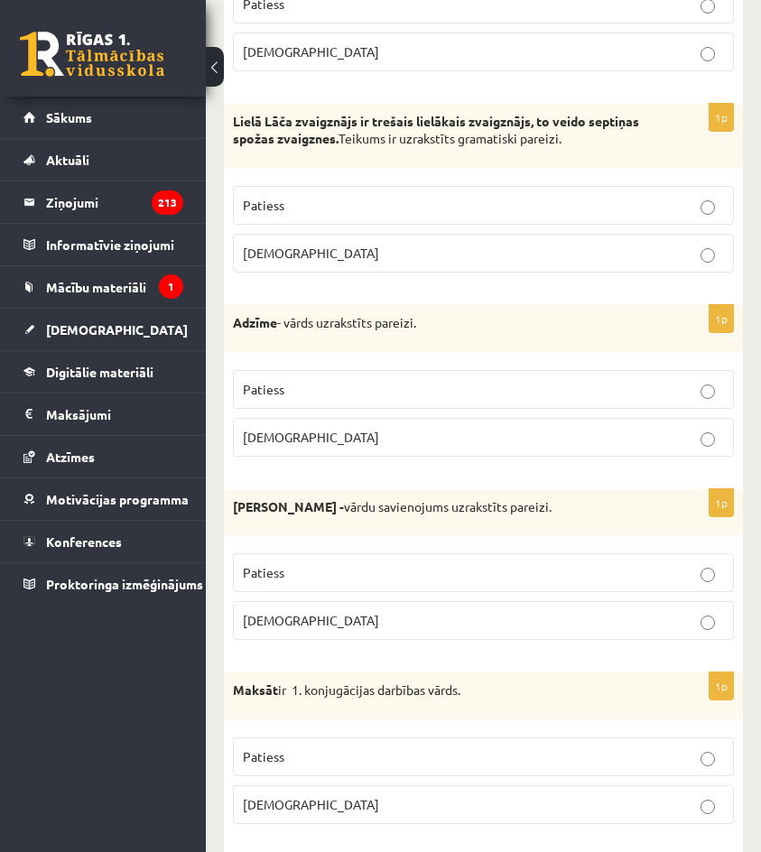
scroll to position [542, 0]
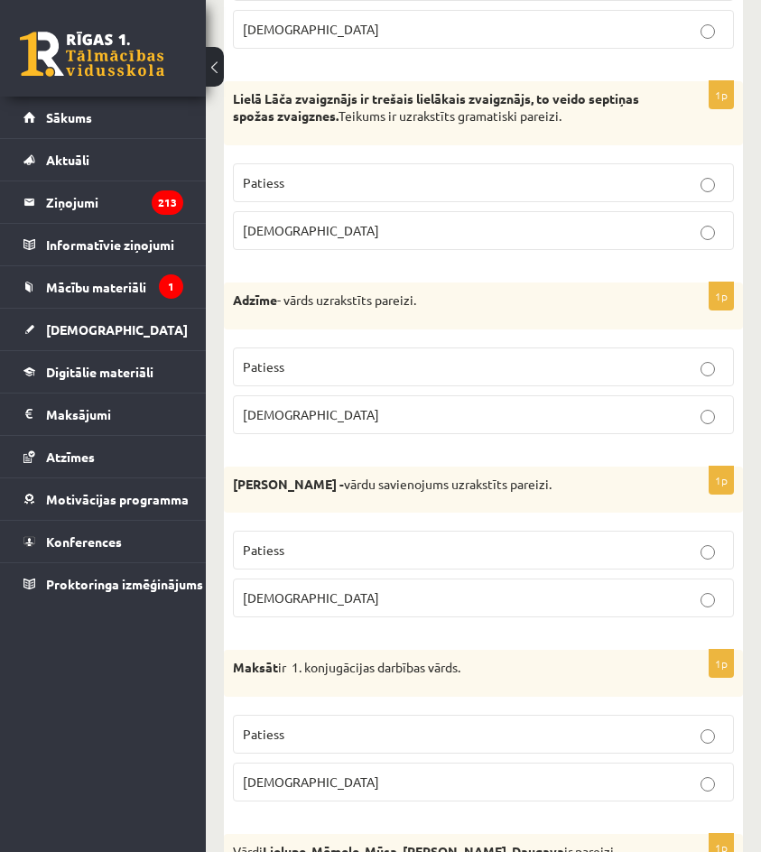
click at [613, 603] on p "Aplams" at bounding box center [483, 598] width 481 height 19
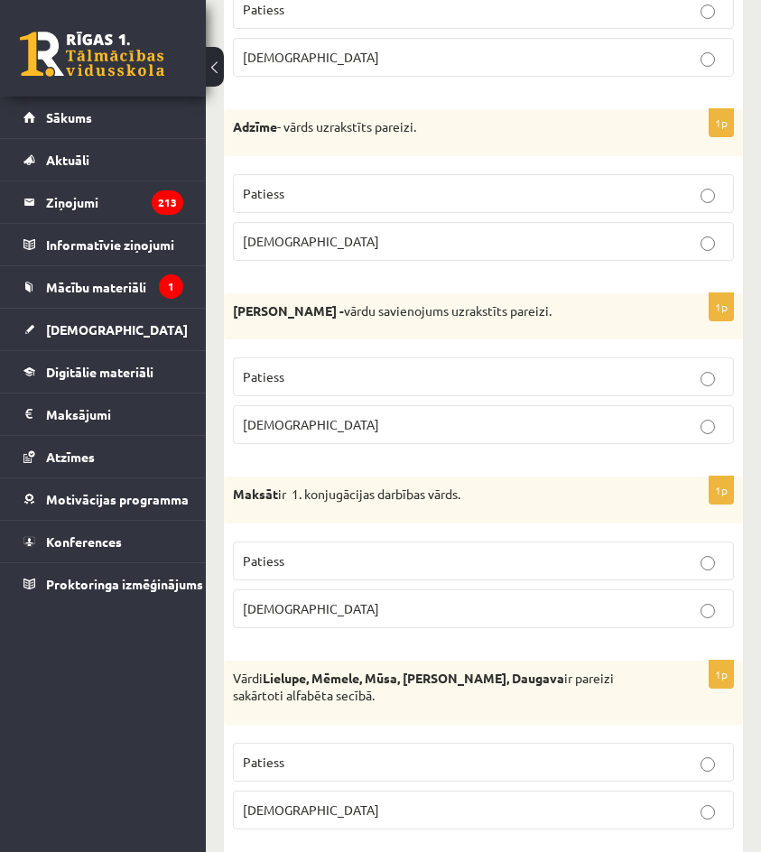
scroll to position [722, 0]
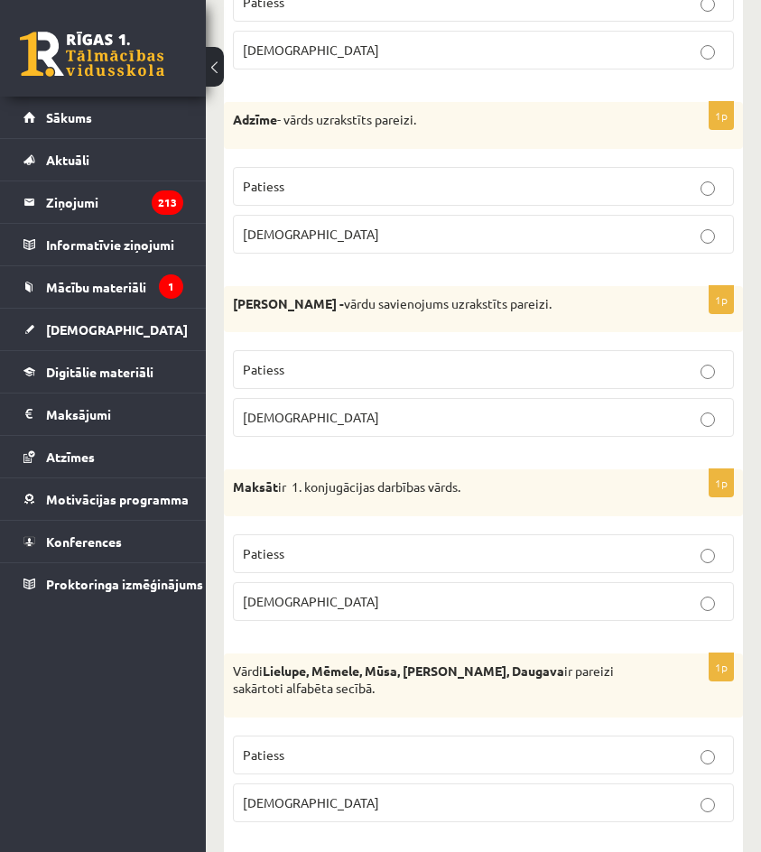
click at [619, 558] on p "Patiess" at bounding box center [483, 554] width 481 height 19
click at [614, 608] on p "Aplams" at bounding box center [483, 601] width 481 height 19
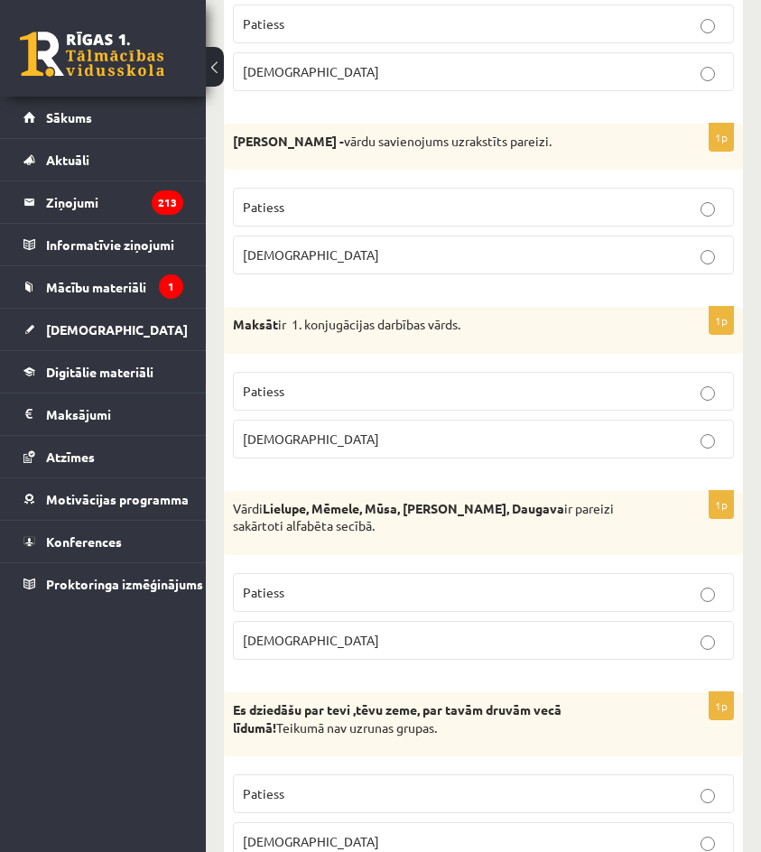
scroll to position [903, 0]
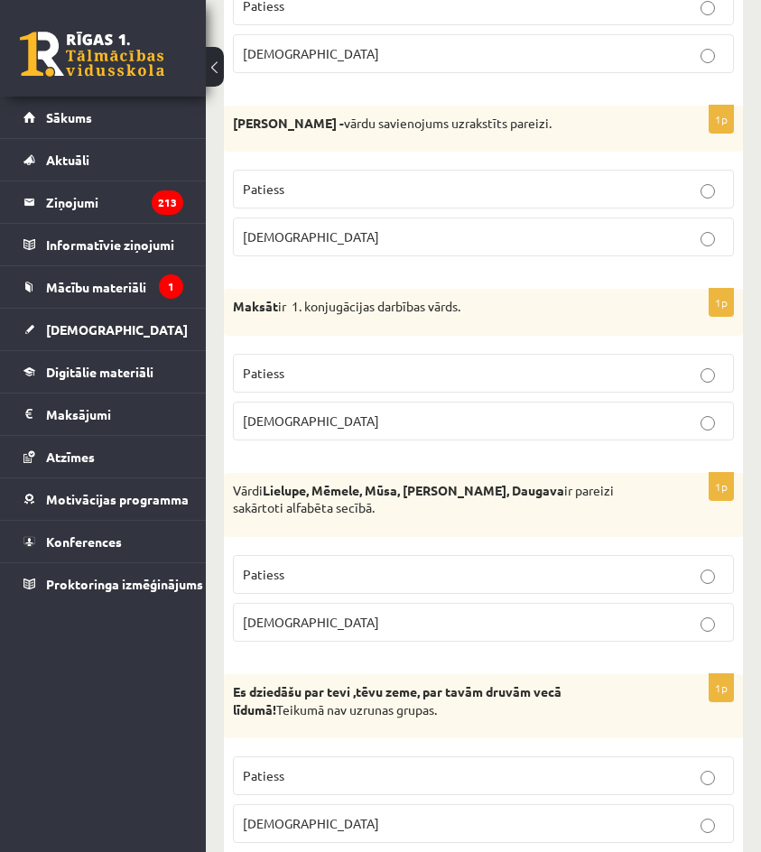
click at [620, 579] on p "Patiess" at bounding box center [483, 574] width 481 height 19
click at [624, 626] on p "Aplams" at bounding box center [483, 622] width 481 height 19
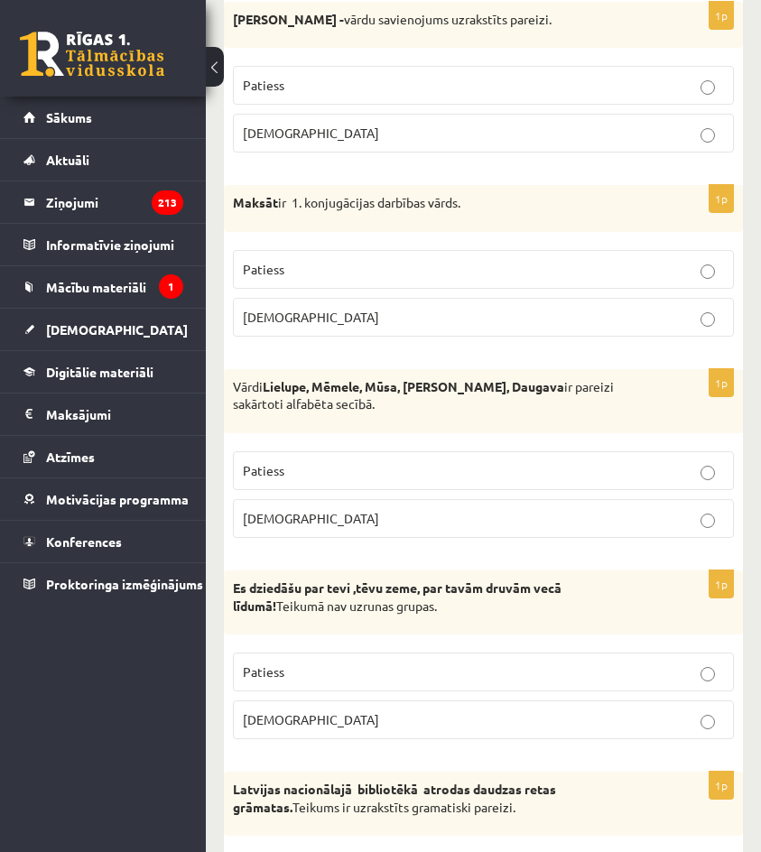
scroll to position [1084, 0]
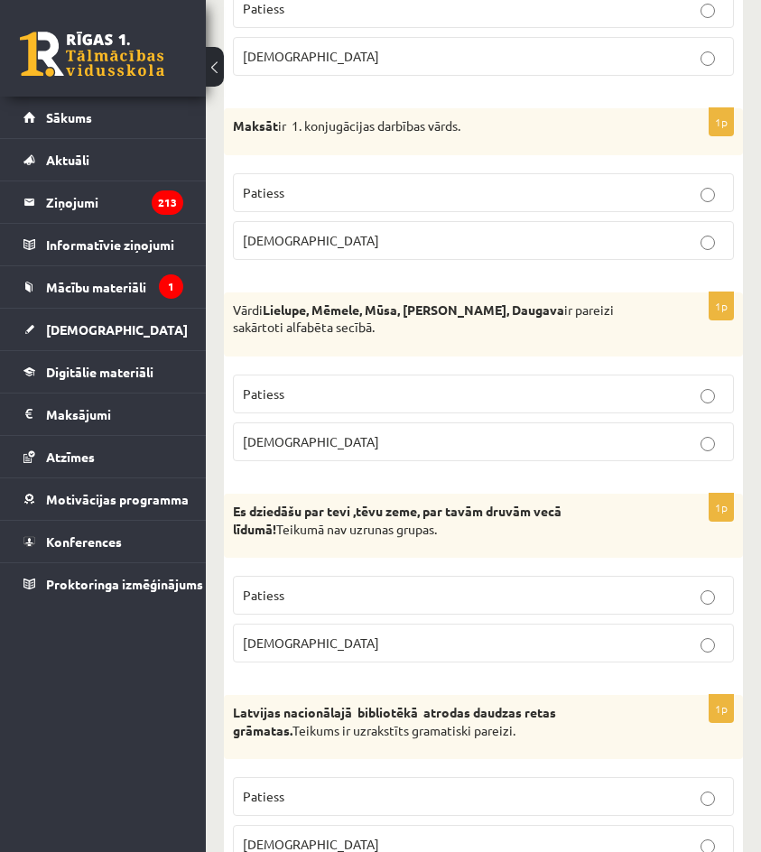
click at [632, 589] on p "Patiess" at bounding box center [483, 595] width 481 height 19
click at [630, 661] on label "Aplams" at bounding box center [483, 643] width 501 height 39
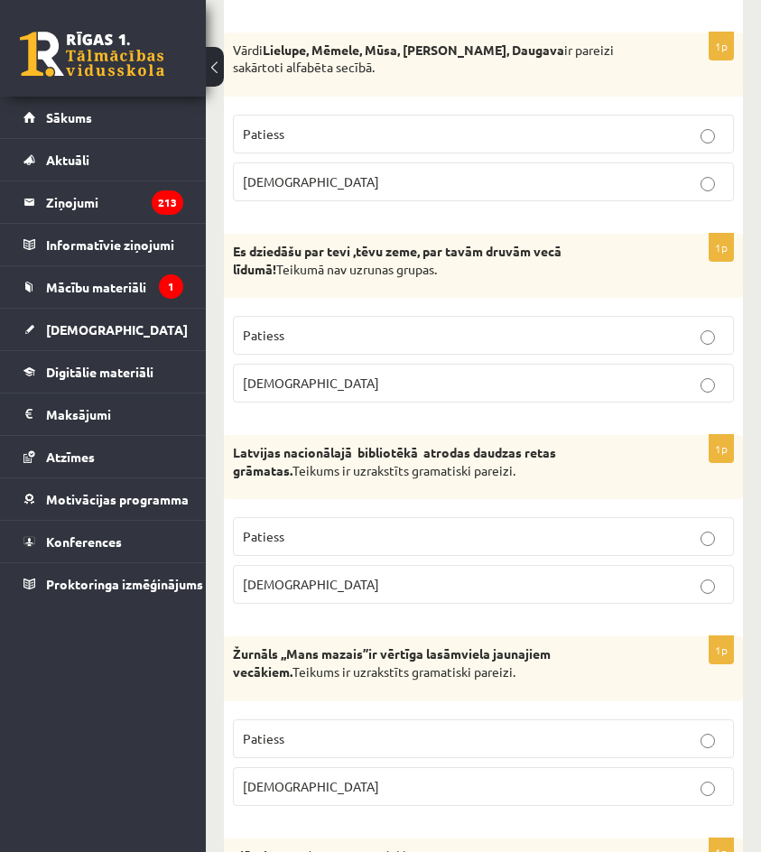
scroll to position [1355, 0]
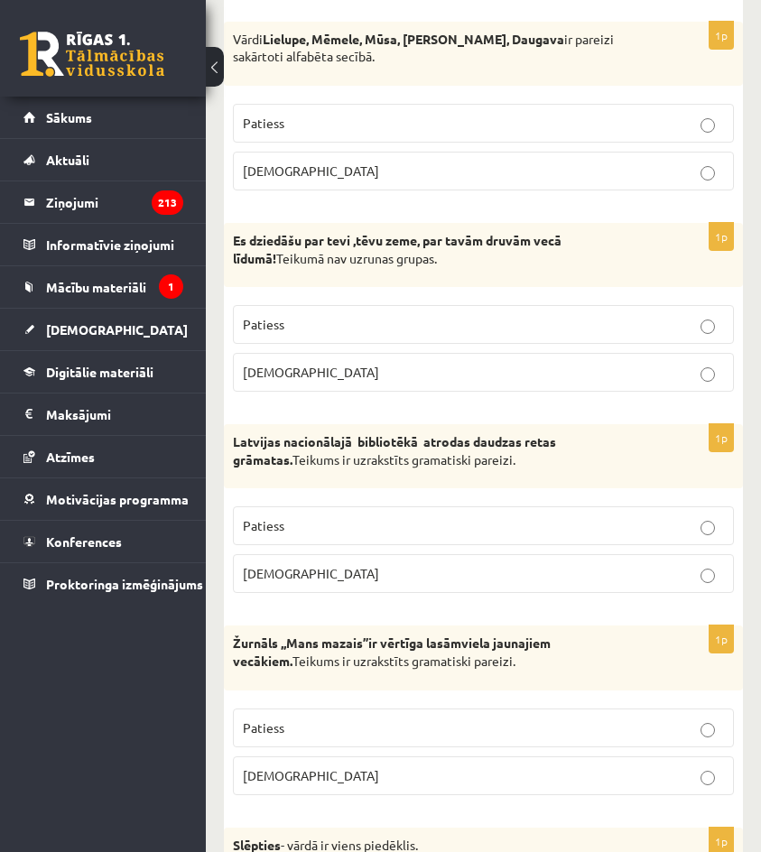
click at [630, 533] on p "Patiess" at bounding box center [483, 526] width 481 height 19
click at [634, 576] on p "Aplams" at bounding box center [483, 573] width 481 height 19
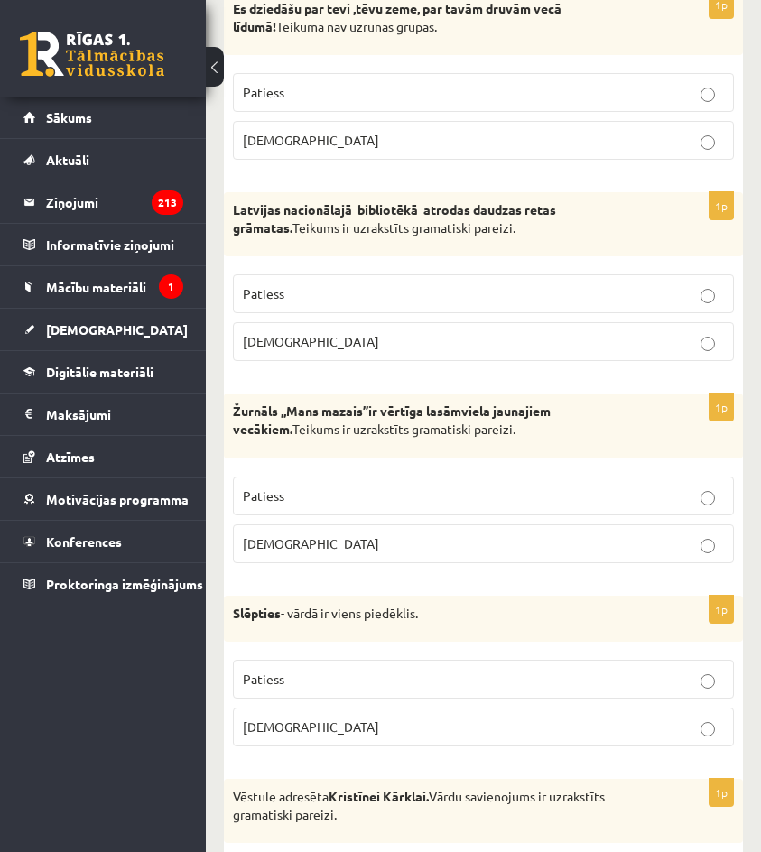
scroll to position [1626, 0]
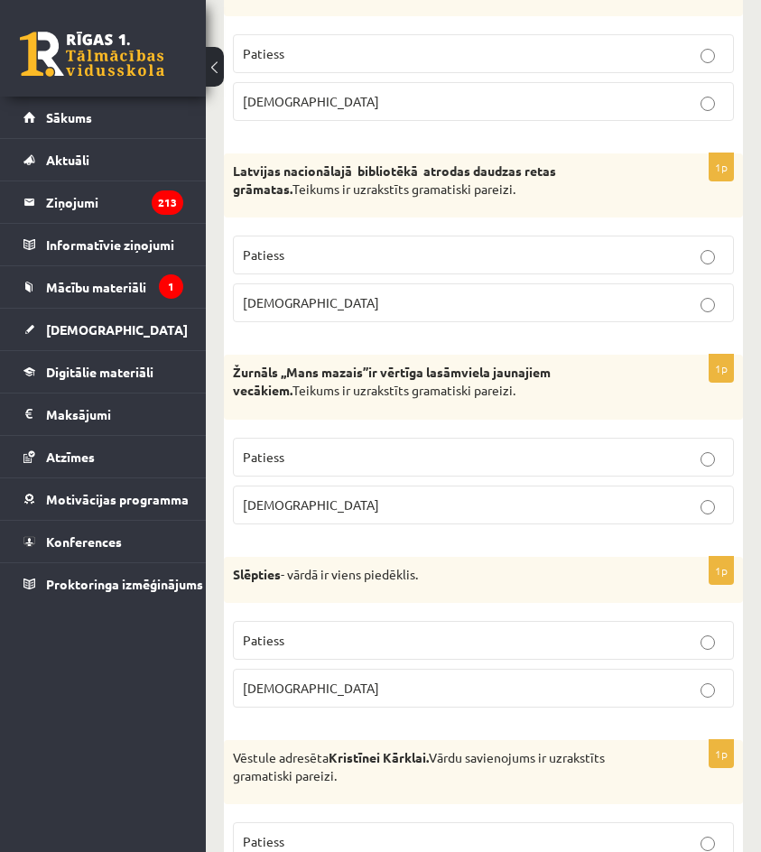
click at [645, 467] on p "Patiess" at bounding box center [483, 457] width 481 height 19
click at [642, 526] on fieldset "Patiess Aplams" at bounding box center [483, 479] width 501 height 101
click at [666, 505] on p "Aplams" at bounding box center [483, 505] width 481 height 19
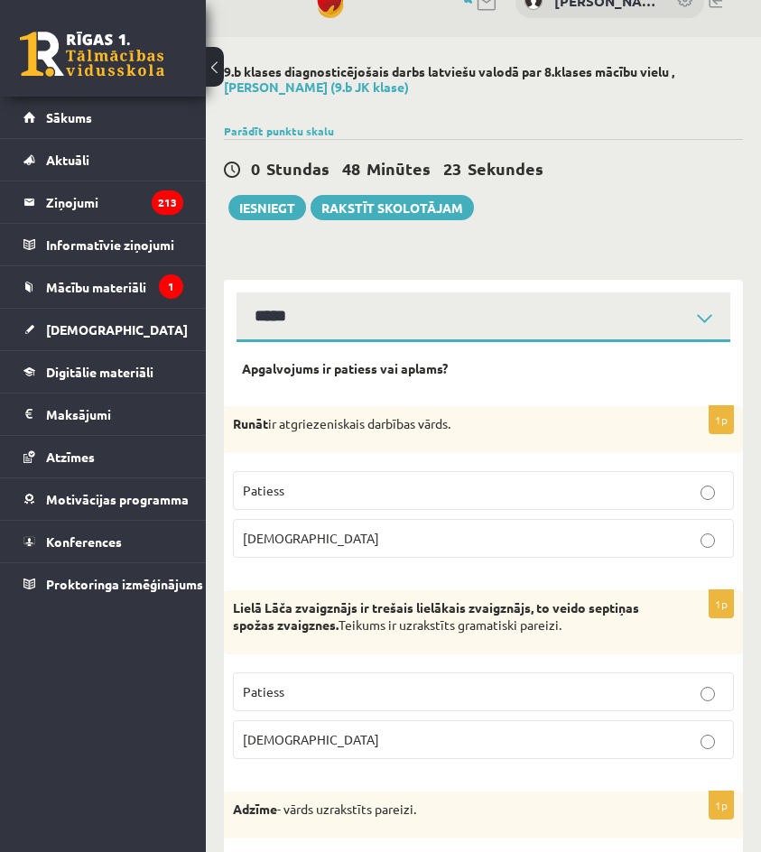
scroll to position [0, 0]
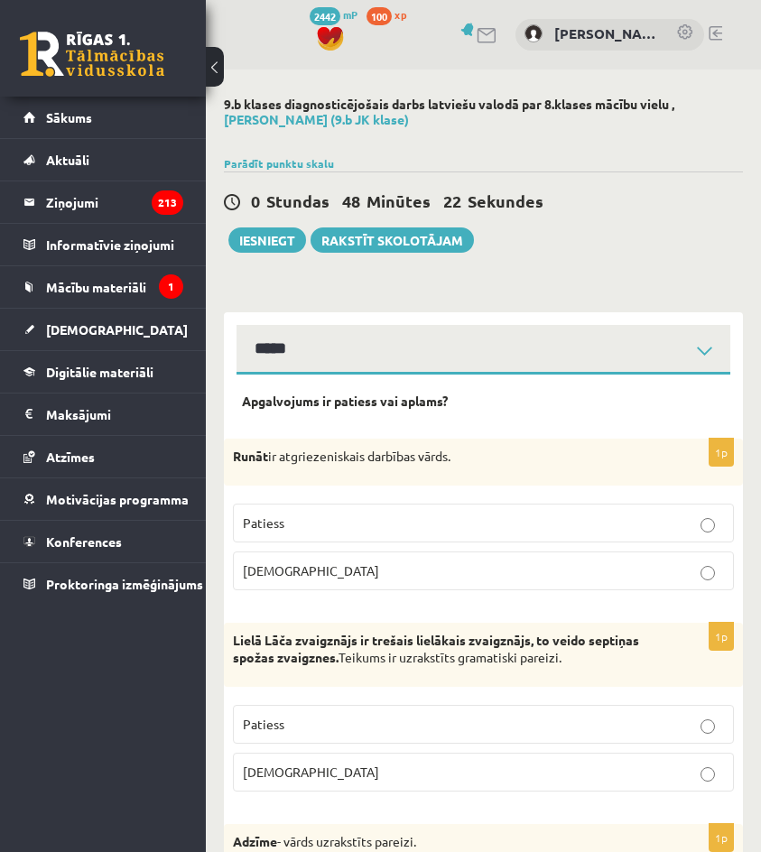
click at [586, 535] on label "Patiess" at bounding box center [483, 523] width 501 height 39
click at [592, 570] on p "Aplams" at bounding box center [483, 571] width 481 height 19
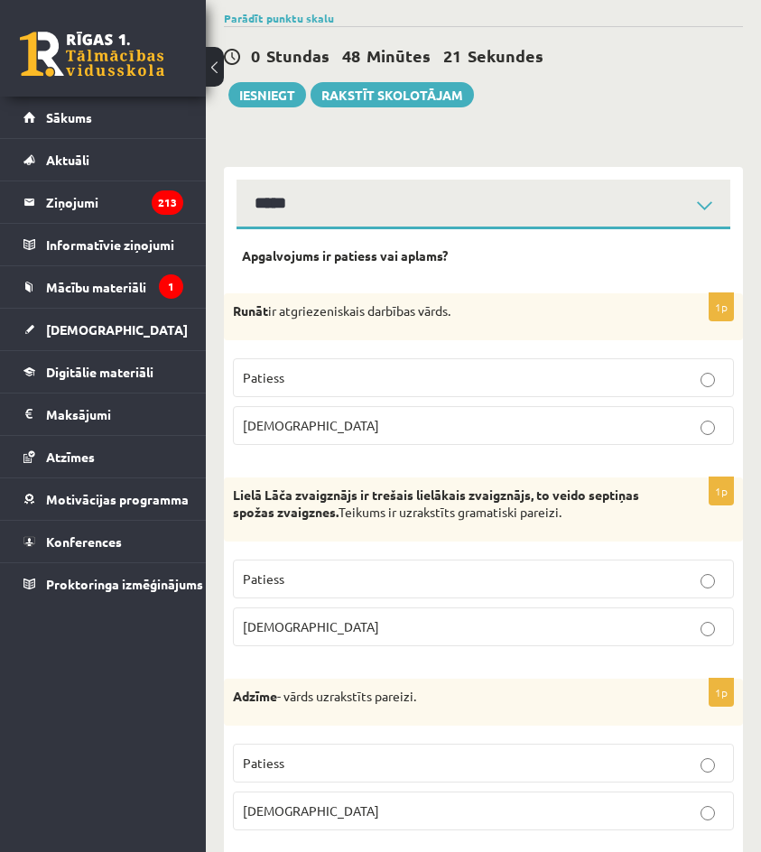
scroll to position [181, 0]
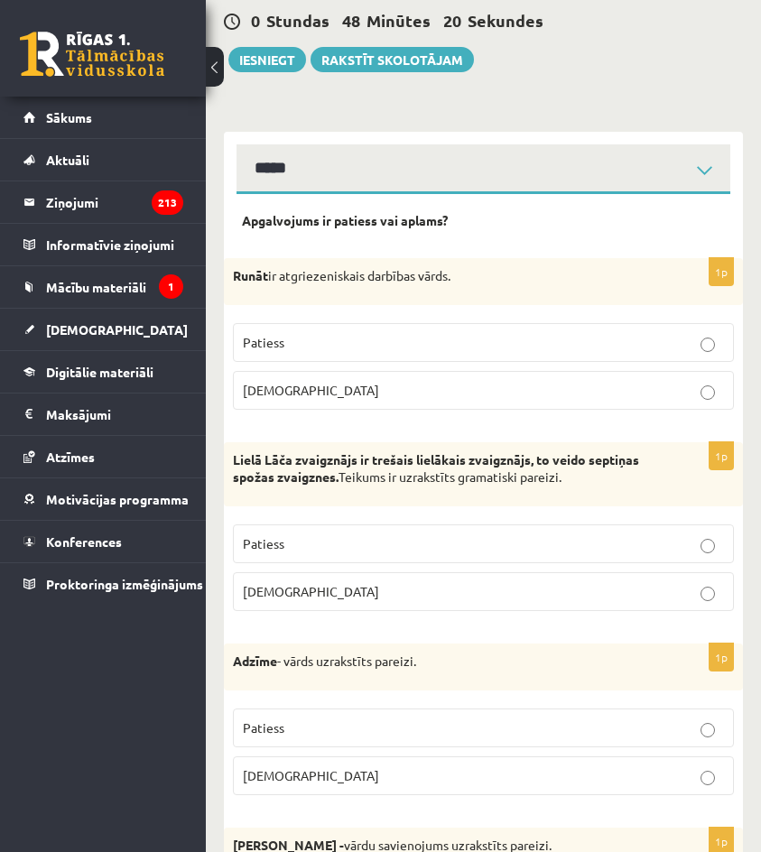
click at [606, 547] on p "Patiess" at bounding box center [483, 544] width 481 height 19
click at [620, 607] on label "Aplams" at bounding box center [483, 592] width 501 height 39
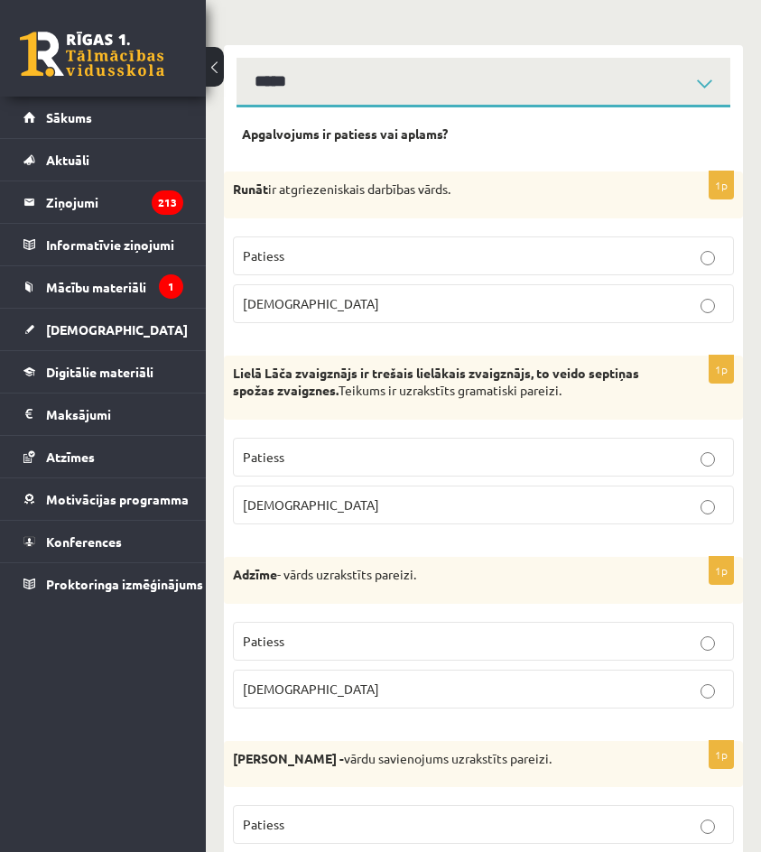
scroll to position [271, 0]
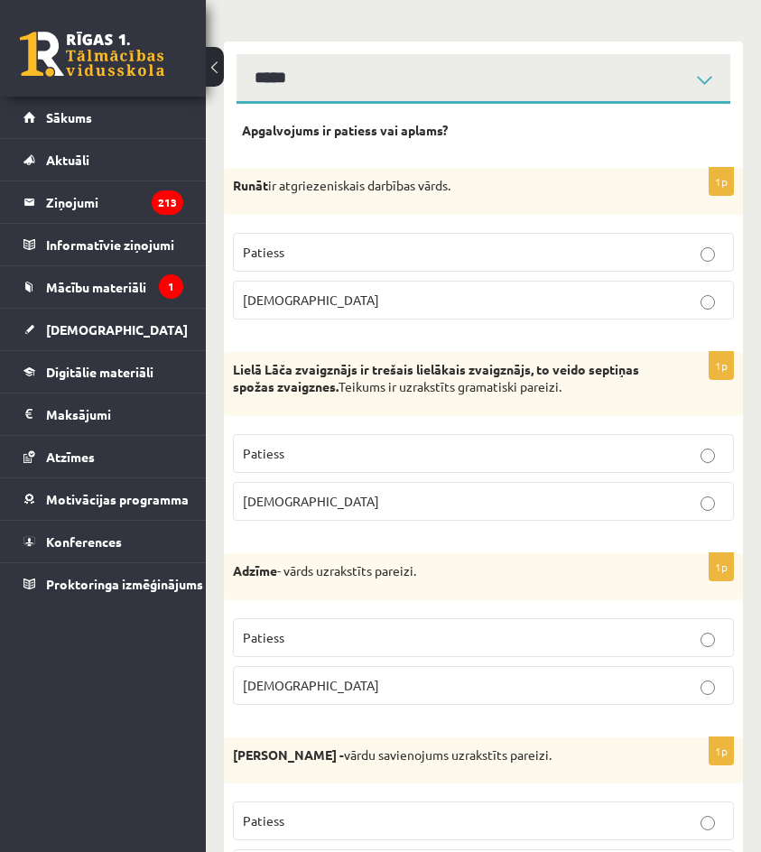
click at [624, 693] on p "Aplams" at bounding box center [483, 685] width 481 height 19
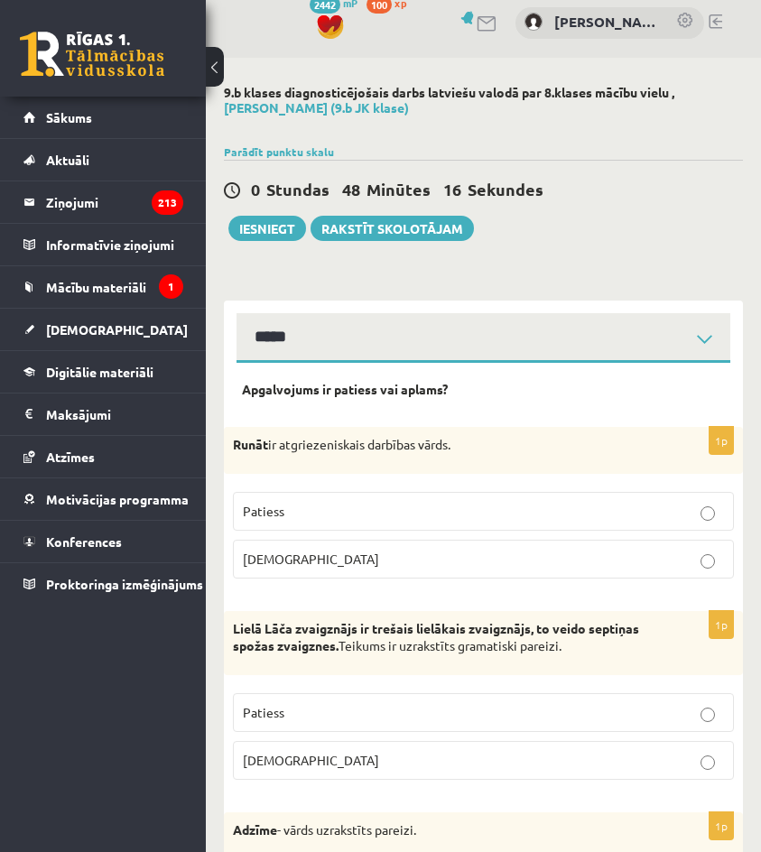
scroll to position [0, 0]
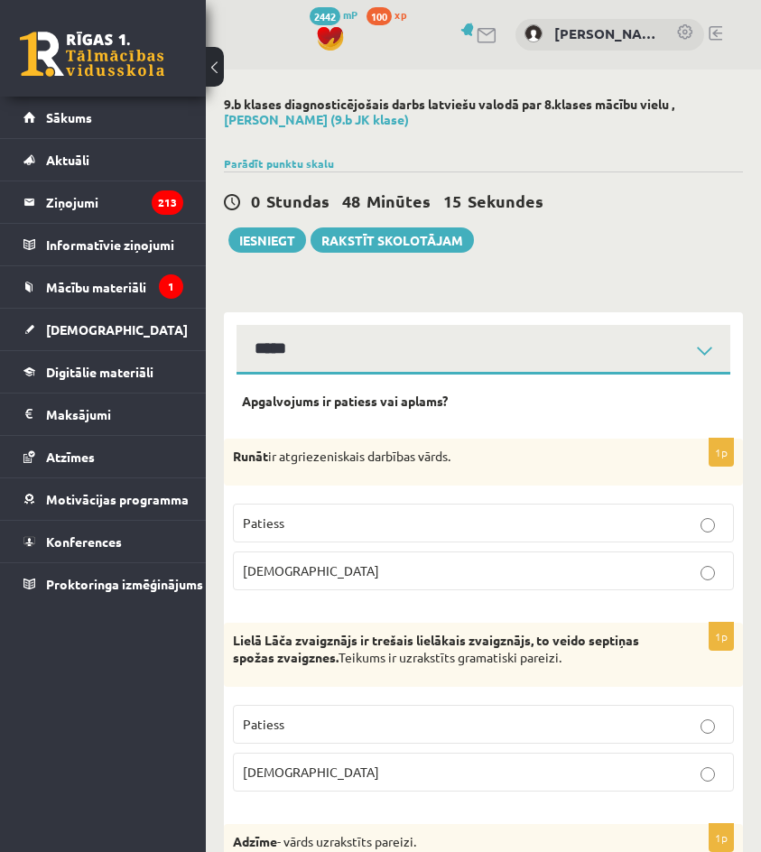
click at [645, 540] on label "Patiess" at bounding box center [483, 523] width 501 height 39
click at [641, 587] on label "Aplams" at bounding box center [483, 571] width 501 height 39
drag, startPoint x: 583, startPoint y: 535, endPoint x: 586, endPoint y: 558, distance: 23.6
click at [583, 535] on label "Patiess" at bounding box center [483, 523] width 501 height 39
click at [589, 573] on p "Aplams" at bounding box center [483, 571] width 481 height 19
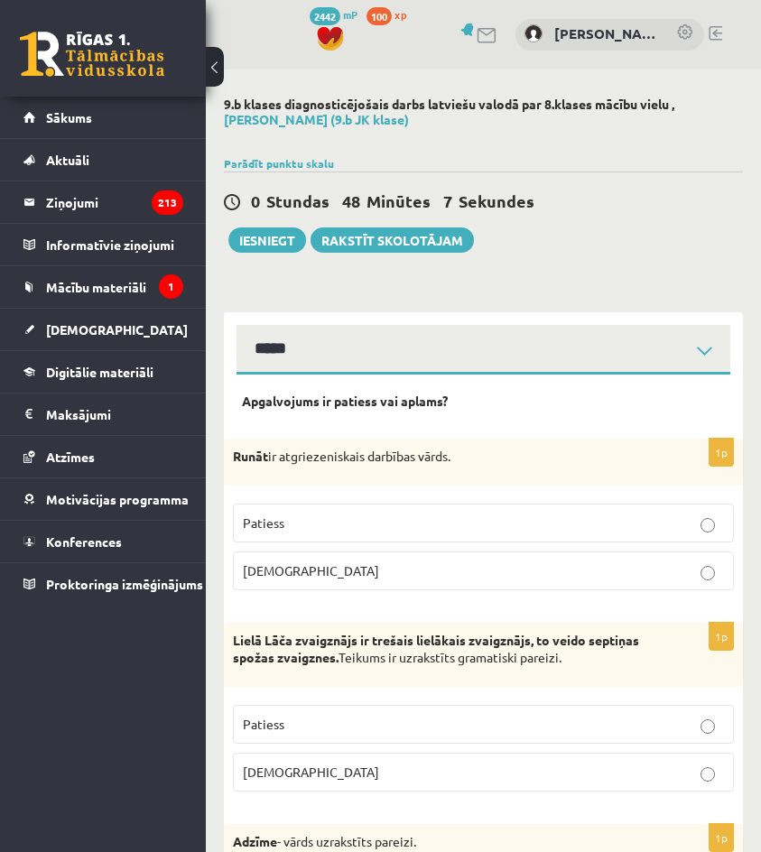
click at [608, 520] on p "Patiess" at bounding box center [483, 523] width 481 height 19
click at [612, 564] on p "Aplams" at bounding box center [483, 571] width 481 height 19
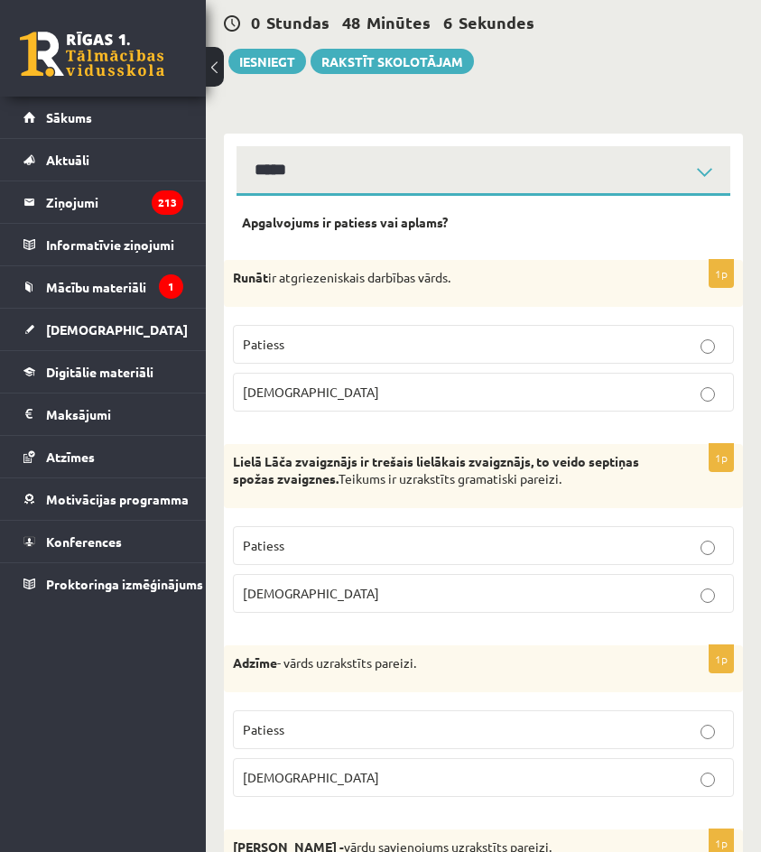
scroll to position [181, 0]
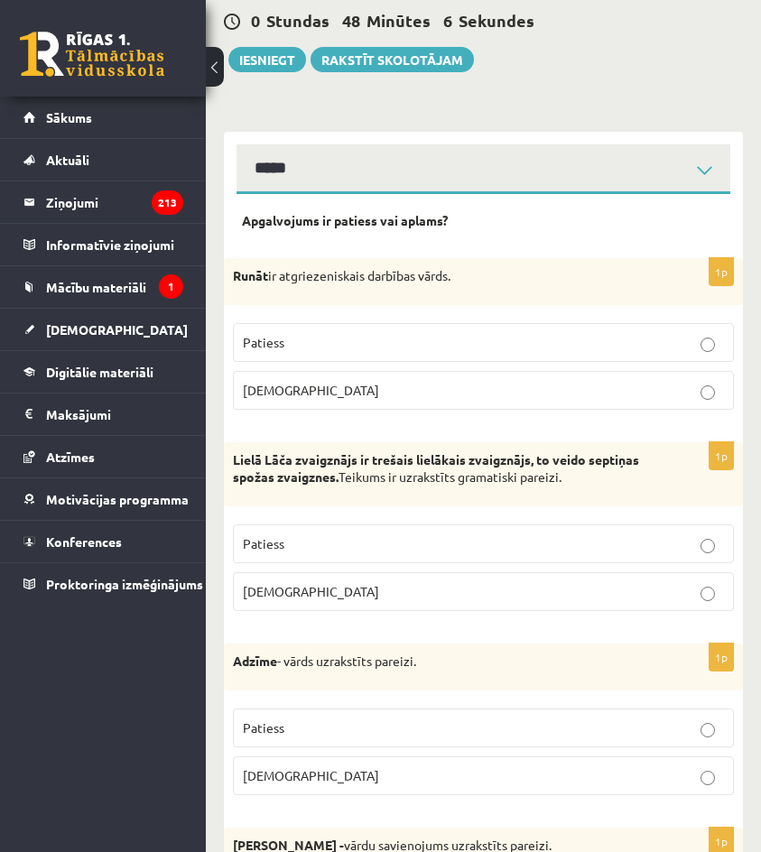
click at [632, 554] on label "Patiess" at bounding box center [483, 544] width 501 height 39
click at [639, 608] on label "Aplams" at bounding box center [483, 592] width 501 height 39
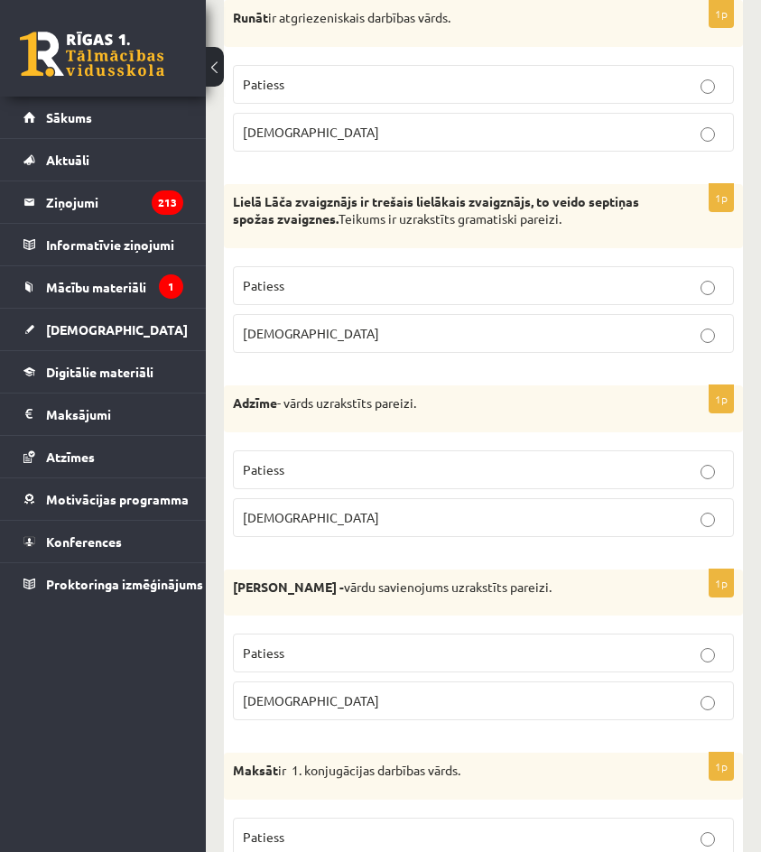
scroll to position [452, 0]
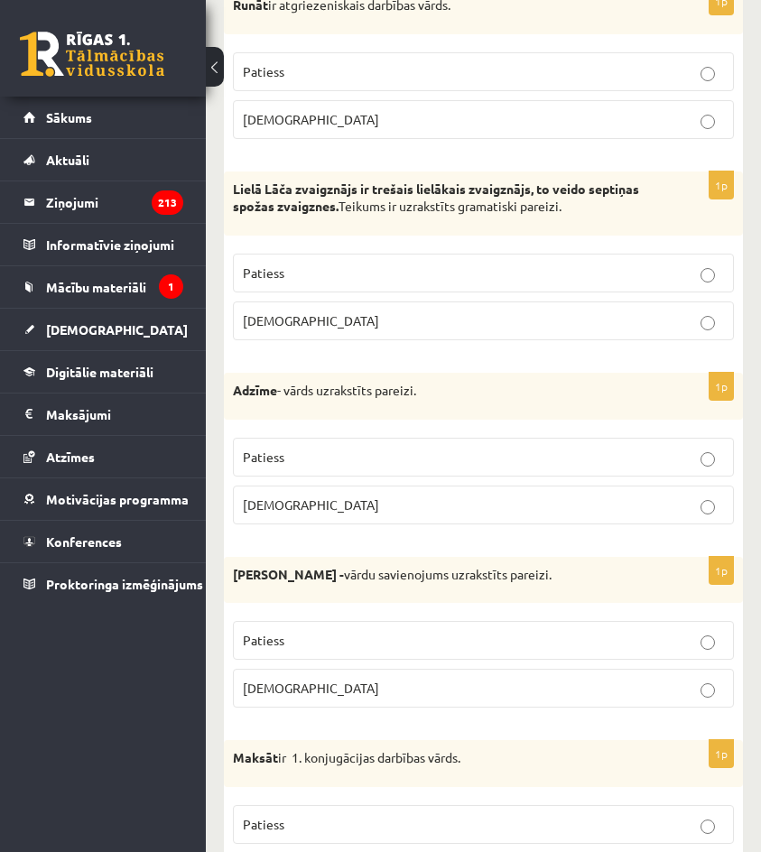
click at [661, 463] on p "Patiess" at bounding box center [483, 457] width 481 height 19
click at [656, 521] on label "Aplams" at bounding box center [483, 505] width 501 height 39
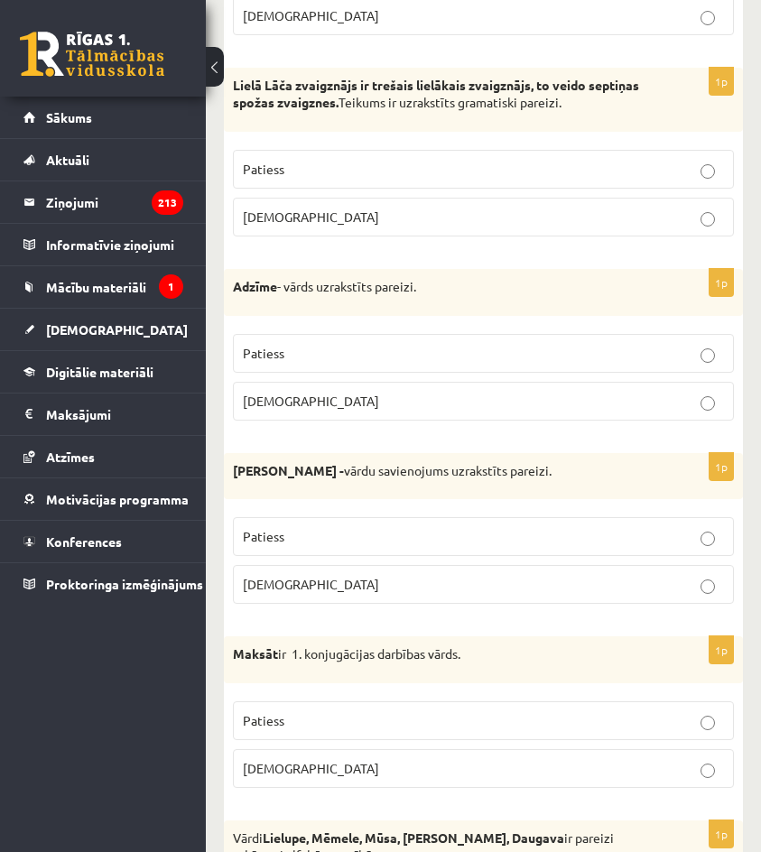
scroll to position [632, 0]
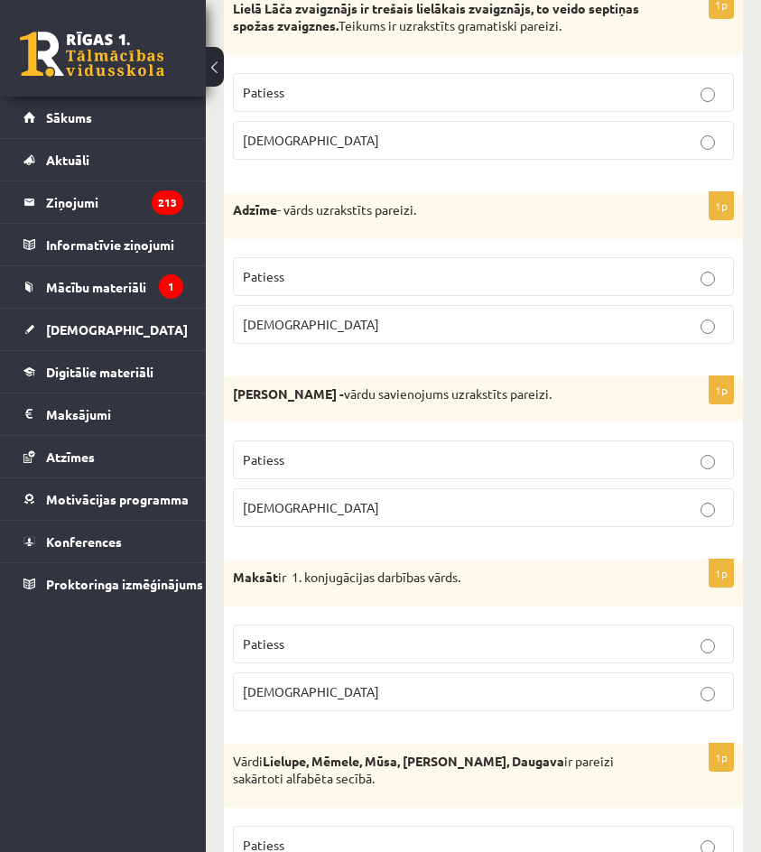
click at [664, 466] on p "Patiess" at bounding box center [483, 460] width 481 height 19
click at [657, 525] on label "Aplams" at bounding box center [483, 508] width 501 height 39
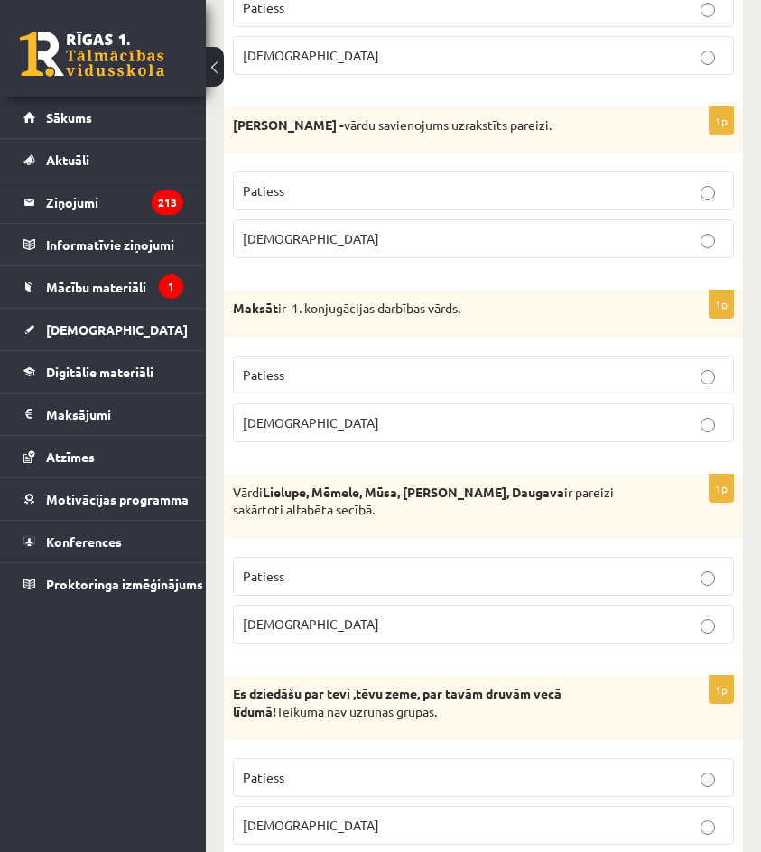
scroll to position [903, 0]
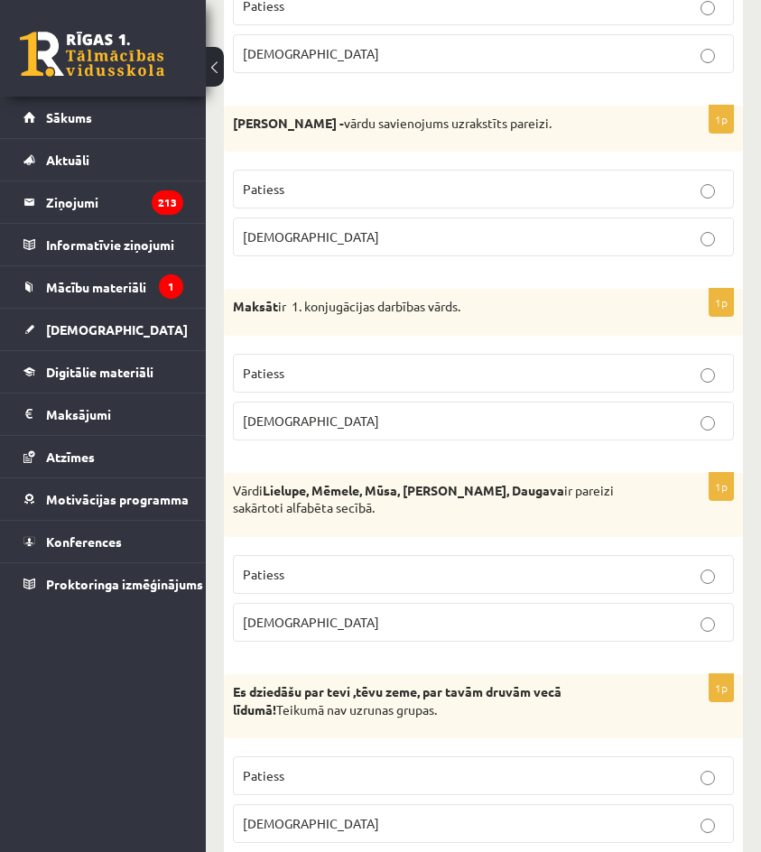
click at [676, 395] on fieldset "Patiess Aplams" at bounding box center [483, 395] width 501 height 101
click at [679, 394] on fieldset "Patiess Aplams" at bounding box center [483, 395] width 501 height 101
click at [697, 378] on p "Patiess" at bounding box center [483, 373] width 481 height 19
click at [693, 417] on p "Aplams" at bounding box center [483, 421] width 481 height 19
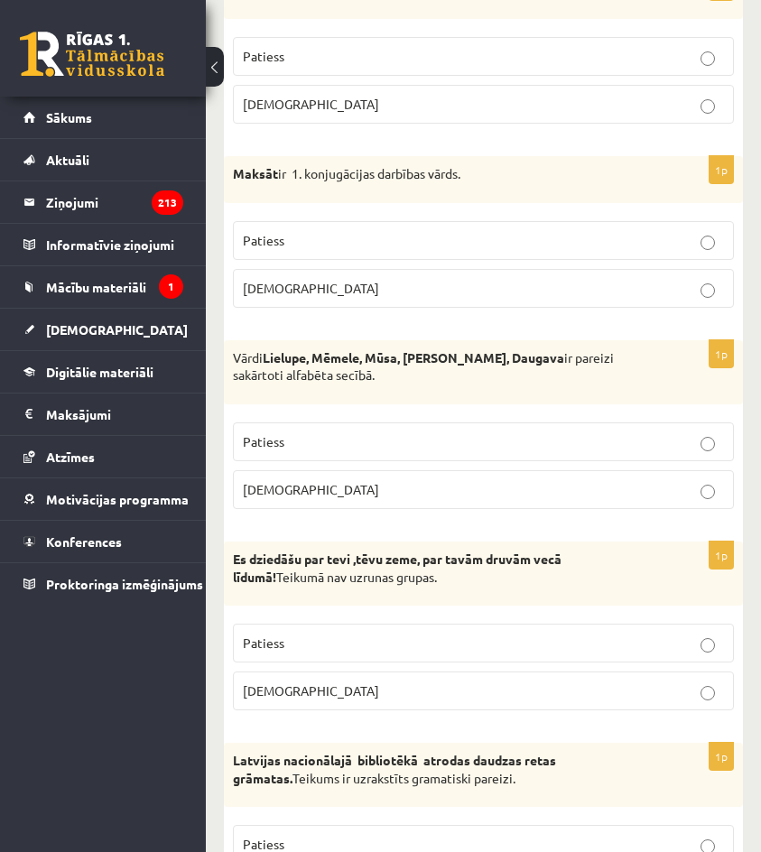
scroll to position [1084, 0]
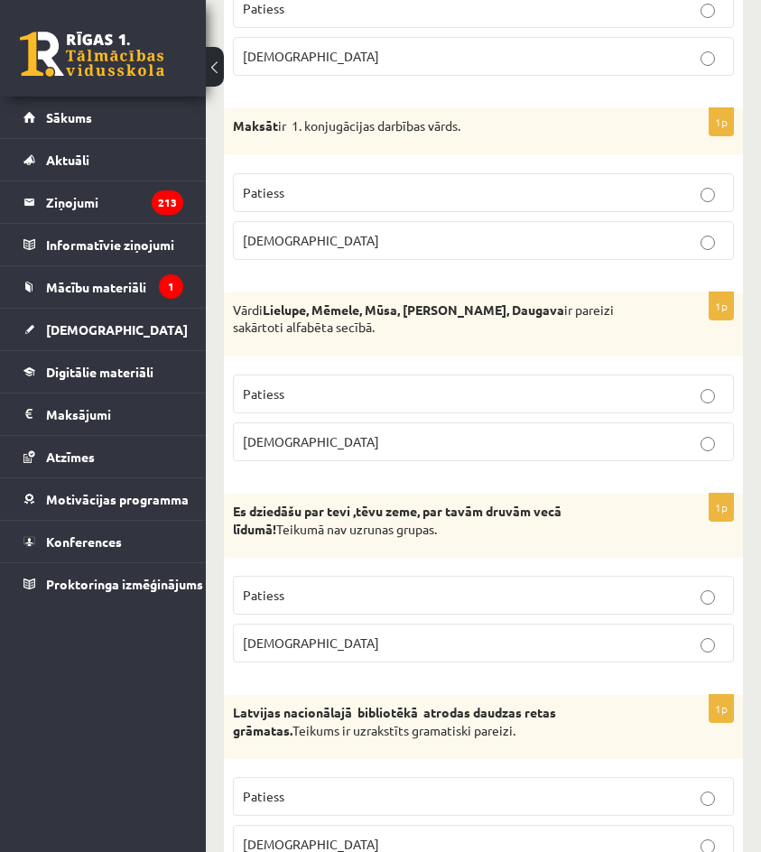
click at [678, 405] on label "Patiess" at bounding box center [483, 394] width 501 height 39
click at [680, 444] on p "Aplams" at bounding box center [483, 442] width 481 height 19
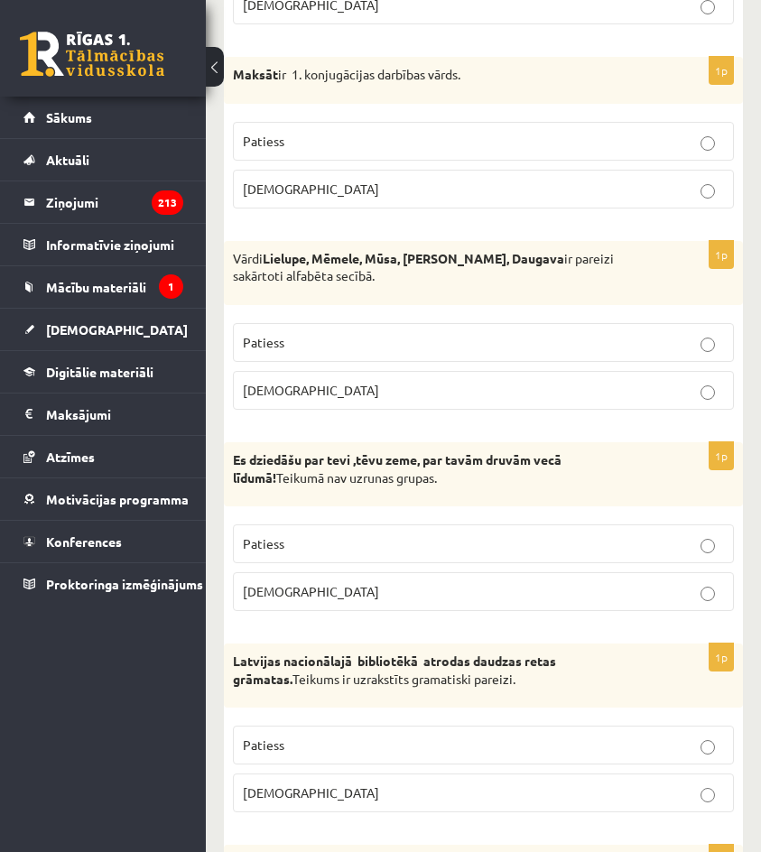
scroll to position [1264, 0]
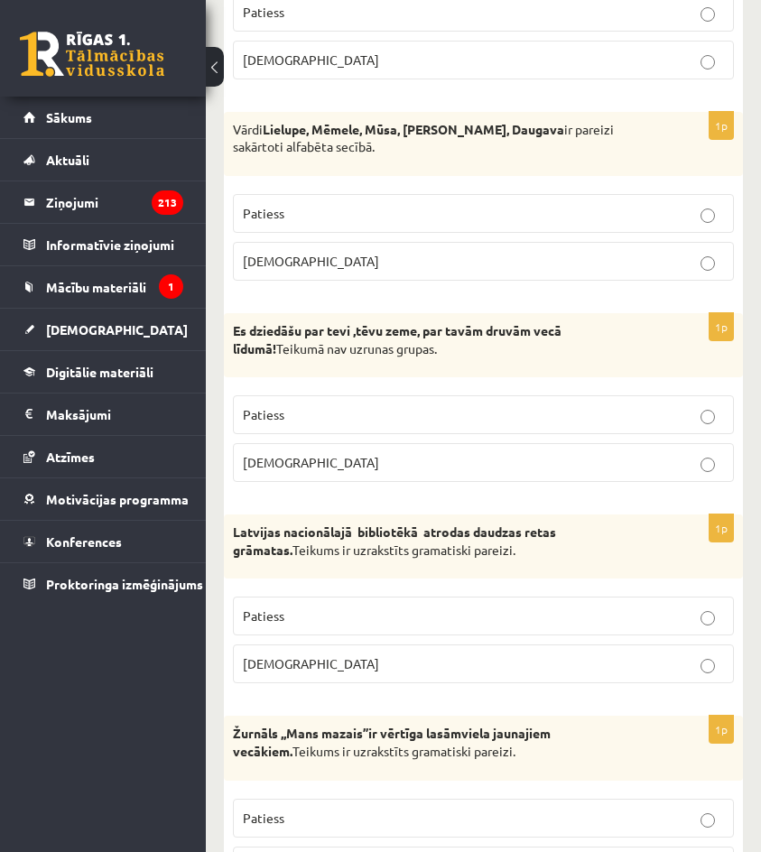
click at [688, 415] on p "Patiess" at bounding box center [483, 414] width 481 height 19
click at [687, 463] on p "Aplams" at bounding box center [483, 462] width 481 height 19
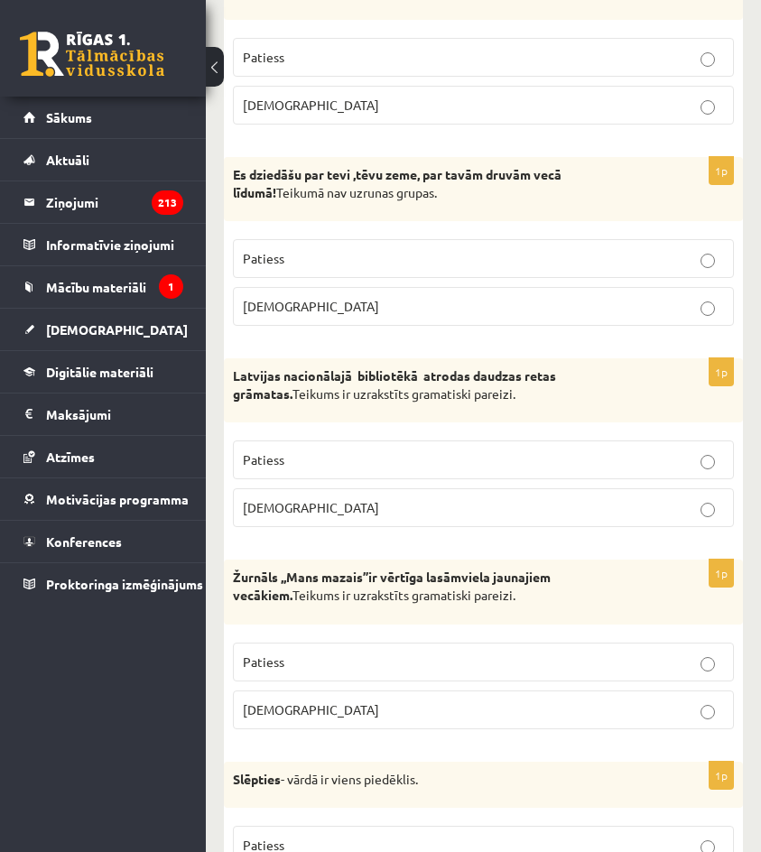
scroll to position [1445, 0]
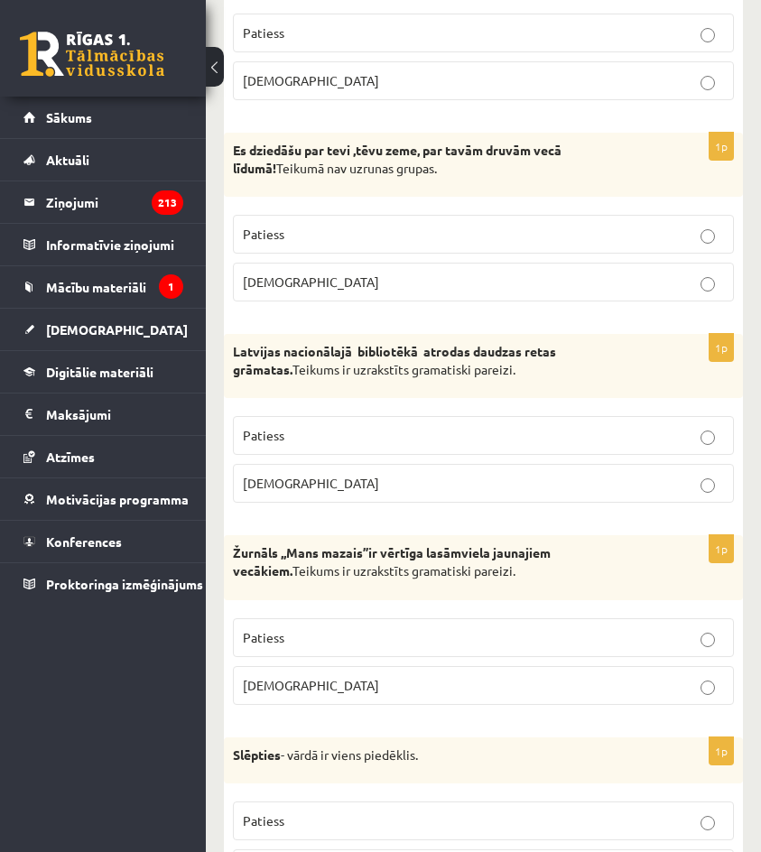
click at [685, 428] on p "Patiess" at bounding box center [483, 435] width 481 height 19
click at [686, 491] on p "Aplams" at bounding box center [483, 483] width 481 height 19
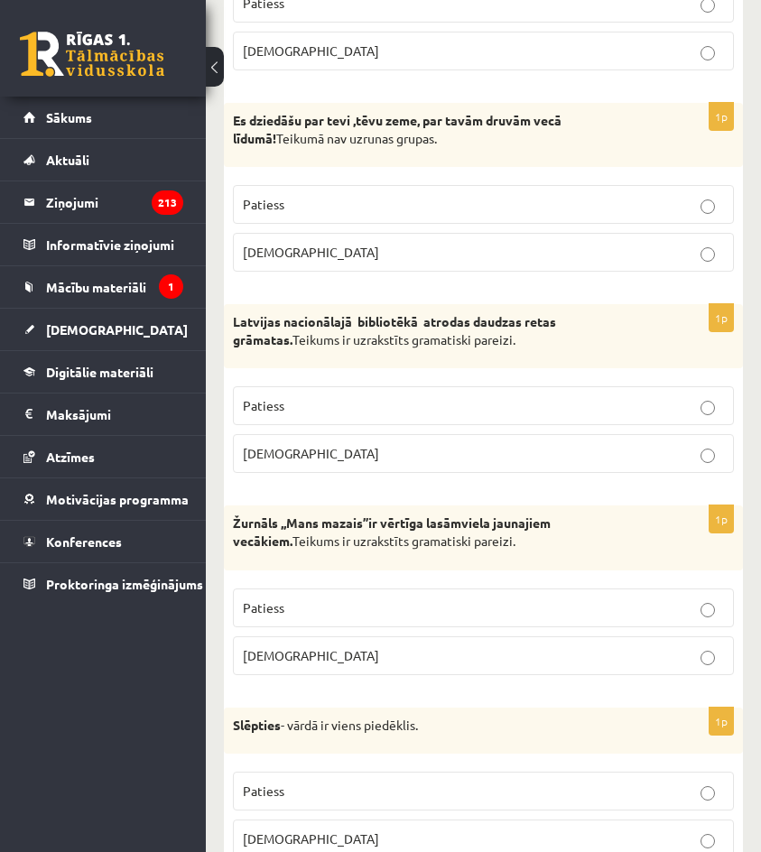
scroll to position [1535, 0]
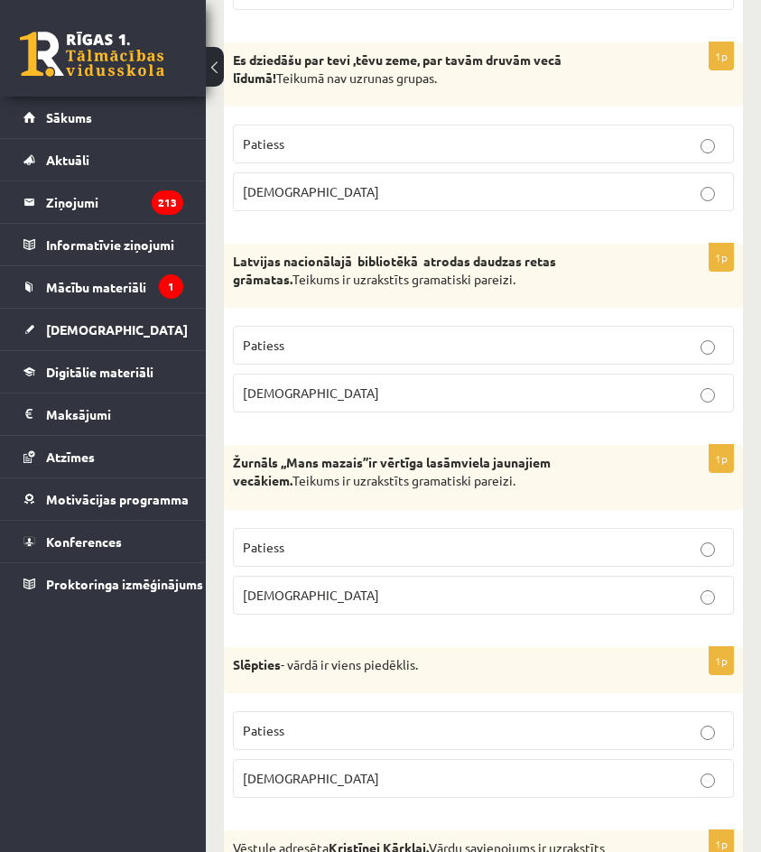
click at [672, 541] on p "Patiess" at bounding box center [483, 547] width 481 height 19
click at [672, 601] on p "Aplams" at bounding box center [483, 595] width 481 height 19
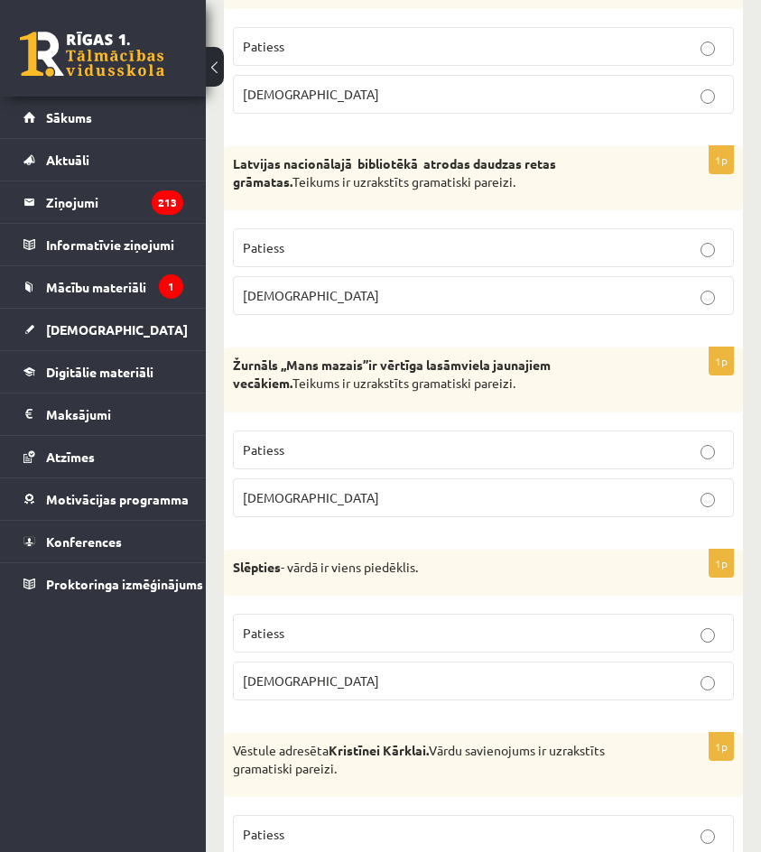
scroll to position [1716, 0]
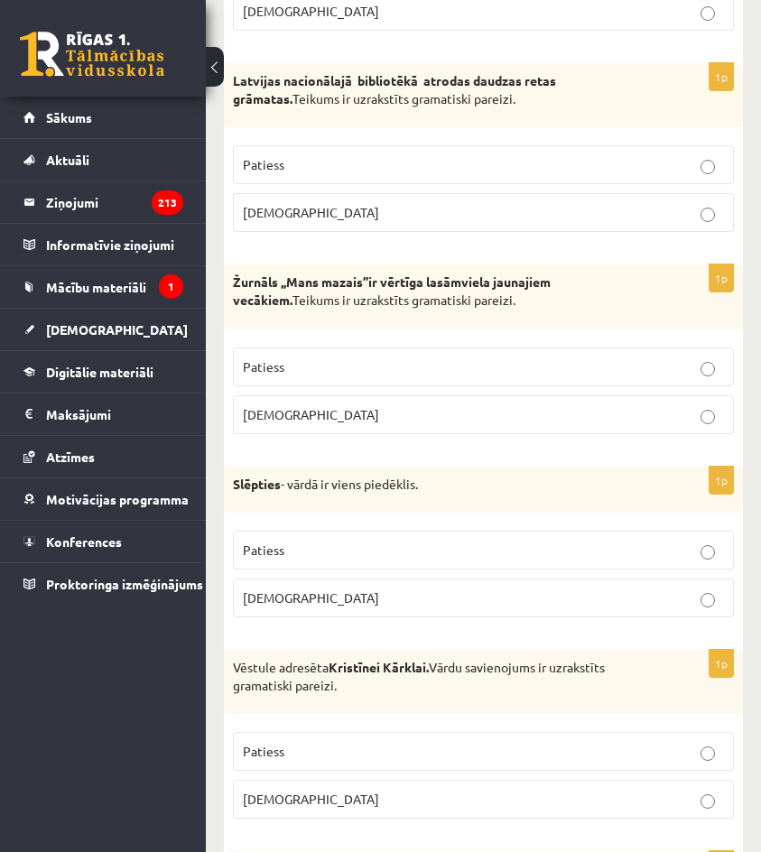
click at [664, 550] on p "Patiess" at bounding box center [483, 550] width 481 height 19
click at [668, 603] on p "Aplams" at bounding box center [483, 598] width 481 height 19
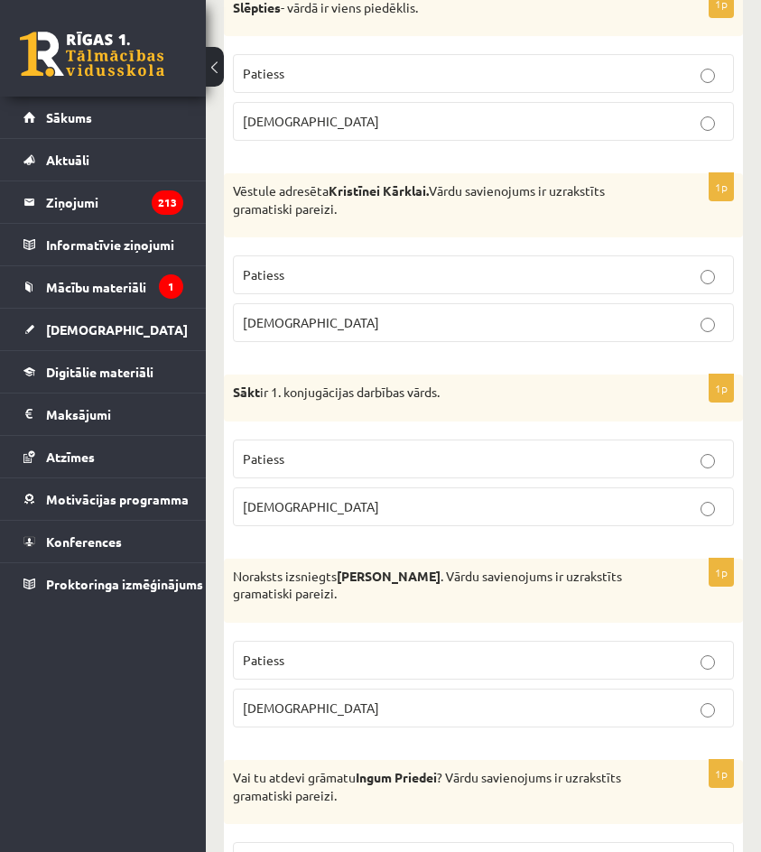
scroll to position [2258, 0]
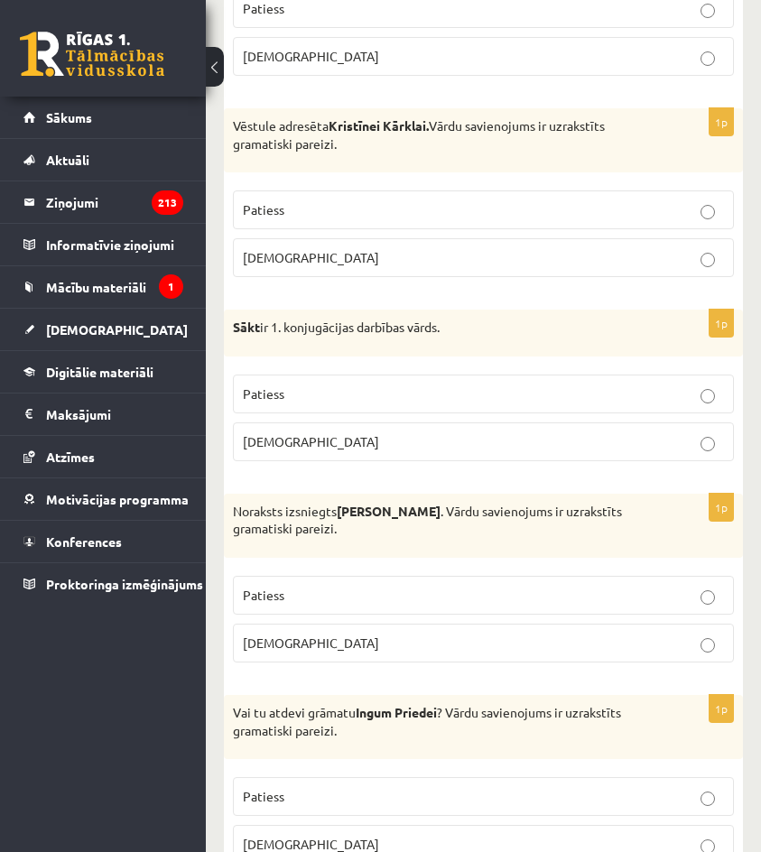
click at [592, 452] on label "Aplams" at bounding box center [483, 442] width 501 height 39
click at [592, 394] on p "Patiess" at bounding box center [483, 394] width 481 height 19
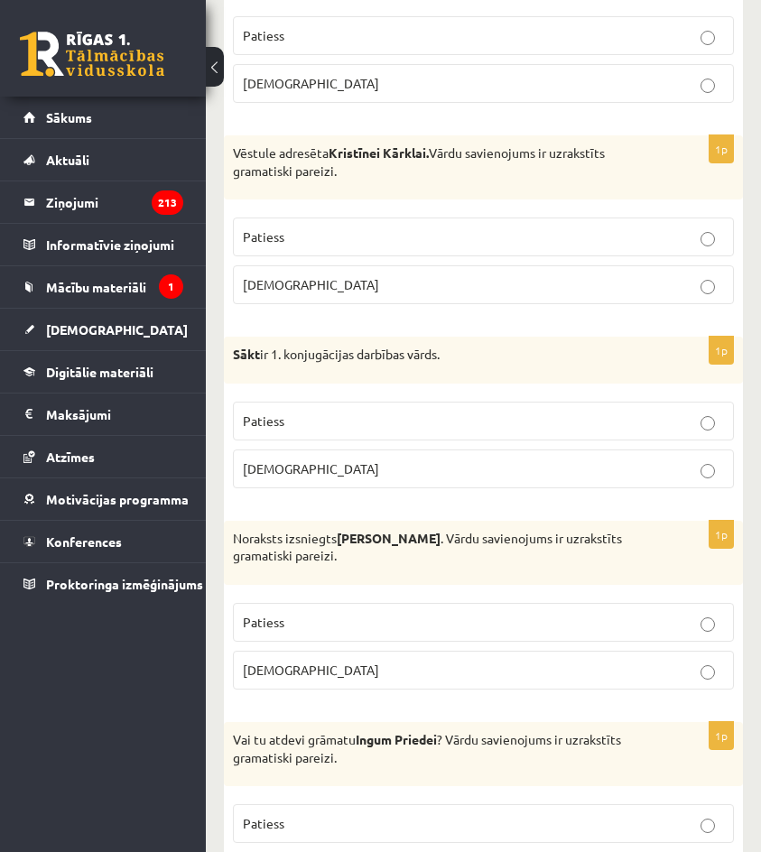
scroll to position [2167, 0]
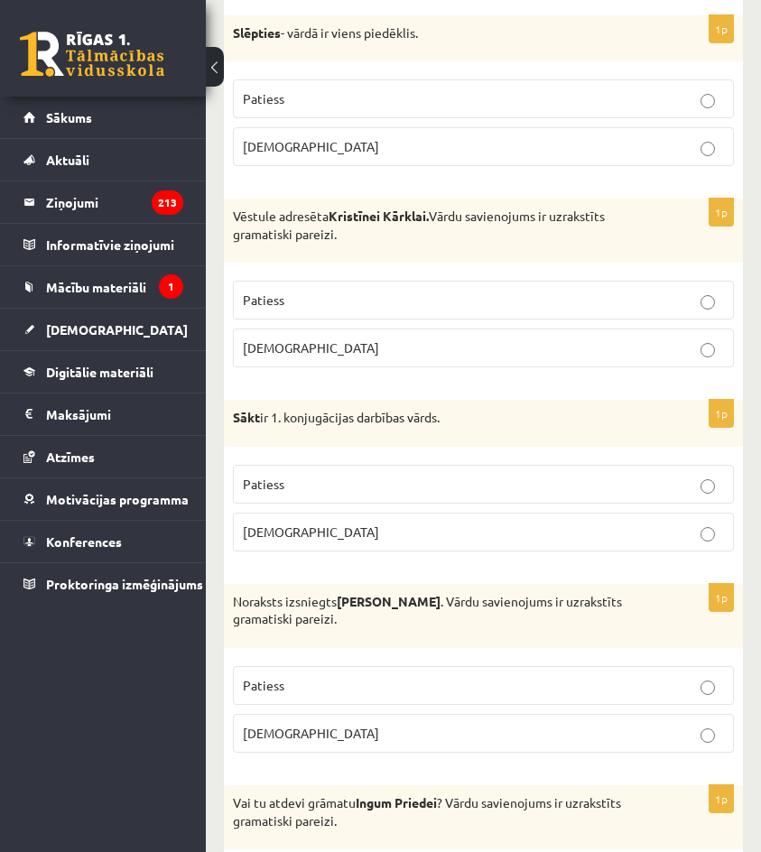
click at [594, 521] on label "Aplams" at bounding box center [483, 532] width 501 height 39
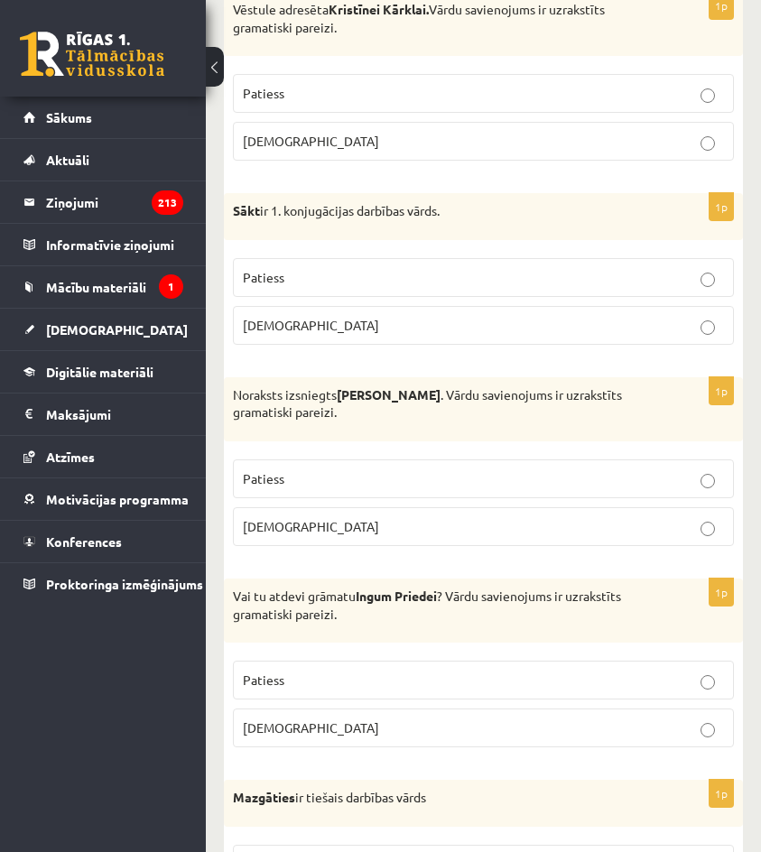
scroll to position [2438, 0]
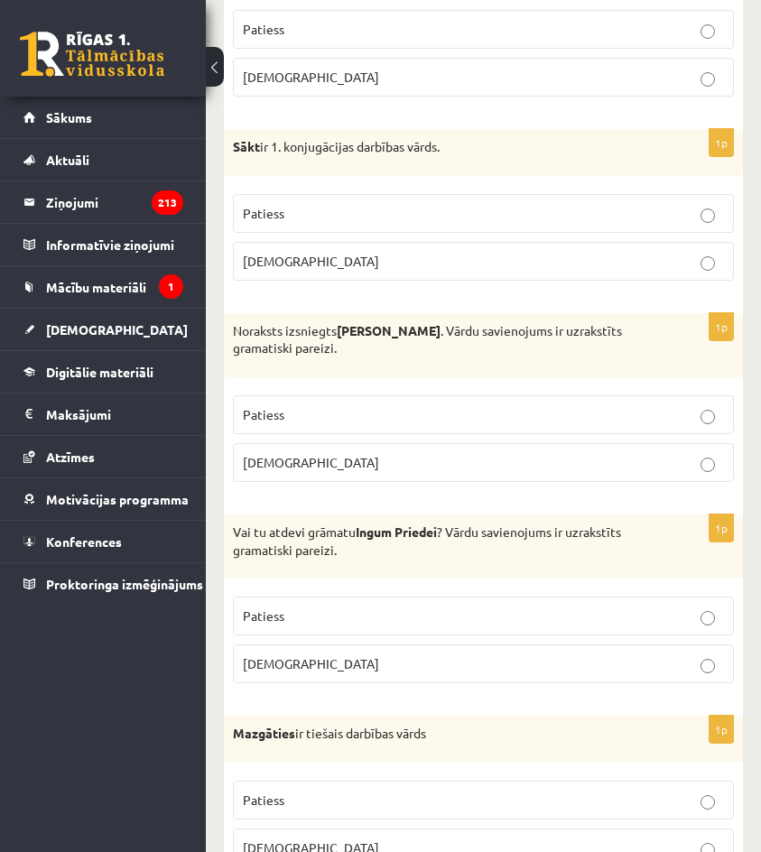
click at [574, 620] on p "Patiess" at bounding box center [483, 616] width 481 height 19
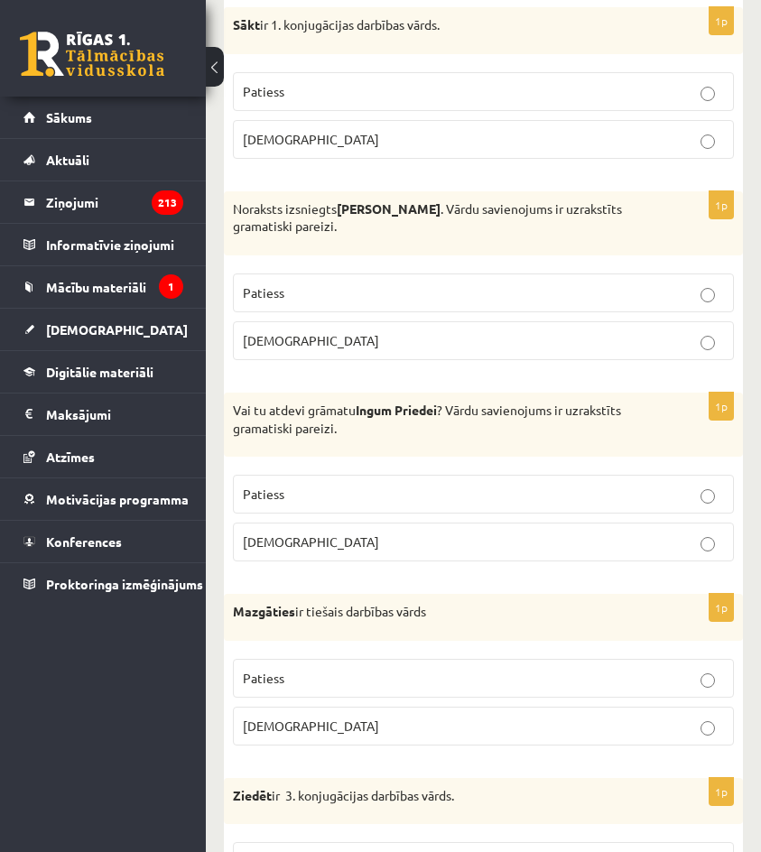
scroll to position [2619, 0]
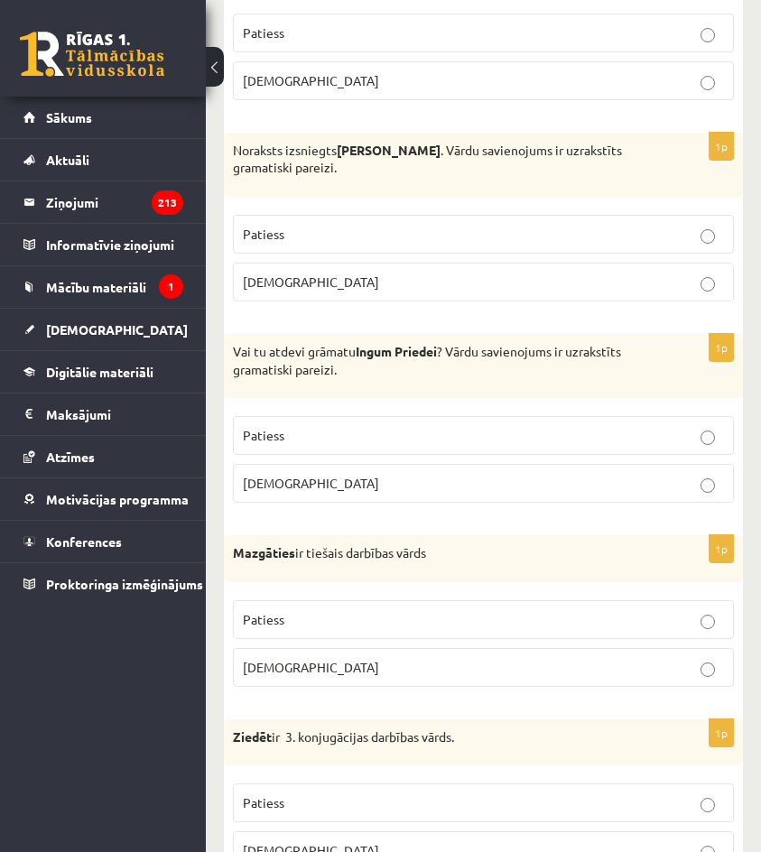
click at [582, 657] on label "Aplams" at bounding box center [483, 667] width 501 height 39
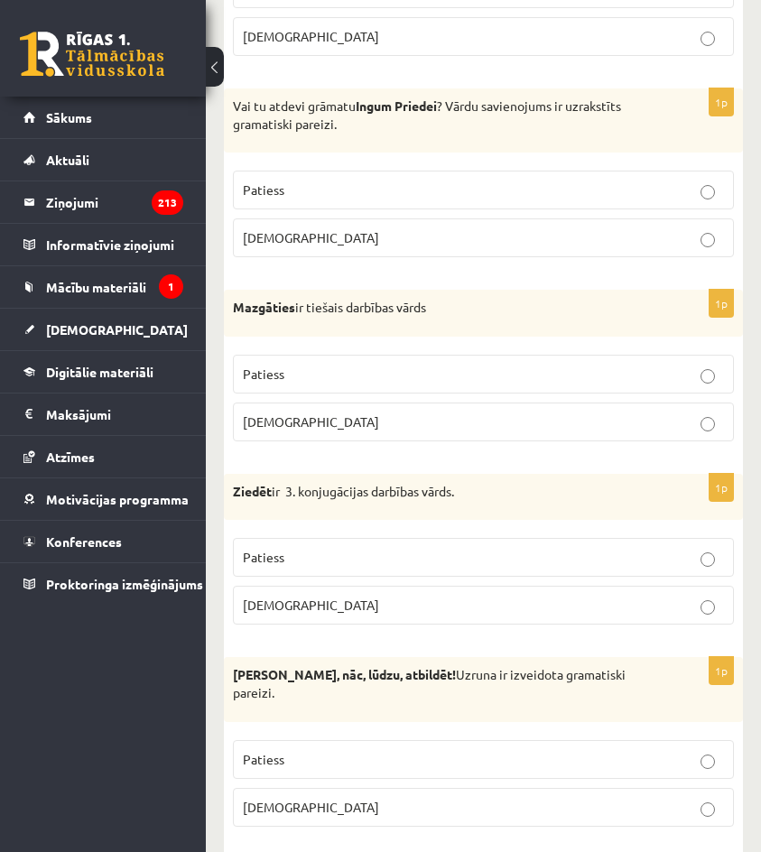
scroll to position [2890, 0]
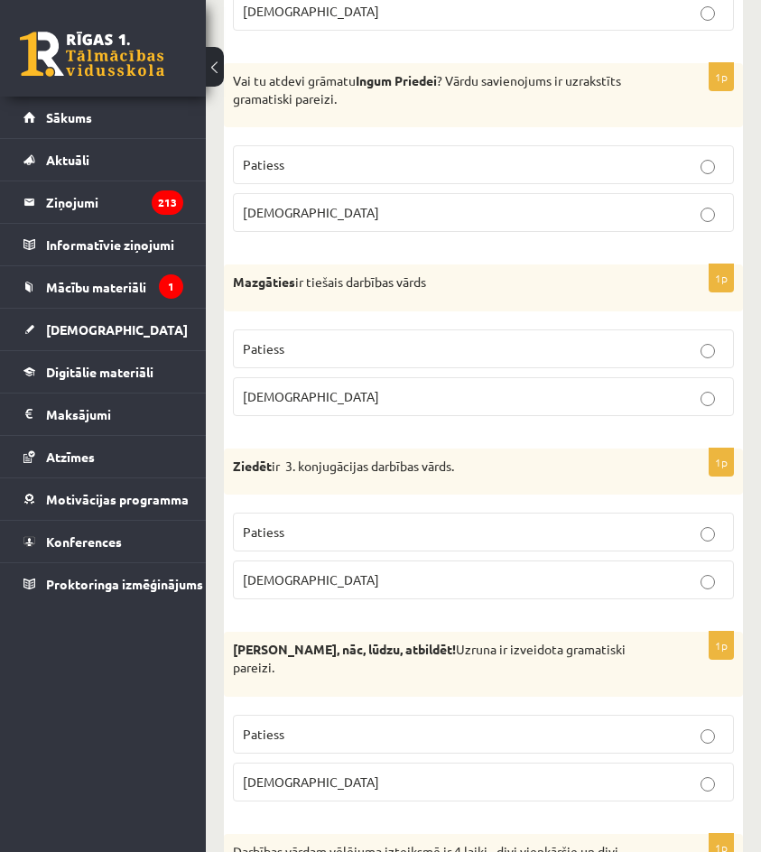
click at [585, 593] on label "Aplams" at bounding box center [483, 580] width 501 height 39
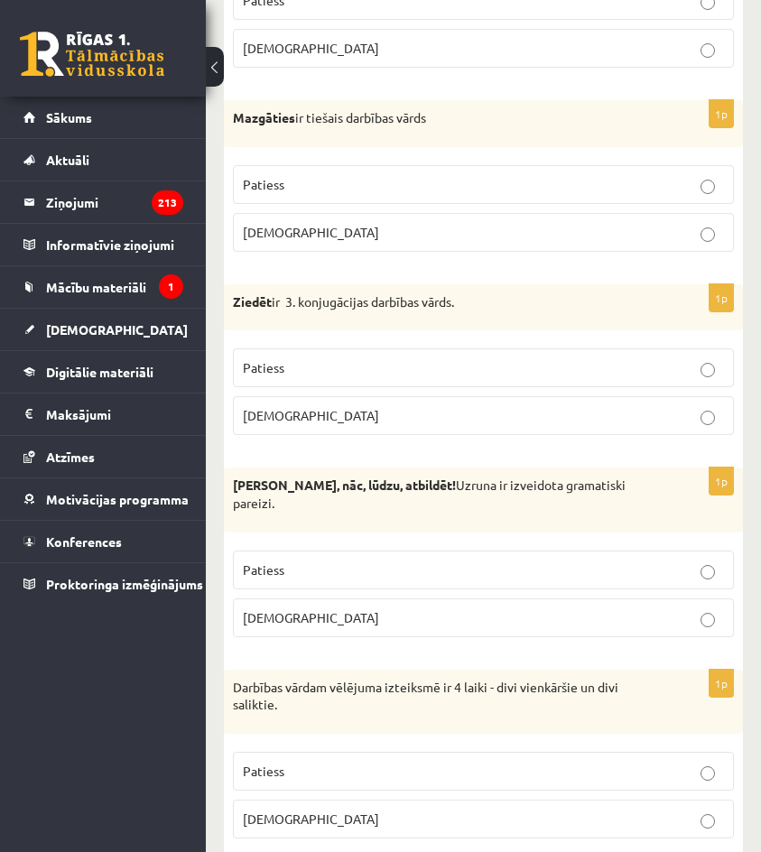
scroll to position [3070, 0]
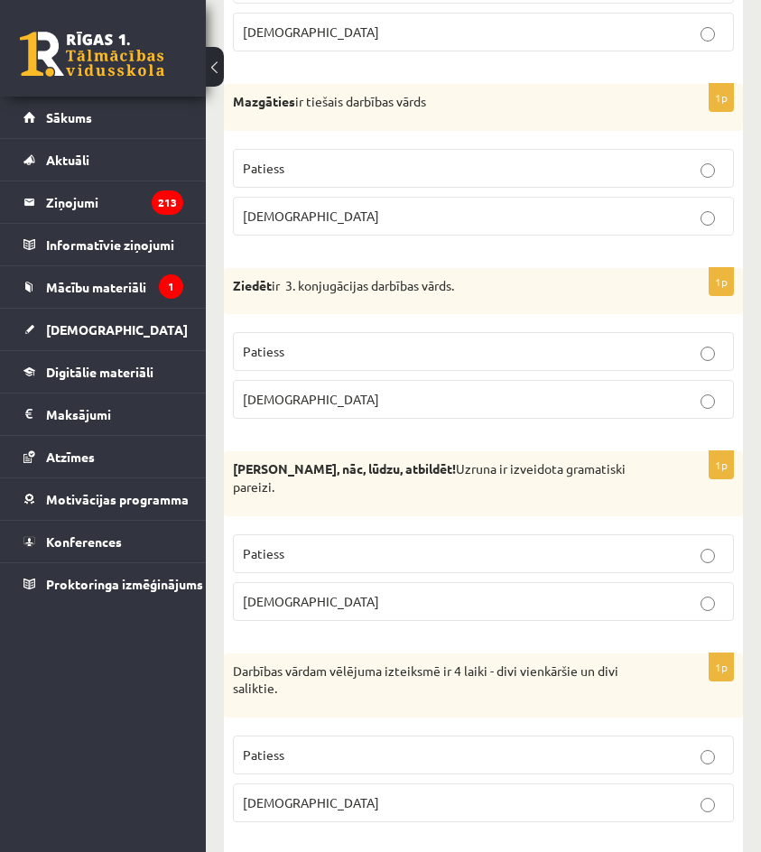
click at [586, 599] on p "Aplams" at bounding box center [483, 601] width 481 height 19
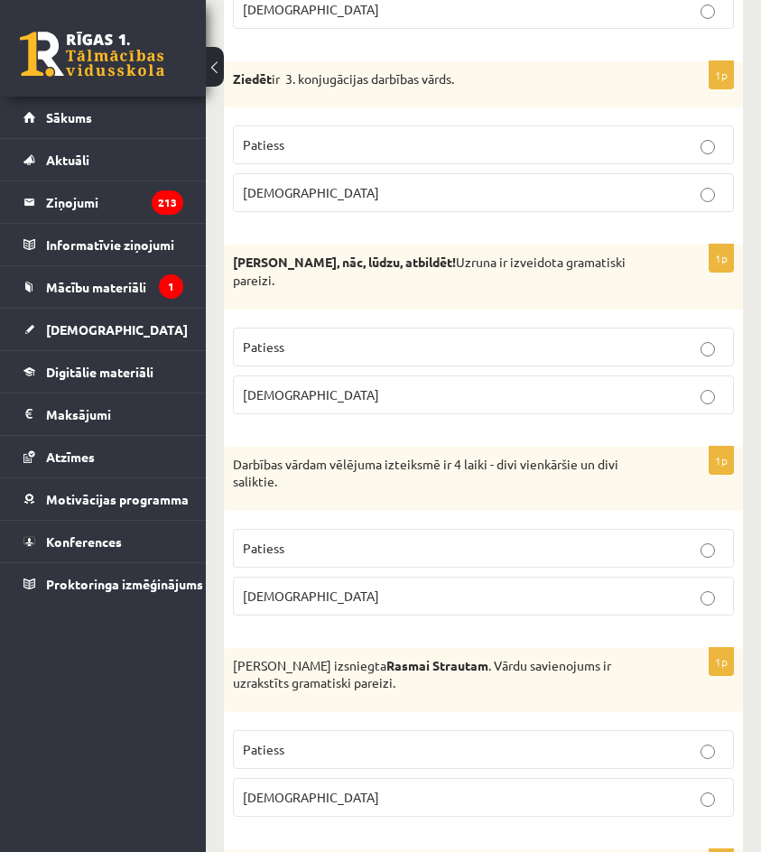
scroll to position [3341, 0]
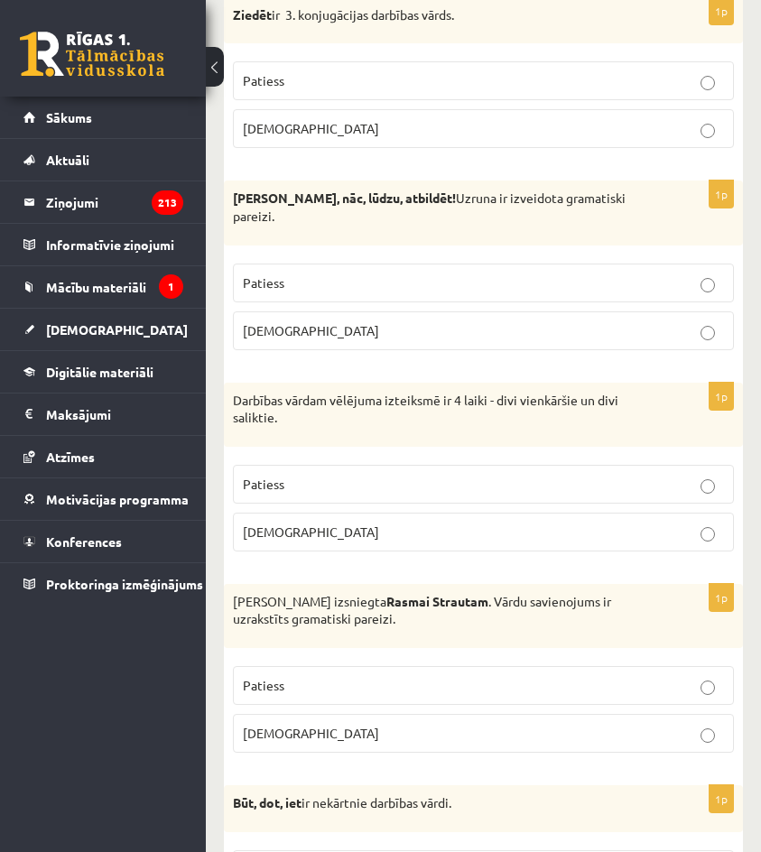
drag, startPoint x: 564, startPoint y: 494, endPoint x: 576, endPoint y: 504, distance: 16.1
click at [570, 506] on fieldset "Patiess Aplams" at bounding box center [483, 506] width 501 height 101
click at [572, 483] on p "Patiess" at bounding box center [483, 484] width 481 height 19
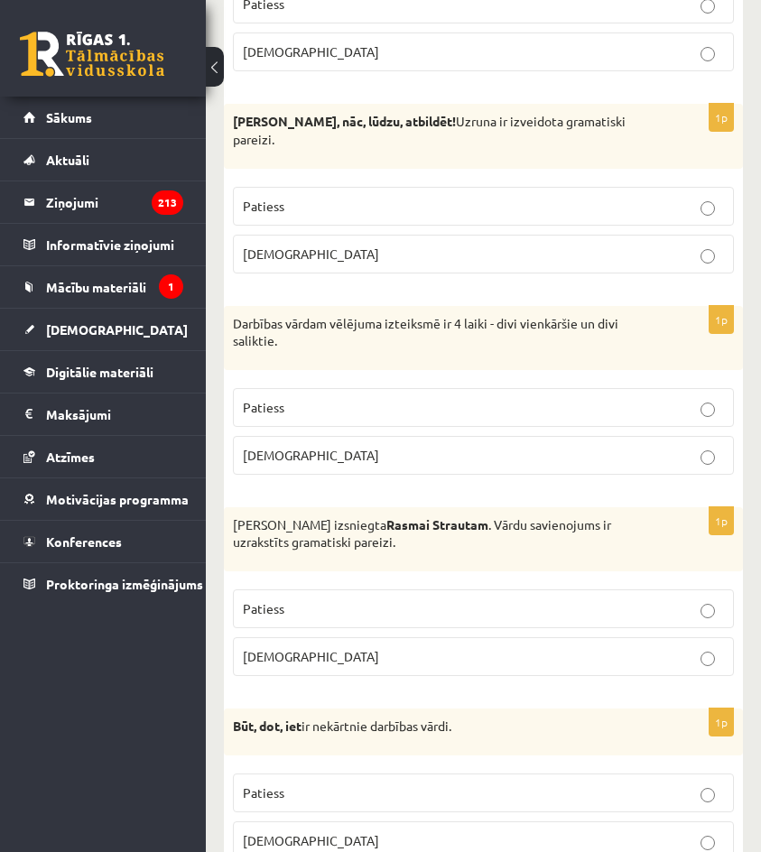
scroll to position [3432, 0]
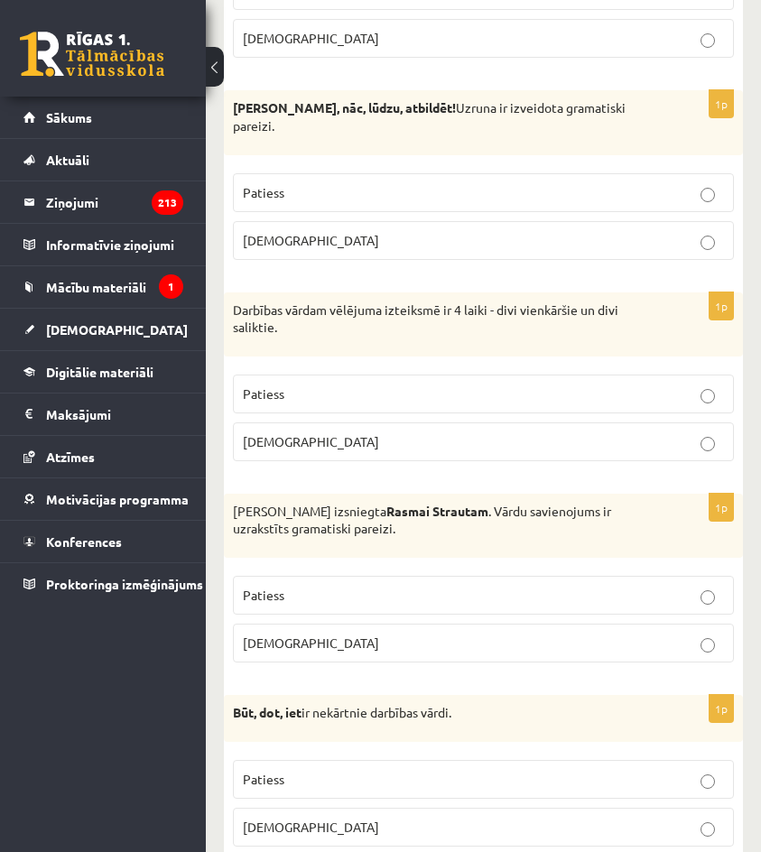
click at [588, 610] on label "Patiess" at bounding box center [483, 595] width 501 height 39
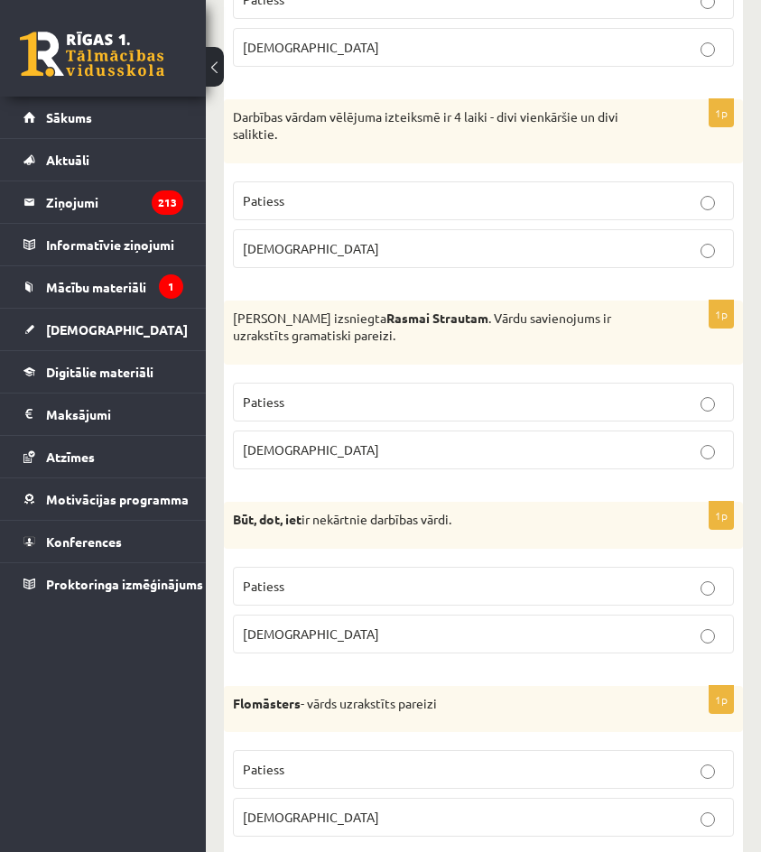
scroll to position [3703, 0]
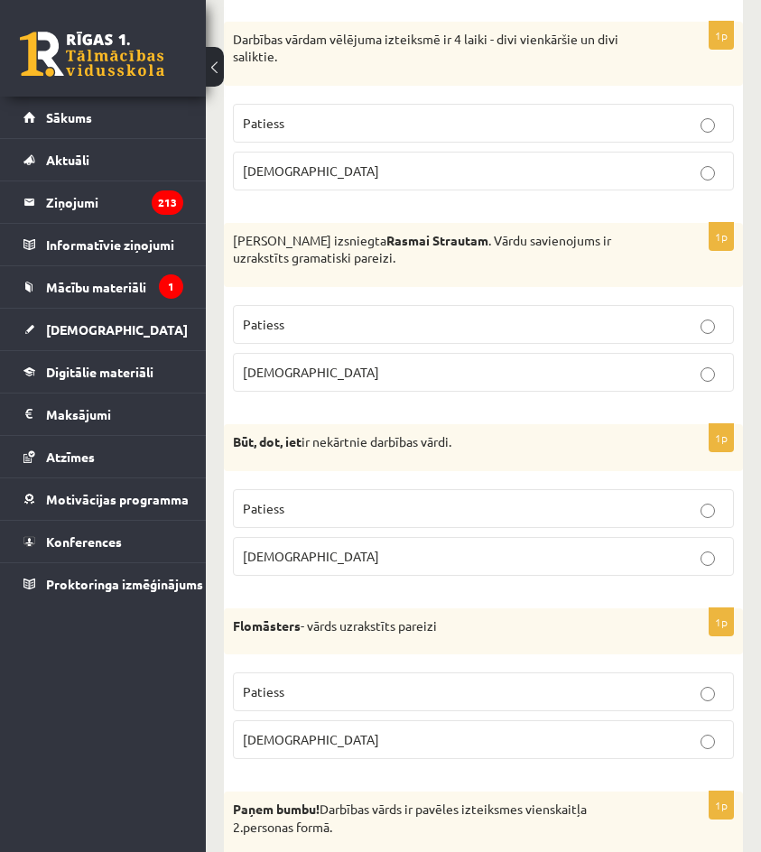
click at [377, 512] on p "Patiess" at bounding box center [483, 508] width 481 height 19
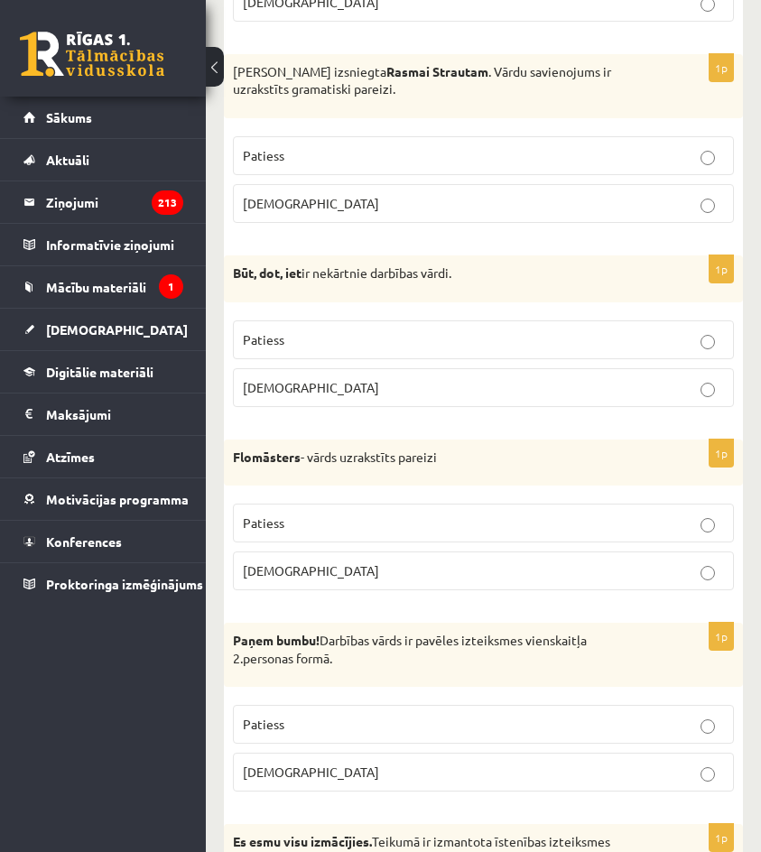
scroll to position [3883, 0]
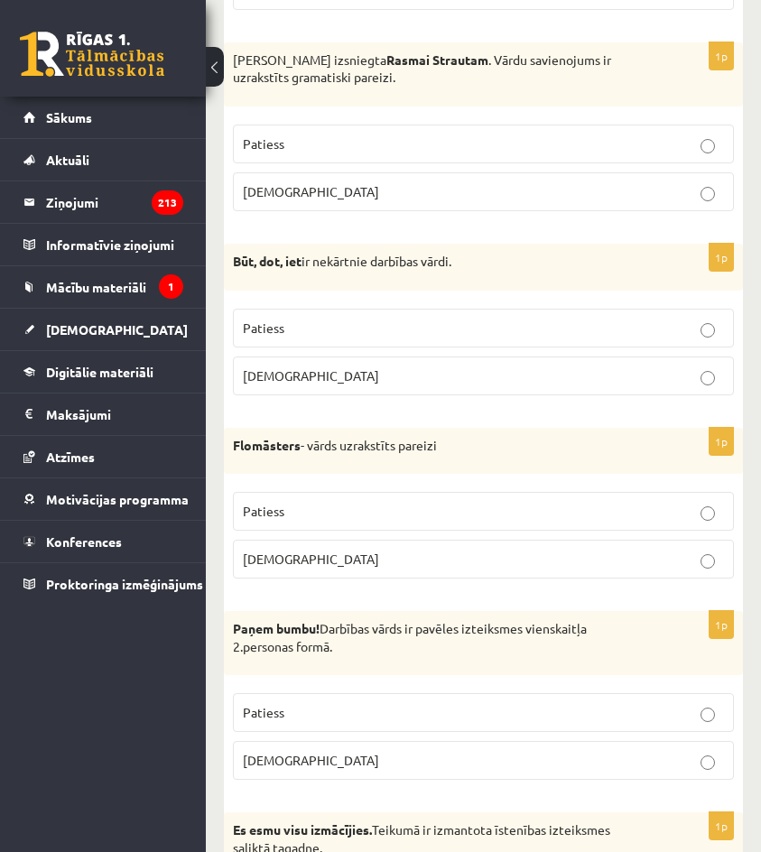
click at [348, 505] on p "Patiess" at bounding box center [483, 511] width 481 height 19
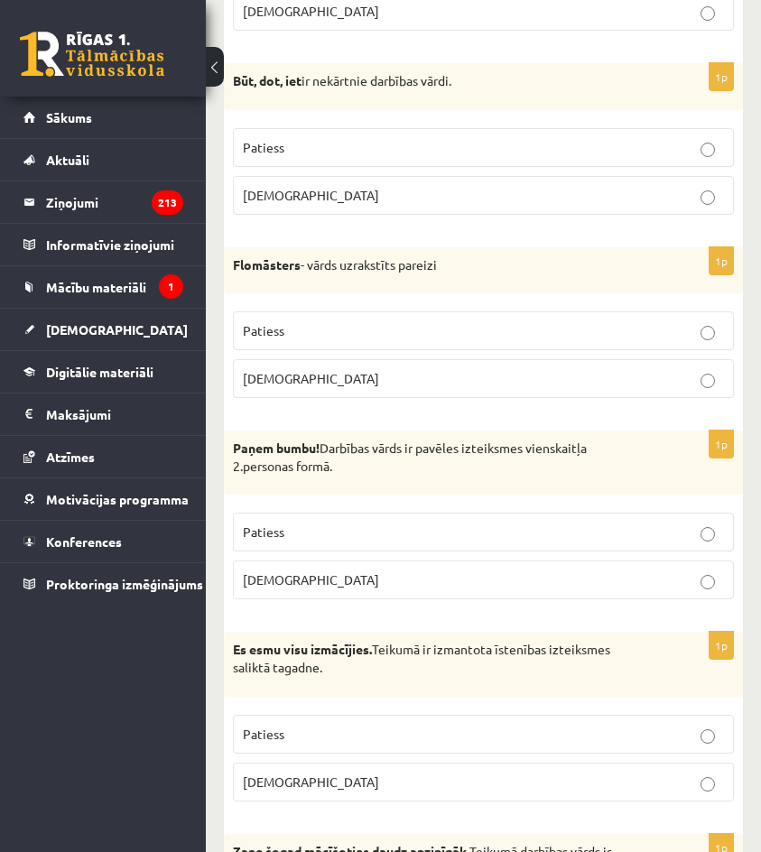
scroll to position [4154, 0]
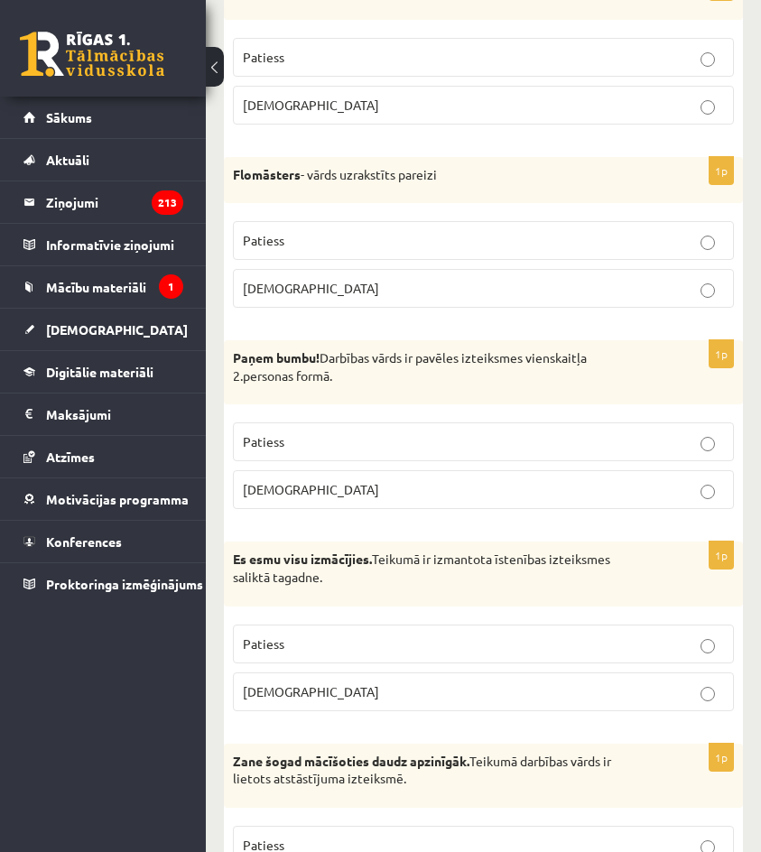
click at [315, 448] on p "Patiess" at bounding box center [483, 442] width 481 height 19
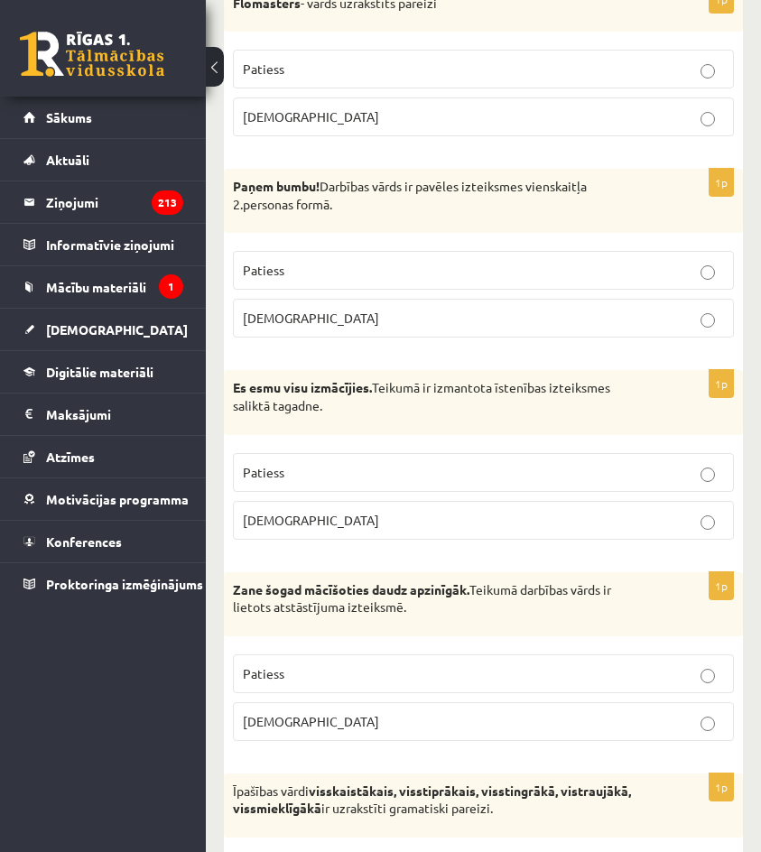
scroll to position [4335, 0]
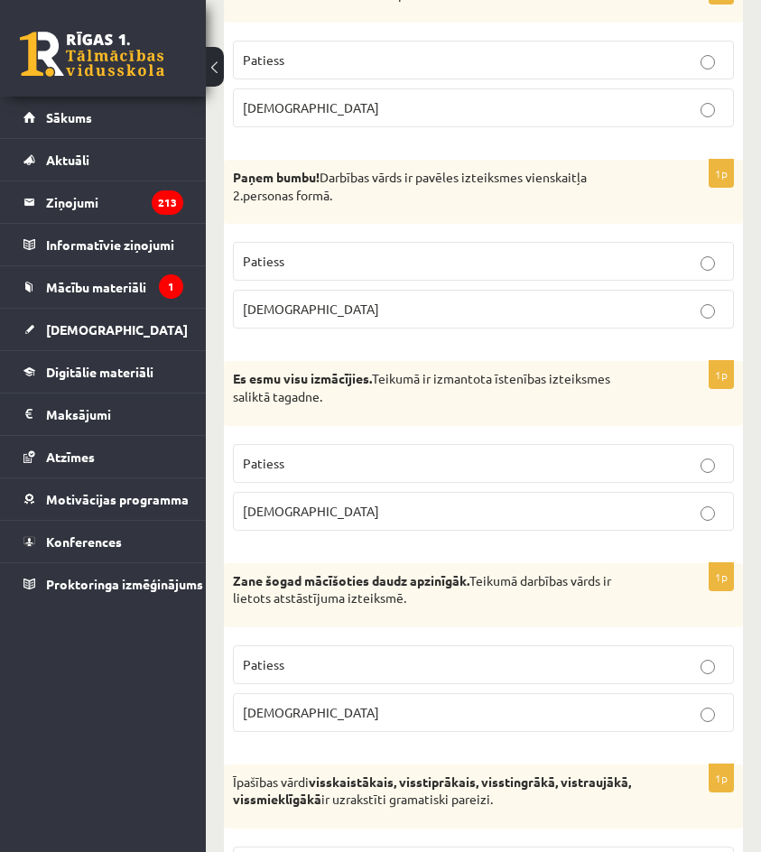
click at [399, 506] on p "Aplams" at bounding box center [483, 511] width 481 height 19
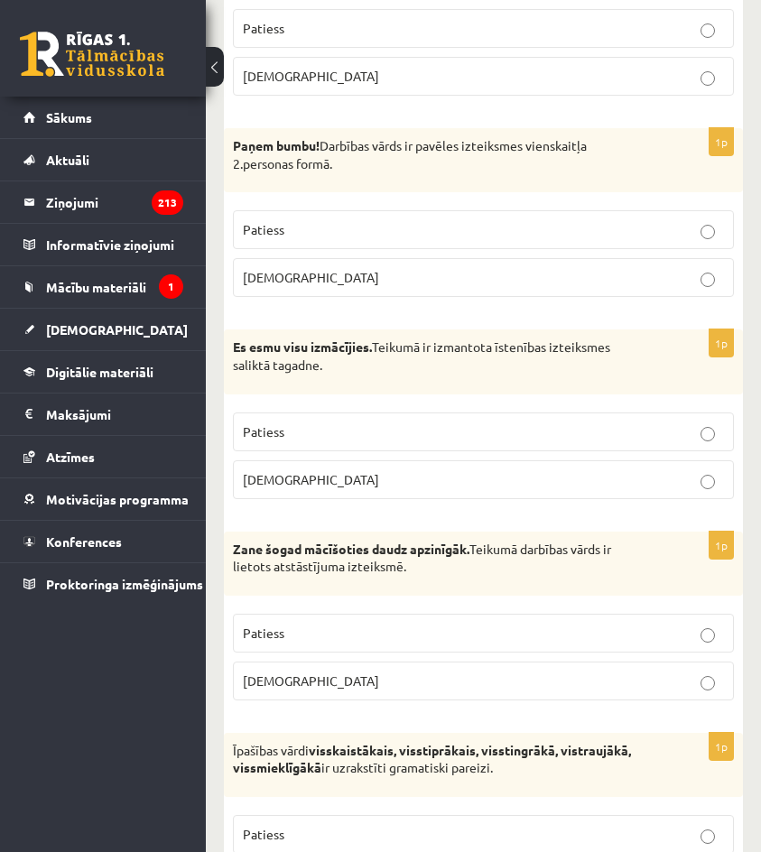
scroll to position [4425, 0]
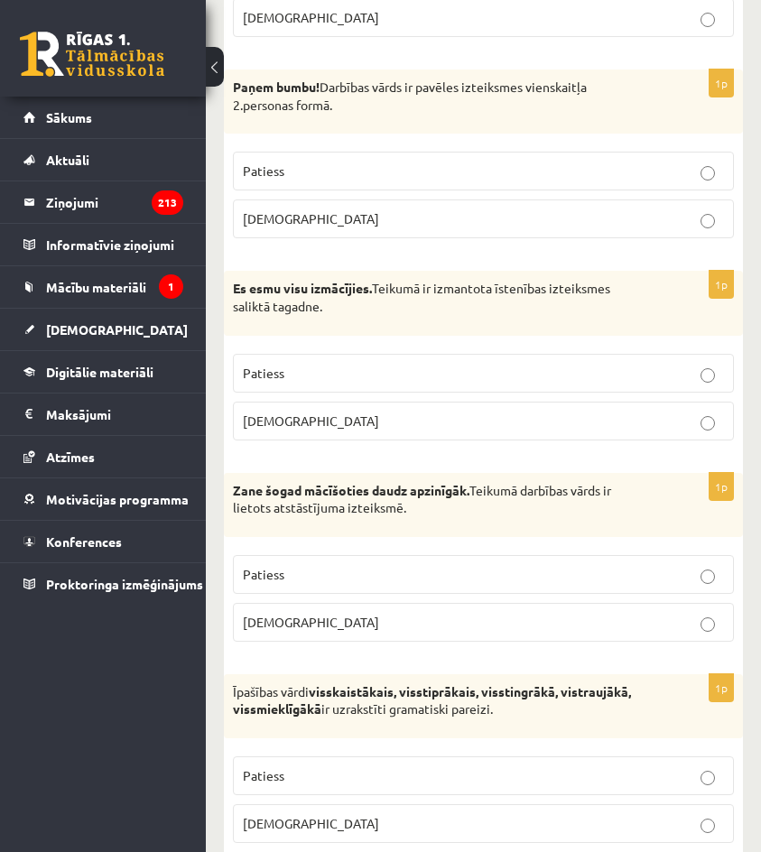
click at [336, 648] on fieldset "Patiess Aplams" at bounding box center [483, 596] width 501 height 101
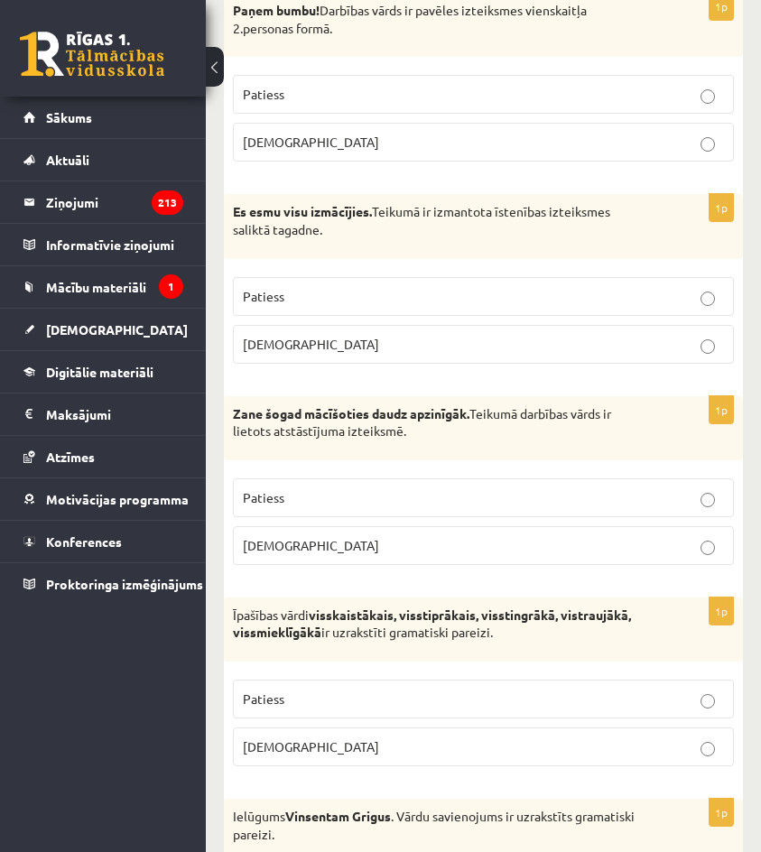
scroll to position [4515, 0]
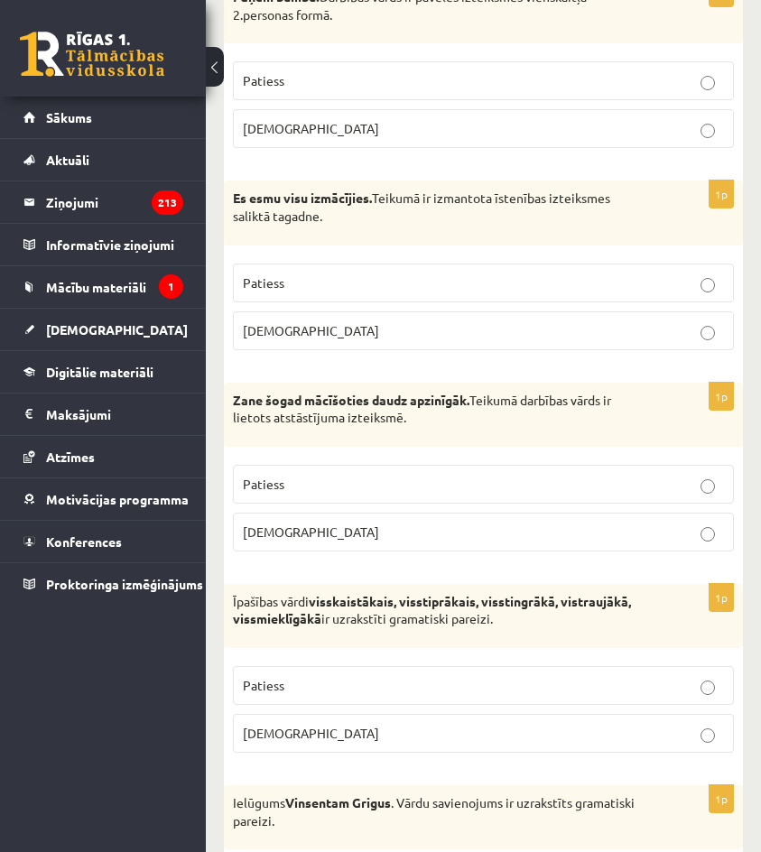
click at [325, 540] on p "Aplams" at bounding box center [483, 532] width 481 height 19
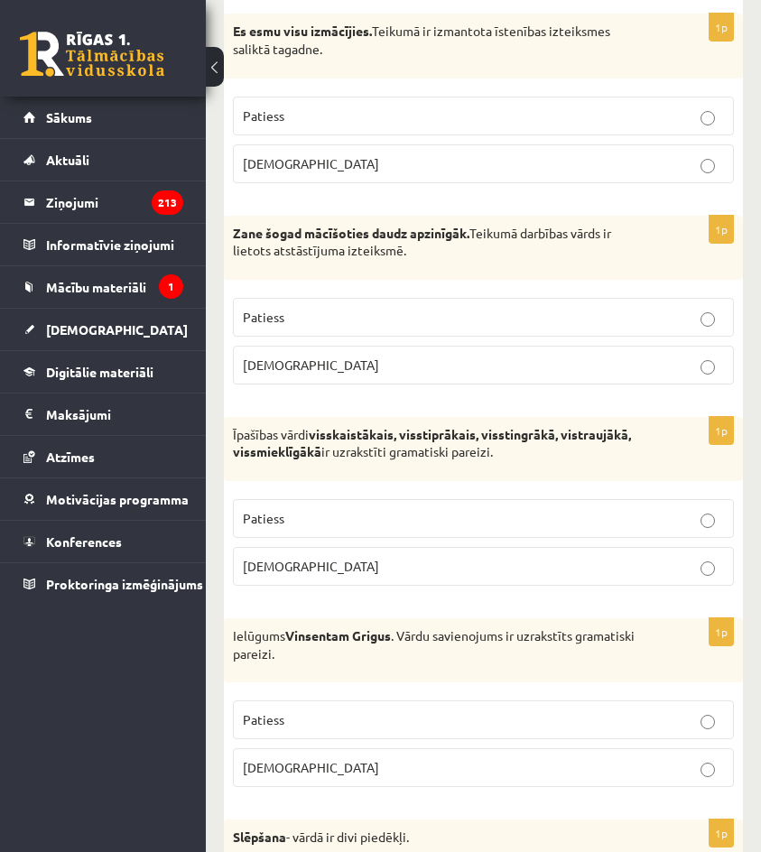
scroll to position [4696, 0]
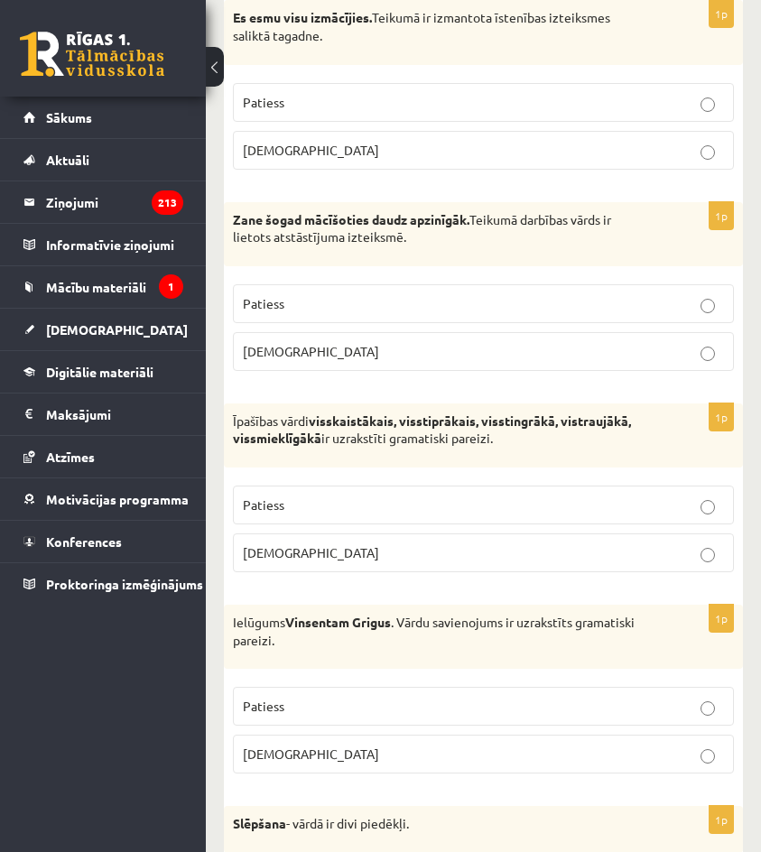
click at [323, 508] on p "Patiess" at bounding box center [483, 505] width 481 height 19
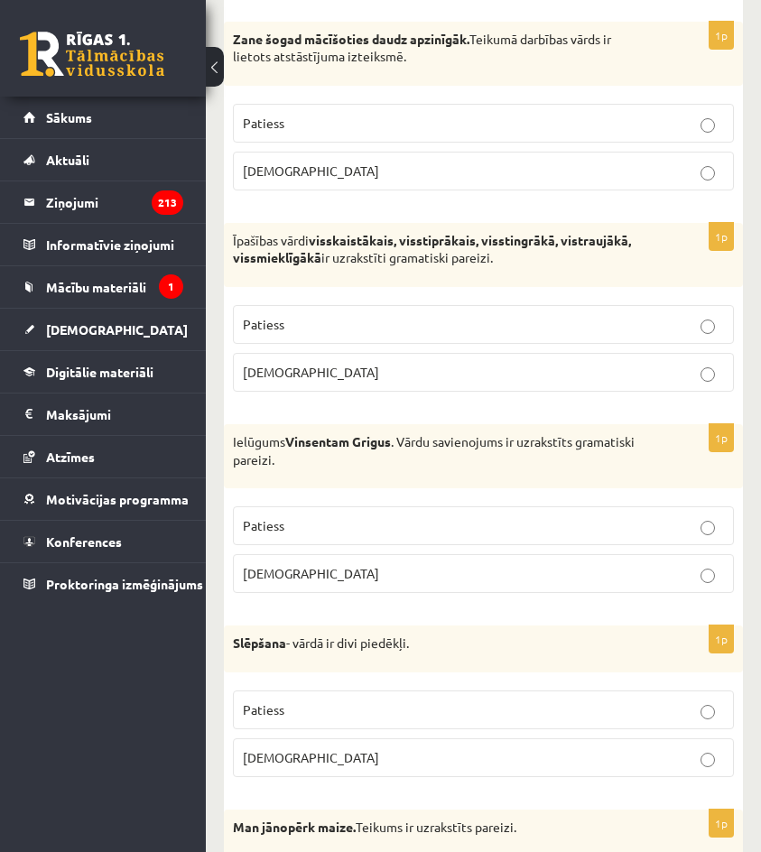
click at [322, 535] on p "Patiess" at bounding box center [483, 526] width 481 height 19
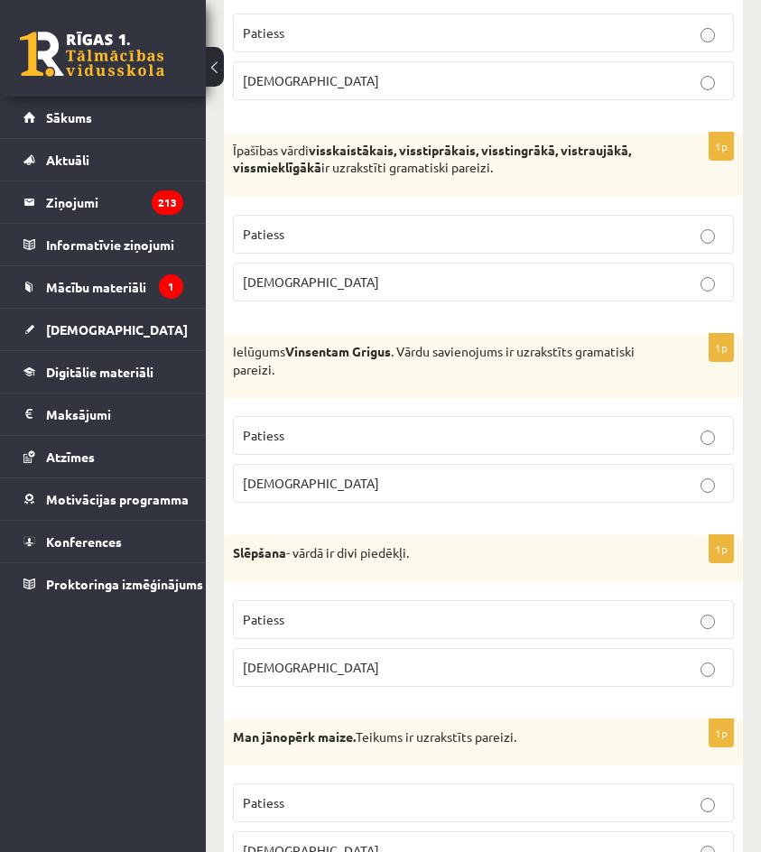
click at [337, 624] on p "Patiess" at bounding box center [483, 619] width 481 height 19
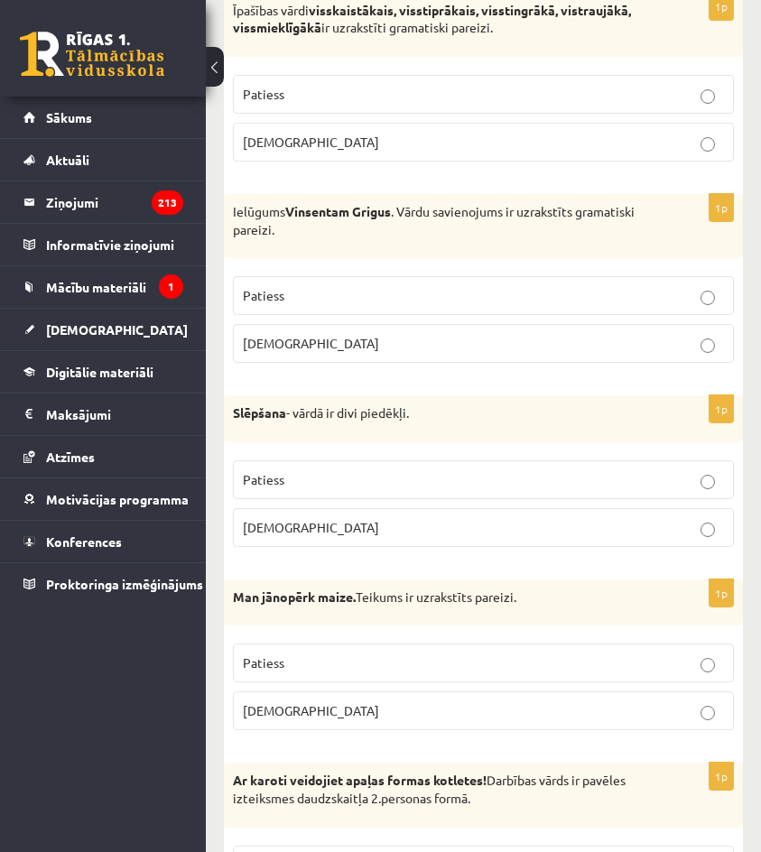
scroll to position [5238, 0]
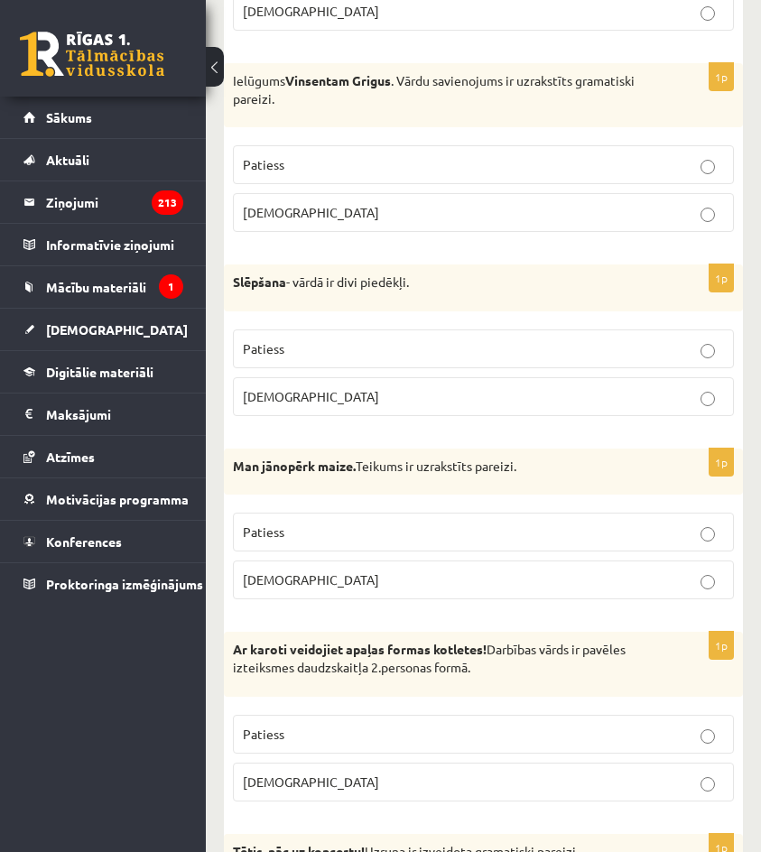
click at [324, 531] on p "Patiess" at bounding box center [483, 532] width 481 height 19
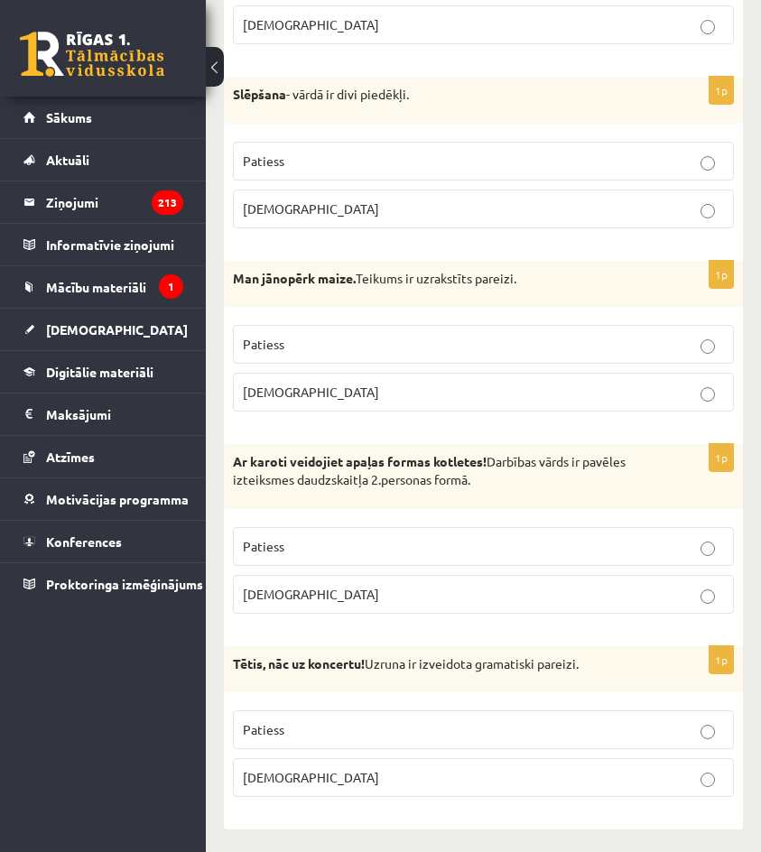
scroll to position [5431, 0]
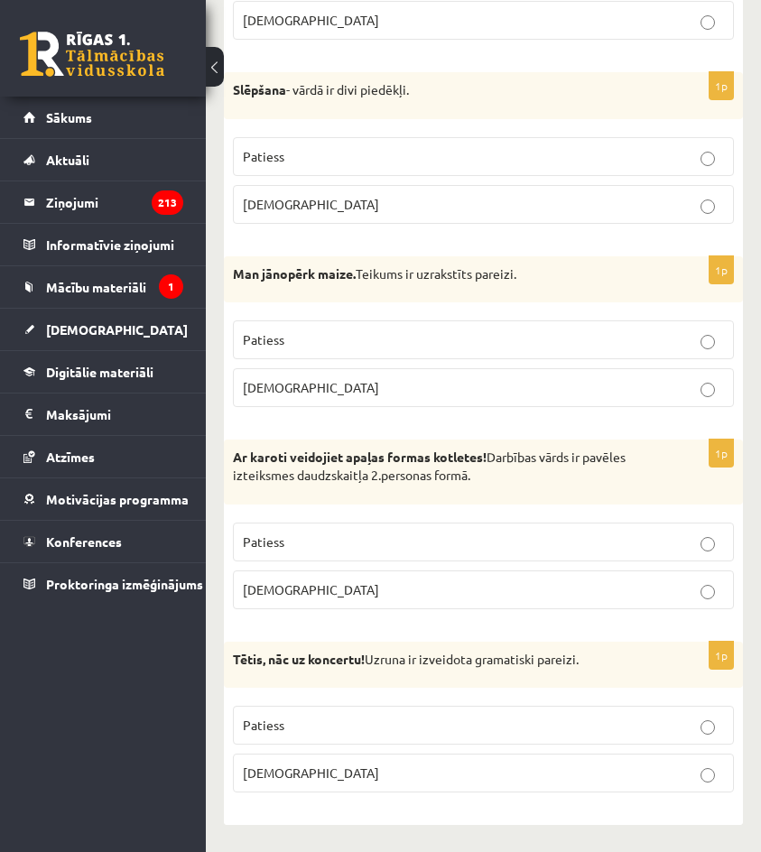
click at [311, 725] on p "Patiess" at bounding box center [483, 725] width 481 height 19
click at [334, 539] on p "Patiess" at bounding box center [483, 542] width 481 height 19
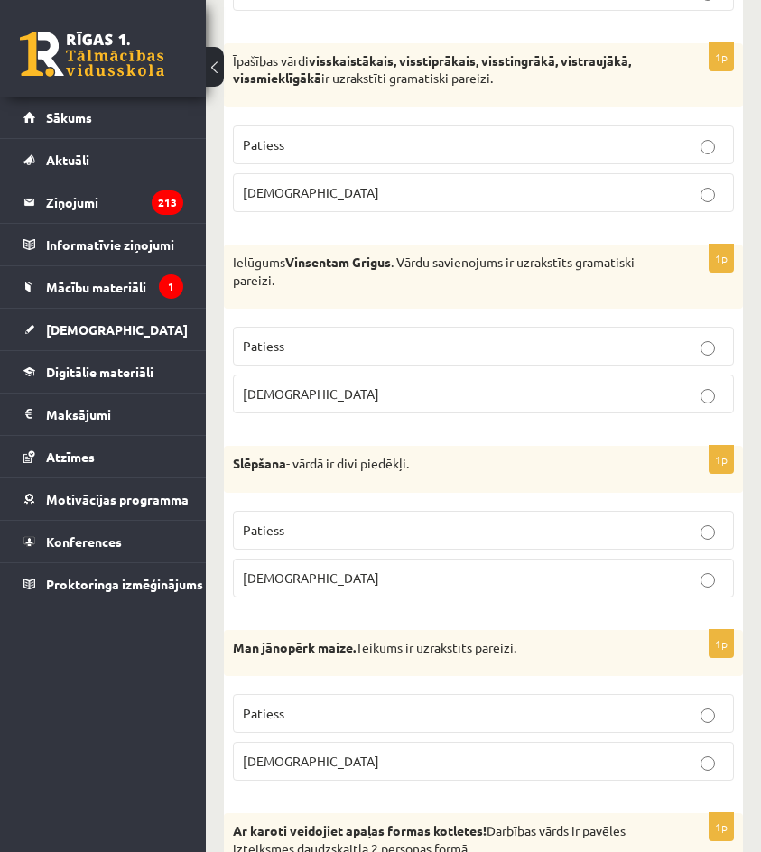
scroll to position [5070, 0]
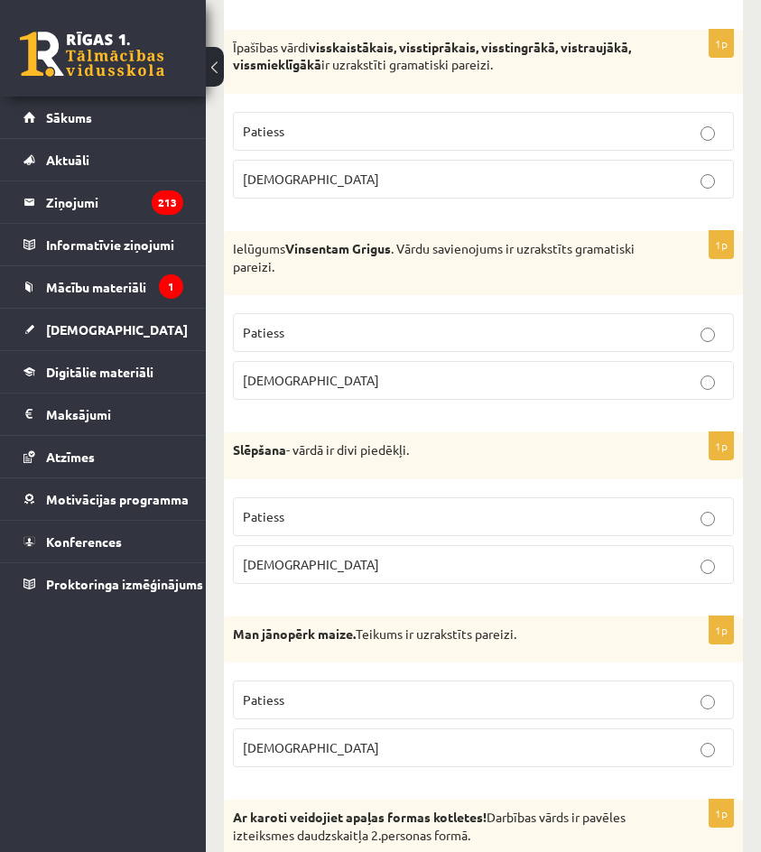
click at [418, 386] on p "Aplams" at bounding box center [483, 380] width 481 height 19
drag, startPoint x: 401, startPoint y: 188, endPoint x: 406, endPoint y: 202, distance: 15.4
click at [400, 188] on p "Aplams" at bounding box center [483, 179] width 481 height 19
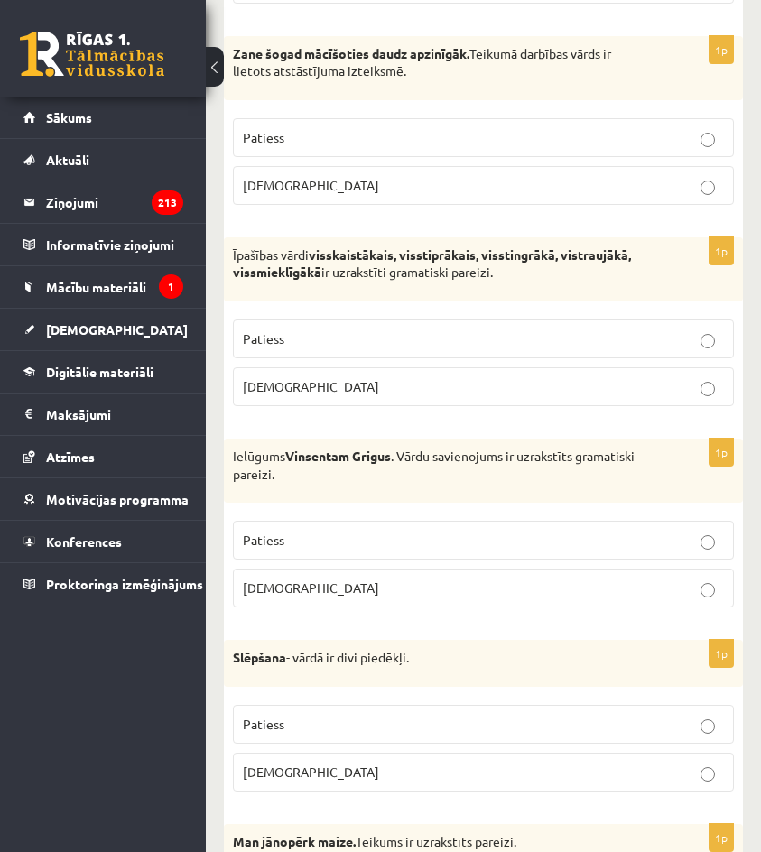
scroll to position [4799, 0]
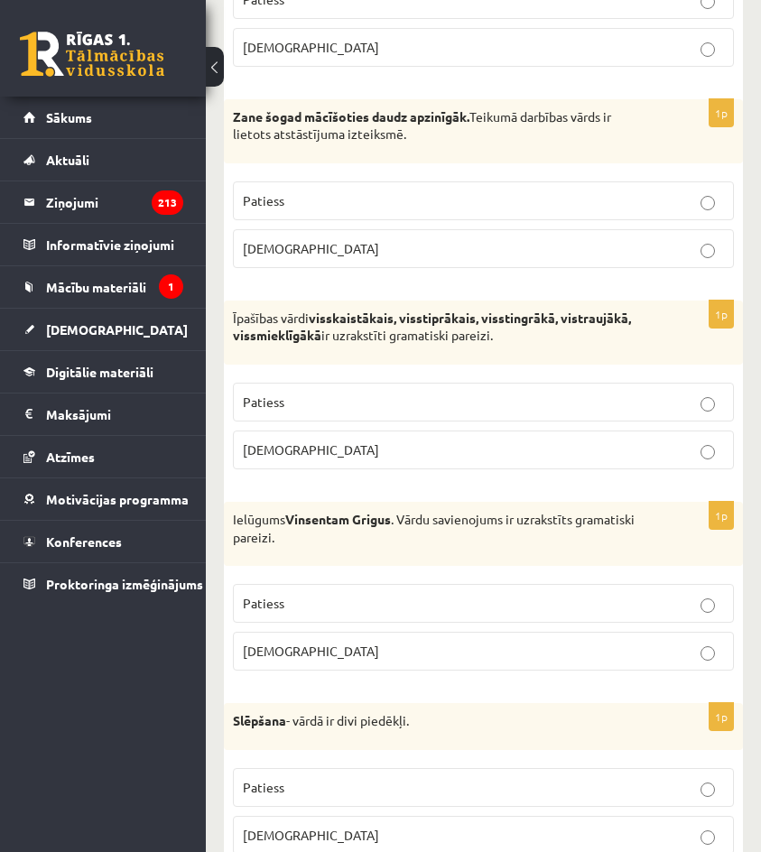
click at [503, 202] on p "Patiess" at bounding box center [483, 200] width 481 height 19
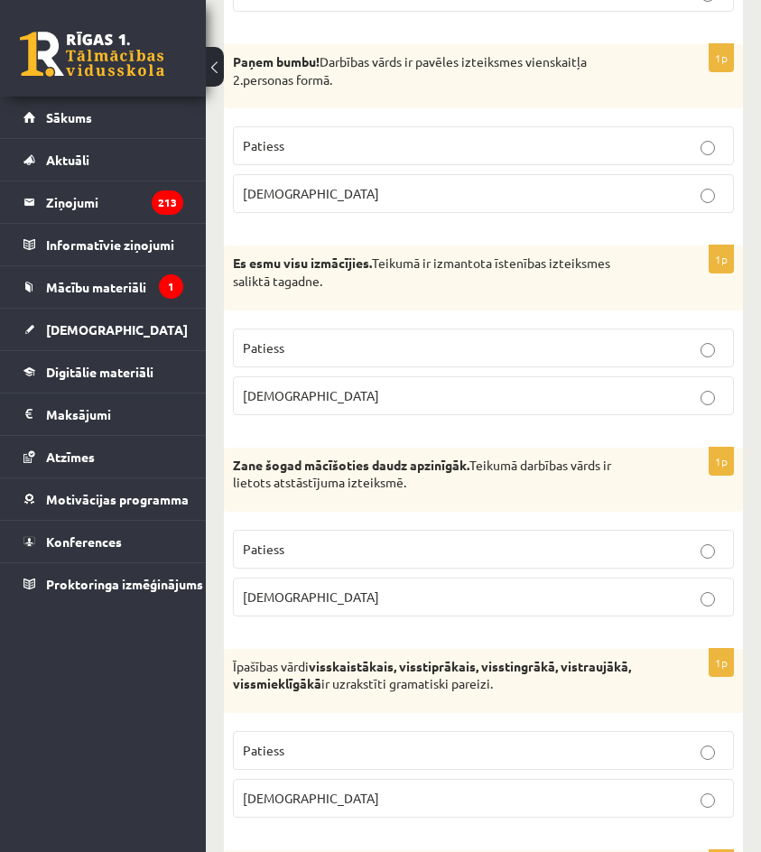
scroll to position [4438, 0]
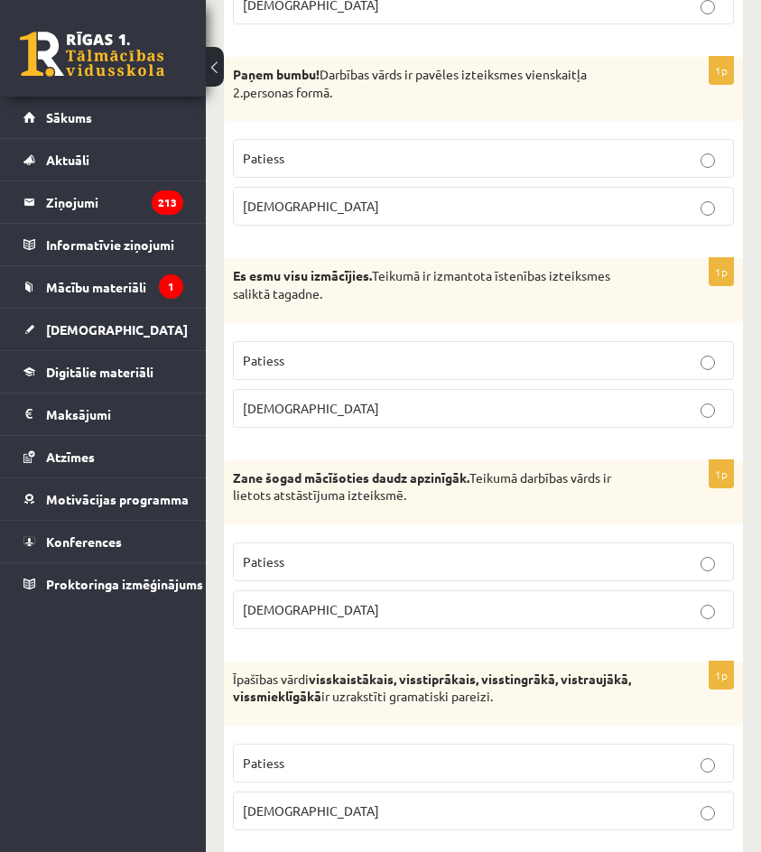
click at [579, 367] on p "Patiess" at bounding box center [483, 360] width 481 height 19
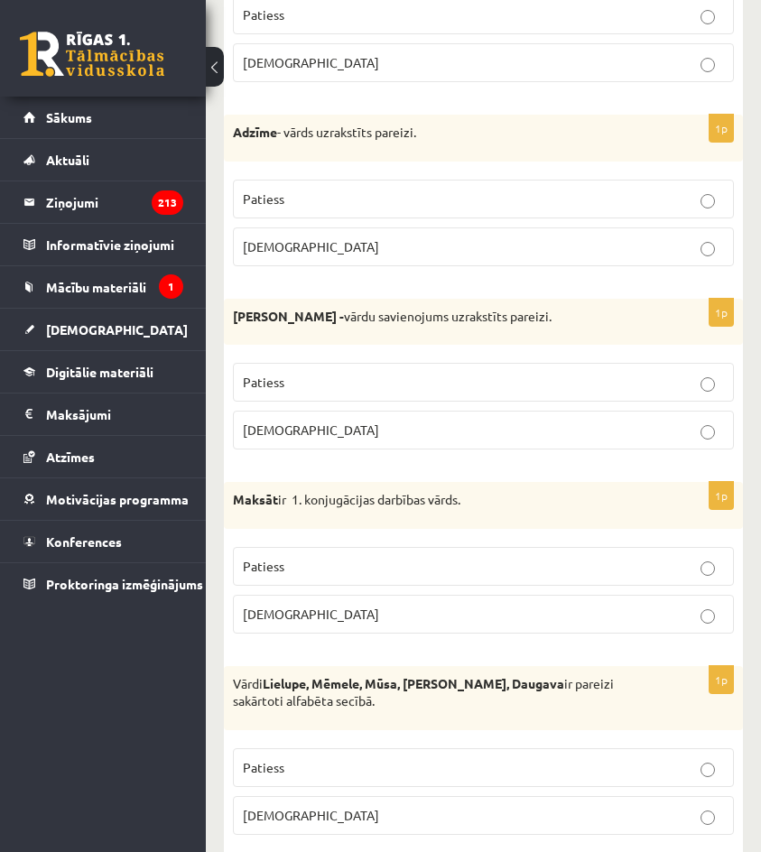
scroll to position [722, 0]
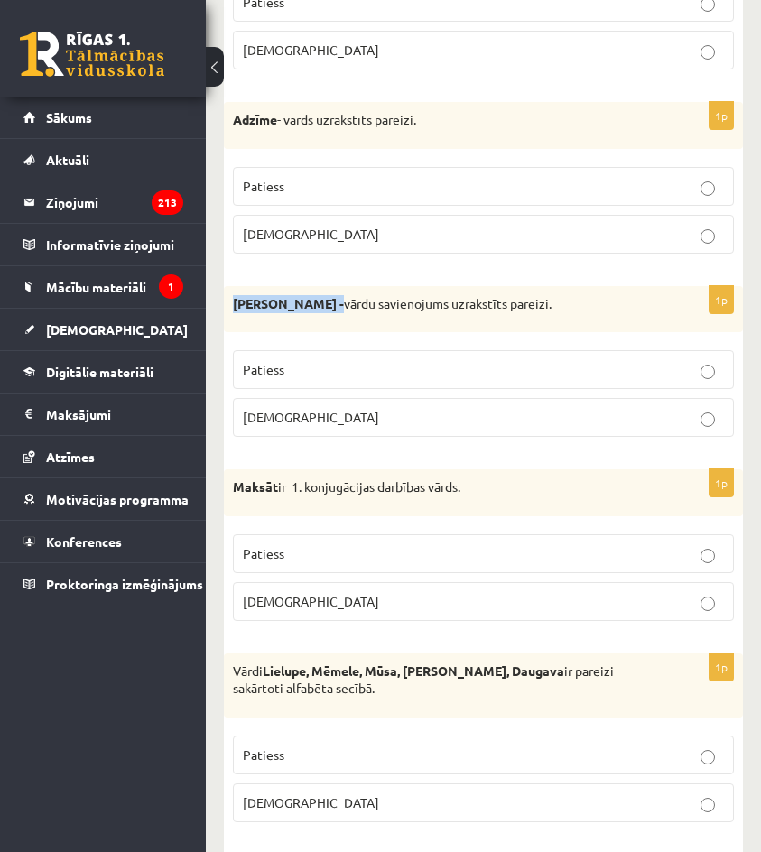
drag, startPoint x: 330, startPoint y: 300, endPoint x: 224, endPoint y: 299, distance: 105.7
click at [224, 299] on div "Abģērbu veikals - vārdu savienojums uzrakstīts pareizi." at bounding box center [483, 309] width 519 height 47
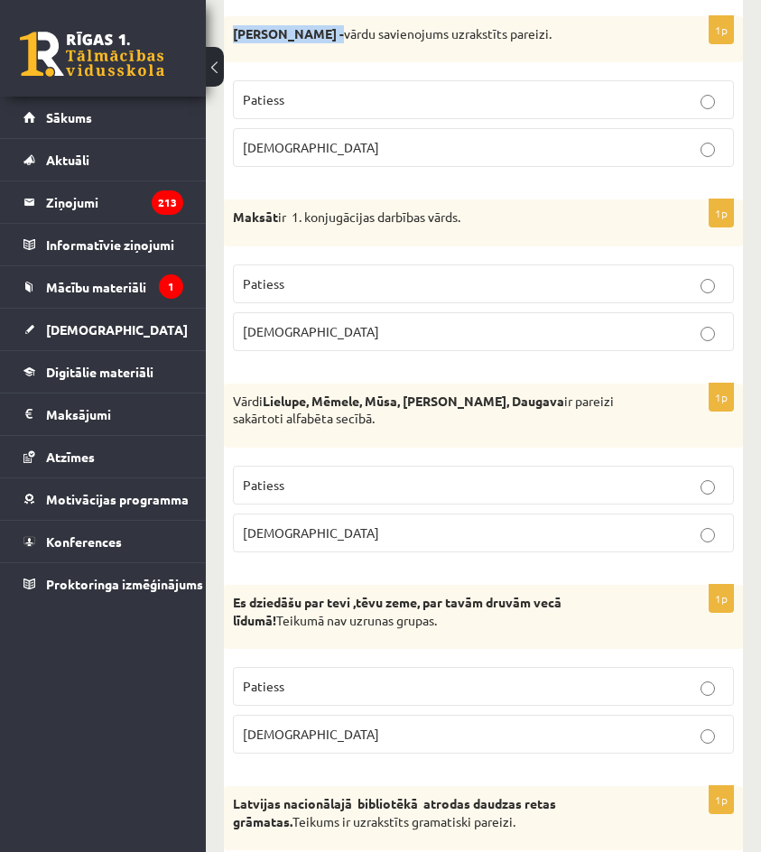
scroll to position [993, 0]
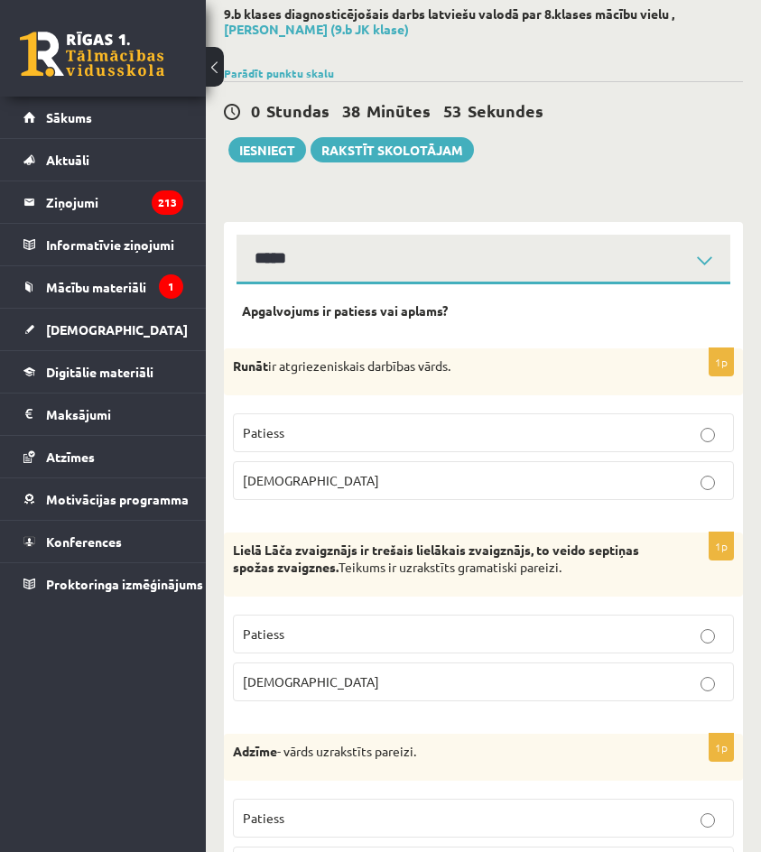
scroll to position [181, 0]
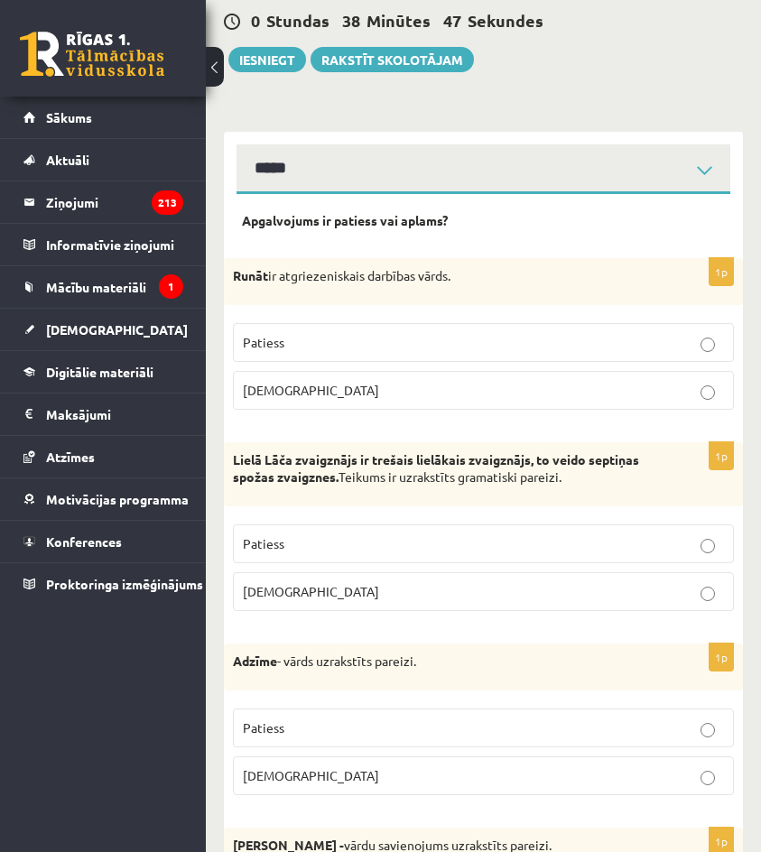
click at [370, 331] on label "Patiess" at bounding box center [483, 342] width 501 height 39
click at [335, 394] on p "Aplams" at bounding box center [483, 390] width 481 height 19
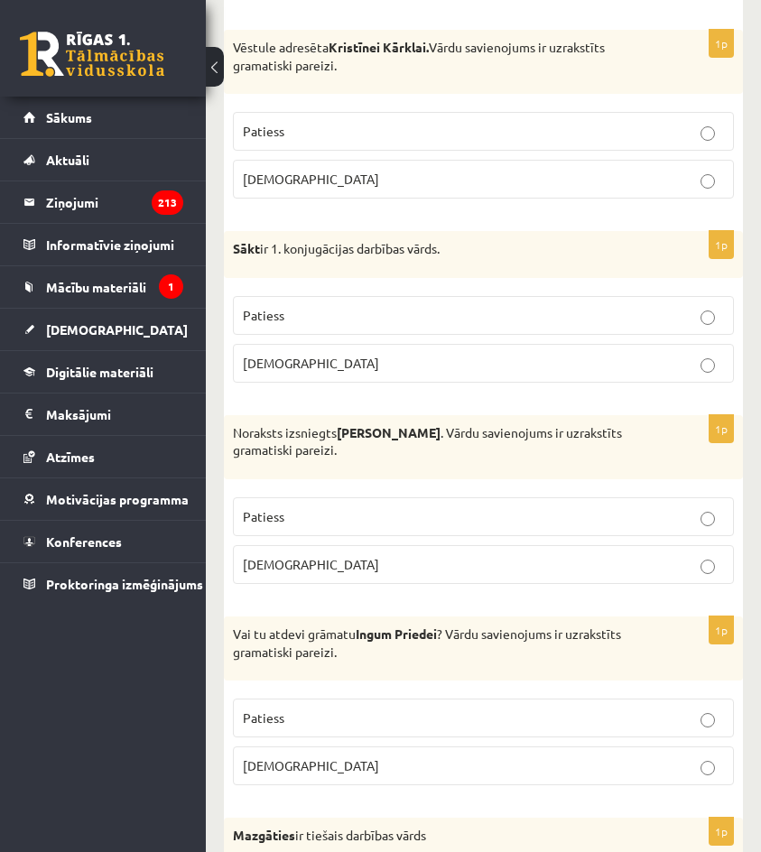
scroll to position [2348, 0]
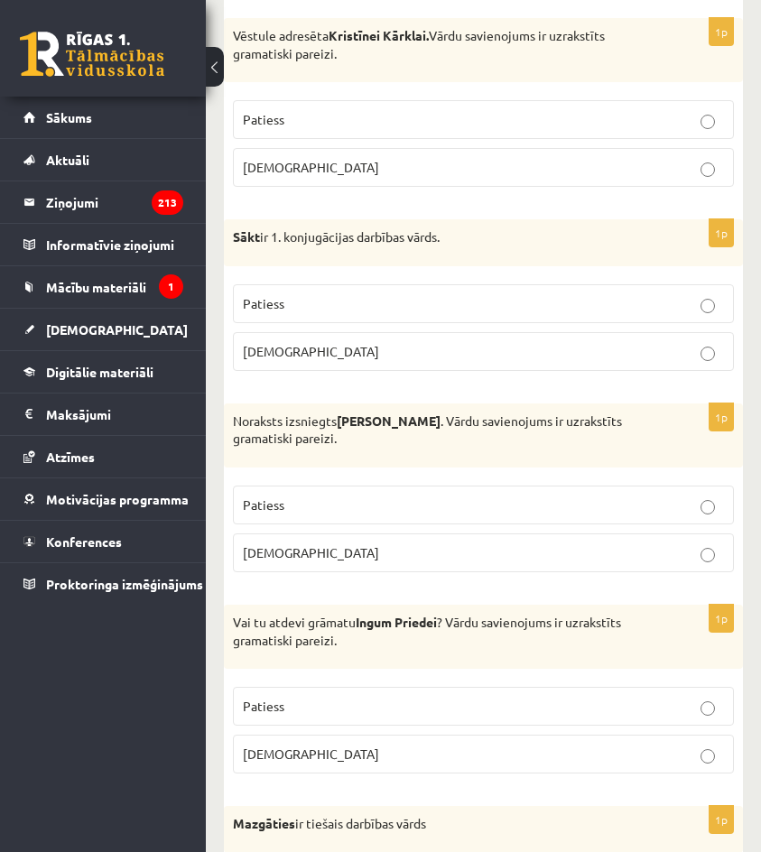
click at [383, 301] on p "Patiess" at bounding box center [483, 303] width 481 height 19
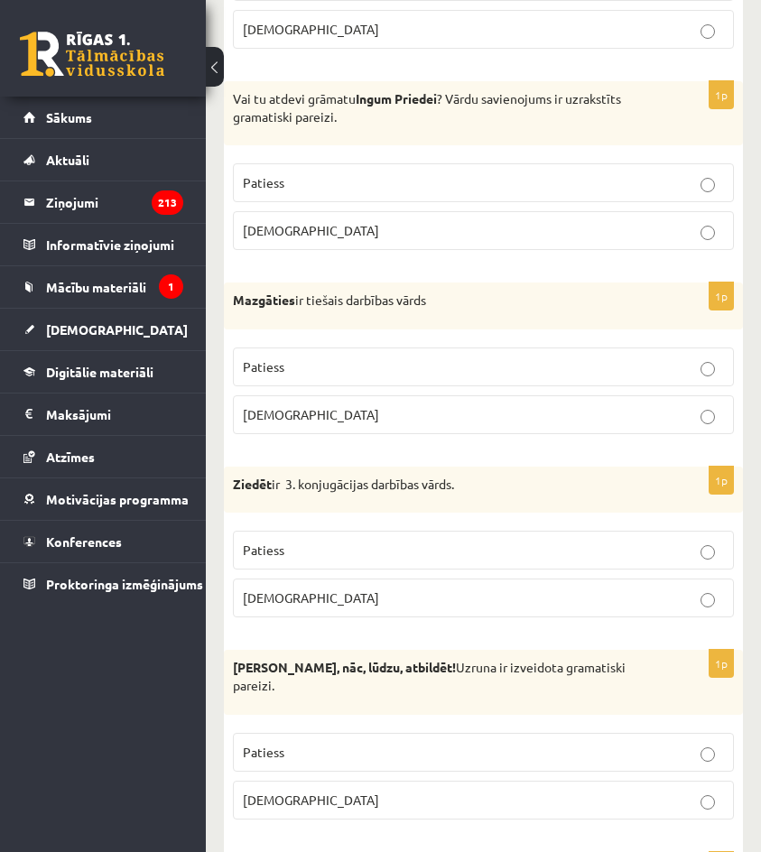
scroll to position [2890, 0]
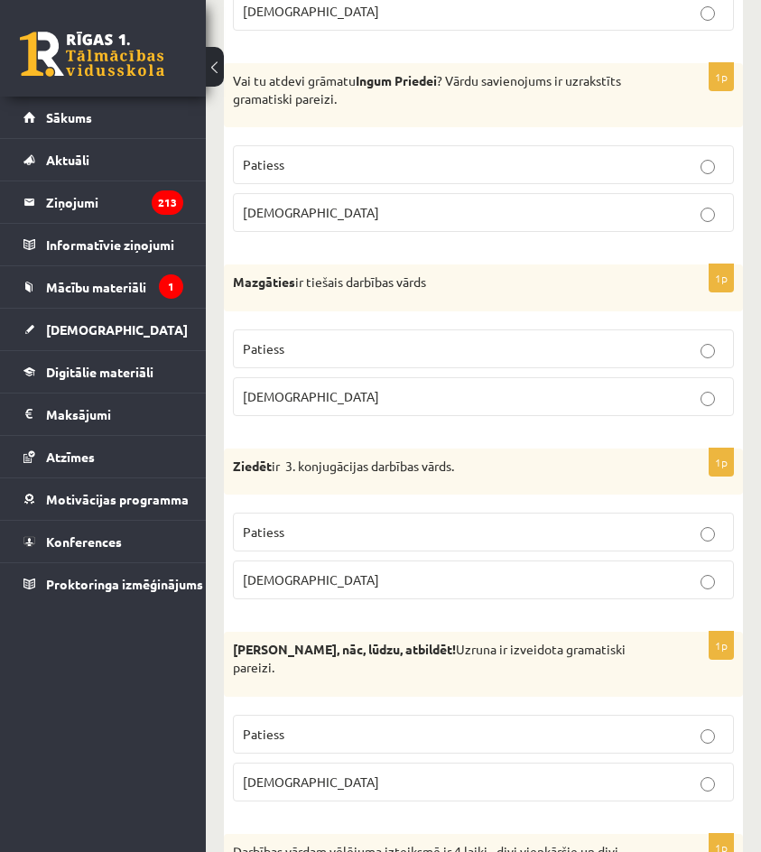
click at [415, 577] on p "Aplams" at bounding box center [483, 580] width 481 height 19
click at [400, 517] on label "Patiess" at bounding box center [483, 532] width 501 height 39
click at [405, 579] on p "Aplams" at bounding box center [483, 580] width 481 height 19
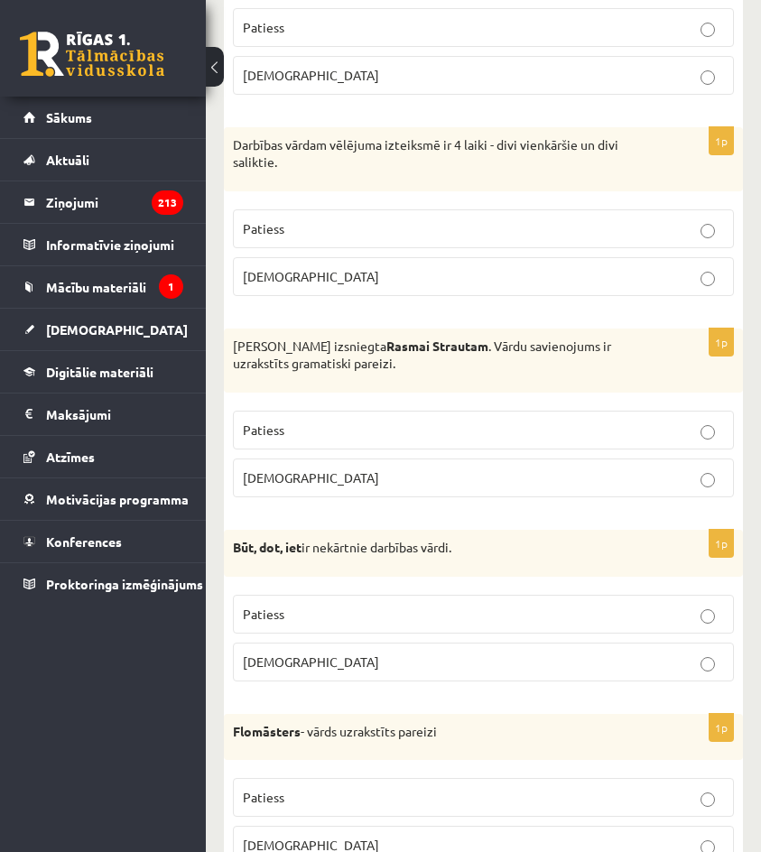
scroll to position [3612, 0]
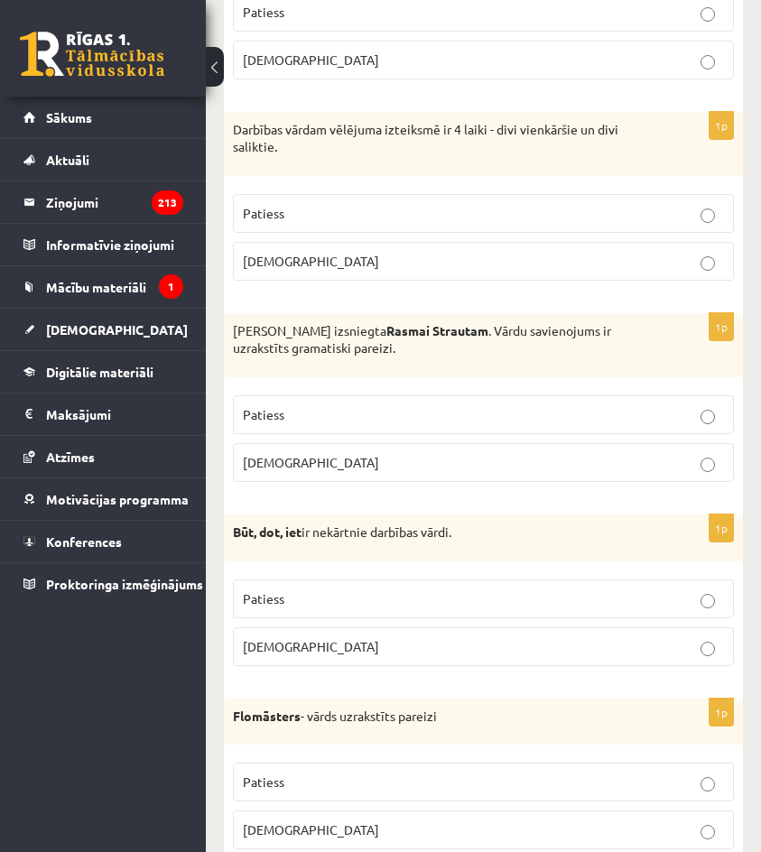
click at [435, 648] on p "Aplams" at bounding box center [483, 647] width 481 height 19
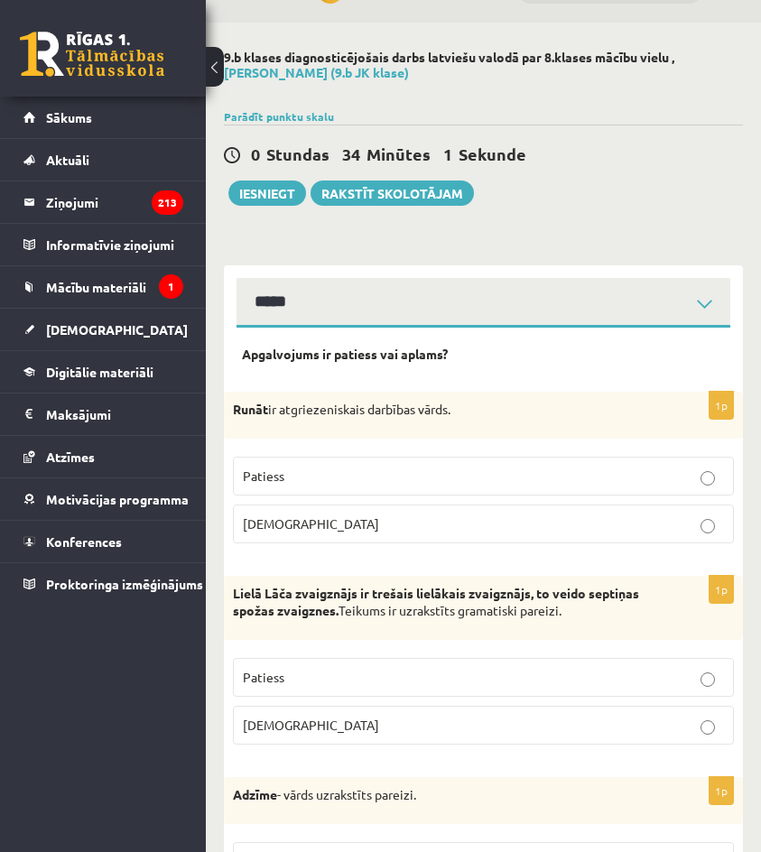
scroll to position [0, 0]
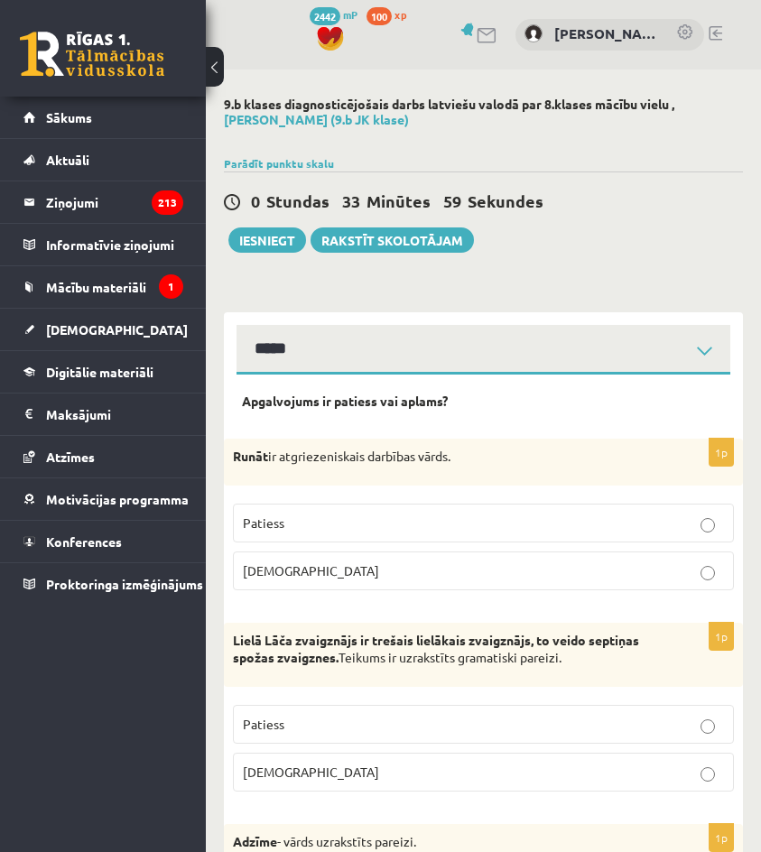
click at [671, 512] on label "Patiess" at bounding box center [483, 523] width 501 height 39
click at [653, 581] on p "Aplams" at bounding box center [483, 571] width 481 height 19
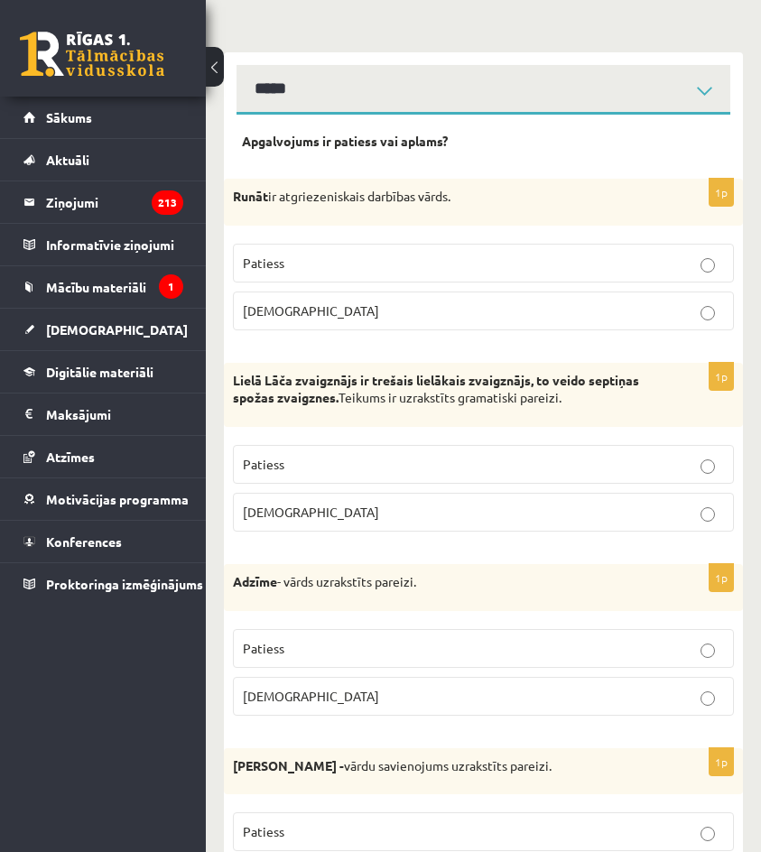
scroll to position [271, 0]
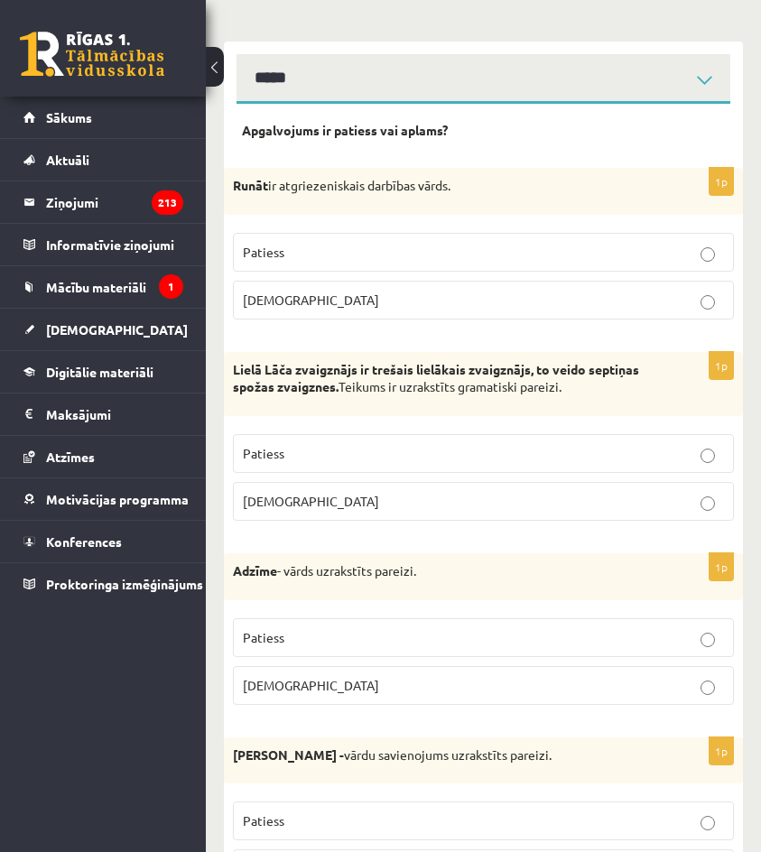
click at [623, 472] on label "Patiess" at bounding box center [483, 453] width 501 height 39
click at [643, 503] on p "Aplams" at bounding box center [483, 501] width 481 height 19
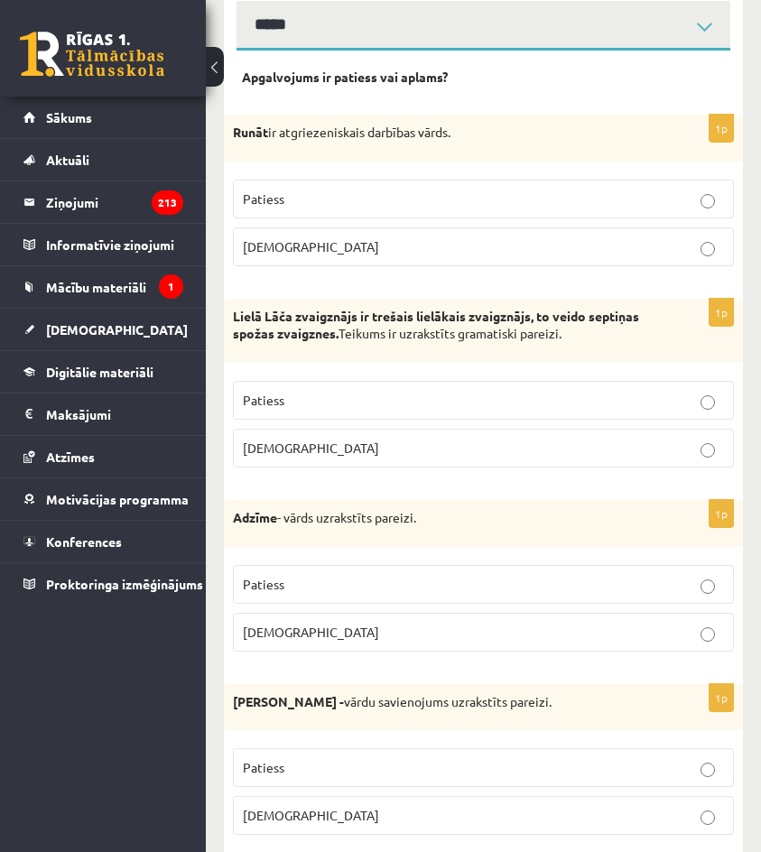
scroll to position [361, 0]
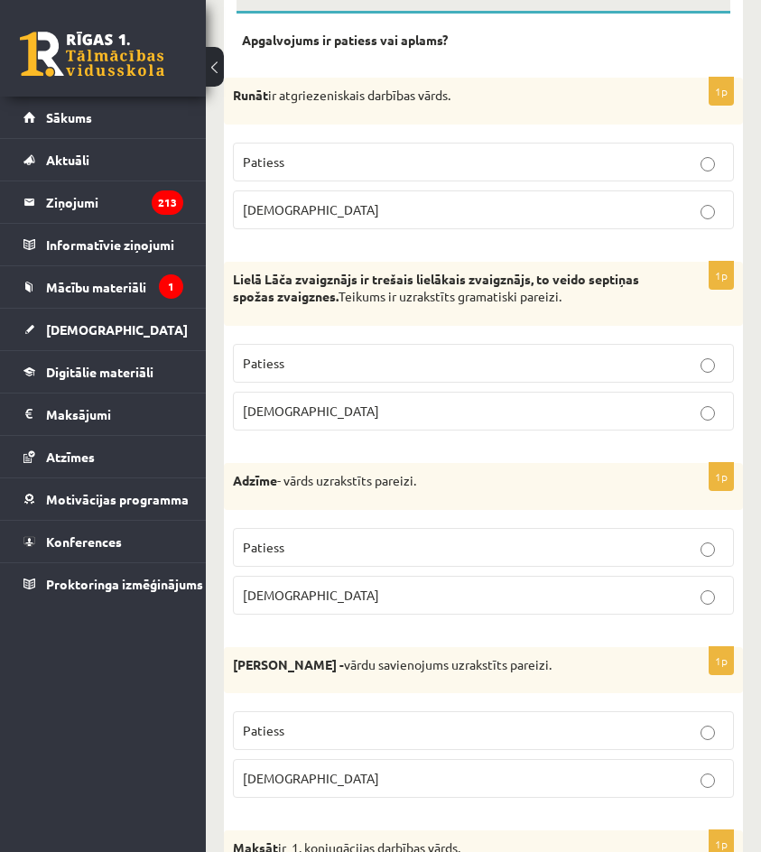
click at [678, 560] on label "Patiess" at bounding box center [483, 547] width 501 height 39
click at [685, 605] on p "Aplams" at bounding box center [483, 595] width 481 height 19
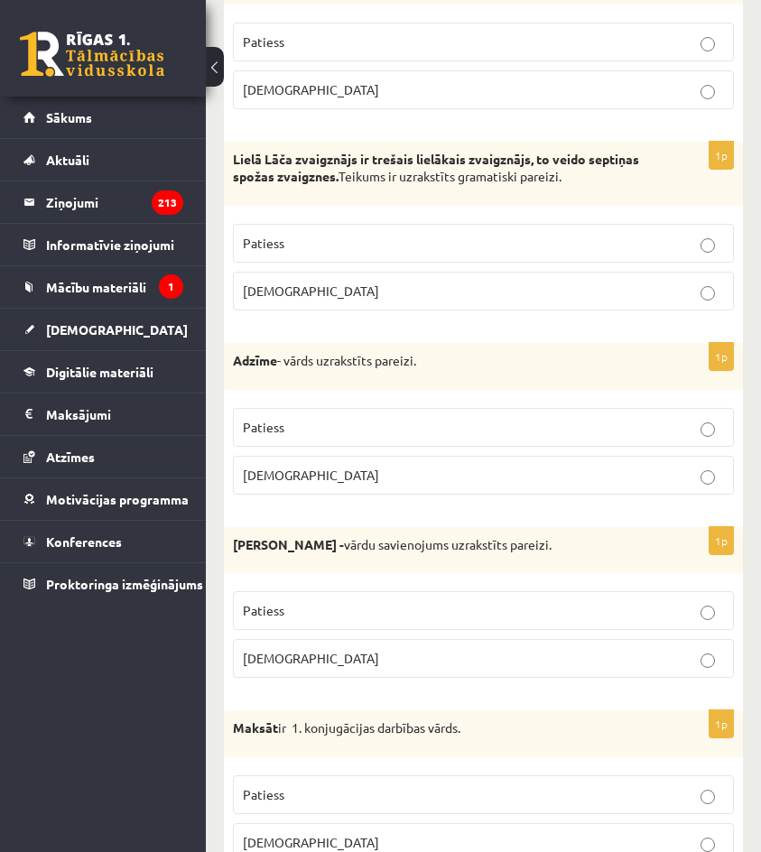
scroll to position [542, 0]
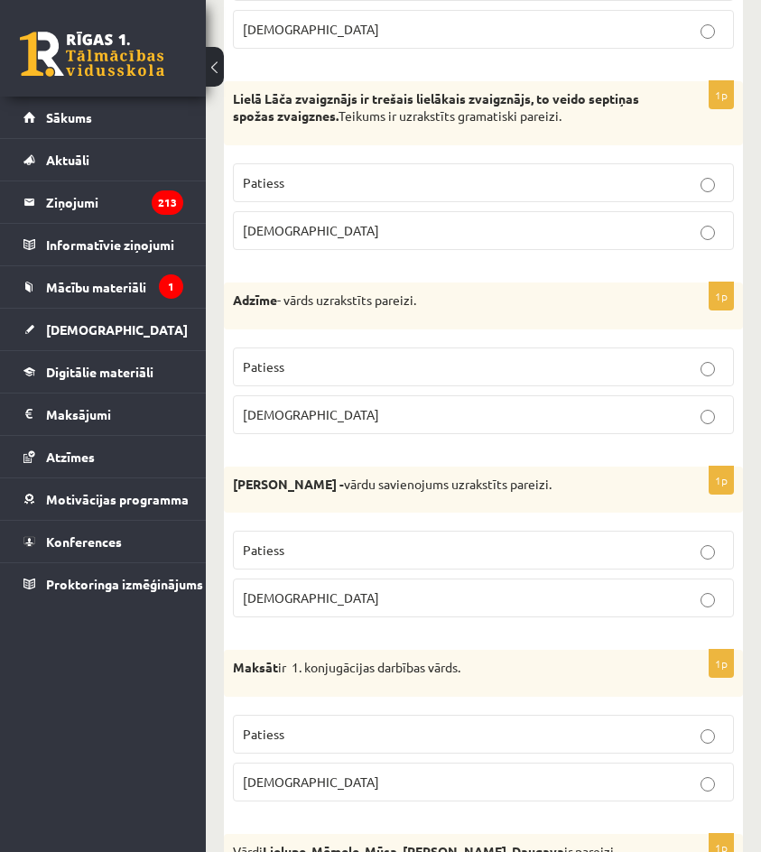
click at [675, 538] on label "Patiess" at bounding box center [483, 550] width 501 height 39
click at [679, 616] on label "Aplams" at bounding box center [483, 598] width 501 height 39
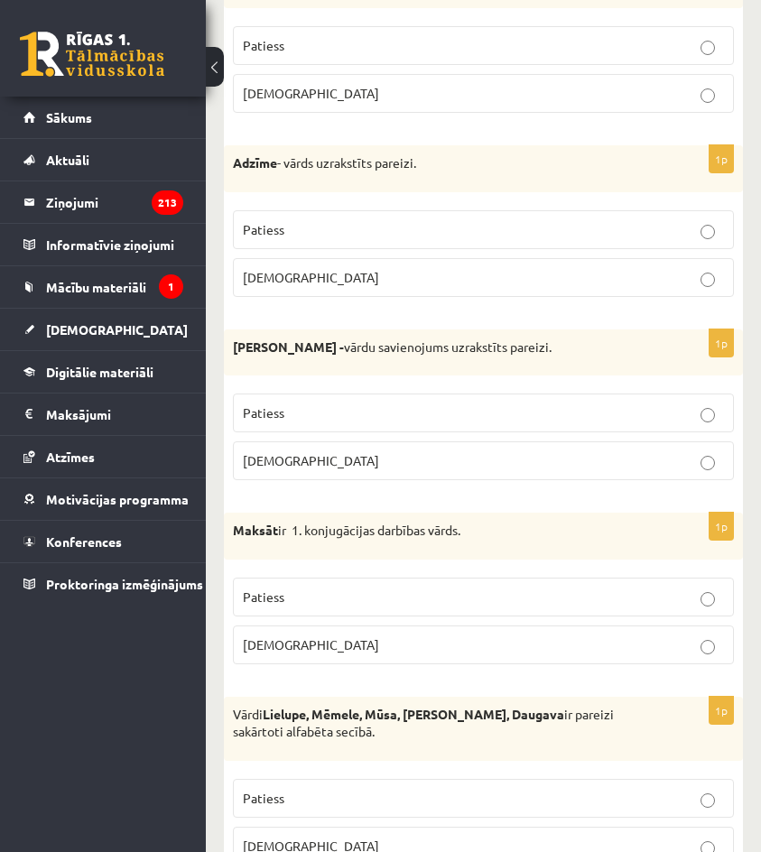
scroll to position [722, 0]
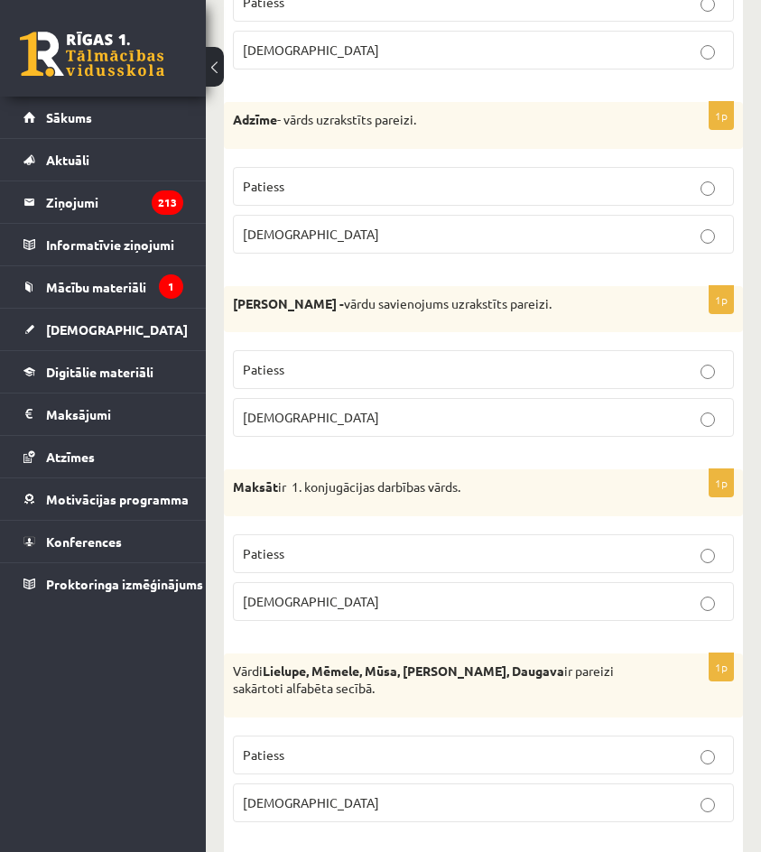
click at [679, 561] on p "Patiess" at bounding box center [483, 554] width 481 height 19
click at [675, 617] on label "Aplams" at bounding box center [483, 601] width 501 height 39
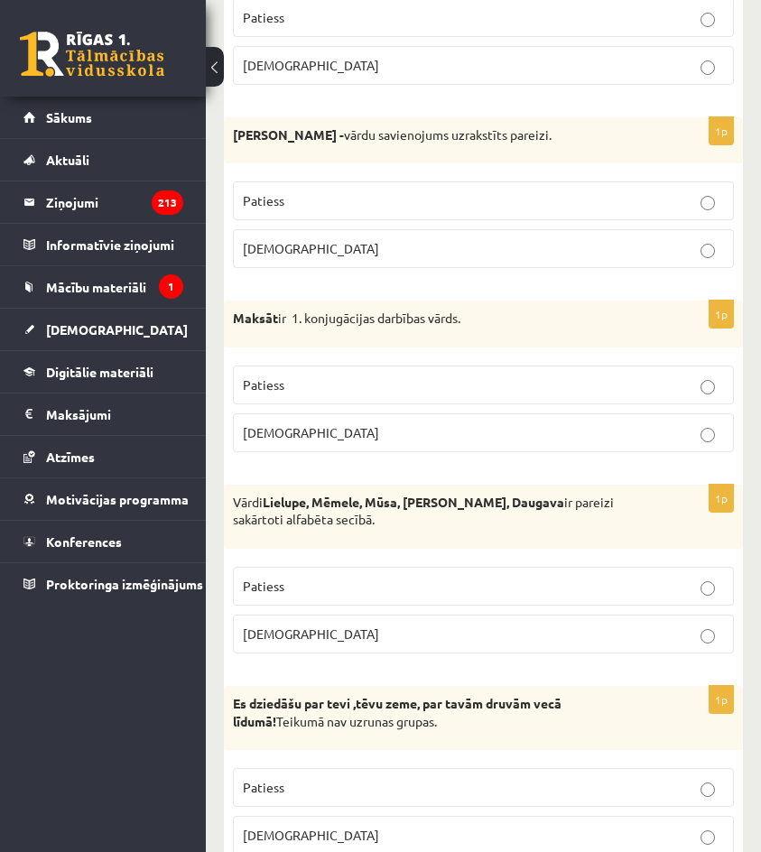
scroll to position [903, 0]
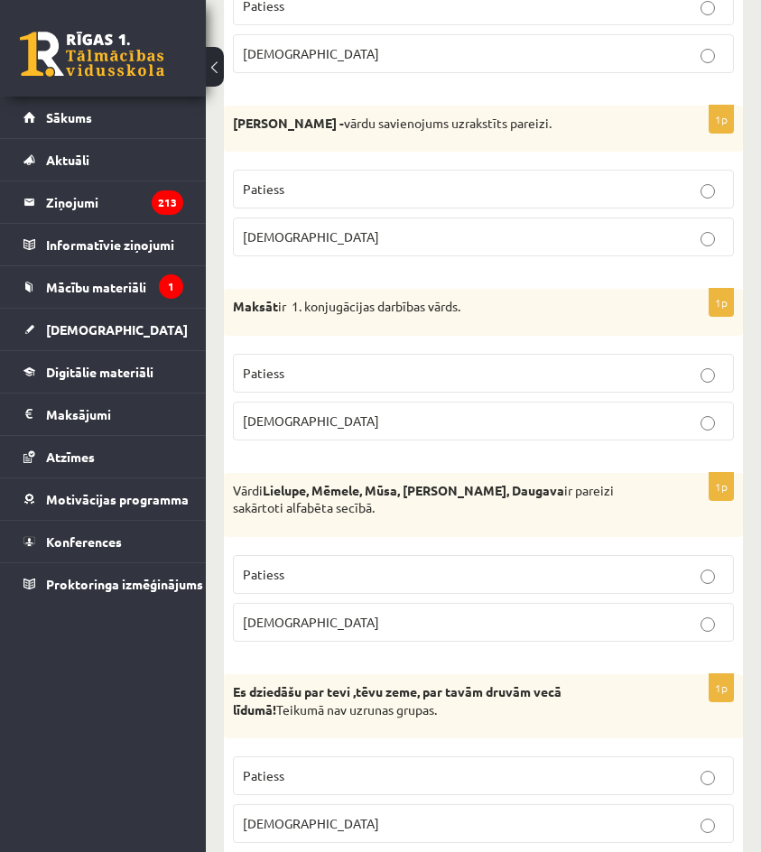
click at [676, 583] on p "Patiess" at bounding box center [483, 574] width 481 height 19
click at [687, 632] on p "Aplams" at bounding box center [483, 622] width 481 height 19
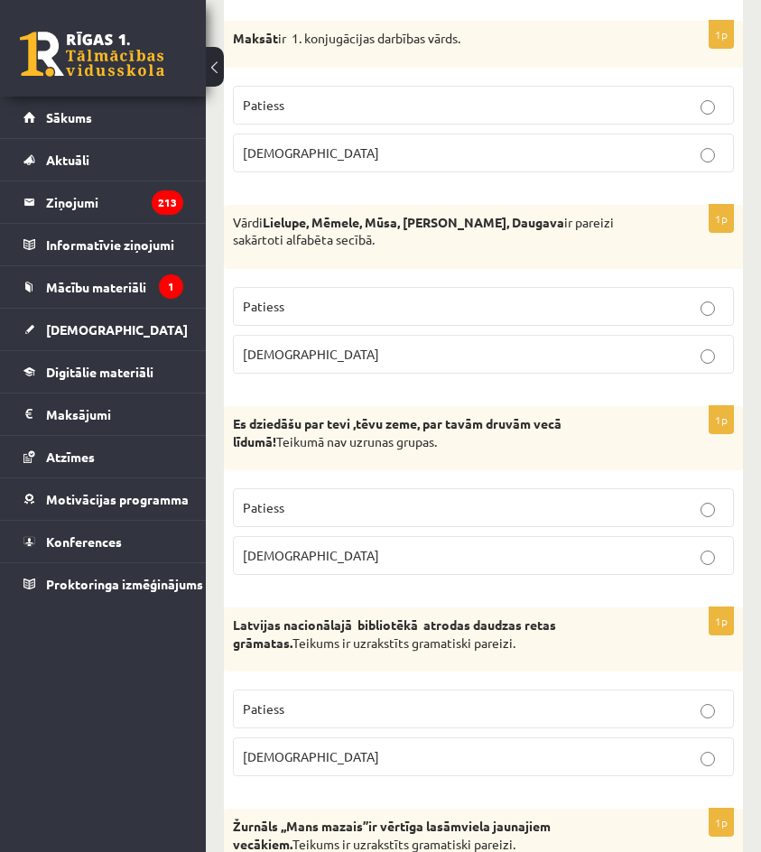
scroll to position [1174, 0]
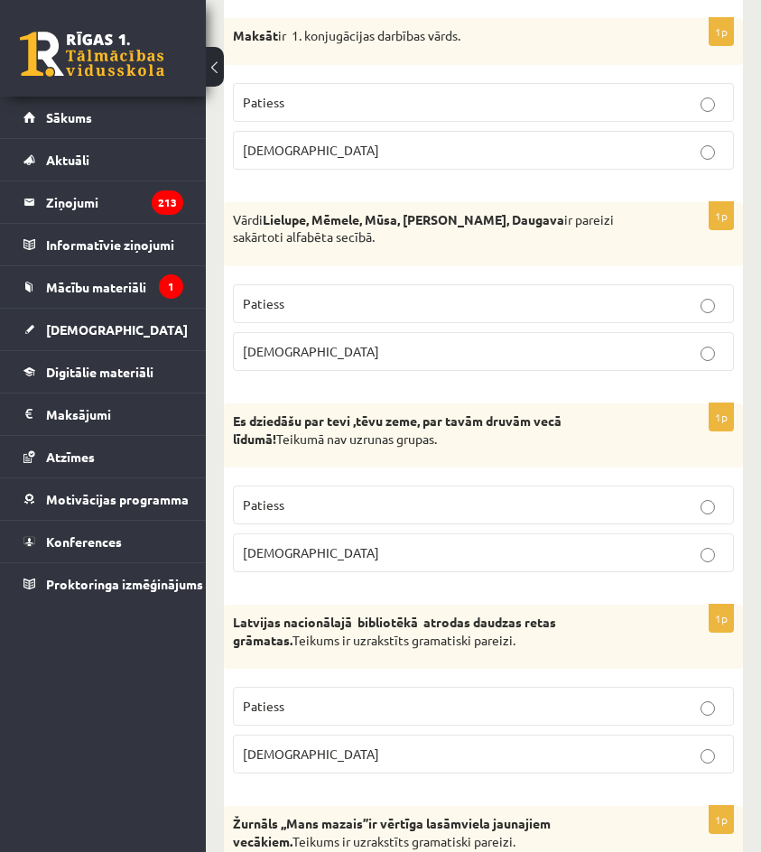
click at [690, 521] on label "Patiess" at bounding box center [483, 505] width 501 height 39
drag, startPoint x: 696, startPoint y: 570, endPoint x: 716, endPoint y: 565, distance: 20.4
click at [698, 570] on label "Aplams" at bounding box center [483, 553] width 501 height 39
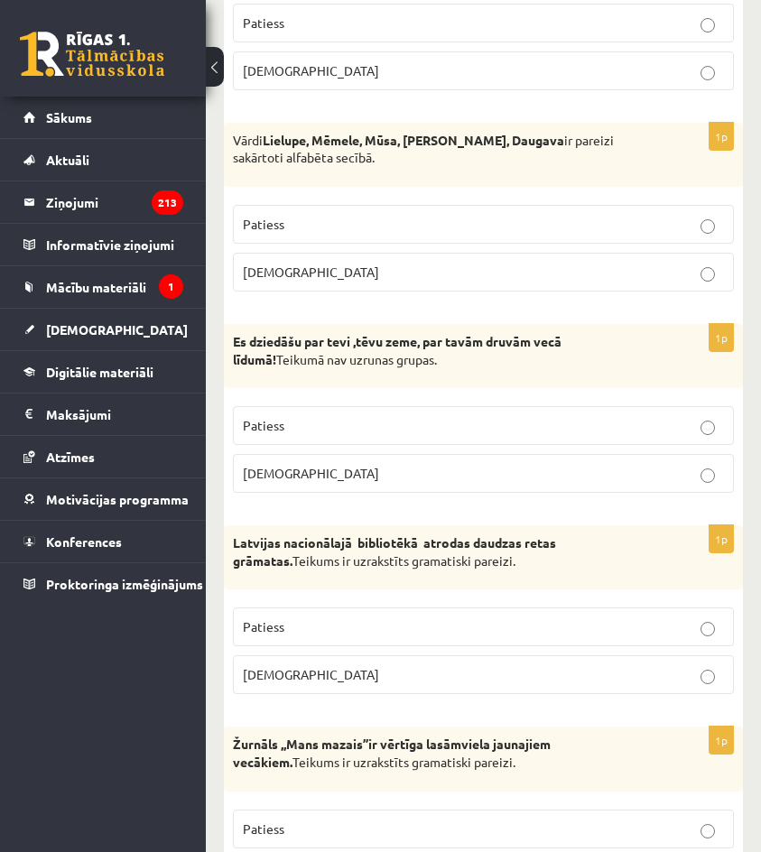
scroll to position [1264, 0]
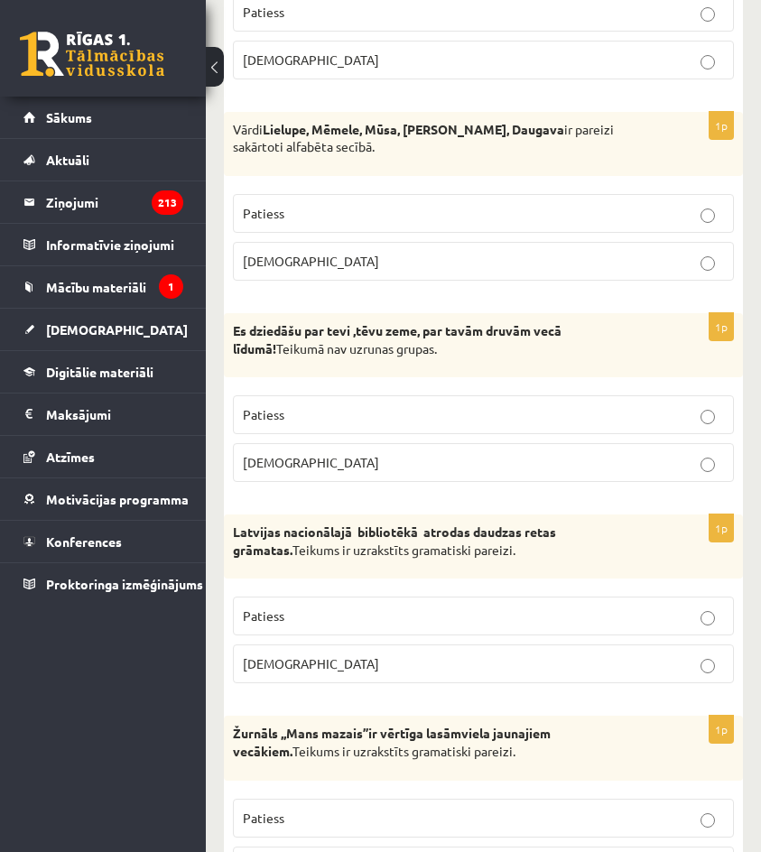
click at [695, 618] on p "Patiess" at bounding box center [483, 616] width 481 height 19
click at [695, 669] on p "Aplams" at bounding box center [483, 664] width 481 height 19
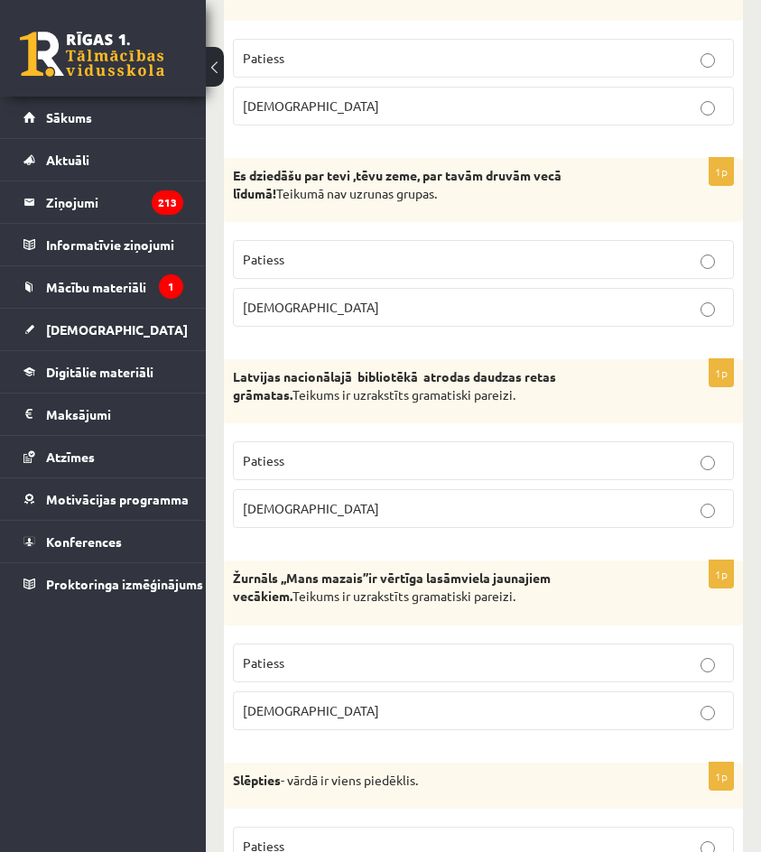
scroll to position [1445, 0]
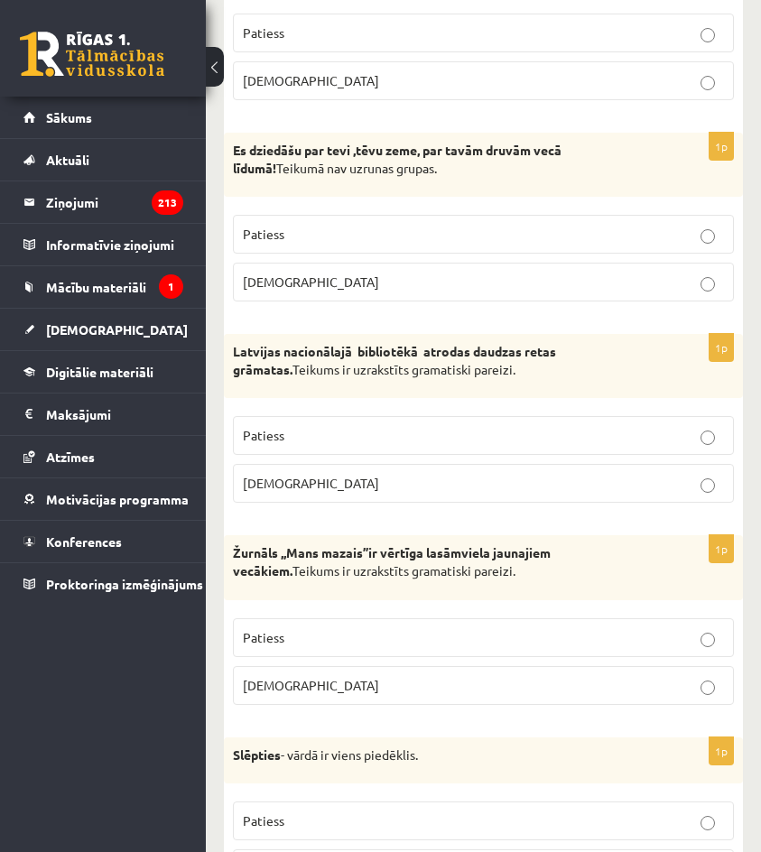
click at [655, 645] on p "Patiess" at bounding box center [483, 638] width 481 height 19
click at [656, 680] on p "Aplams" at bounding box center [483, 685] width 481 height 19
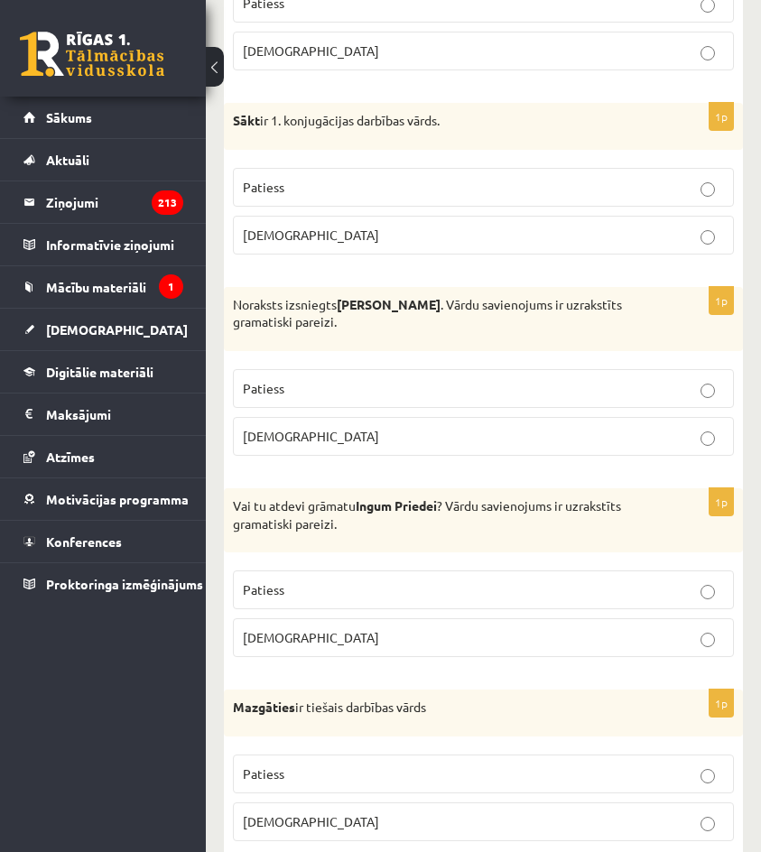
scroll to position [2529, 0]
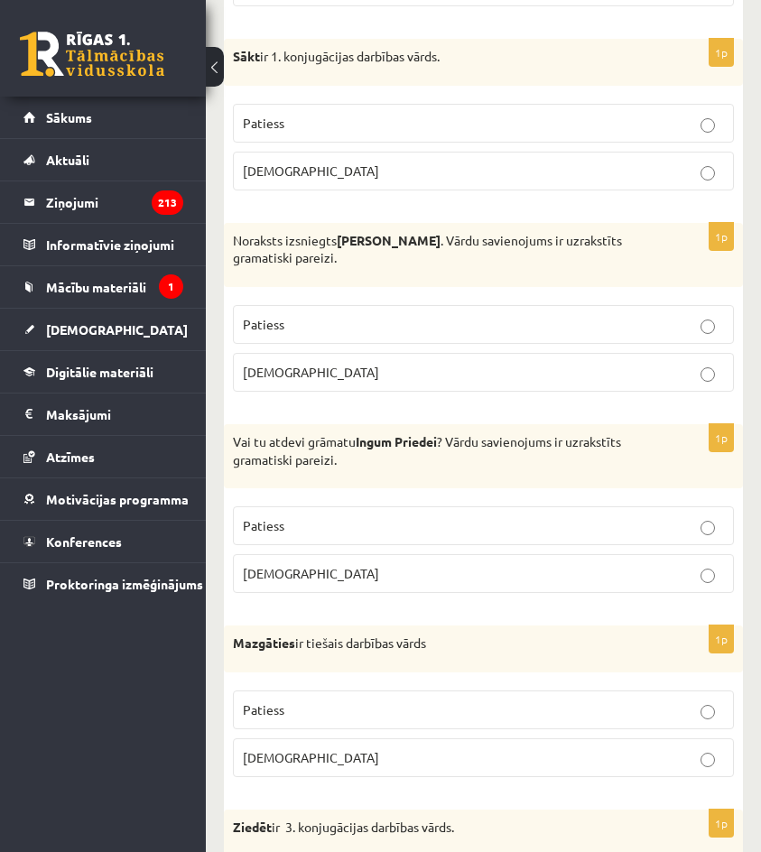
click at [570, 580] on p "Aplams" at bounding box center [483, 573] width 481 height 19
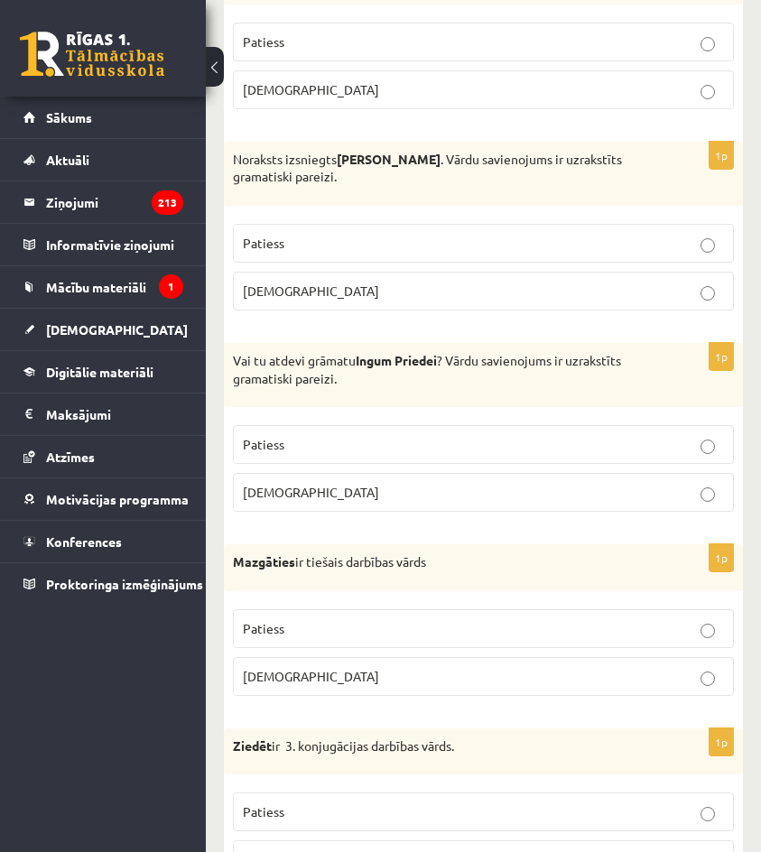
scroll to position [2709, 0]
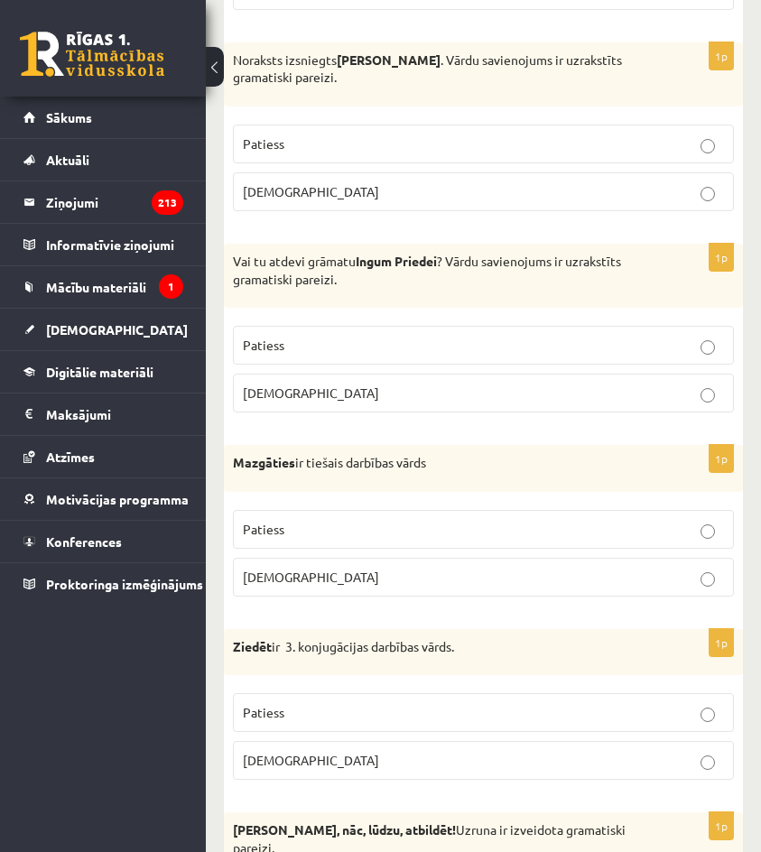
click at [572, 526] on p "Patiess" at bounding box center [483, 529] width 481 height 19
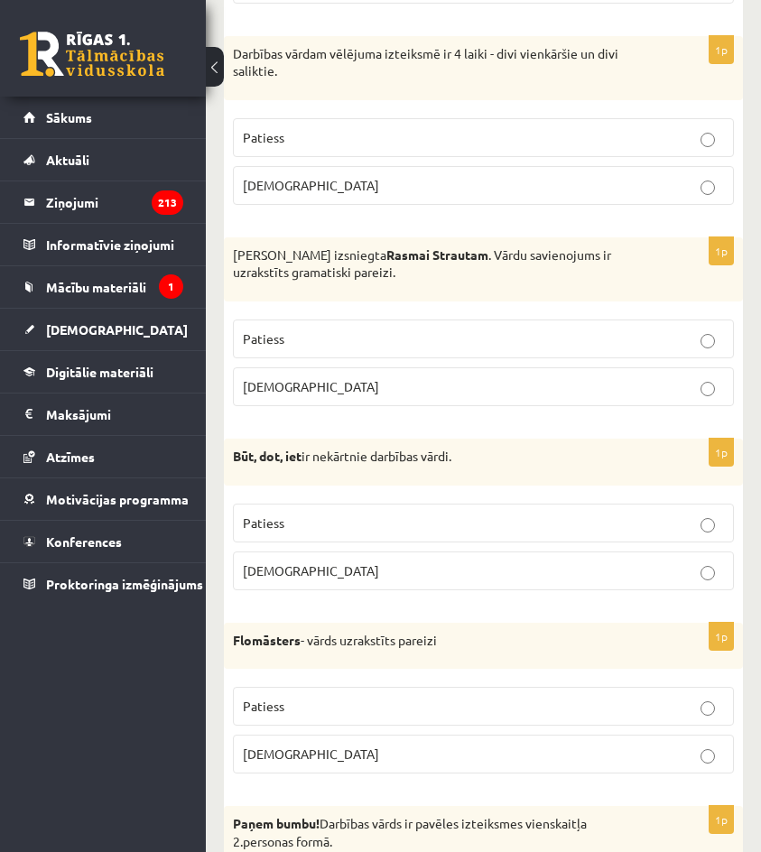
scroll to position [3703, 0]
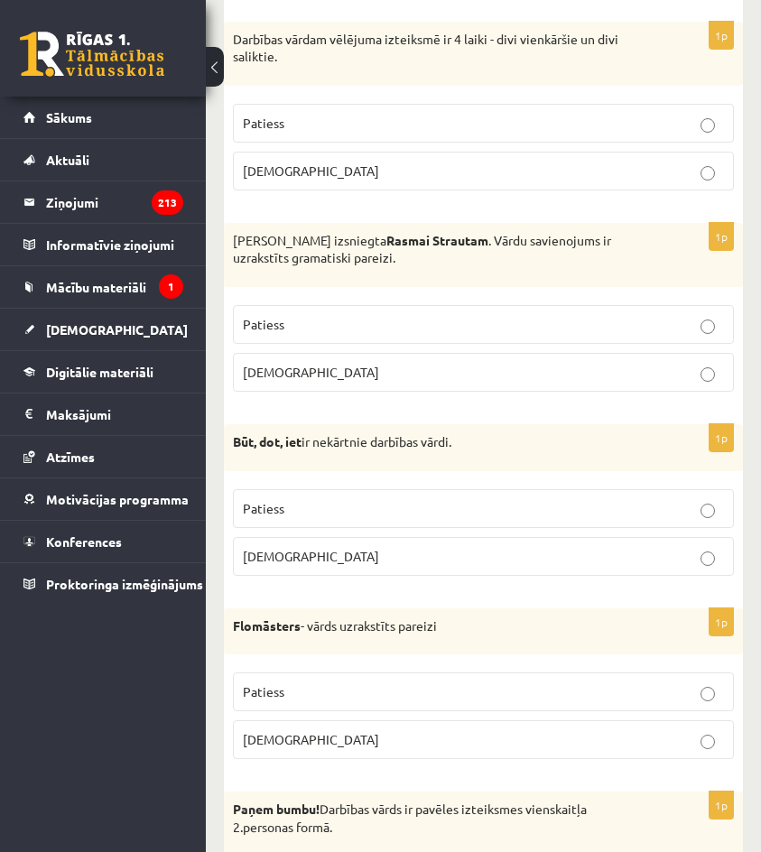
click at [601, 520] on label "Patiess" at bounding box center [483, 508] width 501 height 39
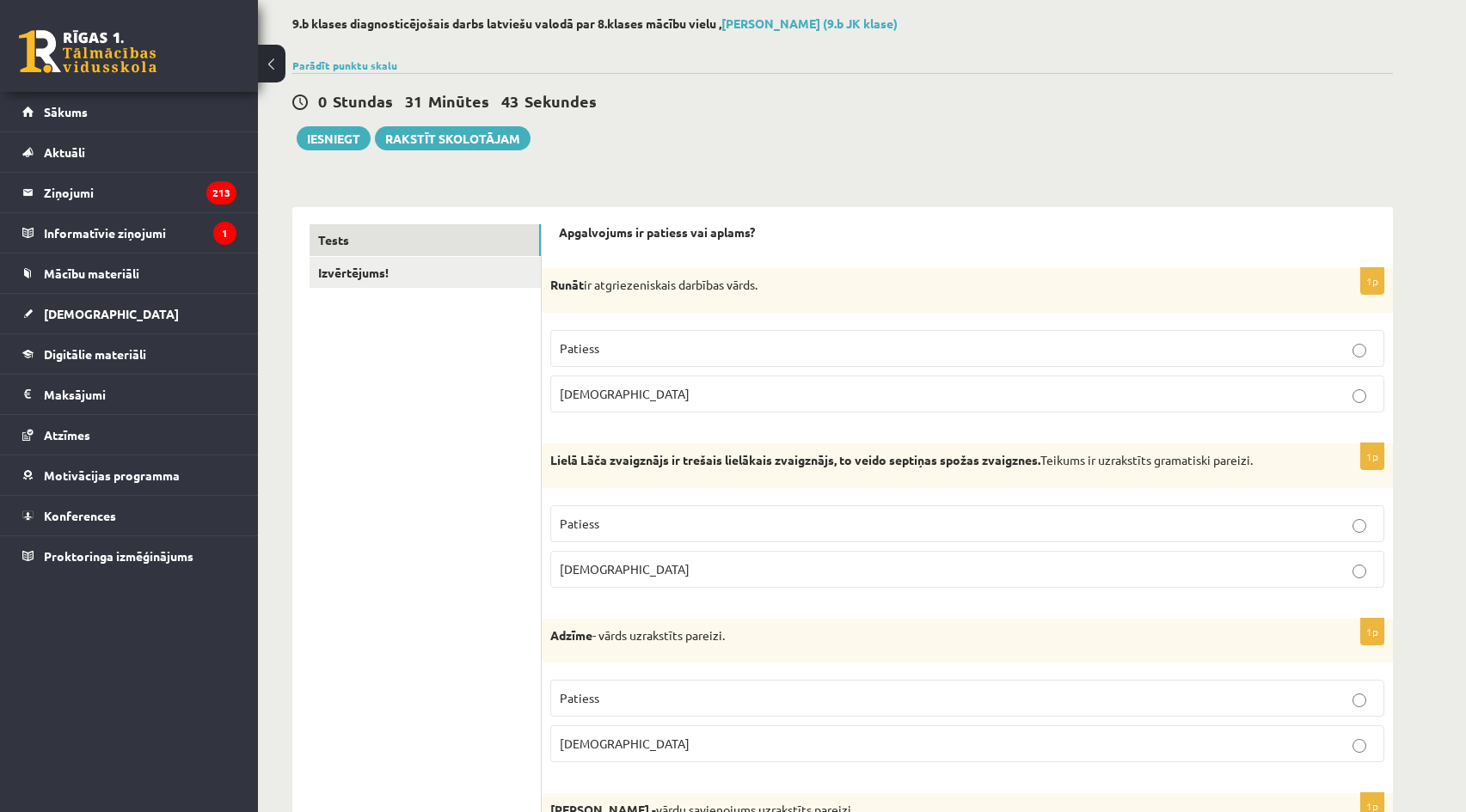
scroll to position [0, 0]
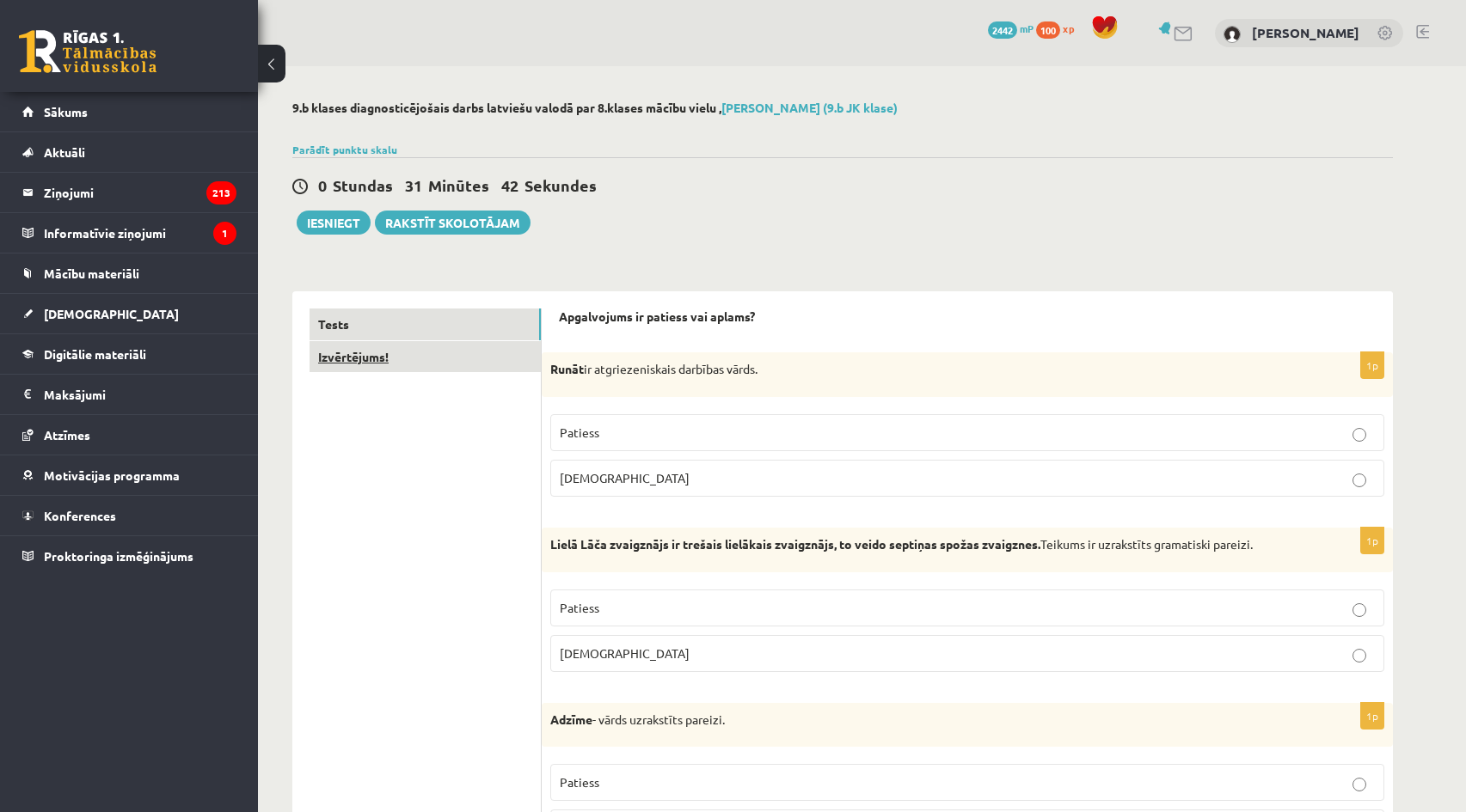
click at [417, 359] on link "Izvērtējums!" at bounding box center [425, 357] width 231 height 31
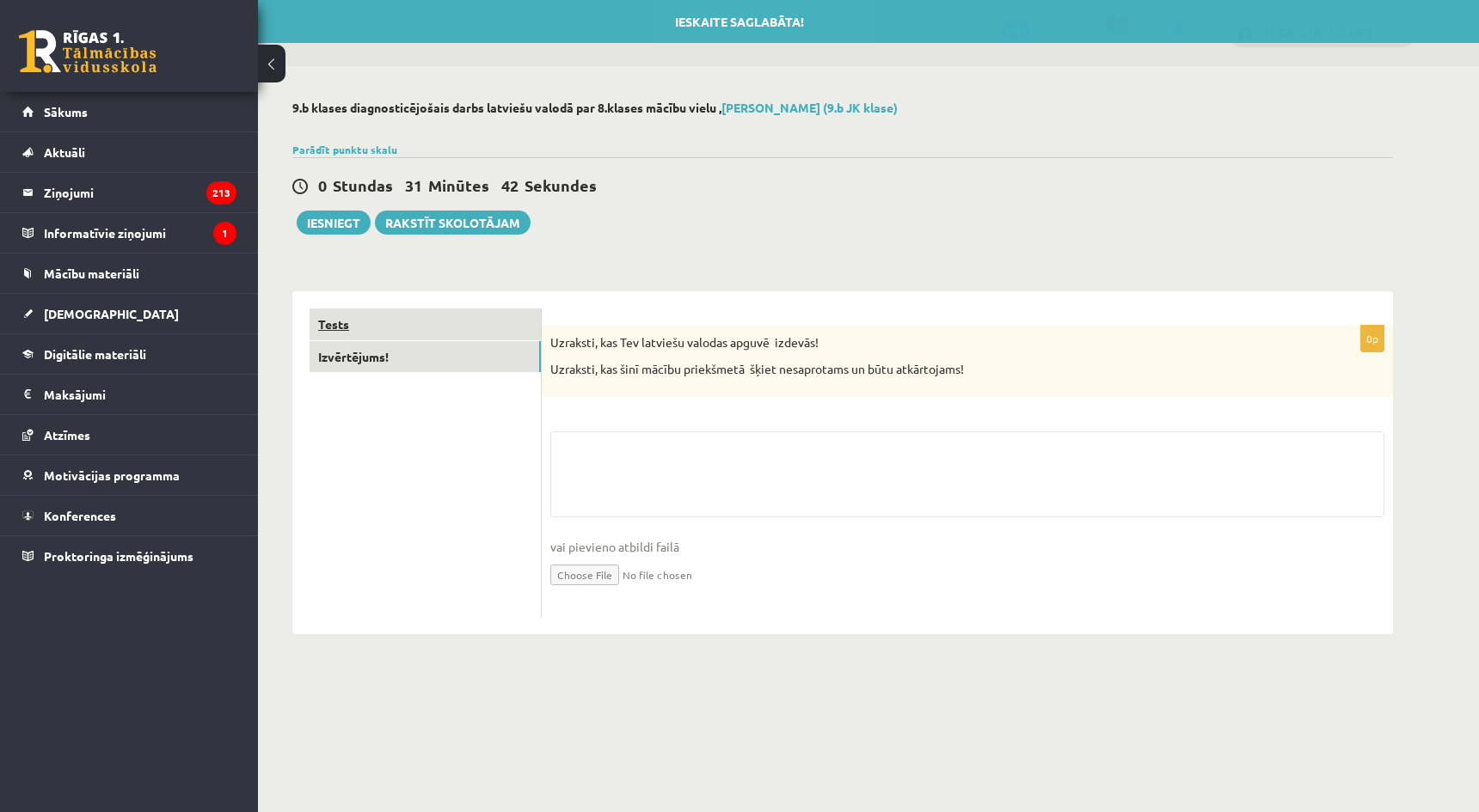
click at [397, 331] on link "Tests" at bounding box center [425, 324] width 231 height 31
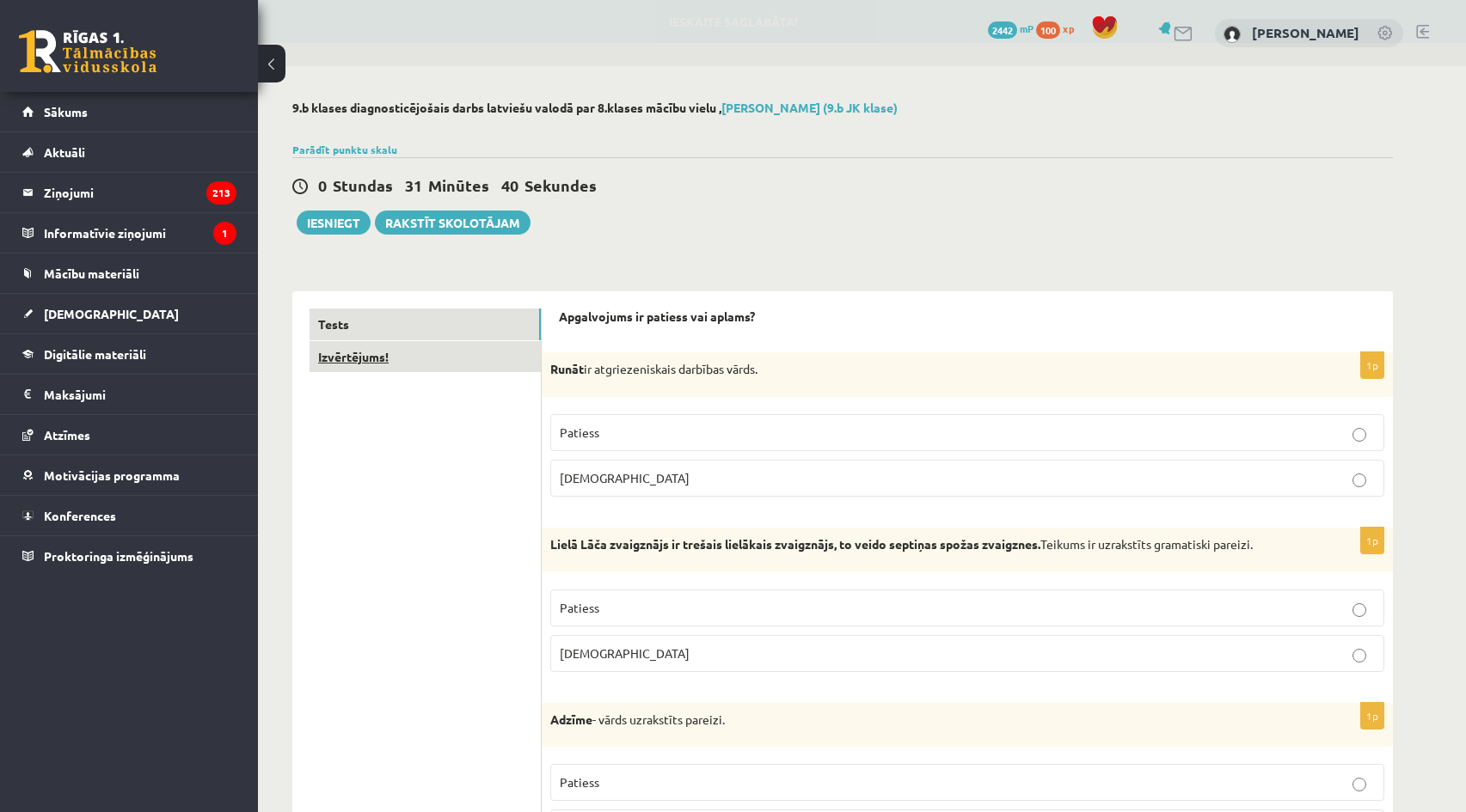
click at [364, 352] on link "Izvērtējums!" at bounding box center [425, 357] width 231 height 31
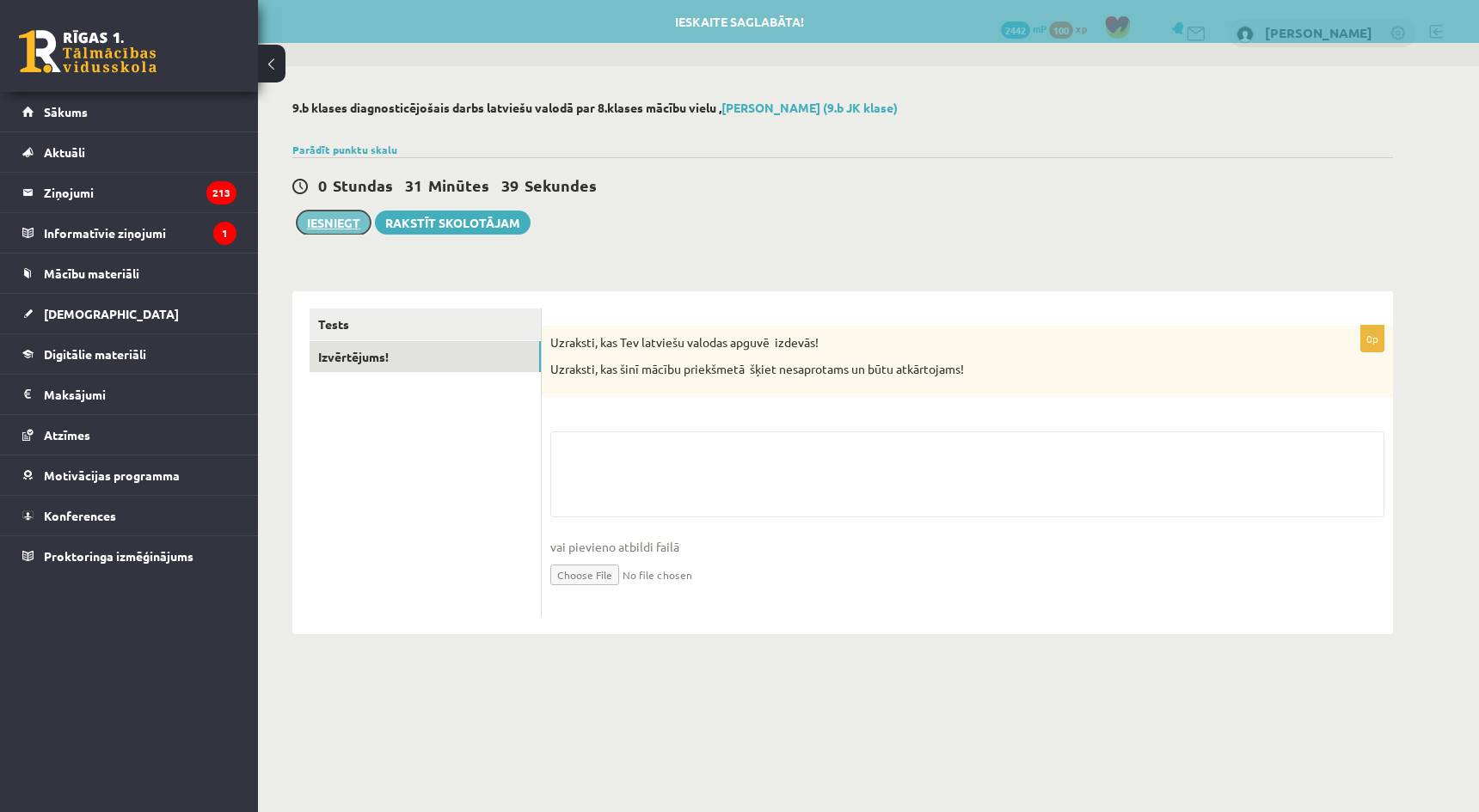
click at [331, 231] on button "Iesniegt" at bounding box center [334, 222] width 74 height 24
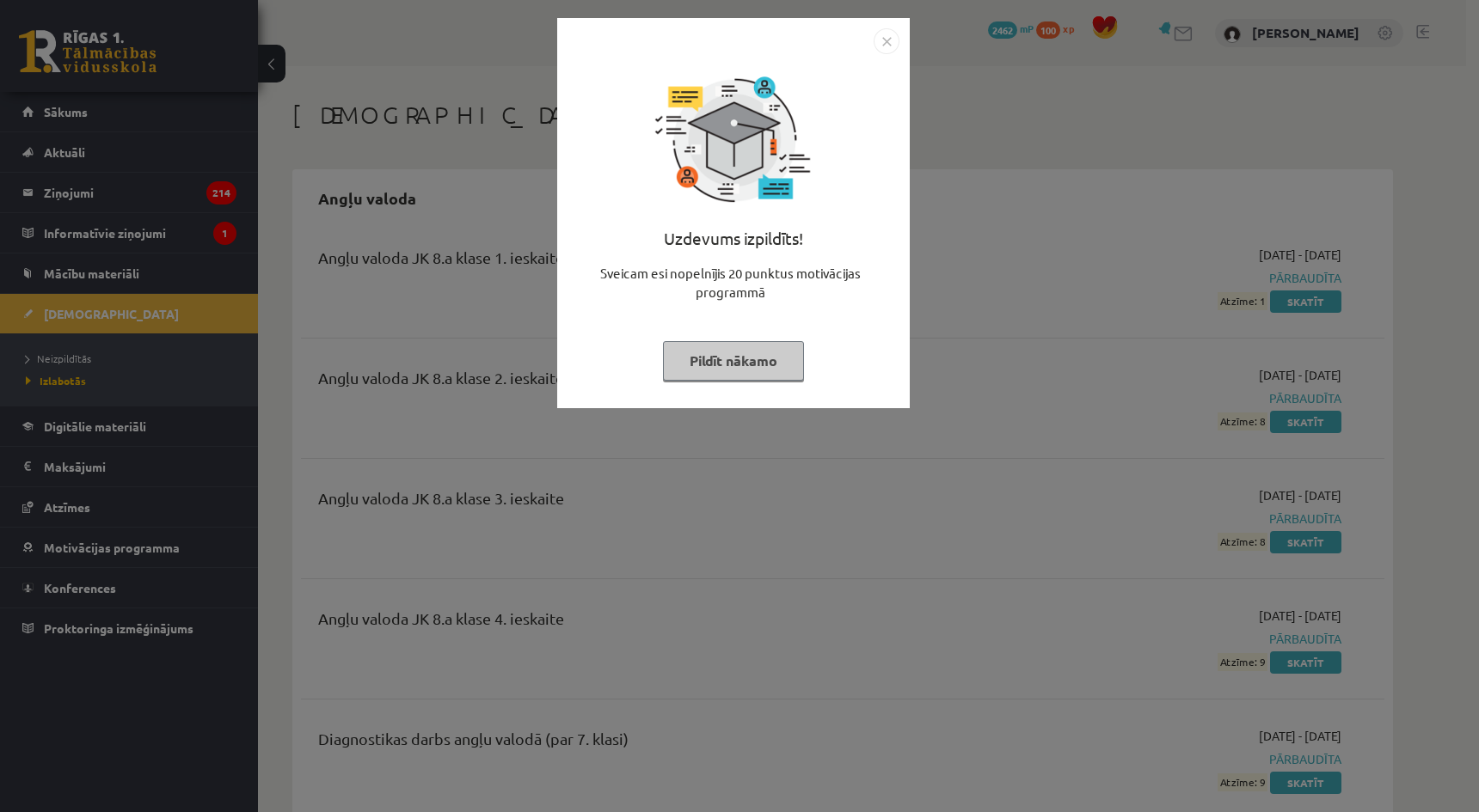
click at [901, 30] on div "Uzdevums izpildīts! Sveicam esi nopelnījis 20 punktus motivācijas programmā Pil…" at bounding box center [733, 213] width 352 height 390
click at [890, 51] on img "Close" at bounding box center [887, 41] width 26 height 26
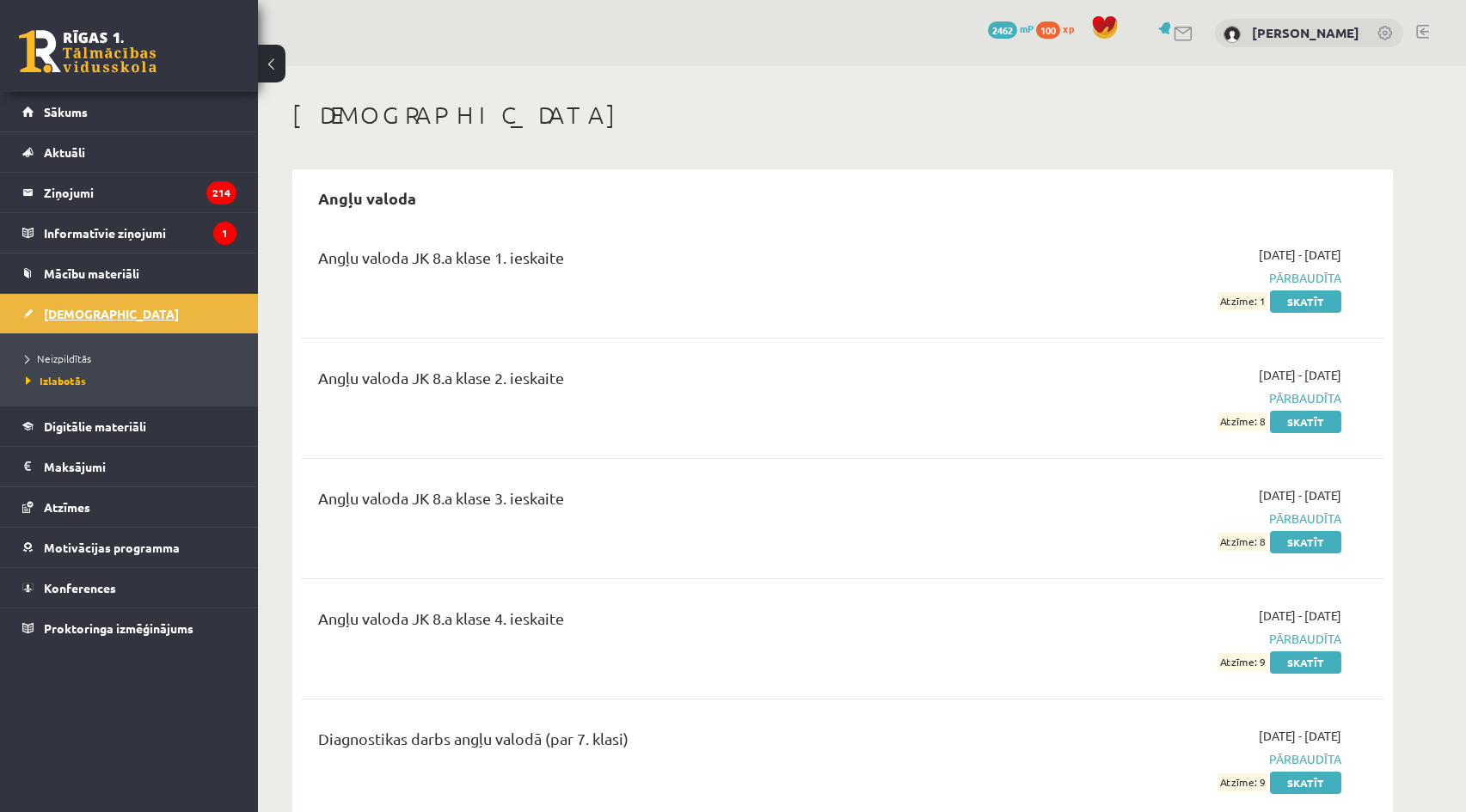
click at [56, 312] on span "[DEMOGRAPHIC_DATA]" at bounding box center [111, 313] width 135 height 15
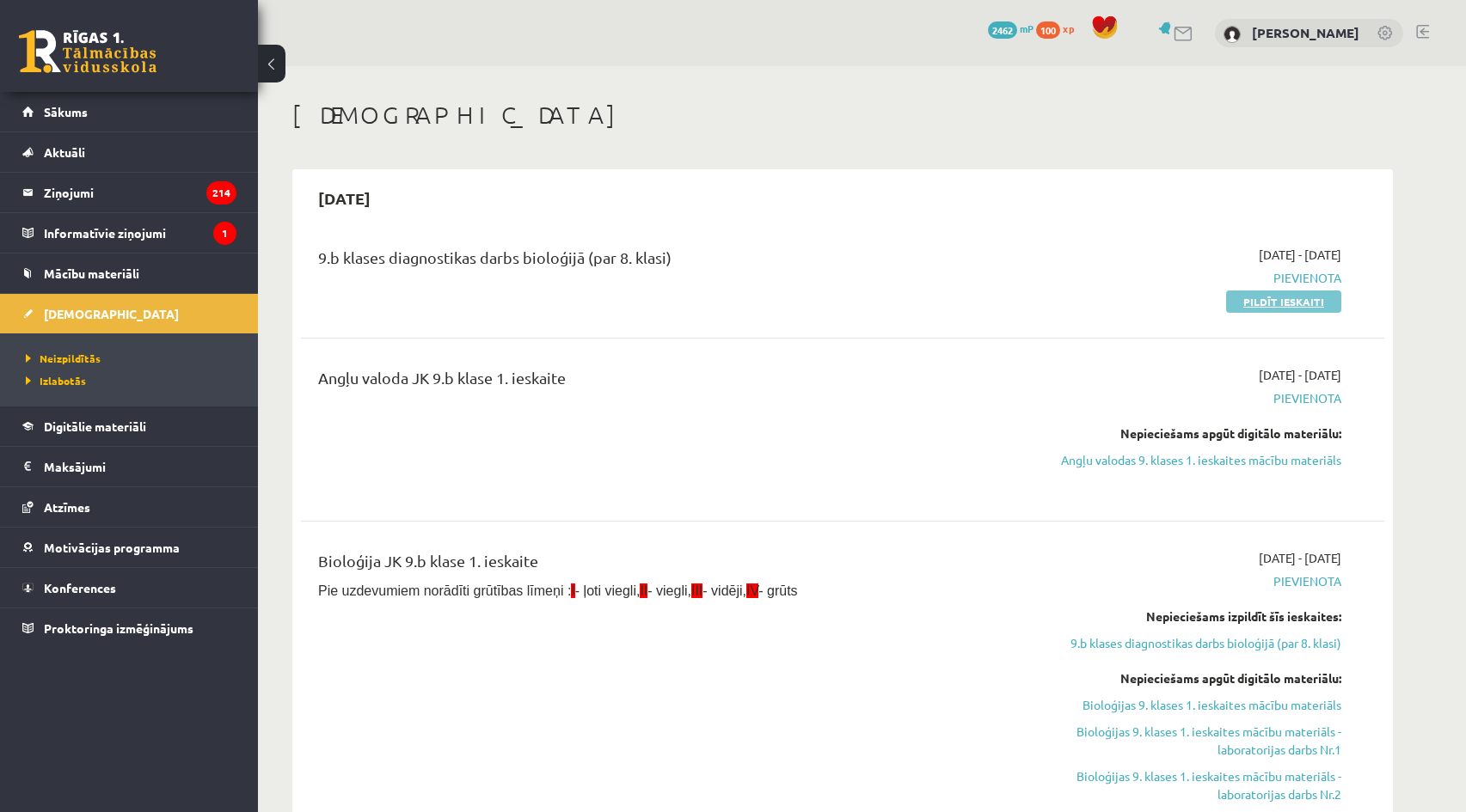
click at [1272, 301] on link "Pildīt ieskaiti" at bounding box center [1283, 301] width 115 height 22
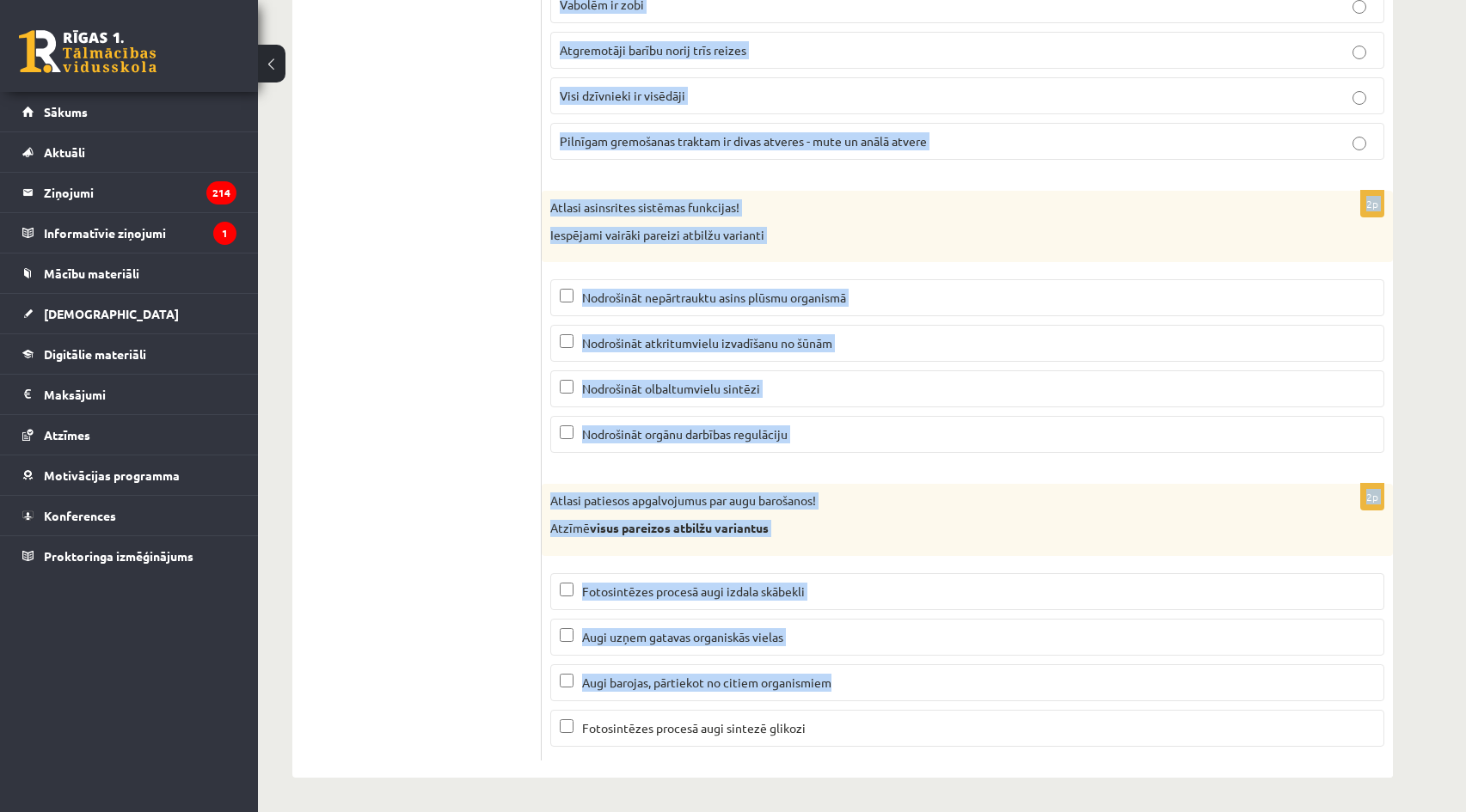
scroll to position [8091, 0]
drag, startPoint x: 555, startPoint y: 248, endPoint x: 863, endPoint y: 674, distance: 525.7
copy form "lorem ipsumdolor sitametc adipisc elitseddoei! Temporinci: Utlabor etdolorem al…"
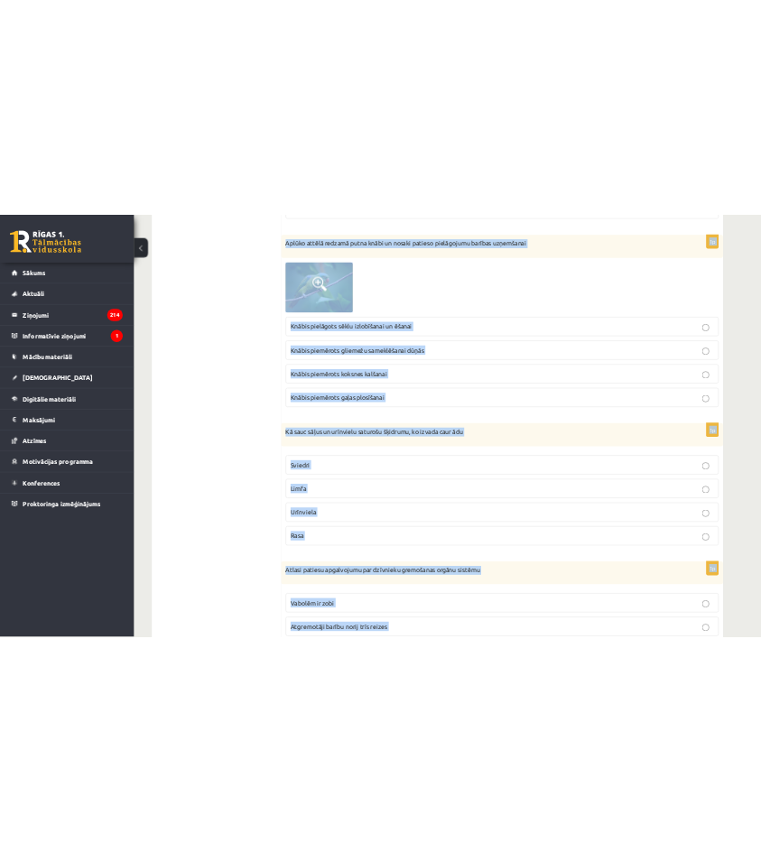
scroll to position [7687, 0]
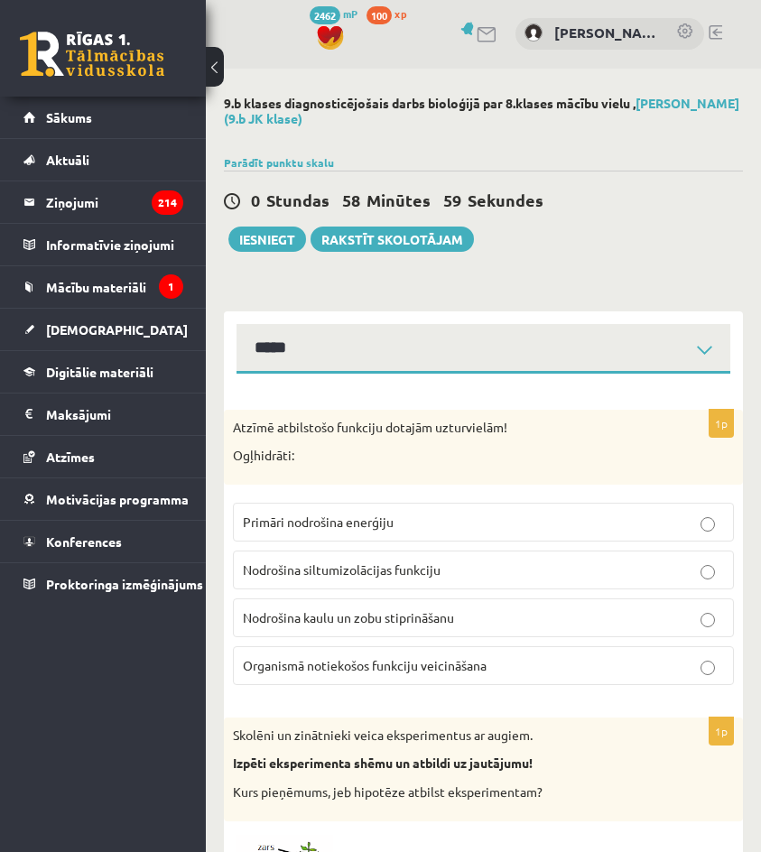
scroll to position [0, 0]
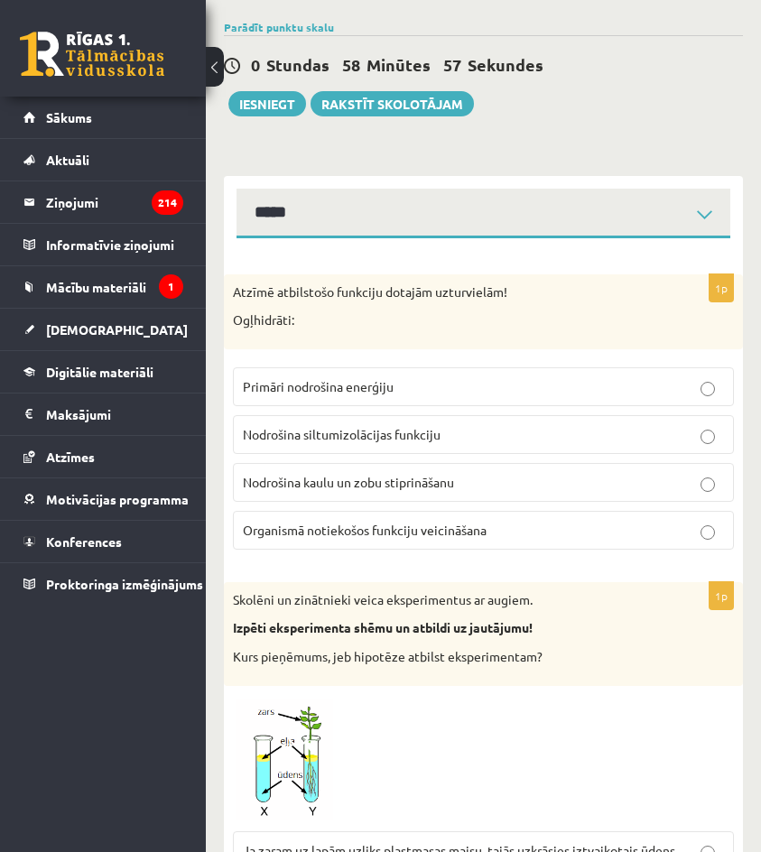
scroll to position [181, 0]
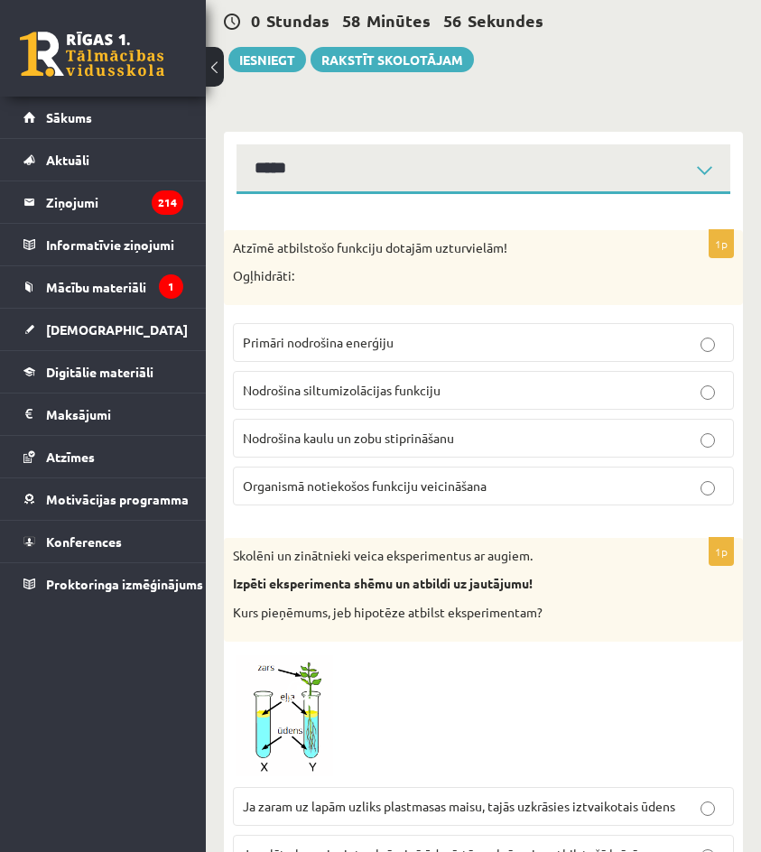
click at [383, 351] on p "Primāri nodrošina enerģiju" at bounding box center [483, 342] width 481 height 19
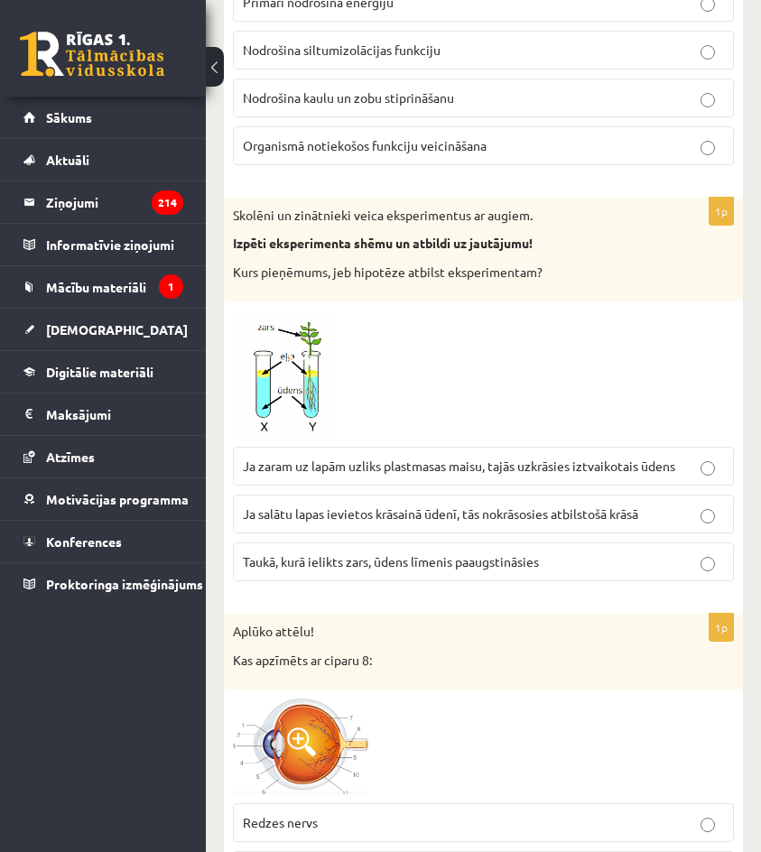
scroll to position [542, 0]
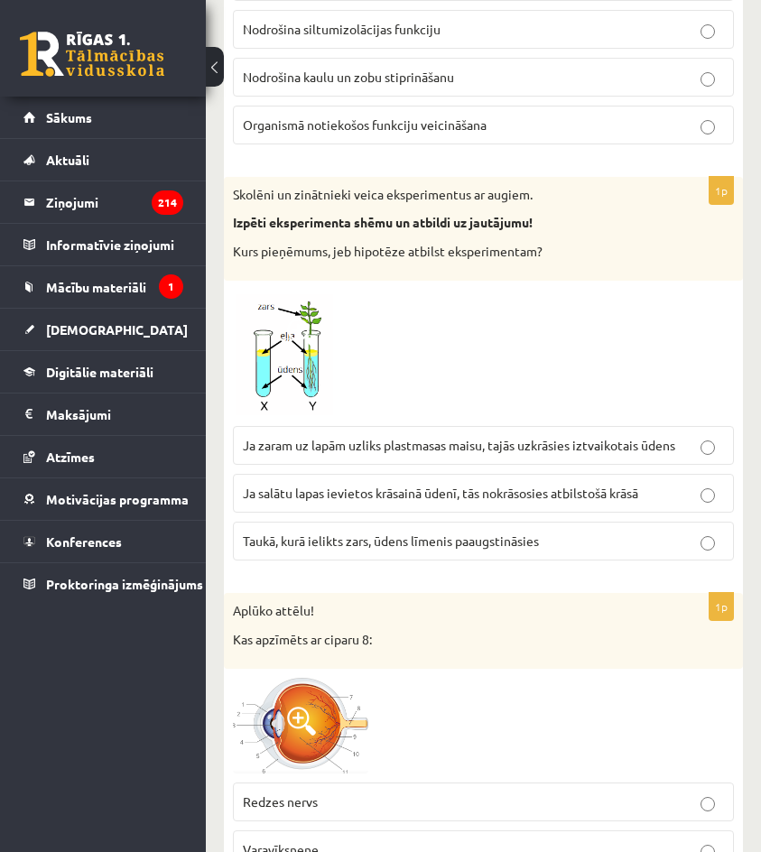
click at [486, 444] on span "Ja zaram uz lapām uzliks plastmasas maisu, tajās uzkrāsies iztvaikotais ūdens" at bounding box center [459, 445] width 433 height 16
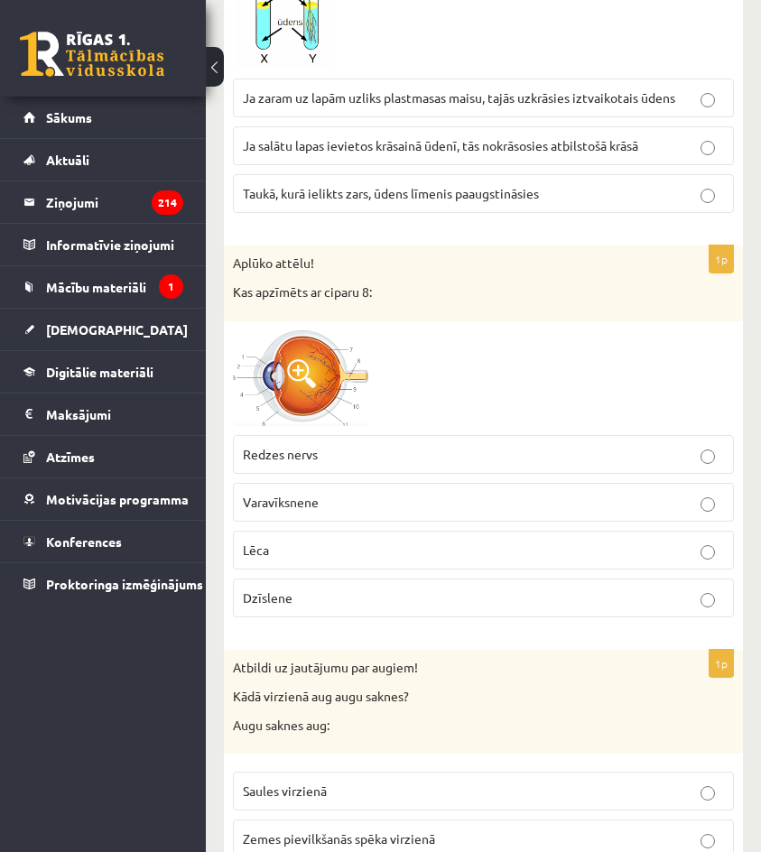
scroll to position [903, 0]
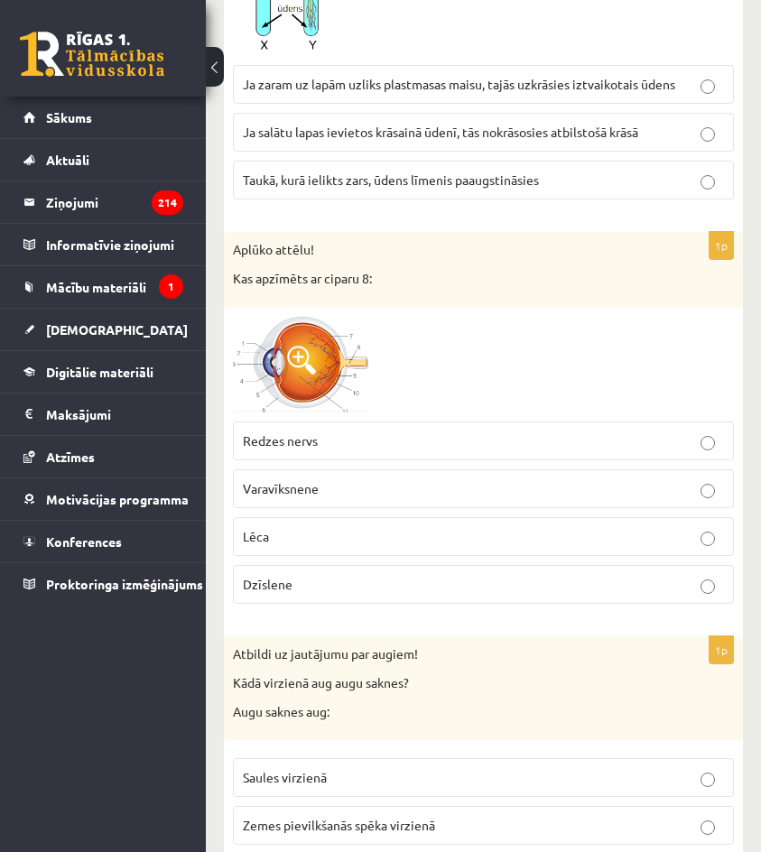
click at [296, 433] on p "Redzes nervs" at bounding box center [483, 441] width 481 height 19
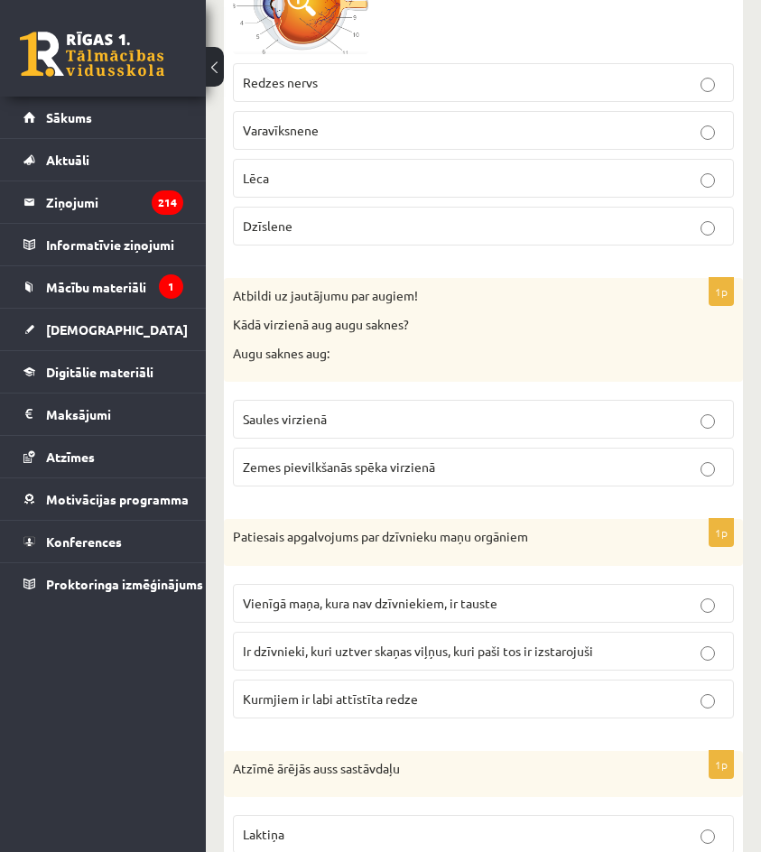
scroll to position [1264, 0]
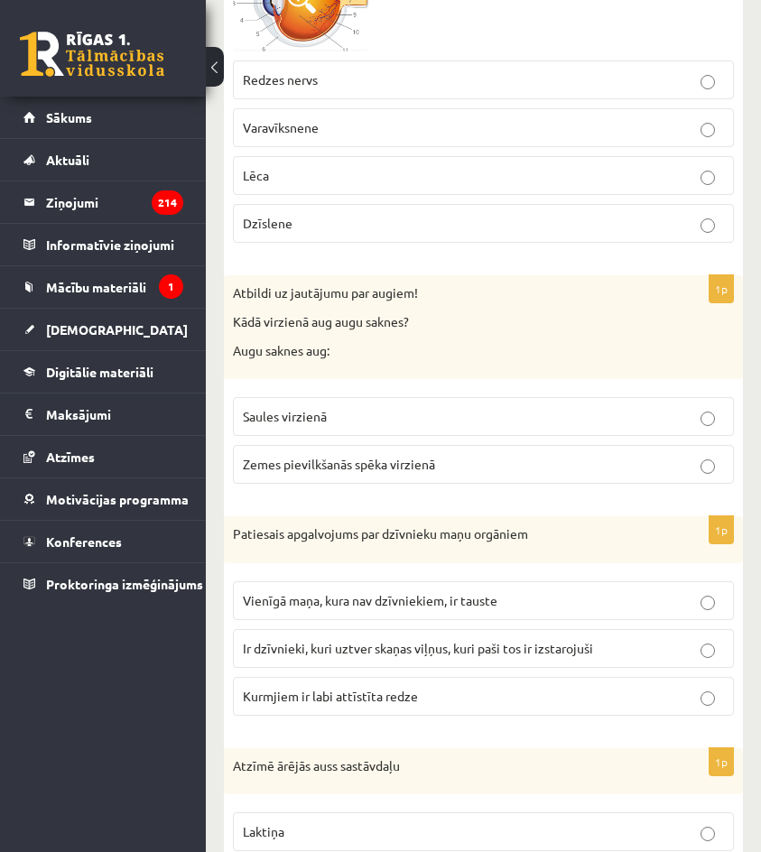
click at [343, 464] on span "Zemes pievilkšanās spēka virzienā" at bounding box center [339, 464] width 192 height 16
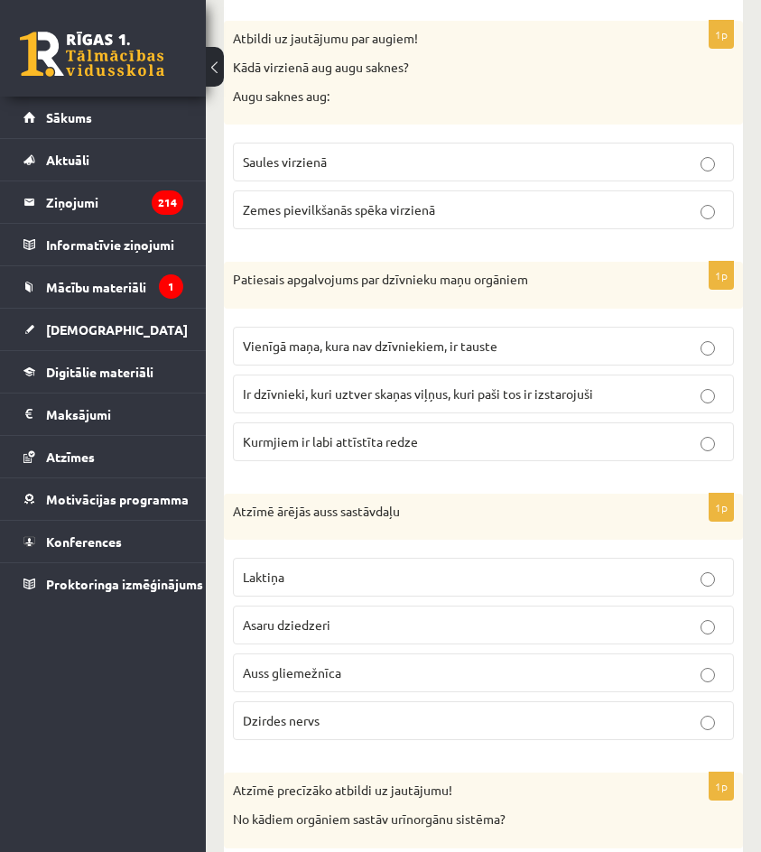
scroll to position [1535, 0]
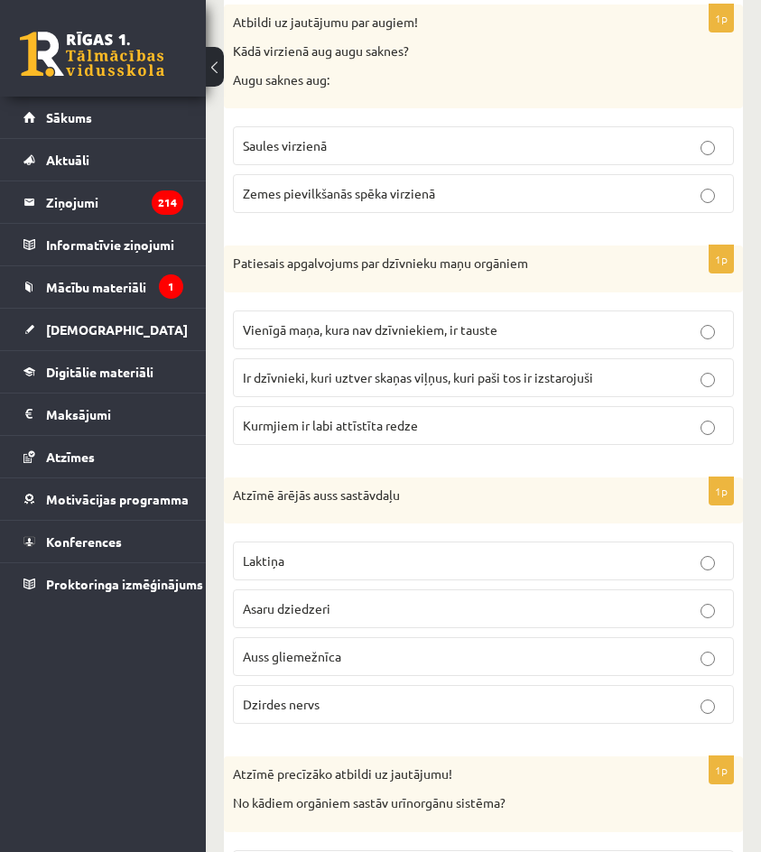
click at [384, 371] on span "Ir dzīvnieki, kuri uztver skaņas viļņus, kuri paši tos ir izstarojuši" at bounding box center [418, 377] width 350 height 16
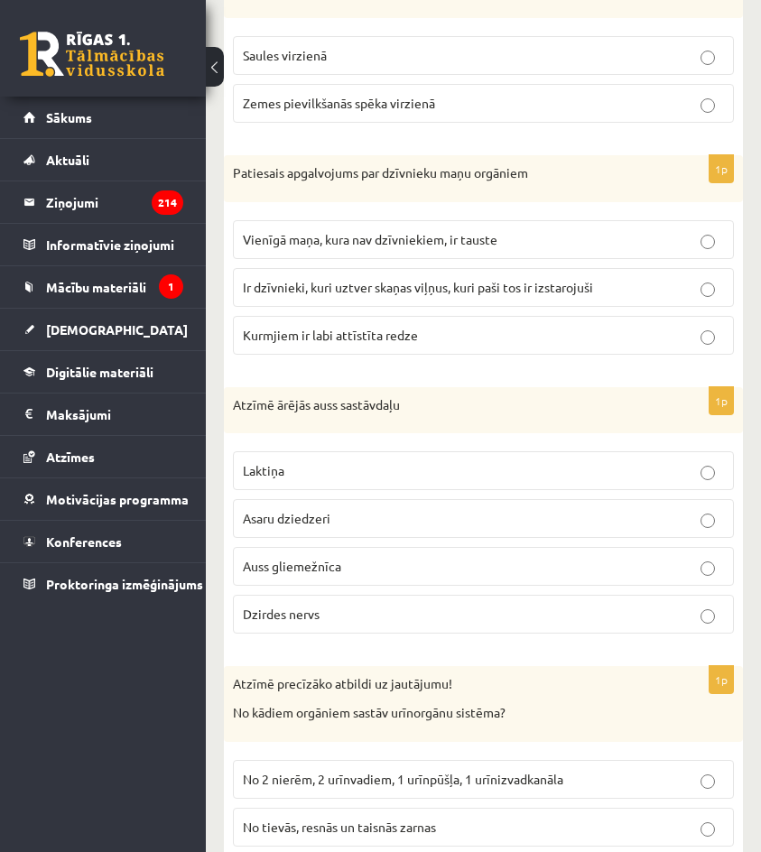
scroll to position [1716, 0]
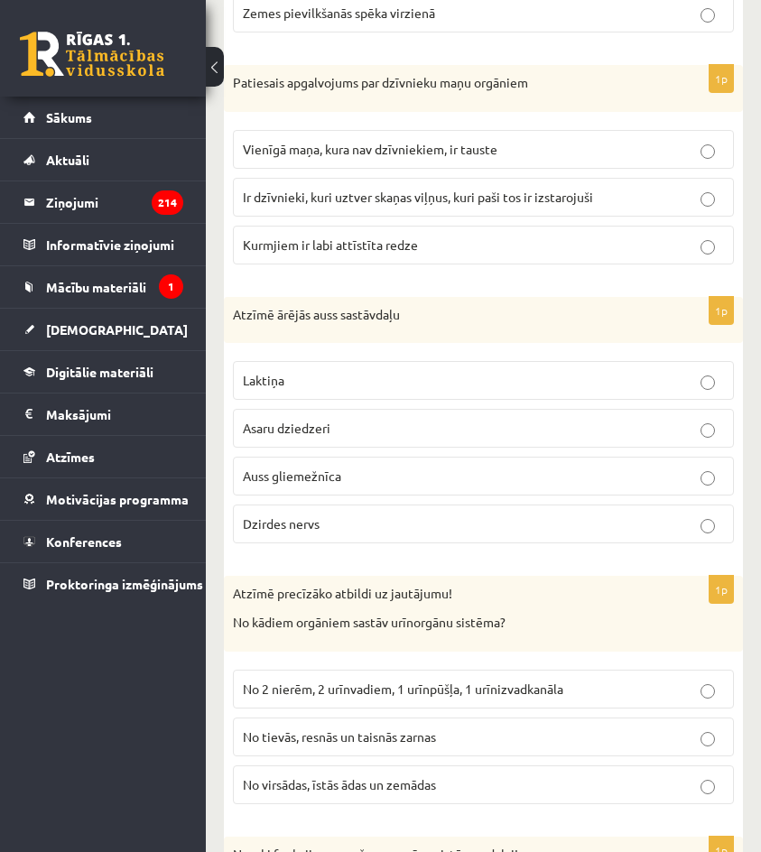
click at [433, 473] on p "Auss gliemežnīca" at bounding box center [483, 476] width 481 height 19
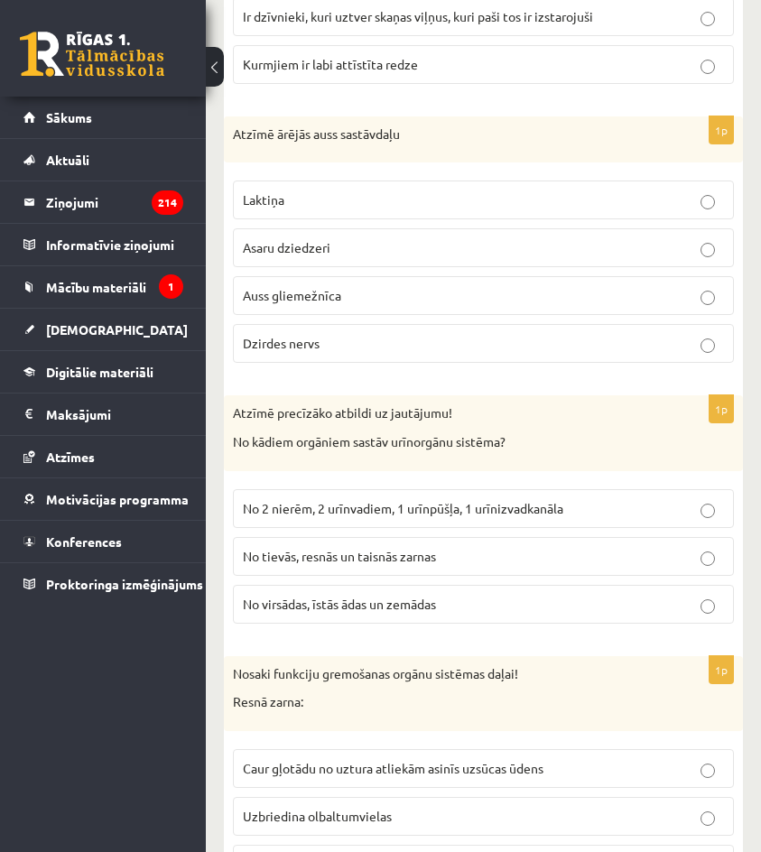
scroll to position [1987, 0]
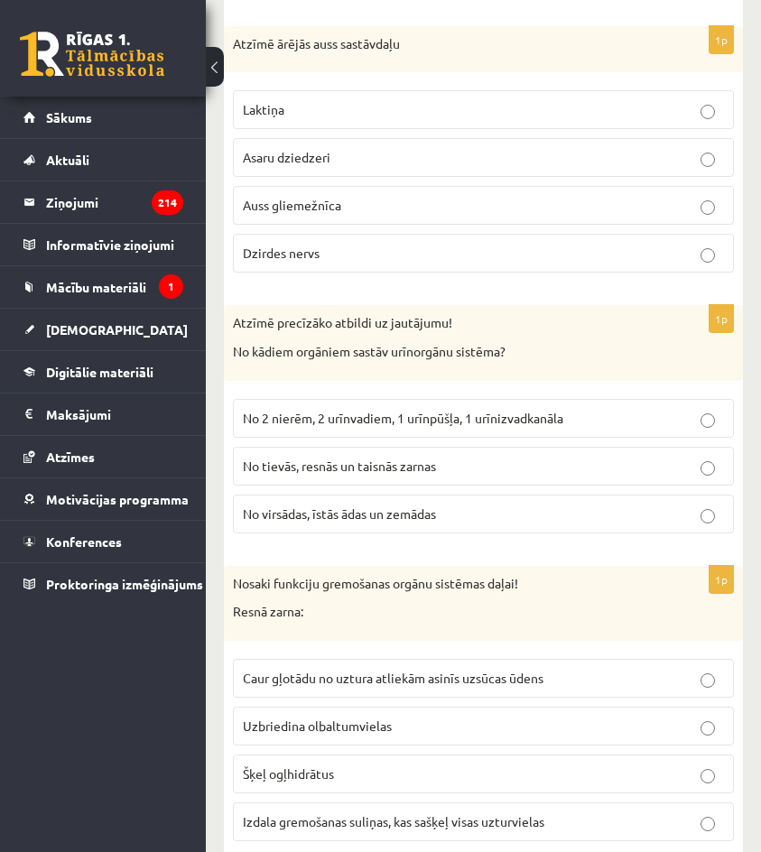
click at [420, 416] on span "No 2 nierēm, 2 urīnvadiem, 1 urīnpūšļa, 1 urīnizvadkanāla" at bounding box center [403, 418] width 321 height 16
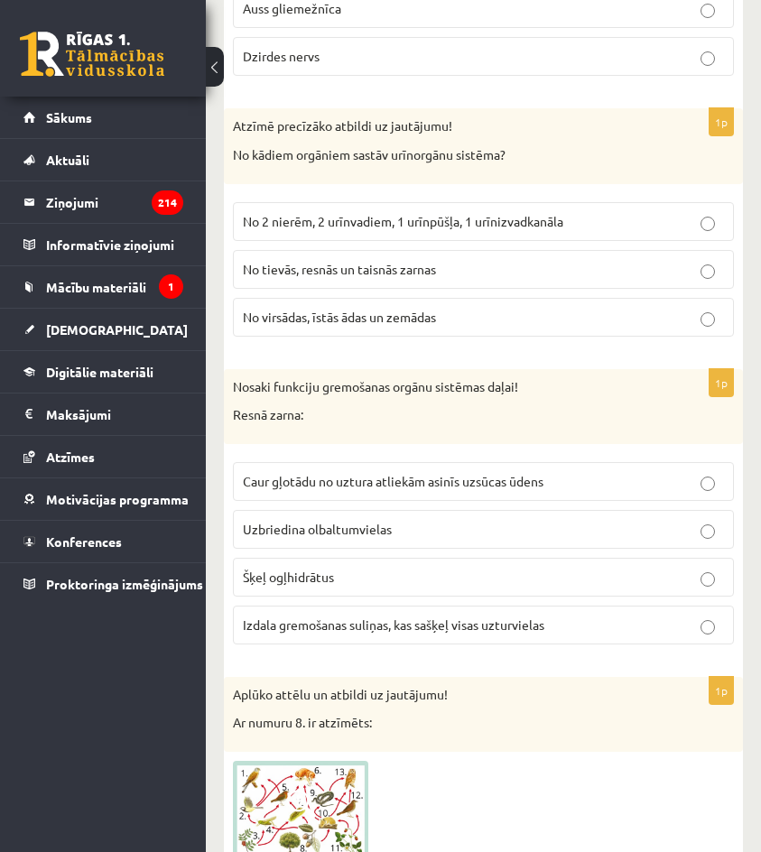
scroll to position [2258, 0]
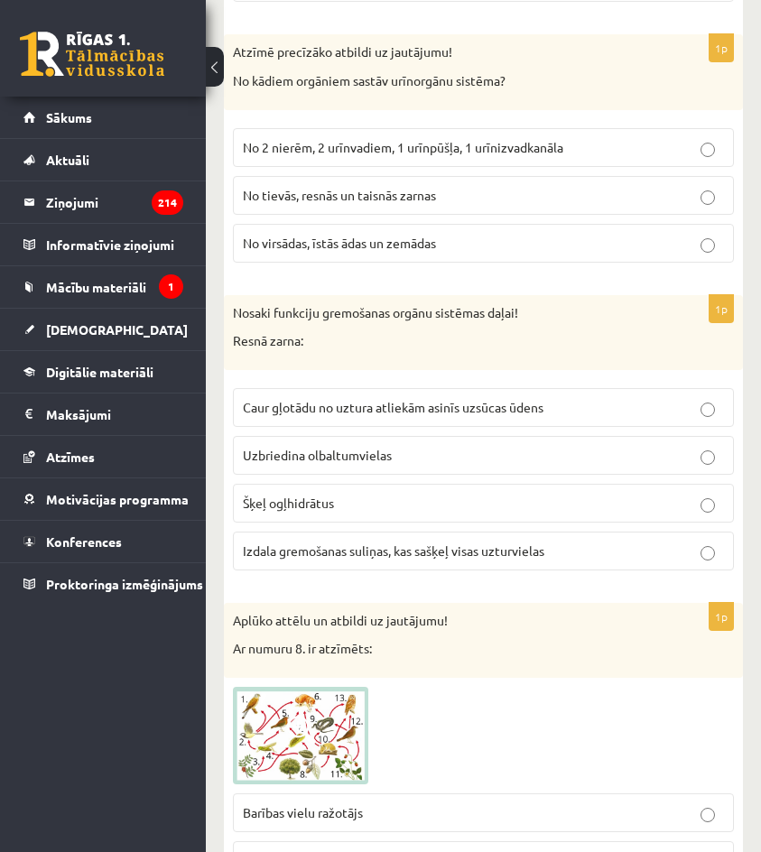
click at [415, 408] on span "Caur gļotādu no uztura atliekām asinīs uzsūcas ūdens" at bounding box center [393, 407] width 301 height 16
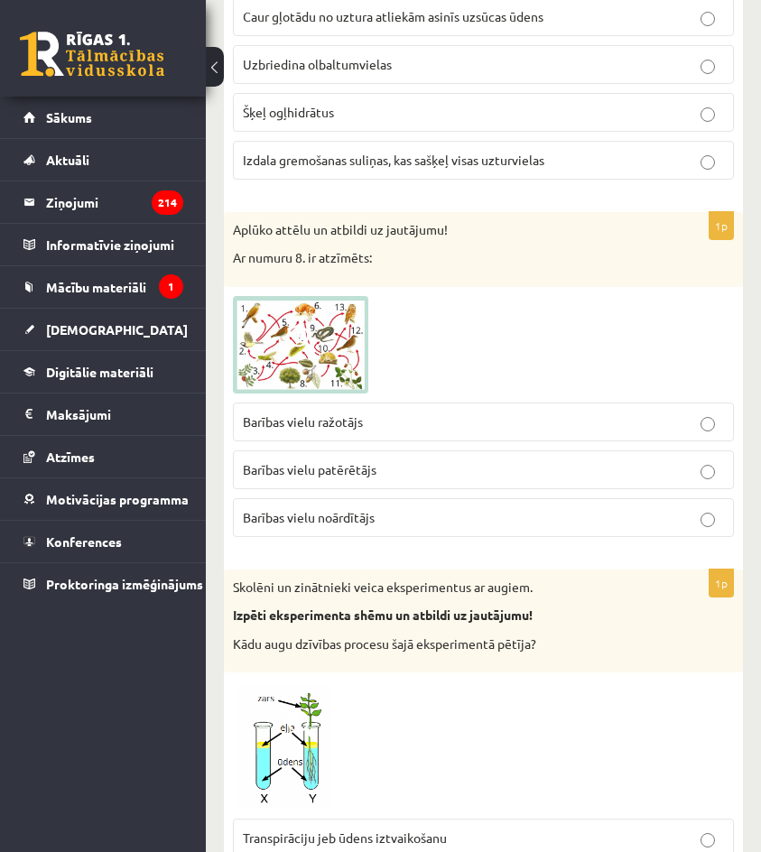
scroll to position [2709, 0]
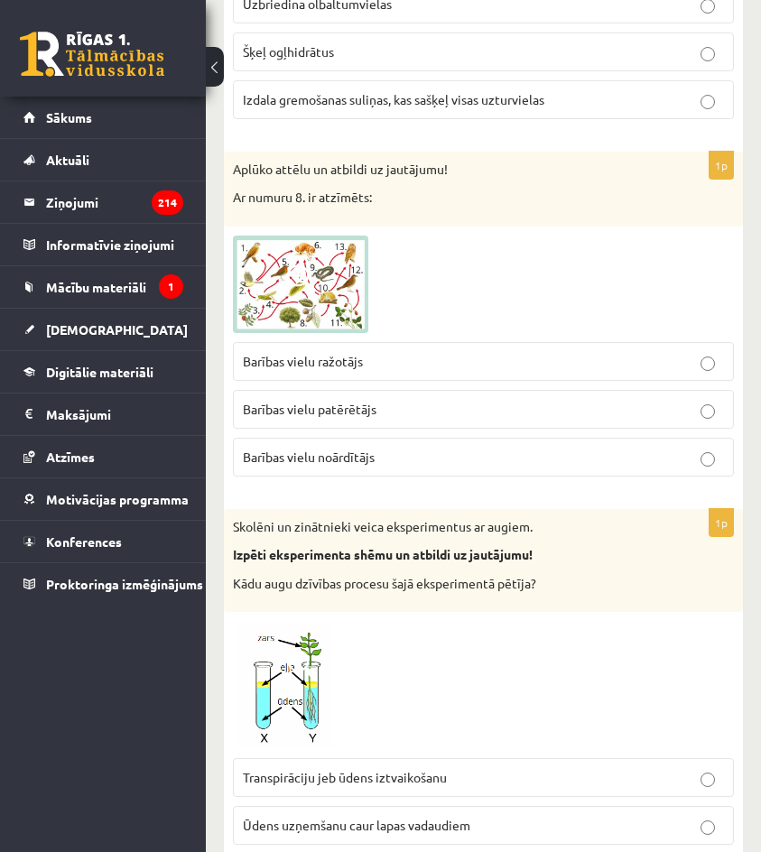
click at [399, 415] on p "Barības vielu patērētājs" at bounding box center [483, 409] width 481 height 19
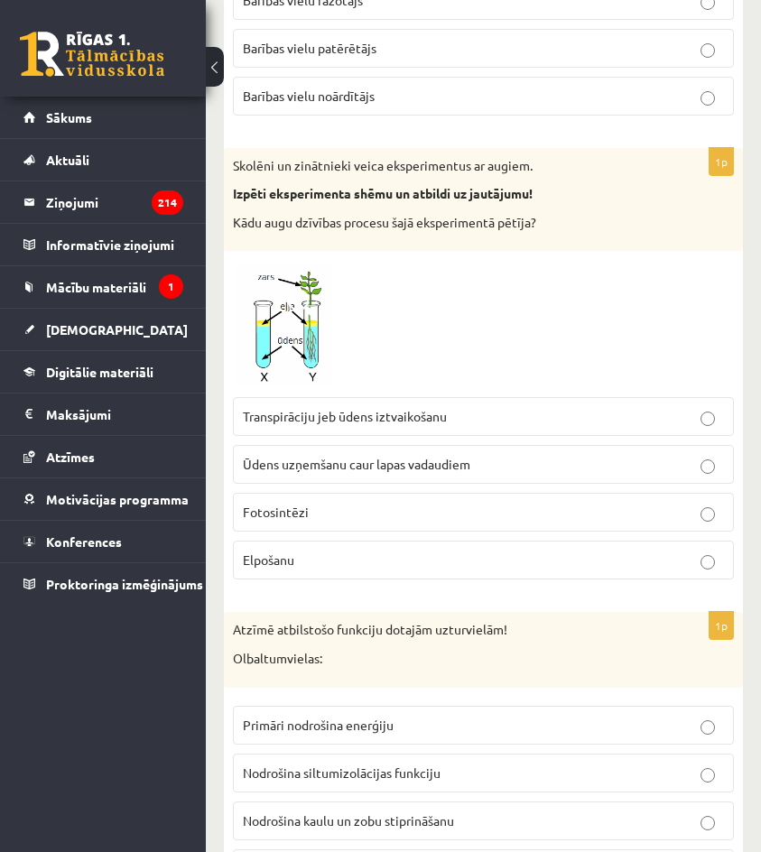
scroll to position [3161, 0]
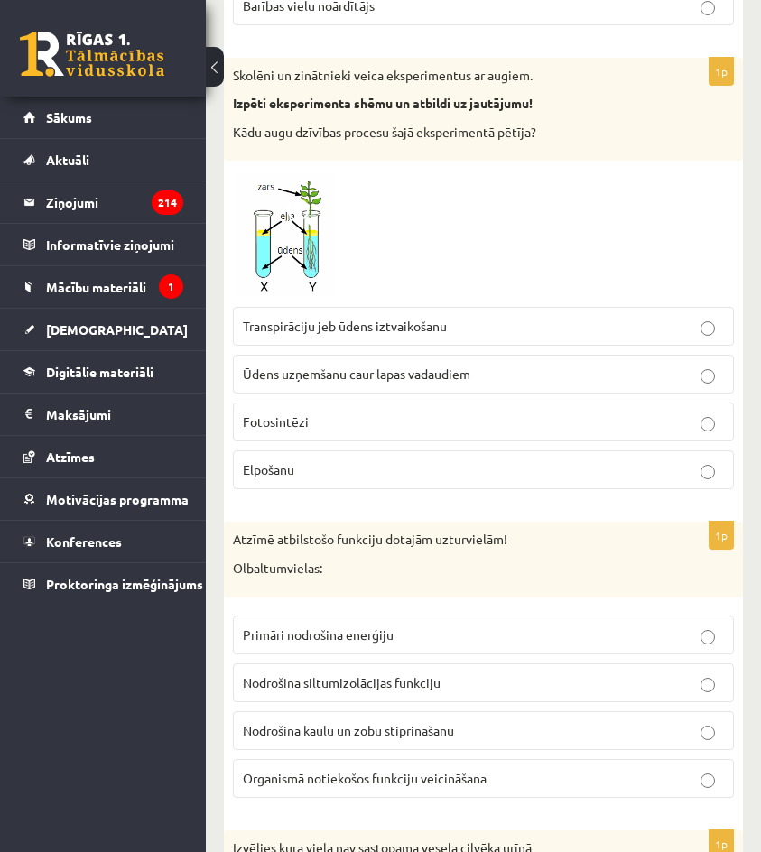
click at [372, 321] on span "Transpirāciju jeb ūdens iztvaikošanu" at bounding box center [345, 326] width 204 height 16
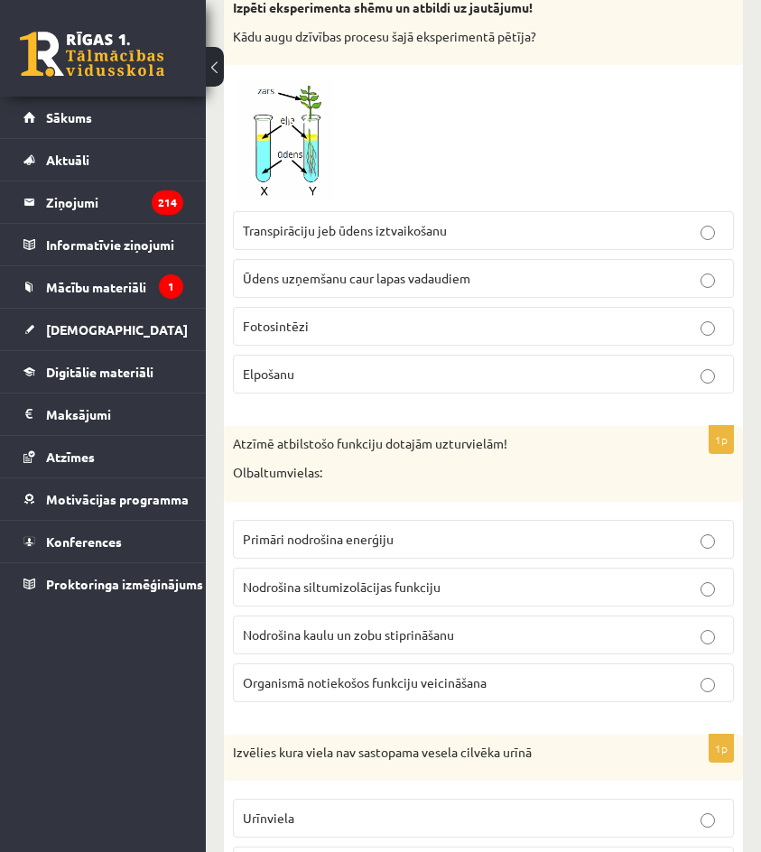
scroll to position [3341, 0]
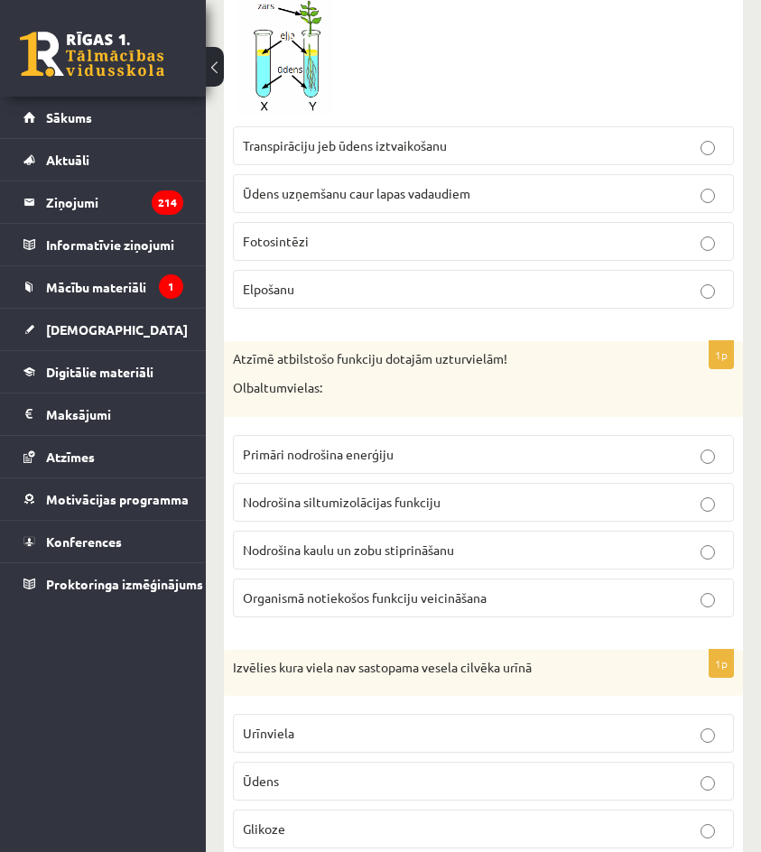
click at [563, 593] on p "Organismā notiekošos funkciju veicināšana" at bounding box center [483, 598] width 481 height 19
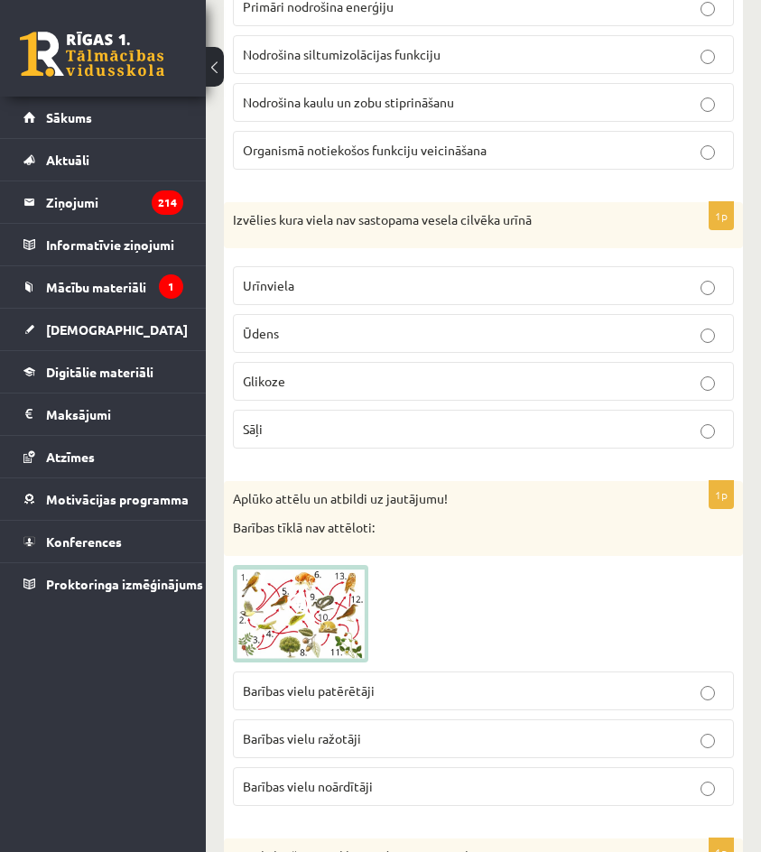
scroll to position [3793, 0]
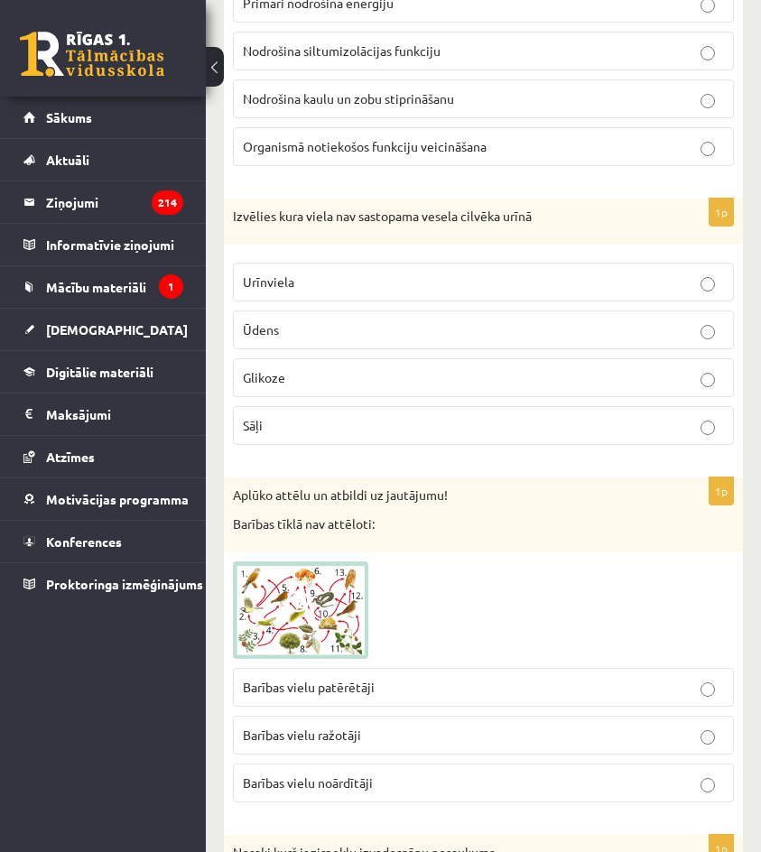
click at [404, 379] on p "Glikoze" at bounding box center [483, 377] width 481 height 19
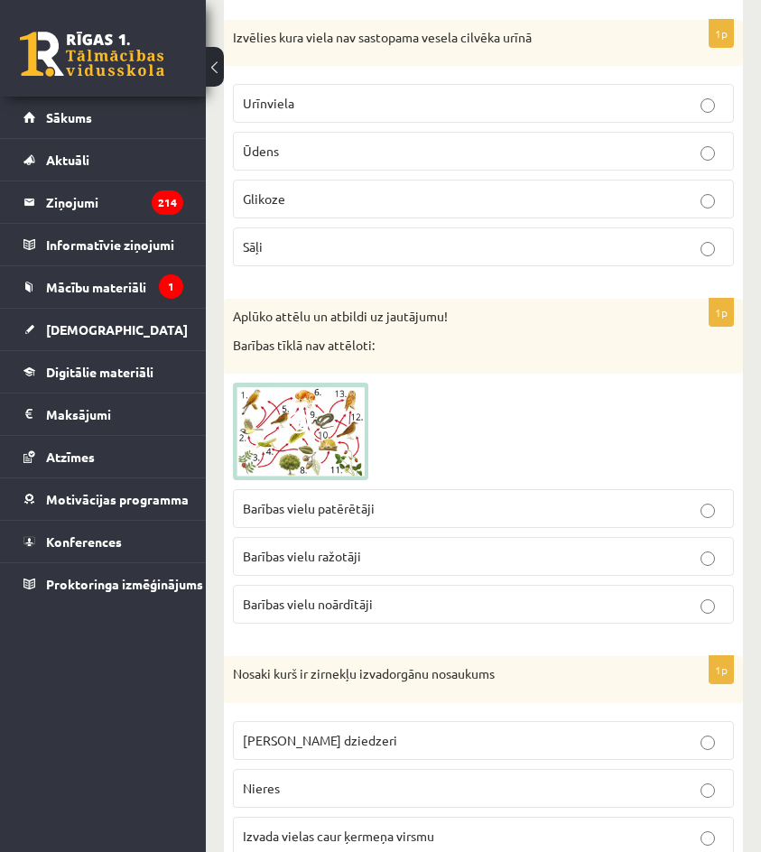
scroll to position [3974, 0]
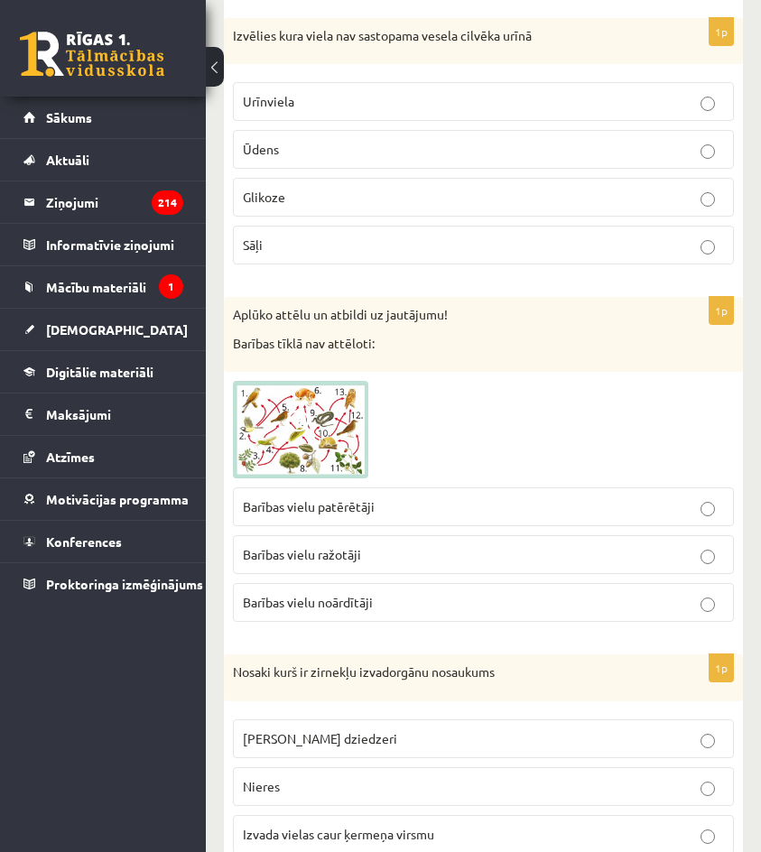
click at [400, 505] on p "Barības vielu patērētāji" at bounding box center [483, 507] width 481 height 19
click at [438, 604] on p "Barības vielu noārdītāji" at bounding box center [483, 602] width 481 height 19
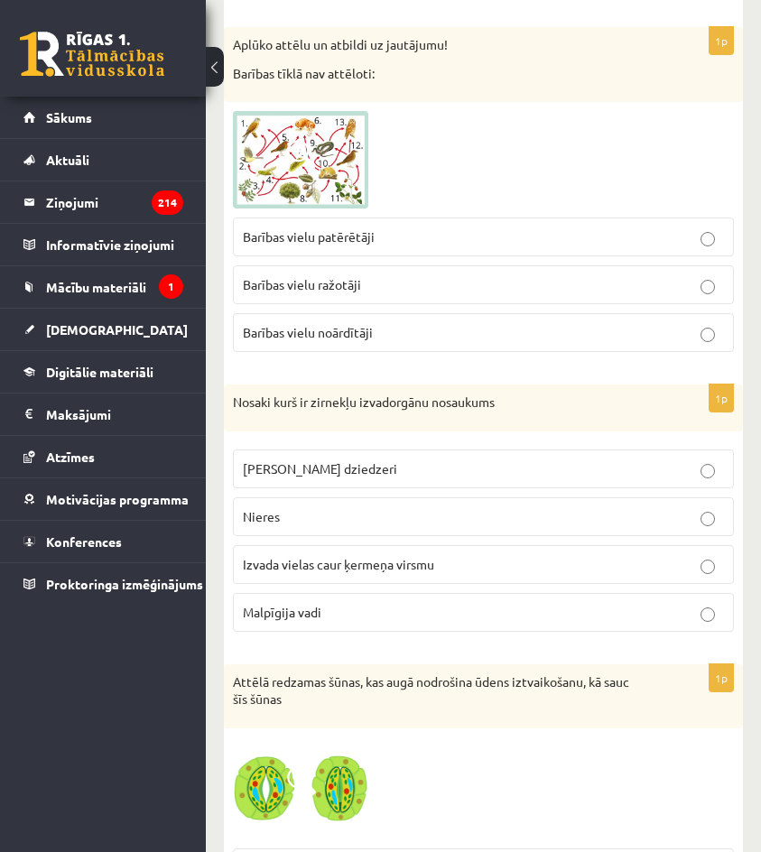
scroll to position [4244, 0]
click at [406, 593] on label "Malpīgija vadi" at bounding box center [483, 611] width 501 height 39
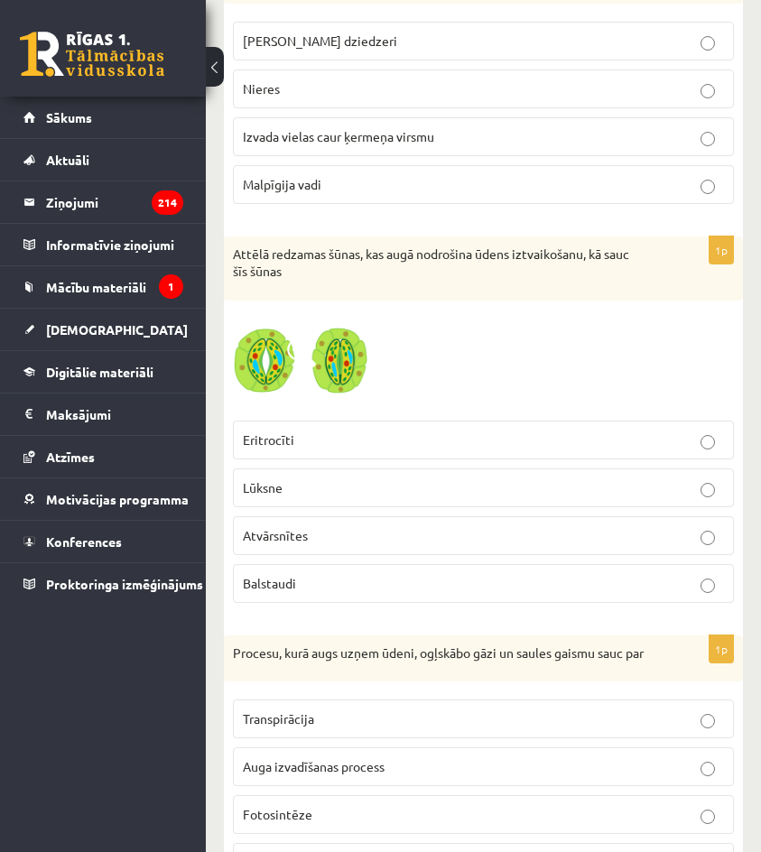
scroll to position [4696, 0]
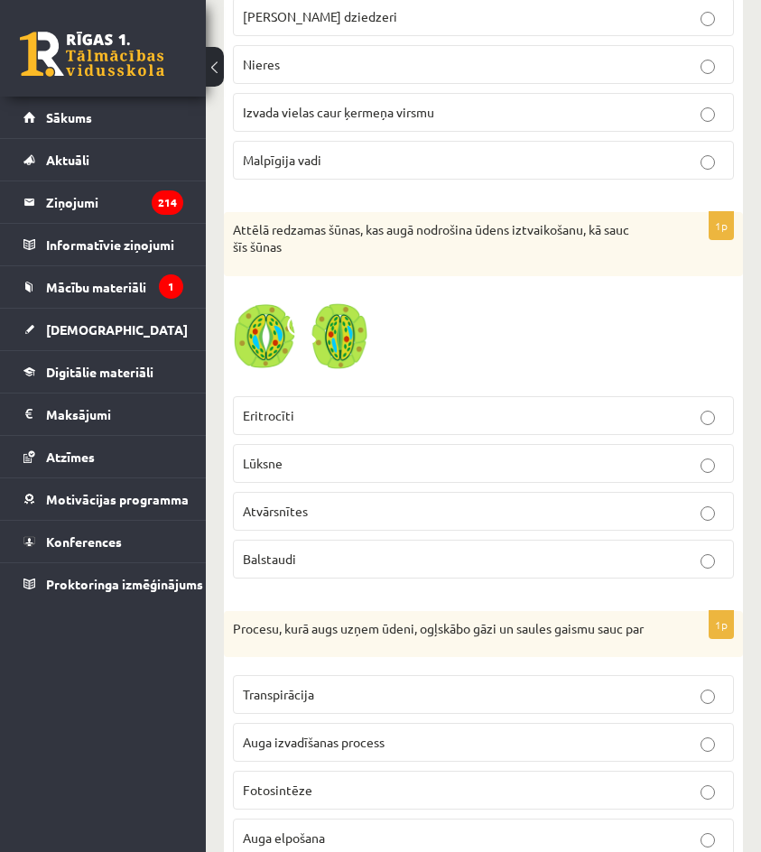
click at [321, 511] on p "Atvārsnītes" at bounding box center [483, 511] width 481 height 19
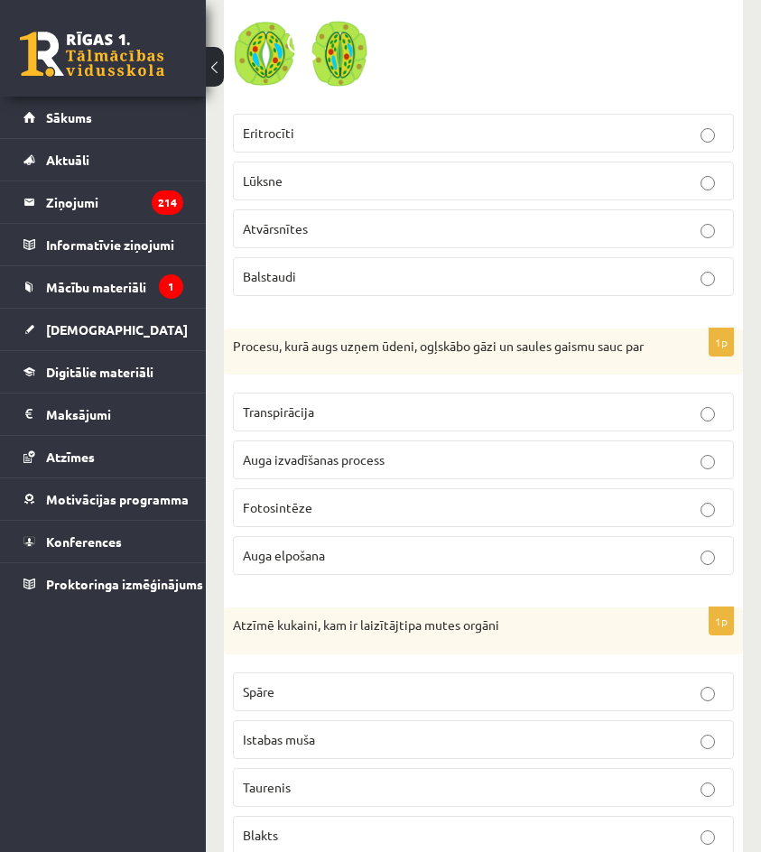
scroll to position [5057, 0]
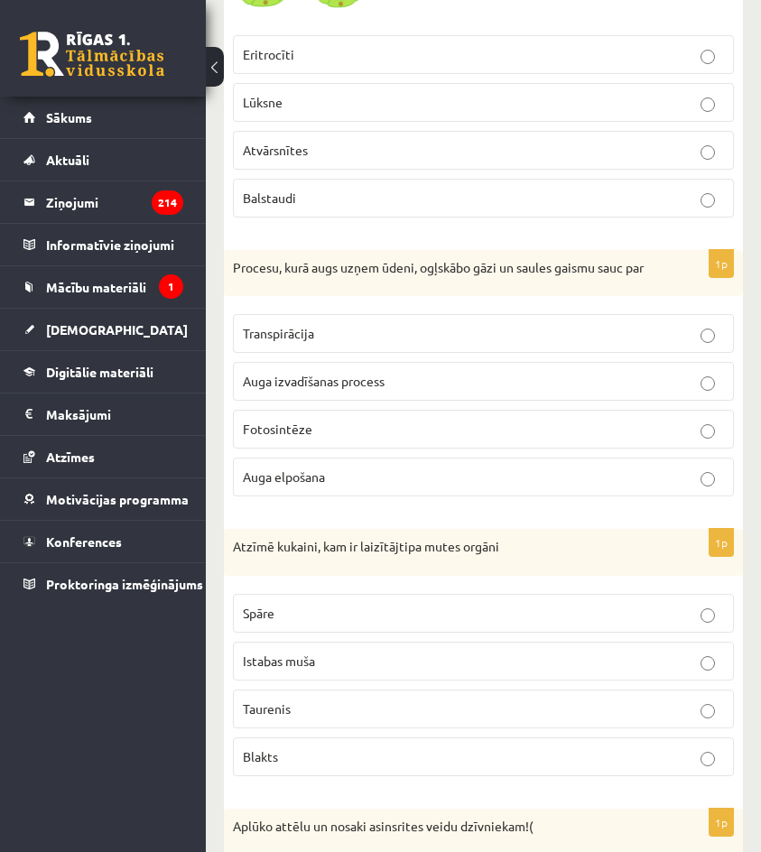
click at [350, 439] on p "Fotosintēze" at bounding box center [483, 429] width 481 height 19
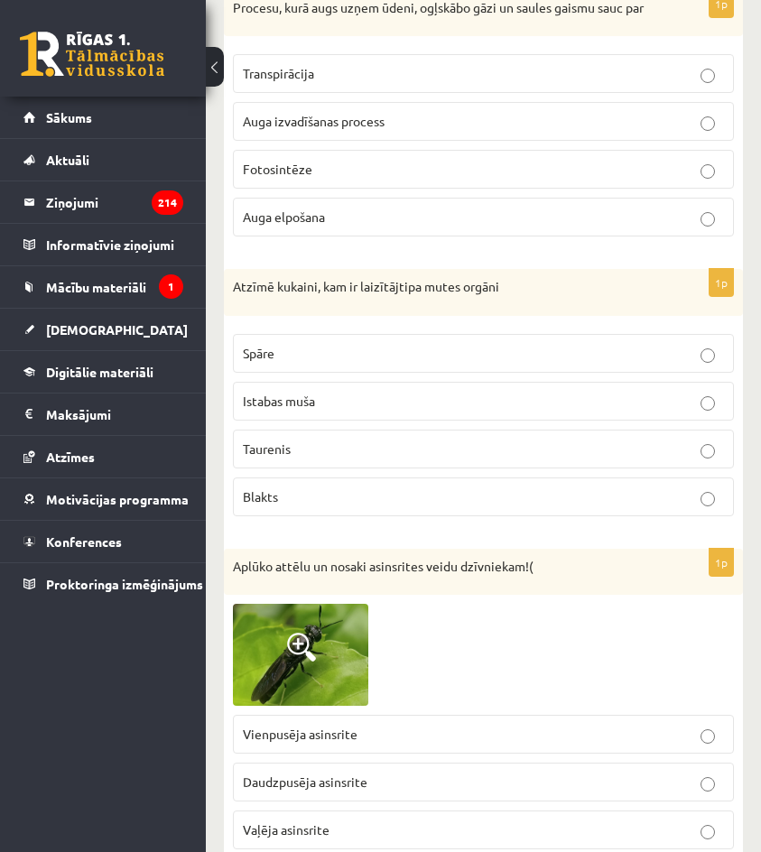
scroll to position [5328, 0]
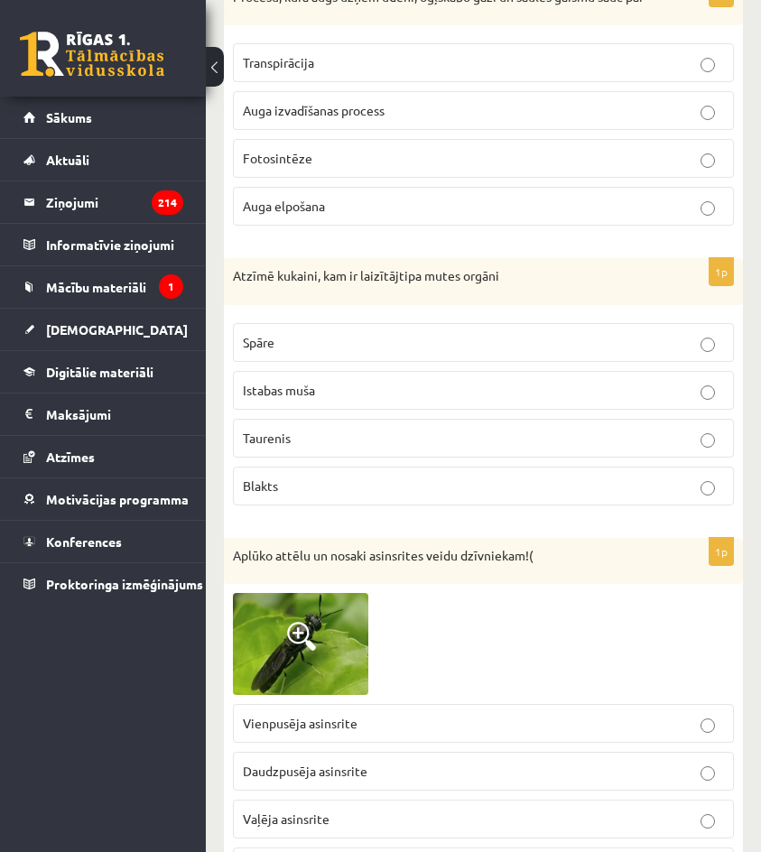
click at [360, 429] on fieldset "Spāre Istabas muša Taurenis Blakts" at bounding box center [483, 412] width 501 height 197
click at [372, 400] on p "Istabas muša" at bounding box center [483, 390] width 481 height 19
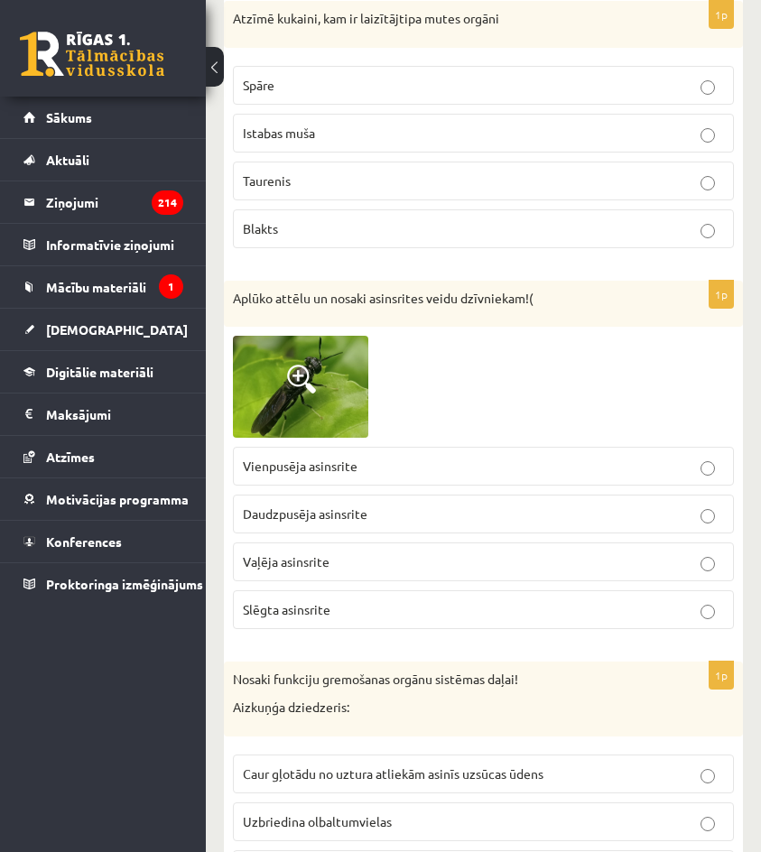
scroll to position [5599, 0]
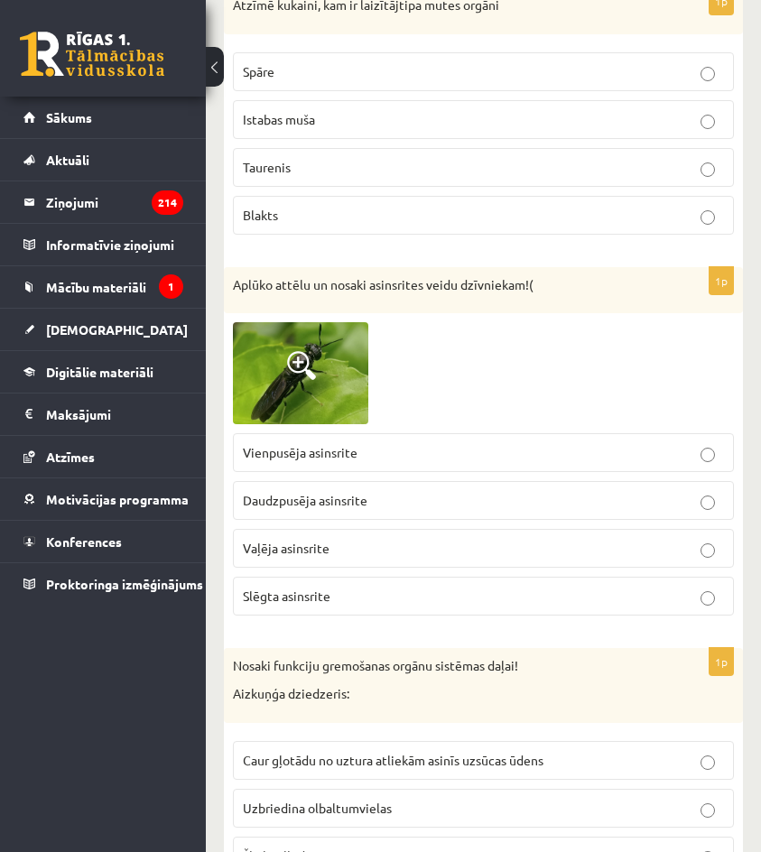
click at [339, 558] on p "Vaļēja asinsrite" at bounding box center [483, 548] width 481 height 19
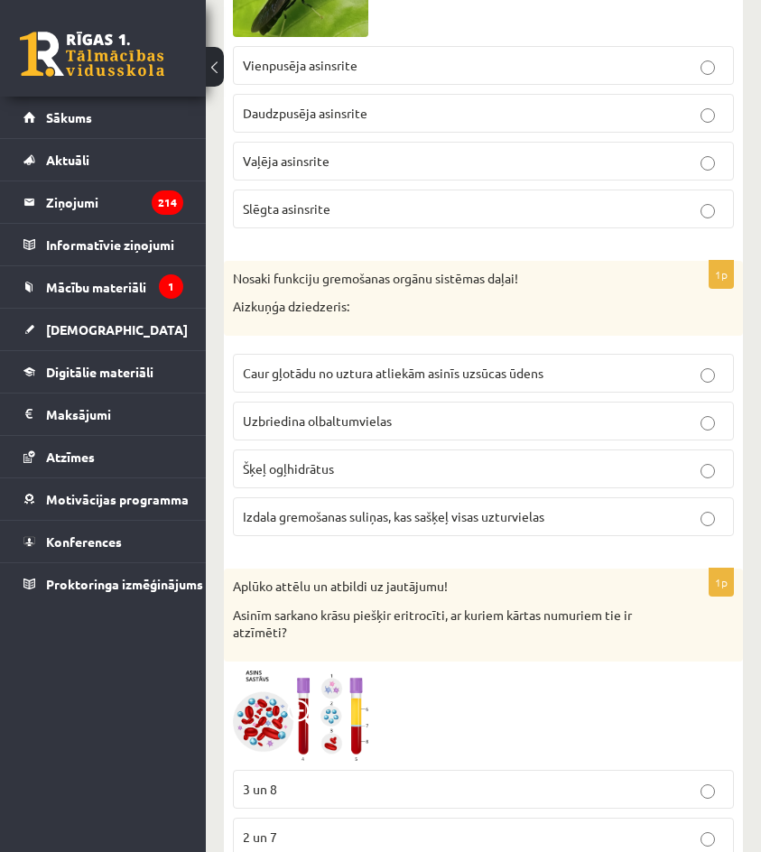
scroll to position [6051, 0]
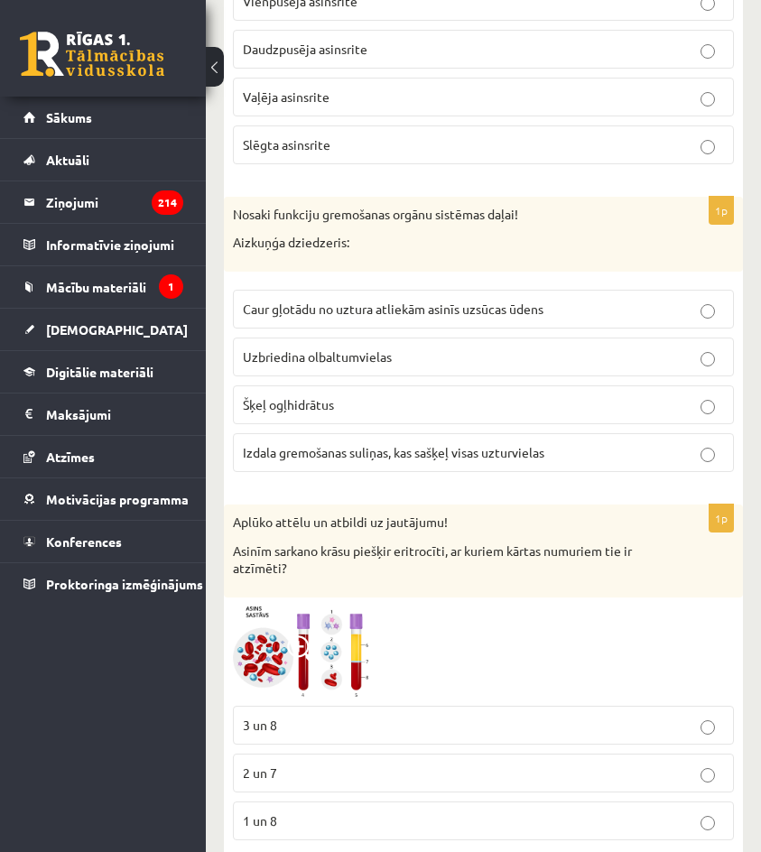
click at [440, 462] on p "Izdala gremošanas suliņas, kas sašķeļ visas uzturvielas" at bounding box center [483, 452] width 481 height 19
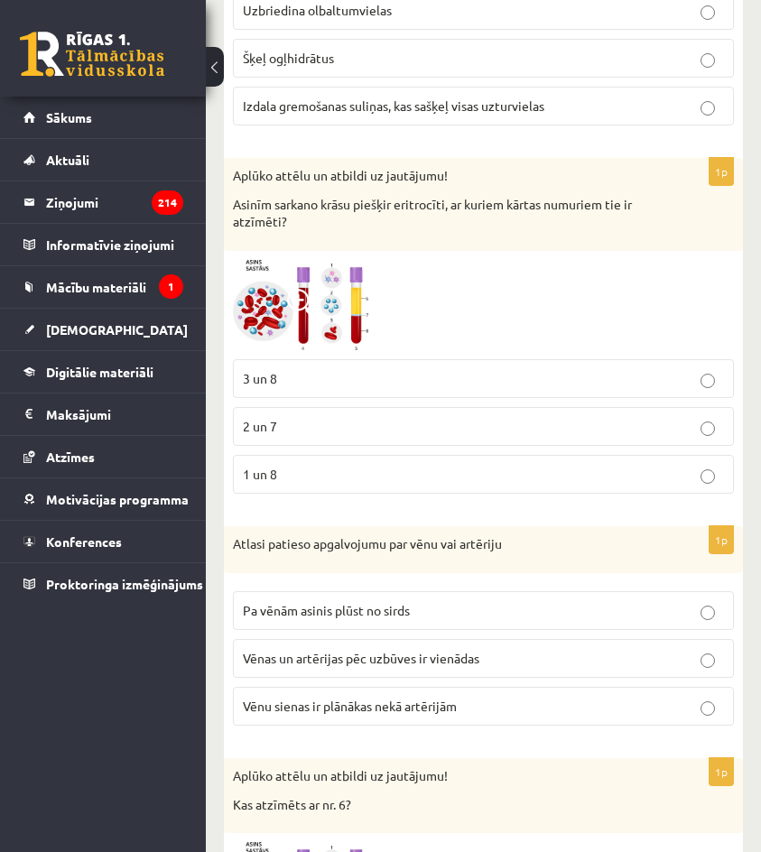
scroll to position [6412, 0]
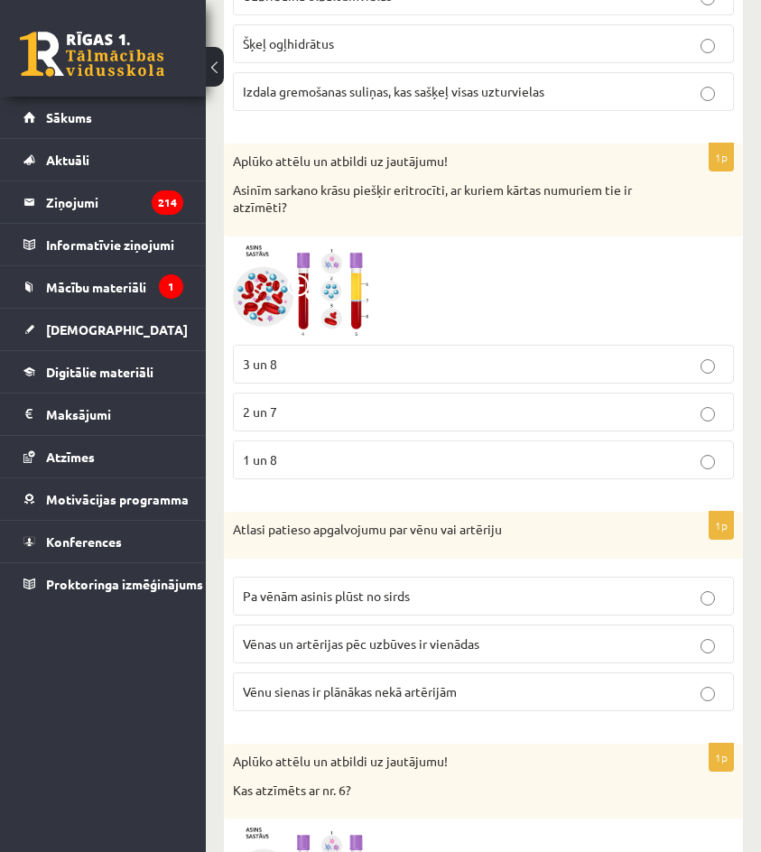
click at [437, 470] on p "1 un 8" at bounding box center [483, 460] width 481 height 19
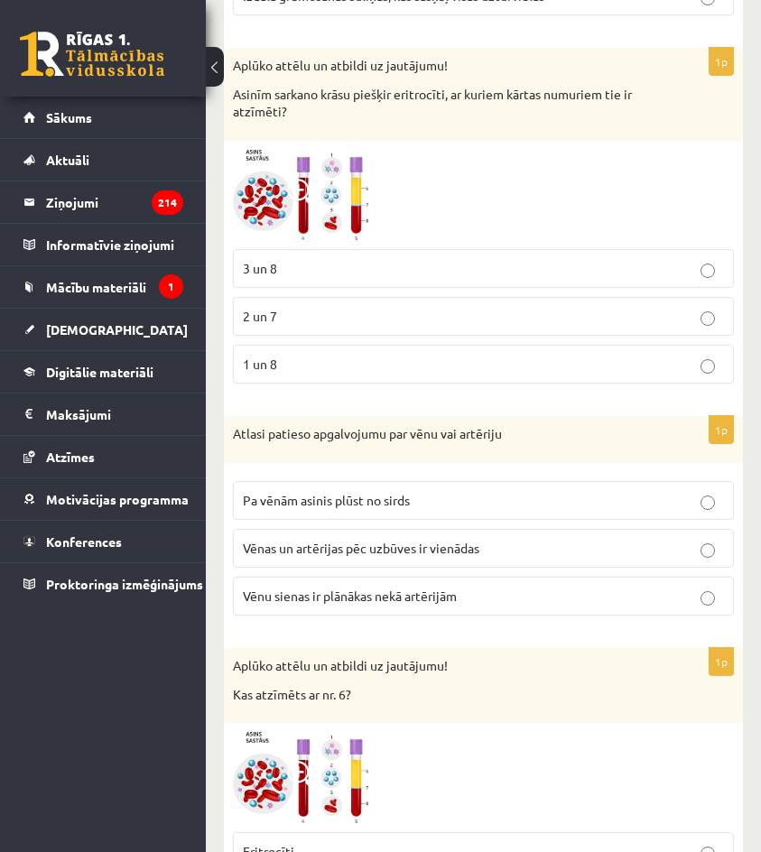
scroll to position [6592, 0]
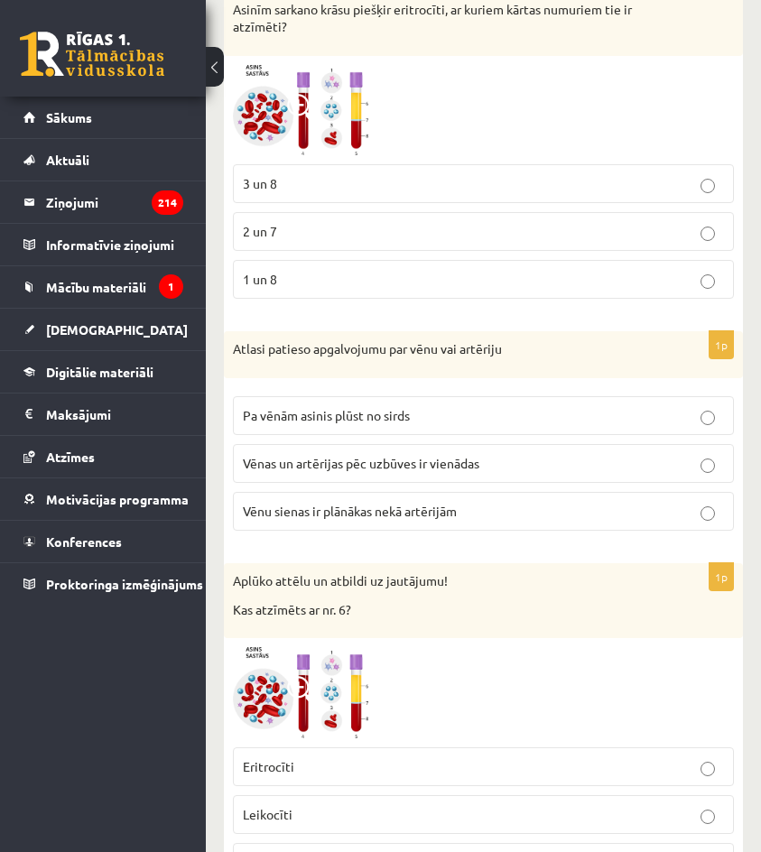
click at [358, 519] on span "Vēnu sienas ir plānākas nekā artērijām" at bounding box center [350, 511] width 214 height 16
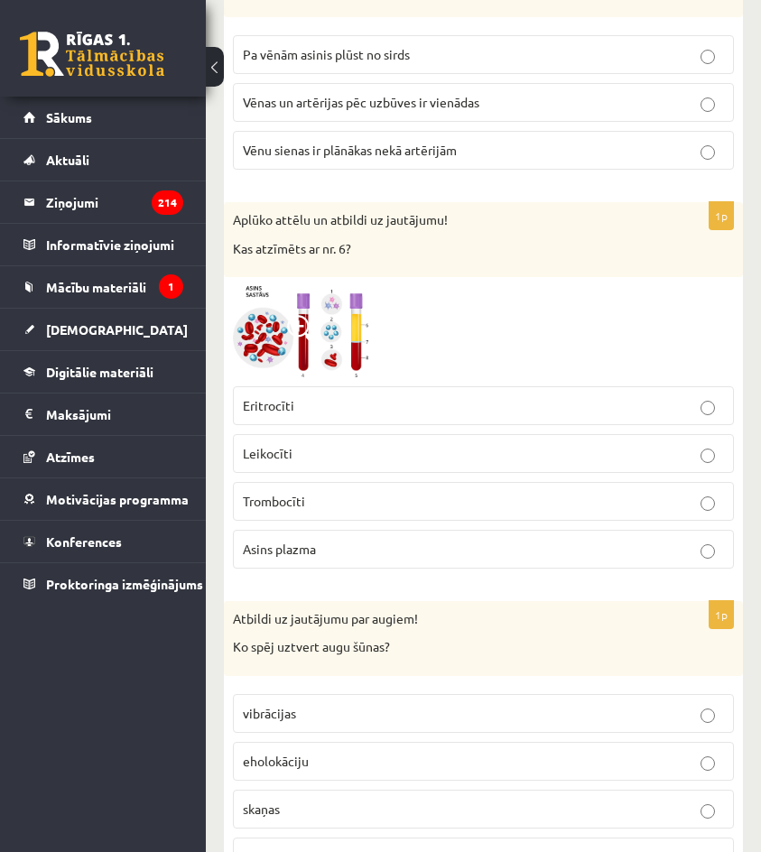
scroll to position [7044, 0]
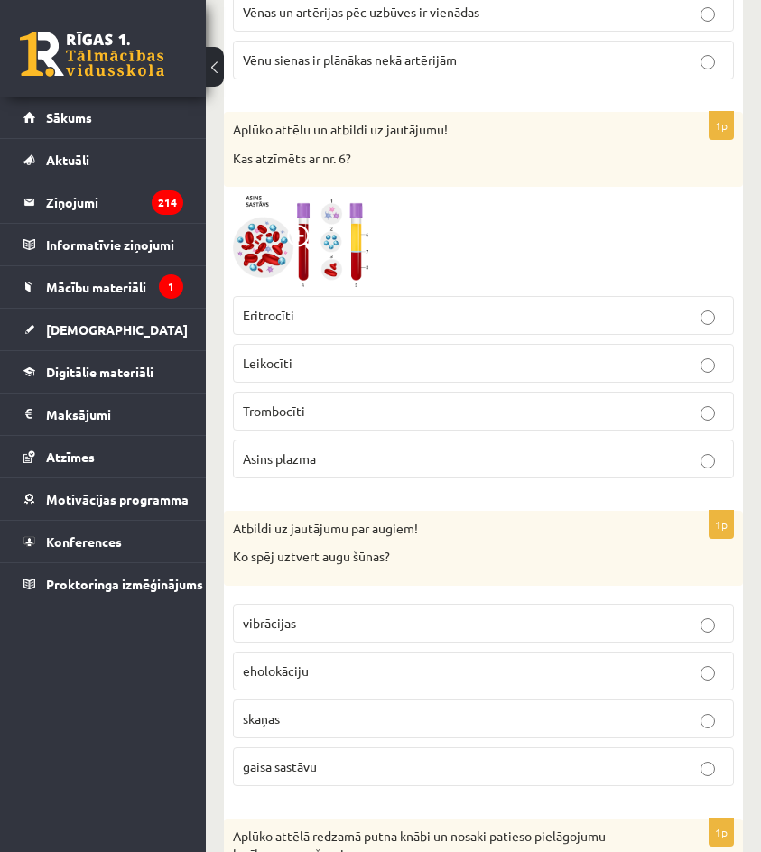
click at [359, 469] on p "Asins plazma" at bounding box center [483, 459] width 481 height 19
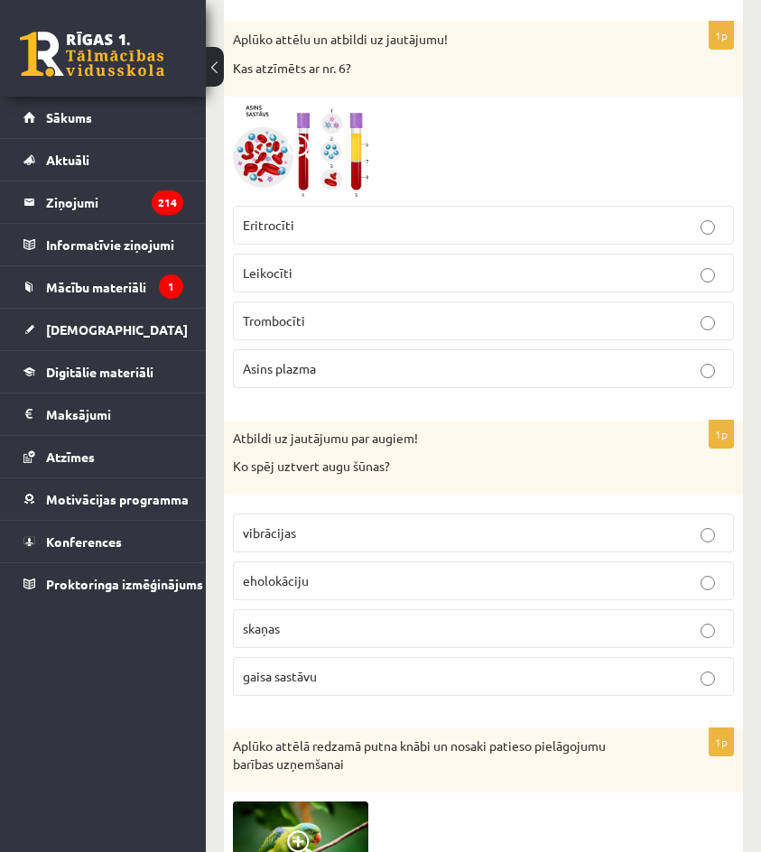
scroll to position [7225, 0]
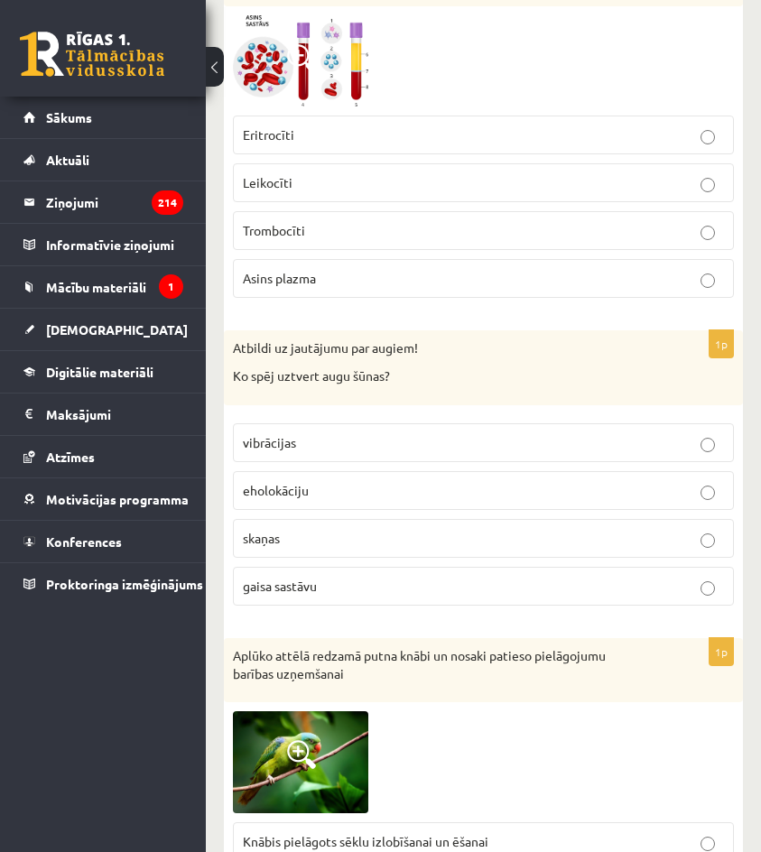
click at [305, 594] on span "gaisa sastāvu" at bounding box center [280, 586] width 74 height 16
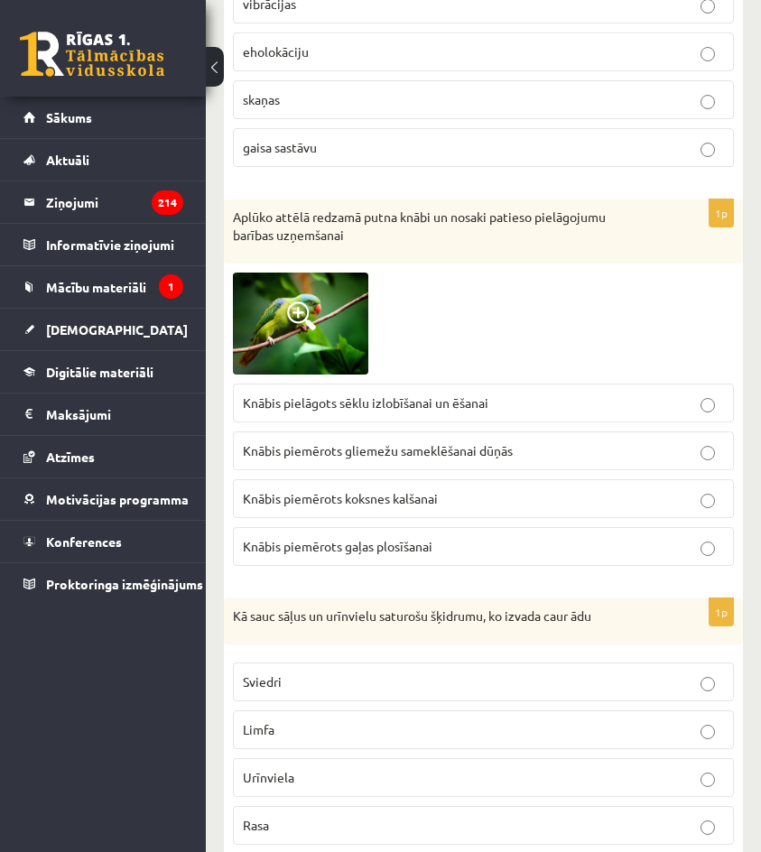
scroll to position [7676, 0]
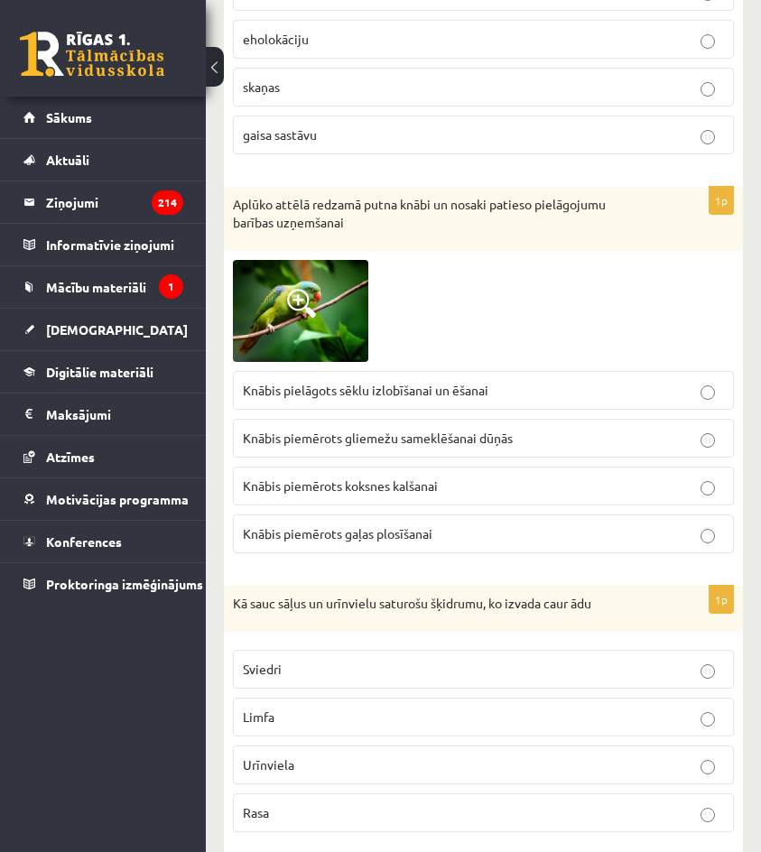
click at [386, 398] on span "Knābis pielāgots sēklu izlobīšanai un ēšanai" at bounding box center [366, 390] width 246 height 16
click at [545, 359] on div at bounding box center [483, 310] width 501 height 101
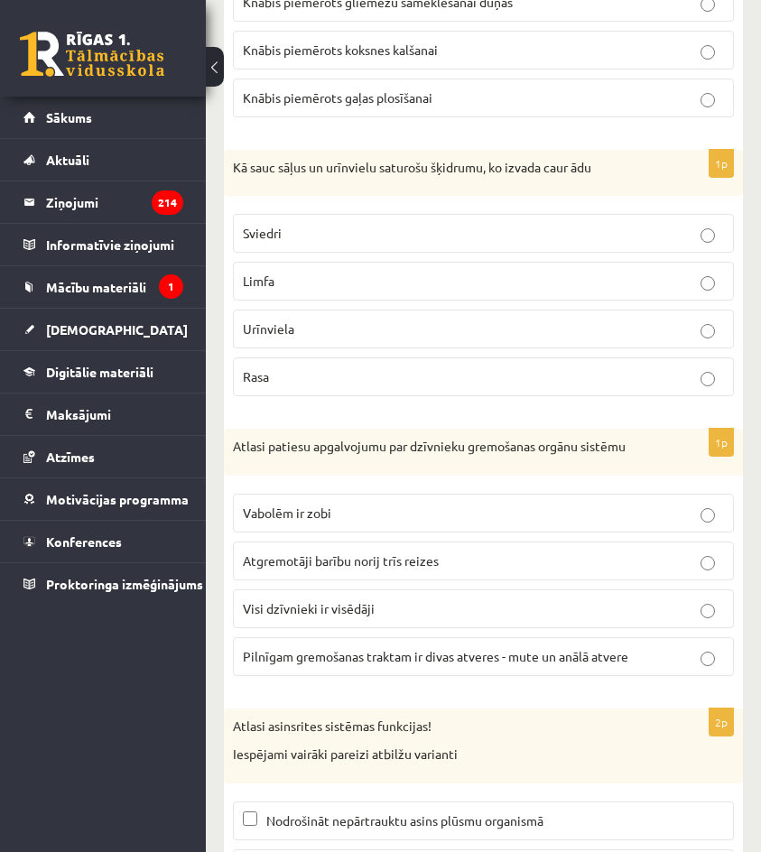
scroll to position [8128, 0]
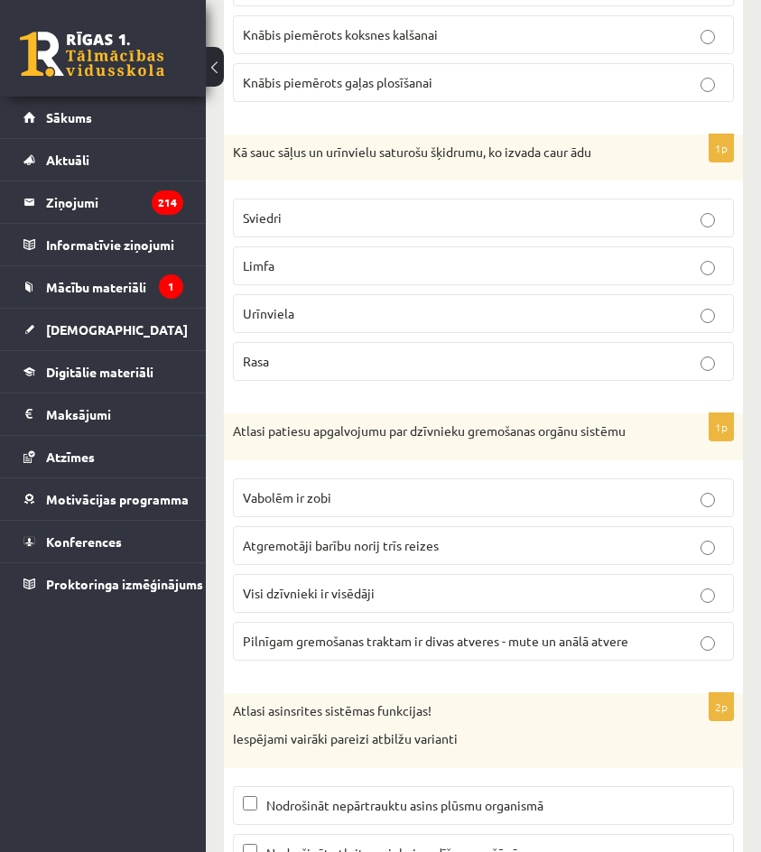
click at [606, 228] on p "Sviedri" at bounding box center [483, 218] width 481 height 19
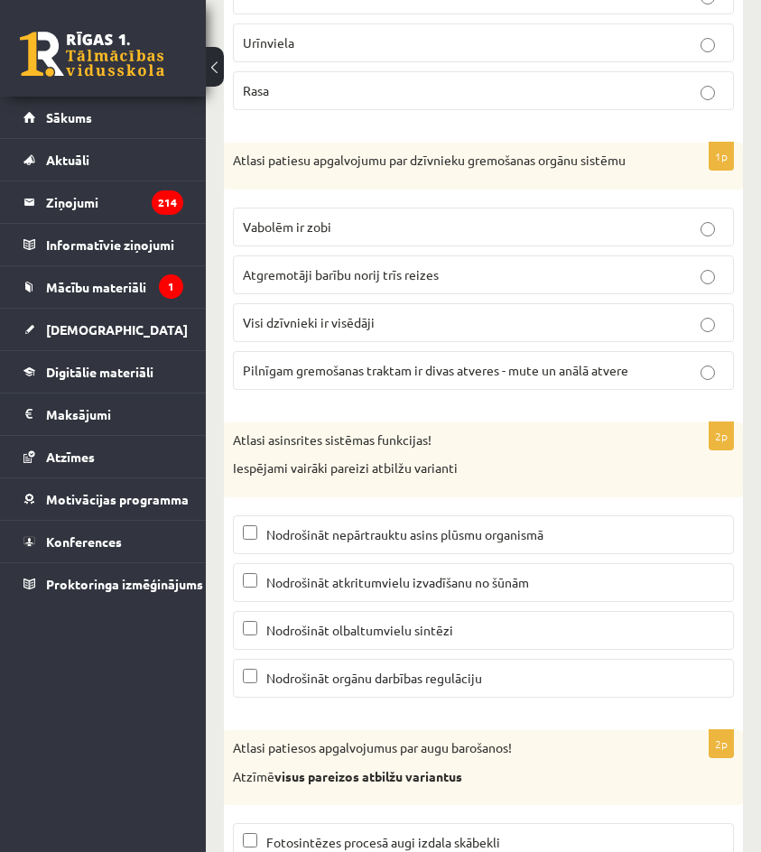
scroll to position [8308, 0]
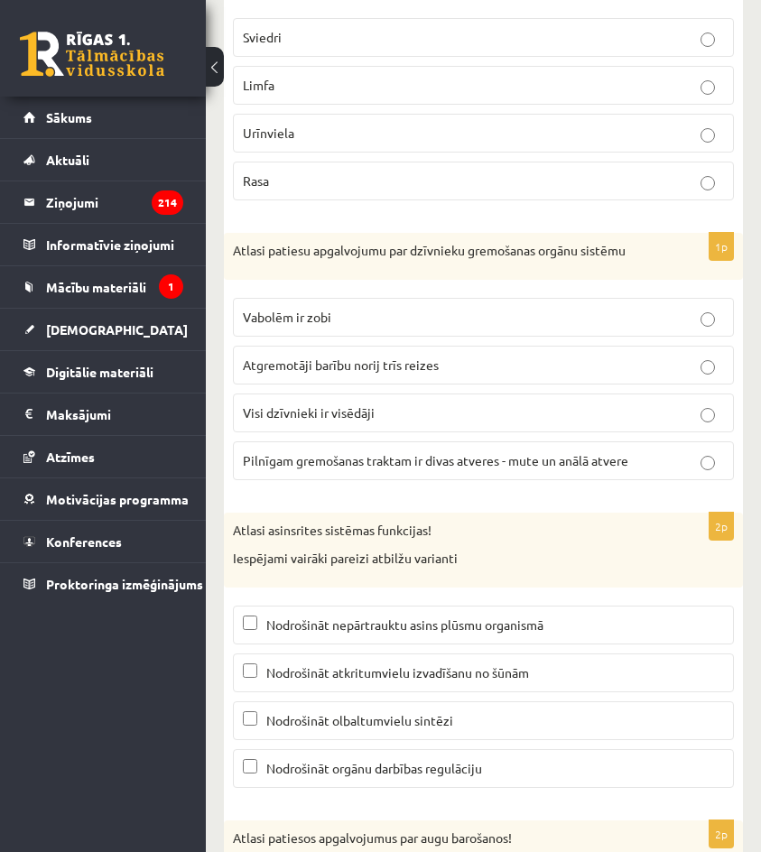
click at [468, 469] on span "Pilnīgam gremošanas traktam ir divas atveres - mute un anālā atvere" at bounding box center [436, 460] width 386 height 16
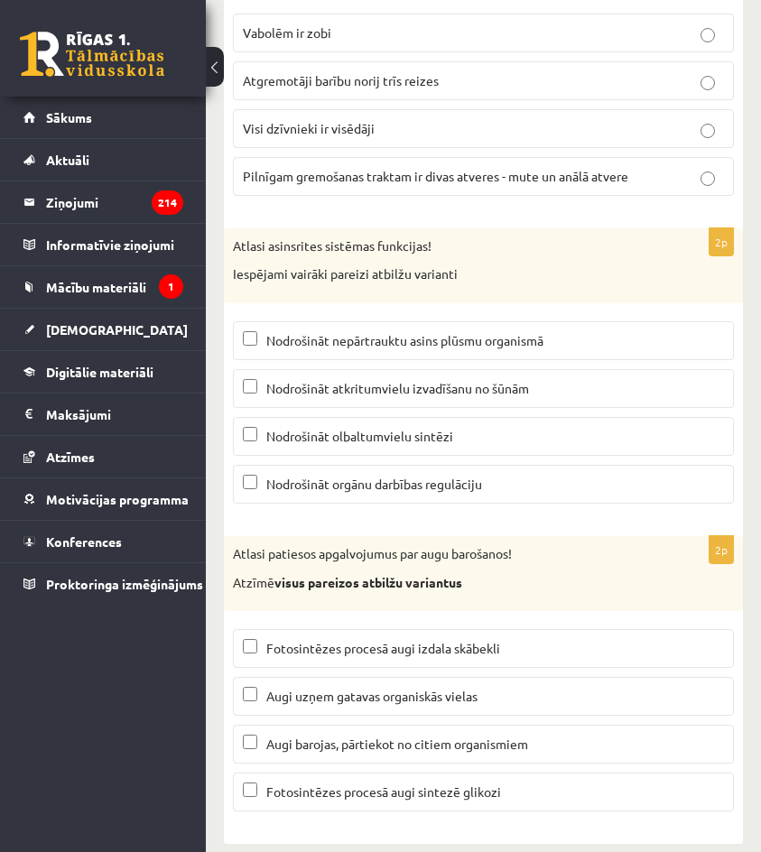
scroll to position [8631, 0]
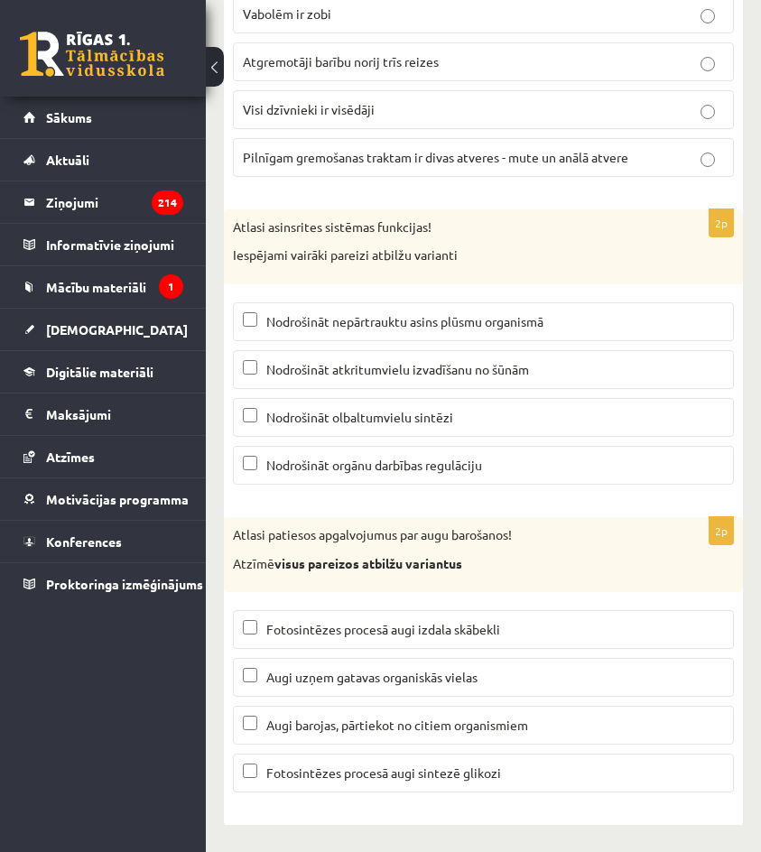
click at [424, 324] on span "Nodrošināt nepārtrauktu asins plūsmu organismā" at bounding box center [404, 321] width 277 height 16
drag, startPoint x: 476, startPoint y: 407, endPoint x: 464, endPoint y: 392, distance: 19.3
click at [471, 400] on label "Nodrošināt olbaltumvielu sintēzi" at bounding box center [483, 417] width 501 height 39
click at [452, 357] on label "Nodrošināt atkritumvielu izvadīšanu no šūnām" at bounding box center [483, 369] width 501 height 39
click at [396, 410] on span "Nodrošināt olbaltumvielu sintēzi" at bounding box center [359, 417] width 187 height 16
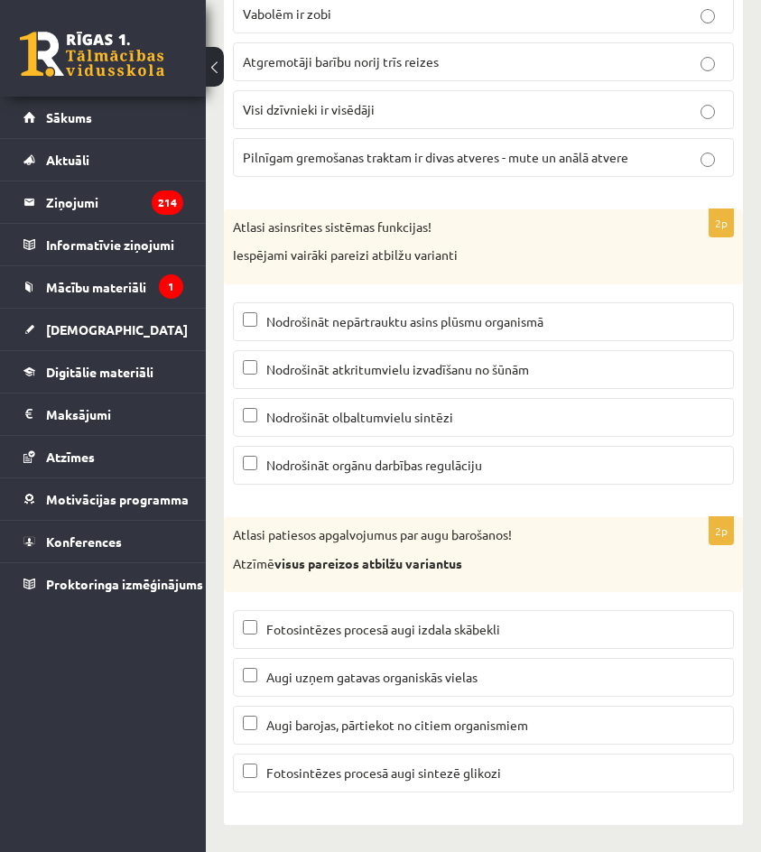
click at [387, 369] on span "Nodrošināt atkritumvielu izvadīšanu no šūnām" at bounding box center [397, 369] width 263 height 16
click at [369, 364] on span "Nodrošināt atkritumvielu izvadīšanu no šūnām" at bounding box center [397, 369] width 263 height 16
click at [341, 450] on label "Nodrošināt orgānu darbības regulāciju" at bounding box center [483, 465] width 501 height 39
click at [525, 638] on p "Fotosintēzes procesā augi izdala skābekli" at bounding box center [483, 629] width 481 height 19
drag, startPoint x: 497, startPoint y: 764, endPoint x: 512, endPoint y: 736, distance: 31.9
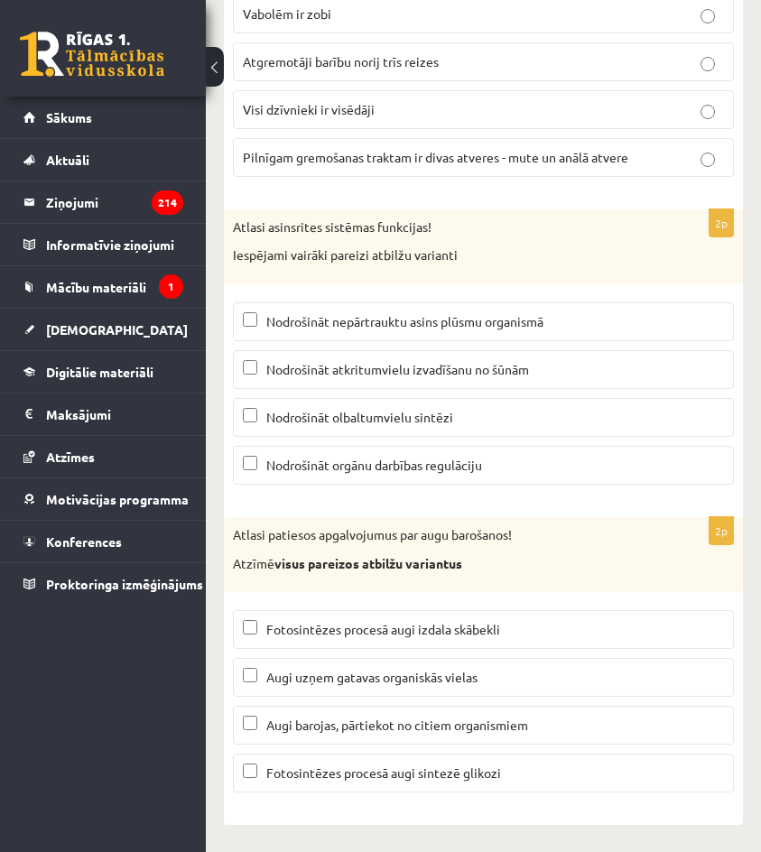
click at [497, 764] on p "Fotosintēzes procesā augi sintezē glikozi" at bounding box center [483, 773] width 481 height 19
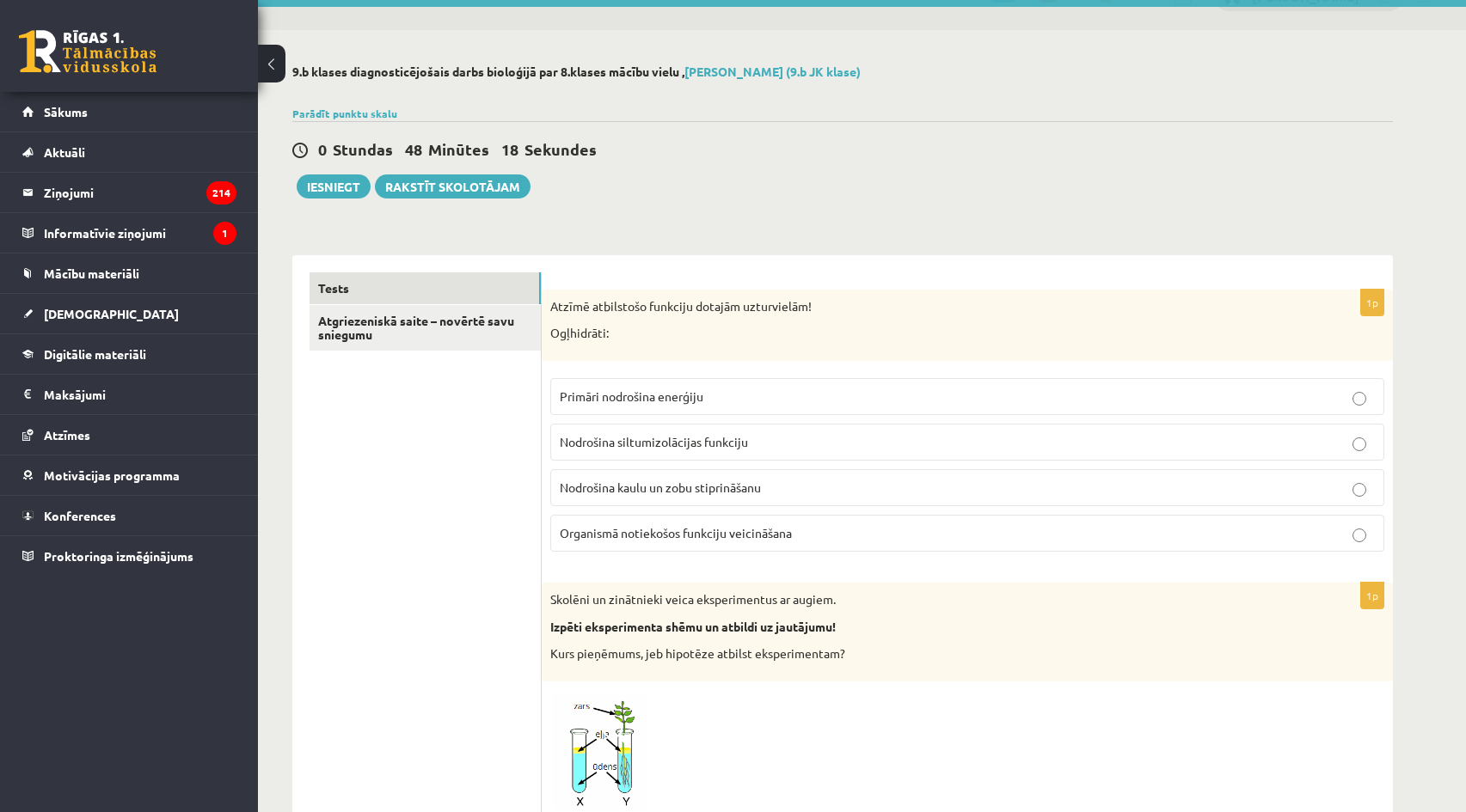
scroll to position [0, 0]
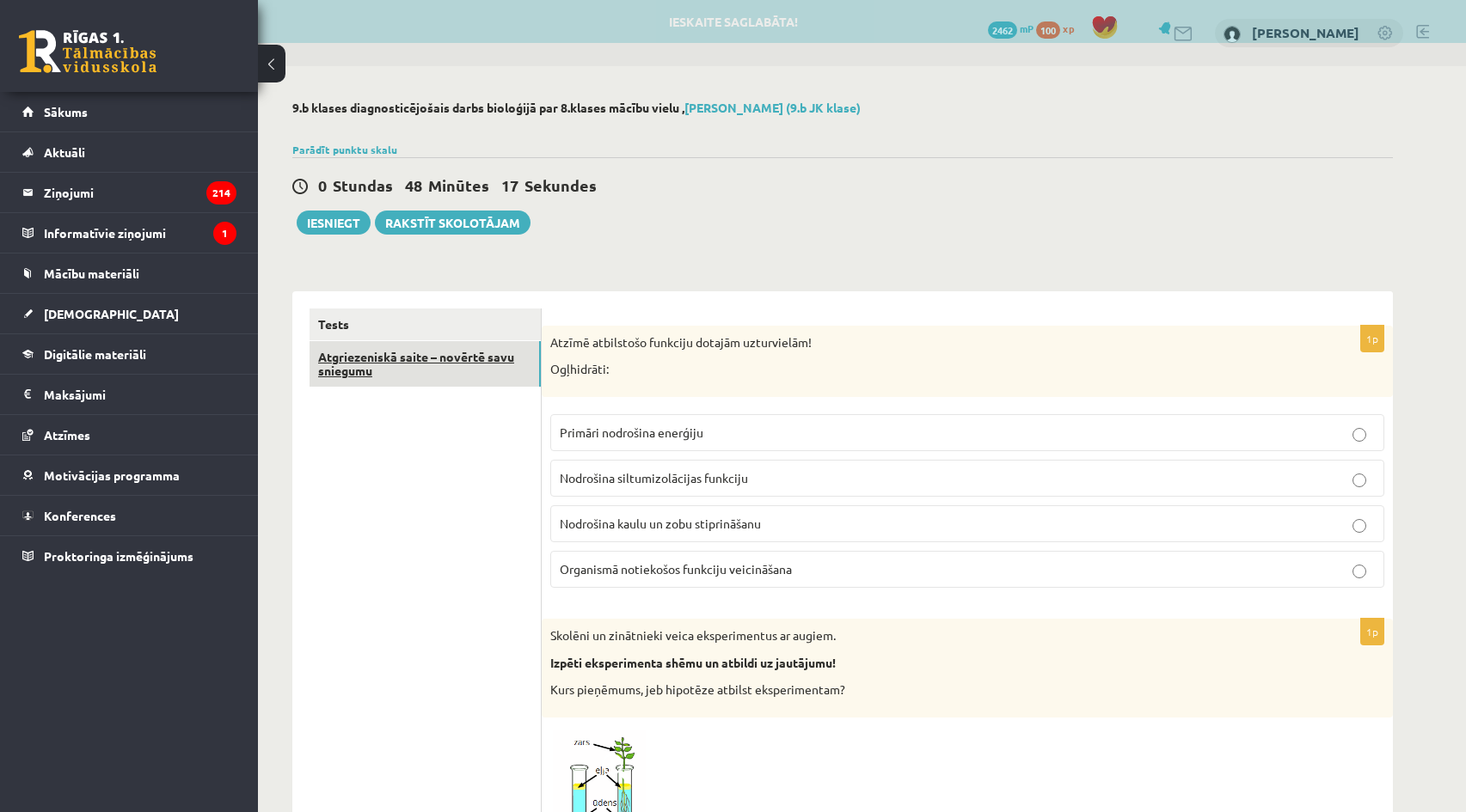
click at [422, 366] on link "Atgriezeniskā saite – novērtē savu sniegumu" at bounding box center [425, 365] width 231 height 47
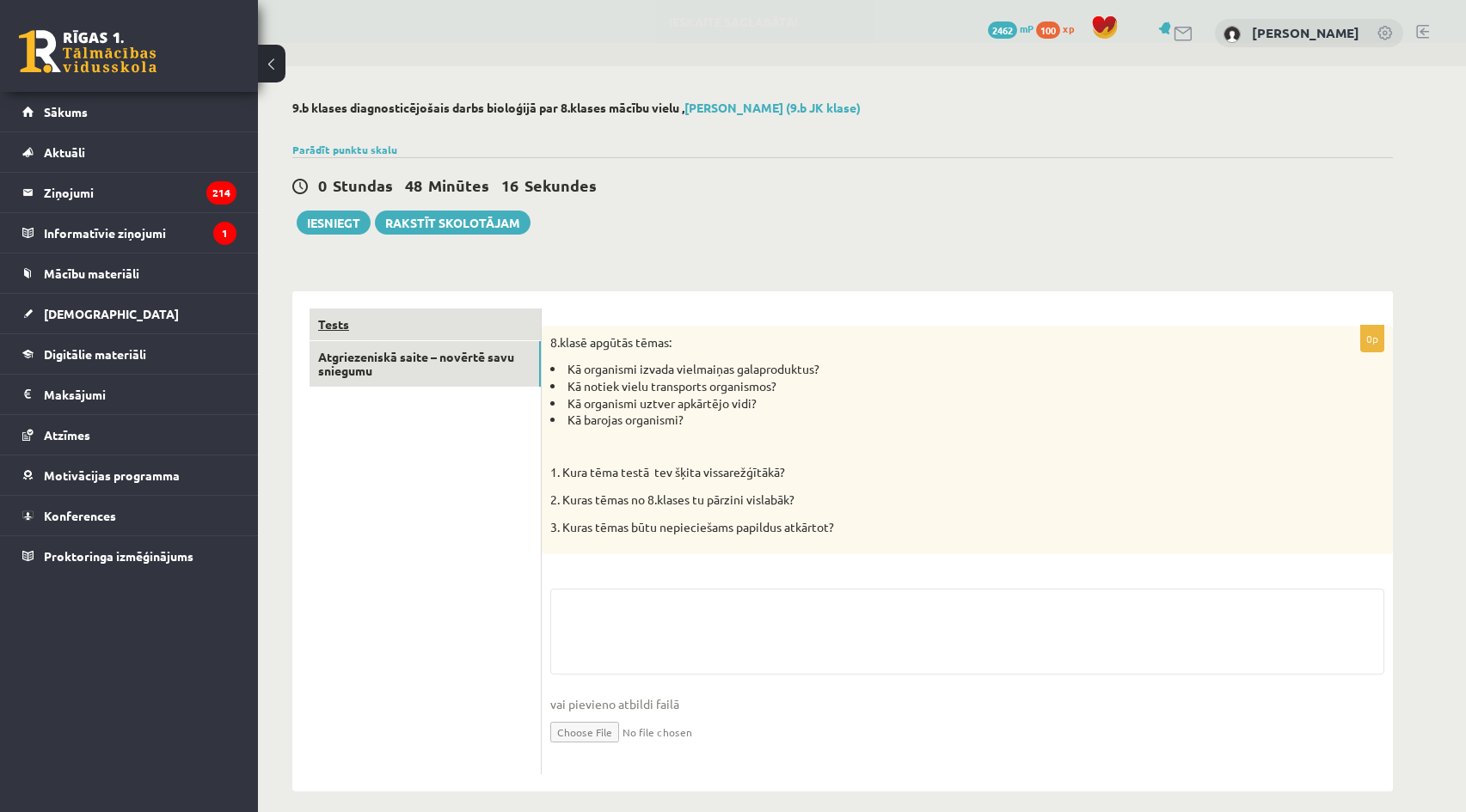
click at [438, 331] on link "Tests" at bounding box center [425, 324] width 231 height 31
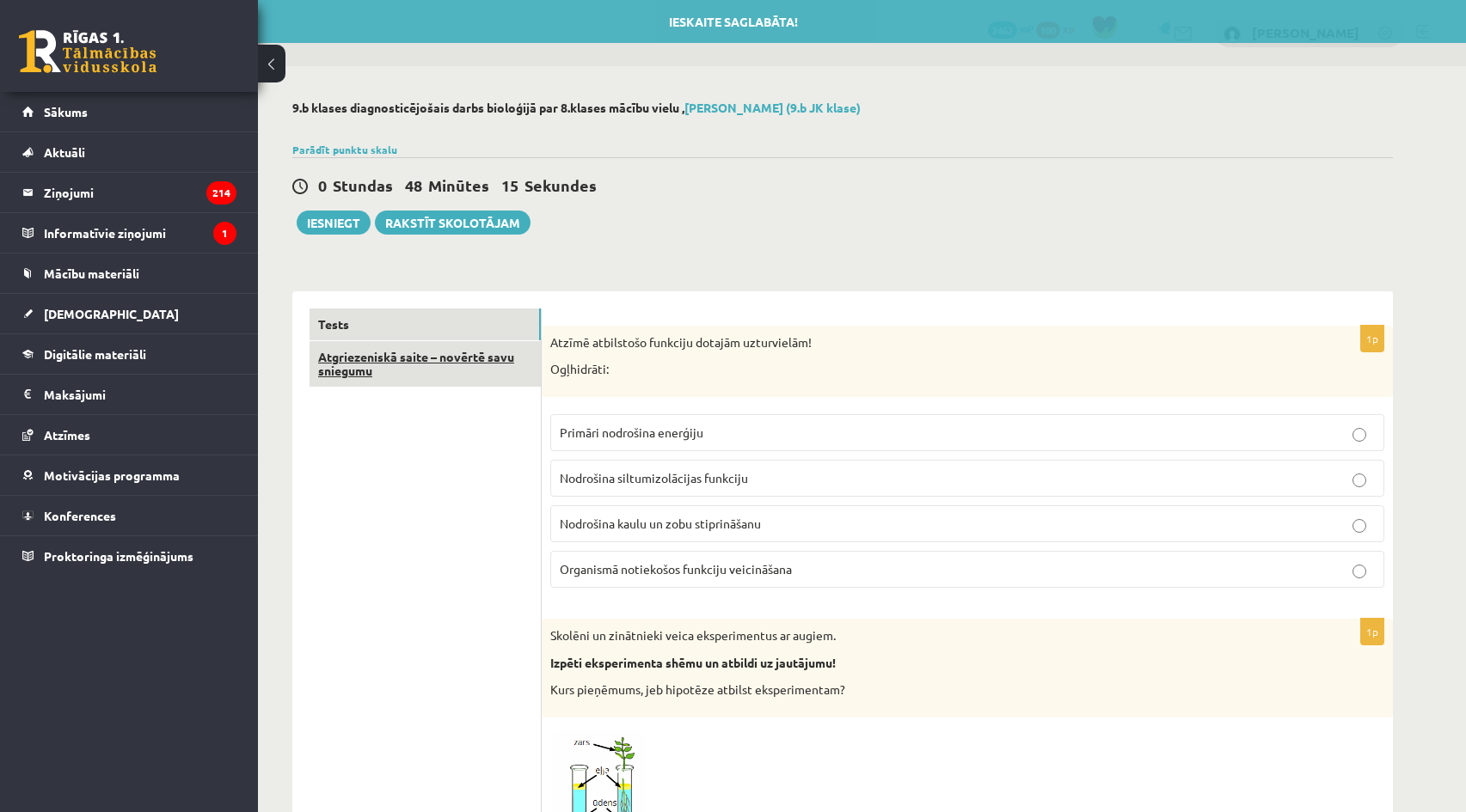
click at [478, 368] on link "Atgriezeniskā saite – novērtē savu sniegumu" at bounding box center [425, 365] width 231 height 47
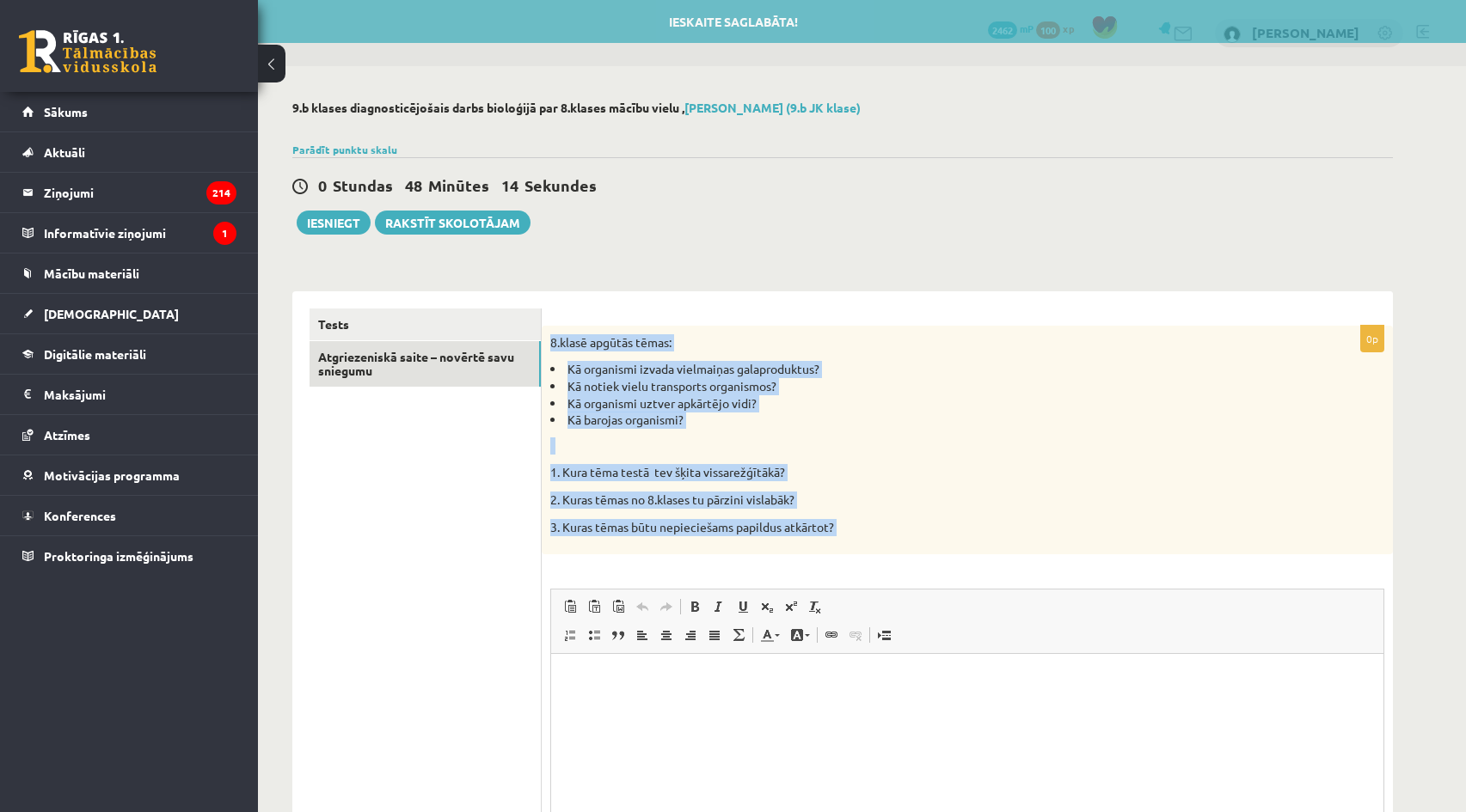
drag, startPoint x: 545, startPoint y: 332, endPoint x: 872, endPoint y: 560, distance: 398.6
click at [872, 560] on div "0p 8.klasē apgūtās tēmas: Kā organismi izvada vielmaiņas galaproduktus? Kā noti…" at bounding box center [967, 636] width 851 height 621
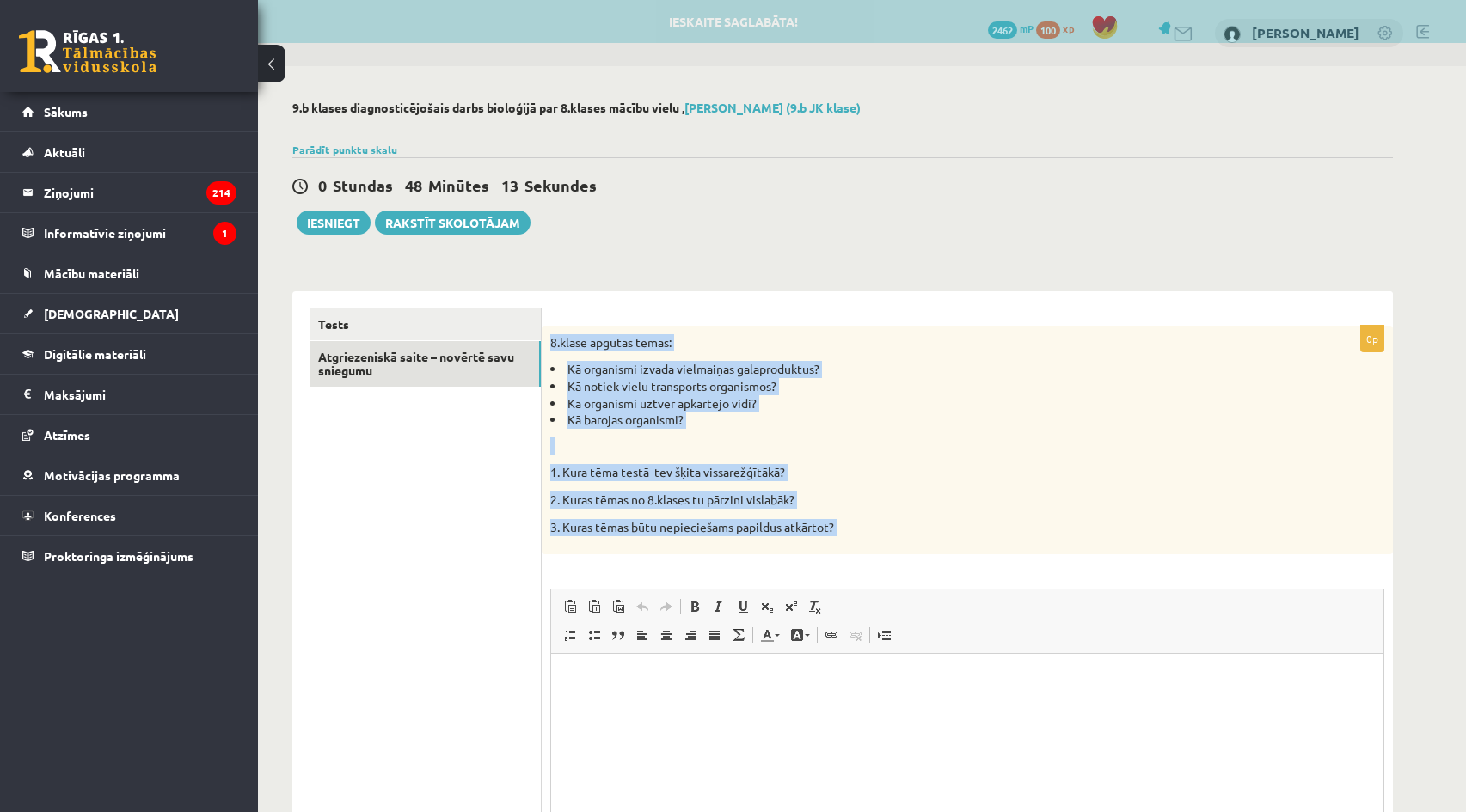
copy div "8.klasē apgūtās tēmas: Kā organismi izvada vielmaiņas galaproduktus? Kā notiek …"
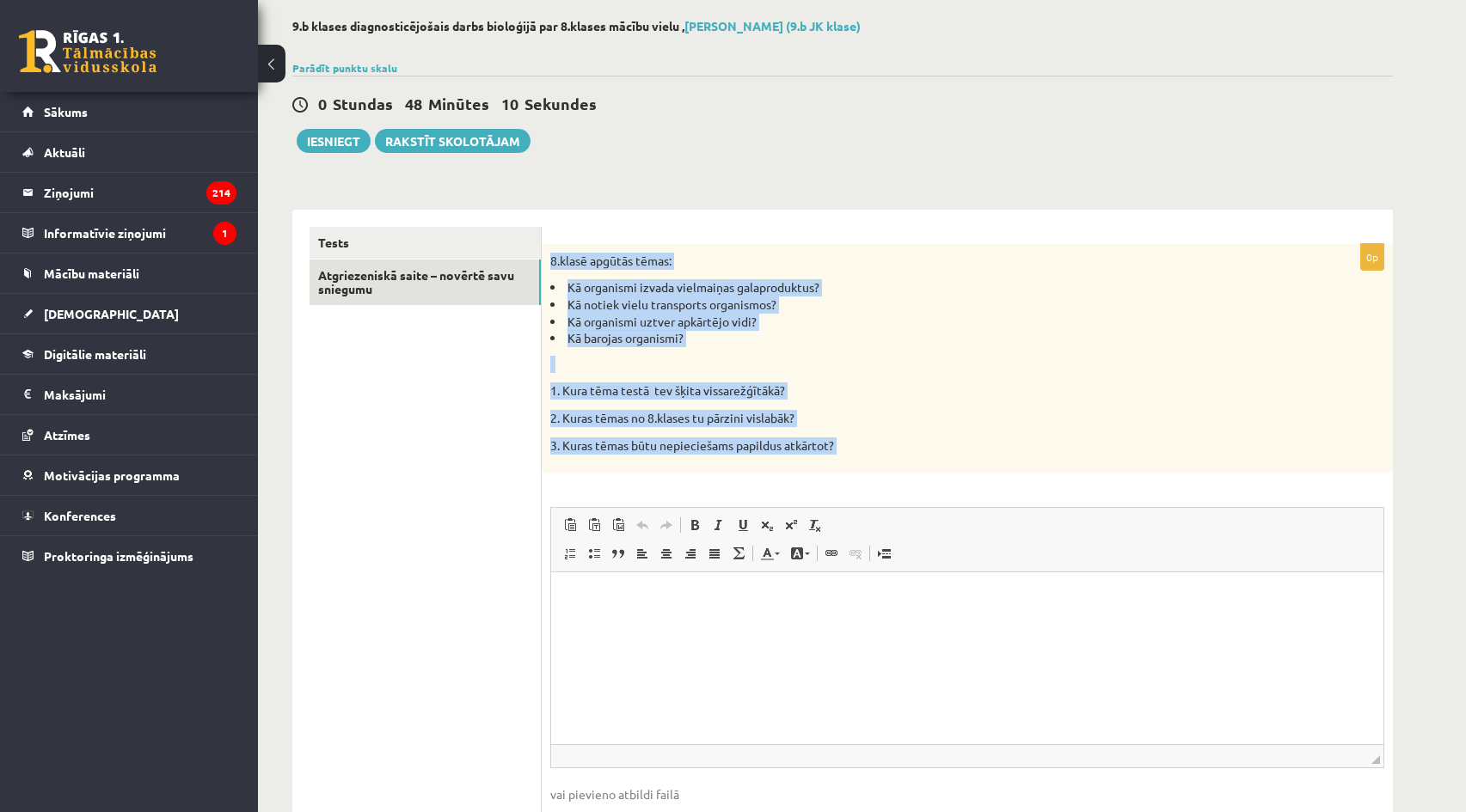
scroll to position [86, 0]
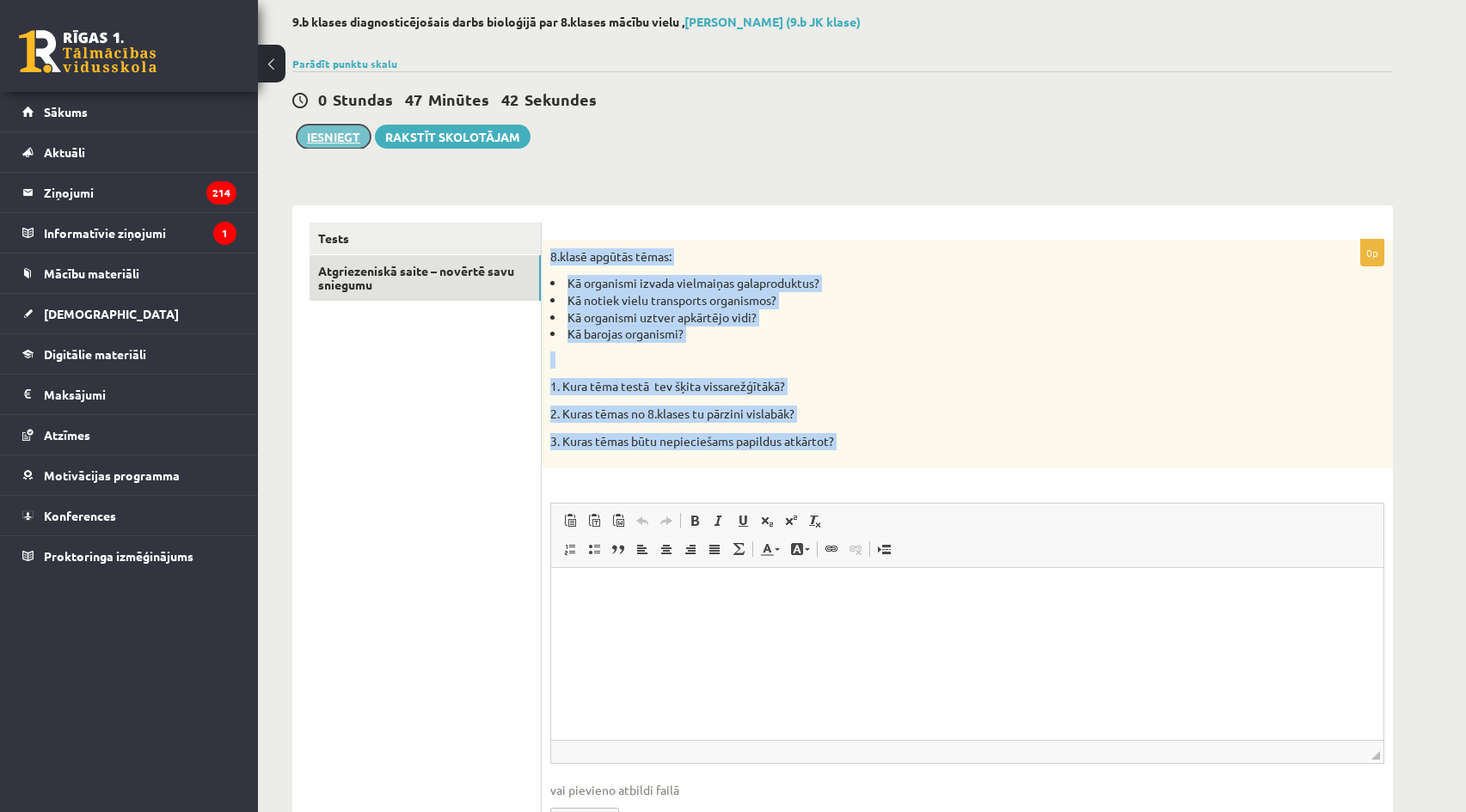
click at [335, 128] on button "Iesniegt" at bounding box center [334, 136] width 74 height 24
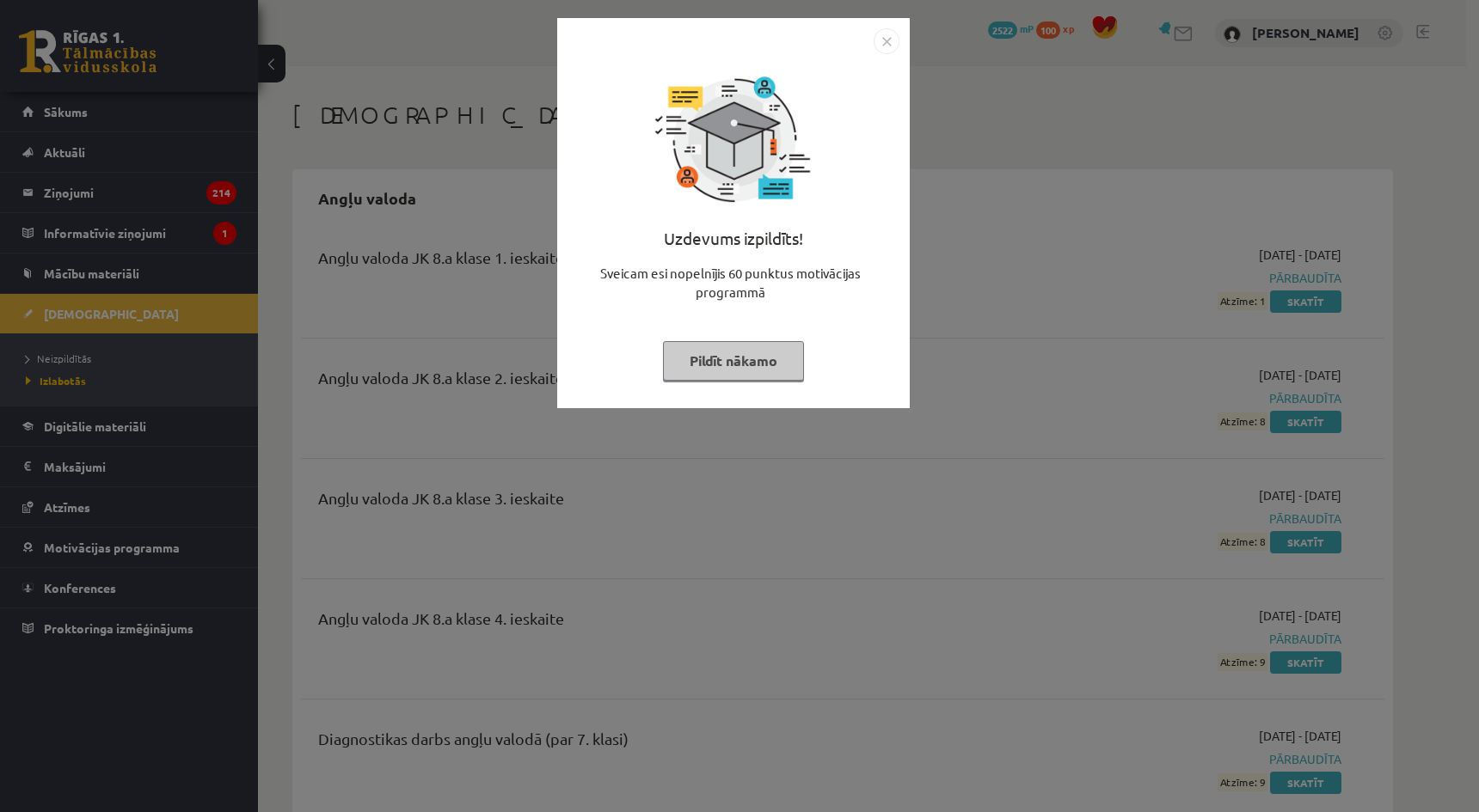
click at [891, 35] on img "Close" at bounding box center [887, 41] width 26 height 26
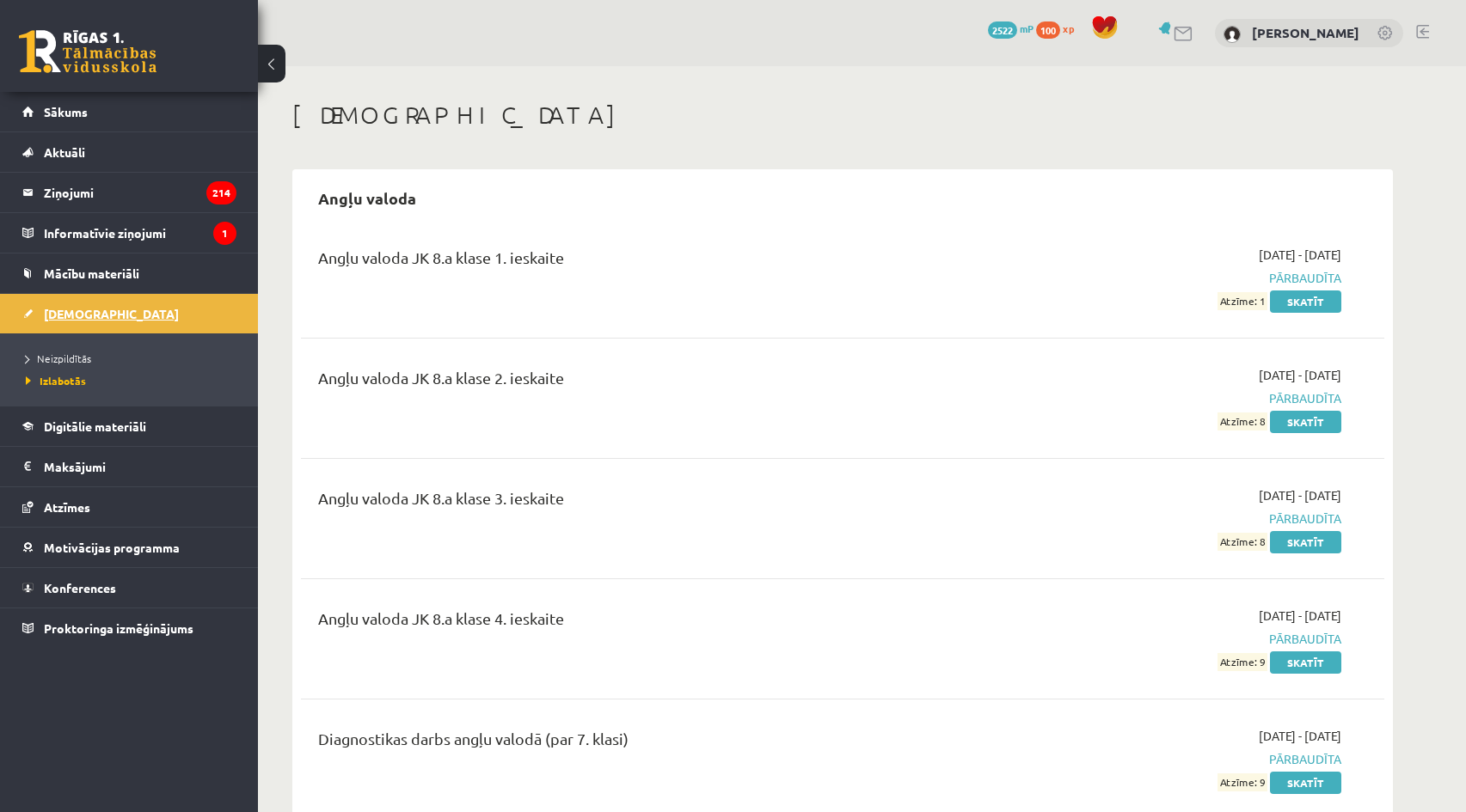
click at [171, 322] on link "[DEMOGRAPHIC_DATA]" at bounding box center [129, 314] width 214 height 40
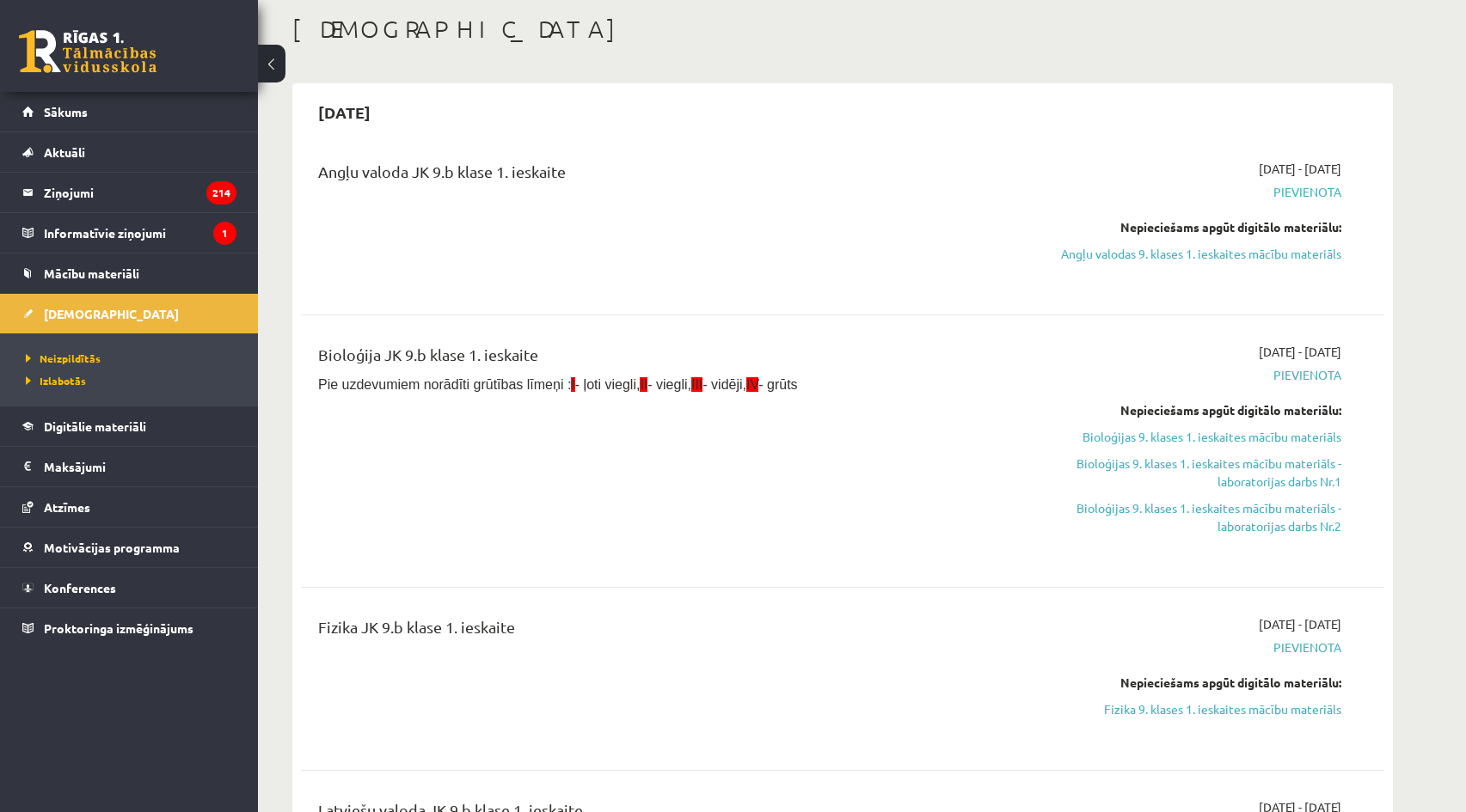
scroll to position [258, 0]
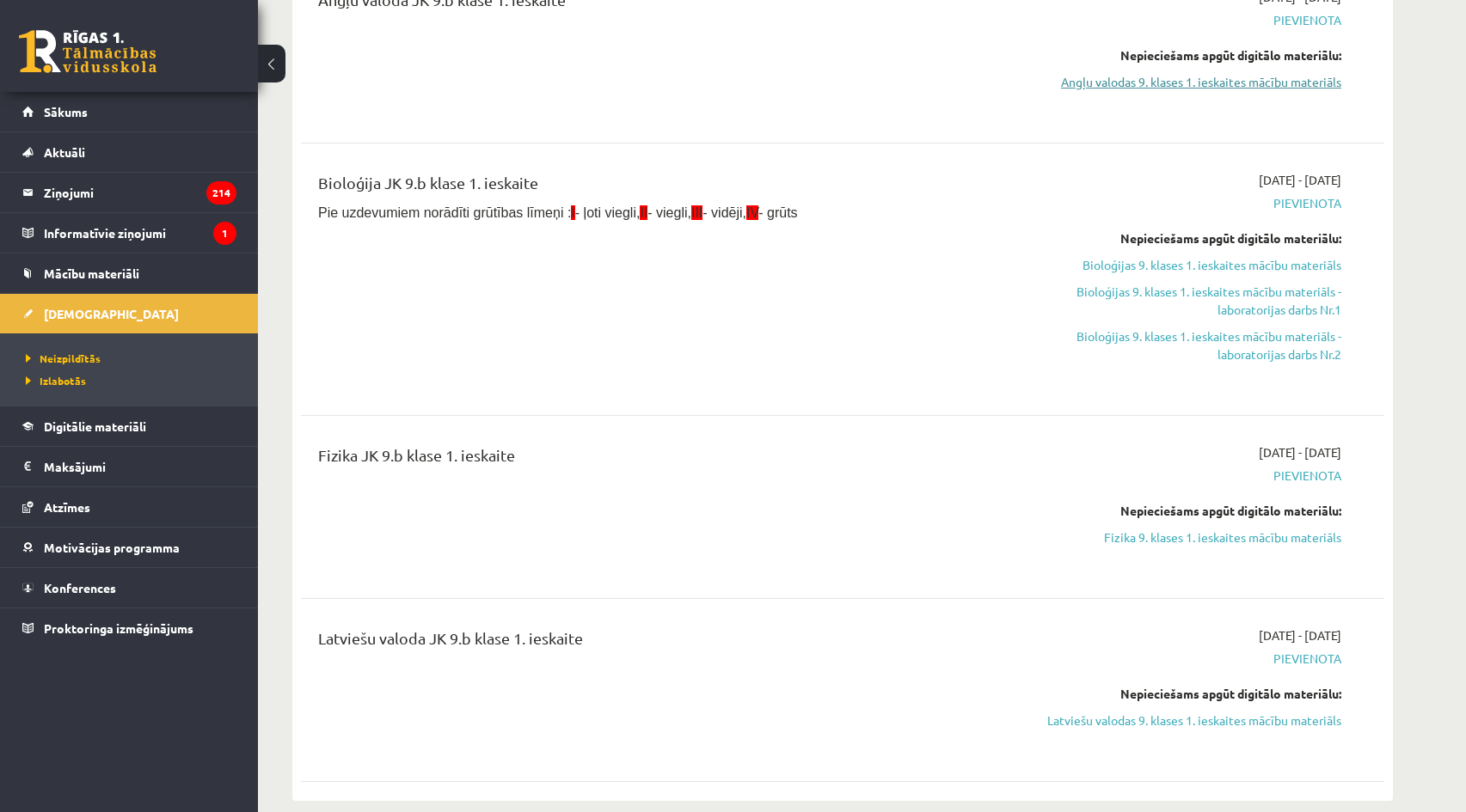
click at [1210, 85] on link "Angļu valodas 9. klases 1. ieskaites mācību materiāls" at bounding box center [1179, 82] width 324 height 18
click at [91, 307] on span "[DEMOGRAPHIC_DATA]" at bounding box center [111, 313] width 135 height 15
click at [164, 274] on link "Mācību materiāli" at bounding box center [129, 273] width 214 height 40
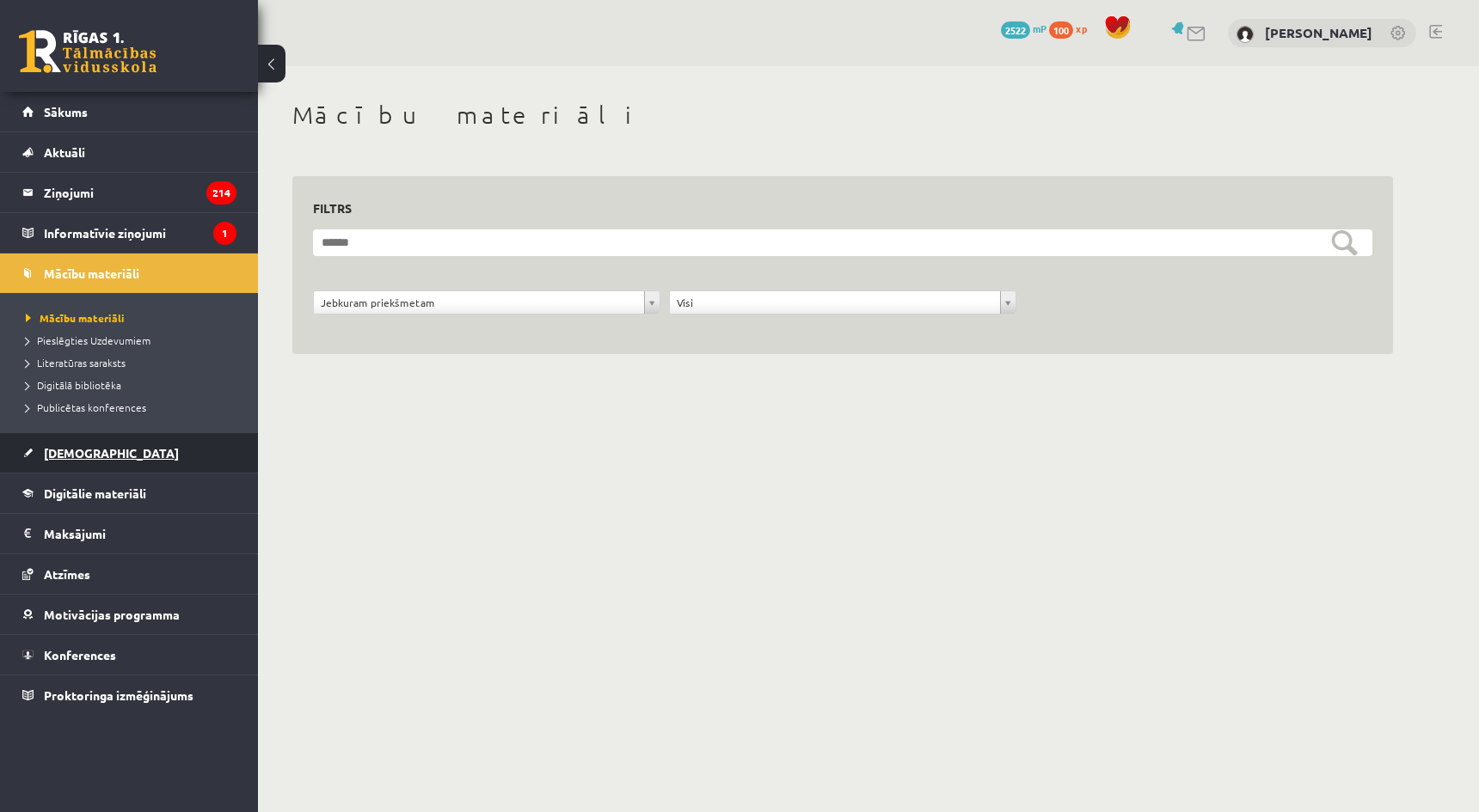
click at [112, 464] on link "[DEMOGRAPHIC_DATA]" at bounding box center [129, 453] width 214 height 40
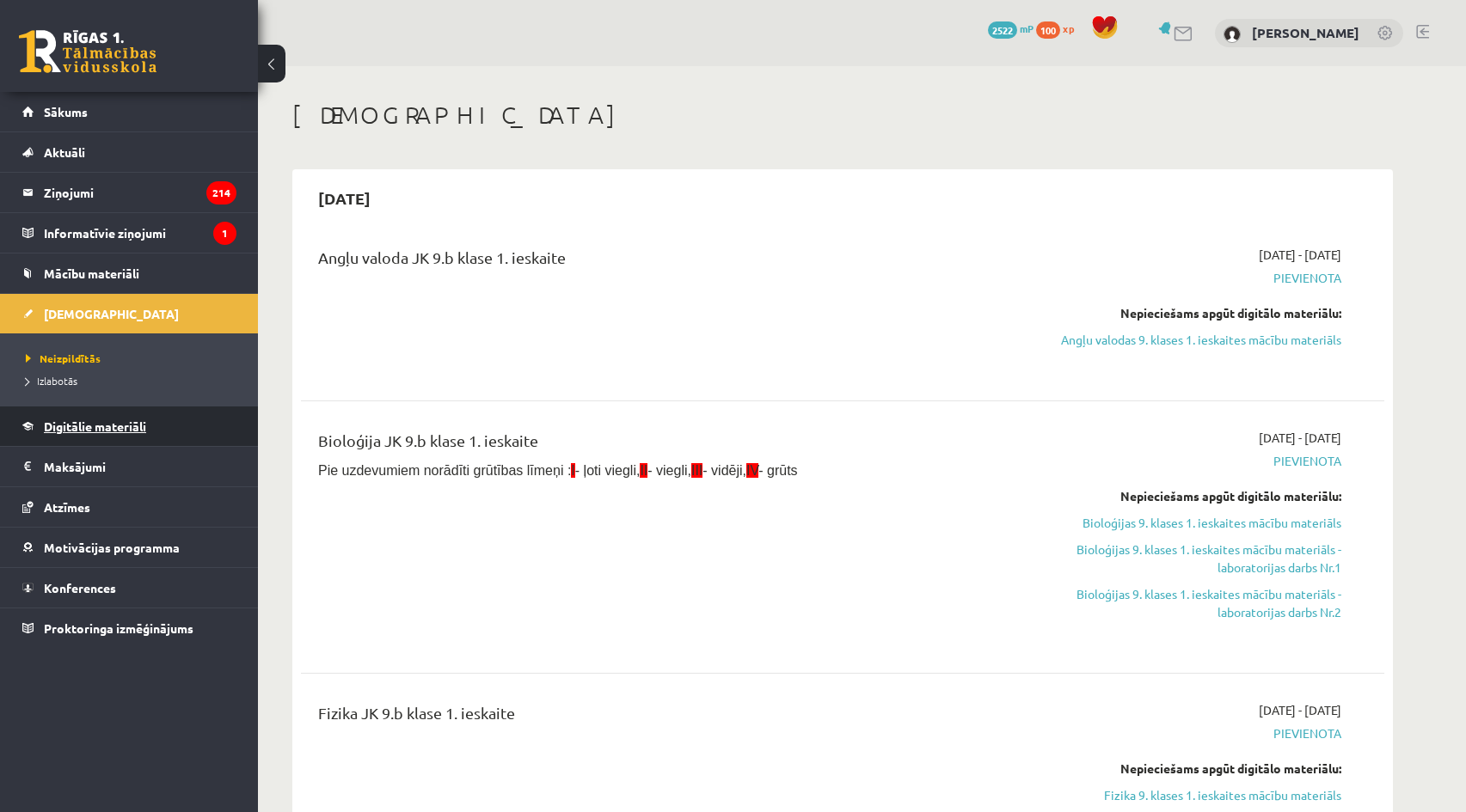
click at [102, 426] on span "Digitālie materiāli" at bounding box center [94, 426] width 102 height 15
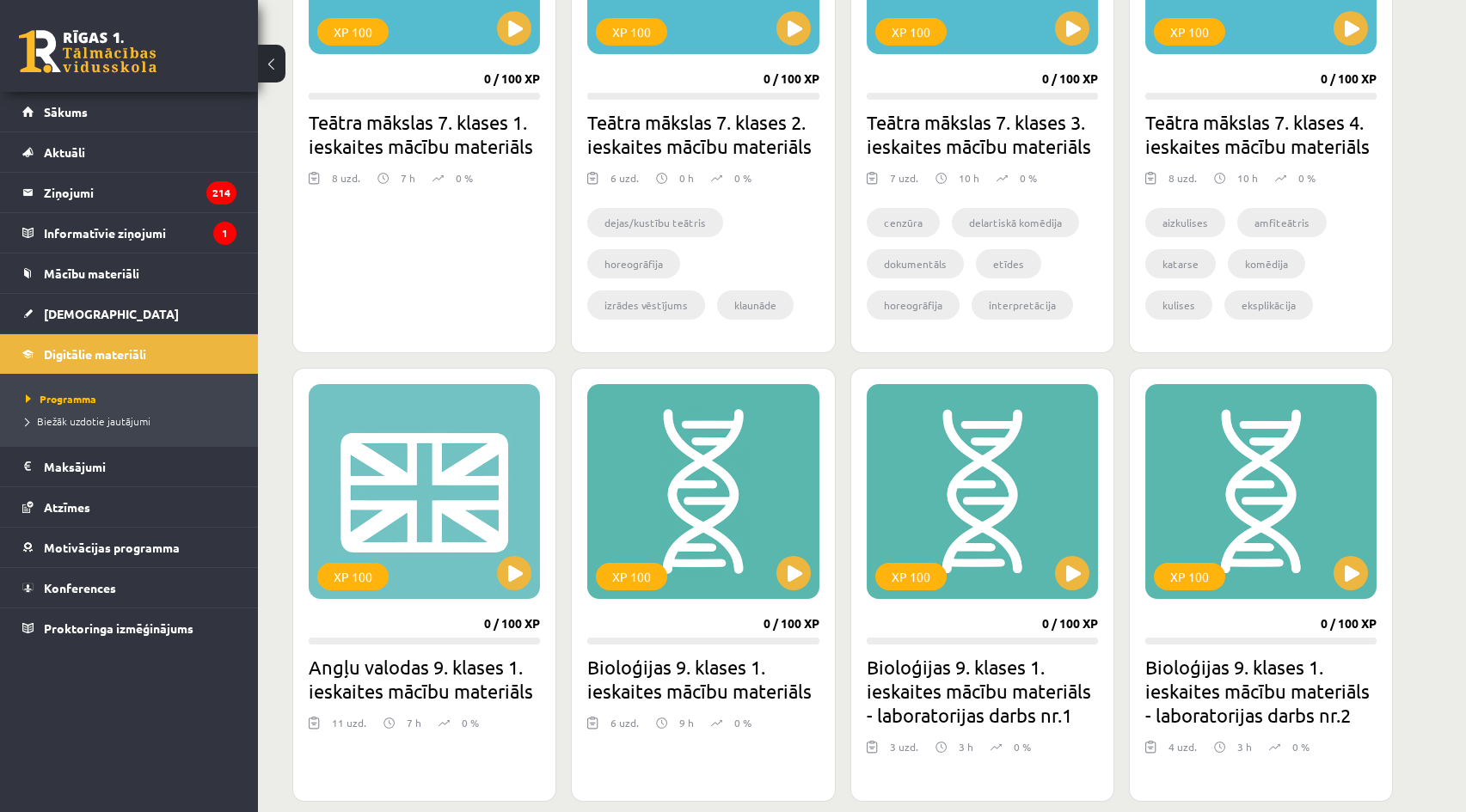
scroll to position [529, 0]
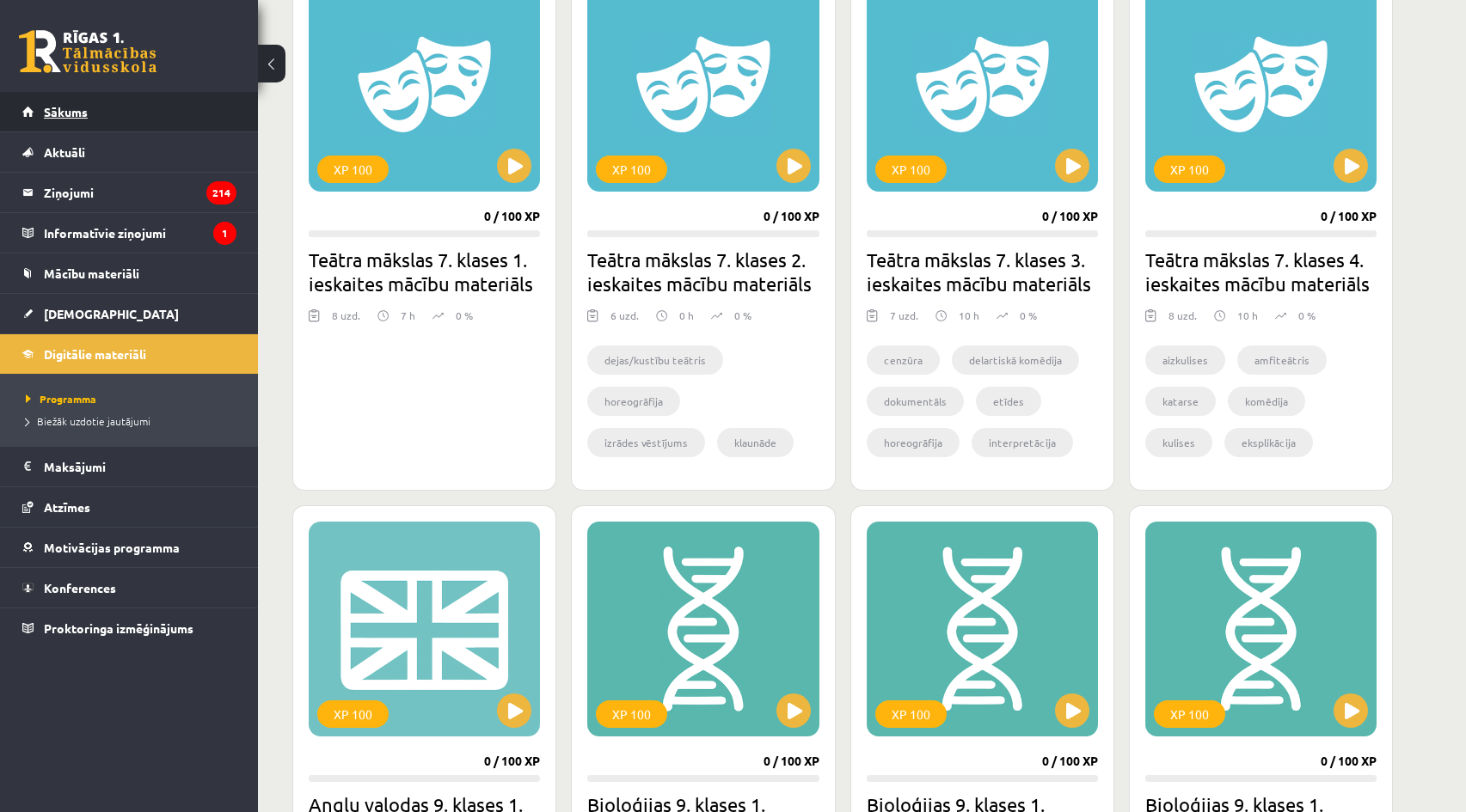
click at [94, 114] on link "Sākums" at bounding box center [129, 112] width 214 height 40
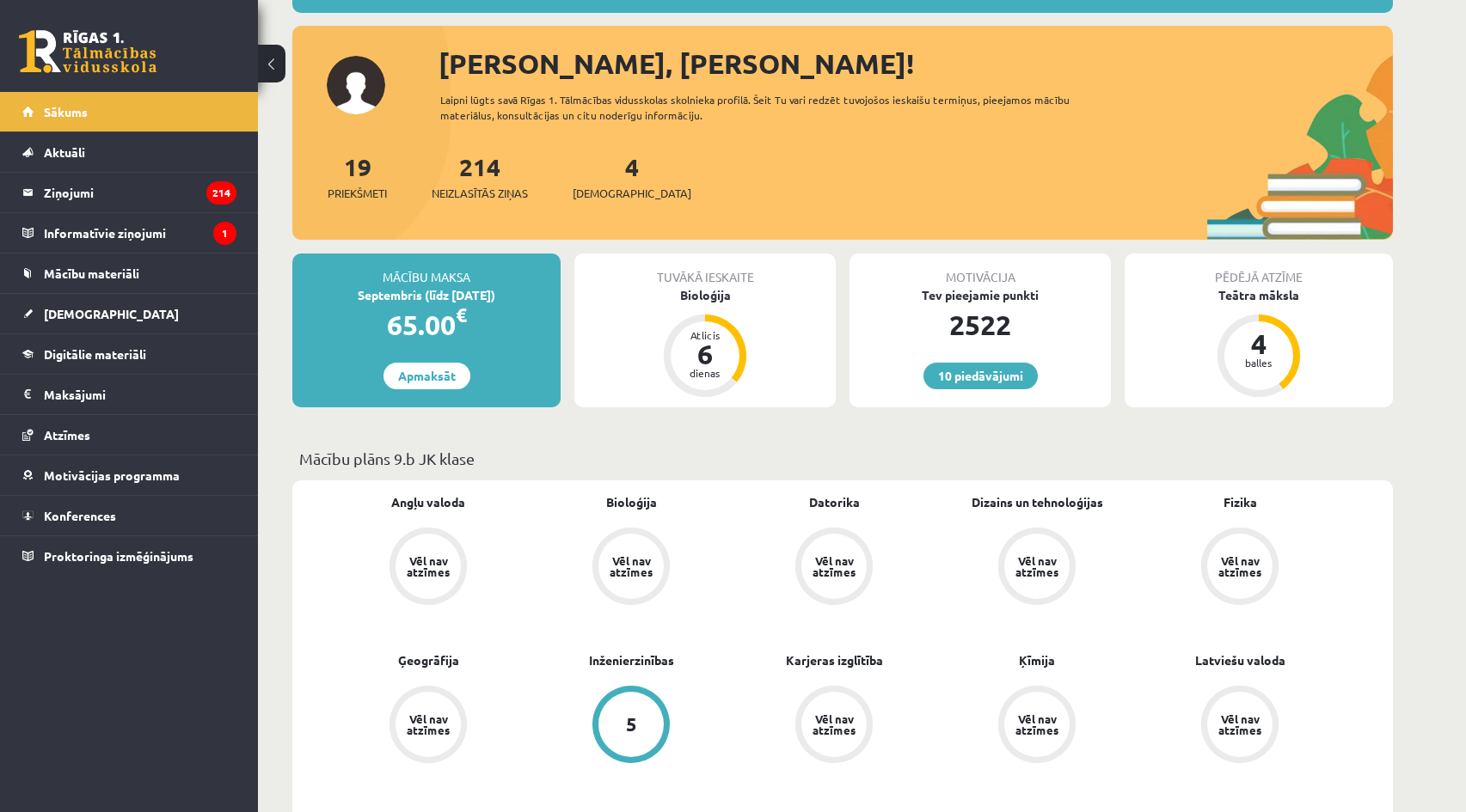
scroll to position [258, 0]
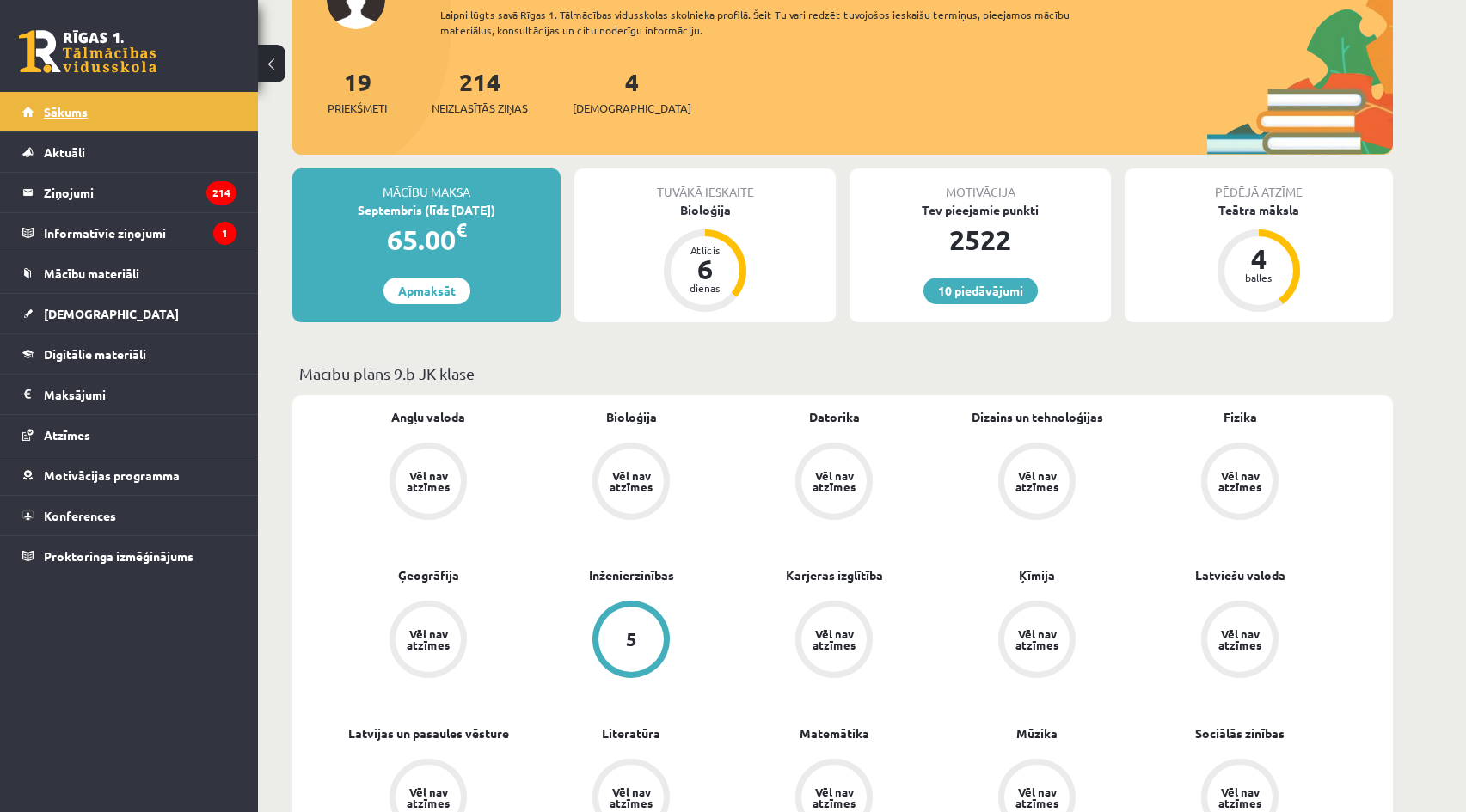
click at [77, 101] on link "Sākums" at bounding box center [129, 112] width 214 height 40
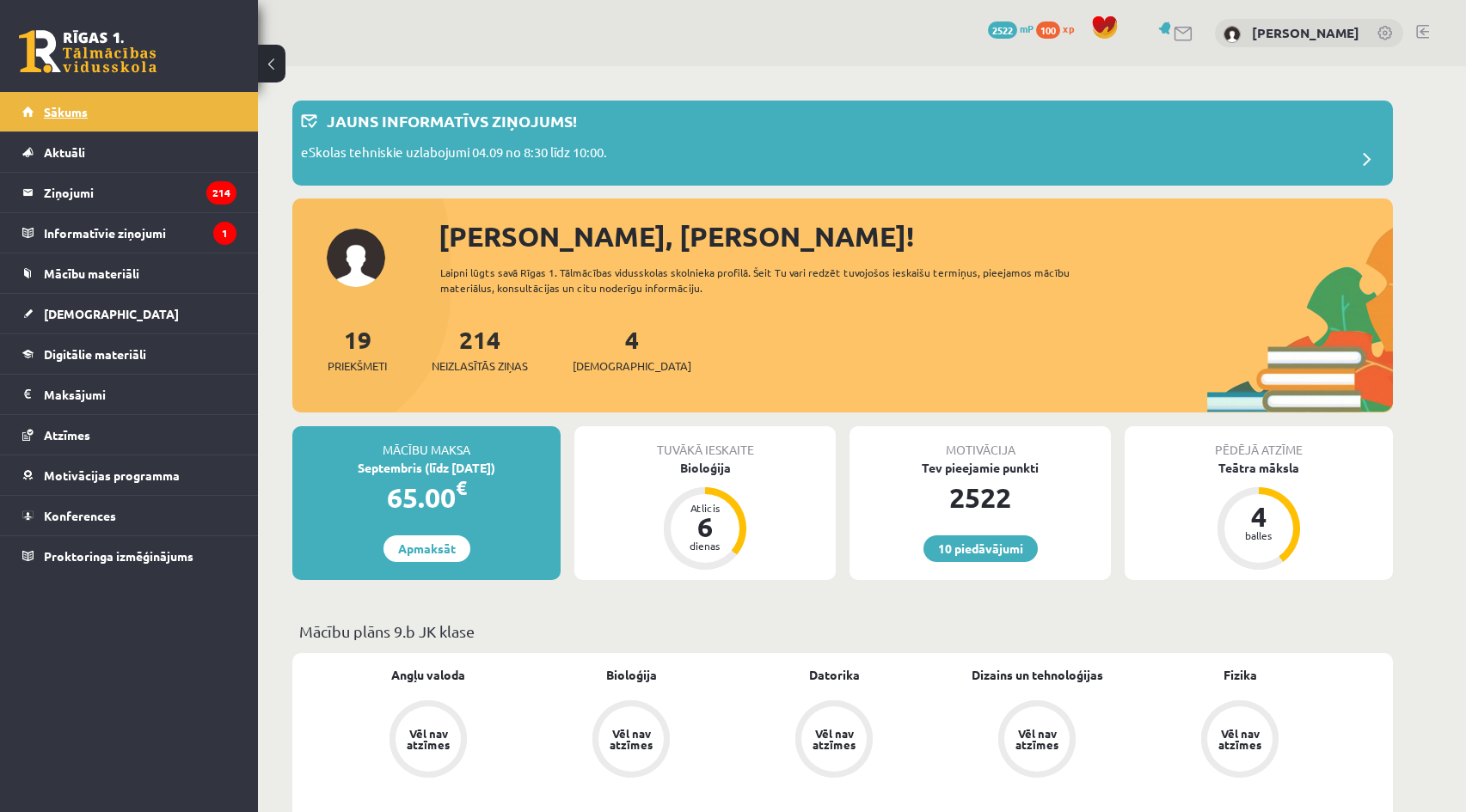
click at [66, 102] on link "Sākums" at bounding box center [129, 112] width 214 height 40
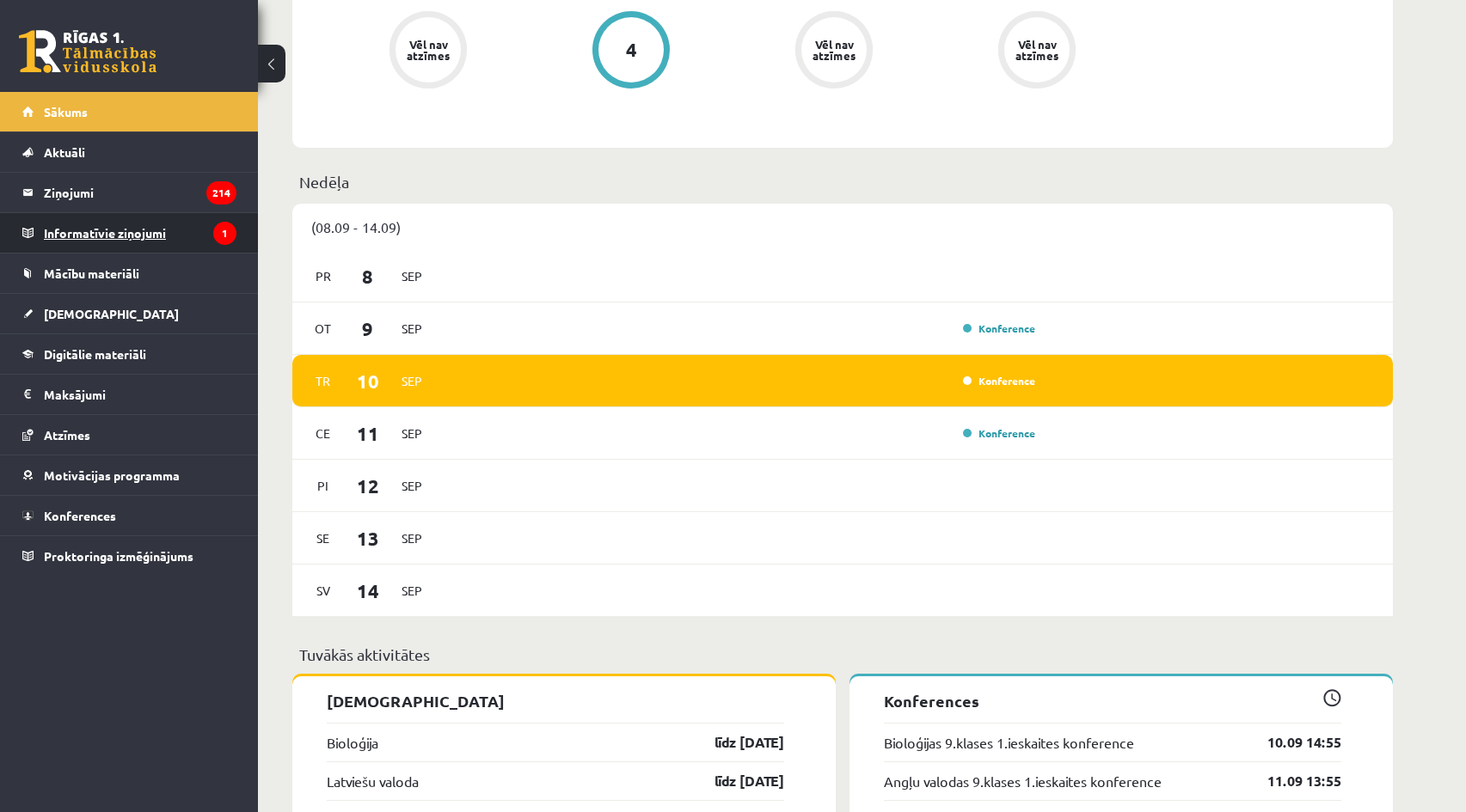
scroll to position [1250, 0]
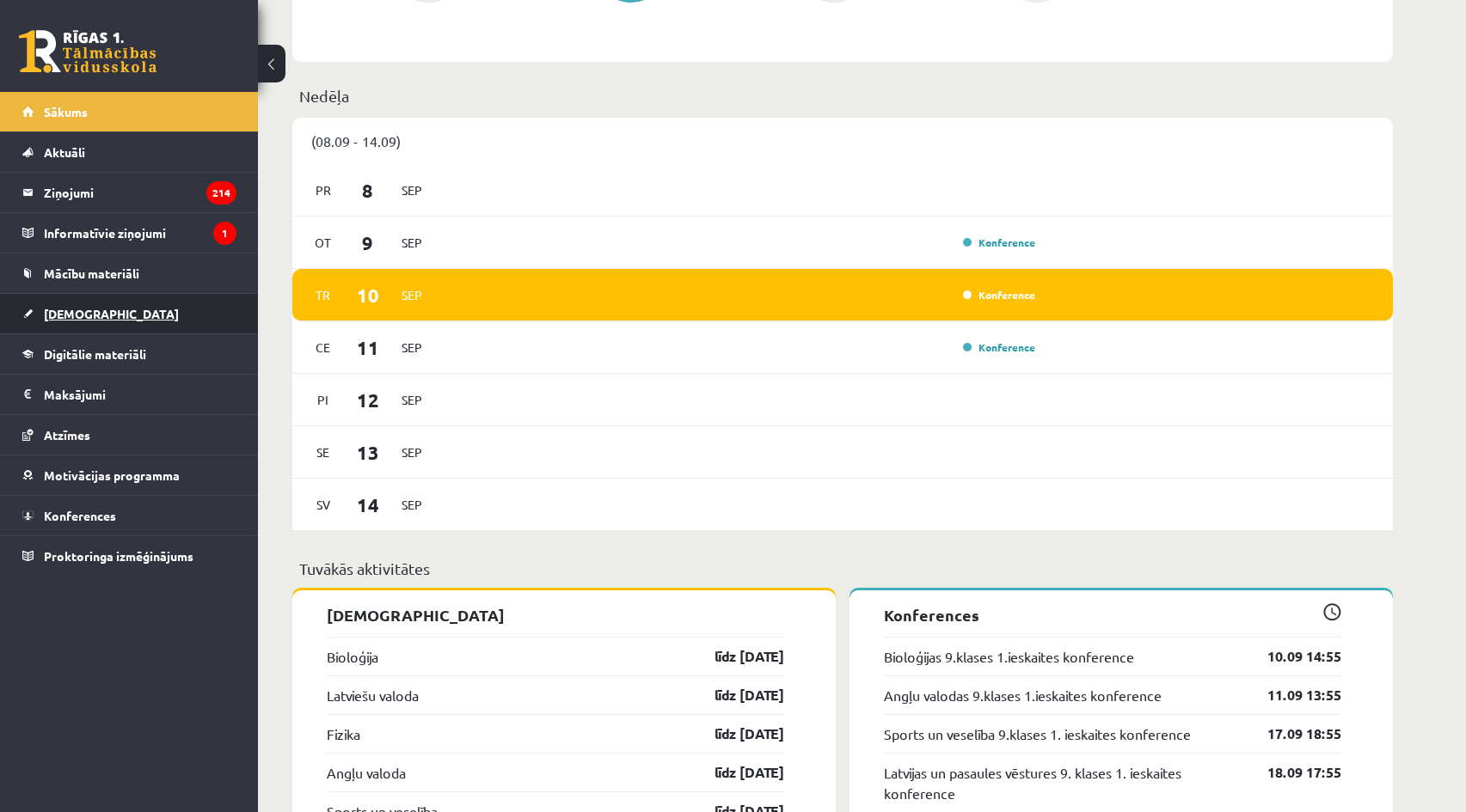
click at [68, 306] on link "[DEMOGRAPHIC_DATA]" at bounding box center [129, 314] width 214 height 40
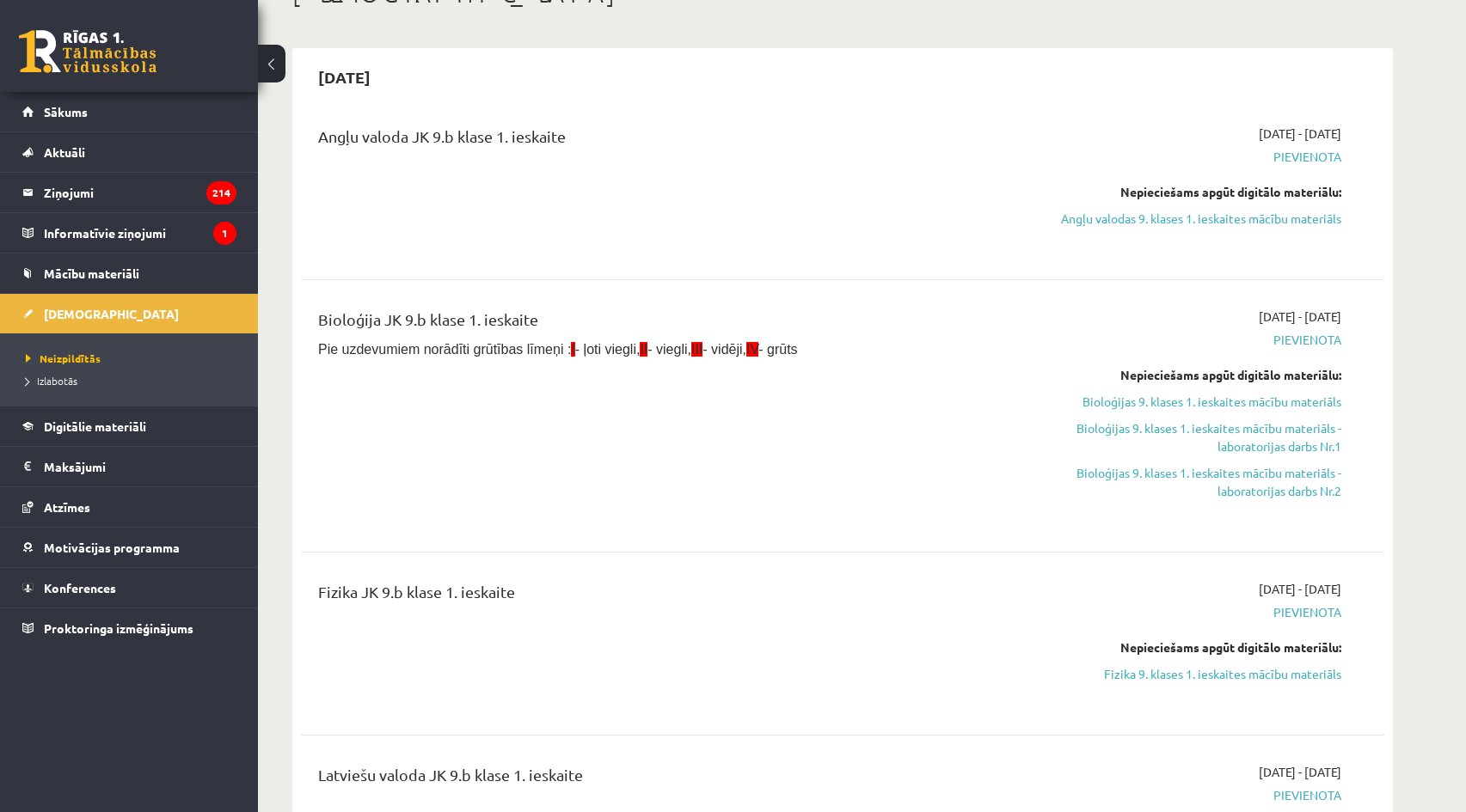
scroll to position [86, 0]
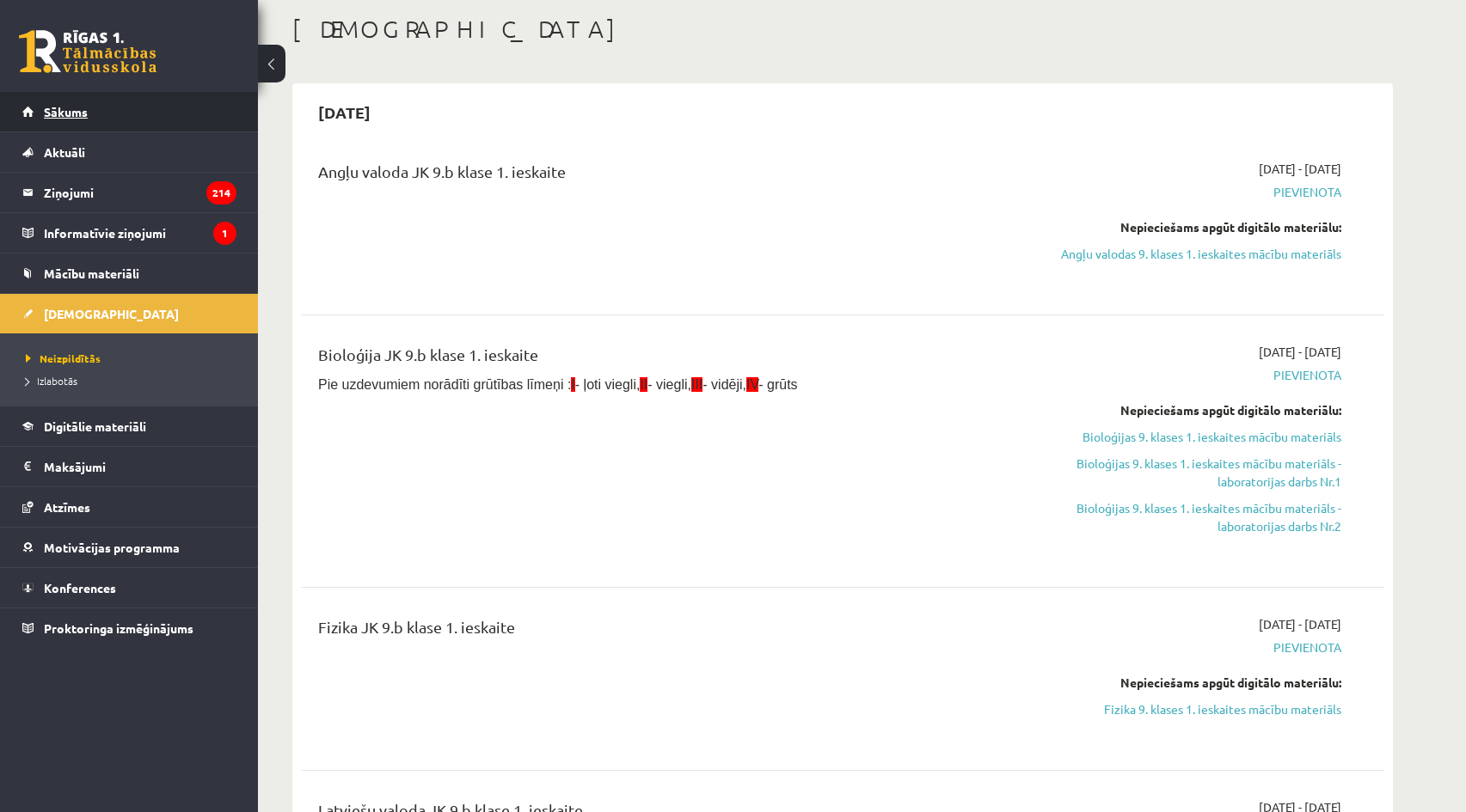
click at [146, 103] on link "Sākums" at bounding box center [129, 112] width 214 height 40
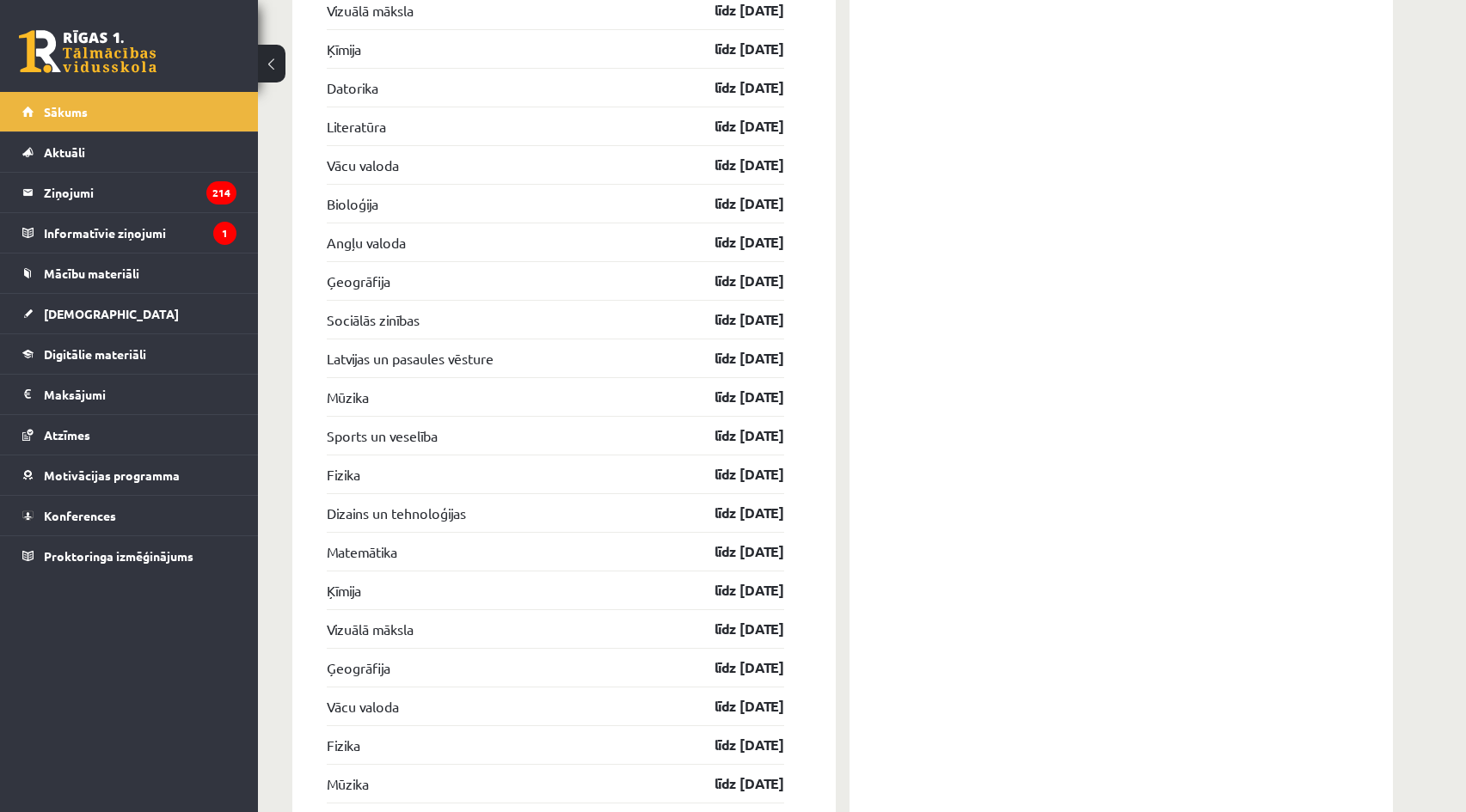
scroll to position [4087, 0]
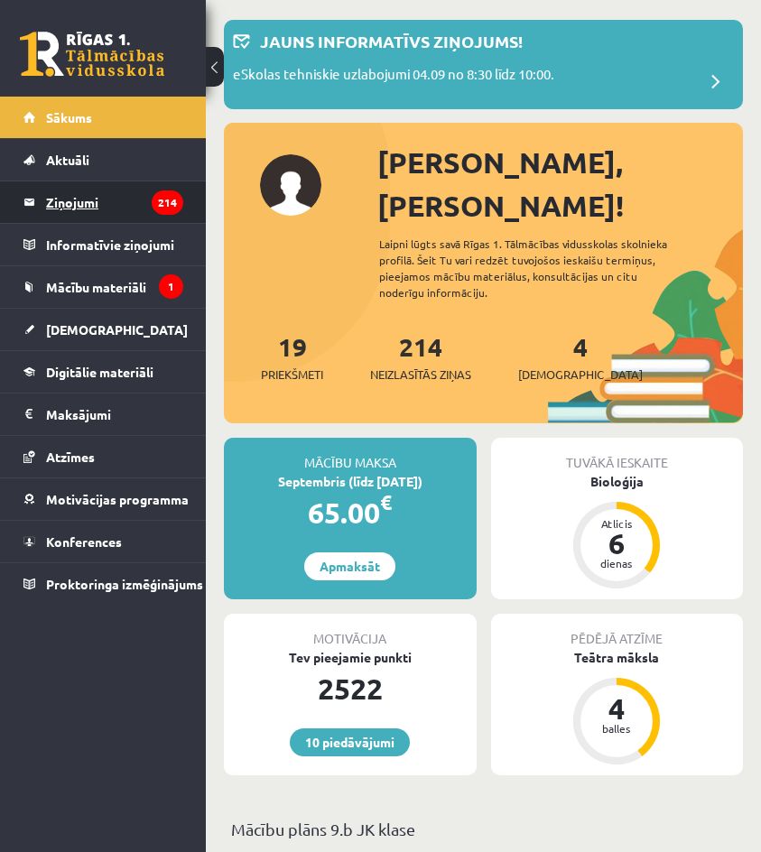
scroll to position [90, 0]
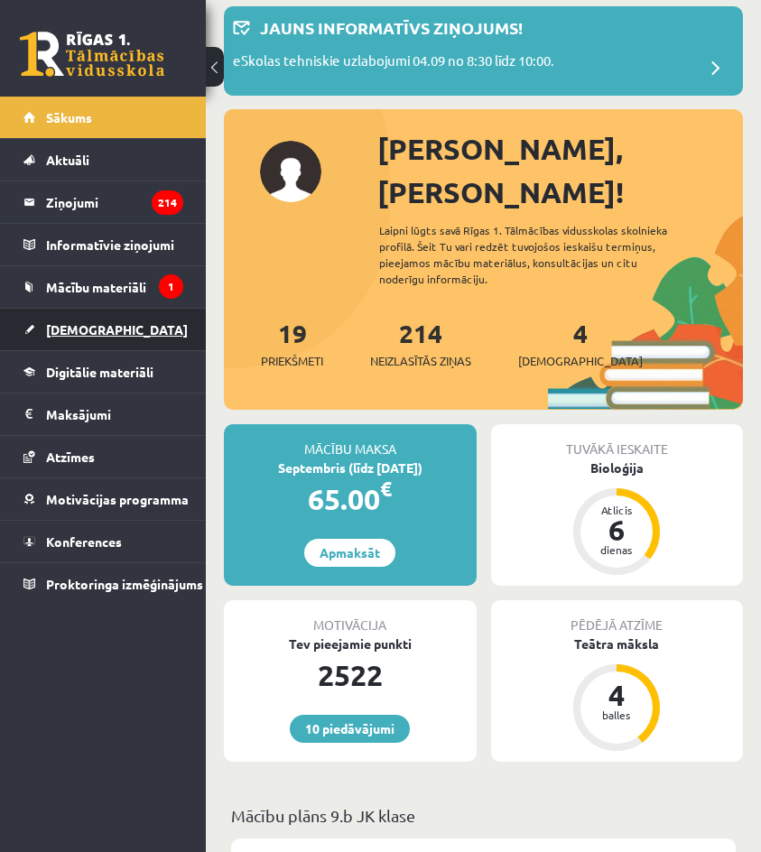
click at [102, 330] on link "[DEMOGRAPHIC_DATA]" at bounding box center [103, 330] width 160 height 42
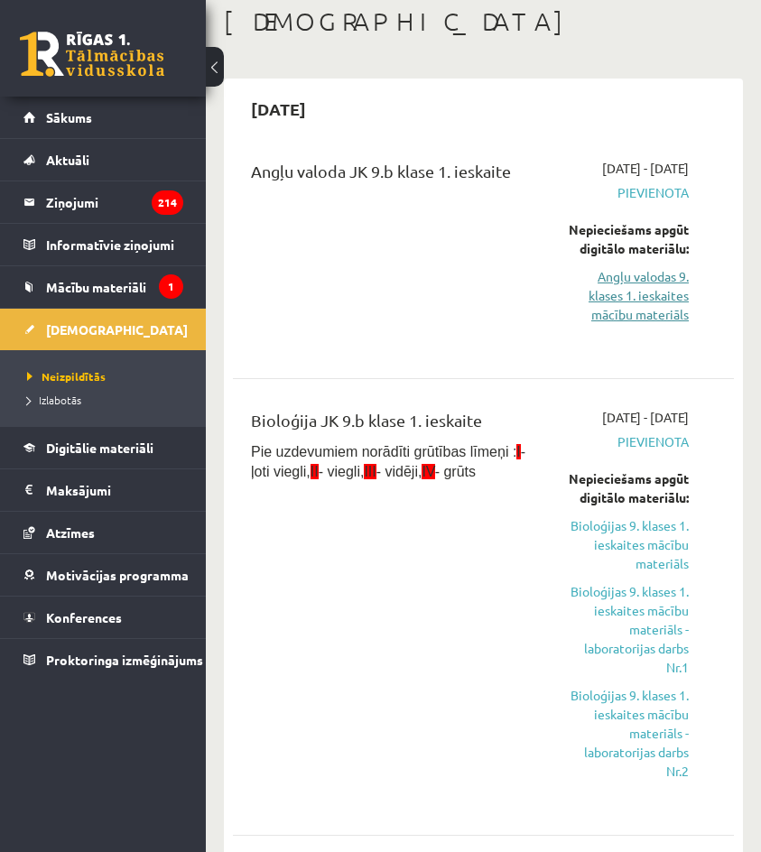
click at [631, 305] on link "Angļu valodas 9. klases 1. ieskaites mācību materiāls" at bounding box center [625, 295] width 128 height 57
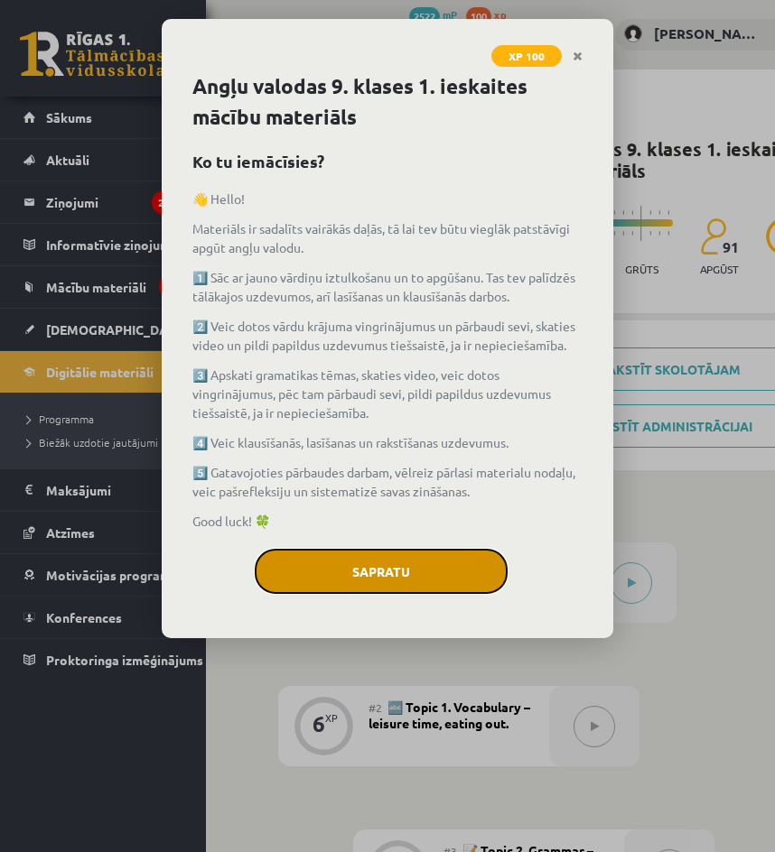
click at [461, 582] on button "Sapratu" at bounding box center [381, 571] width 253 height 45
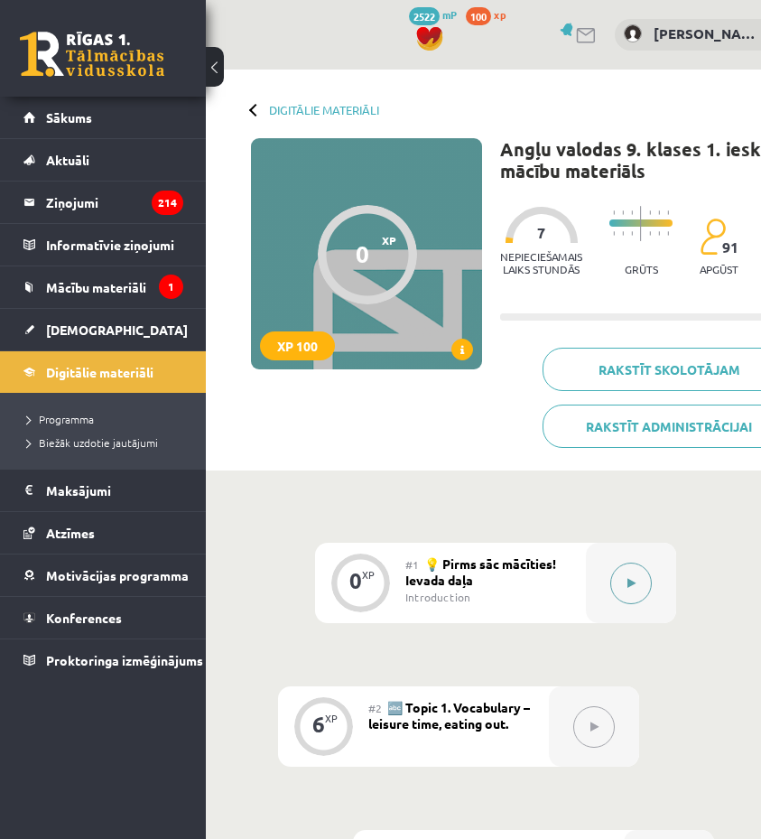
click at [648, 598] on div at bounding box center [631, 583] width 90 height 80
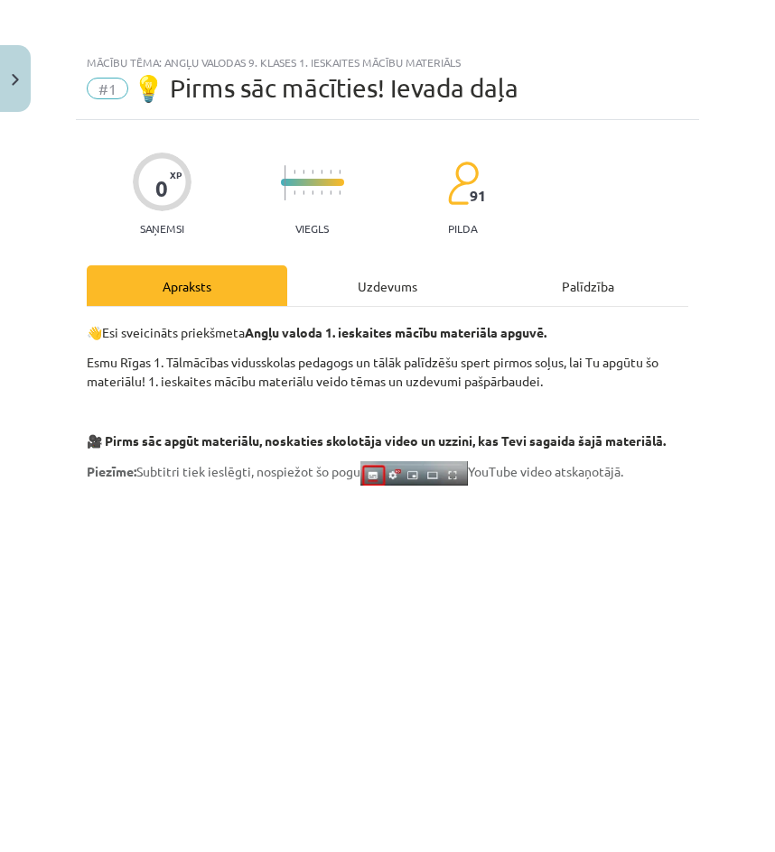
click at [379, 289] on div "Uzdevums" at bounding box center [387, 286] width 200 height 41
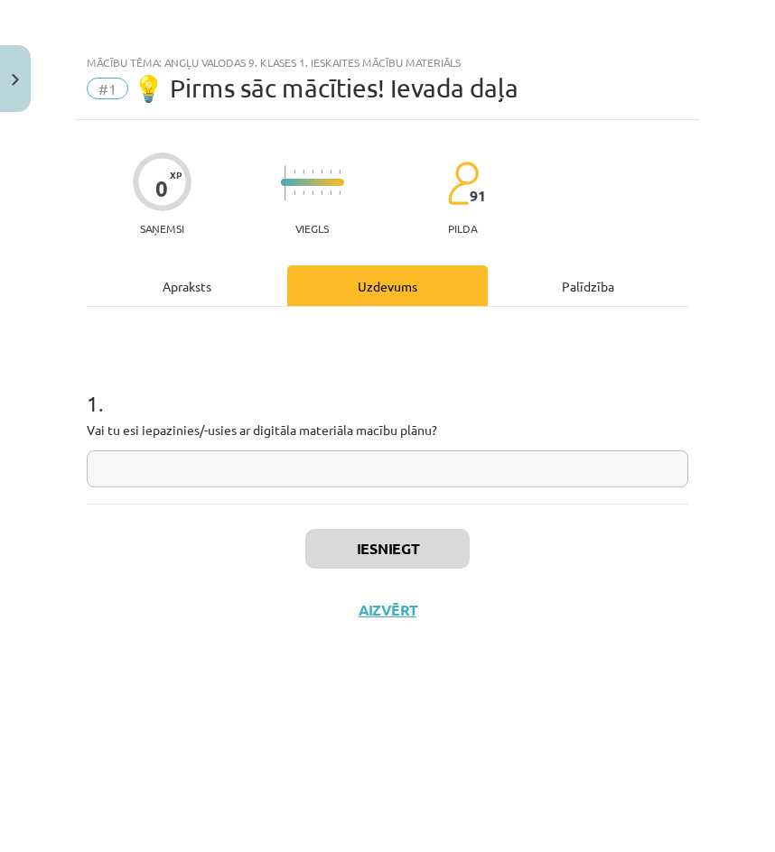
click at [144, 493] on div "1 . Vai tu esi iepazinies/-usies ar digitāla materiāla macību plānu?" at bounding box center [387, 405] width 601 height 197
click at [187, 470] on input "text" at bounding box center [387, 469] width 601 height 37
type input "**"
click at [382, 560] on button "Iesniegt" at bounding box center [387, 549] width 164 height 40
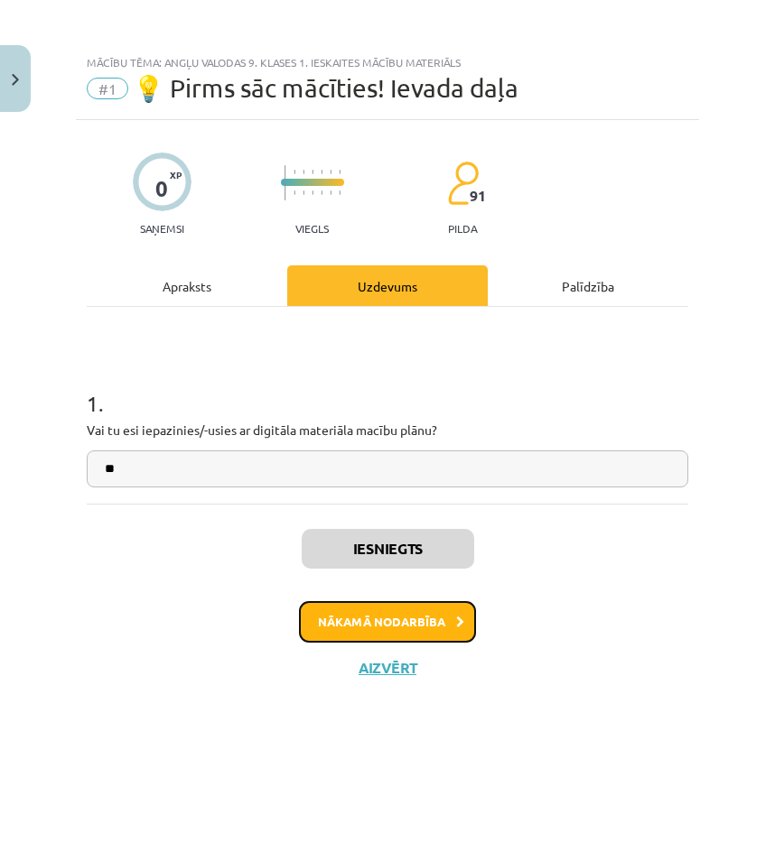
click at [377, 610] on button "Nākamā nodarbība" at bounding box center [387, 622] width 177 height 42
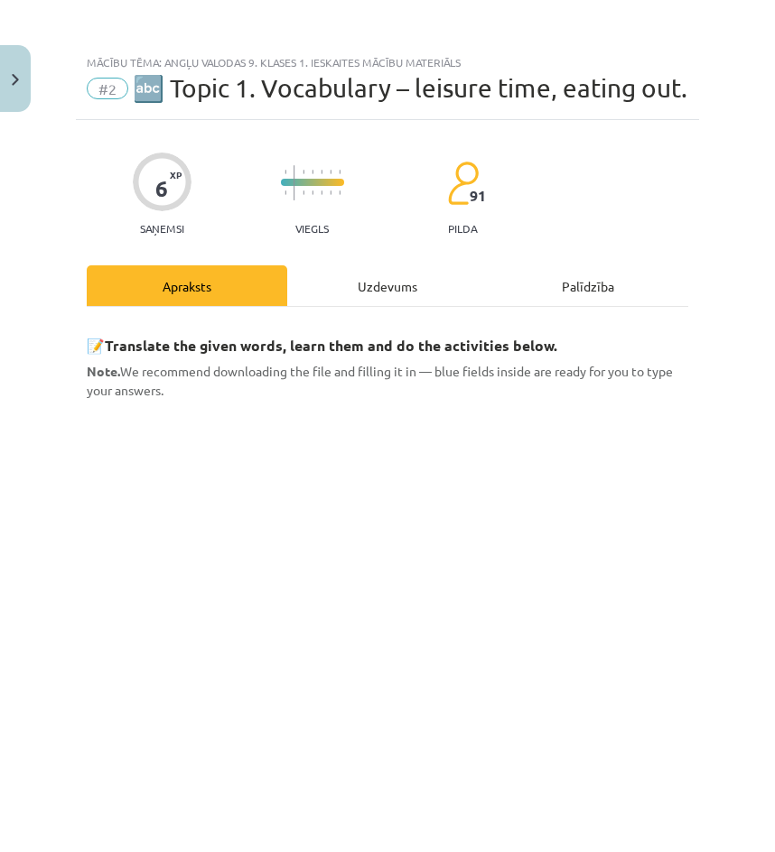
click at [331, 306] on div "Uzdevums" at bounding box center [387, 286] width 200 height 41
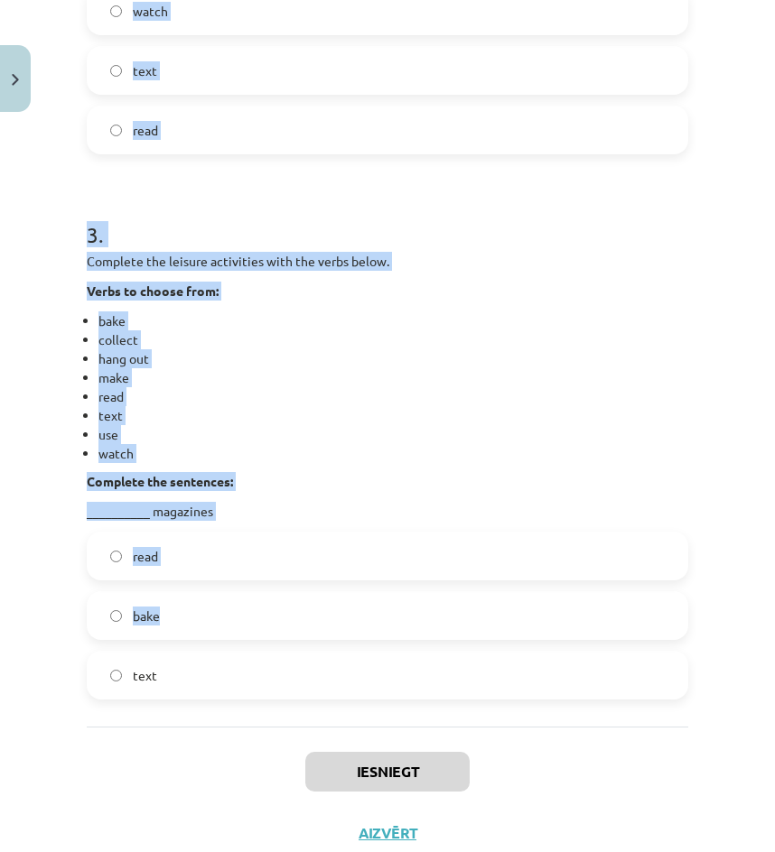
scroll to position [1246, 0]
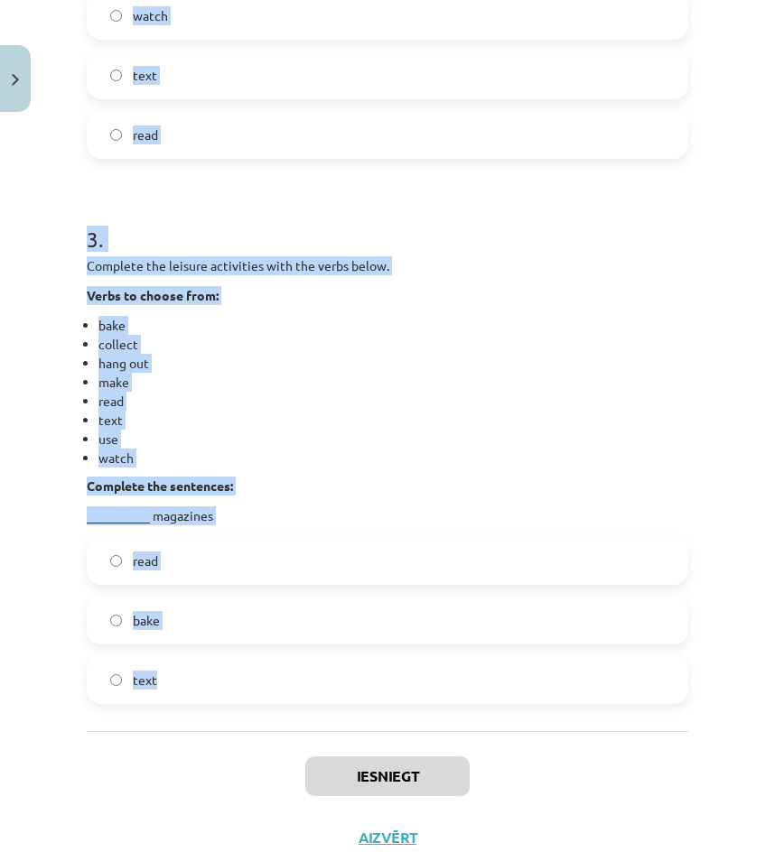
drag, startPoint x: 89, startPoint y: 384, endPoint x: 208, endPoint y: 731, distance: 367.3
copy form "1 . Complete the leisure activities with the verbs below. Verbs to choose from:…"
click at [592, 303] on div "Complete the leisure activities with the verbs below. Verbs to choose from: [PE…" at bounding box center [387, 390] width 601 height 269
click at [592, 275] on p "Complete the leisure activities with the verbs below." at bounding box center [387, 265] width 601 height 19
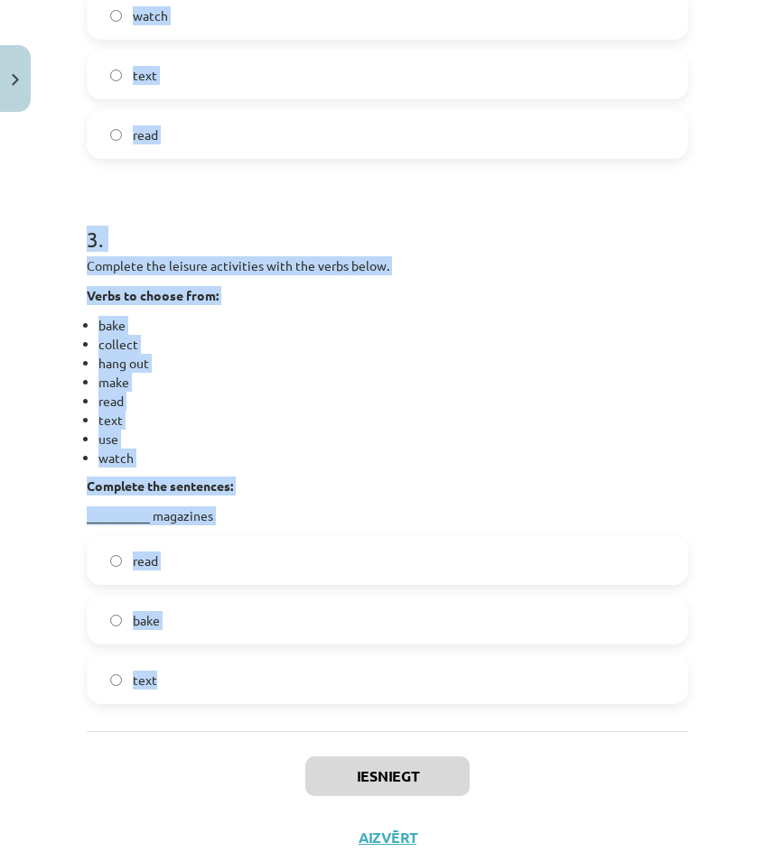
click at [631, 251] on h1 "3 ." at bounding box center [387, 223] width 601 height 56
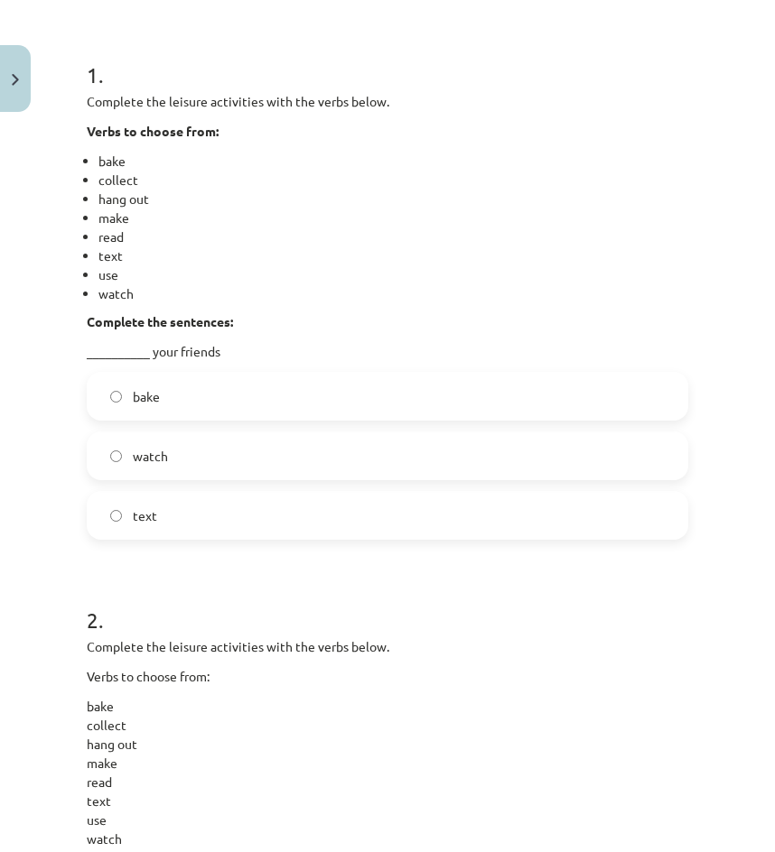
scroll to position [343, 0]
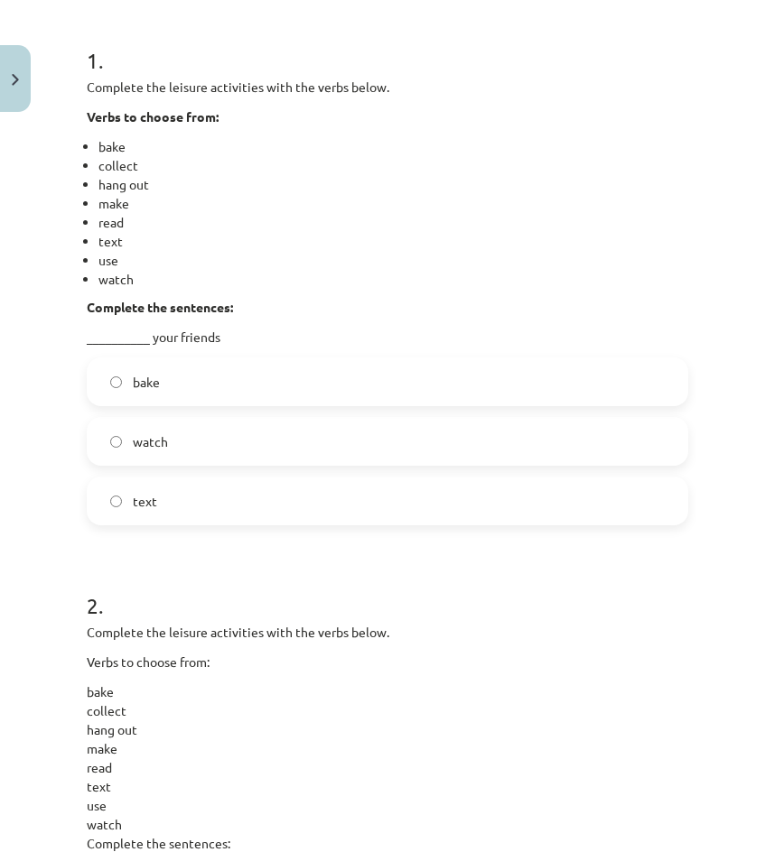
click at [154, 511] on span "text" at bounding box center [145, 501] width 24 height 19
drag, startPoint x: 188, startPoint y: 339, endPoint x: 209, endPoint y: 366, distance: 34.1
drag, startPoint x: 209, startPoint y: 366, endPoint x: 157, endPoint y: 179, distance: 193.9
click at [171, 156] on li "bake" at bounding box center [393, 146] width 590 height 19
drag, startPoint x: 103, startPoint y: 144, endPoint x: 215, endPoint y: 168, distance: 114.6
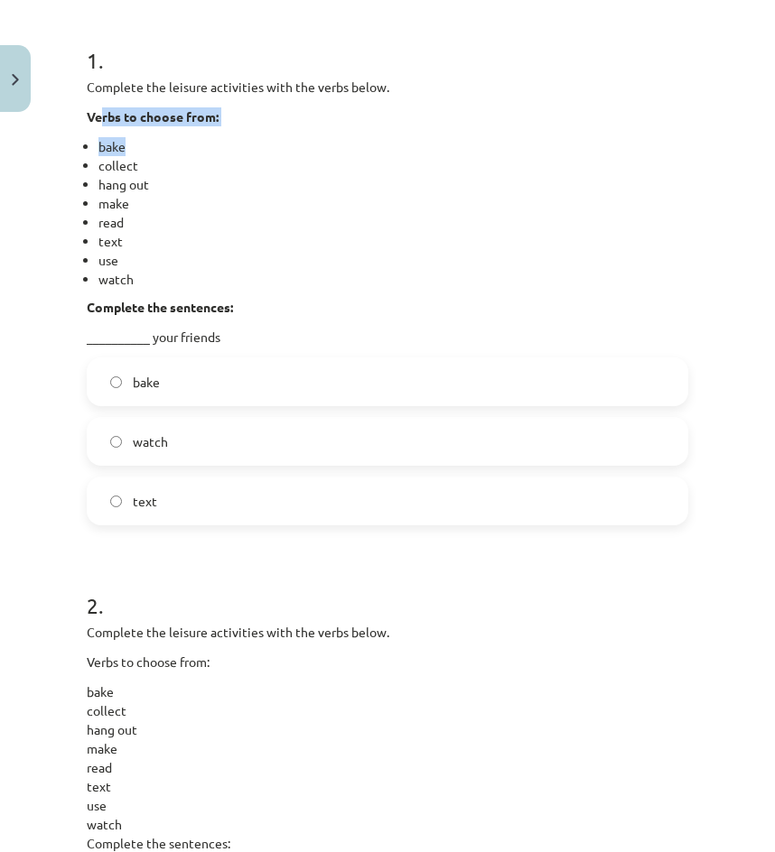
click at [215, 168] on div "Complete the leisure activities with the verbs below. Verbs to choose from: bak…" at bounding box center [387, 212] width 601 height 269
click at [139, 156] on li "bake" at bounding box center [393, 146] width 590 height 19
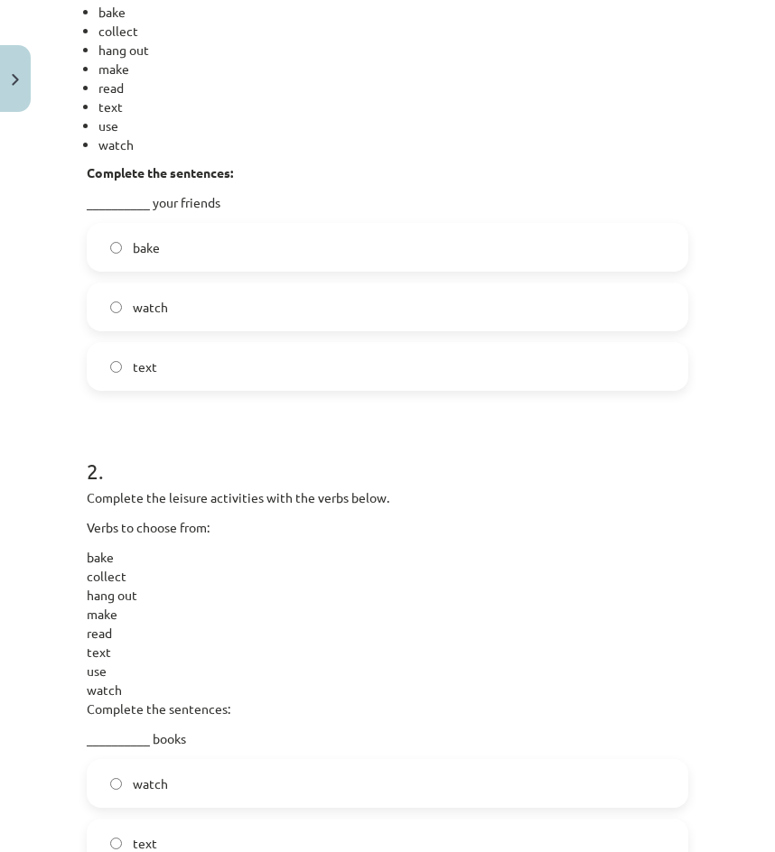
scroll to position [163, 0]
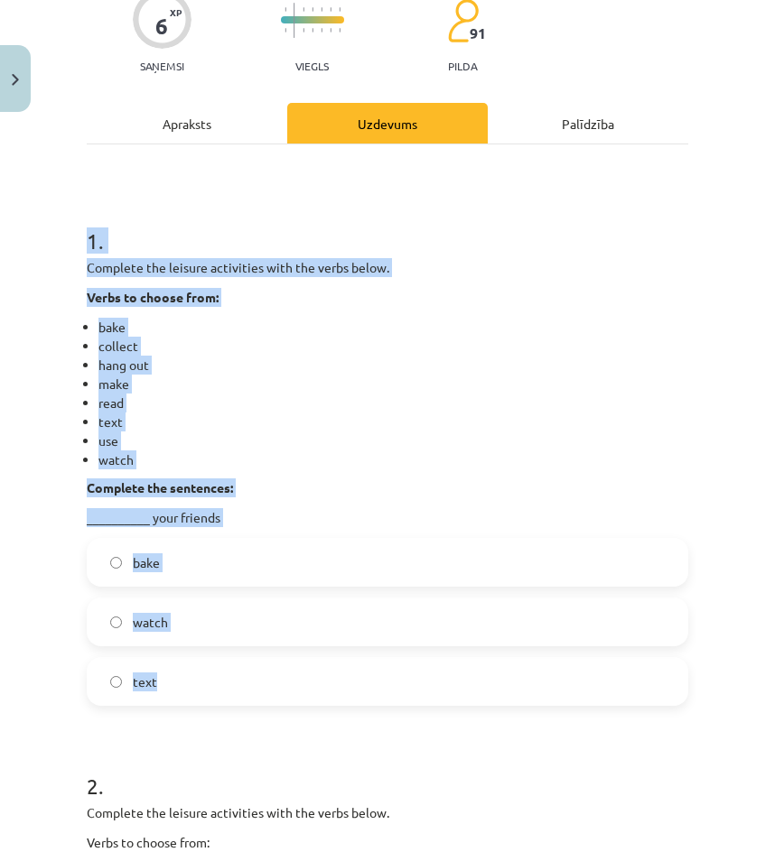
drag, startPoint x: 73, startPoint y: 262, endPoint x: 382, endPoint y: 633, distance: 482.9
click at [438, 708] on div "Mācību tēma: Angļu valodas 9. klases 1. ieskaites mācību materiāls #2 🔤 Topic 1…" at bounding box center [387, 426] width 775 height 852
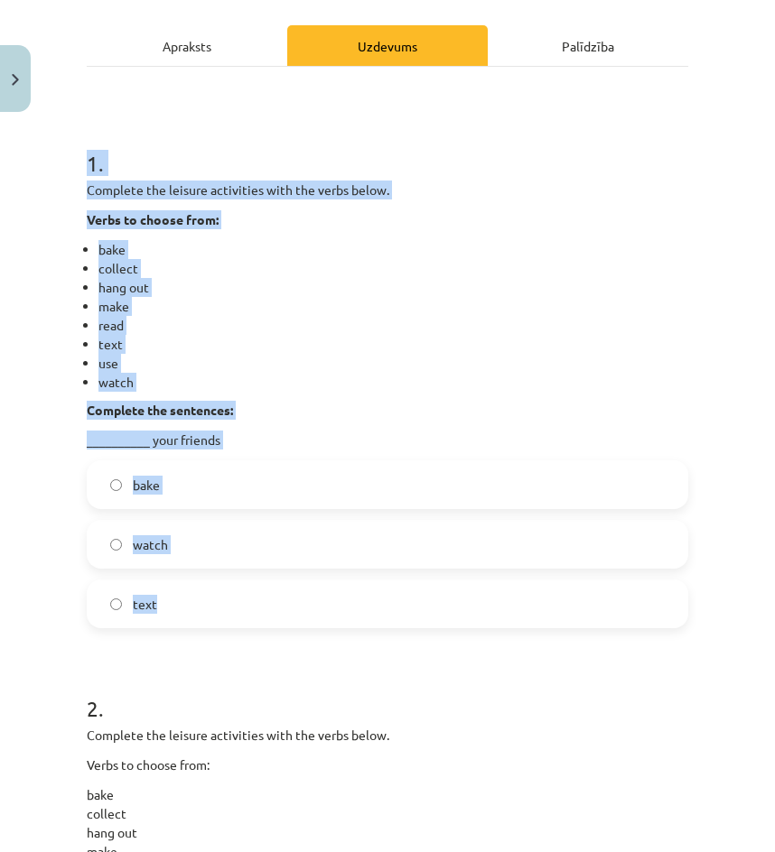
scroll to position [253, 0]
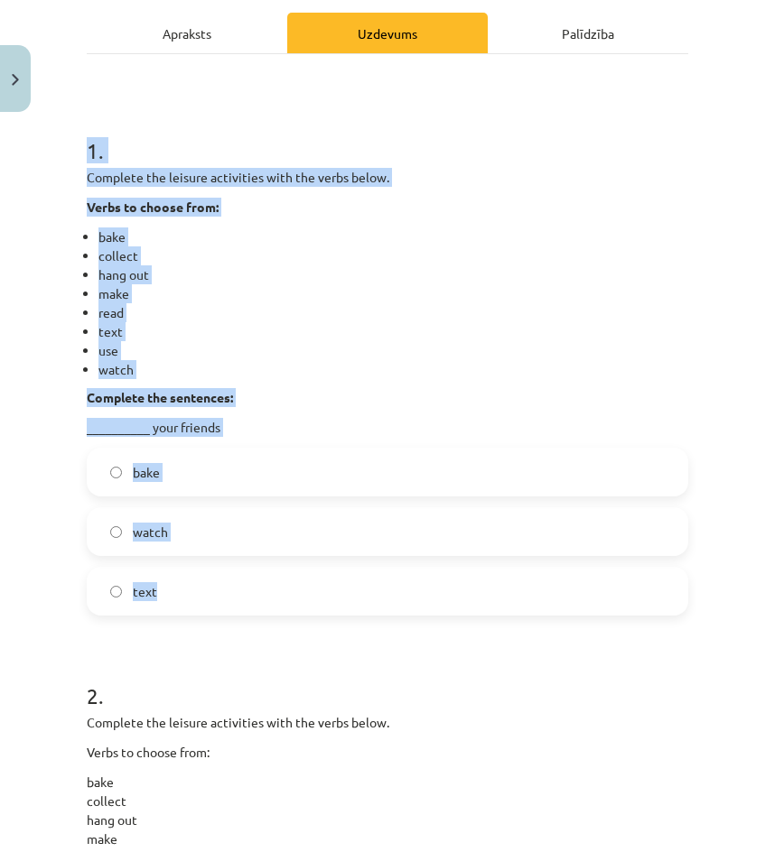
click at [74, 172] on div "Mācību tēma: Angļu valodas 9. klases 1. ieskaites mācību materiāls #2 🔤 Topic 1…" at bounding box center [387, 426] width 775 height 852
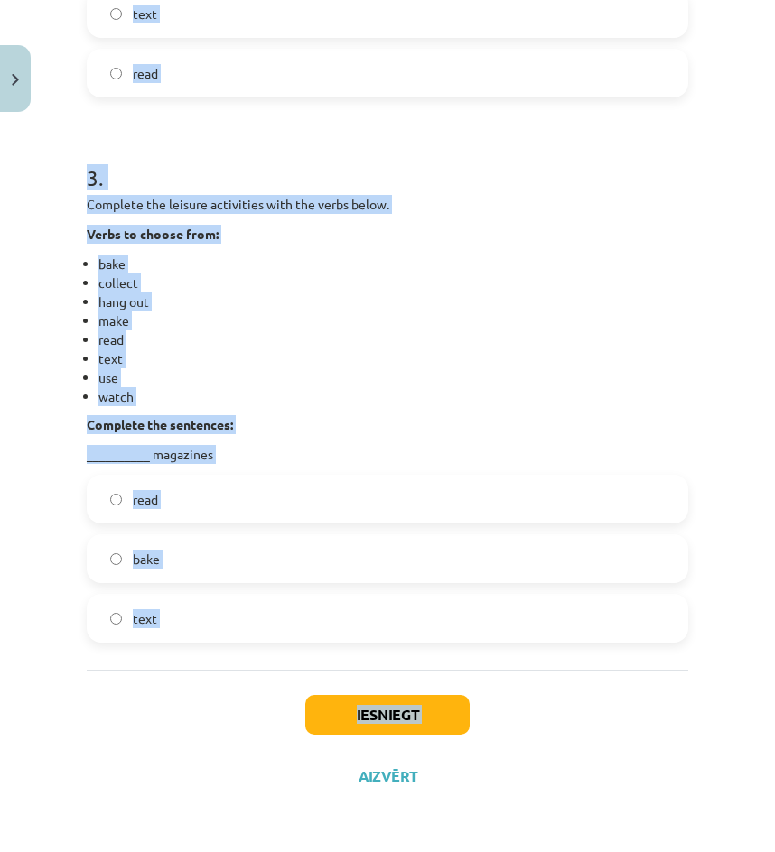
scroll to position [1337, 0]
drag, startPoint x: 86, startPoint y: 177, endPoint x: 300, endPoint y: 607, distance: 480.2
copy form "1 . Complete the leisure activities with the verbs below. Verbs to choose from:…"
click at [344, 398] on li "watch" at bounding box center [393, 396] width 590 height 19
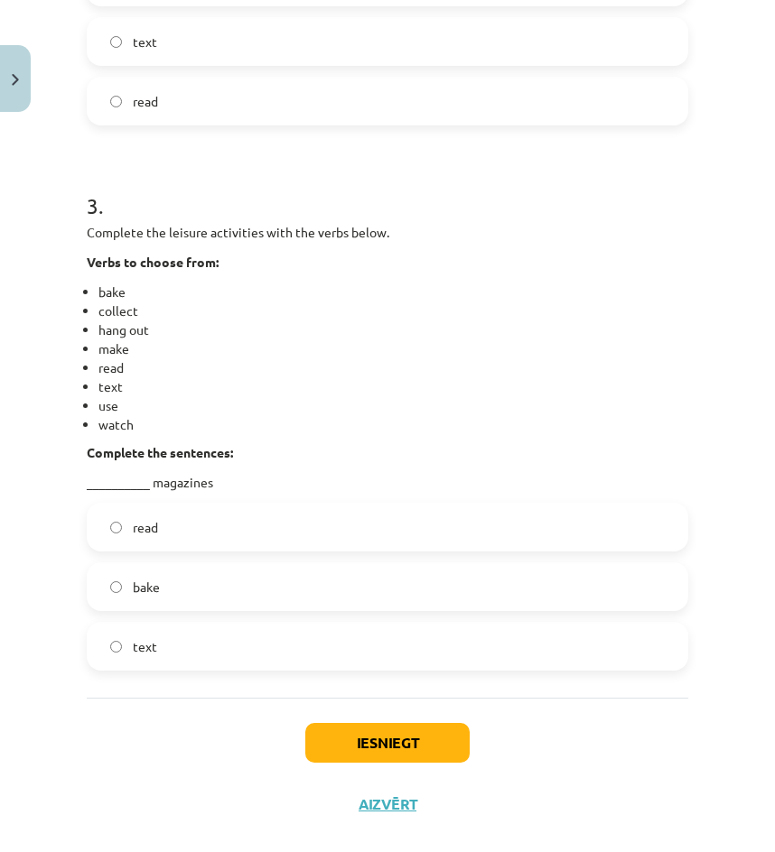
scroll to position [975, 0]
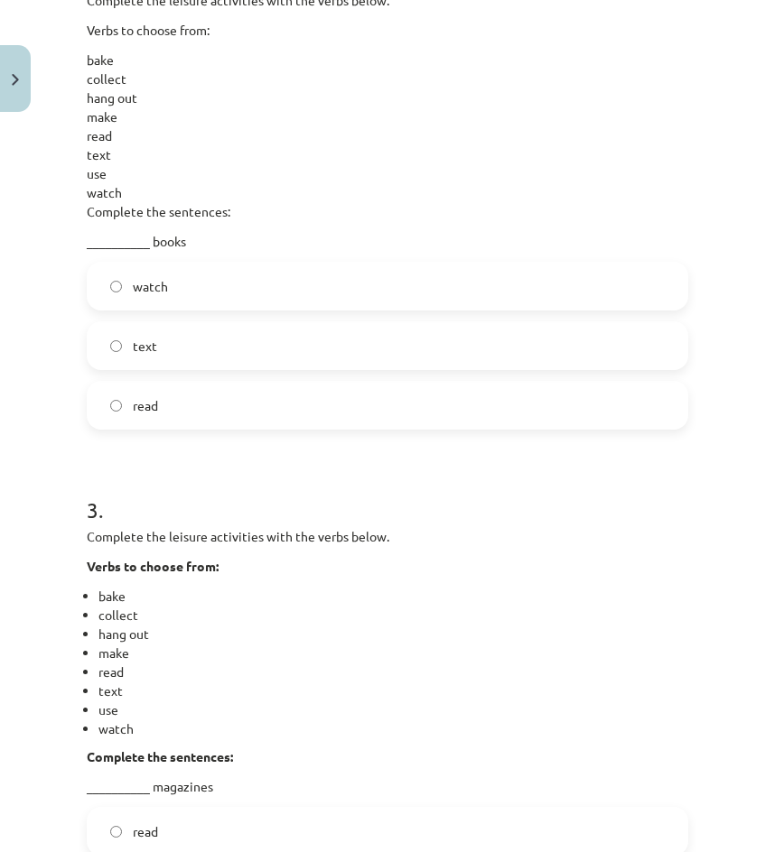
click at [198, 428] on label "read" at bounding box center [388, 405] width 598 height 45
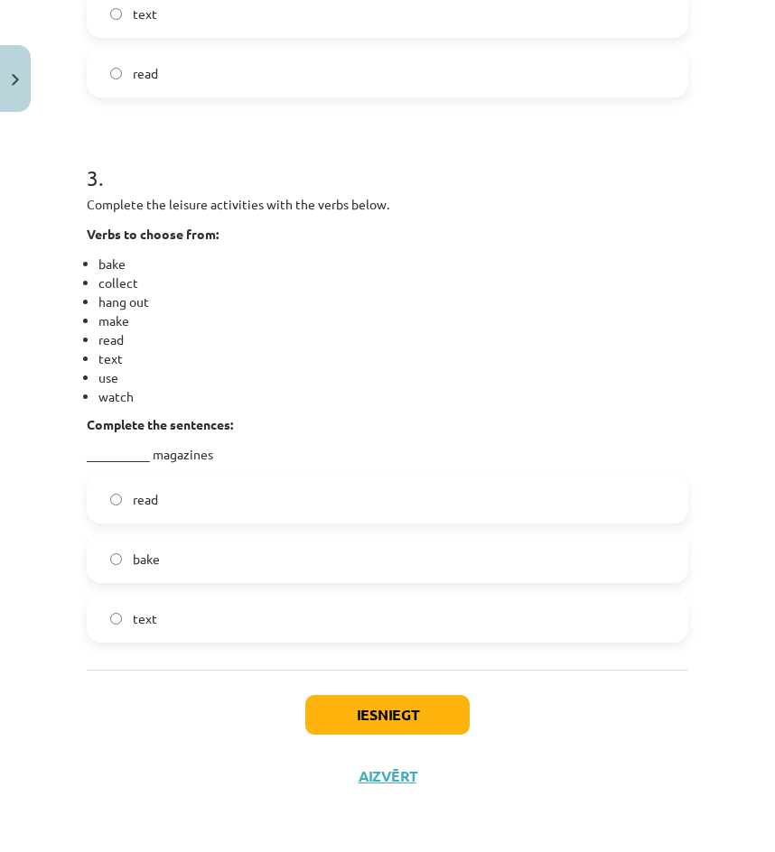
scroll to position [1337, 0]
click at [174, 509] on label "read" at bounding box center [388, 499] width 598 height 45
click at [405, 714] on button "Iesniegt" at bounding box center [387, 715] width 164 height 40
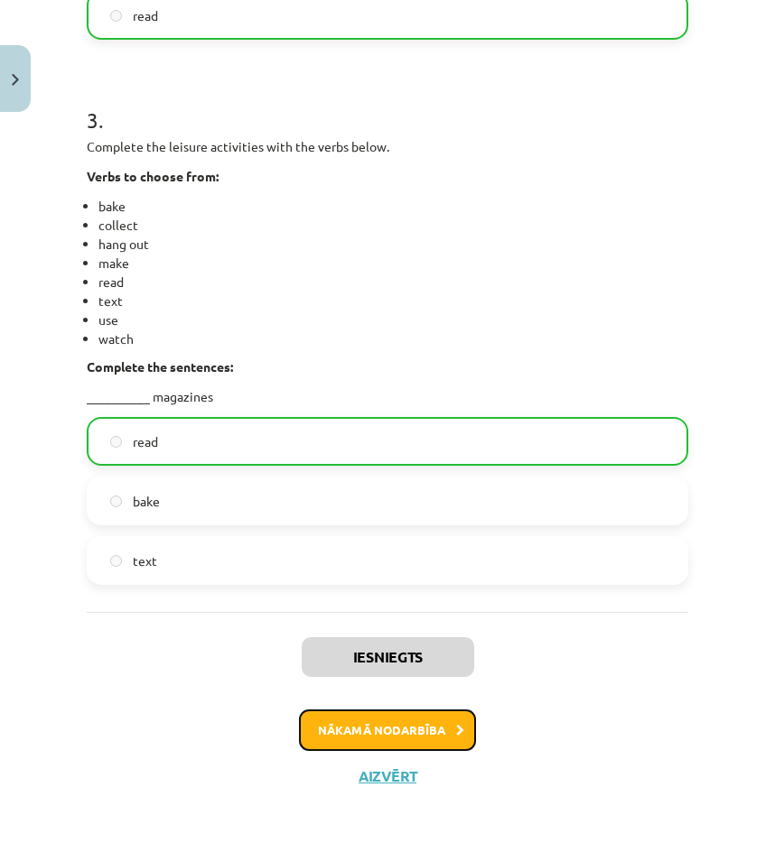
click at [381, 731] on button "Nākamā nodarbība" at bounding box center [387, 731] width 177 height 42
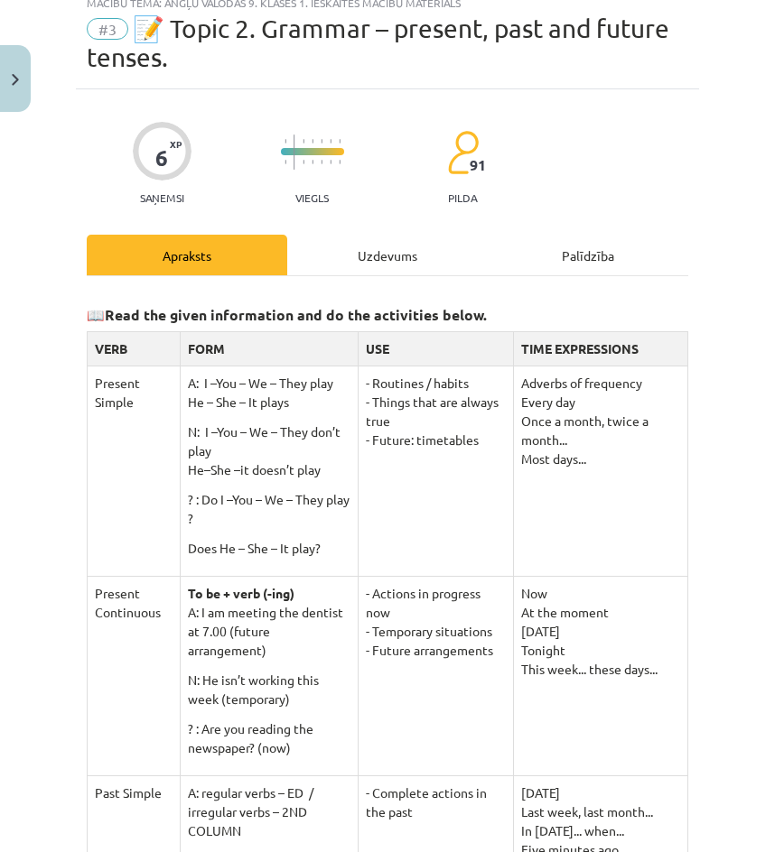
scroll to position [45, 0]
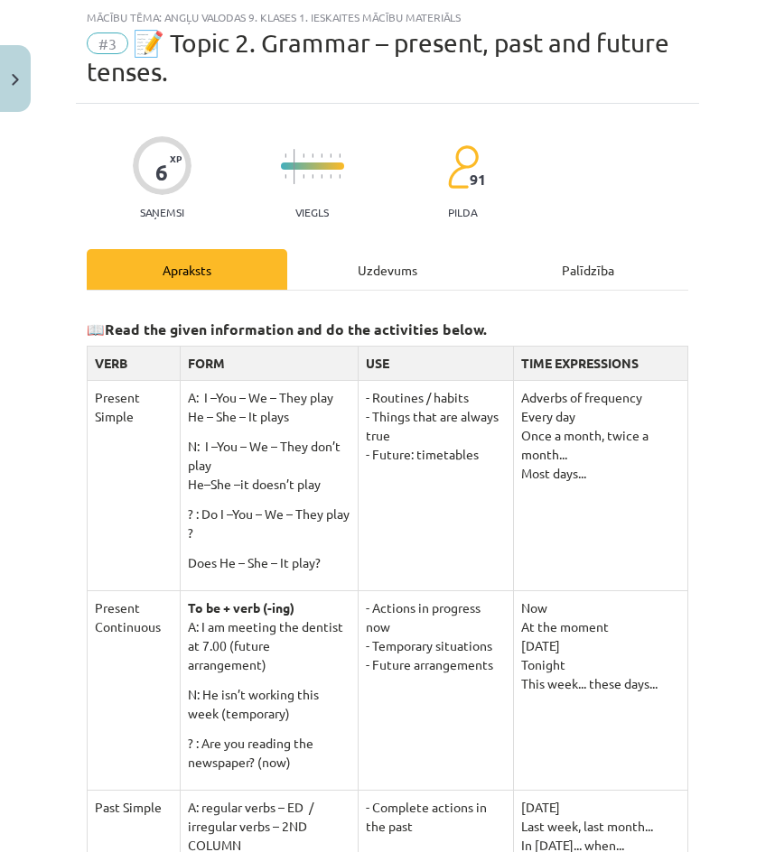
click at [353, 277] on div "Uzdevums" at bounding box center [387, 269] width 200 height 41
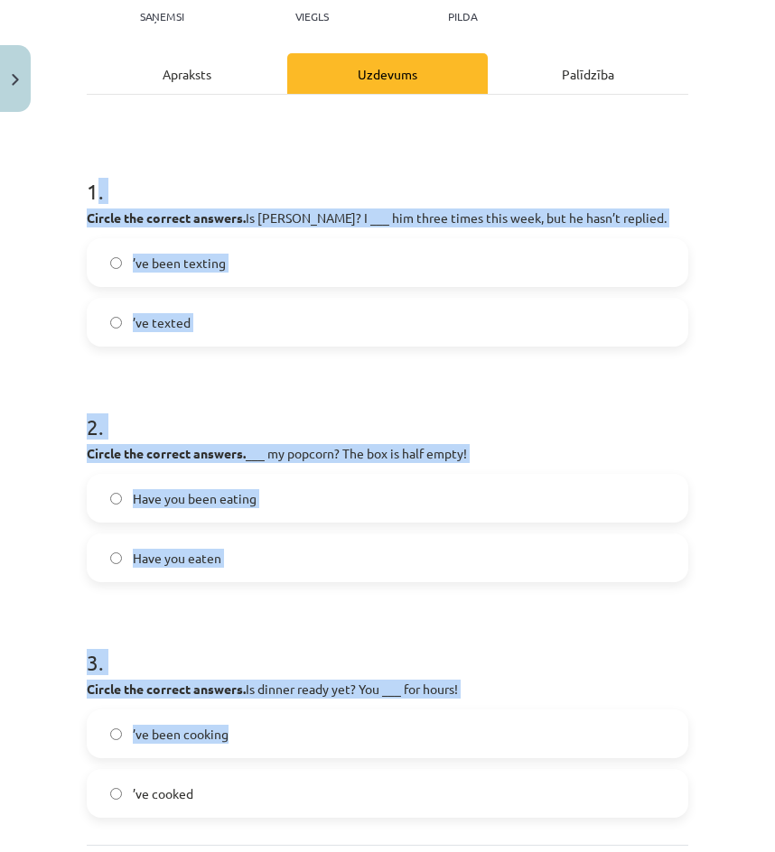
scroll to position [416, 0]
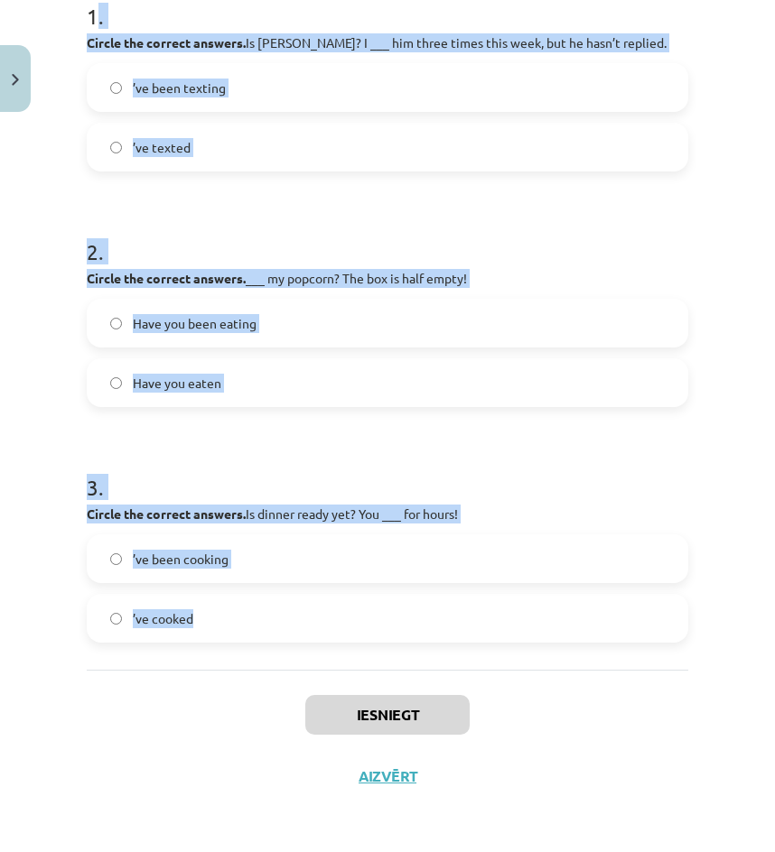
drag, startPoint x: 99, startPoint y: 368, endPoint x: 451, endPoint y: 625, distance: 435.5
click at [451, 625] on form "1 . Circle the correct answers. Is Tom OK? I ___ him three times this week, but…" at bounding box center [387, 307] width 601 height 671
copy form ". Circle the correct answers. Is Tom OK? I ___ him three times this week, but h…"
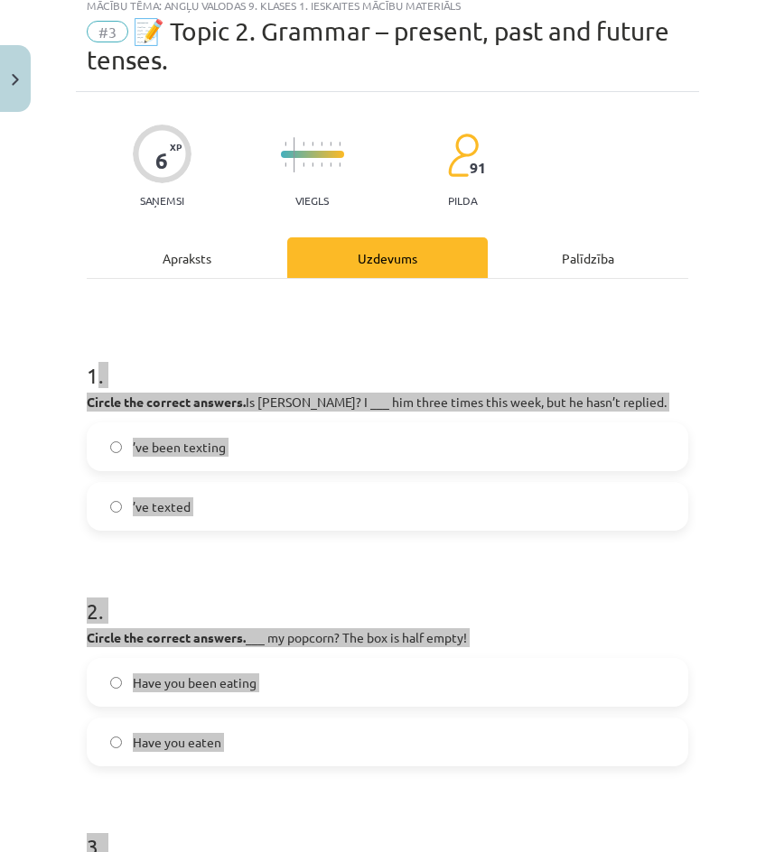
scroll to position [55, 0]
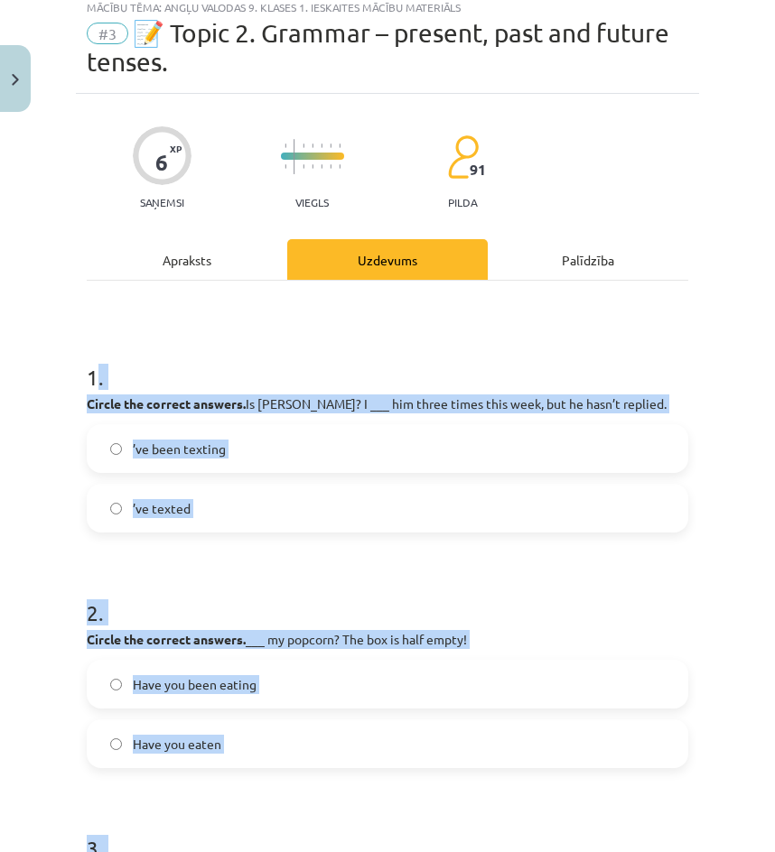
click at [444, 444] on label "’ve been texting" at bounding box center [388, 448] width 598 height 45
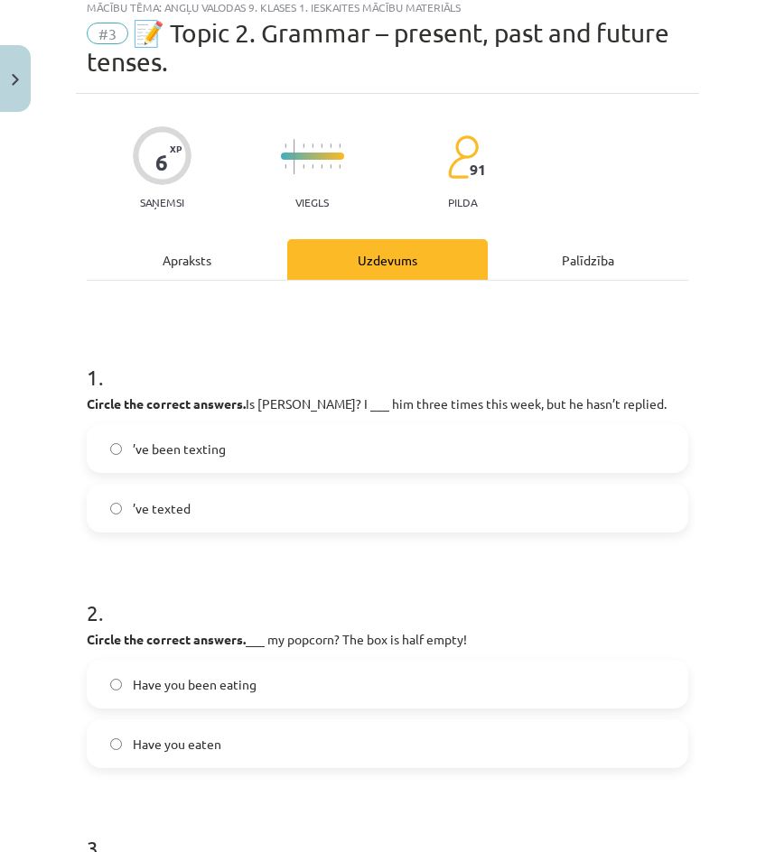
click at [331, 488] on label "’ve texted" at bounding box center [388, 508] width 598 height 45
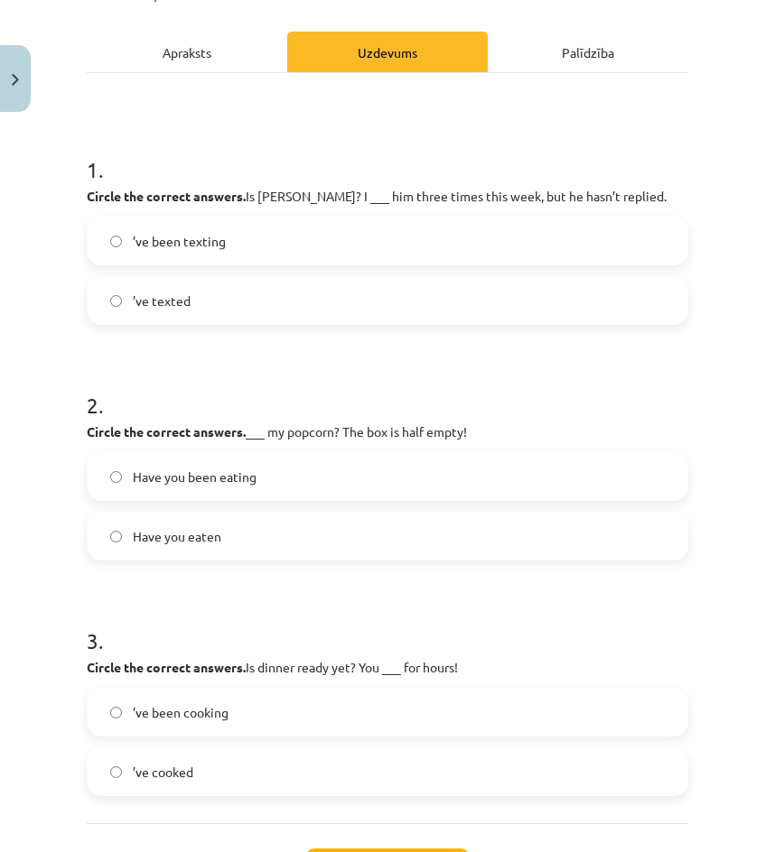
scroll to position [326, 0]
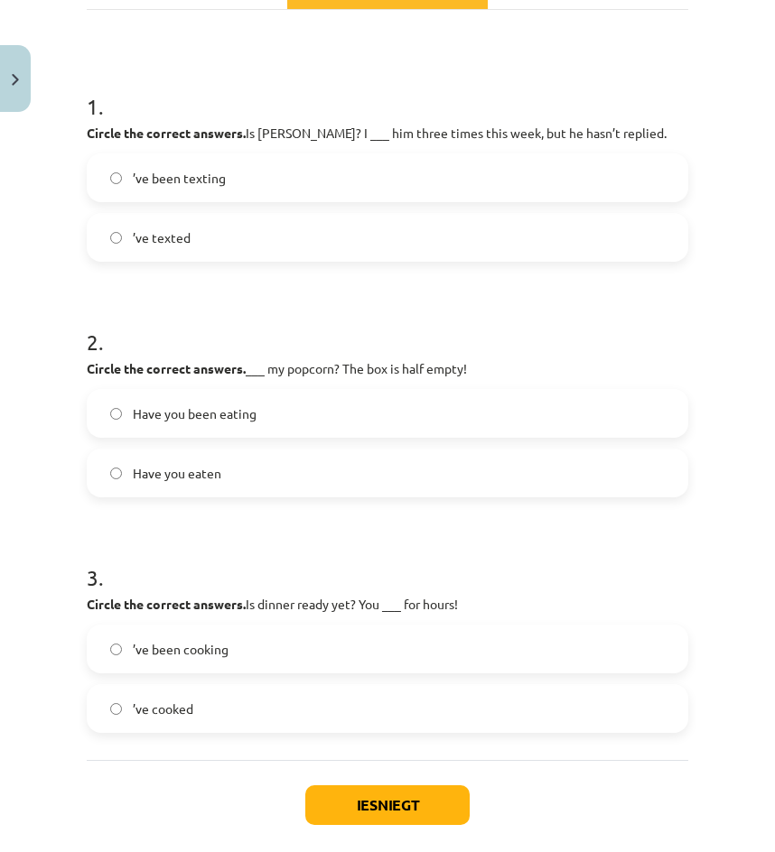
click at [257, 425] on label "Have you been eating" at bounding box center [388, 413] width 598 height 45
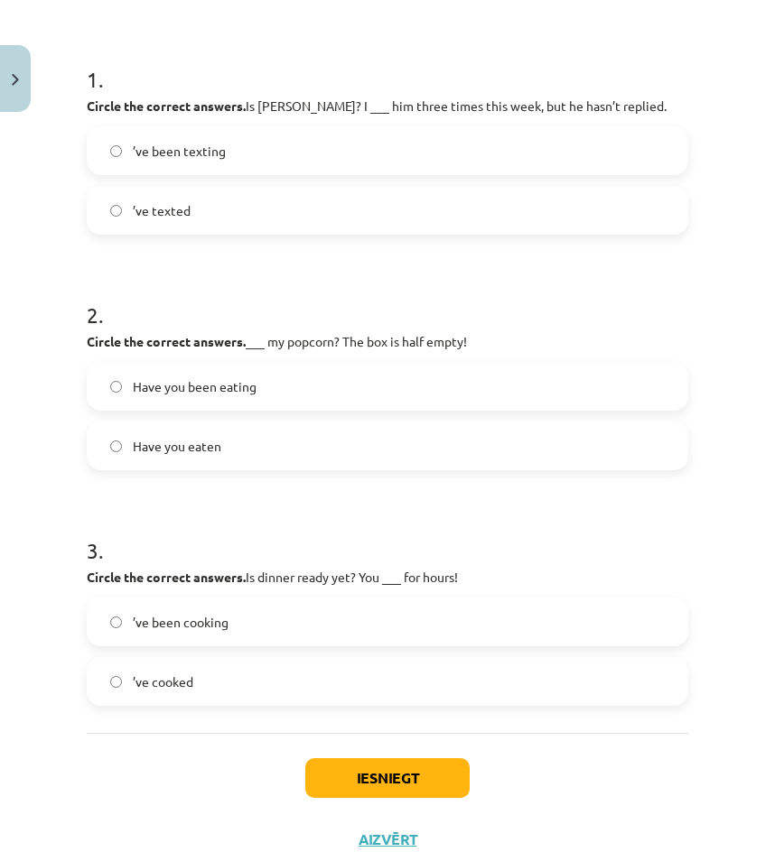
scroll to position [416, 0]
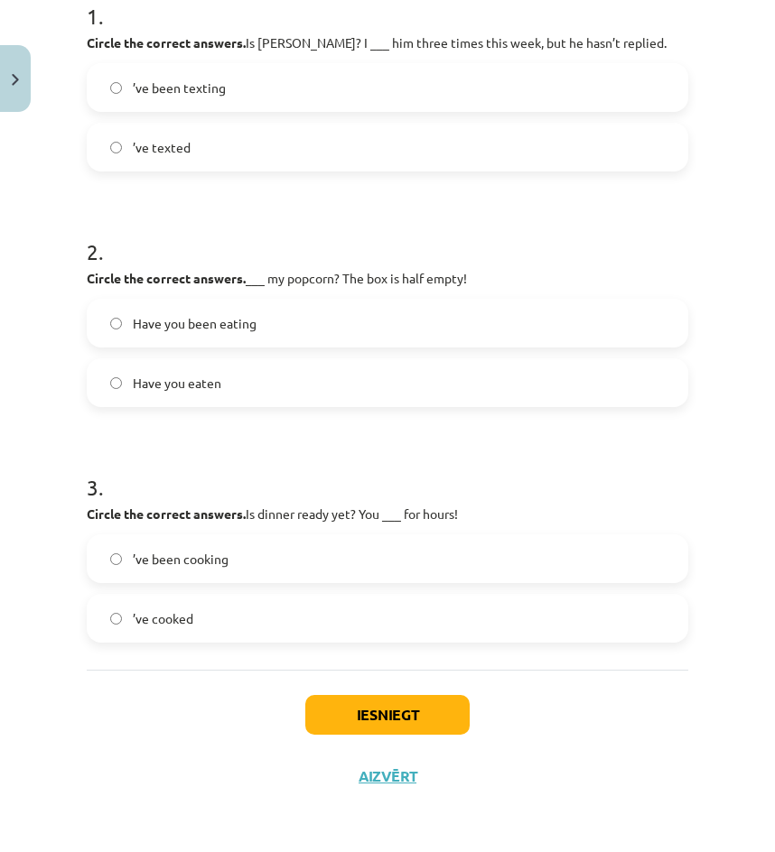
click at [282, 570] on label "’ve been cooking" at bounding box center [388, 558] width 598 height 45
click at [357, 690] on div "Iesniegt Aizvērt" at bounding box center [387, 733] width 601 height 126
click at [394, 703] on button "Iesniegt" at bounding box center [387, 715] width 164 height 40
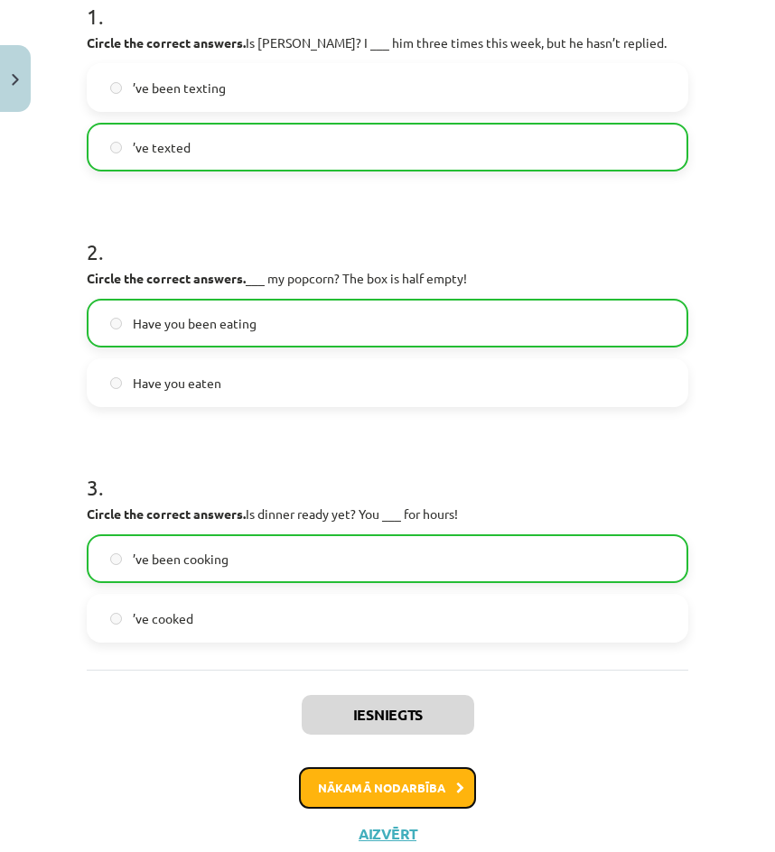
click at [371, 784] on button "Nākamā nodarbība" at bounding box center [387, 789] width 177 height 42
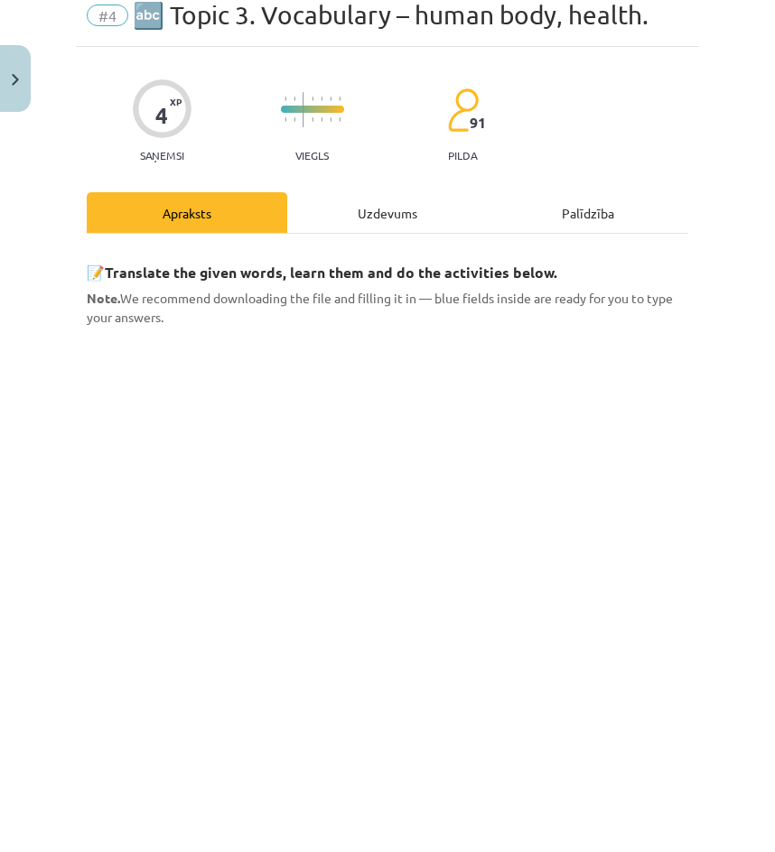
scroll to position [45, 0]
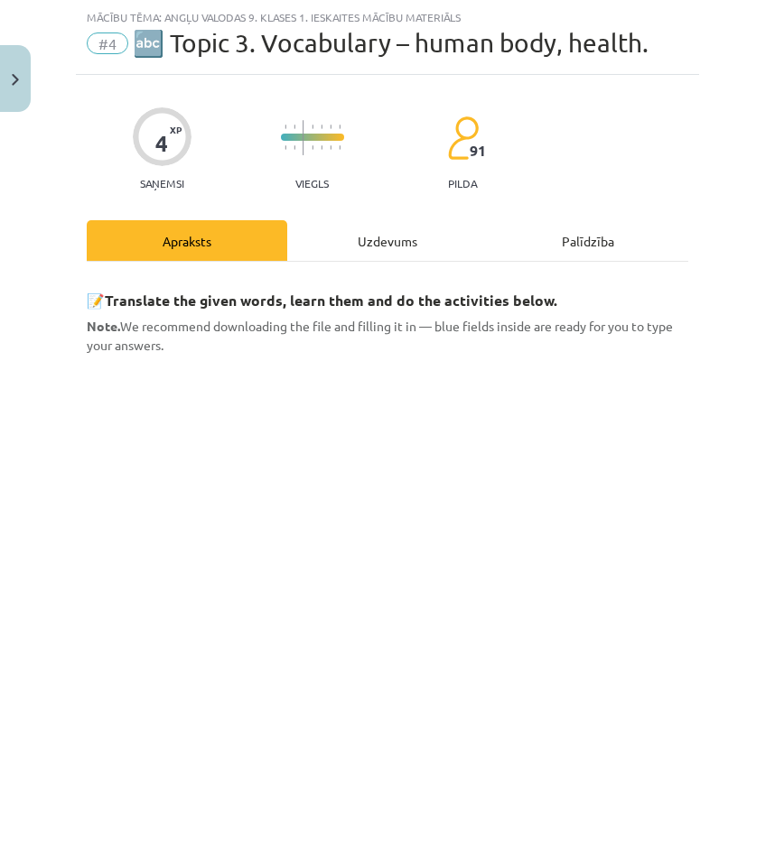
drag, startPoint x: 345, startPoint y: 254, endPoint x: 349, endPoint y: 266, distance: 12.3
click at [348, 256] on div "Uzdevums" at bounding box center [387, 240] width 200 height 41
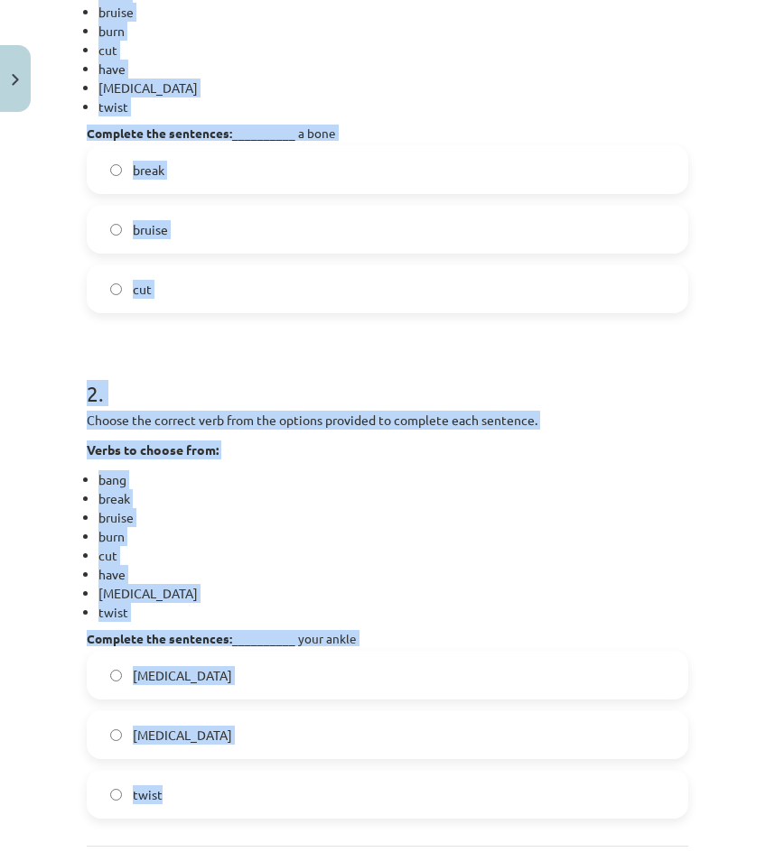
scroll to position [677, 0]
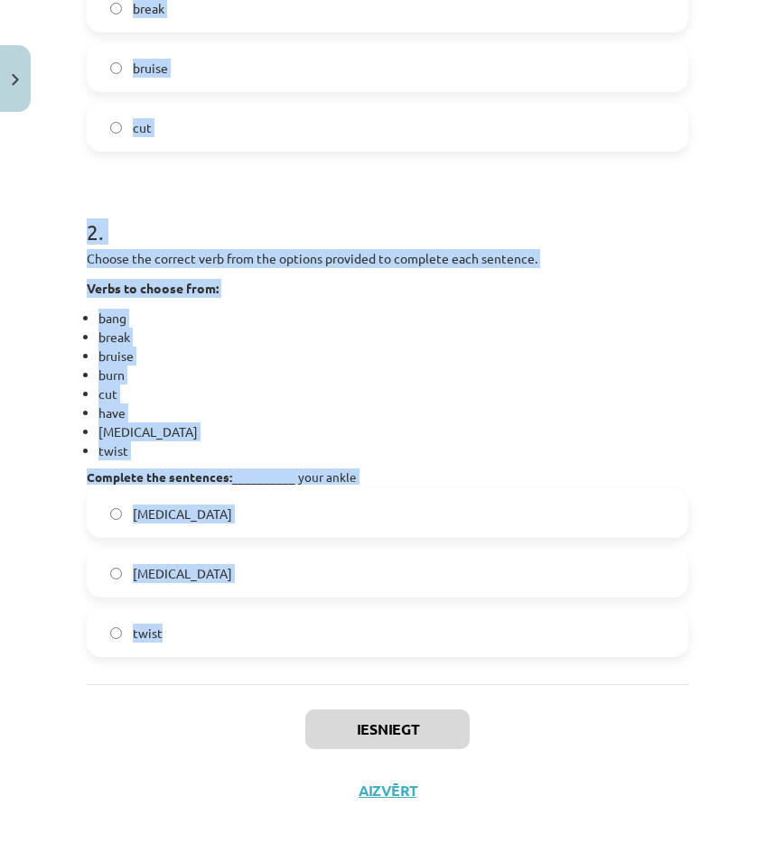
drag, startPoint x: 99, startPoint y: 360, endPoint x: 407, endPoint y: 664, distance: 432.3
click at [466, 665] on div "1 . Choose the correct verb from the options provided to complete each sentence…" at bounding box center [387, 157] width 601 height 1055
drag, startPoint x: 400, startPoint y: 662, endPoint x: 445, endPoint y: 471, distance: 196.7
click at [445, 452] on li "twist" at bounding box center [393, 451] width 590 height 19
copy form ". Choose the correct verb from the options provided to complete each sentence. …"
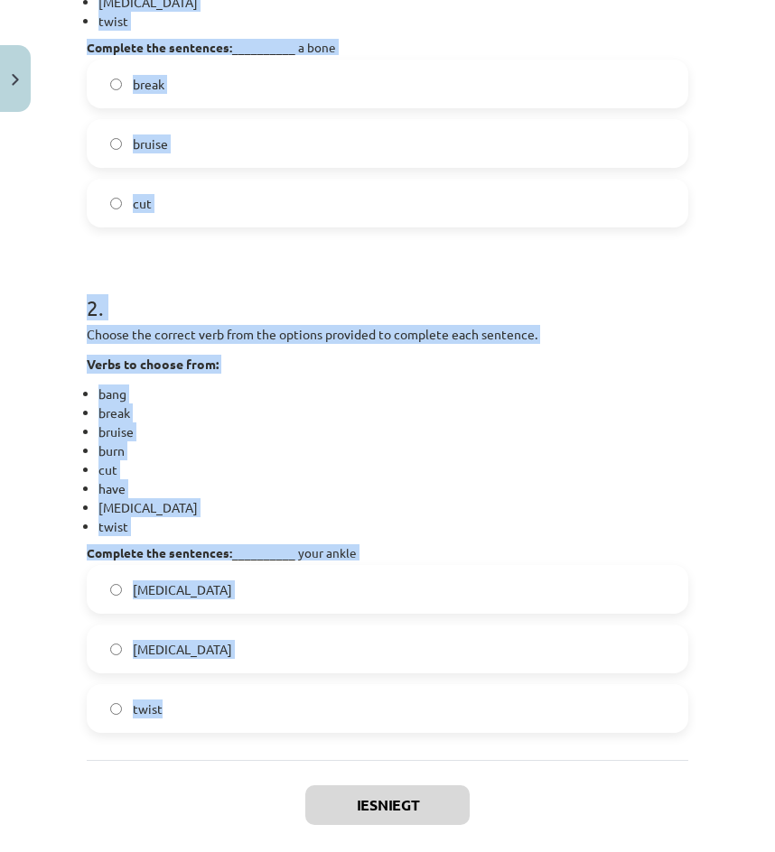
click at [558, 377] on div "Choose the correct verb from the options provided to complete each sentence. Ve…" at bounding box center [387, 442] width 601 height 235
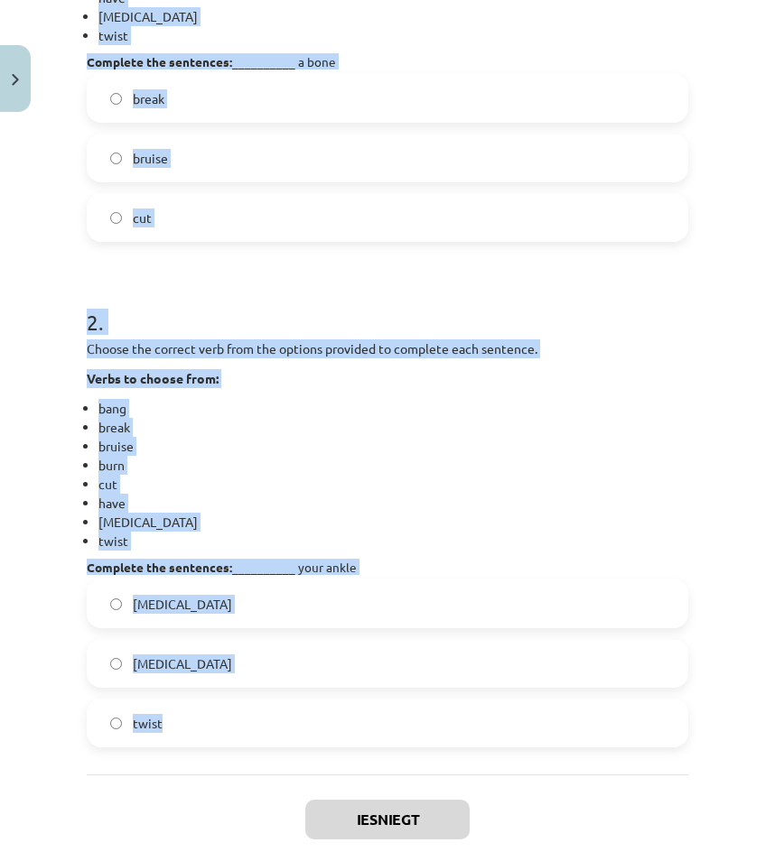
click at [560, 375] on p "Verbs to choose from:" at bounding box center [387, 378] width 601 height 19
click at [543, 327] on h1 "2 ." at bounding box center [387, 306] width 601 height 56
click at [541, 325] on h1 "2 ." at bounding box center [387, 306] width 601 height 56
click at [326, 329] on h1 "2 ." at bounding box center [387, 306] width 601 height 56
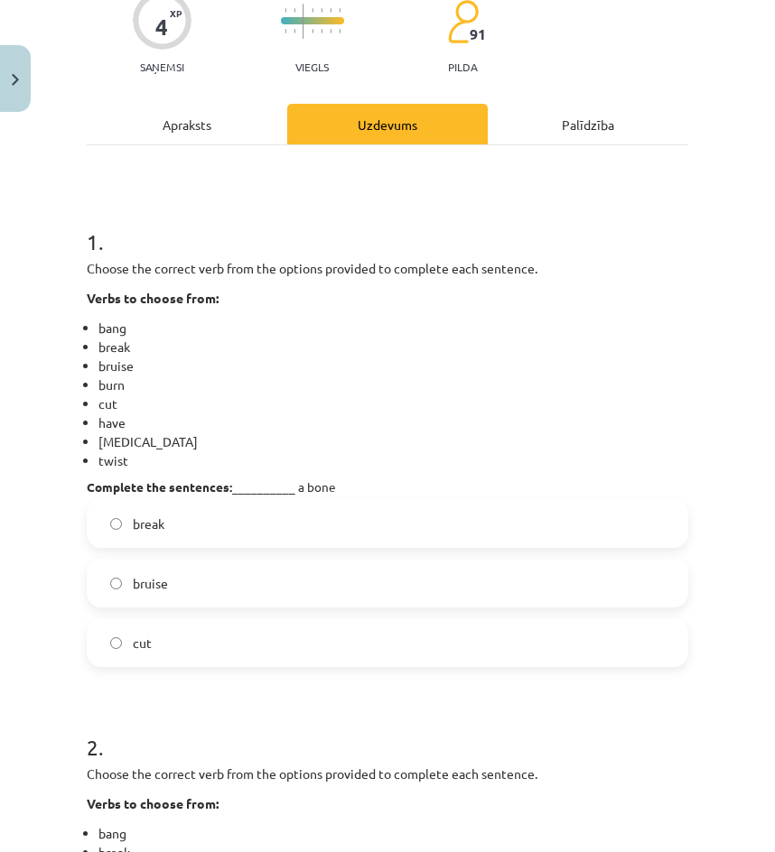
scroll to position [181, 0]
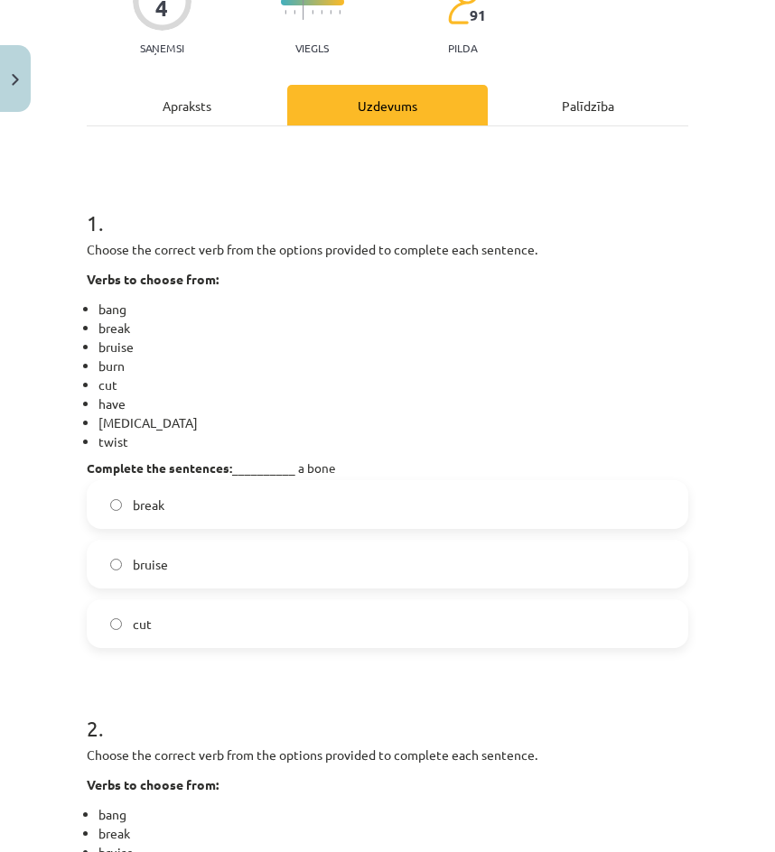
click at [155, 498] on span "break" at bounding box center [149, 505] width 32 height 19
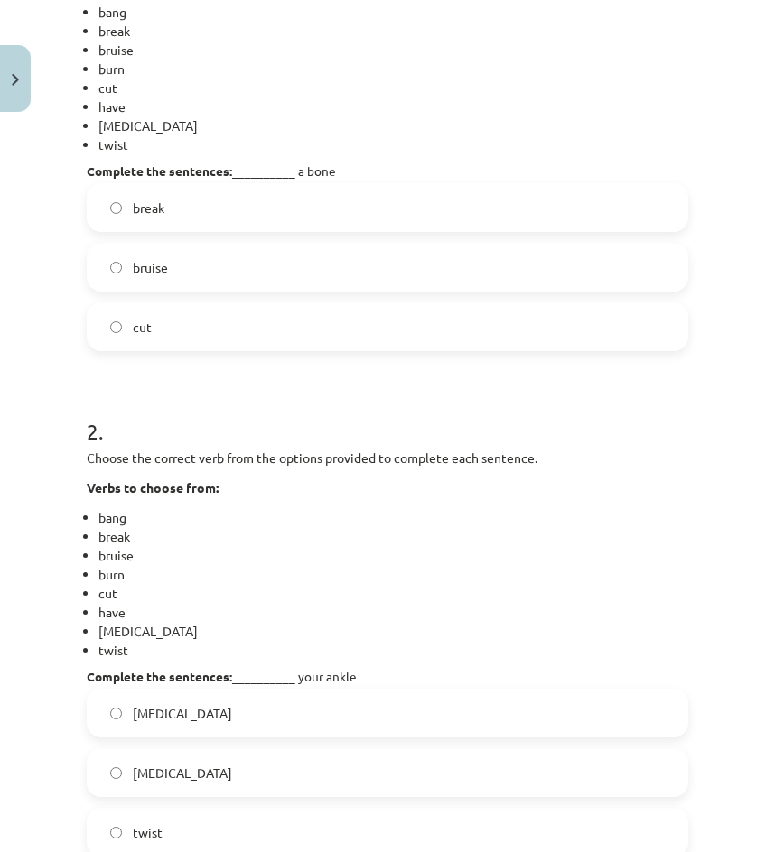
scroll to position [542, 0]
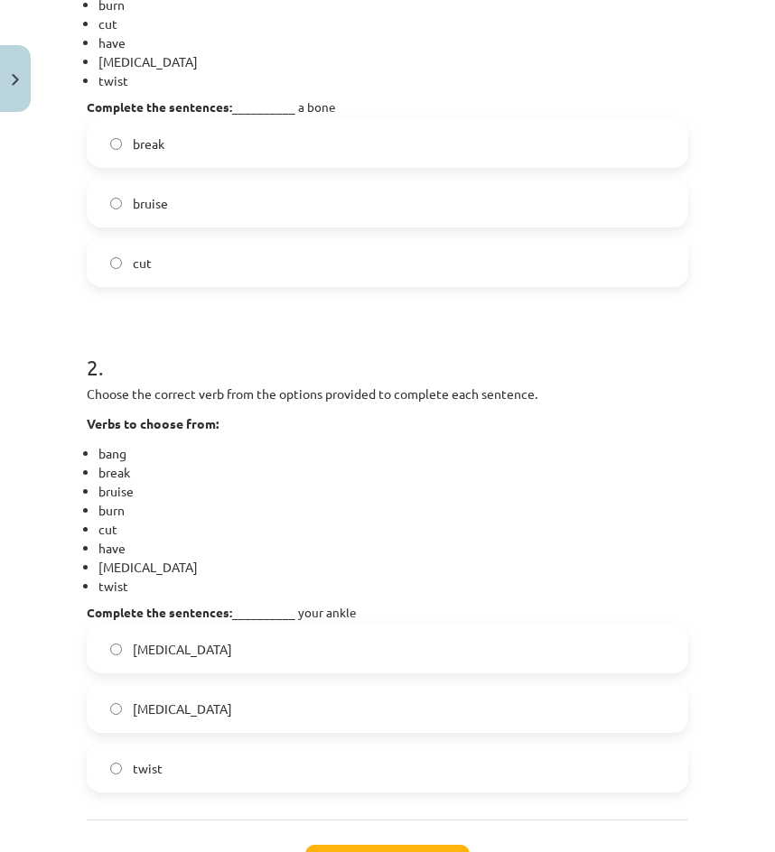
click at [200, 702] on label "sprain" at bounding box center [388, 708] width 598 height 45
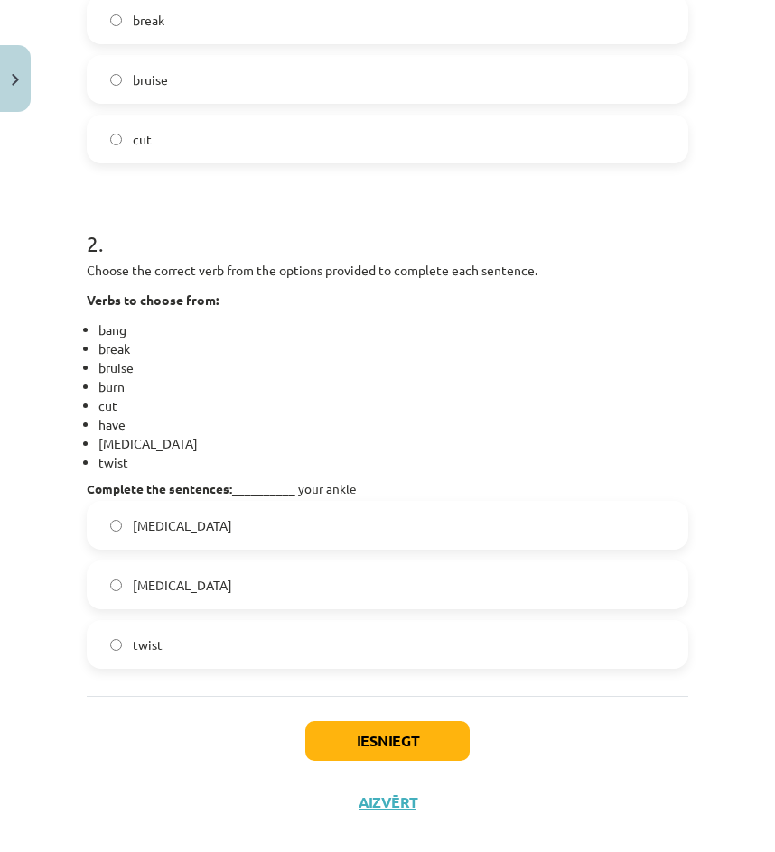
scroll to position [601, 0]
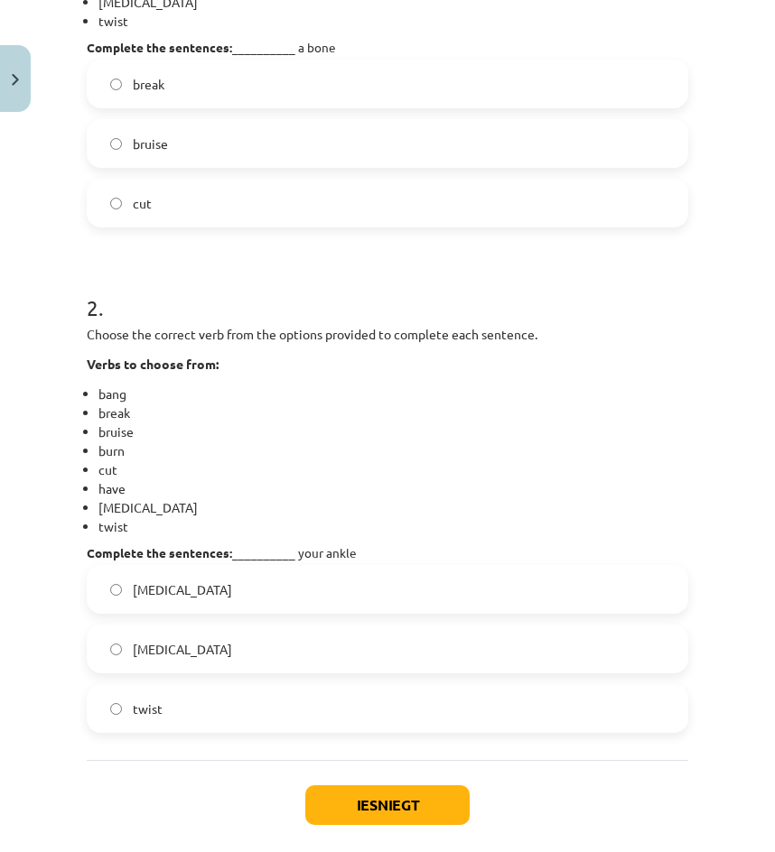
click at [225, 608] on label "sprain" at bounding box center [388, 589] width 598 height 45
click at [199, 648] on label "sprain" at bounding box center [388, 649] width 598 height 45
click at [368, 812] on button "Iesniegt" at bounding box center [387, 806] width 164 height 40
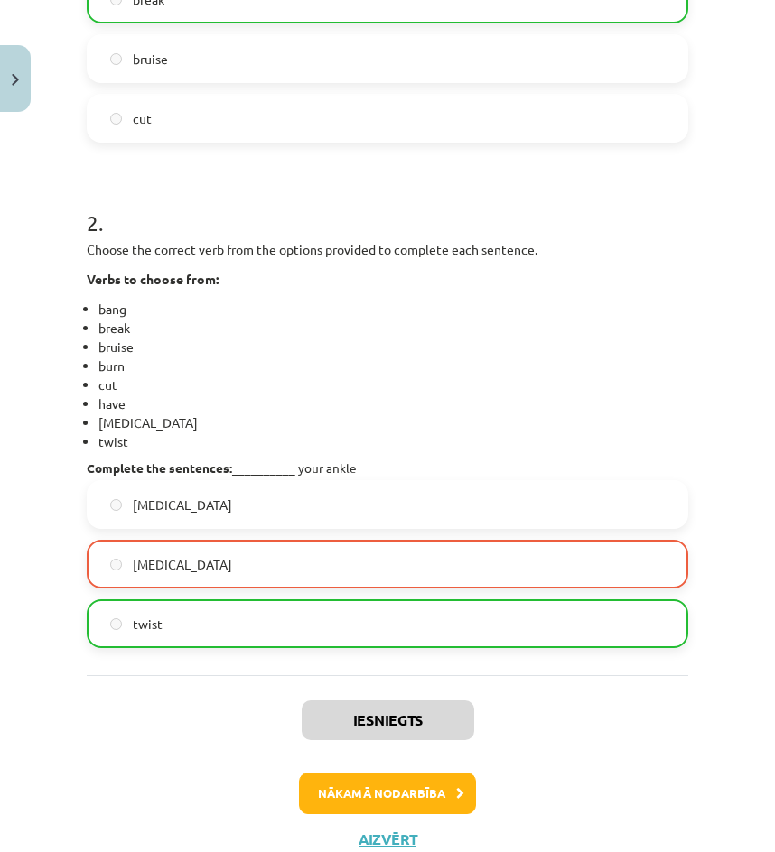
scroll to position [750, 0]
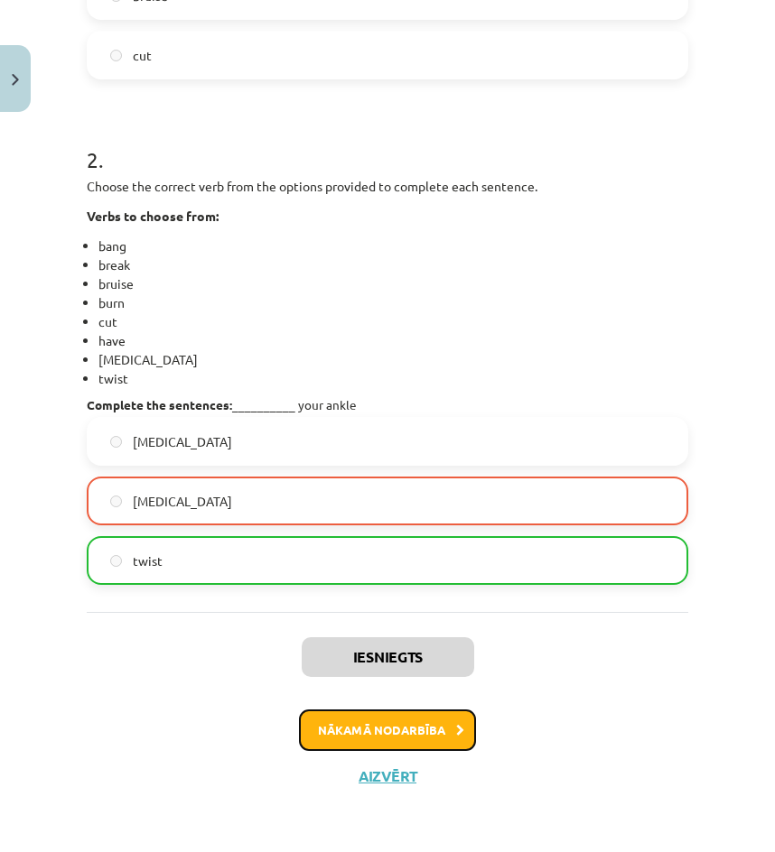
click at [384, 722] on button "Nākamā nodarbība" at bounding box center [387, 731] width 177 height 42
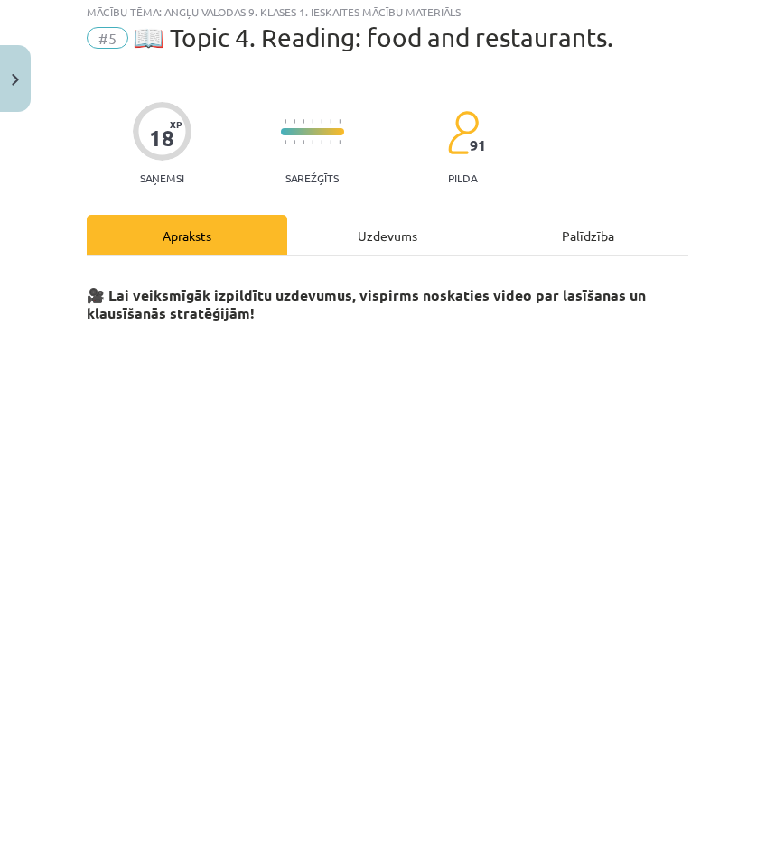
scroll to position [45, 0]
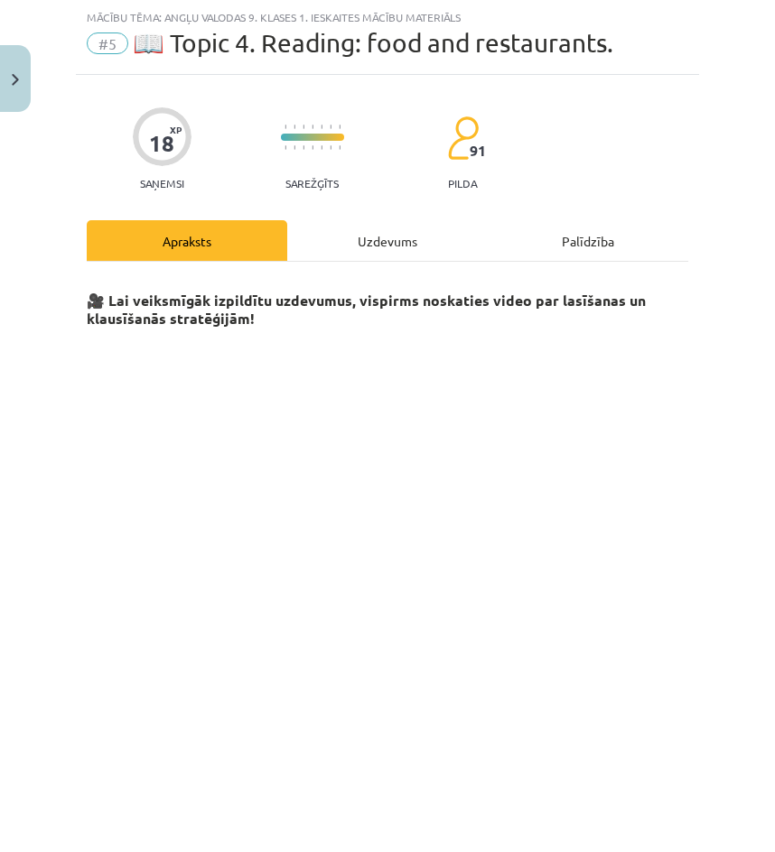
click at [359, 253] on div "Uzdevums" at bounding box center [387, 240] width 200 height 41
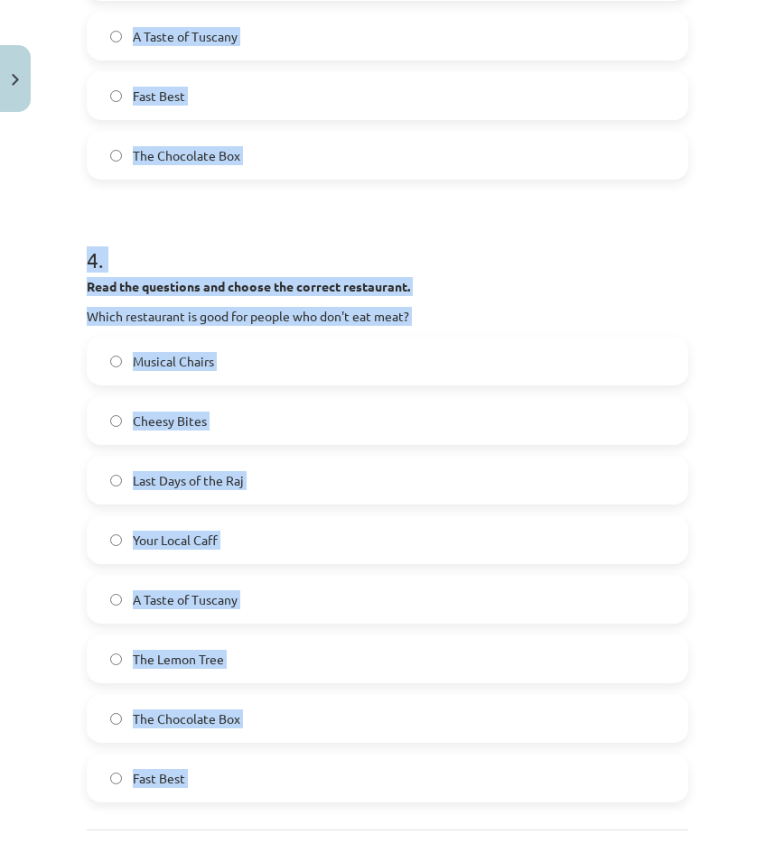
scroll to position [1959, 0]
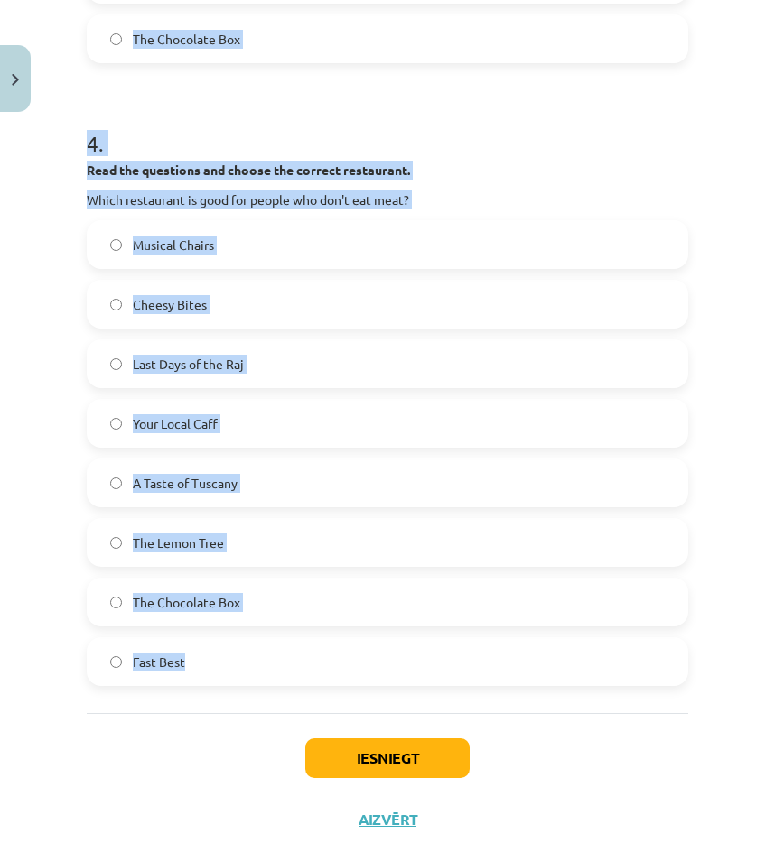
drag, startPoint x: 115, startPoint y: 359, endPoint x: 436, endPoint y: 628, distance: 419.3
copy form "**********"
click at [525, 405] on div "Musical Chairs Cheesy Bites Last Days of the Raj Your Local Caff A Taste of Tus…" at bounding box center [387, 453] width 601 height 466
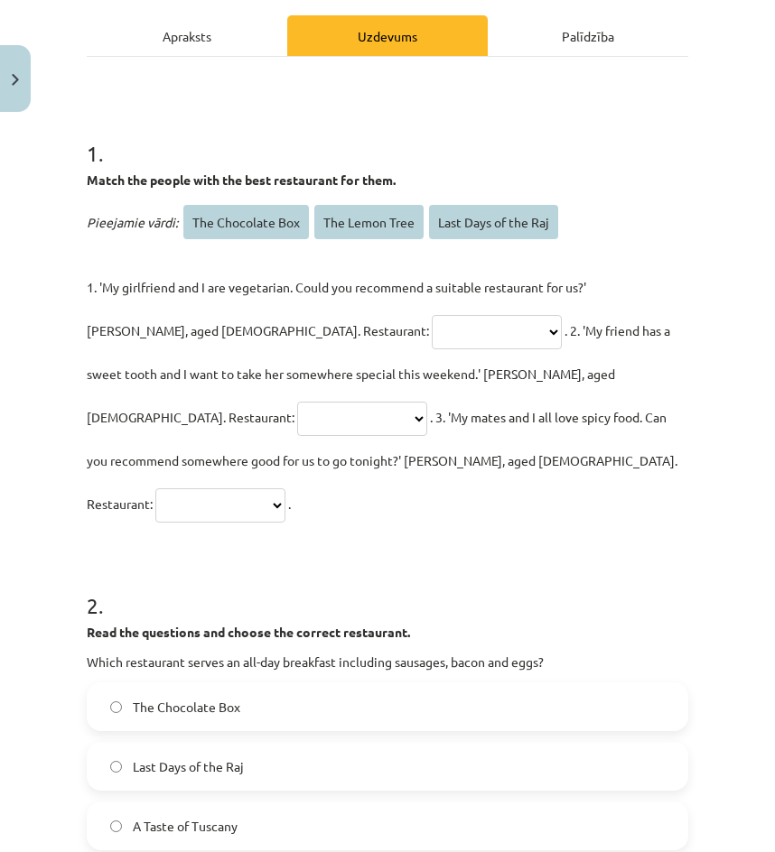
scroll to position [153, 0]
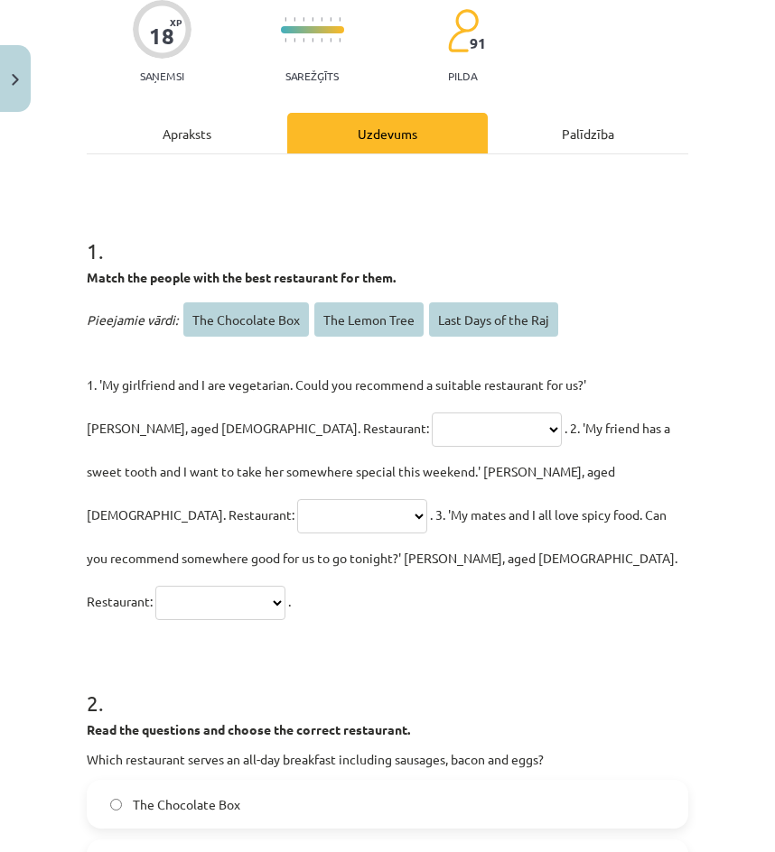
click at [432, 423] on select "**********" at bounding box center [497, 430] width 130 height 34
select select "**********"
click at [432, 413] on select "**********" at bounding box center [497, 430] width 130 height 34
click at [427, 499] on select "**********" at bounding box center [362, 516] width 130 height 34
select select "**********"
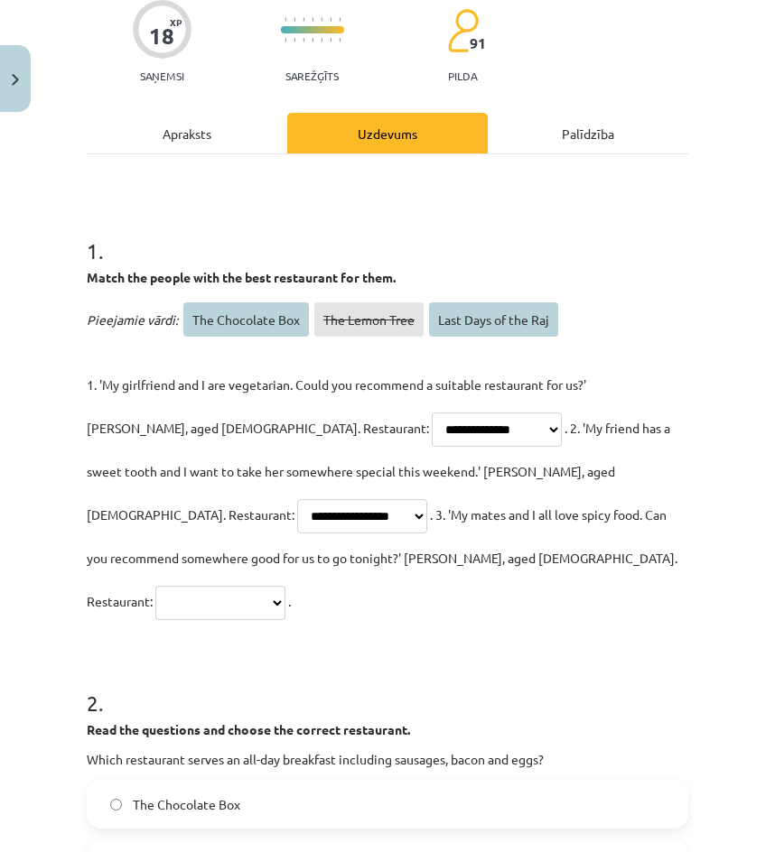
click at [427, 499] on select "**********" at bounding box center [362, 516] width 130 height 34
click at [246, 586] on select "**********" at bounding box center [220, 603] width 130 height 34
select select "**********"
click at [158, 586] on select "**********" at bounding box center [220, 603] width 130 height 34
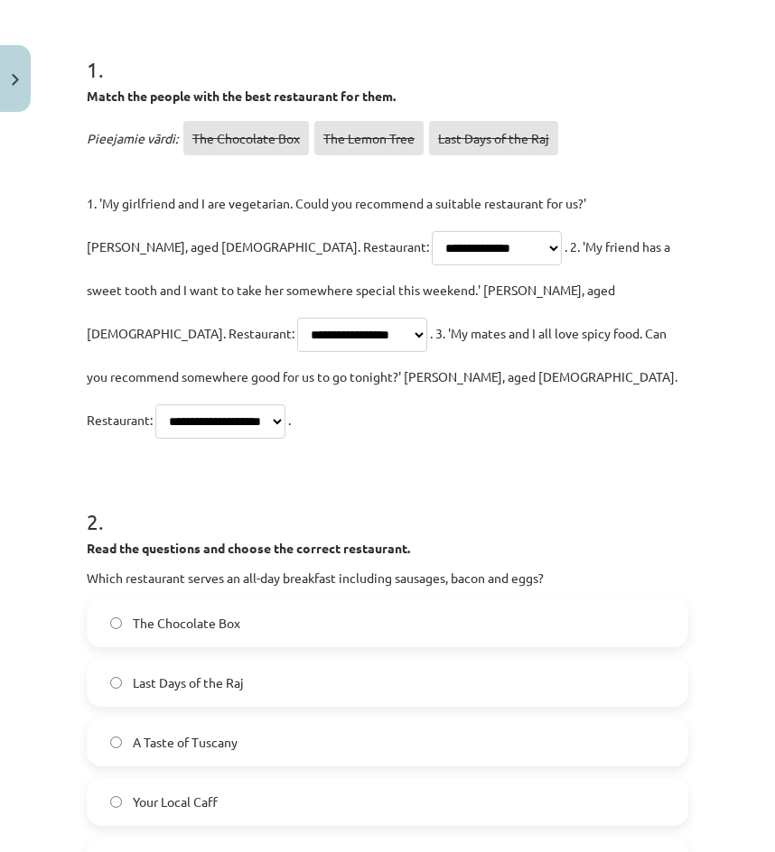
scroll to position [424, 0]
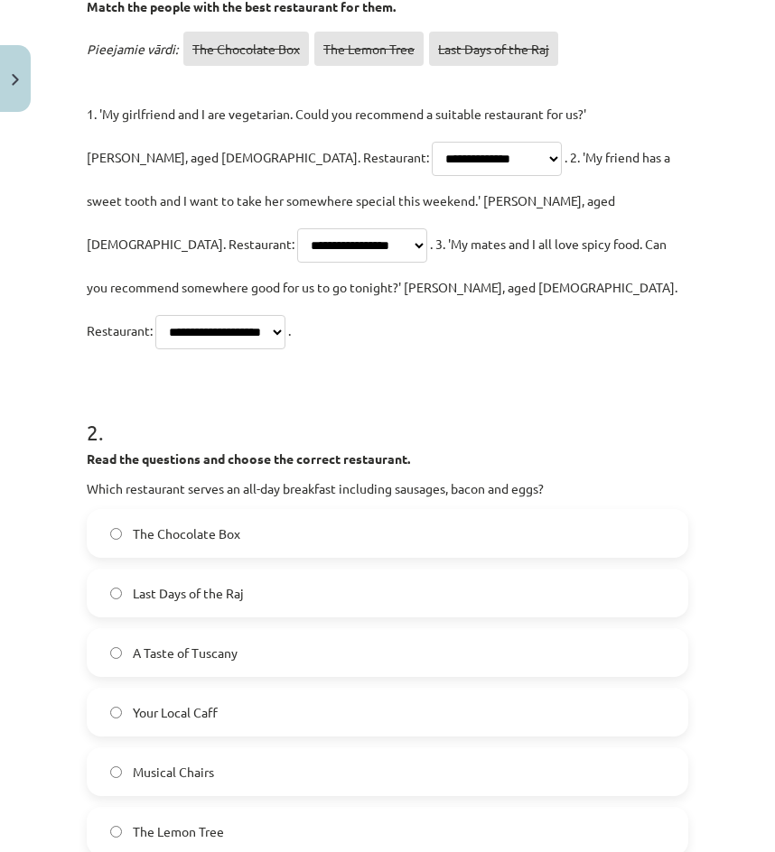
click at [191, 703] on span "Your Local Caff" at bounding box center [175, 712] width 85 height 19
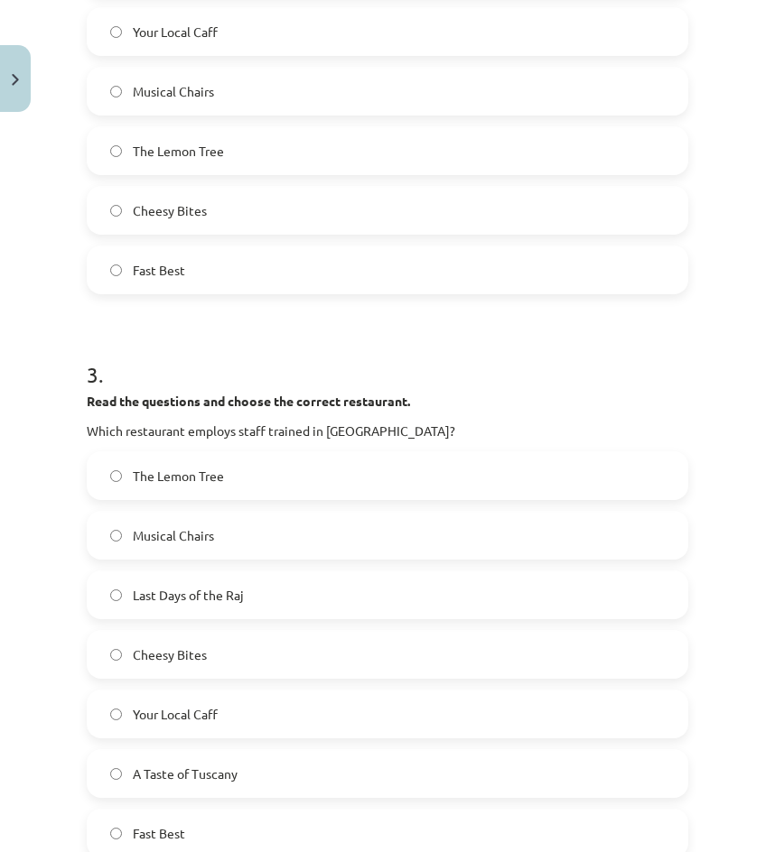
scroll to position [1236, 0]
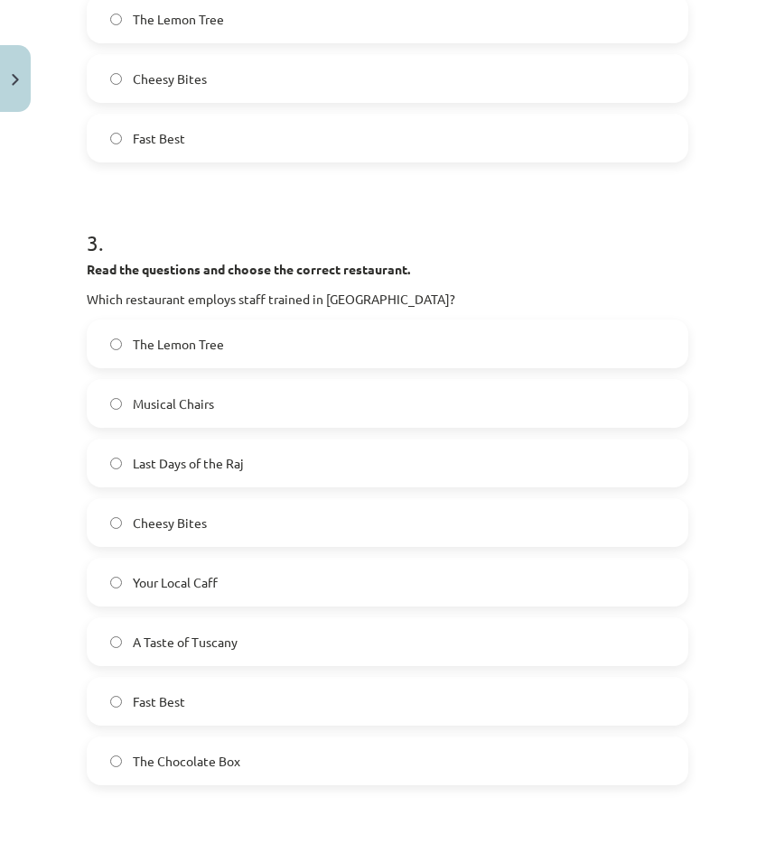
click at [191, 633] on span "A Taste of Tuscany" at bounding box center [185, 642] width 105 height 19
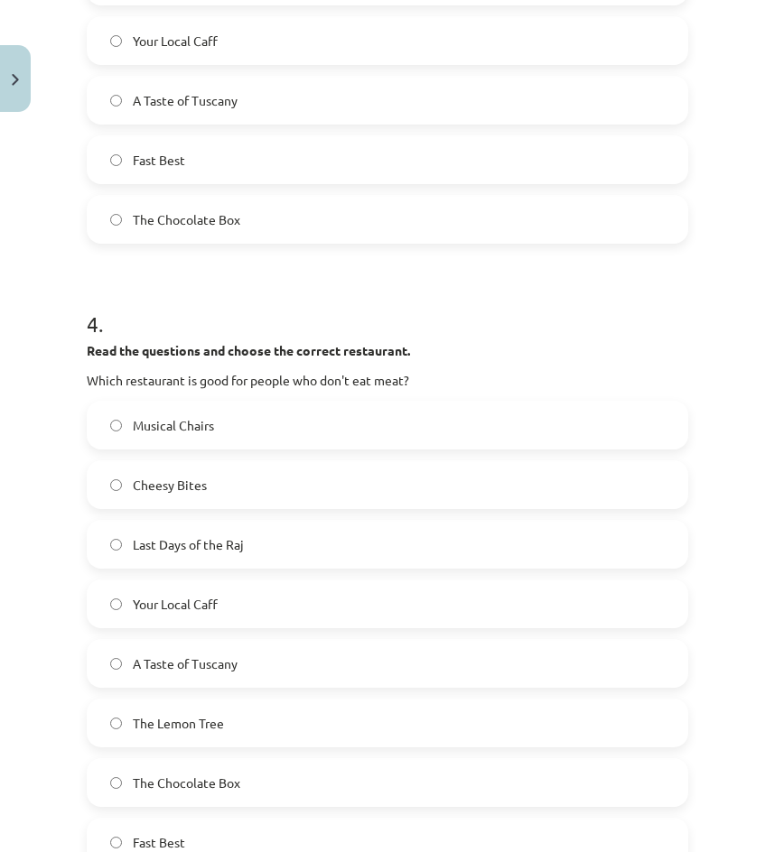
click at [180, 701] on label "The Lemon Tree" at bounding box center [388, 723] width 598 height 45
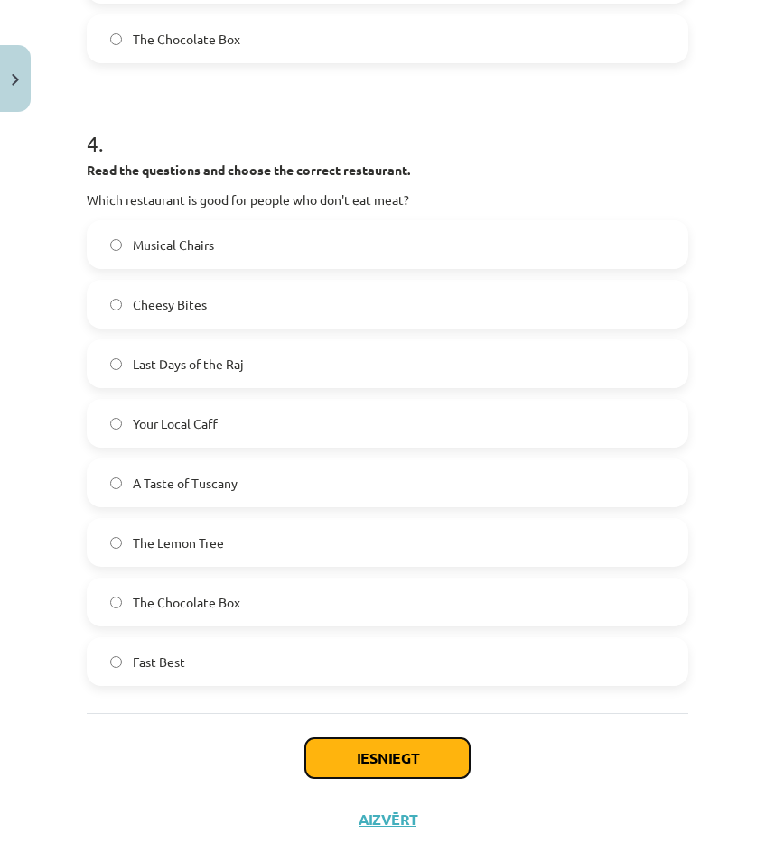
click at [392, 739] on button "Iesniegt" at bounding box center [387, 759] width 164 height 40
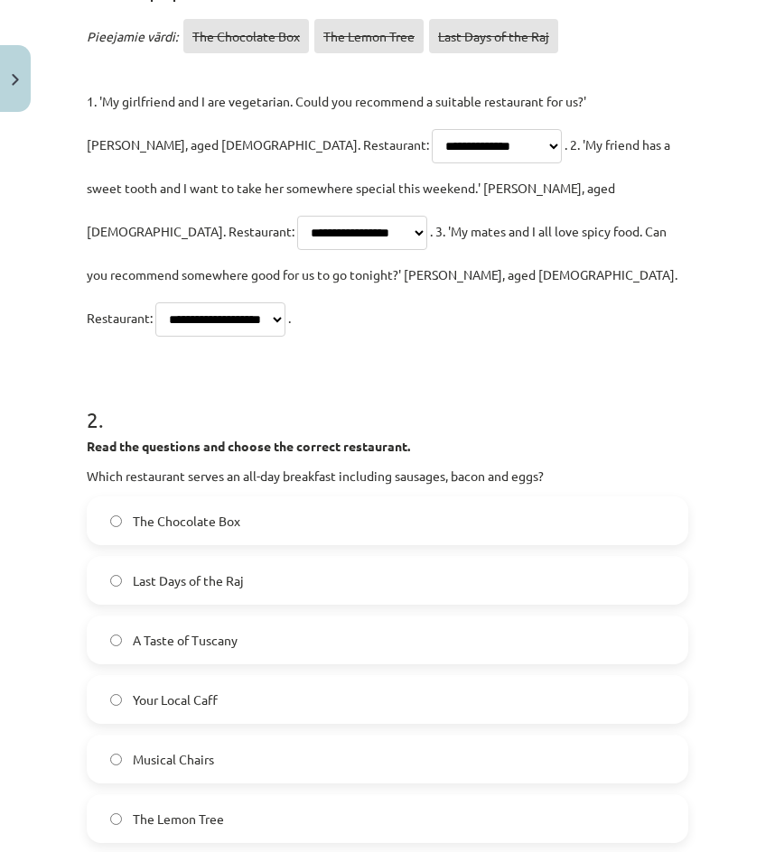
scroll to position [424, 0]
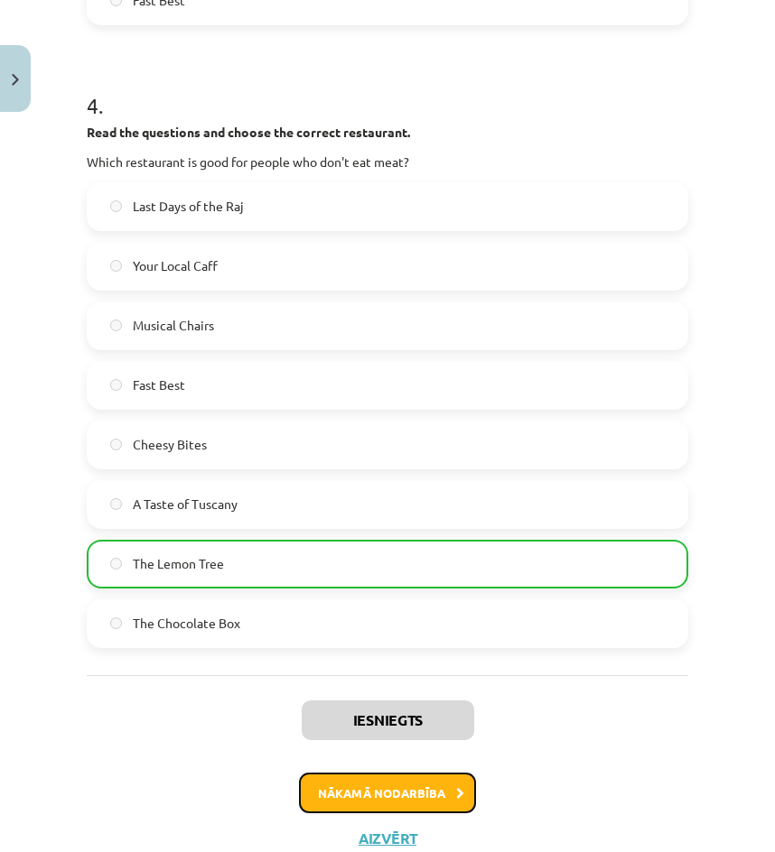
click at [353, 773] on button "Nākamā nodarbība" at bounding box center [387, 794] width 177 height 42
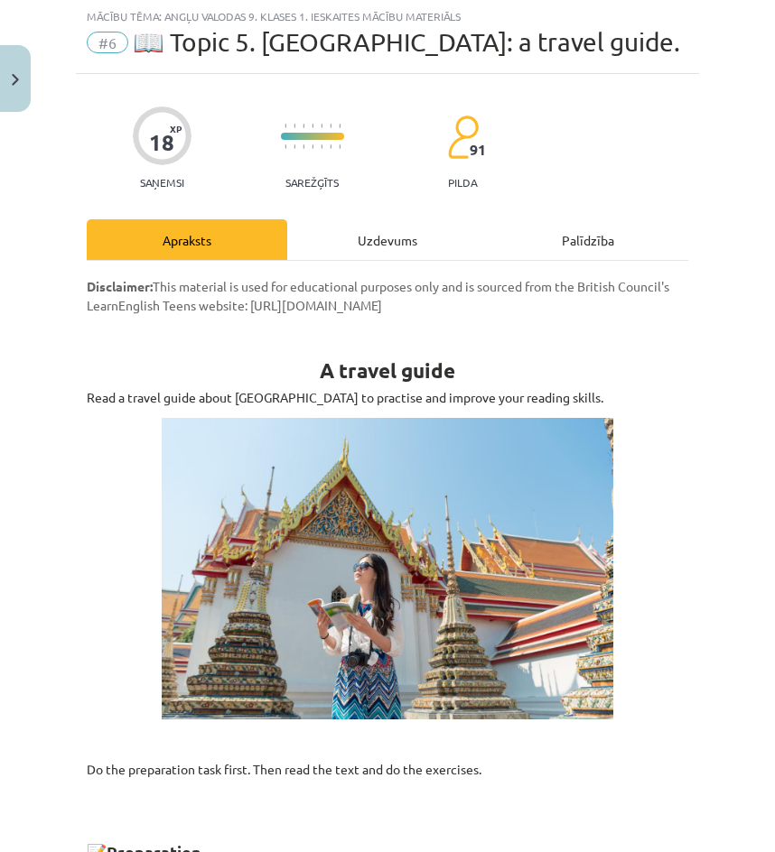
scroll to position [45, 0]
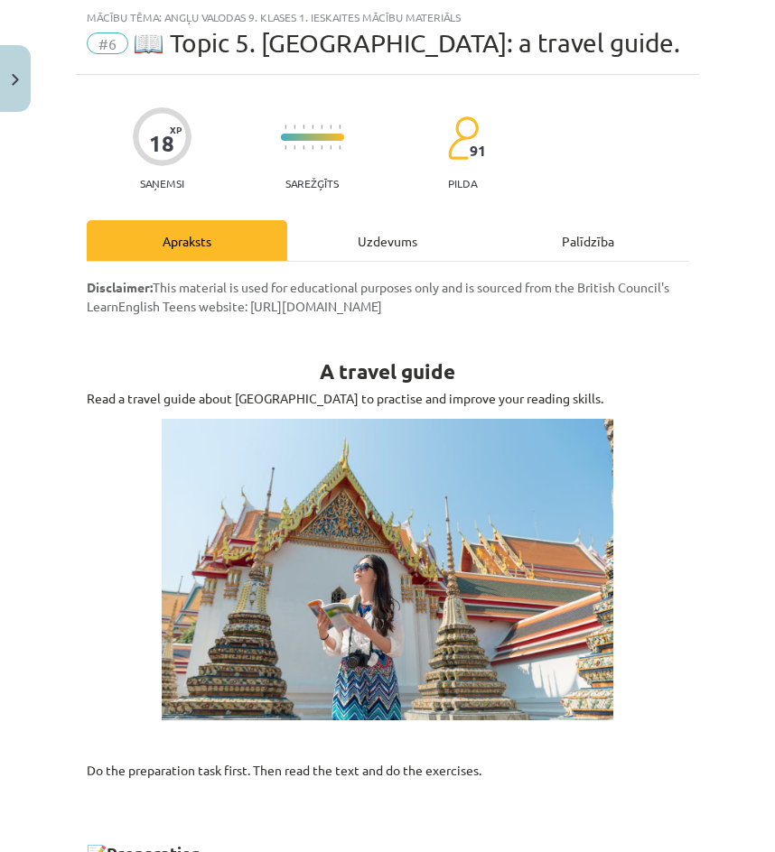
click at [360, 249] on div "Uzdevums" at bounding box center [387, 240] width 200 height 41
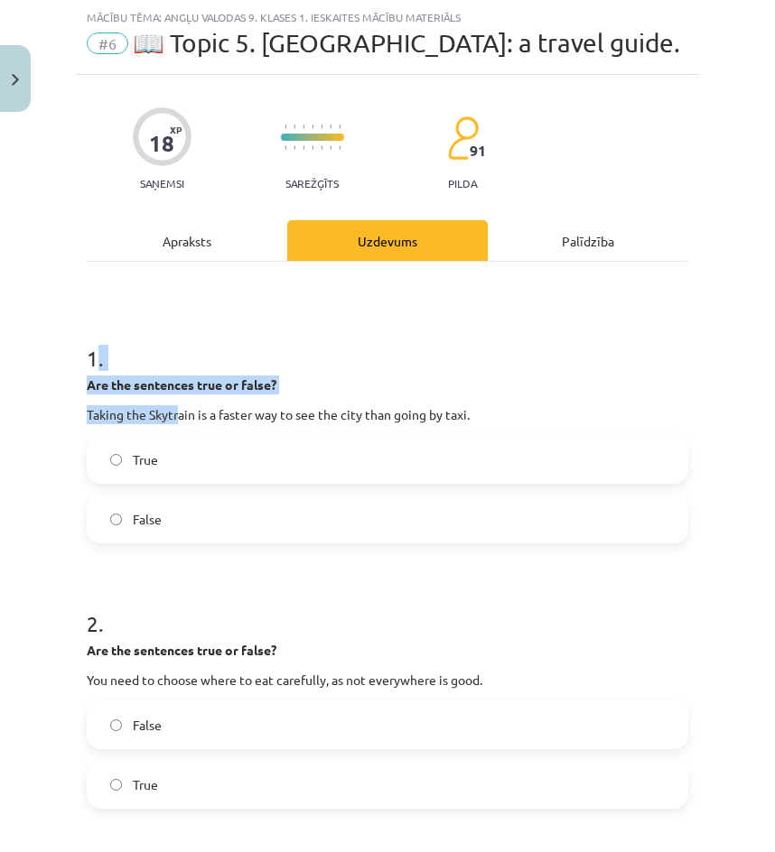
drag, startPoint x: 93, startPoint y: 356, endPoint x: 180, endPoint y: 383, distance: 90.8
click at [180, 391] on div "1 . Are the sentences true or false? Taking the Skytrain is a faster way to see…" at bounding box center [387, 428] width 601 height 229
click at [163, 361] on h1 "1 ." at bounding box center [387, 342] width 601 height 56
click at [163, 357] on h1 "1 ." at bounding box center [387, 342] width 601 height 56
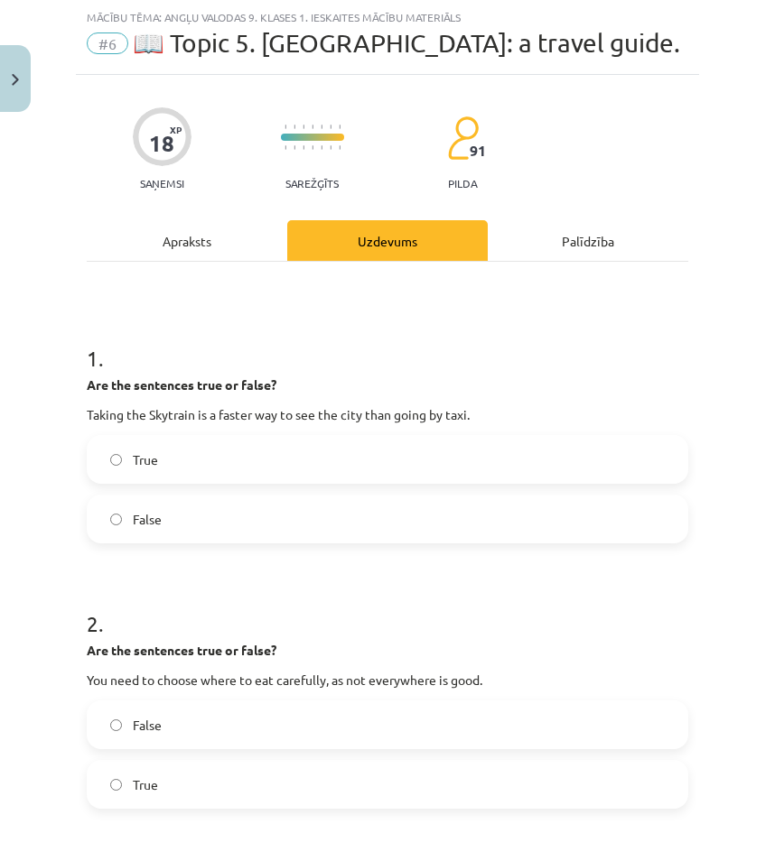
drag, startPoint x: 114, startPoint y: 321, endPoint x: 94, endPoint y: 325, distance: 20.2
click at [113, 321] on h1 "1 ." at bounding box center [387, 342] width 601 height 56
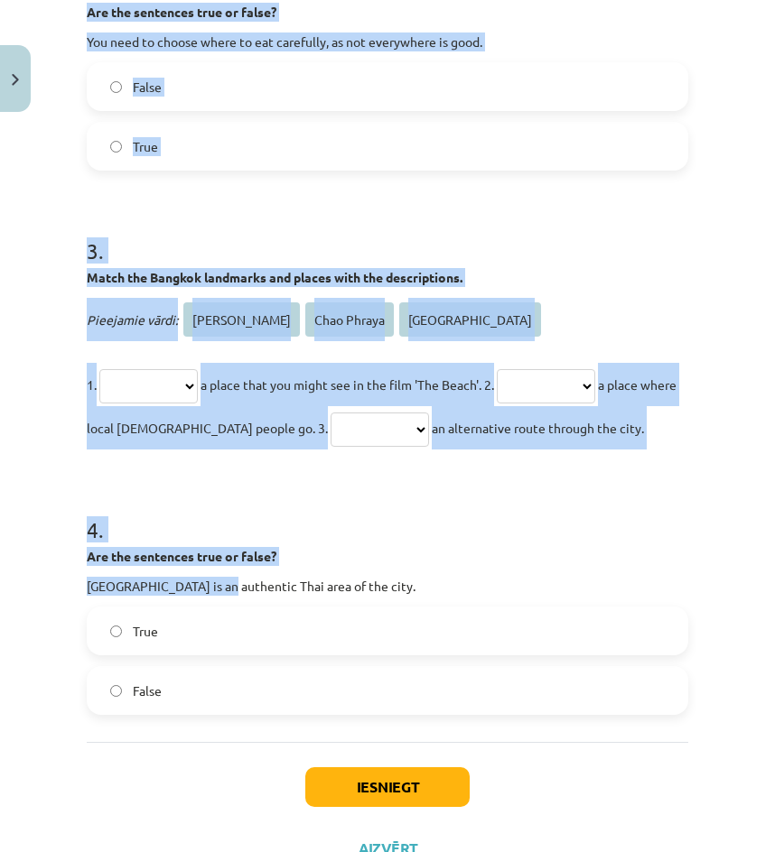
scroll to position [756, 0]
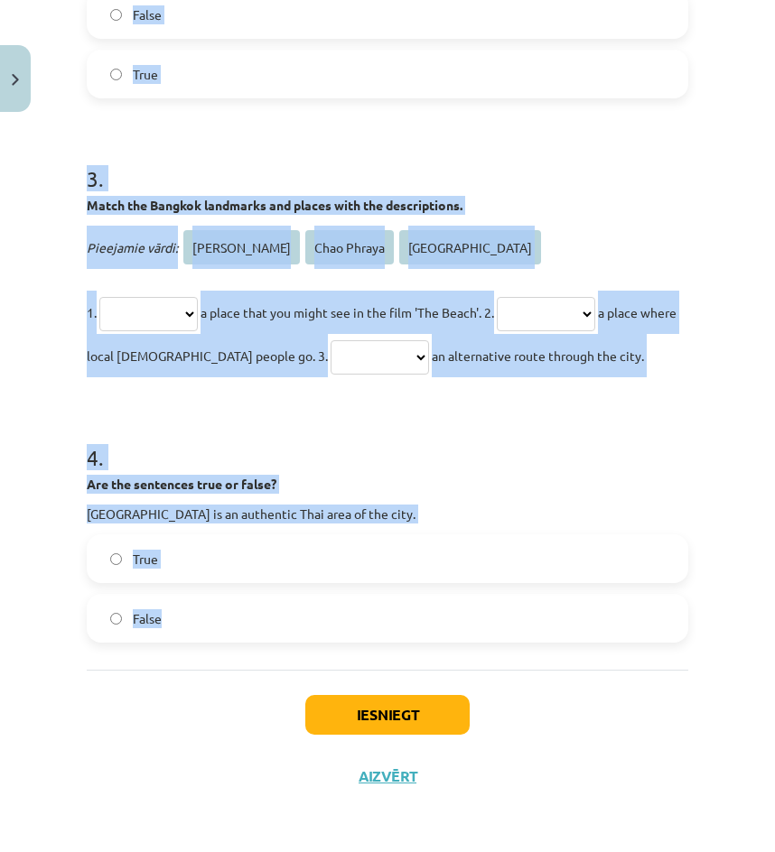
drag, startPoint x: 70, startPoint y: 367, endPoint x: 291, endPoint y: 601, distance: 322.6
click at [291, 601] on div "**********" at bounding box center [387, 426] width 775 height 852
copy form "**********"
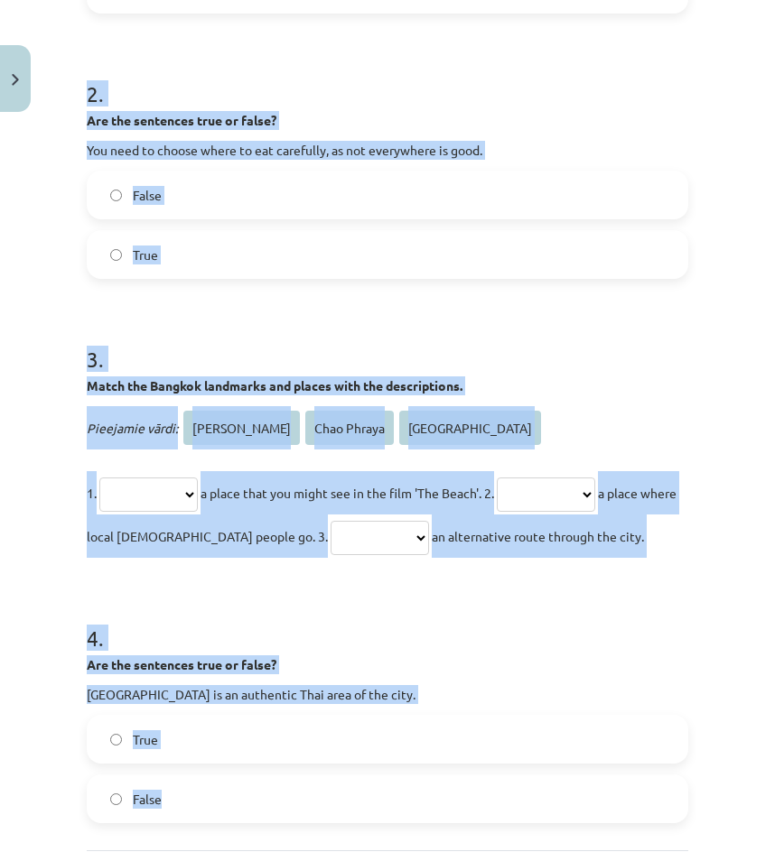
click at [617, 305] on form "**********" at bounding box center [387, 303] width 601 height 1039
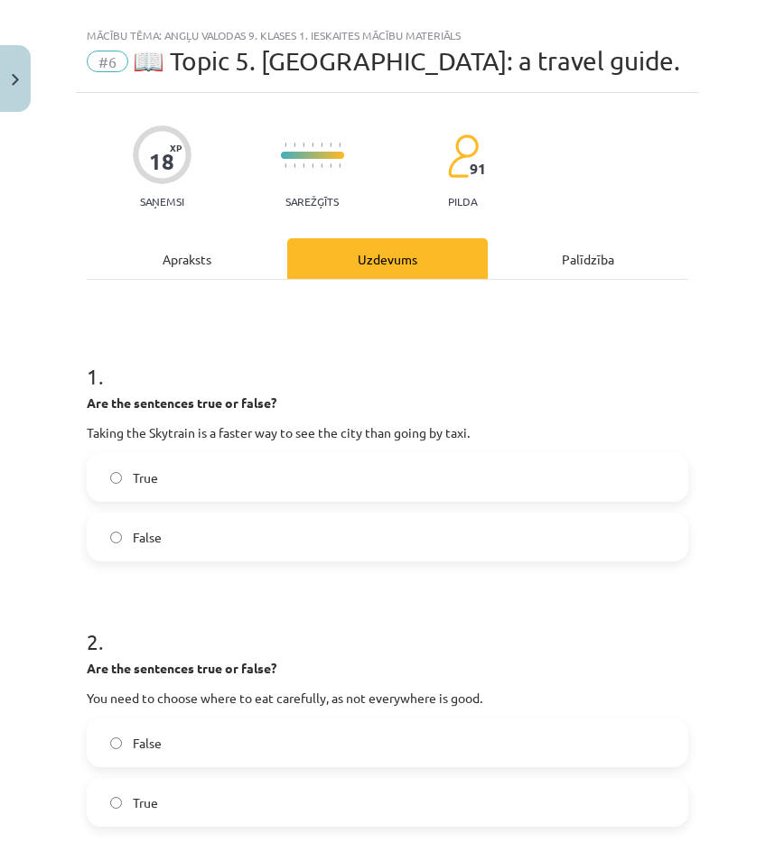
scroll to position [90, 0]
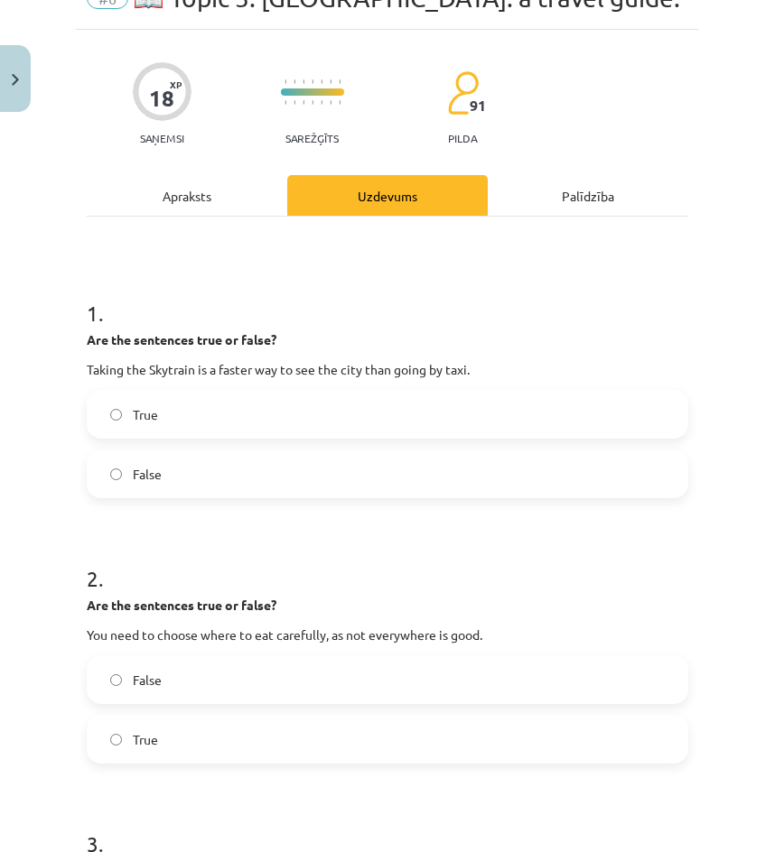
click at [147, 421] on span "True" at bounding box center [145, 414] width 25 height 19
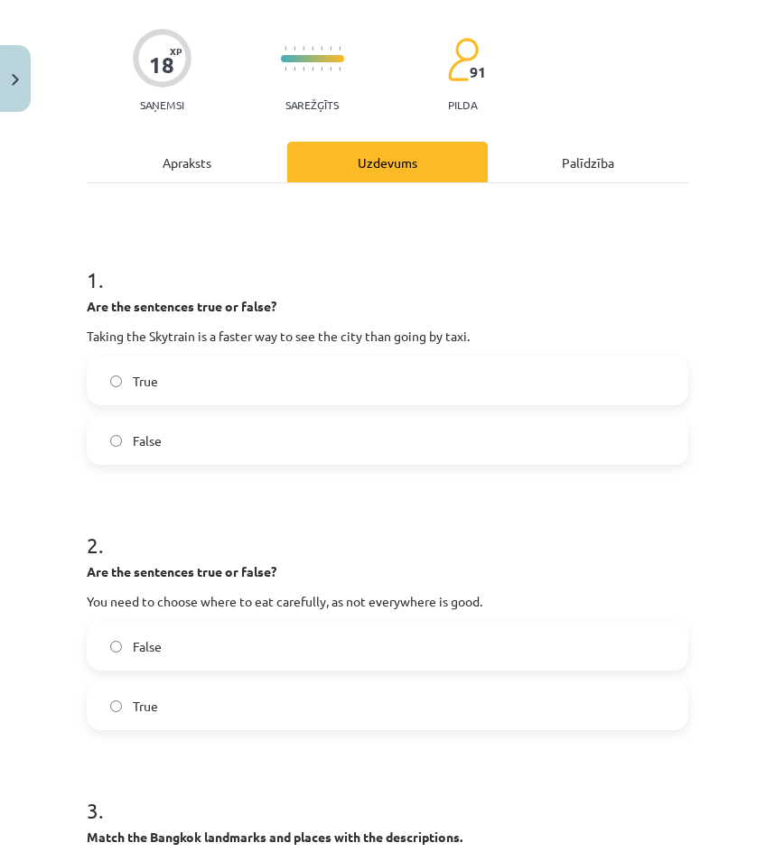
scroll to position [271, 0]
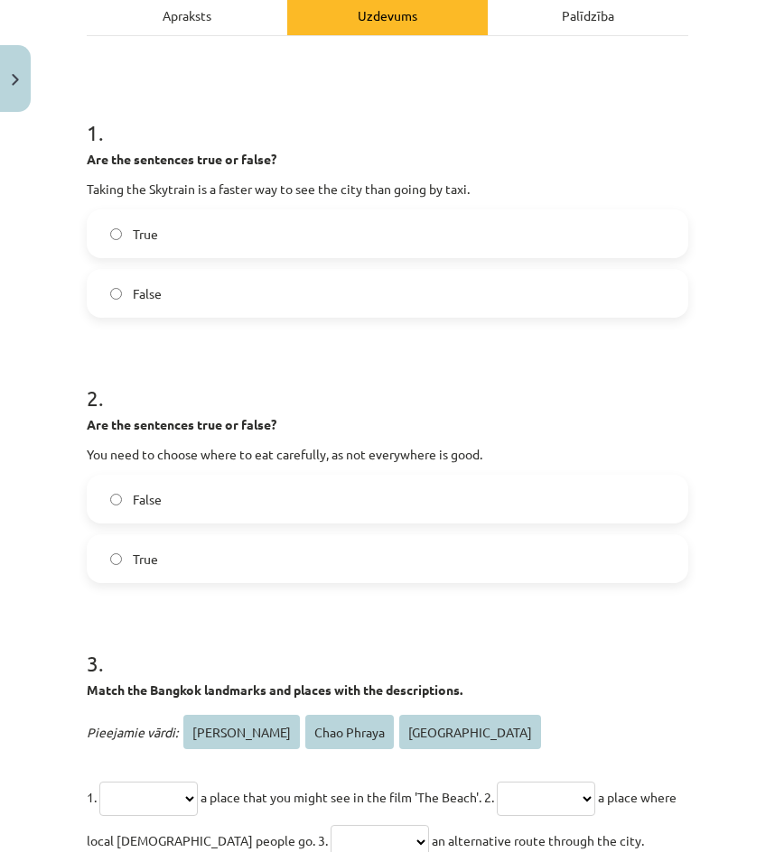
click at [157, 548] on label "True" at bounding box center [388, 558] width 598 height 45
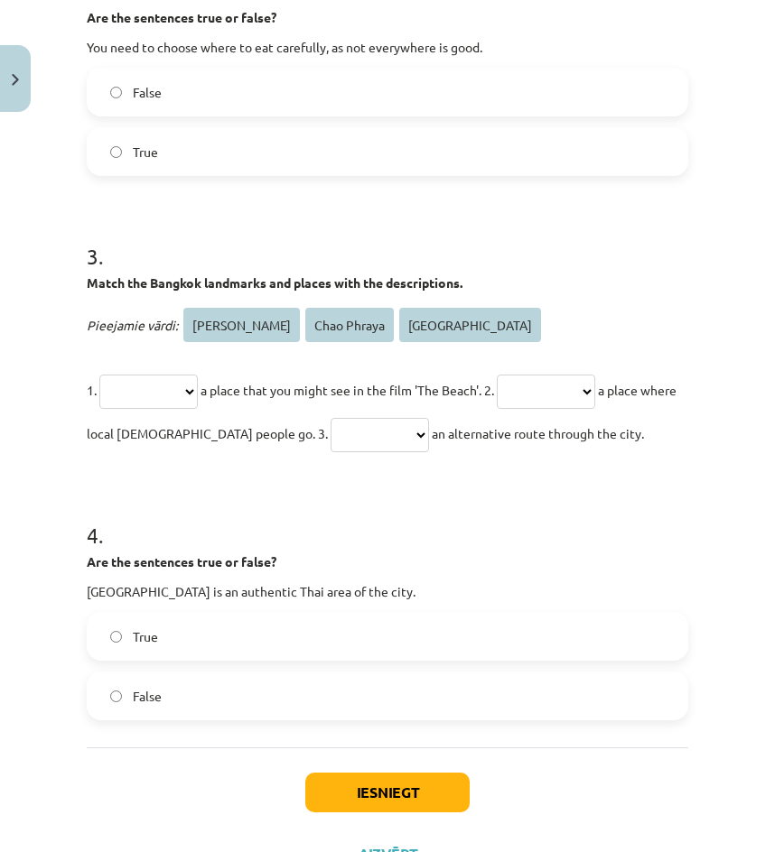
scroll to position [722, 0]
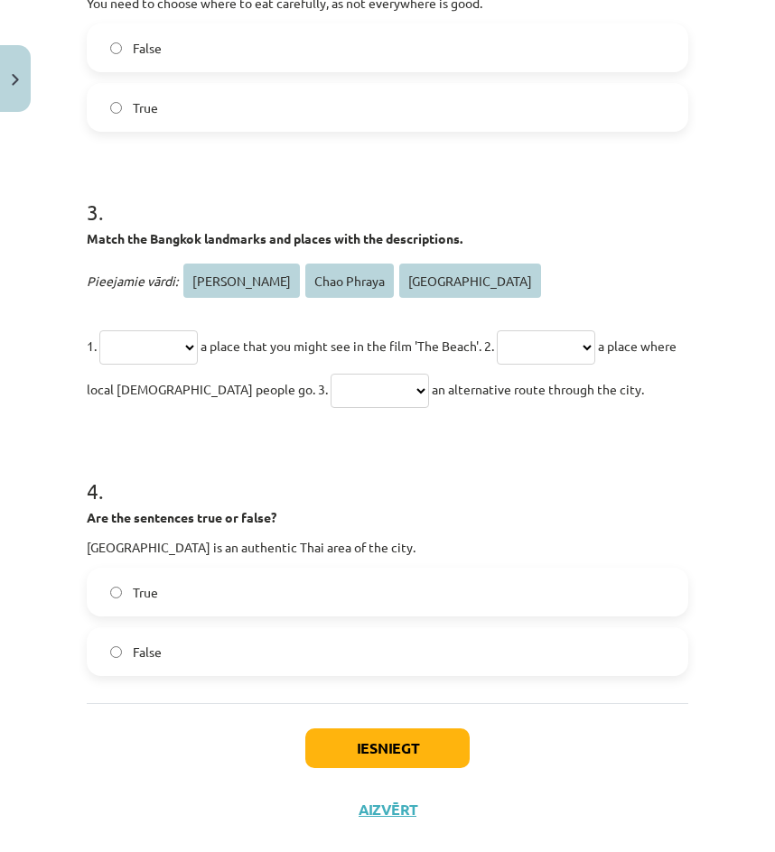
click at [182, 368] on p "**********" at bounding box center [387, 367] width 601 height 87
drag, startPoint x: 166, startPoint y: 387, endPoint x: 164, endPoint y: 374, distance: 13.7
click at [166, 386] on span "a place where local Thai people go. 3." at bounding box center [382, 368] width 590 height 60
click at [163, 368] on p "**********" at bounding box center [387, 367] width 601 height 87
click at [166, 351] on select "**********" at bounding box center [148, 348] width 98 height 34
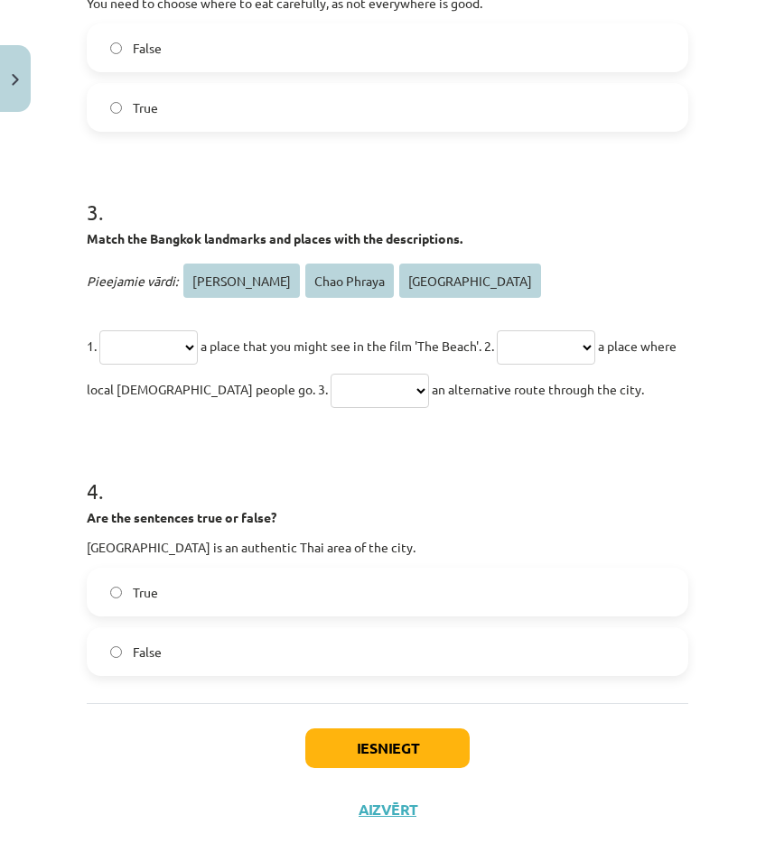
select select "**********"
click at [102, 331] on select "**********" at bounding box center [148, 348] width 98 height 34
click at [571, 364] on p "**********" at bounding box center [387, 367] width 601 height 87
click at [564, 353] on select "**********" at bounding box center [546, 348] width 98 height 34
select select "**********"
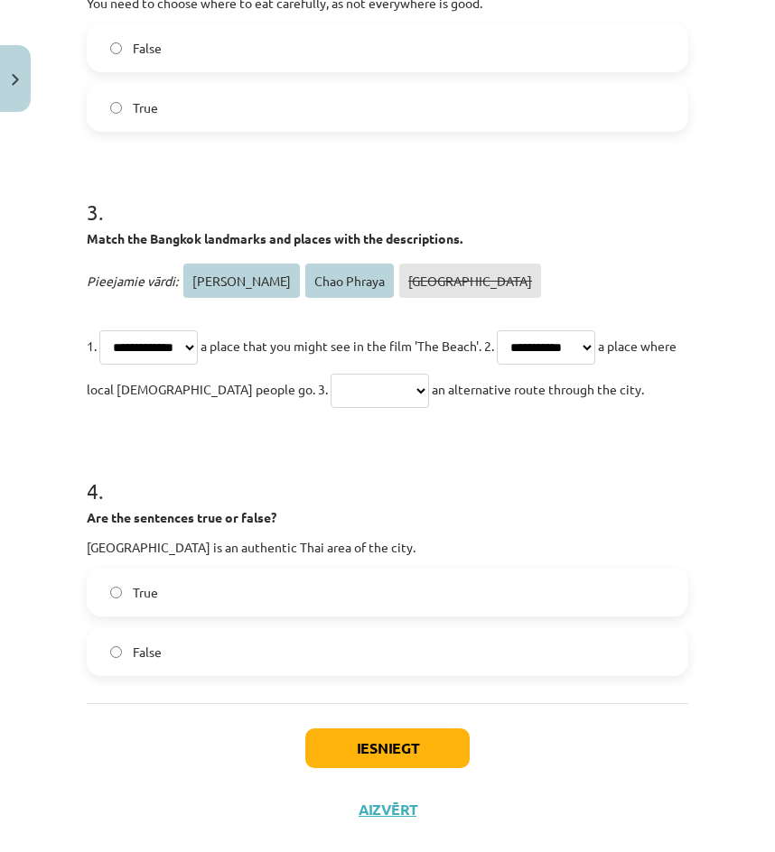
click at [532, 331] on select "**********" at bounding box center [546, 348] width 98 height 34
click at [369, 384] on select "**********" at bounding box center [380, 391] width 98 height 34
select select "**********"
click at [331, 374] on select "**********" at bounding box center [380, 391] width 98 height 34
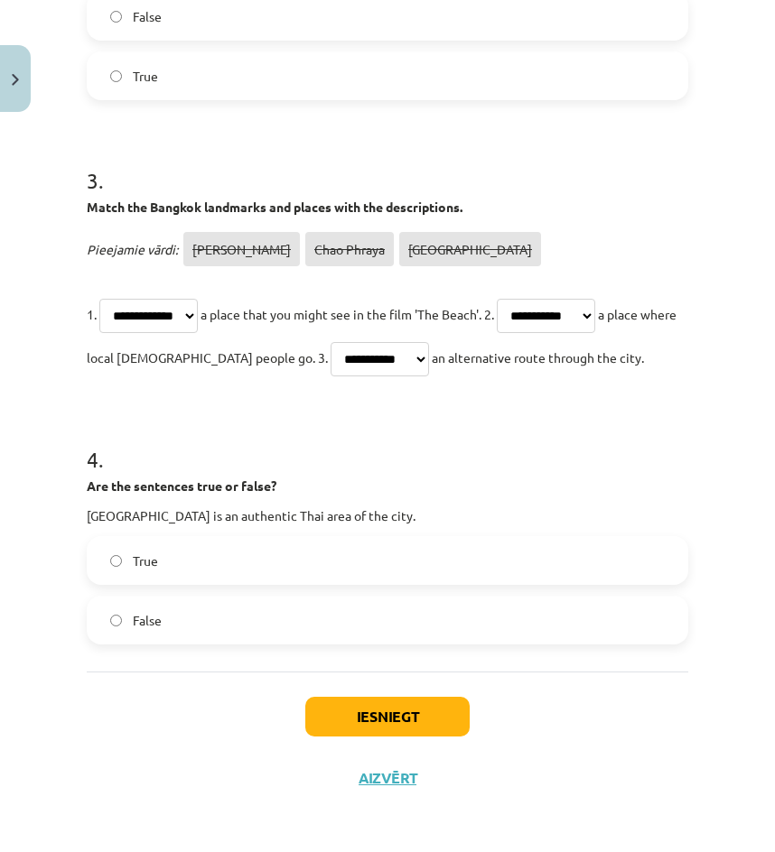
scroll to position [756, 0]
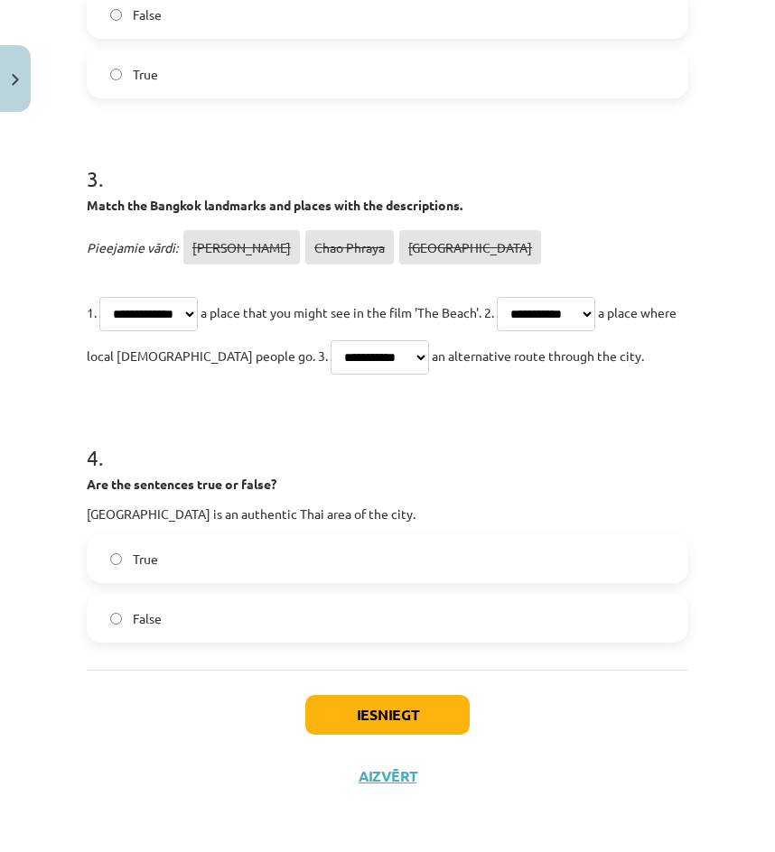
click at [216, 547] on label "True" at bounding box center [388, 558] width 598 height 45
drag, startPoint x: 144, startPoint y: 627, endPoint x: 215, endPoint y: 625, distance: 71.4
click at [145, 627] on span "False" at bounding box center [147, 619] width 29 height 19
click at [347, 698] on button "Iesniegt" at bounding box center [387, 715] width 164 height 40
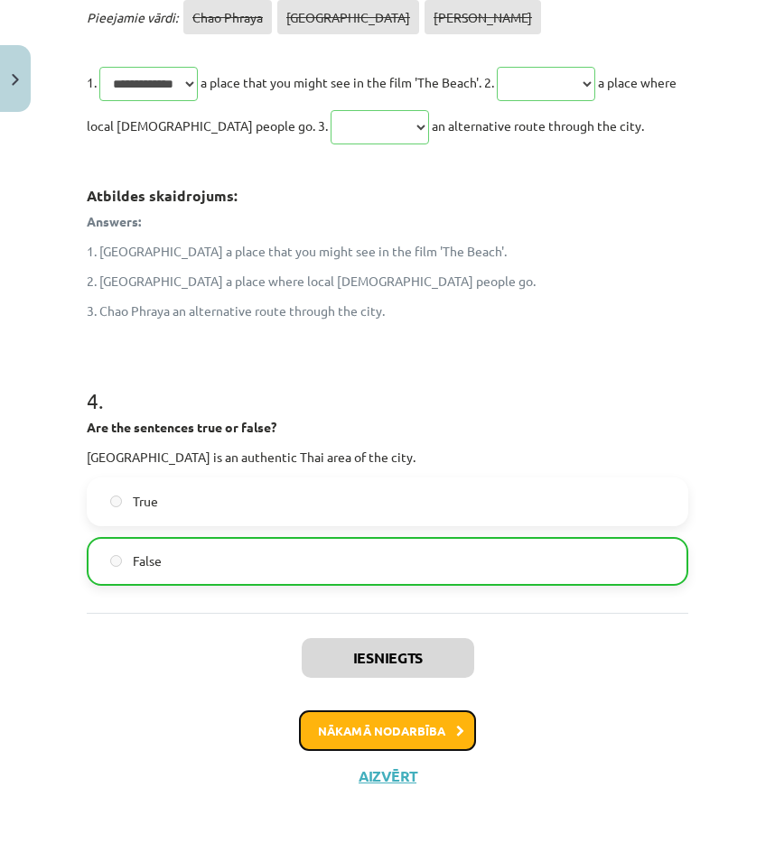
click at [407, 723] on button "Nākamā nodarbība" at bounding box center [387, 732] width 177 height 42
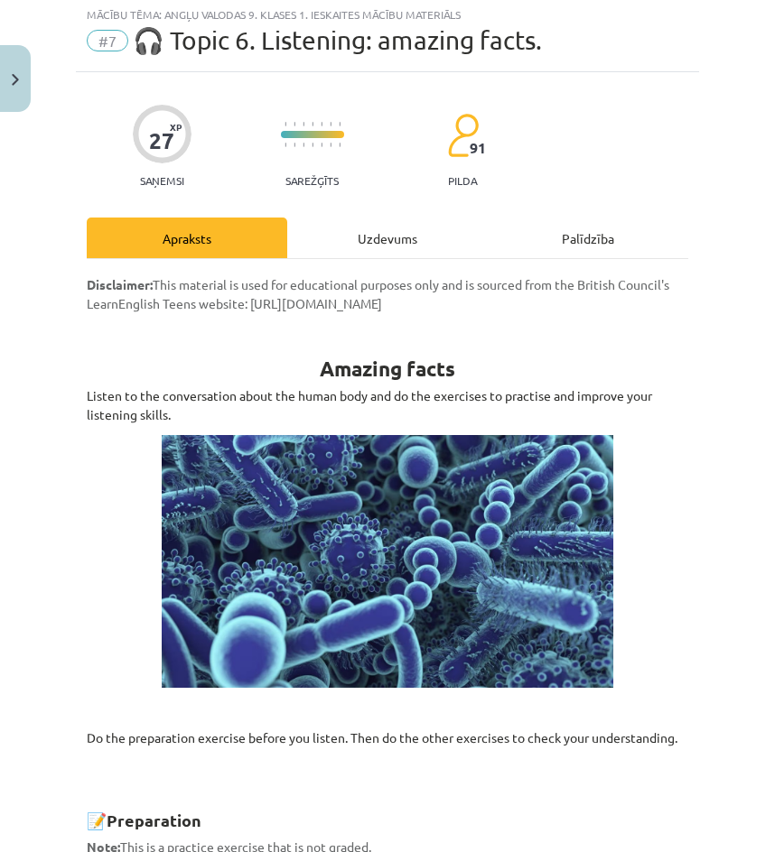
scroll to position [45, 0]
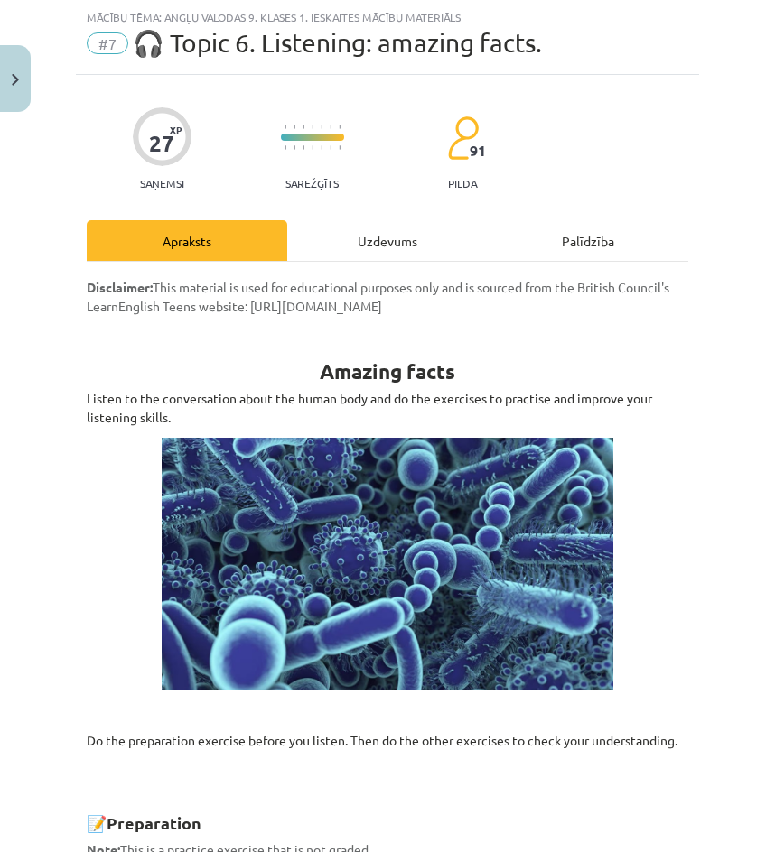
drag, startPoint x: 376, startPoint y: 289, endPoint x: 376, endPoint y: 252, distance: 37.0
click at [376, 281] on span "Disclaimer: This material is used for educational purposes only and is sourced …" at bounding box center [378, 296] width 582 height 35
click at [375, 247] on div "Uzdevums" at bounding box center [387, 240] width 200 height 41
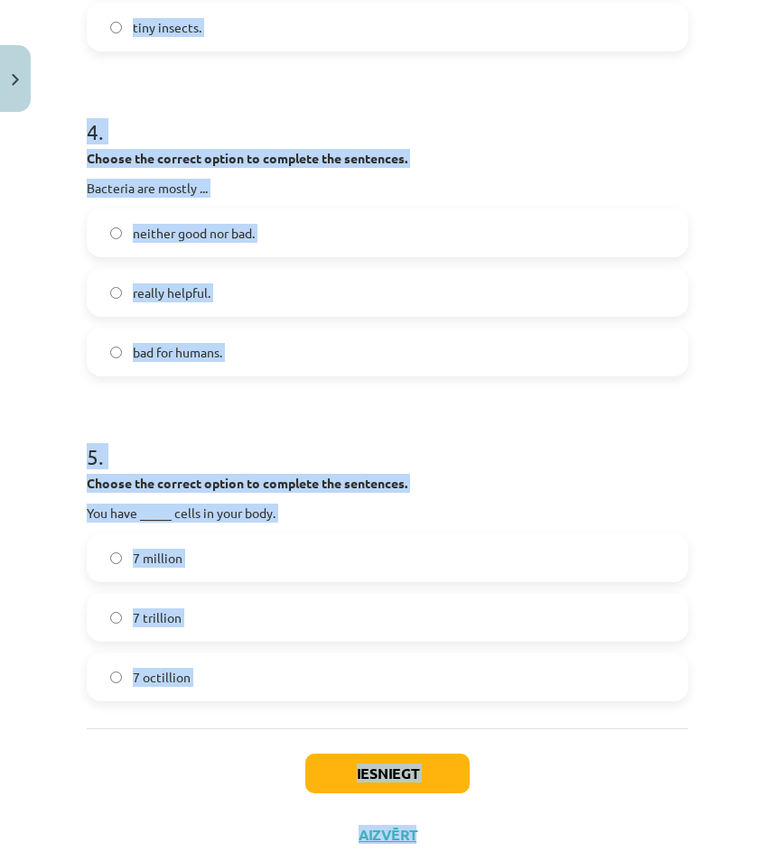
scroll to position [1303, 0]
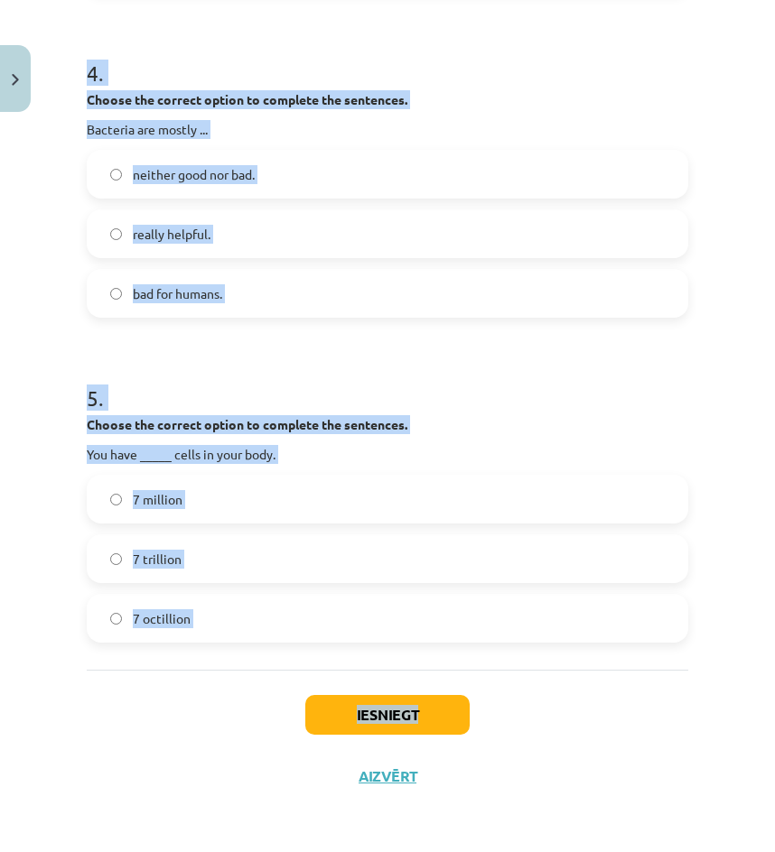
drag, startPoint x: 69, startPoint y: 355, endPoint x: 484, endPoint y: 670, distance: 521.4
click at [484, 670] on div "Mācību tēma: Angļu valodas 9. klases 1. ieskaites mācību materiāls #7 🎧 Topic 6…" at bounding box center [387, 426] width 775 height 852
copy div "1 . Choose the correct option to complete the sentences. Most of the atoms are …"
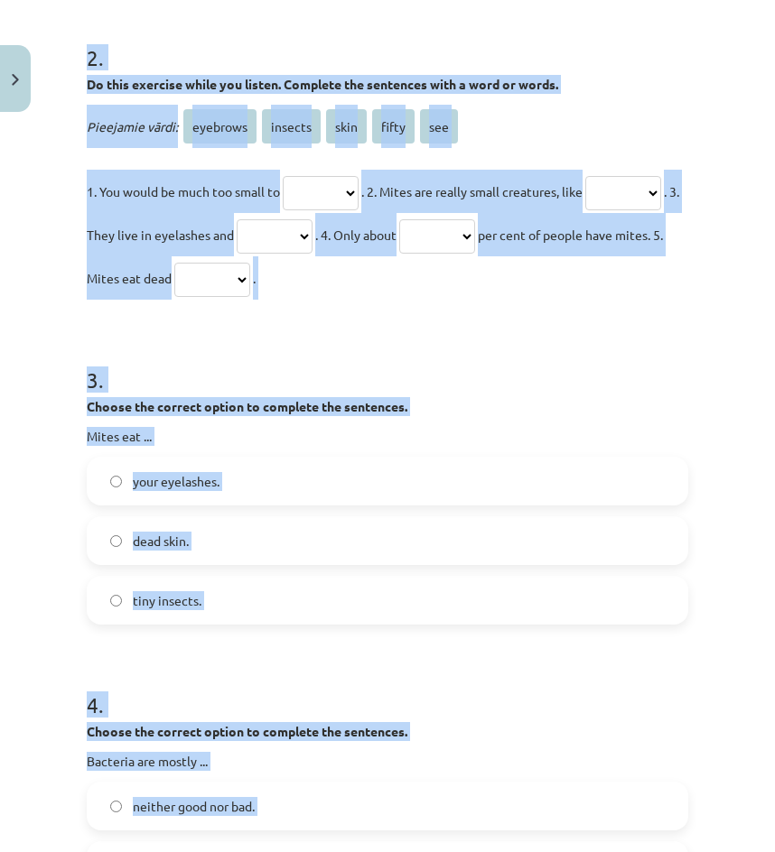
click at [553, 415] on p "Choose the correct option to complete the sentences." at bounding box center [387, 406] width 601 height 19
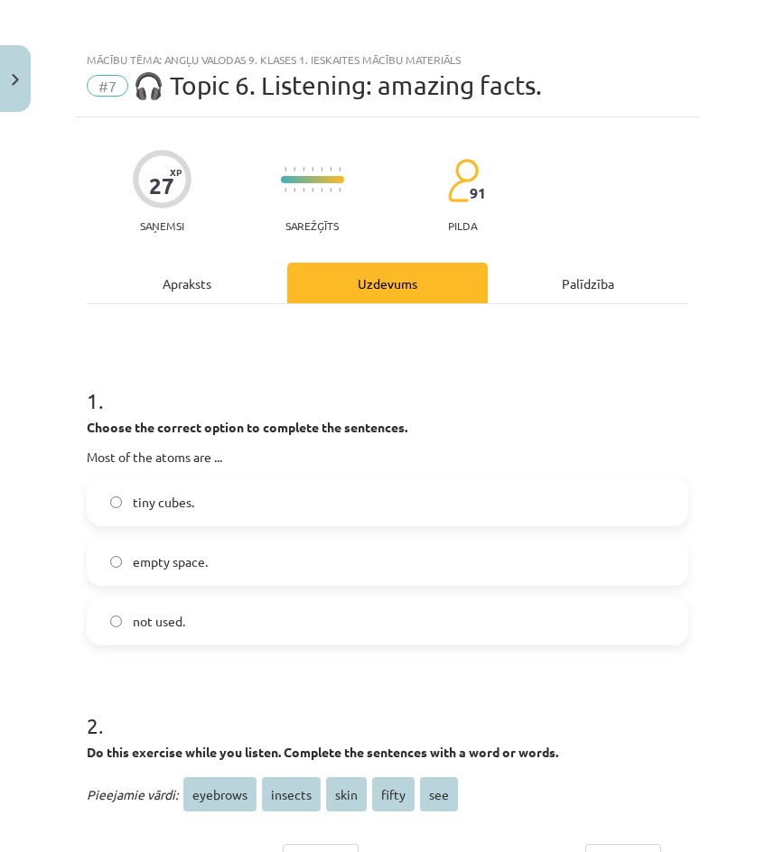
scroll to position [0, 0]
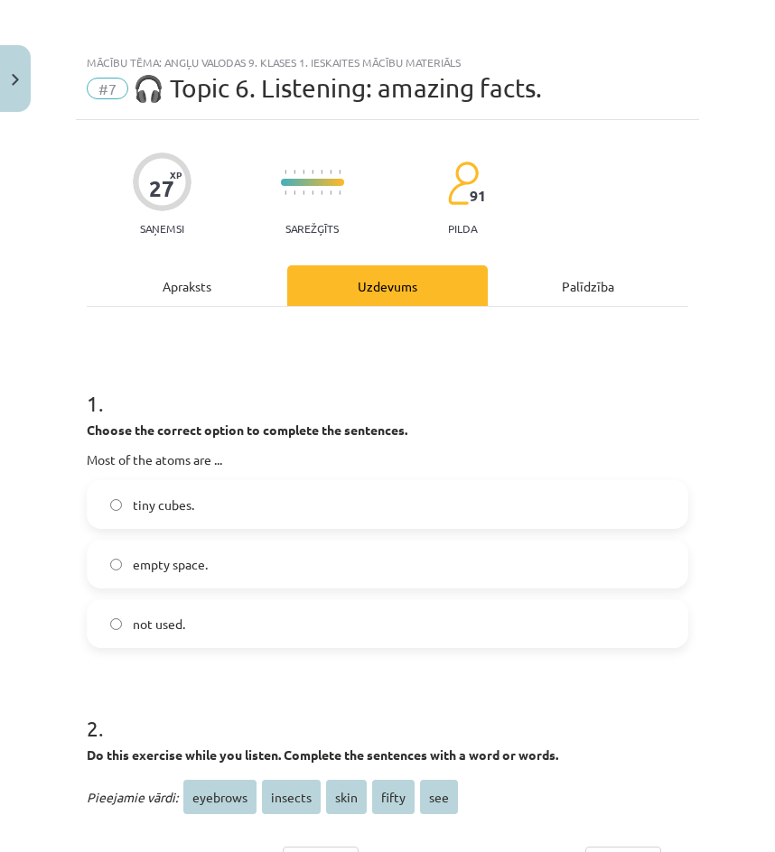
click at [216, 490] on label "tiny cubes." at bounding box center [388, 504] width 598 height 45
click at [223, 565] on label "empty space." at bounding box center [388, 564] width 598 height 45
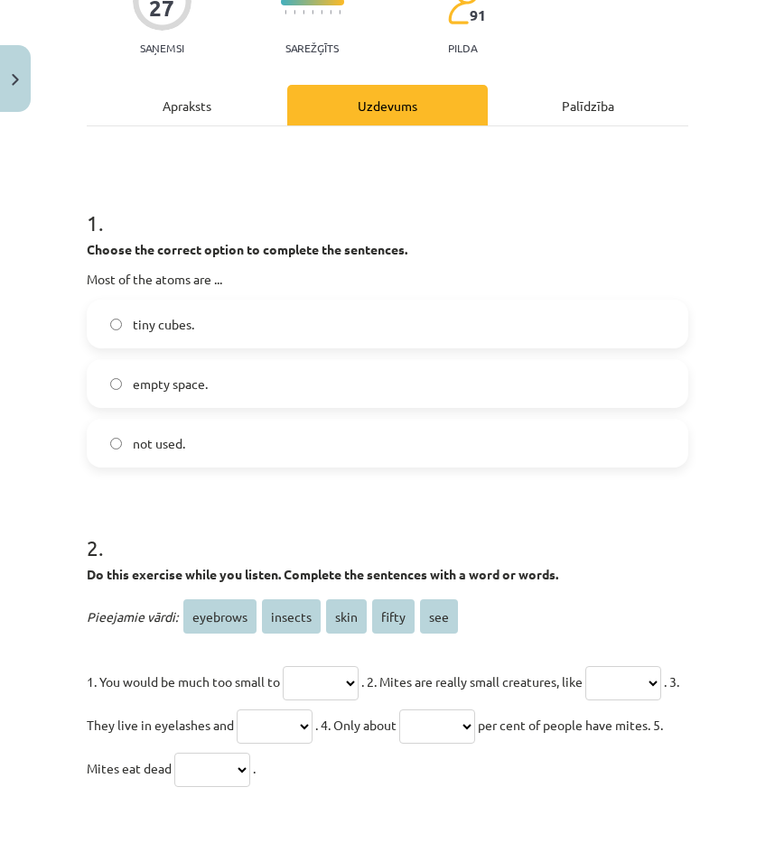
scroll to position [271, 0]
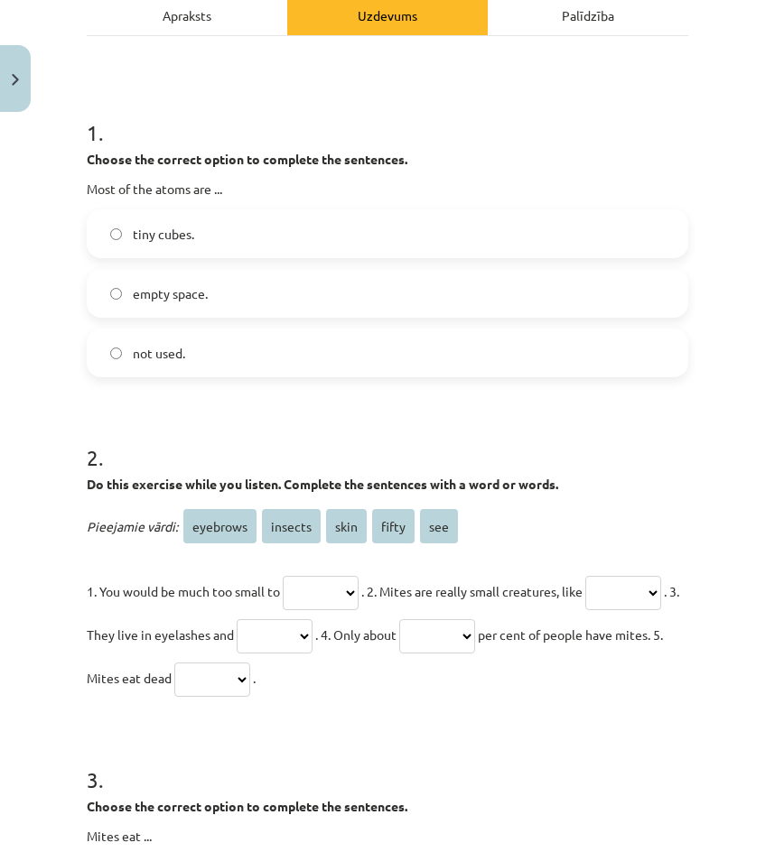
click at [323, 591] on select "******** ******* **** ***** ***" at bounding box center [321, 593] width 76 height 34
select select "***"
click at [287, 576] on select "******** ******* **** ***** ***" at bounding box center [321, 593] width 76 height 34
click at [585, 610] on select "******** ******* **** ***** ***" at bounding box center [623, 593] width 76 height 34
select select "*******"
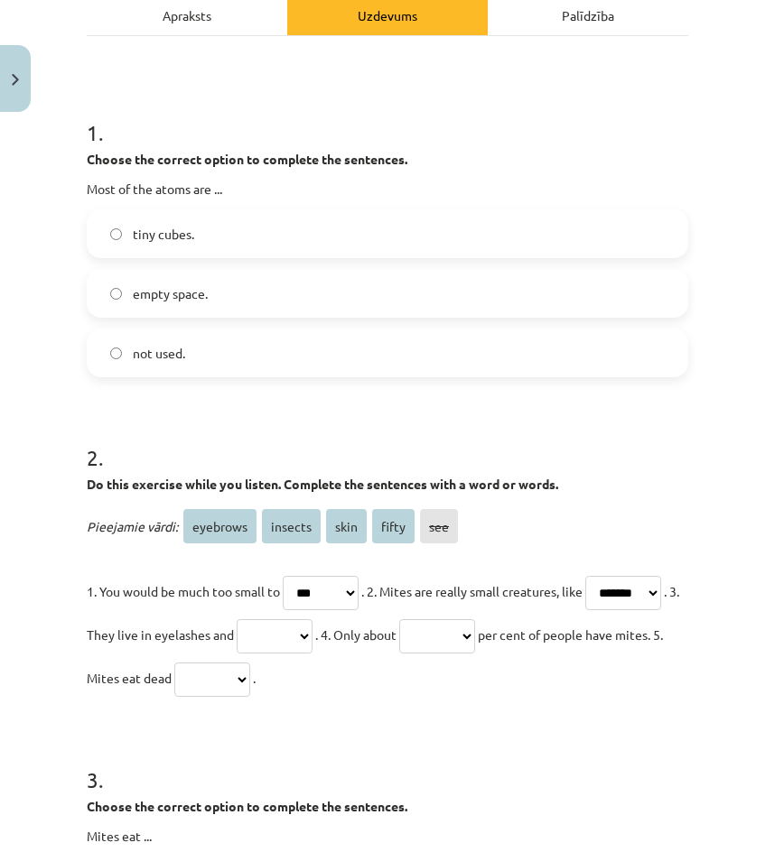
click at [585, 610] on select "******** ******* **** ***** ***" at bounding box center [623, 593] width 76 height 34
click at [312, 638] on select "******** ******* **** ***** ***" at bounding box center [275, 637] width 76 height 34
select select "********"
click at [312, 620] on select "******** ******* **** ***** ***" at bounding box center [275, 637] width 76 height 34
click at [475, 632] on select "******** ******* **** ***** ***" at bounding box center [437, 637] width 76 height 34
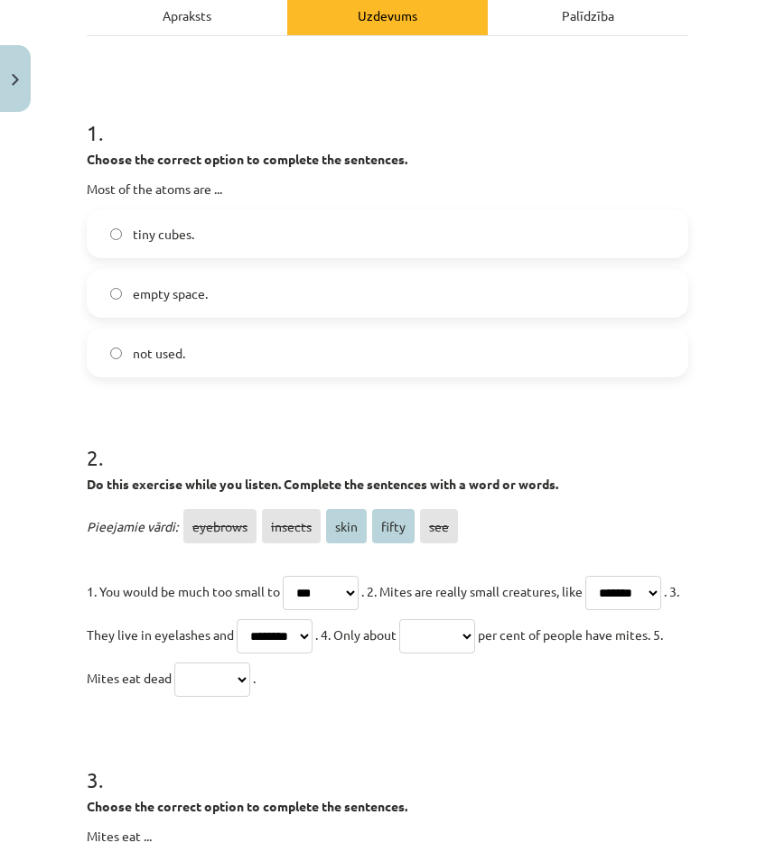
select select "*****"
click at [475, 620] on select "******** ******* **** ***** ***" at bounding box center [437, 637] width 76 height 34
click at [250, 667] on select "******** ******* **** ***** ***" at bounding box center [212, 680] width 76 height 34
select select "****"
click at [250, 663] on select "******** ******* **** ***** ***" at bounding box center [212, 680] width 76 height 34
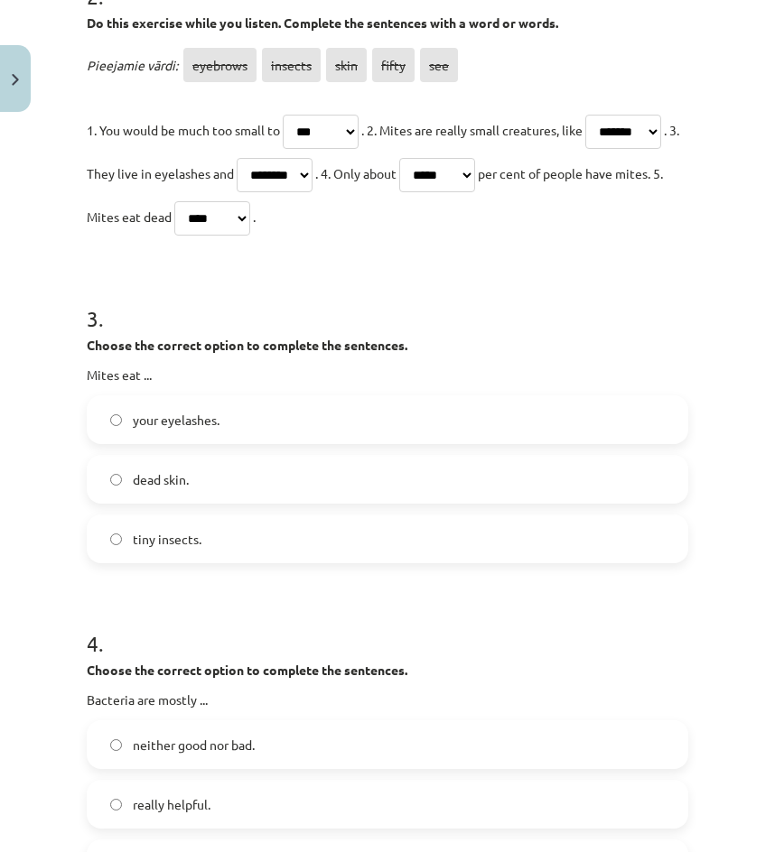
scroll to position [813, 0]
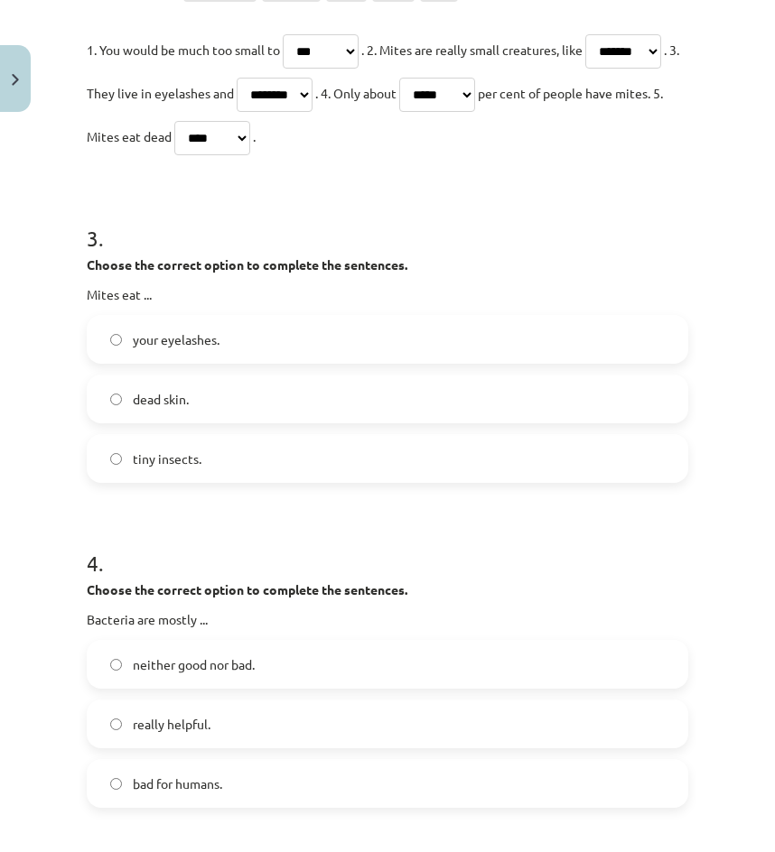
click at [161, 401] on span "dead skin." at bounding box center [161, 399] width 56 height 19
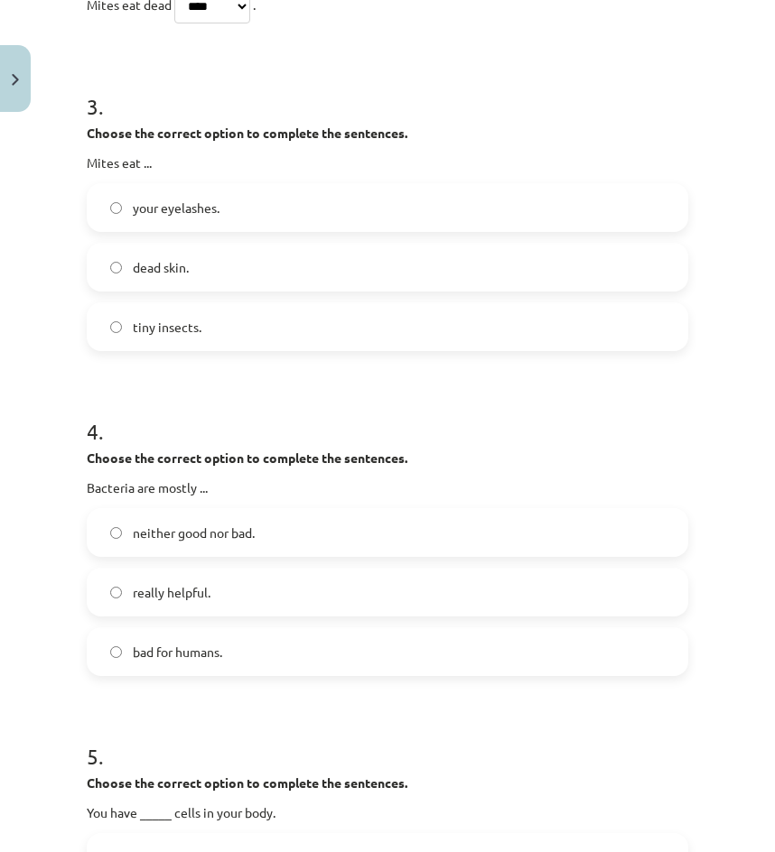
scroll to position [993, 0]
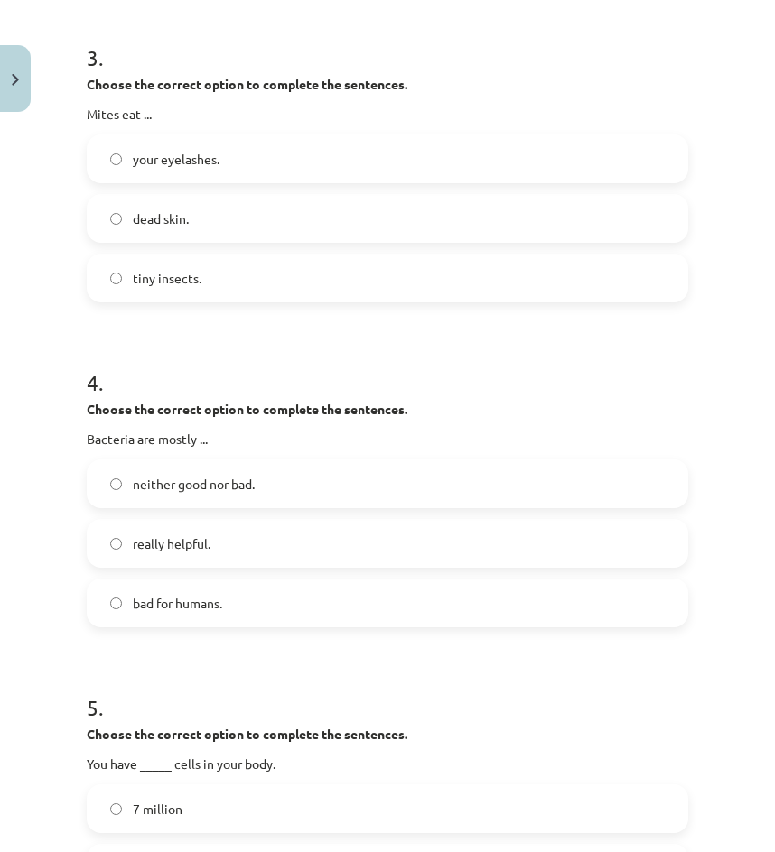
click at [235, 482] on span "neither good nor bad." at bounding box center [194, 484] width 122 height 19
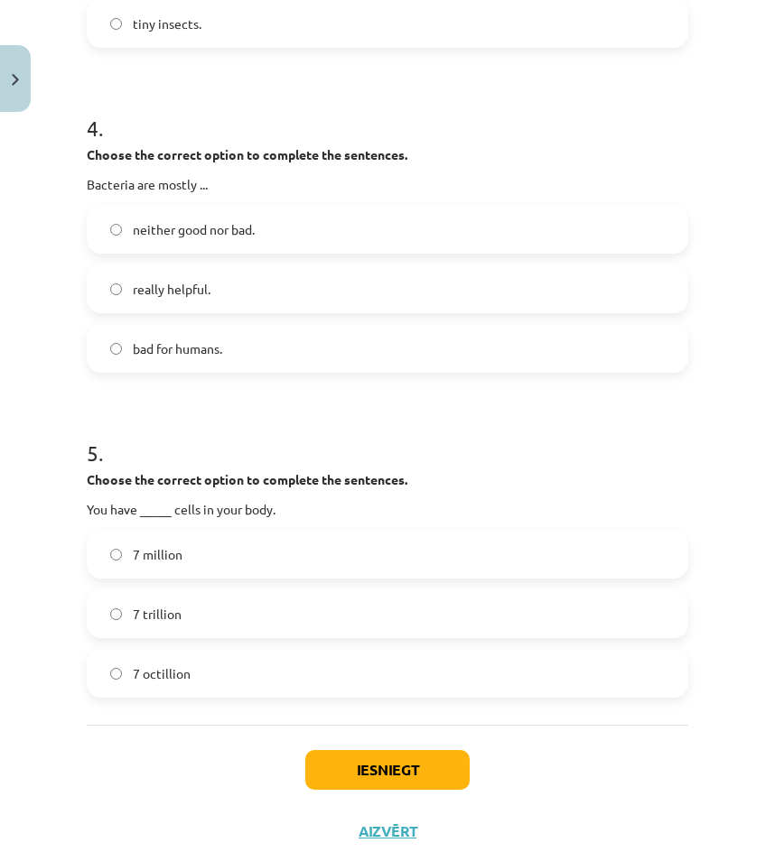
scroll to position [1264, 0]
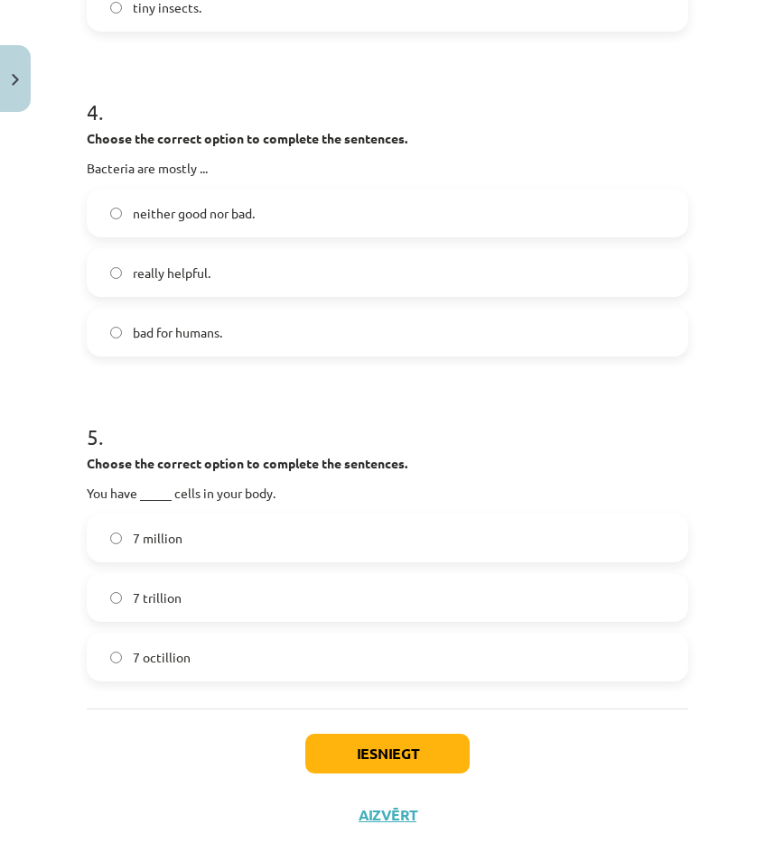
click at [211, 653] on label "7 octillion" at bounding box center [388, 657] width 598 height 45
click at [220, 606] on label "7 trillion" at bounding box center [388, 597] width 598 height 45
click at [363, 741] on button "Iesniegt" at bounding box center [387, 754] width 164 height 40
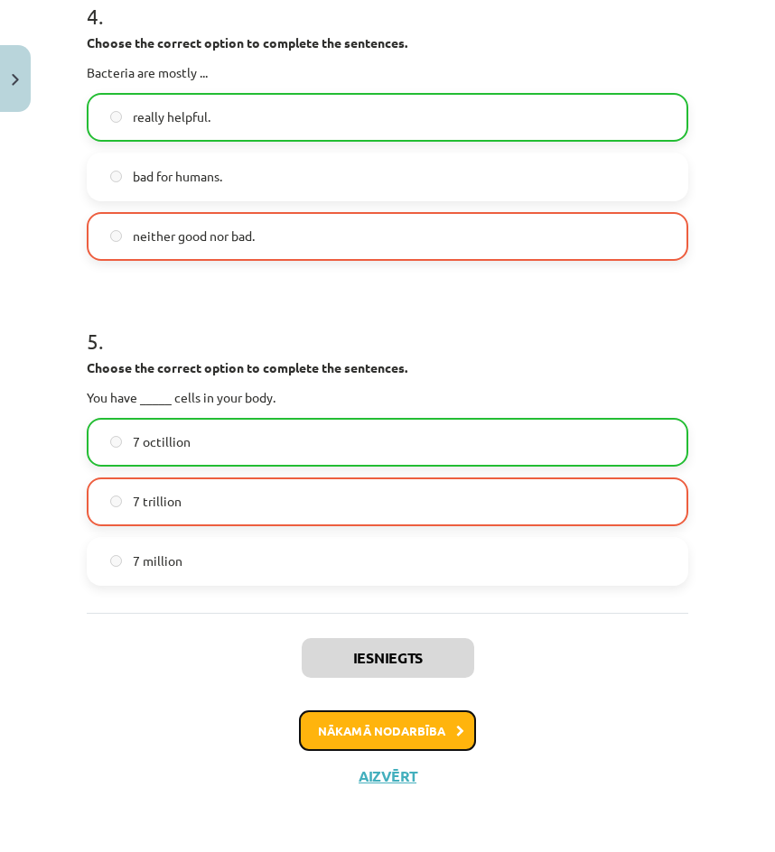
click at [401, 716] on button "Nākamā nodarbība" at bounding box center [387, 732] width 177 height 42
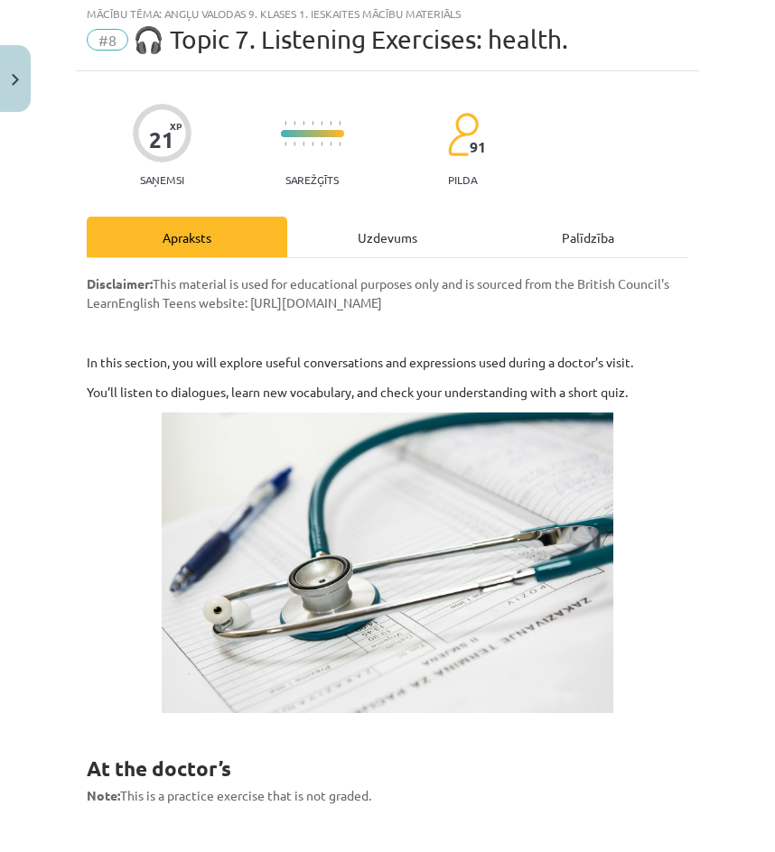
scroll to position [45, 0]
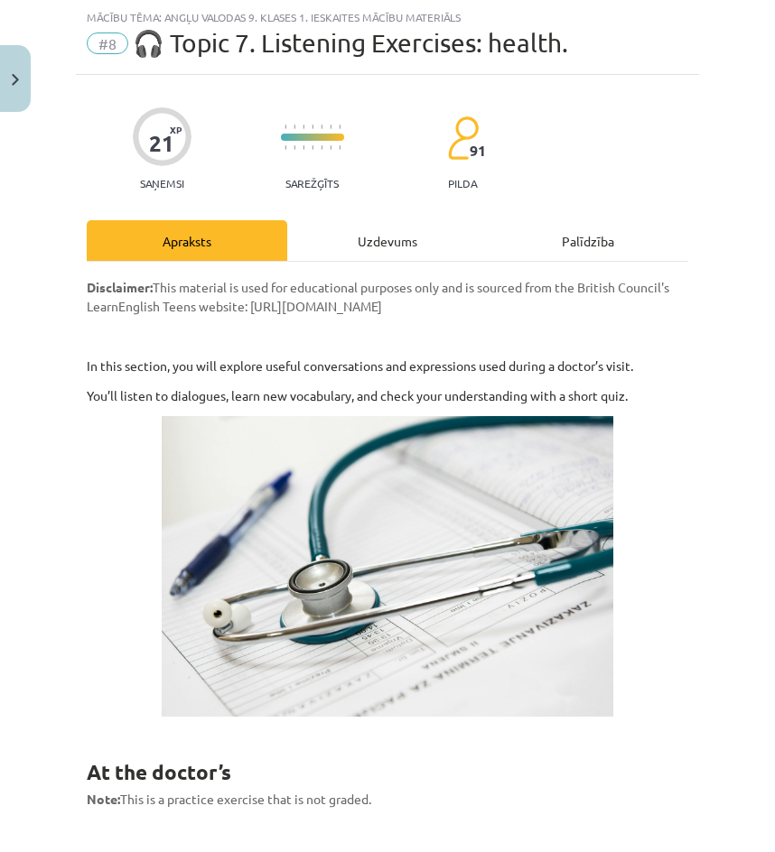
click at [370, 256] on div "Uzdevums" at bounding box center [387, 240] width 200 height 41
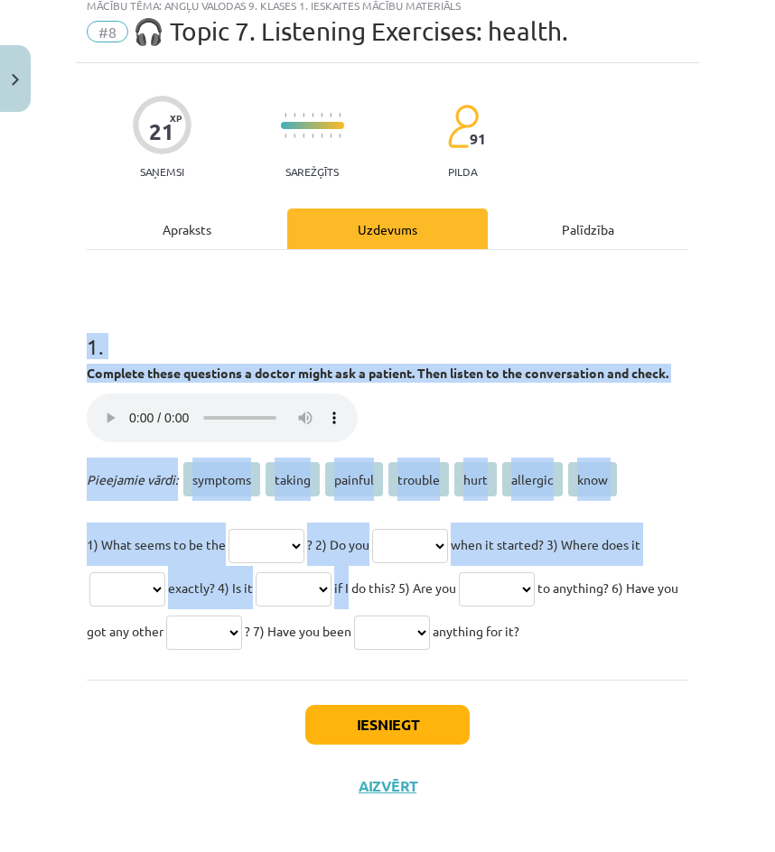
drag, startPoint x: 88, startPoint y: 356, endPoint x: 437, endPoint y: 616, distance: 435.6
click at [438, 616] on div "1 . Complete these questions a doctor might ask a patient. Then listen to the c…" at bounding box center [387, 478] width 601 height 350
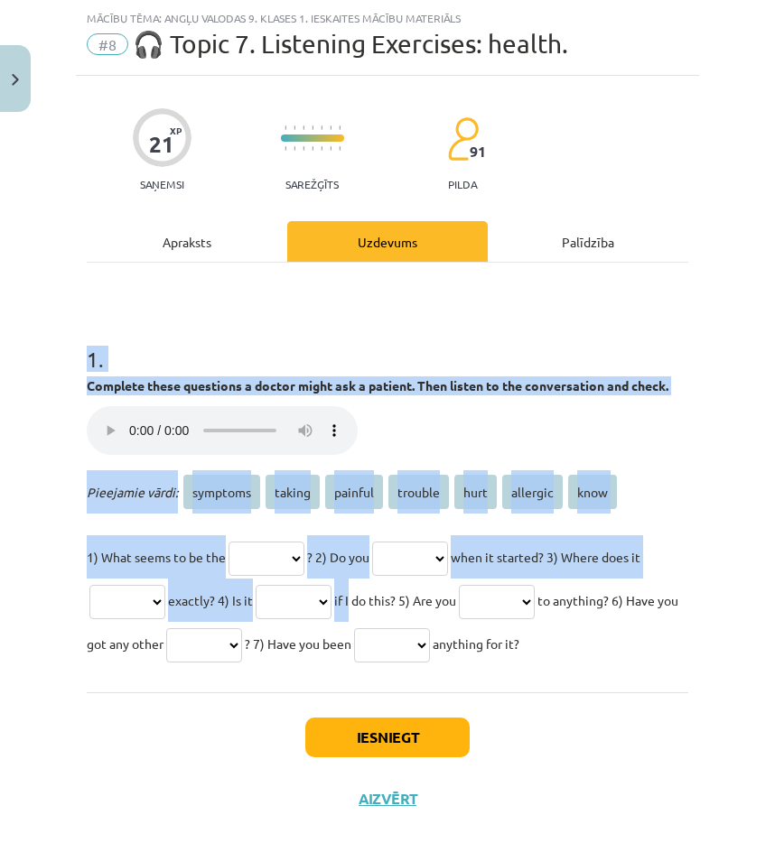
scroll to position [40, 0]
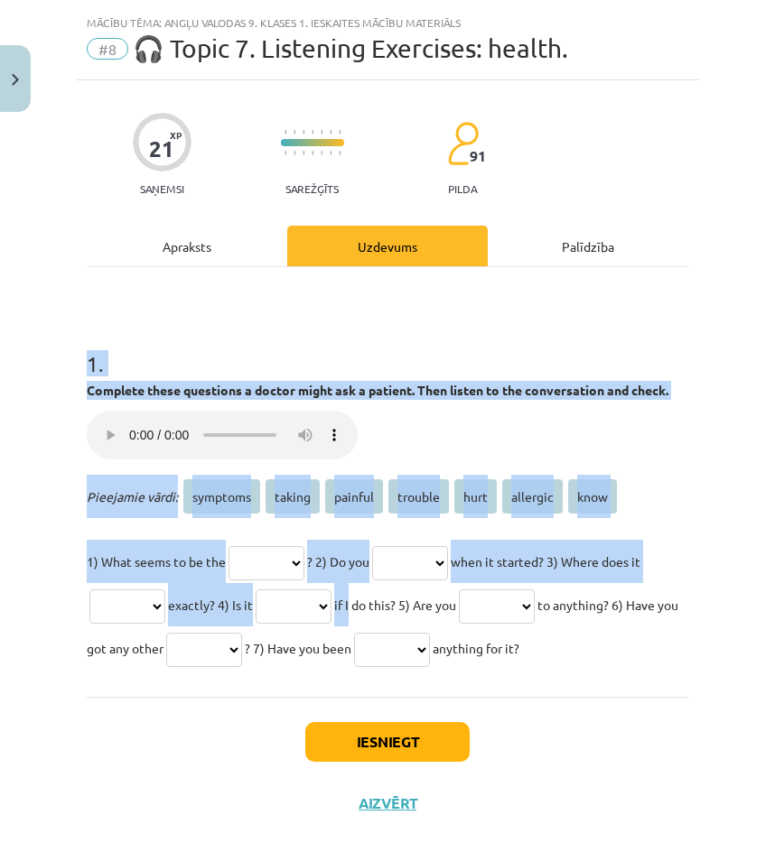
click at [279, 581] on select "******** ****** ******* ******* **** ******** ****" at bounding box center [266, 563] width 76 height 34
click at [284, 544] on div "Pieejamie vārdi: symptoms taking painful trouble hurt allergic know 1) What see…" at bounding box center [387, 572] width 601 height 195
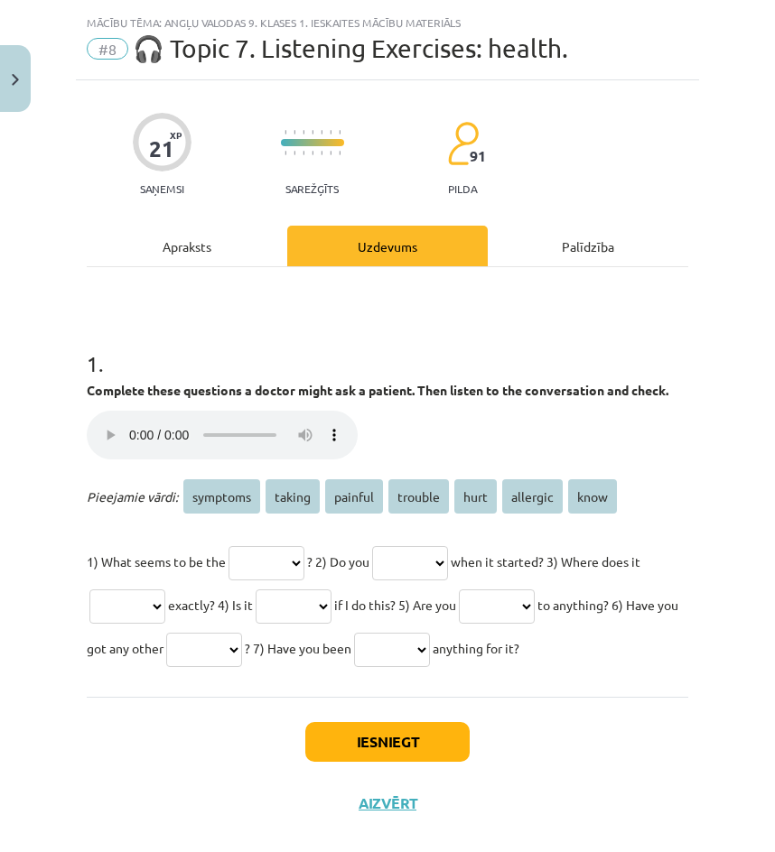
click at [511, 435] on p "Jūsu pārlūkprogramma neatbalsta audio atskaņotāju." at bounding box center [387, 437] width 601 height 53
click at [432, 581] on select "******** ****** ******* ******* **** ******** ****" at bounding box center [410, 563] width 76 height 34
click at [433, 581] on select "******** ****** ******* ******* **** ******** ****" at bounding box center [410, 563] width 76 height 34
click at [331, 624] on select "******** ****** ******* ******* **** ******** ****" at bounding box center [294, 607] width 76 height 34
click at [322, 607] on select "******** ****** ******* ******* **** ******** ****" at bounding box center [294, 607] width 76 height 34
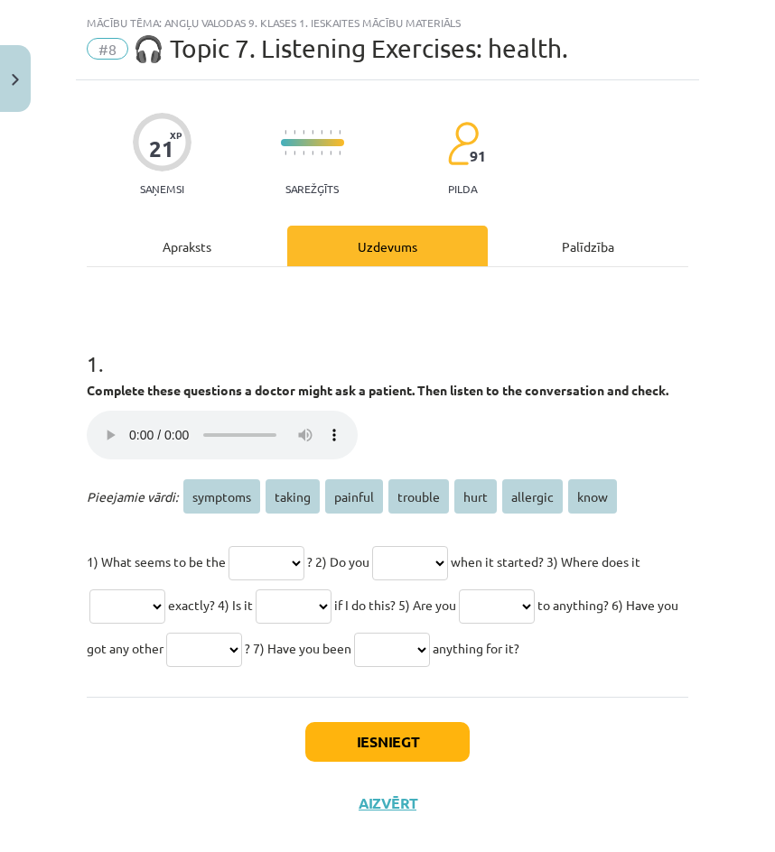
click at [331, 624] on select "******** ****** ******* ******* **** ******** ****" at bounding box center [294, 607] width 76 height 34
drag, startPoint x: 381, startPoint y: 630, endPoint x: 398, endPoint y: 635, distance: 17.7
click at [331, 624] on select "******** ****** ******* ******* **** ******** ****" at bounding box center [294, 607] width 76 height 34
drag, startPoint x: 589, startPoint y: 627, endPoint x: 591, endPoint y: 642, distance: 15.5
click at [535, 624] on select "******** ****** ******* ******* **** ******** ****" at bounding box center [497, 607] width 76 height 34
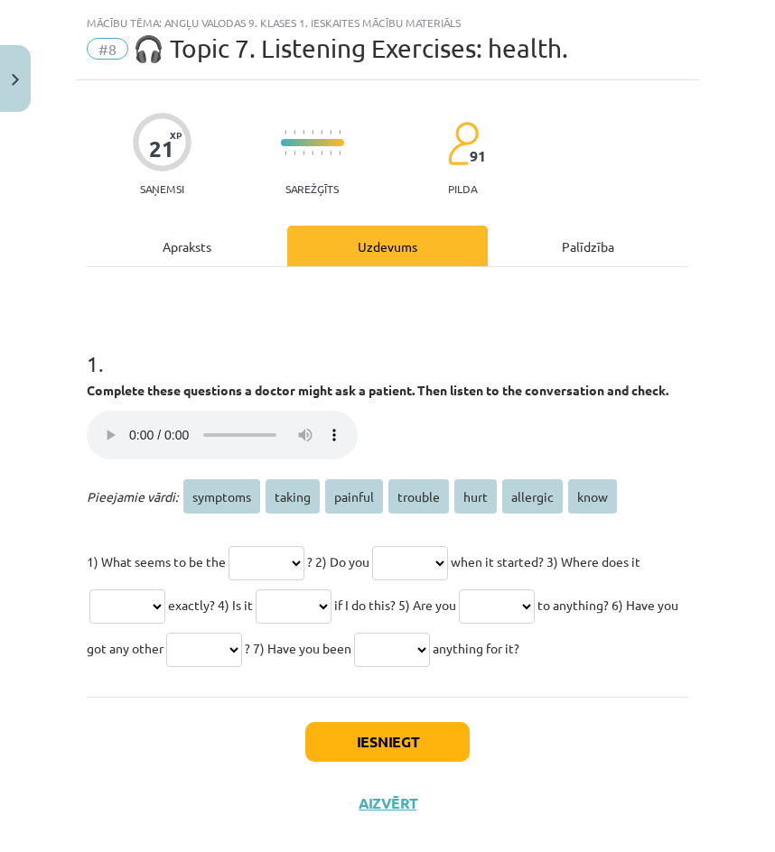
select select "********"
click at [535, 607] on select "******** ****** ******* ******* **** ******** ****" at bounding box center [497, 607] width 76 height 34
click at [242, 667] on select "******** ****** ******* ******* **** ******** ****" at bounding box center [204, 650] width 76 height 34
select select "********"
click at [242, 650] on select "******** ****** ******* ******* **** ******** ****" at bounding box center [204, 650] width 76 height 34
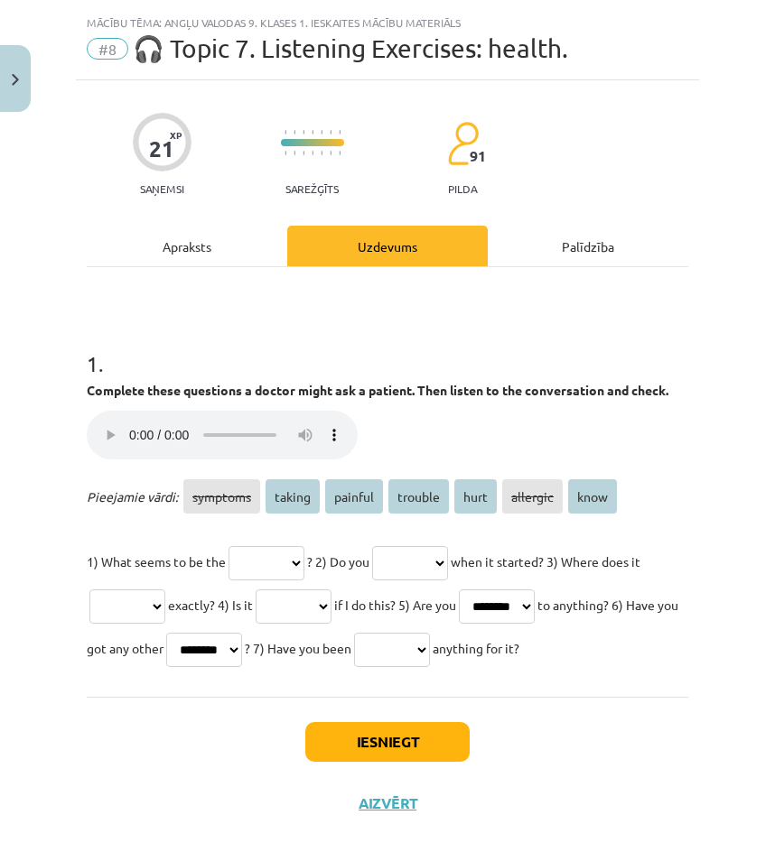
click at [430, 667] on select "******** ****** ******* ******* **** ******** ****" at bounding box center [392, 650] width 76 height 34
click at [595, 427] on div "Complete these questions a doctor might ask a patient. Then listen to the conve…" at bounding box center [387, 422] width 601 height 83
click at [291, 574] on select "******** ****** ******* ******* **** ******** ****" at bounding box center [266, 563] width 76 height 34
select select "*******"
click at [231, 564] on select "******** ****** ******* ******* **** ******** ****" at bounding box center [266, 563] width 76 height 34
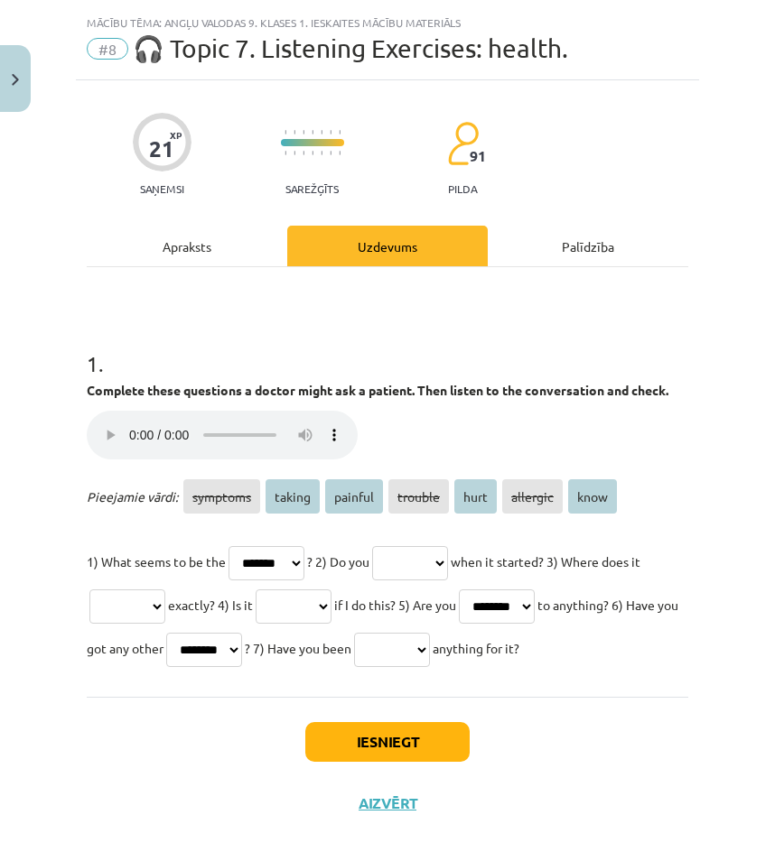
click at [448, 581] on select "******** ****** ******* ******* **** ******** ****" at bounding box center [410, 563] width 76 height 34
click at [437, 581] on select "******** ****** ******* ******* **** ******** ****" at bounding box center [410, 563] width 76 height 34
click at [436, 581] on select "******** ****** ******* ******* **** ******** ****" at bounding box center [410, 563] width 76 height 34
click at [437, 581] on select "******** ****** ******* ******* **** ******** ****" at bounding box center [410, 563] width 76 height 34
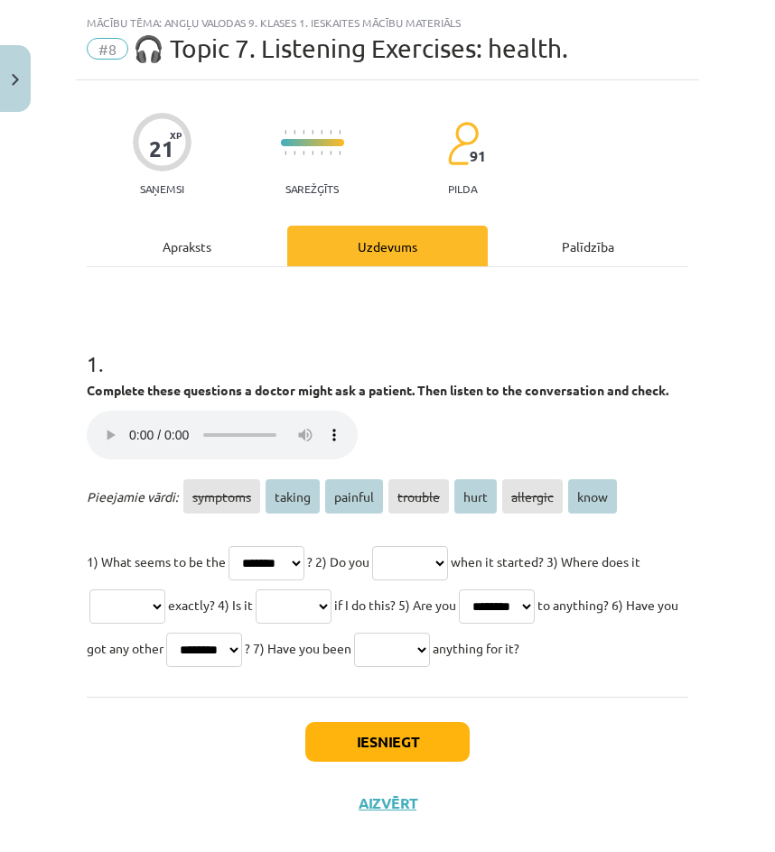
click at [437, 581] on select "******** ****** ******* ******* **** ******** ****" at bounding box center [410, 563] width 76 height 34
select select "****"
click at [399, 564] on select "******** ****** ******* ******* **** ******** ****" at bounding box center [410, 563] width 76 height 34
click at [165, 624] on select "******** ****** ******* ******* **** ******** ****" at bounding box center [127, 607] width 76 height 34
click at [165, 622] on select "******** ****** ******* ******* **** ******** ****" at bounding box center [127, 607] width 76 height 34
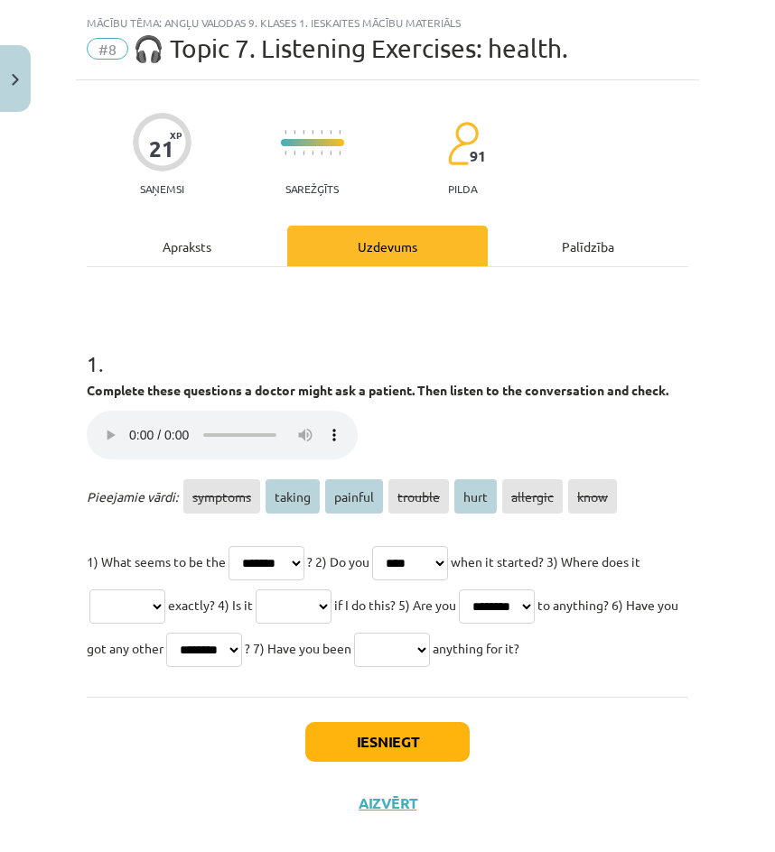
click at [165, 622] on select "******** ****** ******* ******* **** ******** ****" at bounding box center [127, 607] width 76 height 34
select select "****"
click at [131, 607] on select "******** ****** ******* ******* **** ******** ****" at bounding box center [127, 607] width 76 height 34
click at [331, 624] on select "******** ****** ******* ******* **** ******** ****" at bounding box center [294, 607] width 76 height 34
select select "*******"
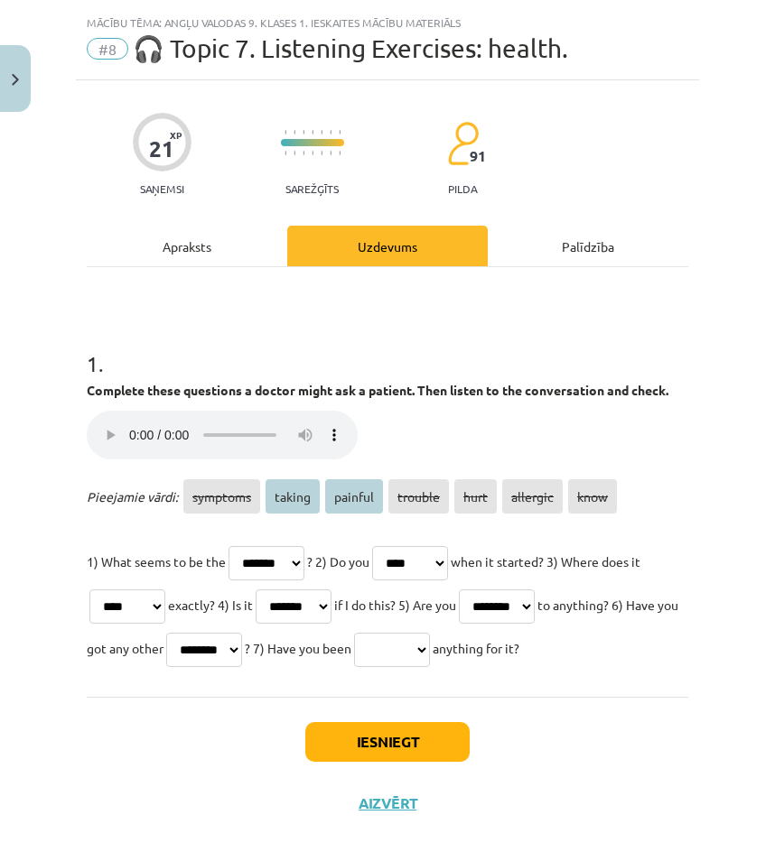
click at [322, 607] on select "******** ****** ******* ******* **** ******** ****" at bounding box center [294, 607] width 76 height 34
click at [430, 666] on select "******** ****** ******* ******* **** ******** ****" at bounding box center [392, 650] width 76 height 34
click at [430, 667] on select "******** ****** ******* ******* **** ******** ****" at bounding box center [392, 650] width 76 height 34
click at [430, 664] on select "******** ****** ******* ******* **** ******** ****" at bounding box center [392, 650] width 76 height 34
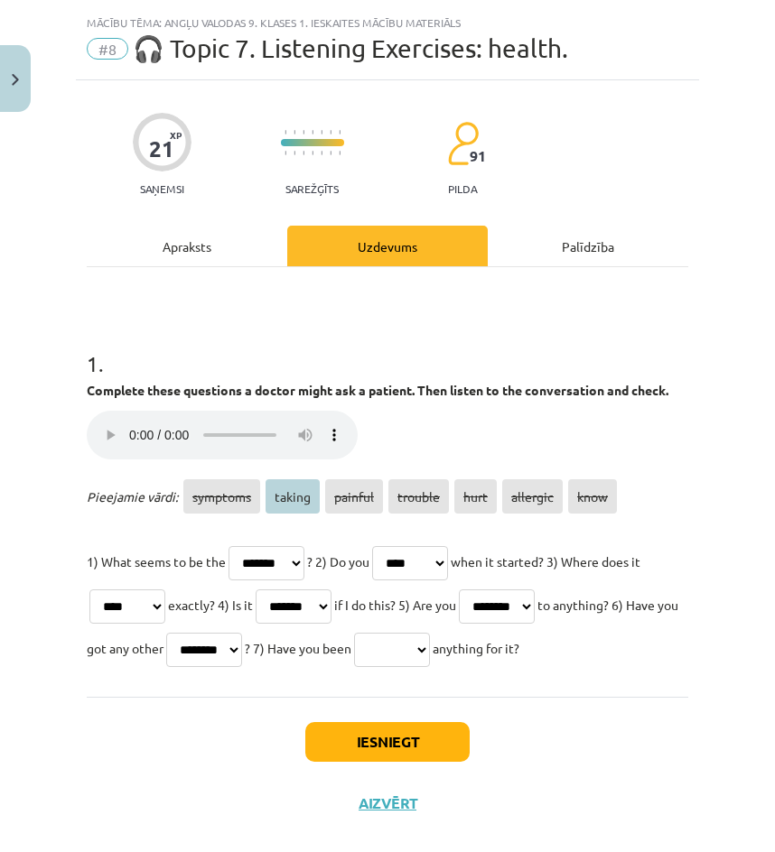
click at [430, 664] on select "******** ****** ******* ******* **** ******** ****" at bounding box center [392, 650] width 76 height 34
select select "******"
click at [430, 650] on select "******** ****** ******* ******* **** ******** ****" at bounding box center [392, 650] width 76 height 34
click at [388, 762] on button "Iesniegt" at bounding box center [387, 742] width 164 height 40
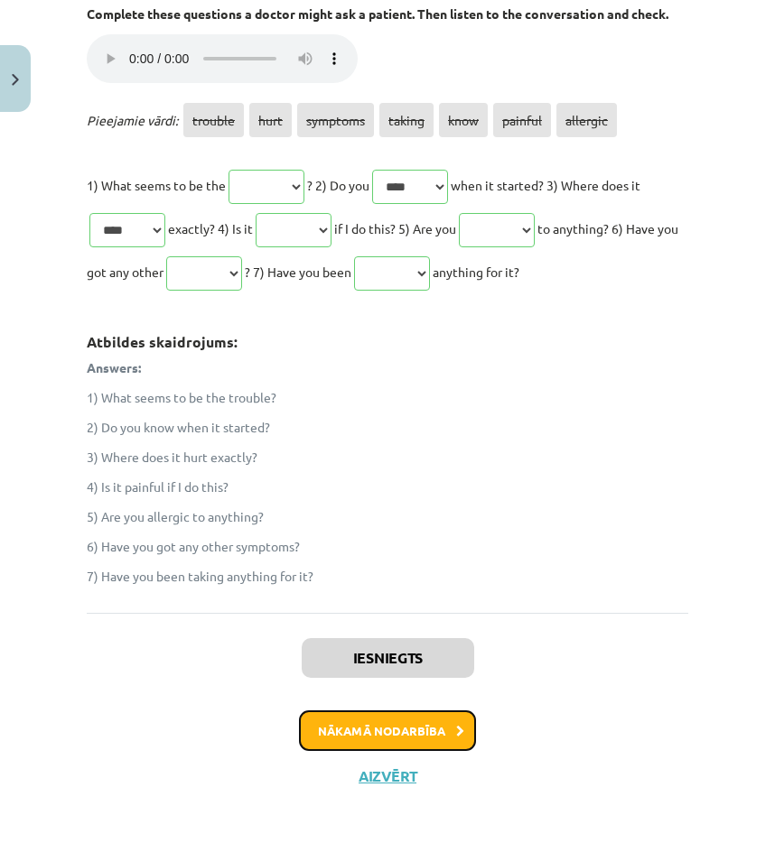
click at [377, 727] on button "Nākamā nodarbība" at bounding box center [387, 732] width 177 height 42
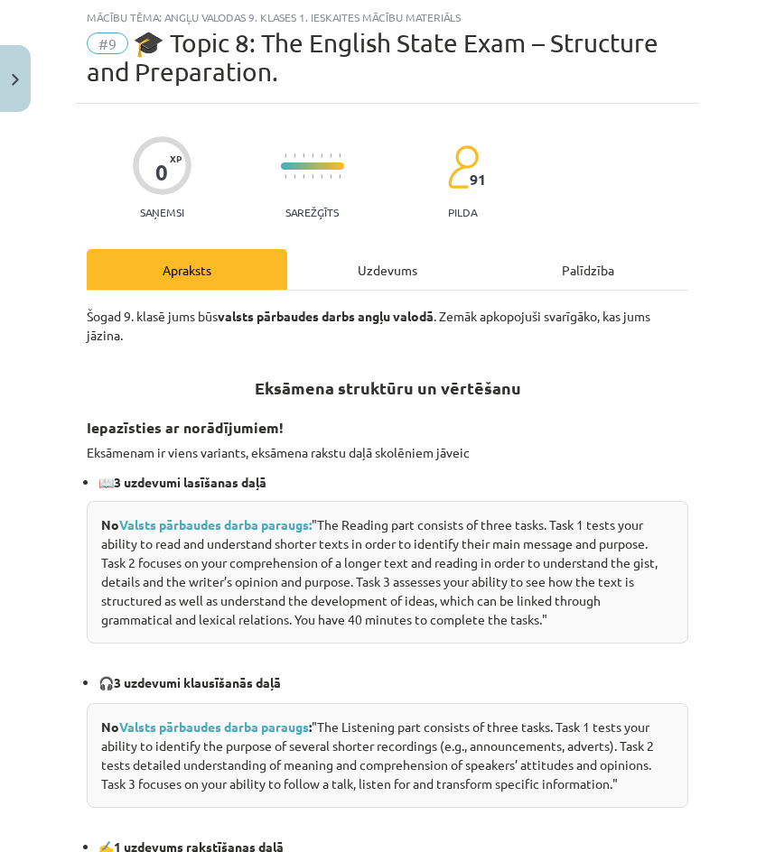
click at [349, 257] on div "Uzdevums" at bounding box center [387, 269] width 200 height 41
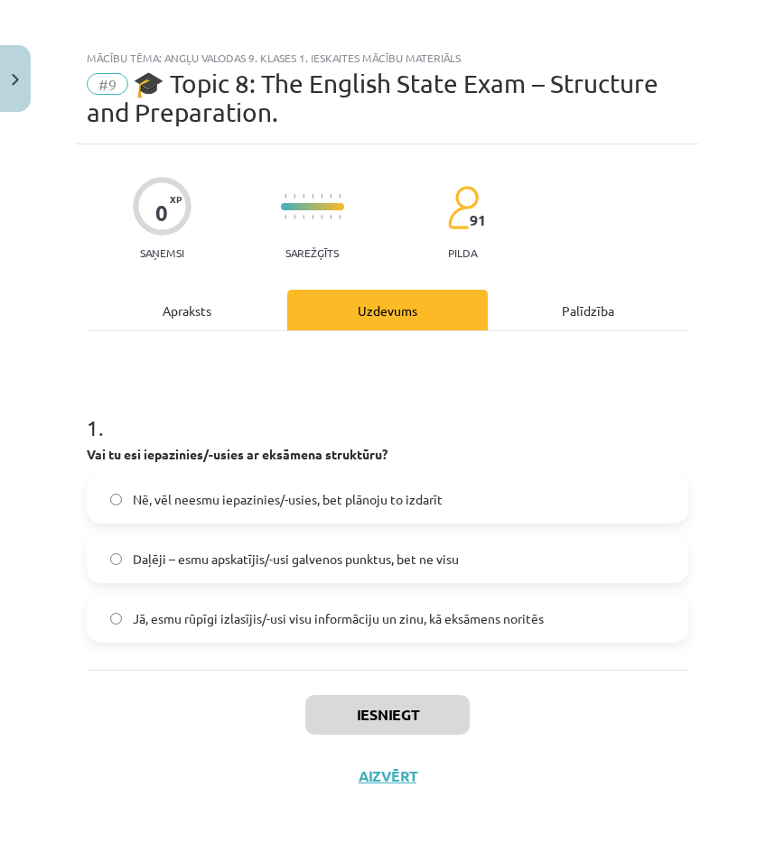
click at [192, 502] on span "Nē, vēl neesmu iepazinies/-usies, bet plānoju to izdarīt" at bounding box center [288, 499] width 310 height 19
drag, startPoint x: 203, startPoint y: 562, endPoint x: 203, endPoint y: 601, distance: 38.8
click at [203, 565] on span "Daļēji – esmu apskatījis/-usi galvenos punktus, bet ne visu" at bounding box center [296, 559] width 326 height 19
click at [210, 627] on span "Jā, esmu rūpīgi izlasījis/-usi visu informāciju un zinu, kā eksāmens noritēs" at bounding box center [338, 619] width 411 height 19
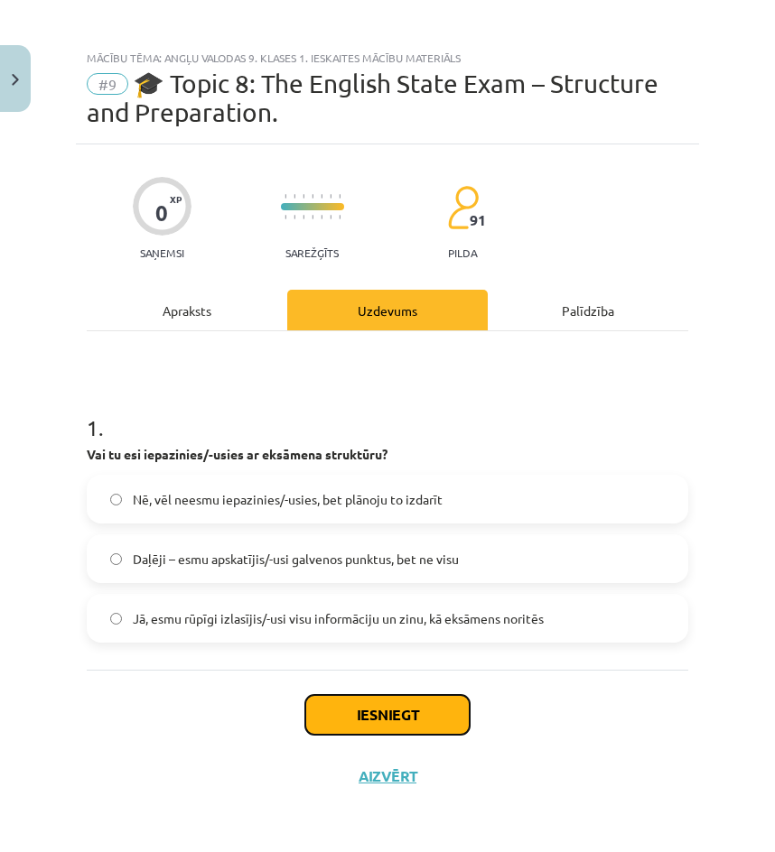
click at [373, 729] on button "Iesniegt" at bounding box center [387, 715] width 164 height 40
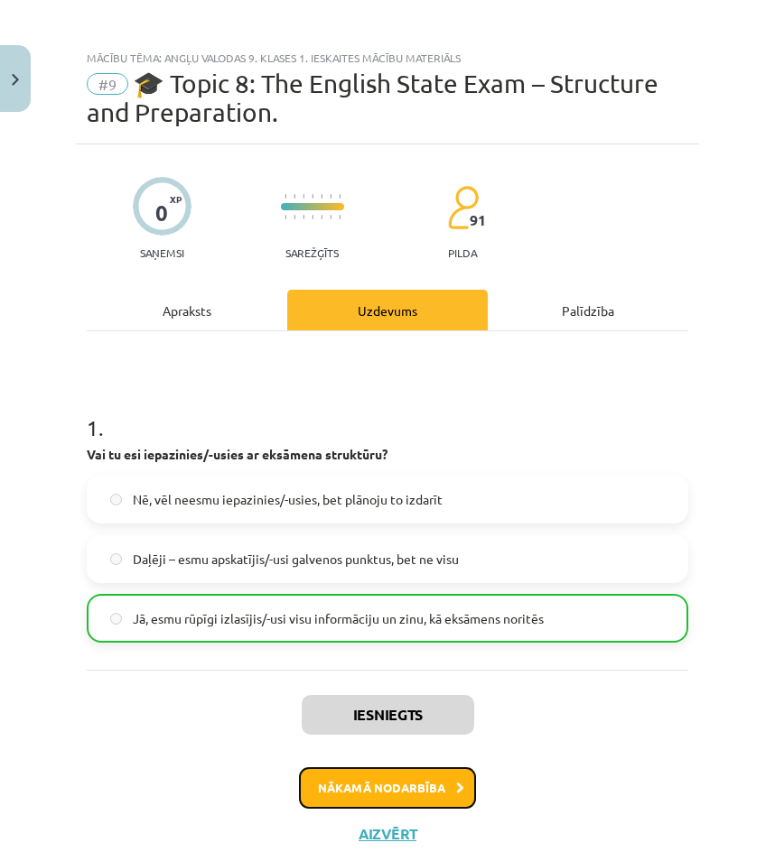
click at [426, 787] on button "Nākamā nodarbība" at bounding box center [387, 789] width 177 height 42
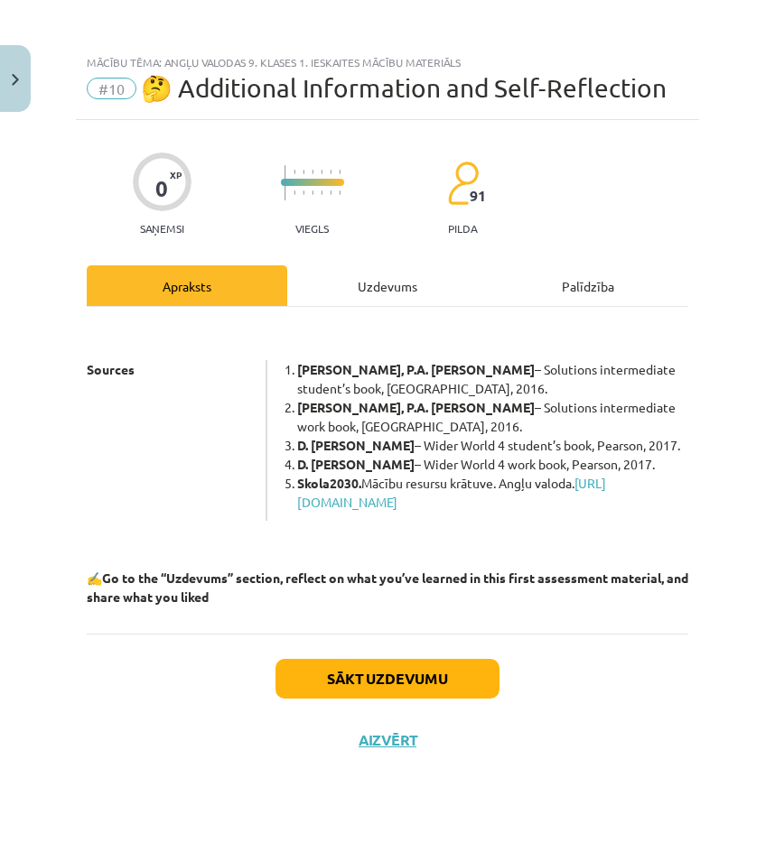
scroll to position [0, 0]
drag, startPoint x: 394, startPoint y: 693, endPoint x: 410, endPoint y: 310, distance: 383.2
click at [424, 344] on div "0 XP Saņemsi Viegls 91 pilda Apraksts Uzdevums Palīdzība Sources T. Falla, P.A.…" at bounding box center [387, 463] width 623 height 687
drag, startPoint x: 387, startPoint y: 284, endPoint x: 383, endPoint y: 303, distance: 19.5
click at [387, 285] on div "Uzdevums" at bounding box center [387, 286] width 200 height 41
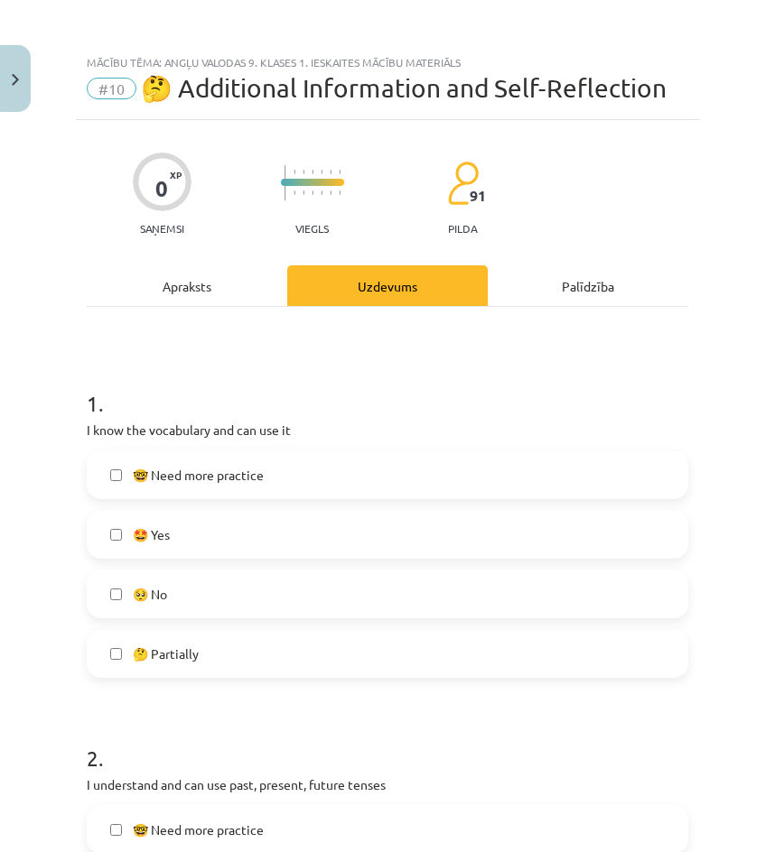
click at [170, 532] on span "🤩 Yes" at bounding box center [151, 535] width 37 height 19
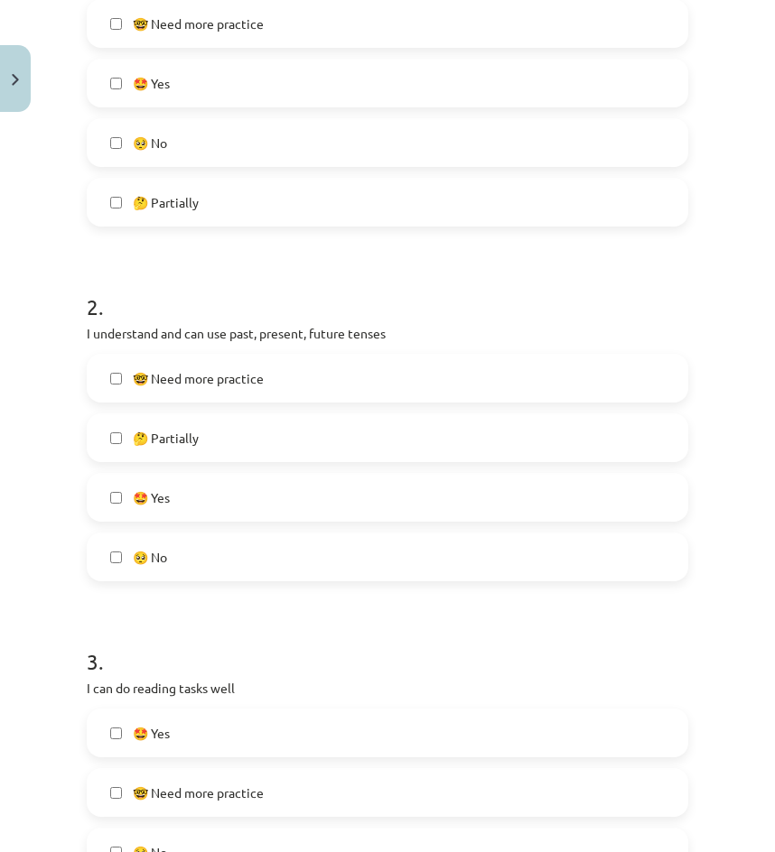
click at [211, 441] on label "🤔 Partially" at bounding box center [388, 437] width 598 height 45
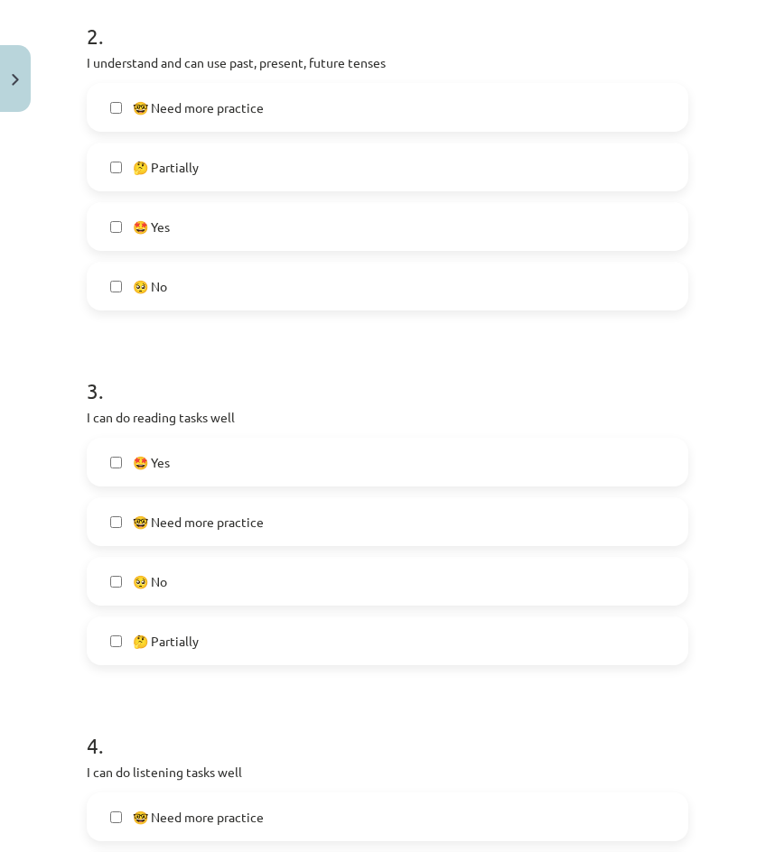
click at [205, 581] on label "🥺 No" at bounding box center [388, 581] width 598 height 45
click at [216, 639] on label "🤔 Partially" at bounding box center [388, 641] width 598 height 45
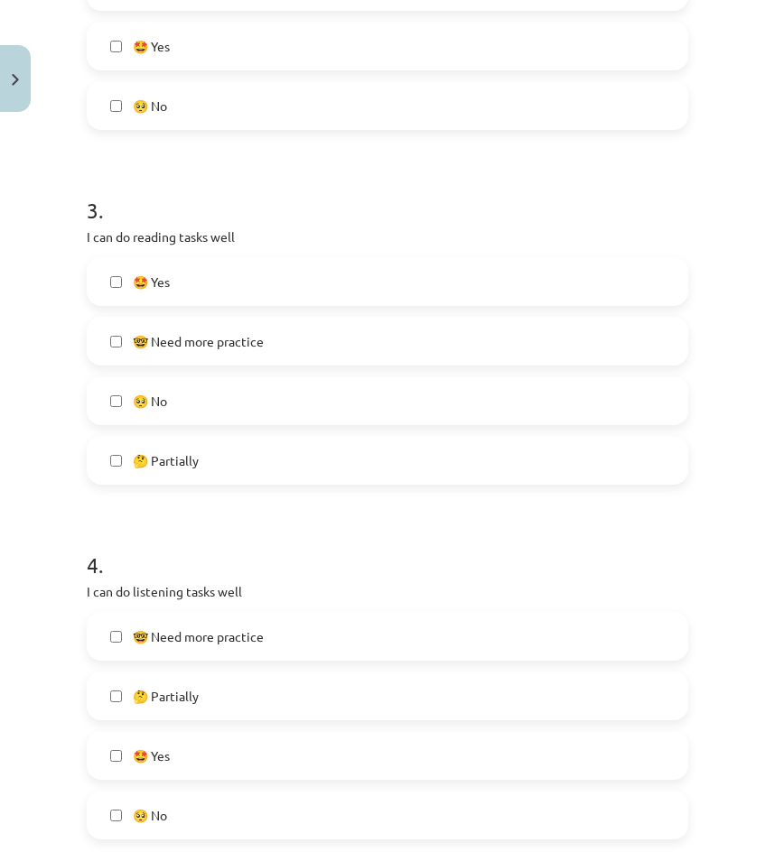
click at [183, 421] on label "🥺 No" at bounding box center [388, 400] width 598 height 45
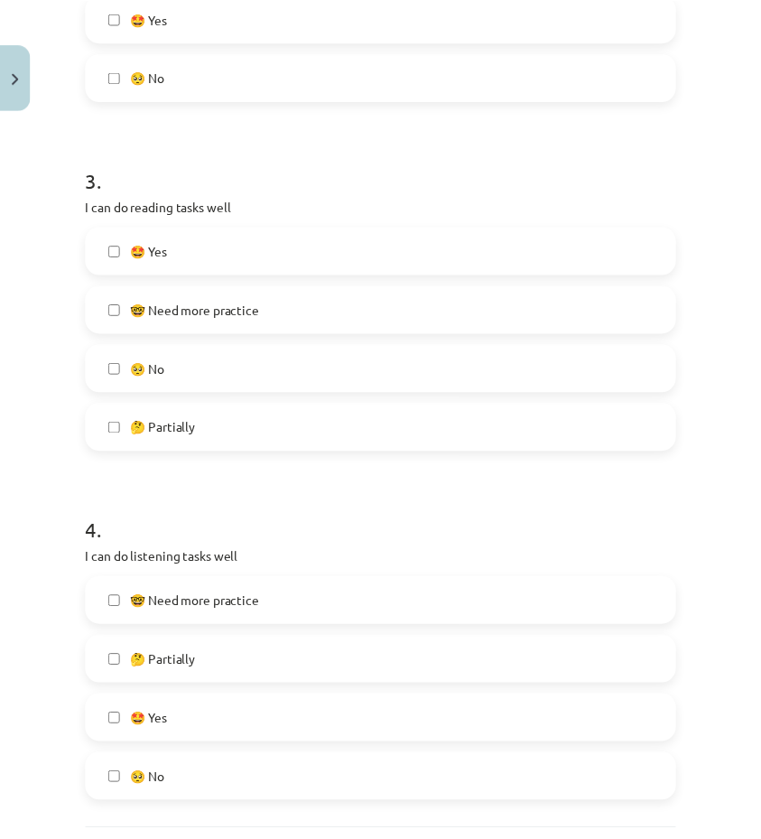
scroll to position [993, 0]
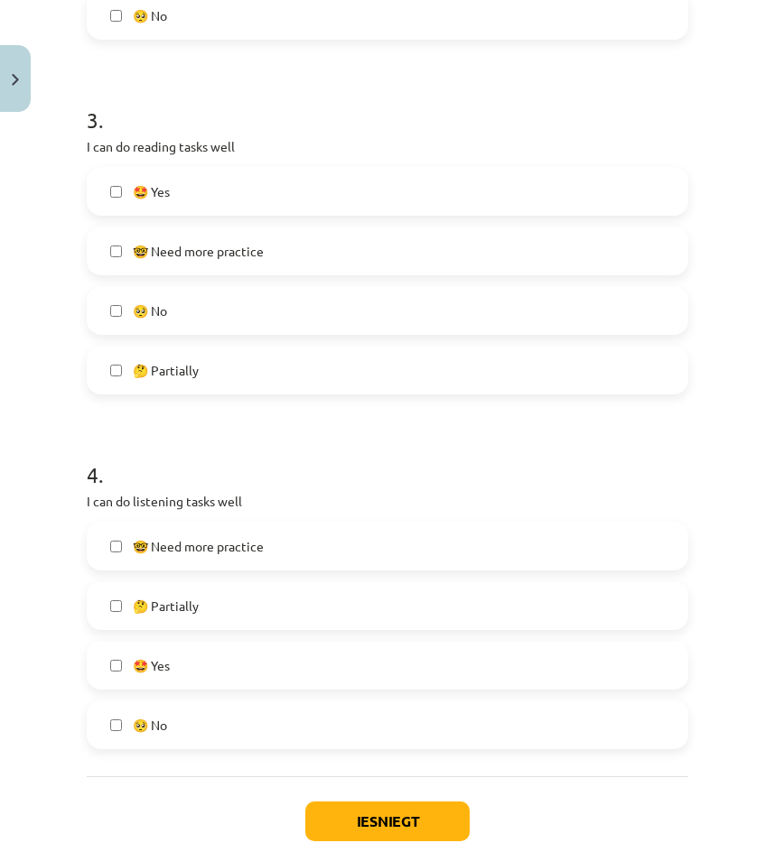
drag, startPoint x: 186, startPoint y: 728, endPoint x: 193, endPoint y: 674, distance: 54.7
click at [186, 724] on label "🥺 No" at bounding box center [388, 725] width 598 height 45
click at [193, 674] on label "🤩 Yes" at bounding box center [388, 665] width 598 height 45
click at [199, 728] on label "🥺 No" at bounding box center [388, 725] width 598 height 45
click at [375, 840] on button "Iesniegt" at bounding box center [387, 822] width 164 height 40
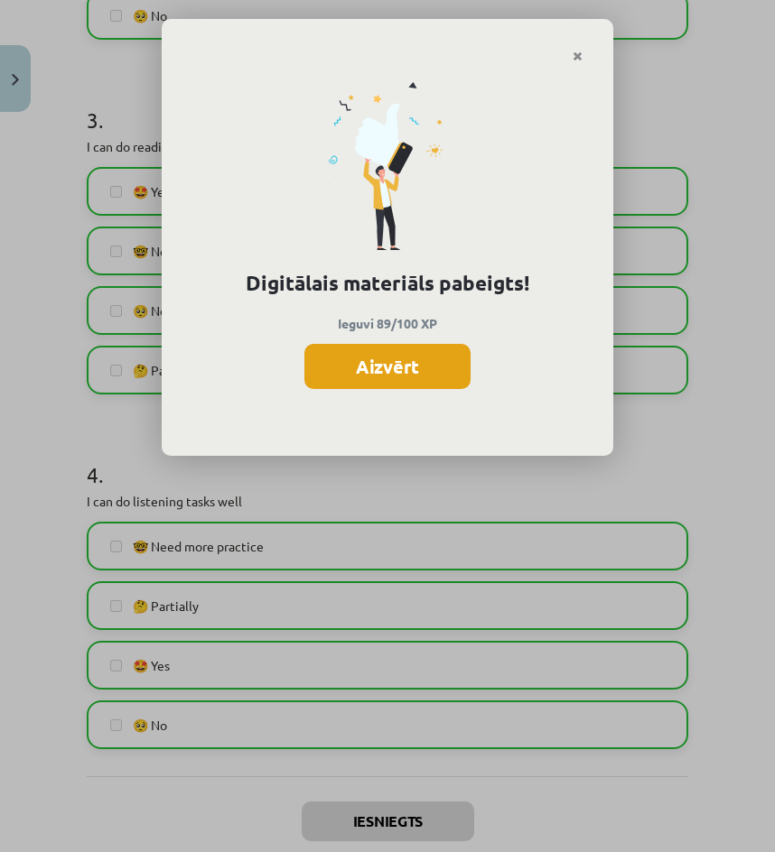
click at [415, 353] on button "Aizvērt" at bounding box center [387, 366] width 166 height 45
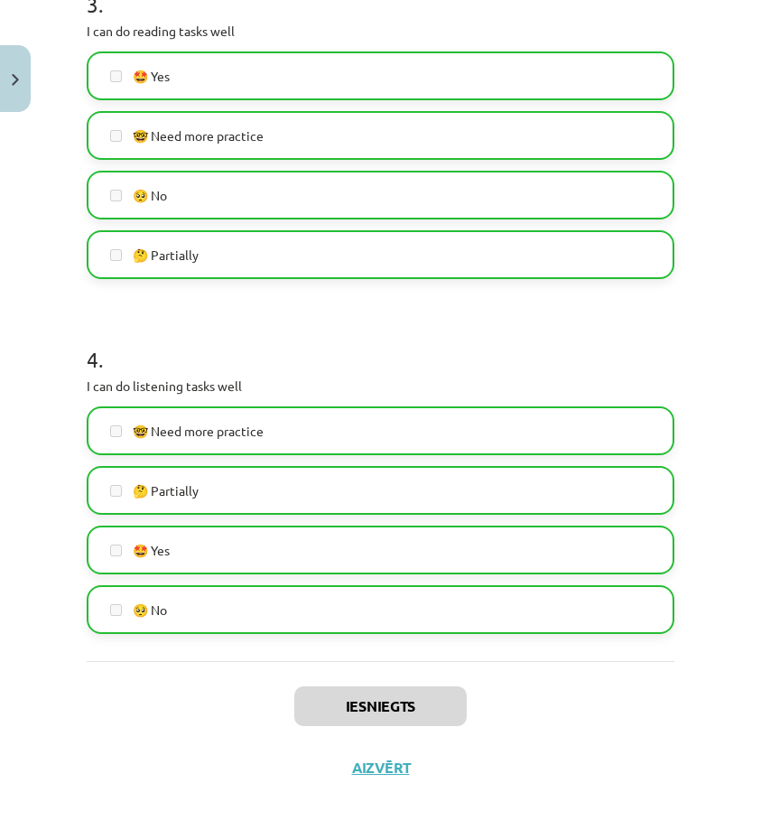
scroll to position [1129, 0]
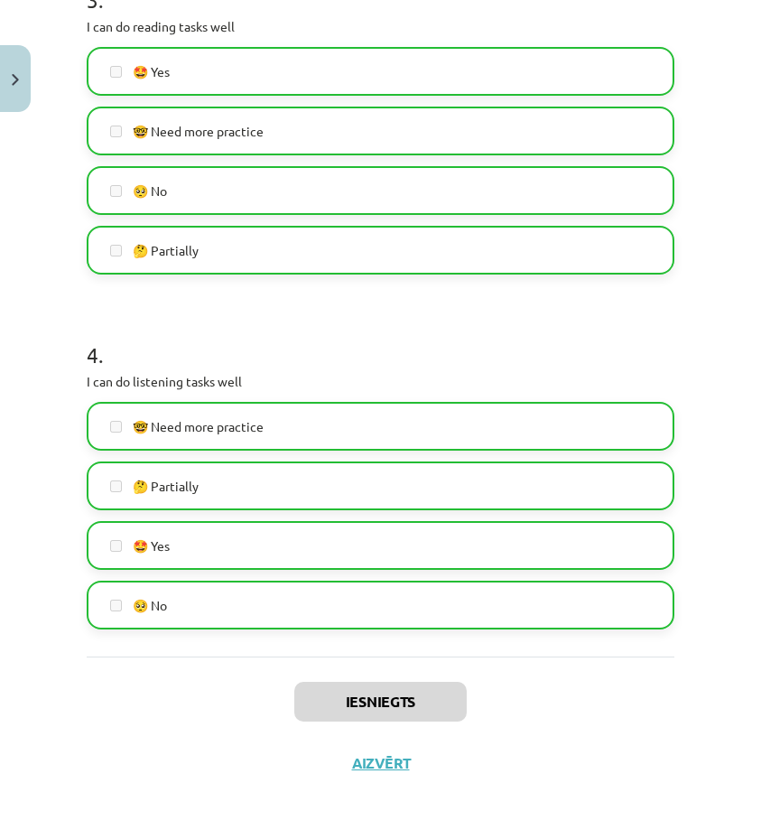
click at [383, 765] on div "Iesniegts Aizvērt" at bounding box center [381, 720] width 588 height 126
click at [376, 772] on button "Aizvērt" at bounding box center [381, 763] width 69 height 18
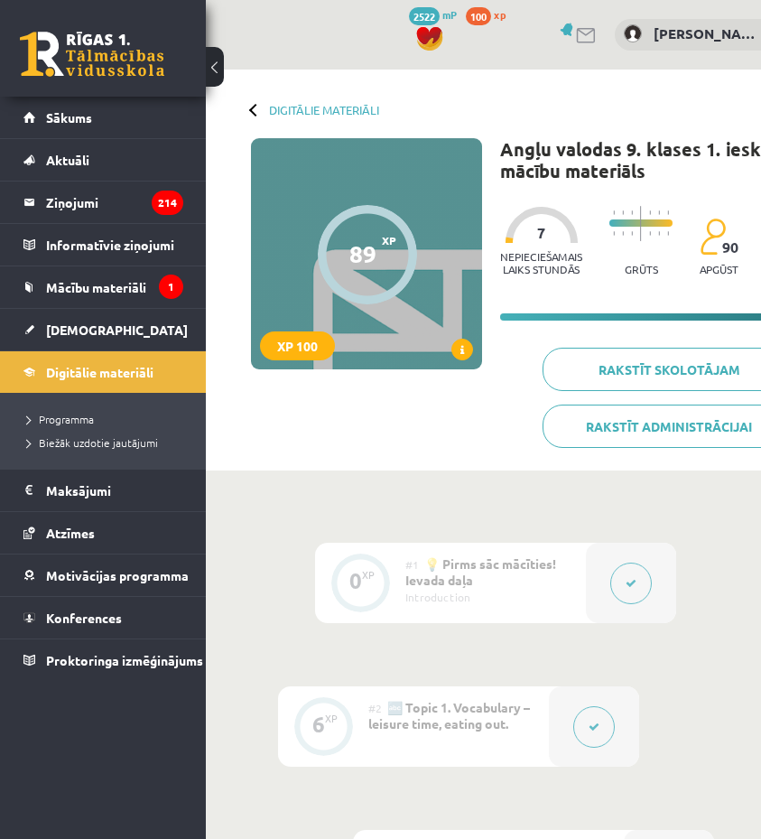
click at [264, 107] on div "Digitālie materiāli" at bounding box center [315, 110] width 128 height 14
click at [284, 106] on link "Digitālie materiāli" at bounding box center [324, 110] width 110 height 14
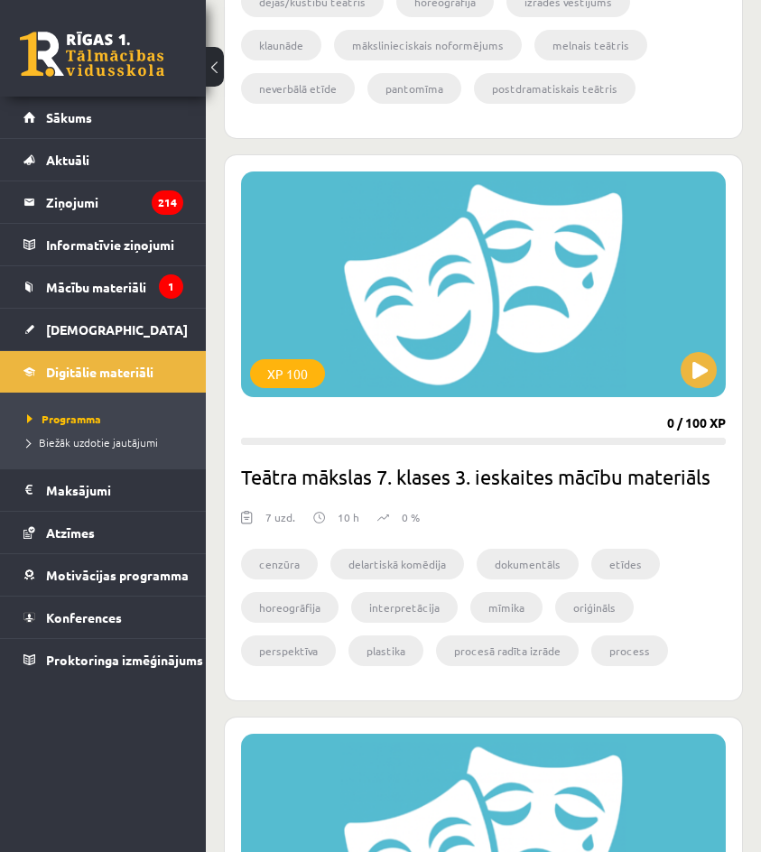
scroll to position [1355, 0]
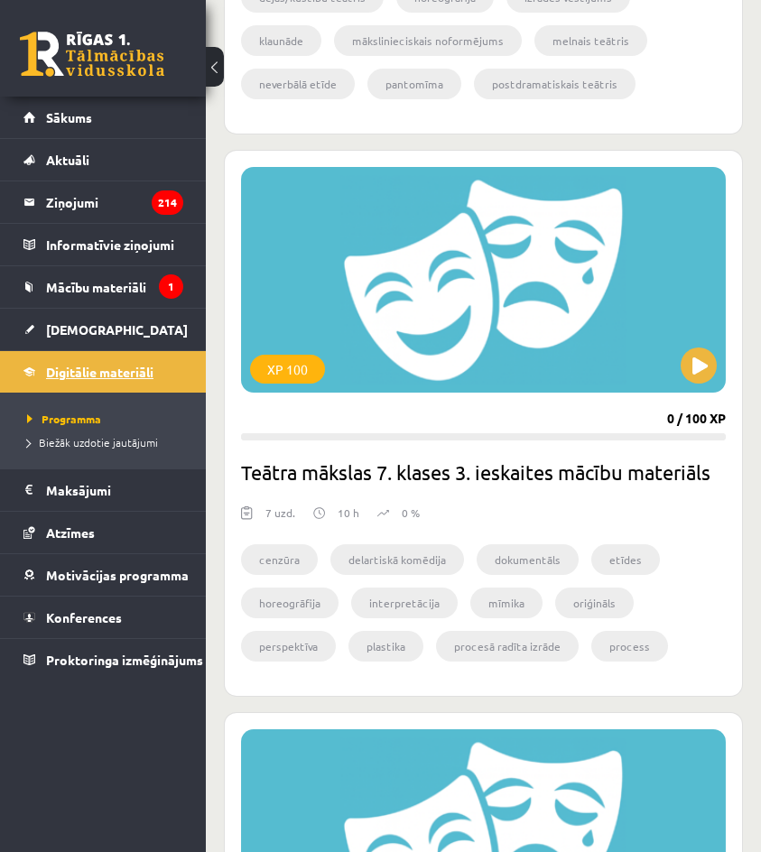
click at [115, 365] on span "Digitālie materiāli" at bounding box center [99, 372] width 107 height 16
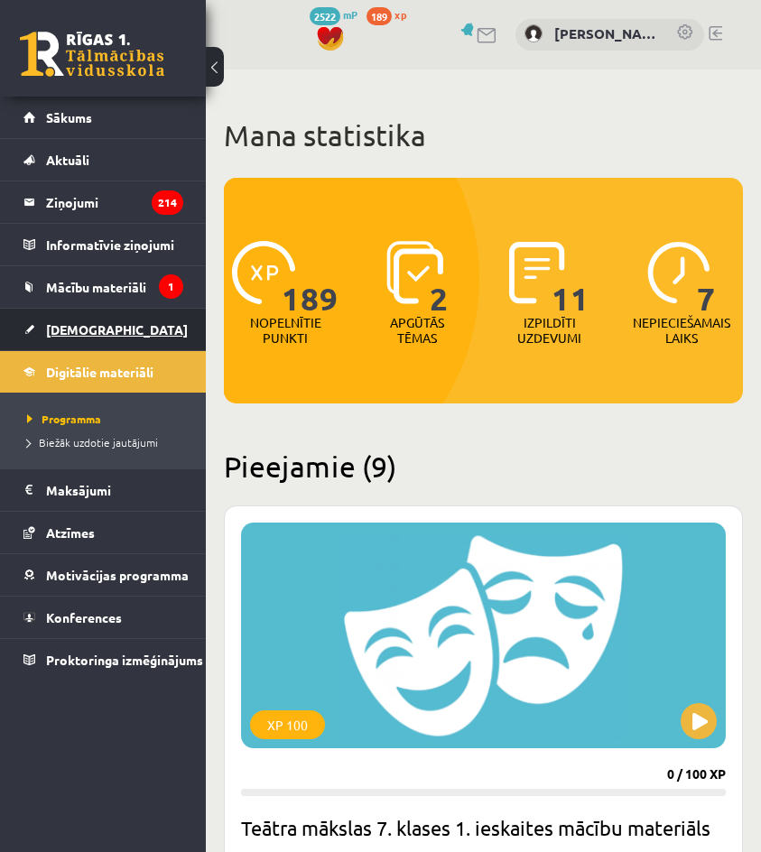
click at [113, 315] on link "[DEMOGRAPHIC_DATA]" at bounding box center [103, 330] width 160 height 42
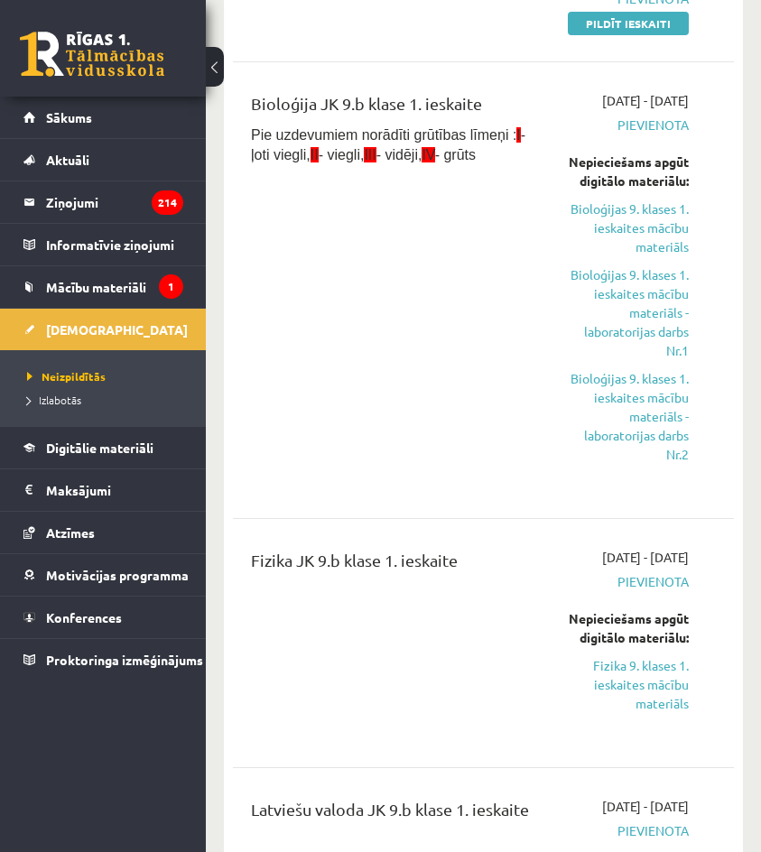
scroll to position [271, 0]
